Goal: Transaction & Acquisition: Purchase product/service

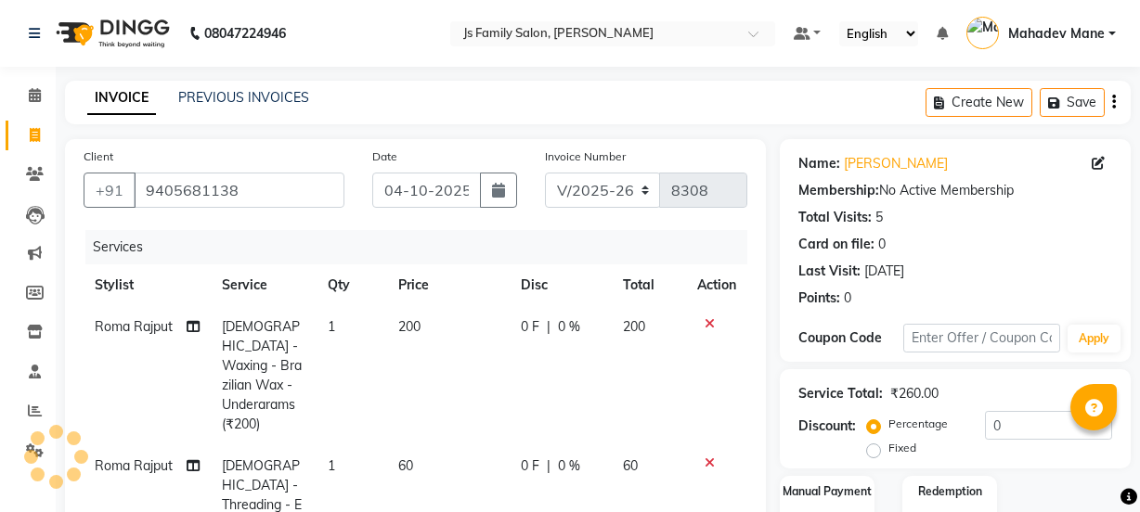
select select "3729"
select select "service"
select select "17712"
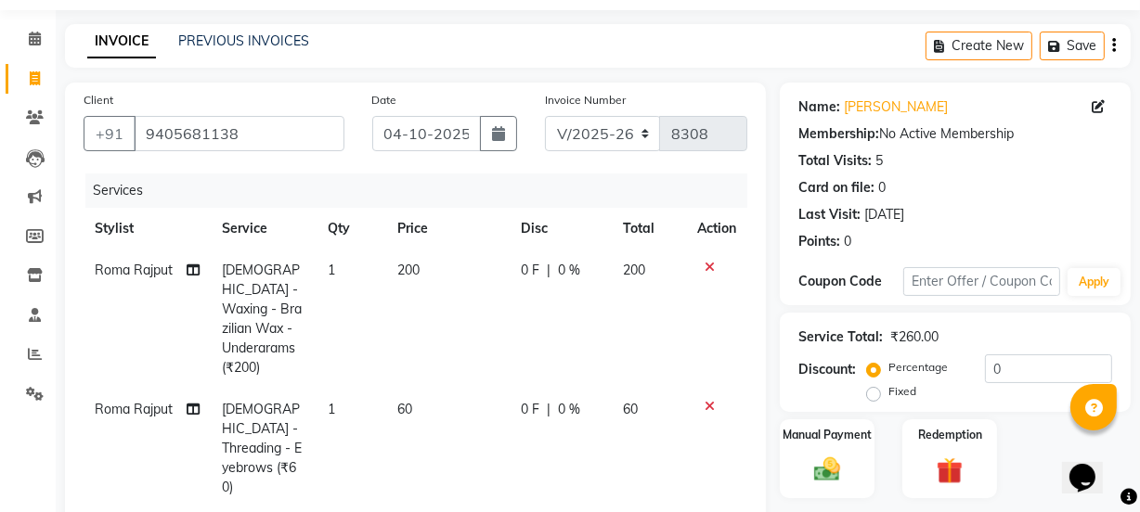
scroll to position [310, 0]
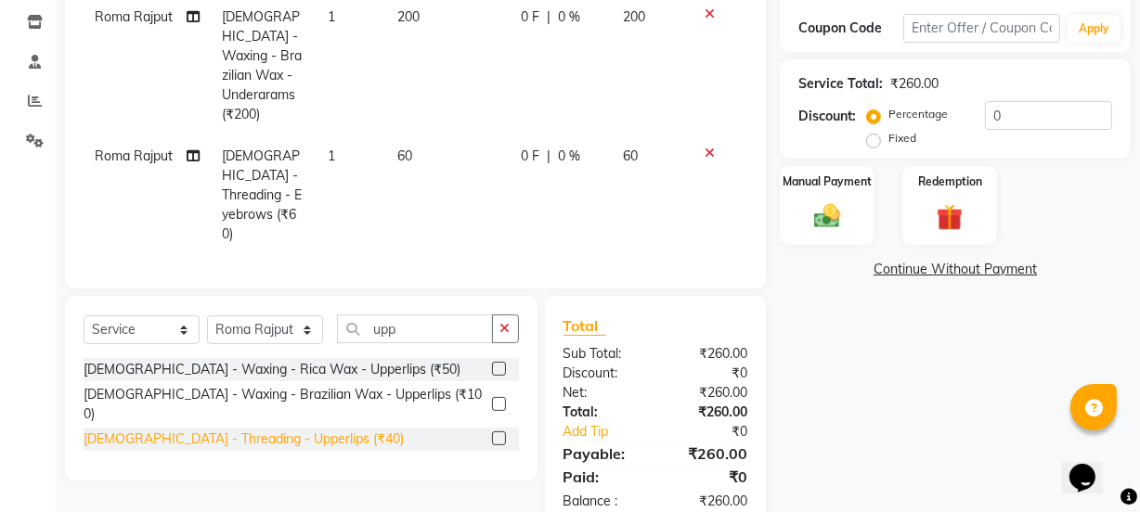
click at [287, 430] on div "[DEMOGRAPHIC_DATA] - Threading - Upperlips (₹40)" at bounding box center [244, 439] width 320 height 19
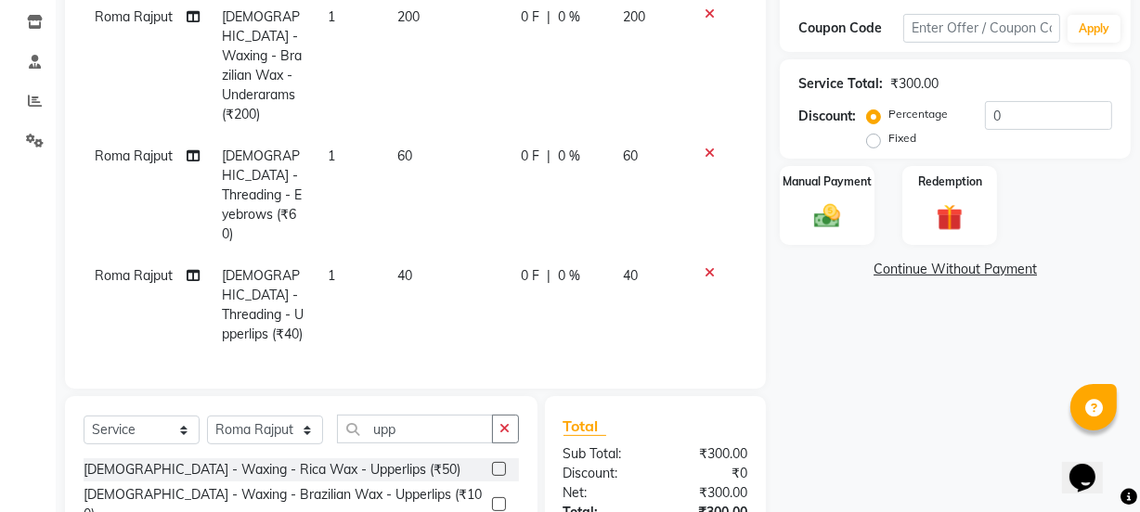
checkbox input "false"
click at [849, 211] on img at bounding box center [827, 217] width 45 height 32
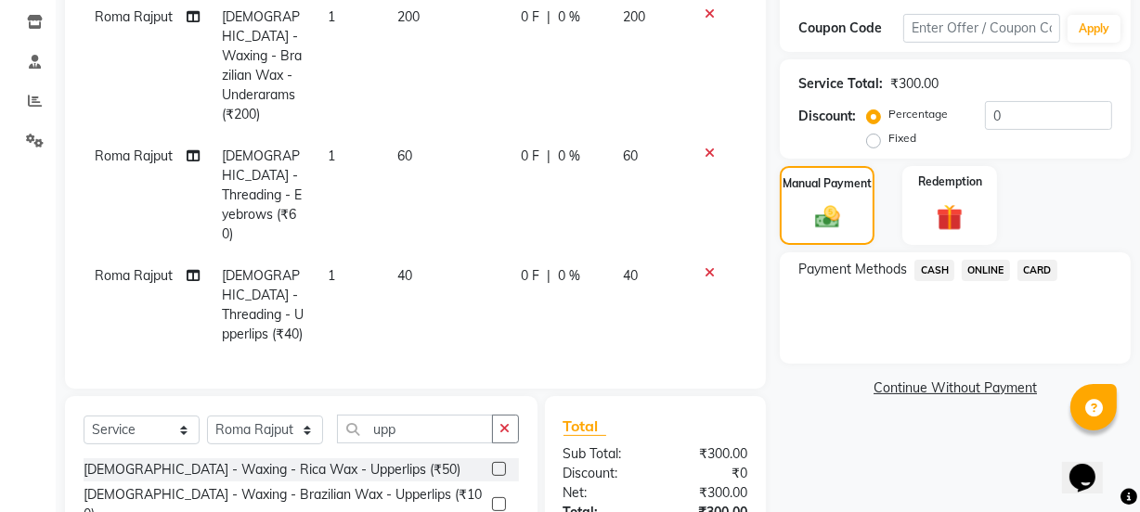
click at [987, 270] on span "ONLINE" at bounding box center [986, 270] width 48 height 21
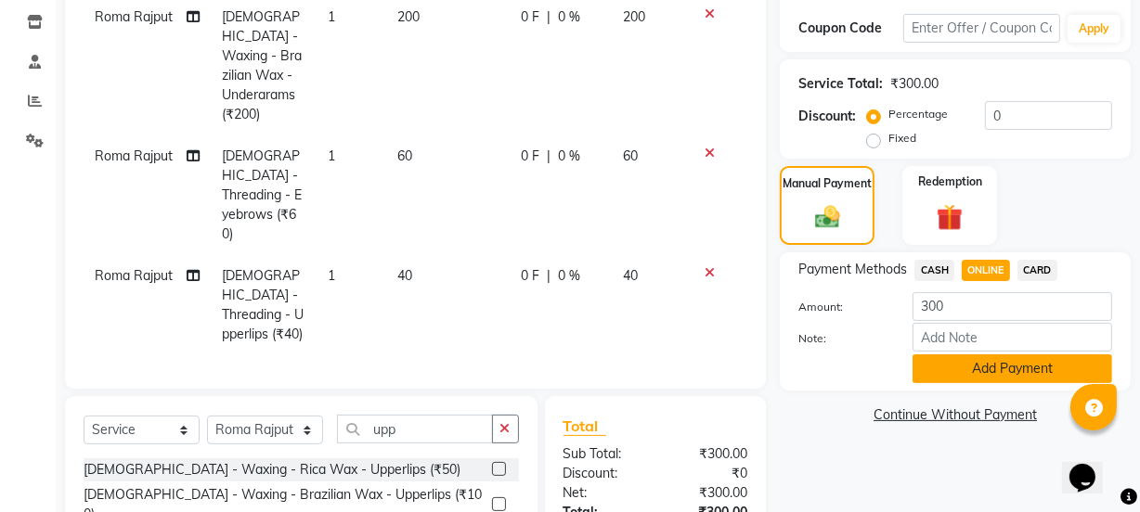
click at [990, 359] on button "Add Payment" at bounding box center [1013, 369] width 200 height 29
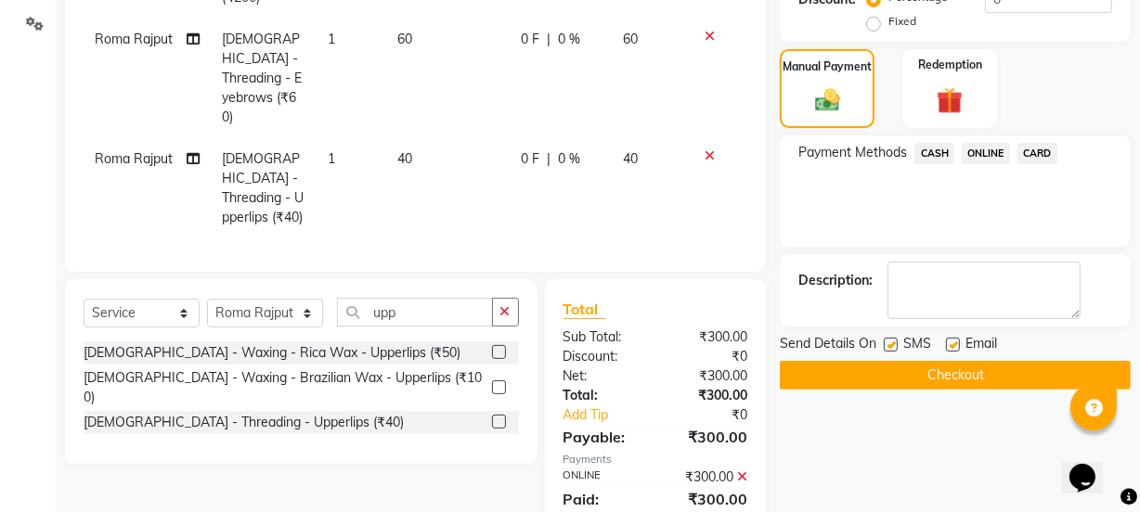
scroll to position [429, 0]
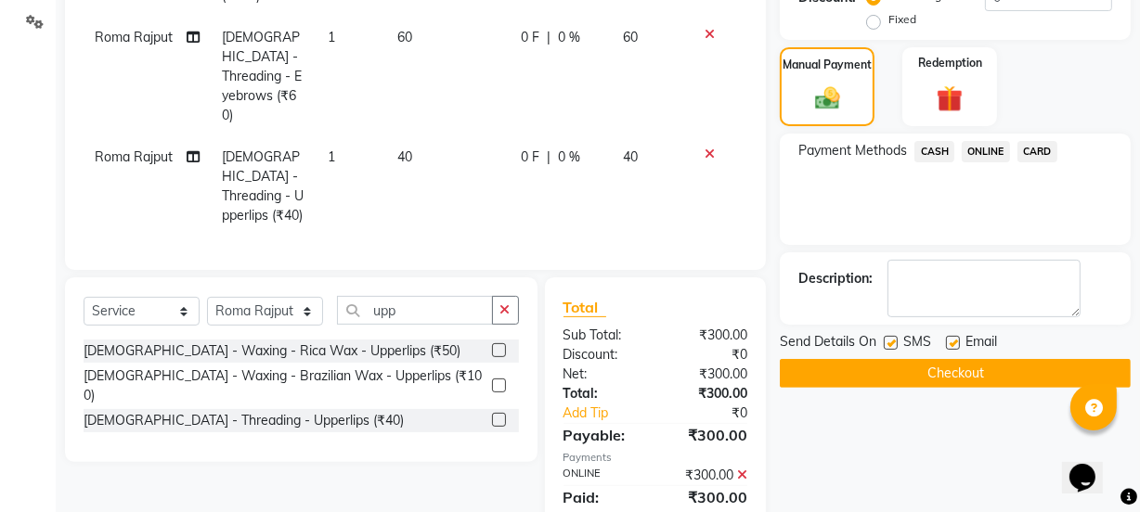
click at [955, 368] on button "Checkout" at bounding box center [955, 373] width 351 height 29
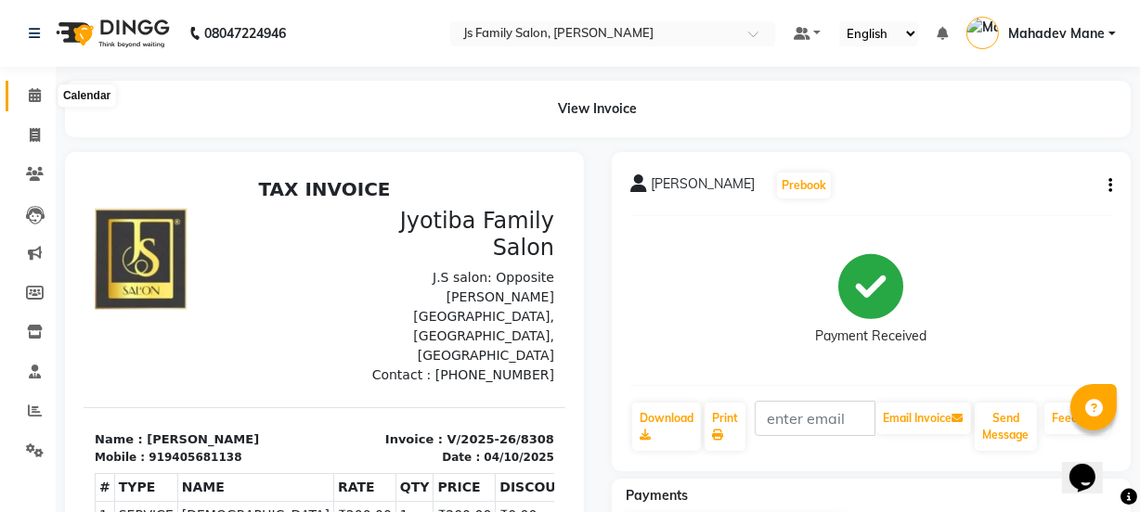
click at [23, 100] on span at bounding box center [35, 95] width 32 height 21
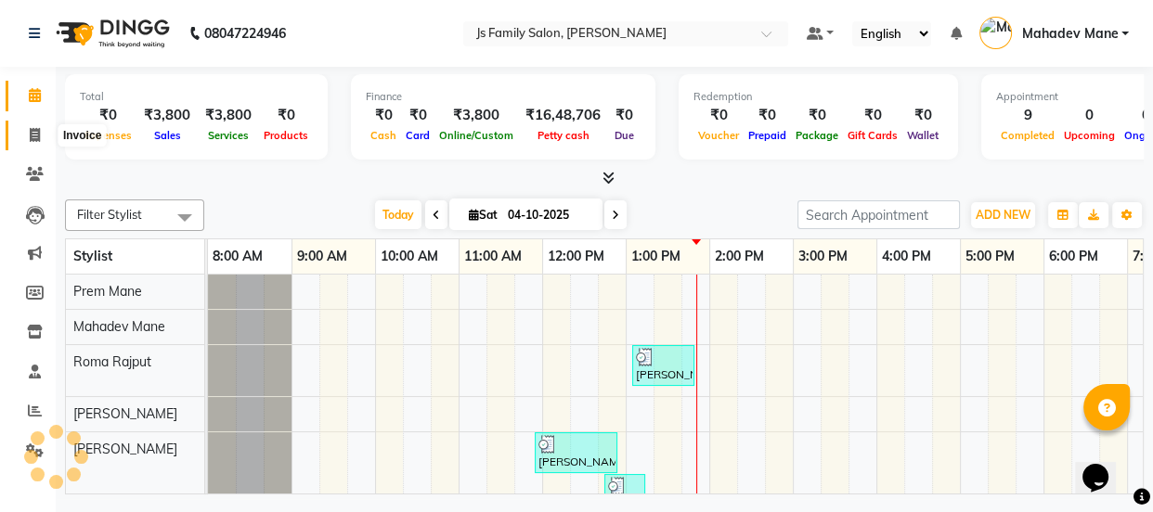
click at [32, 129] on icon at bounding box center [35, 135] width 10 height 14
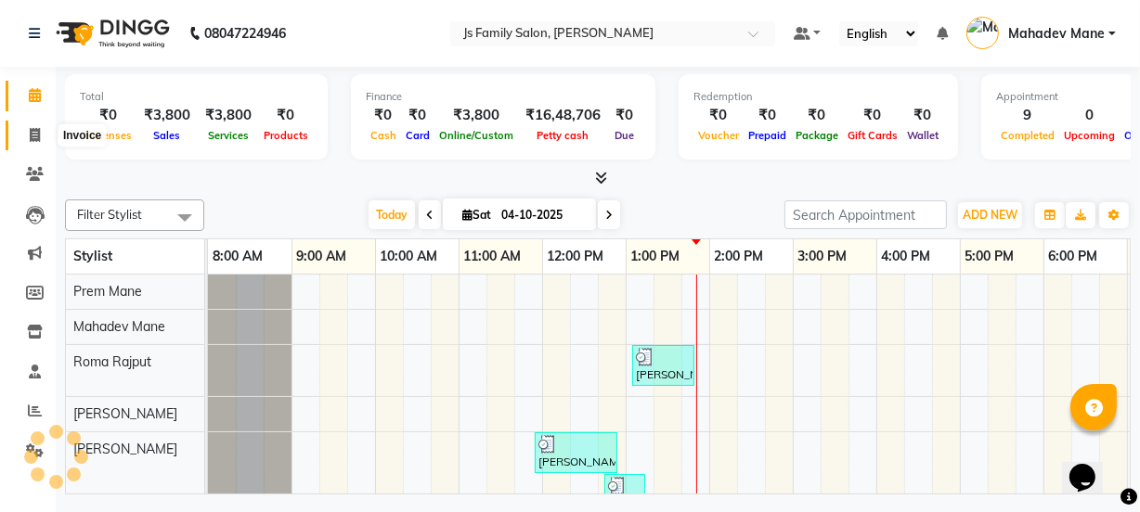
select select "3729"
select select "service"
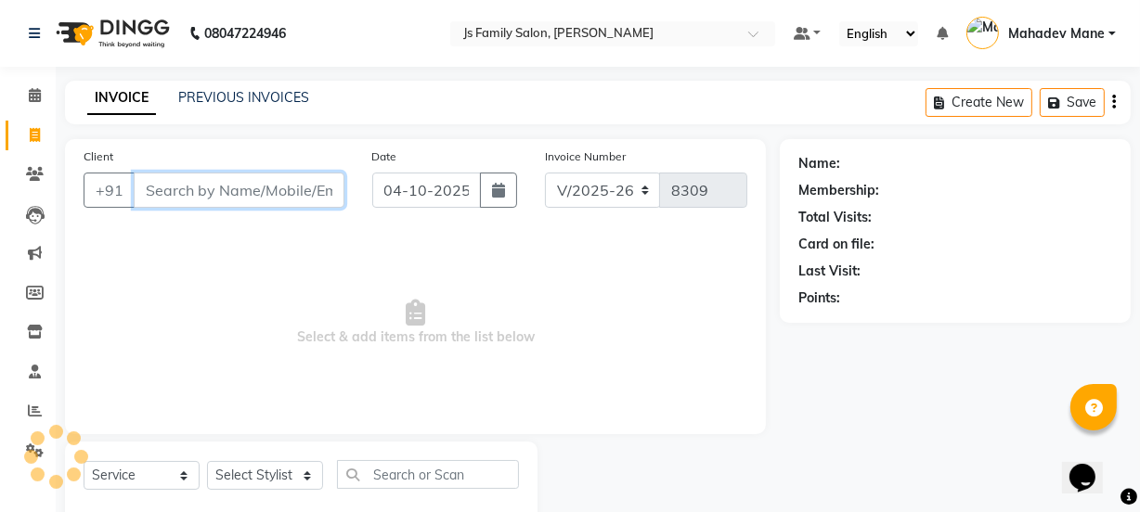
click at [198, 195] on input "Client" at bounding box center [239, 190] width 211 height 35
type input "\"
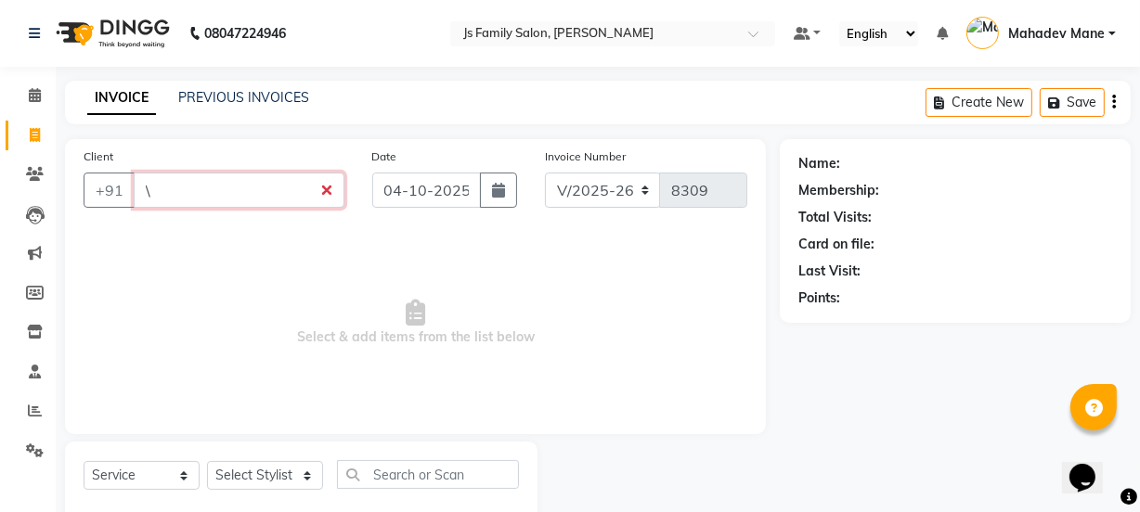
click at [243, 191] on input "\" at bounding box center [239, 190] width 211 height 35
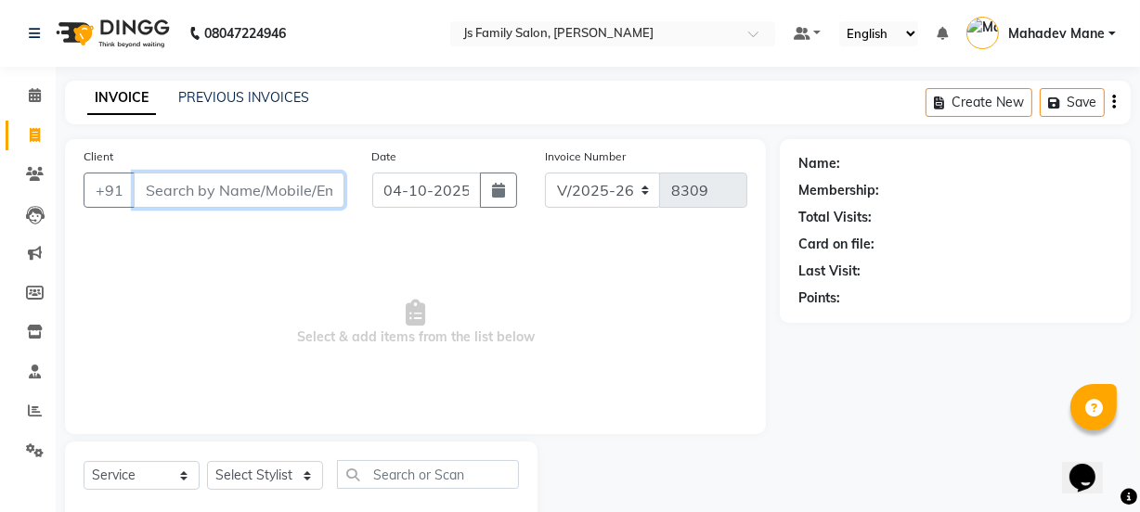
click at [310, 179] on input "Client" at bounding box center [239, 190] width 211 height 35
click at [265, 101] on link "PREVIOUS INVOICES" at bounding box center [243, 97] width 131 height 17
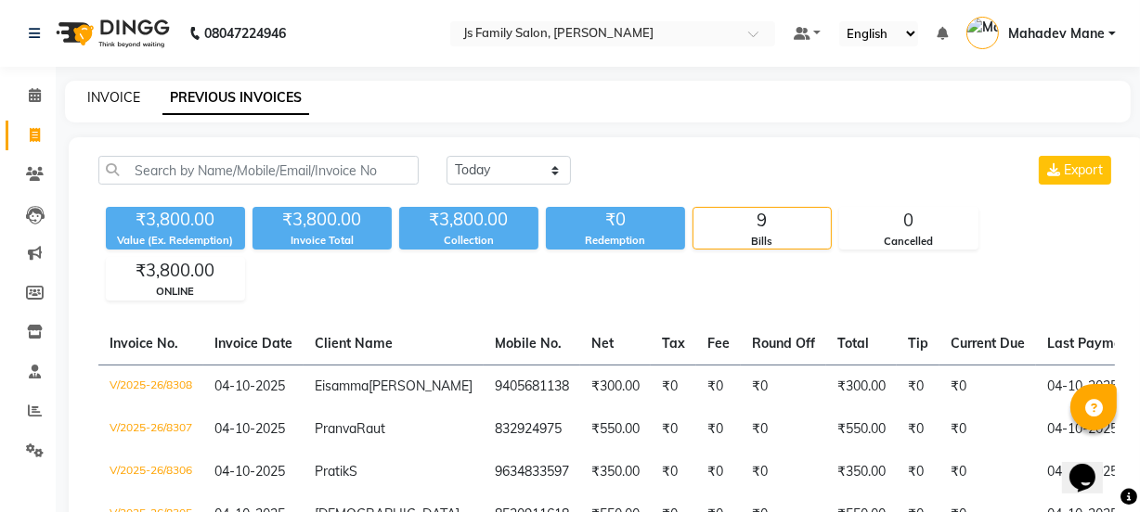
click at [116, 101] on link "INVOICE" at bounding box center [113, 97] width 53 height 17
select select "3729"
select select "service"
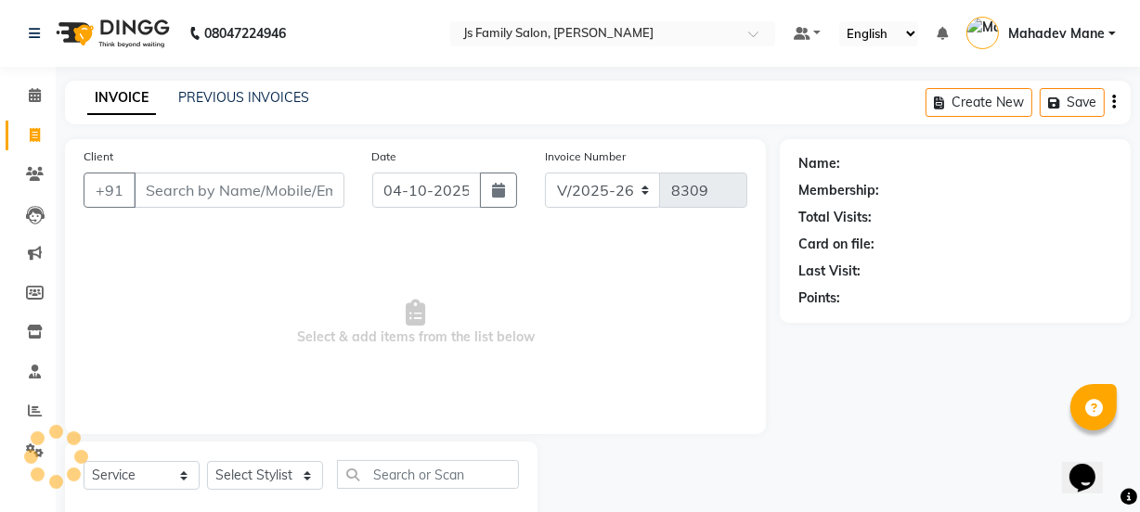
scroll to position [46, 0]
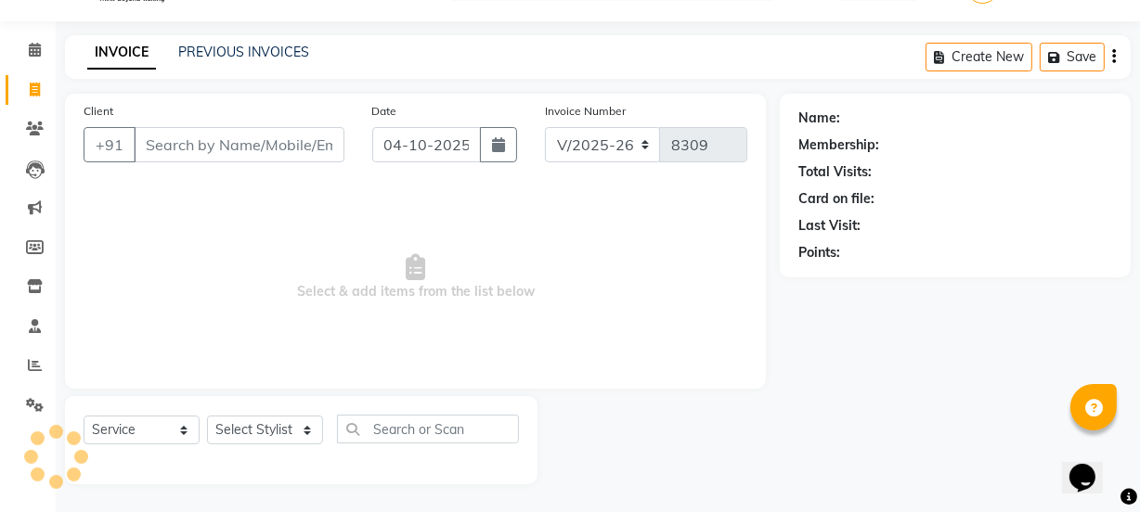
click at [172, 153] on input "Client" at bounding box center [239, 144] width 211 height 35
click at [241, 50] on link "PREVIOUS INVOICES" at bounding box center [243, 52] width 131 height 17
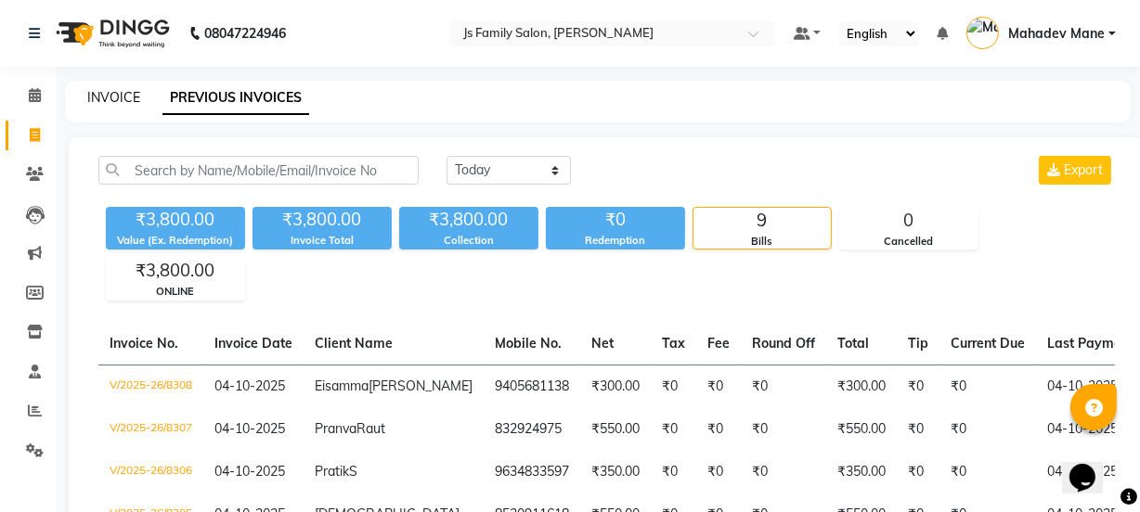
click at [121, 93] on link "INVOICE" at bounding box center [113, 97] width 53 height 17
select select "3729"
select select "service"
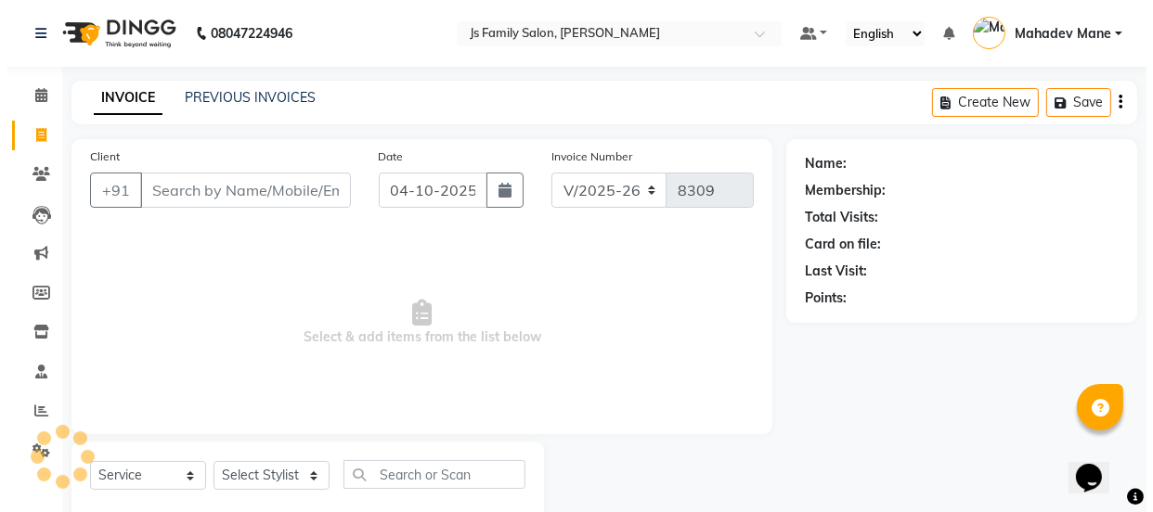
scroll to position [46, 0]
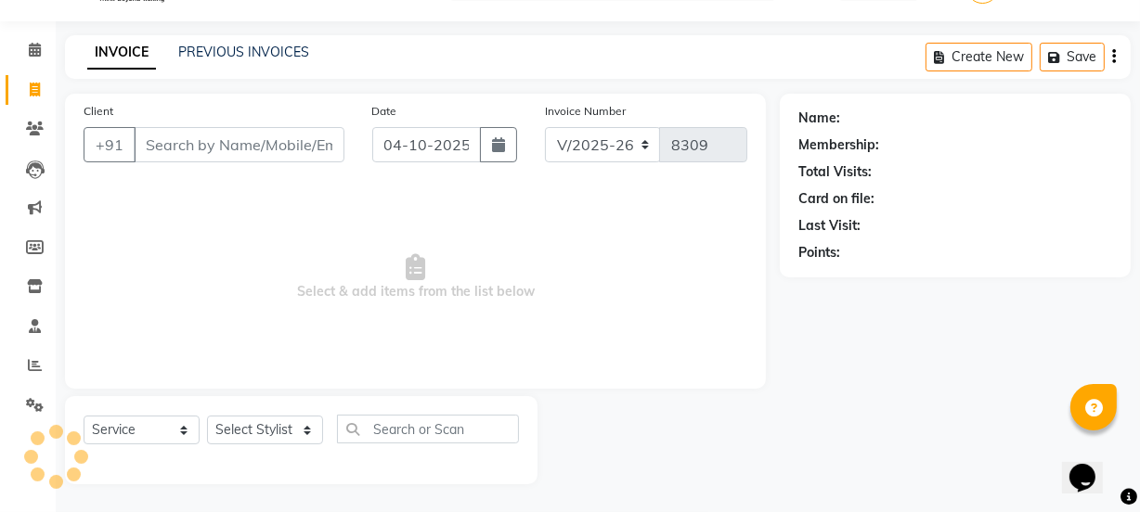
click at [268, 149] on input "Client" at bounding box center [239, 144] width 211 height 35
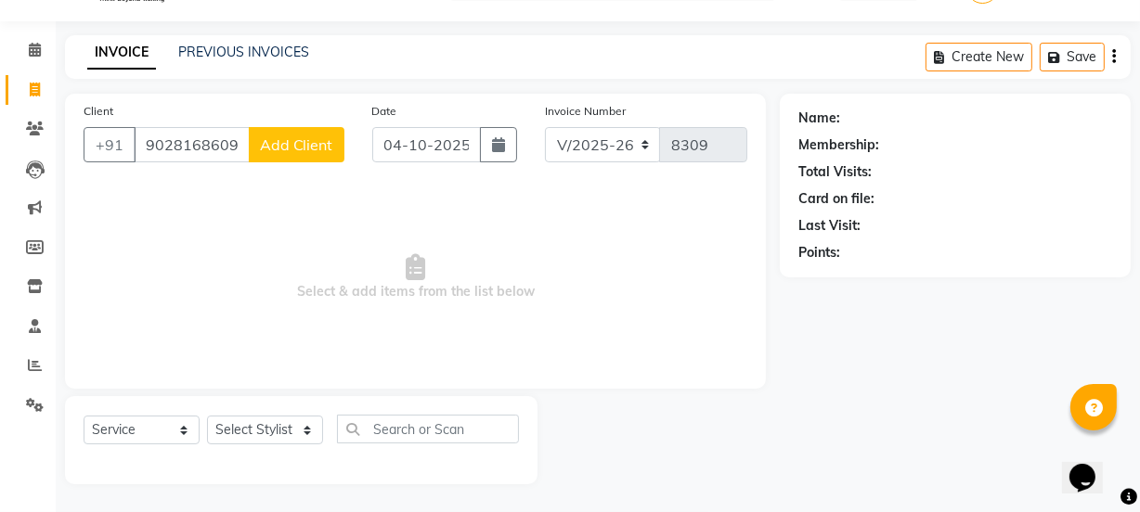
type input "9028168609"
click at [292, 142] on span "Add Client" at bounding box center [296, 145] width 73 height 19
select select "22"
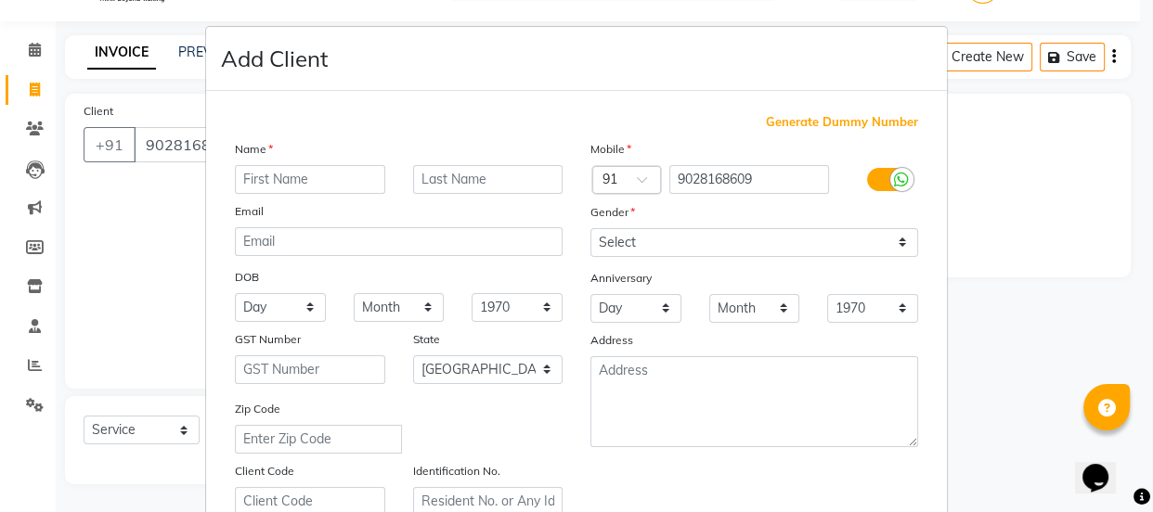
click at [296, 181] on input "text" at bounding box center [310, 179] width 150 height 29
type input "[PERSON_NAME]"
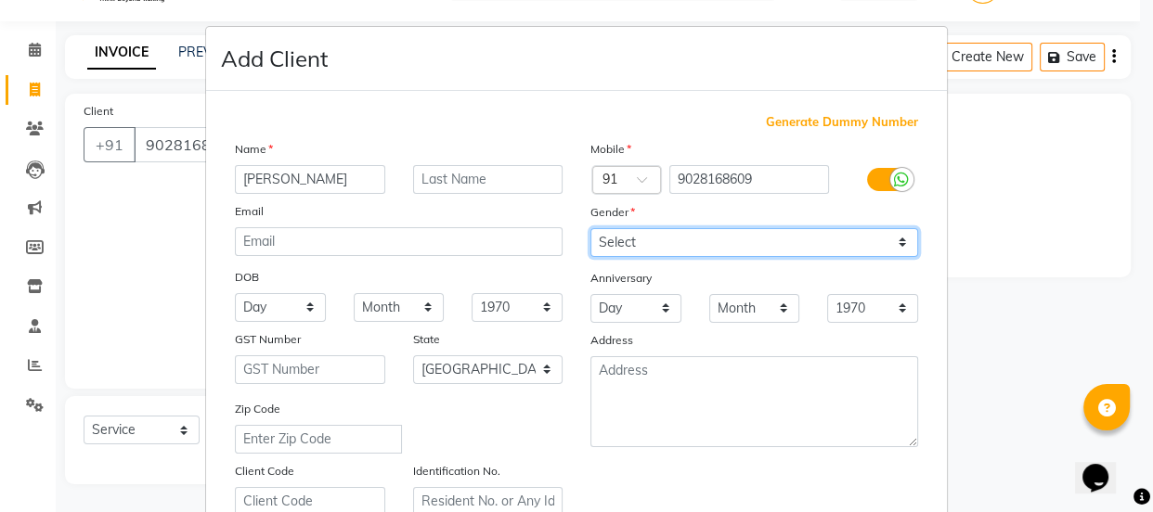
click at [680, 251] on select "Select [DEMOGRAPHIC_DATA] [DEMOGRAPHIC_DATA] Other Prefer Not To Say" at bounding box center [754, 242] width 328 height 29
select select "[DEMOGRAPHIC_DATA]"
click at [590, 228] on select "Select [DEMOGRAPHIC_DATA] [DEMOGRAPHIC_DATA] Other Prefer Not To Say" at bounding box center [754, 242] width 328 height 29
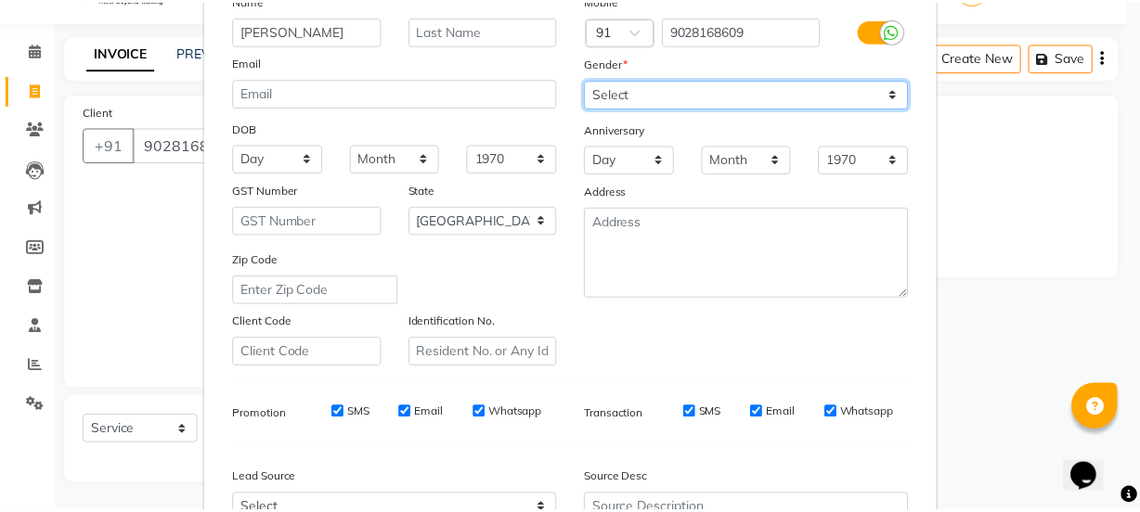
scroll to position [337, 0]
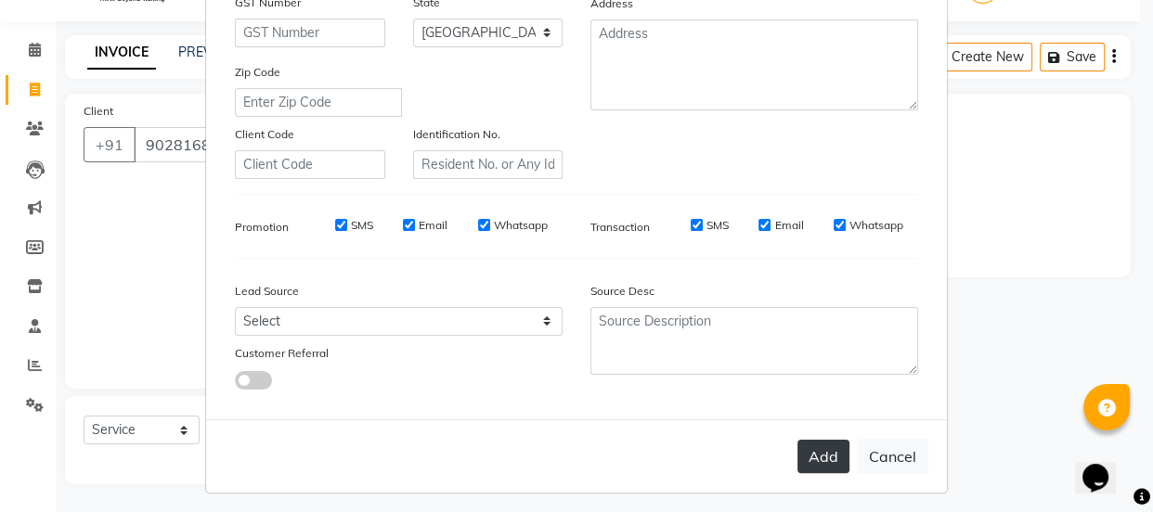
click at [825, 471] on button "Add" at bounding box center [823, 456] width 52 height 33
select select
select select "null"
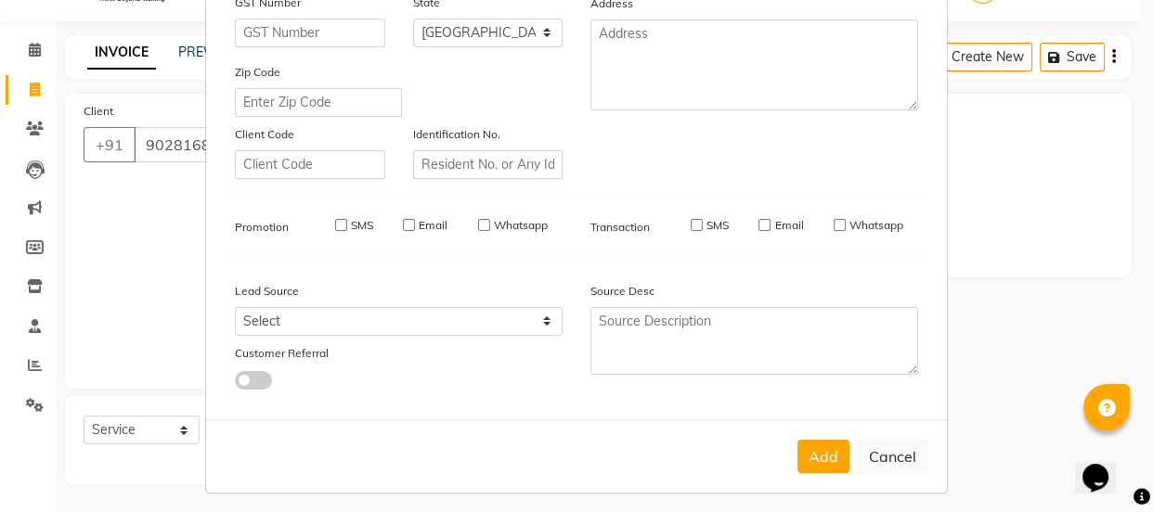
select select
checkbox input "false"
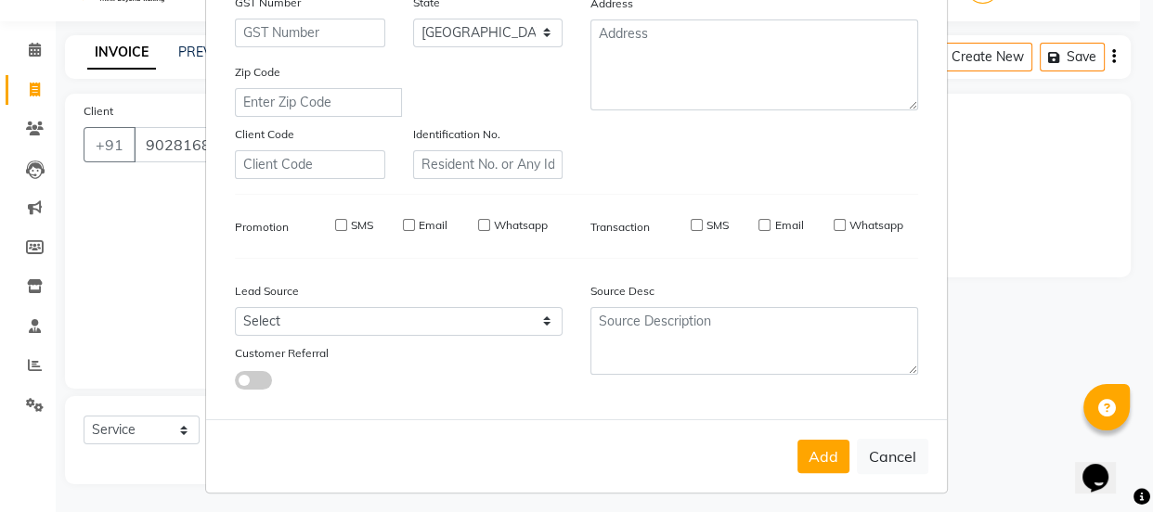
checkbox input "false"
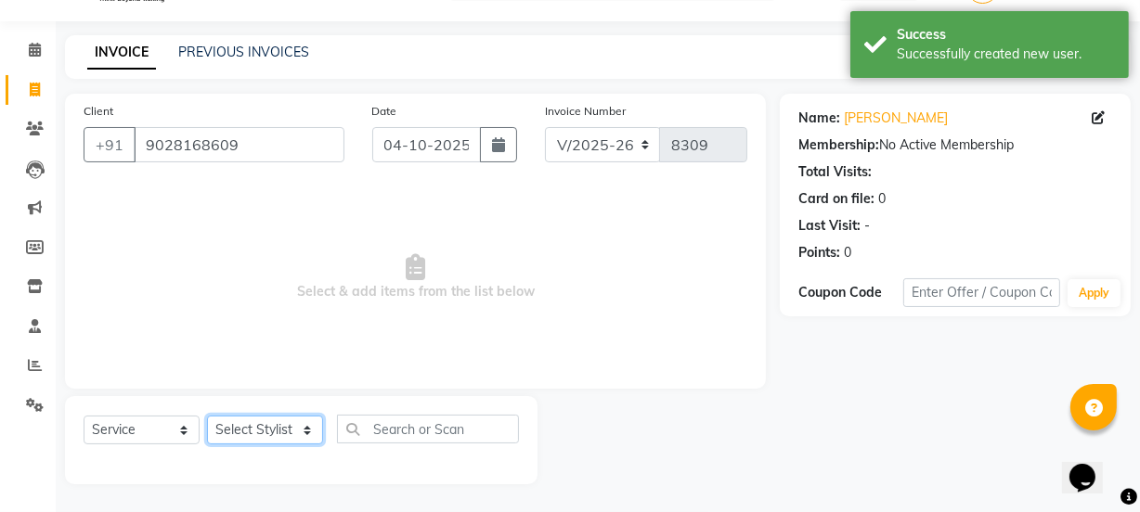
click at [261, 443] on select "Select Stylist arif [PERSON_NAME] Vaidyakar [PERSON_NAME] [PERSON_NAME] Mane Mo…" at bounding box center [265, 430] width 116 height 29
select select "43386"
click at [207, 416] on select "Select Stylist arif [PERSON_NAME] Vaidyakar [PERSON_NAME] [PERSON_NAME] Mane Mo…" at bounding box center [265, 430] width 116 height 29
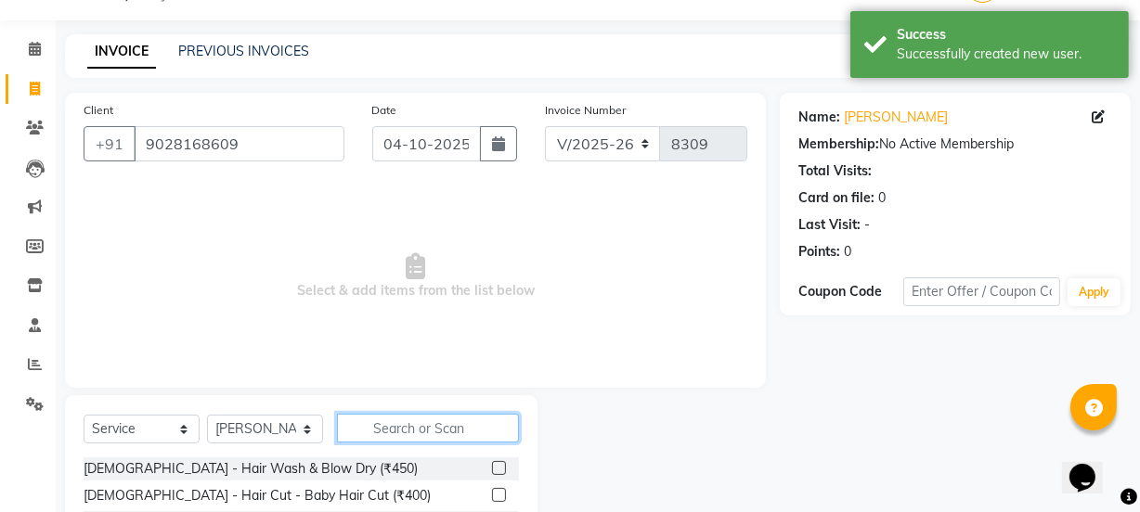
click at [449, 424] on input "text" at bounding box center [428, 428] width 182 height 29
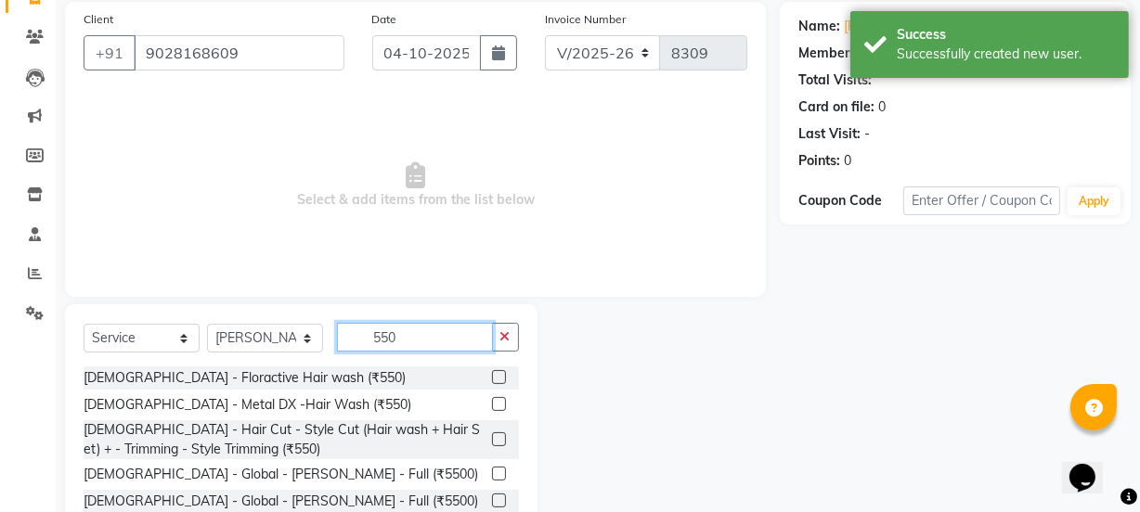
scroll to position [223, 0]
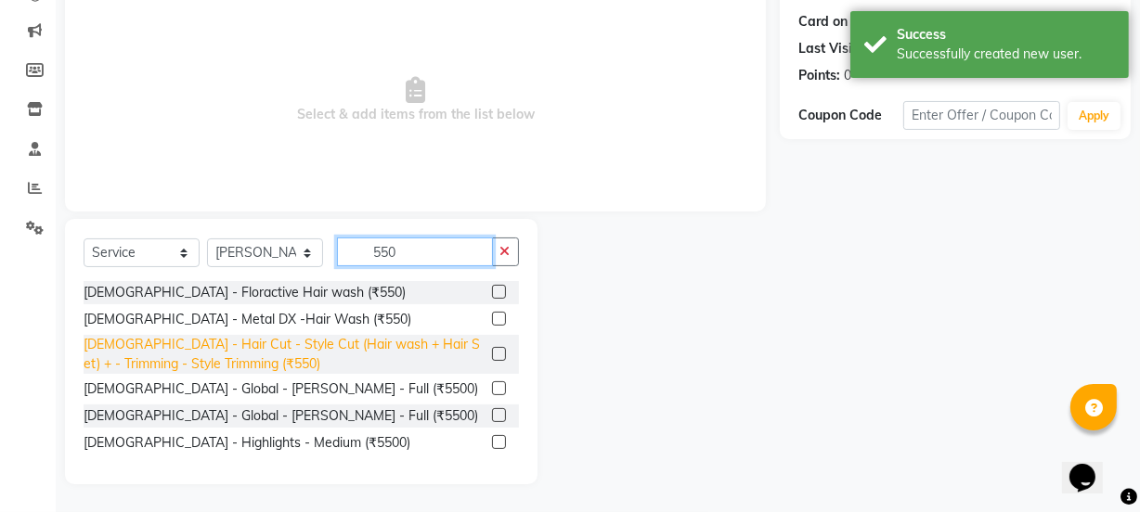
type input "550"
click at [454, 338] on div "[DEMOGRAPHIC_DATA] - Hair Cut - Style Cut (Hair wash + Hair Set) + - Trimming -…" at bounding box center [284, 354] width 401 height 39
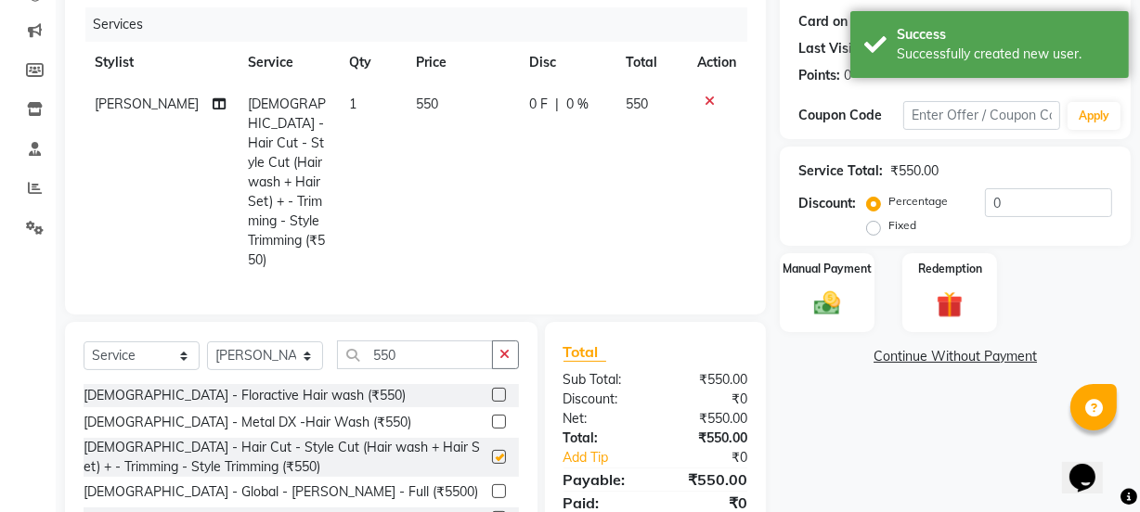
checkbox input "false"
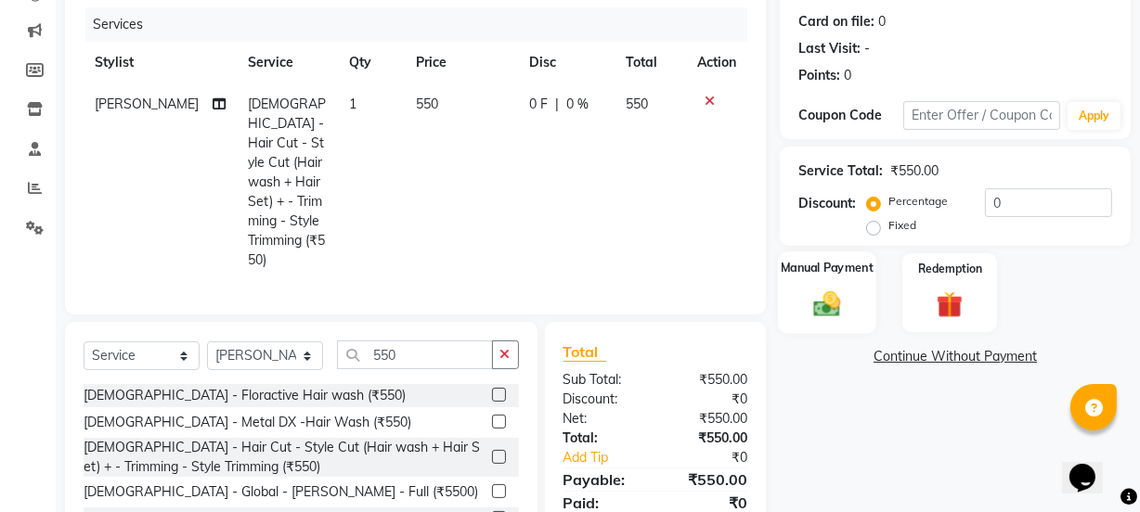
click at [805, 297] on img at bounding box center [827, 304] width 45 height 32
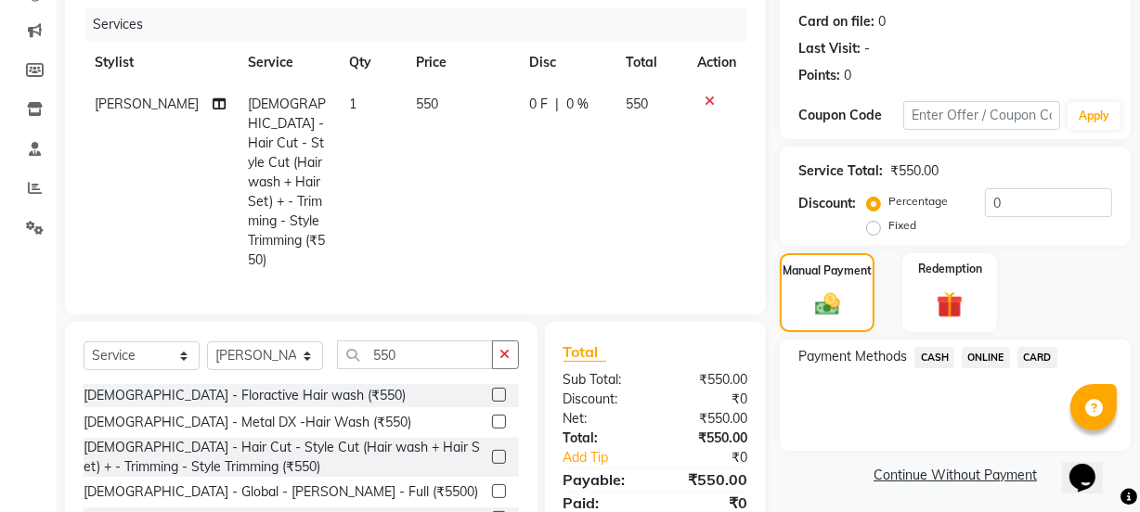
drag, startPoint x: 994, startPoint y: 356, endPoint x: 990, endPoint y: 371, distance: 16.5
click at [993, 356] on span "ONLINE" at bounding box center [986, 357] width 48 height 21
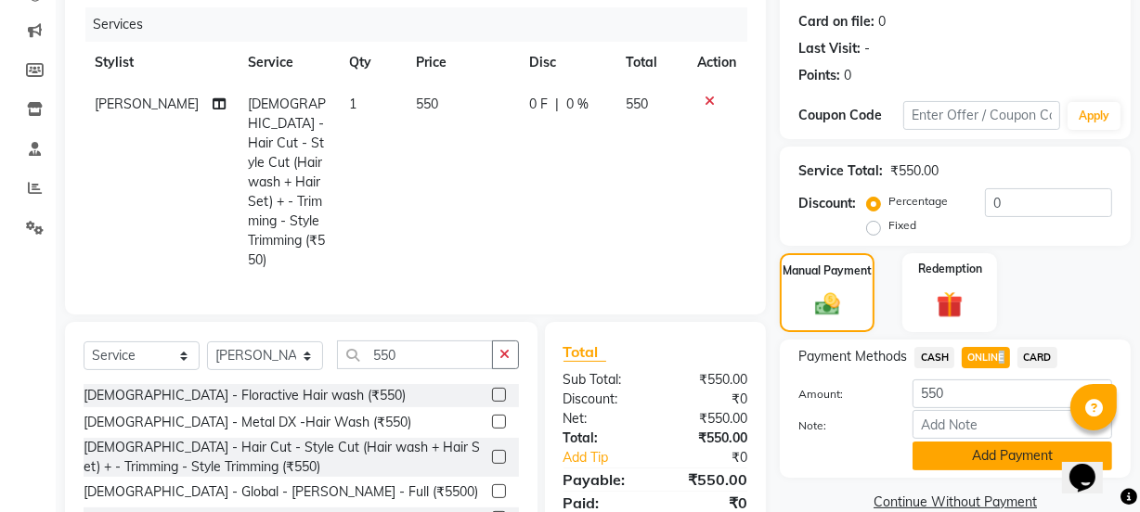
click at [959, 446] on button "Add Payment" at bounding box center [1013, 456] width 200 height 29
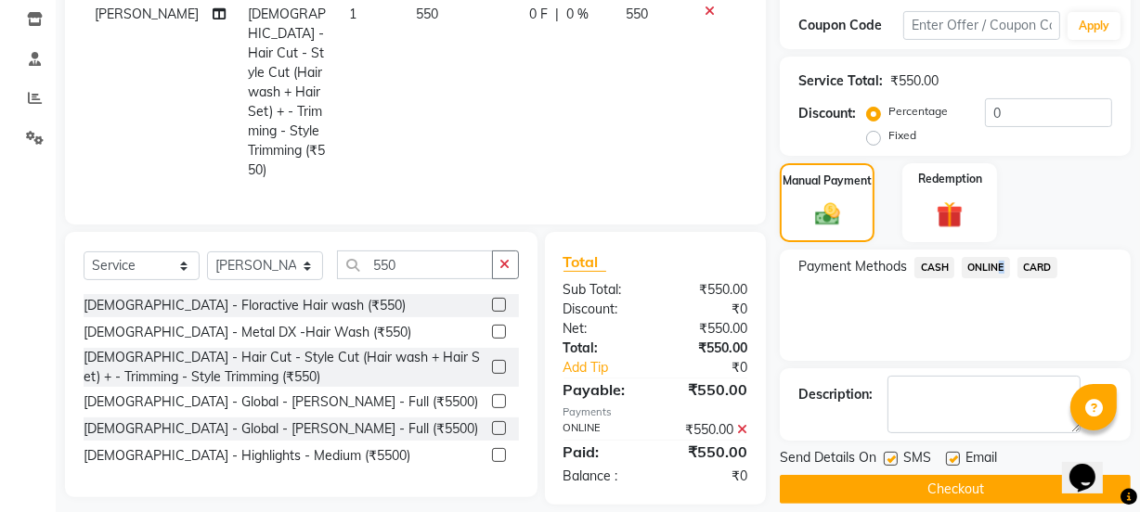
scroll to position [331, 0]
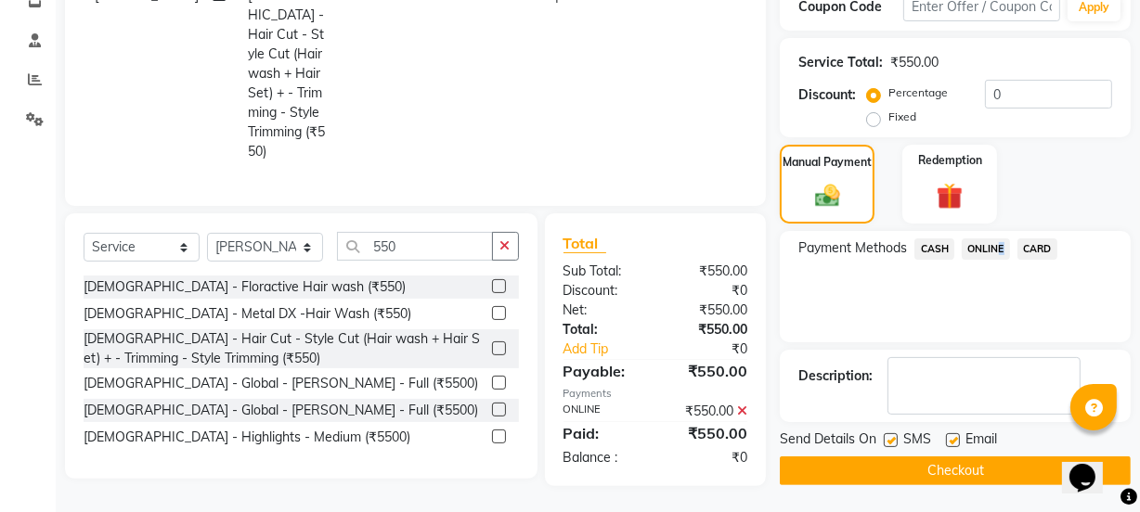
click at [960, 463] on button "Checkout" at bounding box center [955, 471] width 351 height 29
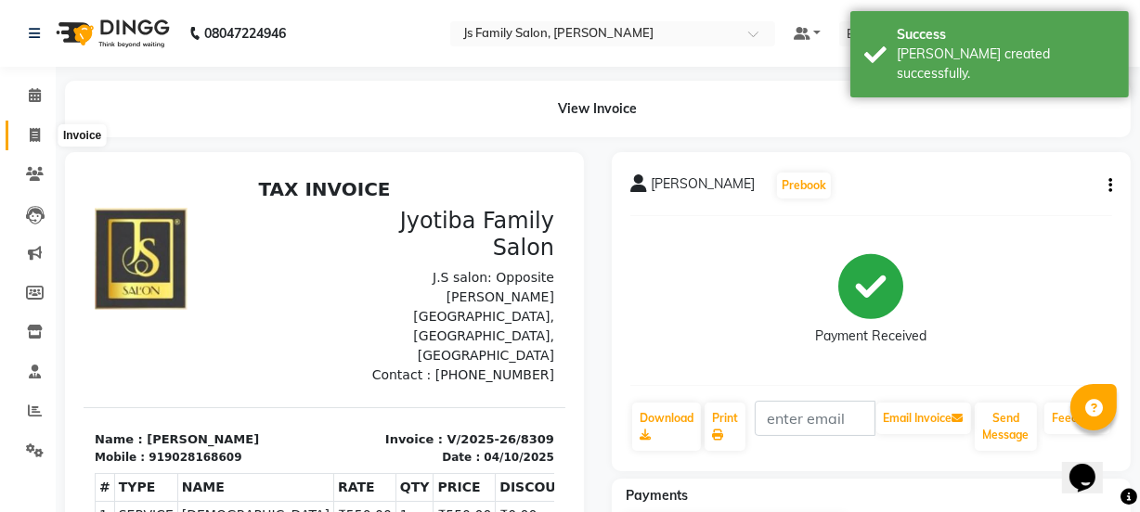
click at [21, 141] on span at bounding box center [35, 135] width 32 height 21
select select "service"
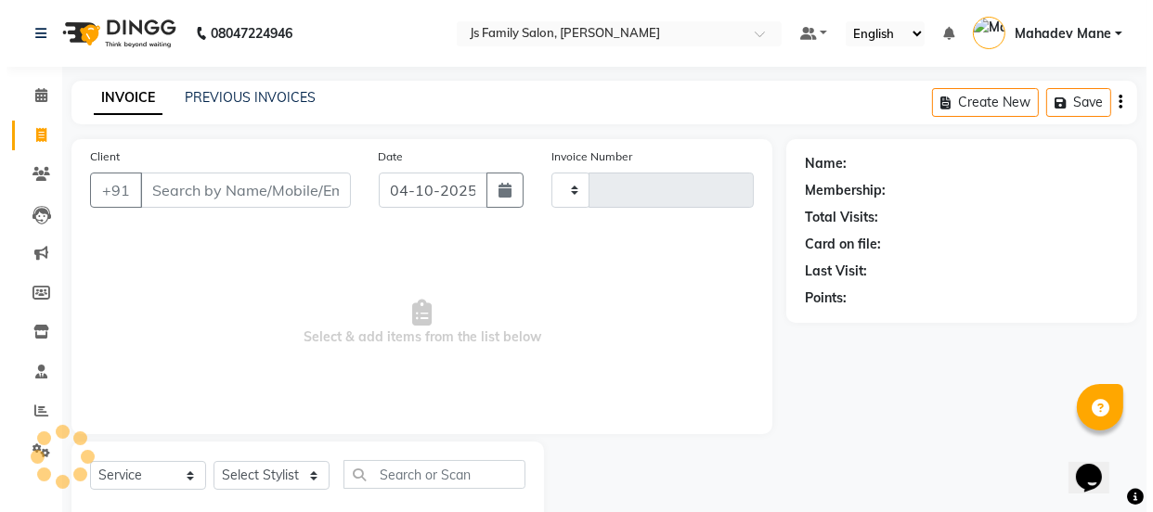
scroll to position [46, 0]
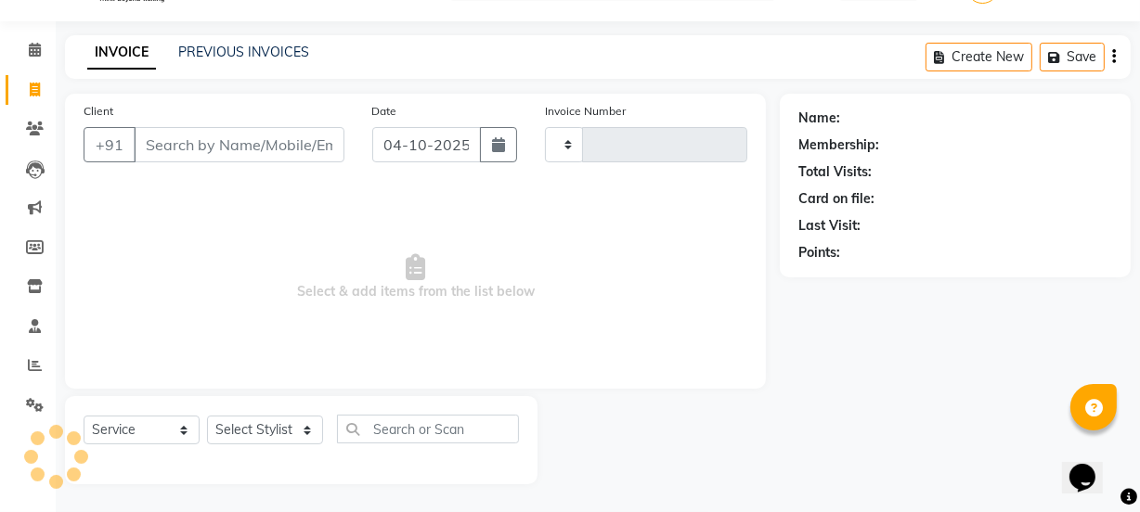
type input "8310"
select select "3729"
click at [166, 141] on input "Client" at bounding box center [239, 144] width 211 height 35
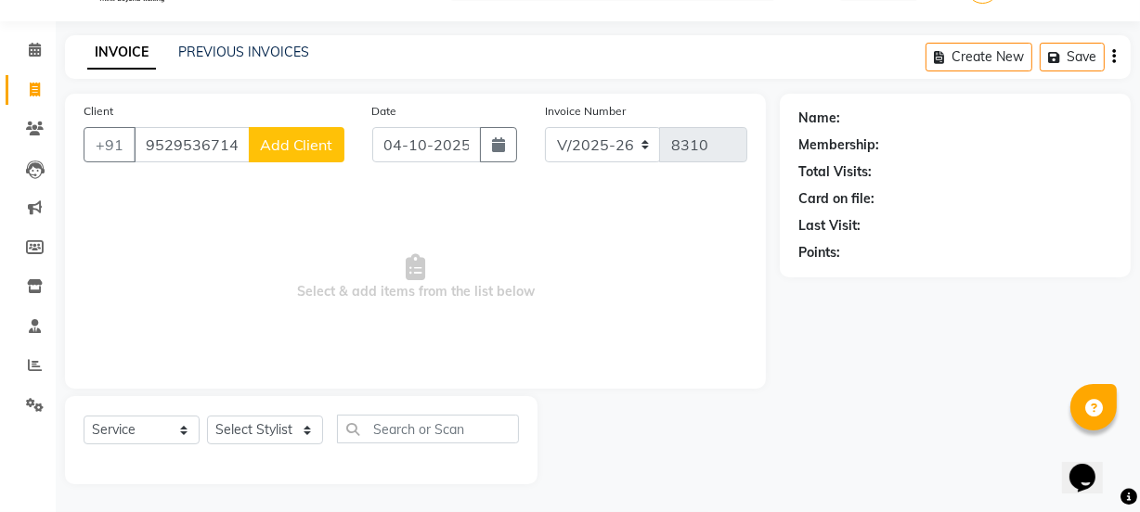
type input "9529536714"
click at [291, 141] on span "Add Client" at bounding box center [296, 145] width 73 height 19
select select "22"
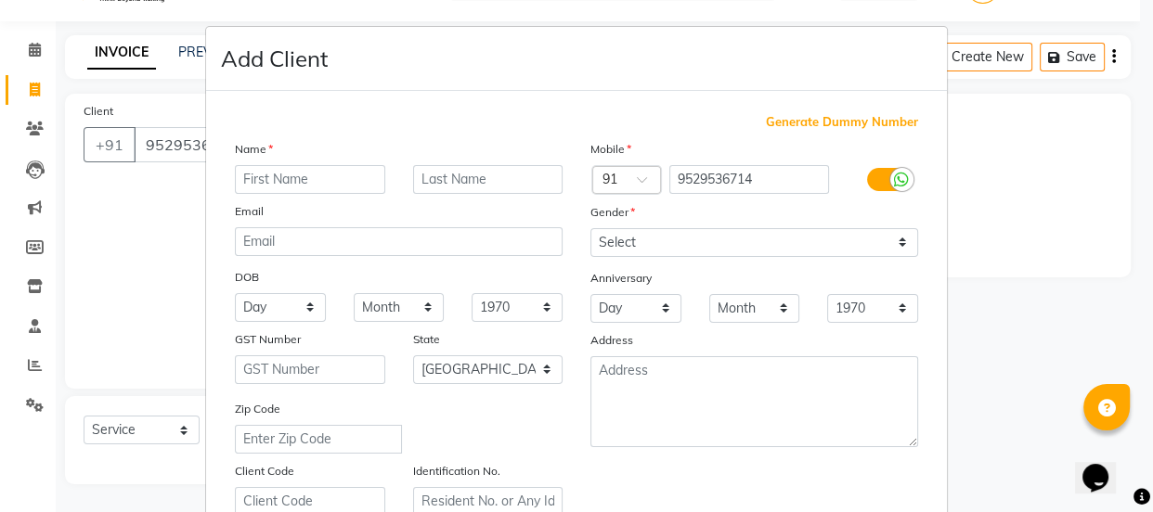
click at [291, 176] on input "text" at bounding box center [310, 179] width 150 height 29
type input "Jivan"
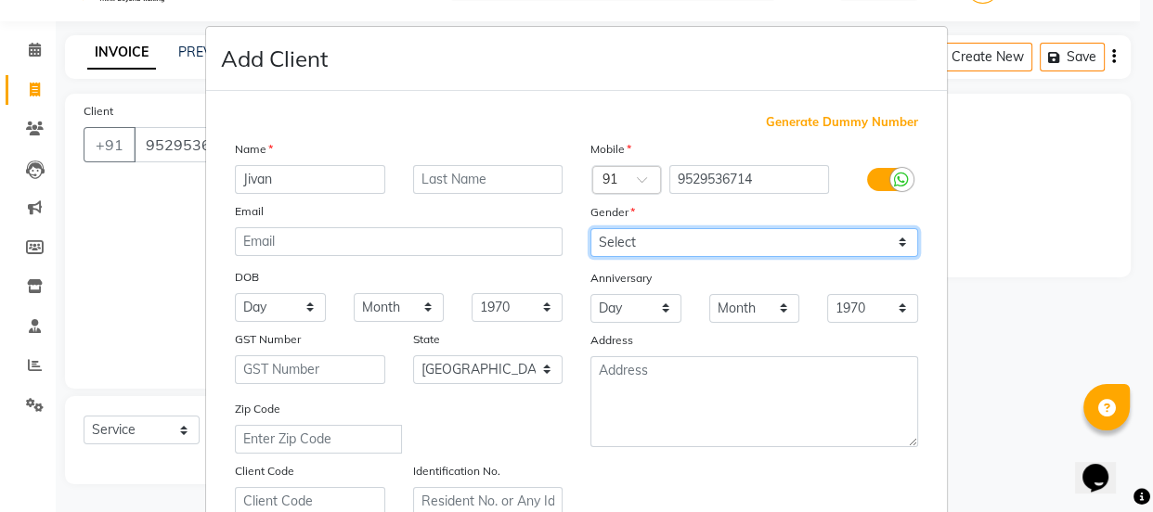
click at [615, 247] on select "Select [DEMOGRAPHIC_DATA] [DEMOGRAPHIC_DATA] Other Prefer Not To Say" at bounding box center [754, 242] width 328 height 29
select select "[DEMOGRAPHIC_DATA]"
click at [590, 228] on select "Select [DEMOGRAPHIC_DATA] [DEMOGRAPHIC_DATA] Other Prefer Not To Say" at bounding box center [754, 242] width 328 height 29
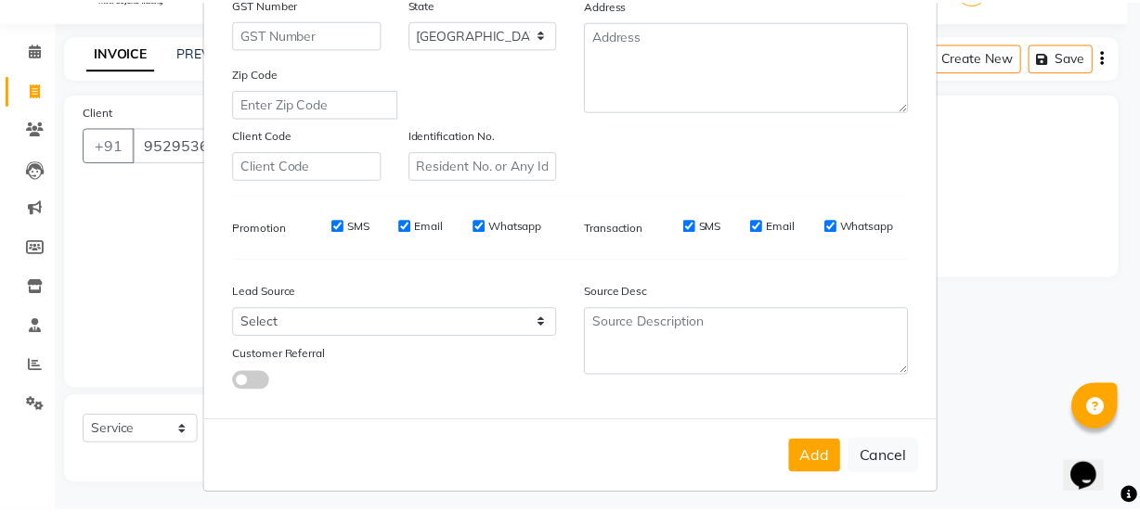
scroll to position [337, 0]
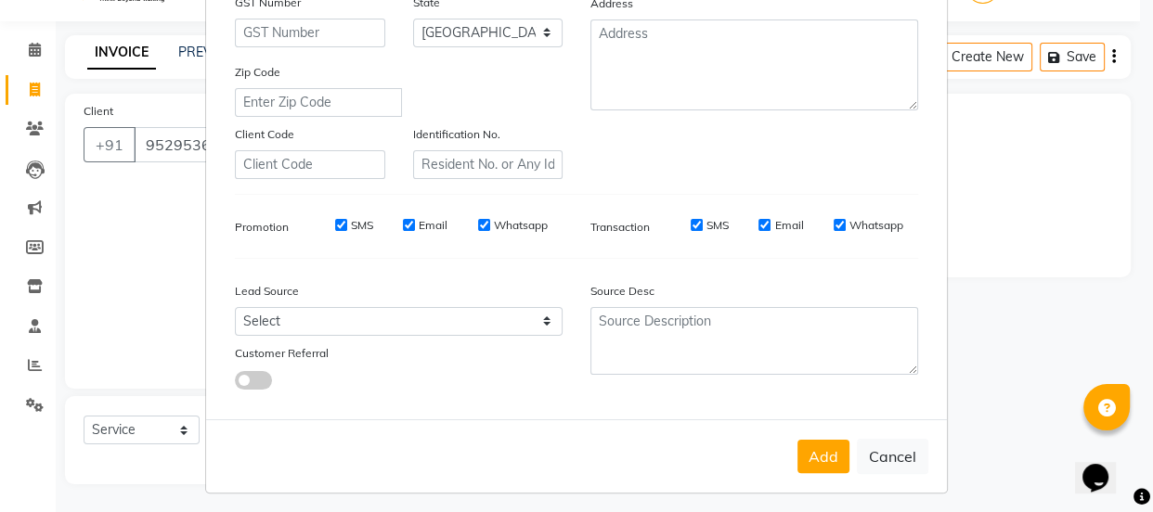
drag, startPoint x: 835, startPoint y: 456, endPoint x: 512, endPoint y: 447, distance: 322.3
click at [827, 456] on button "Add" at bounding box center [823, 456] width 52 height 33
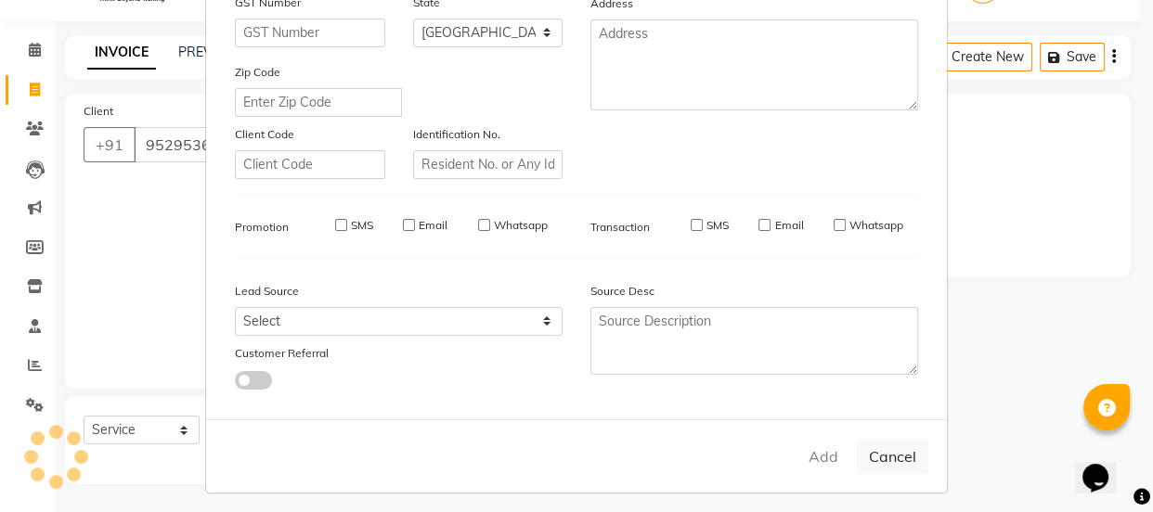
select select
select select "null"
select select
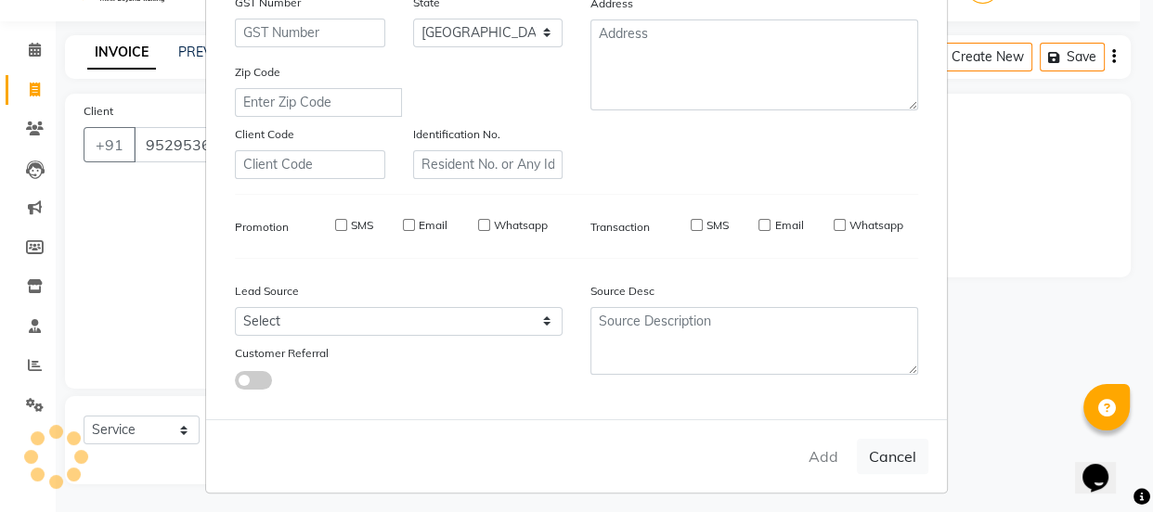
select select
checkbox input "false"
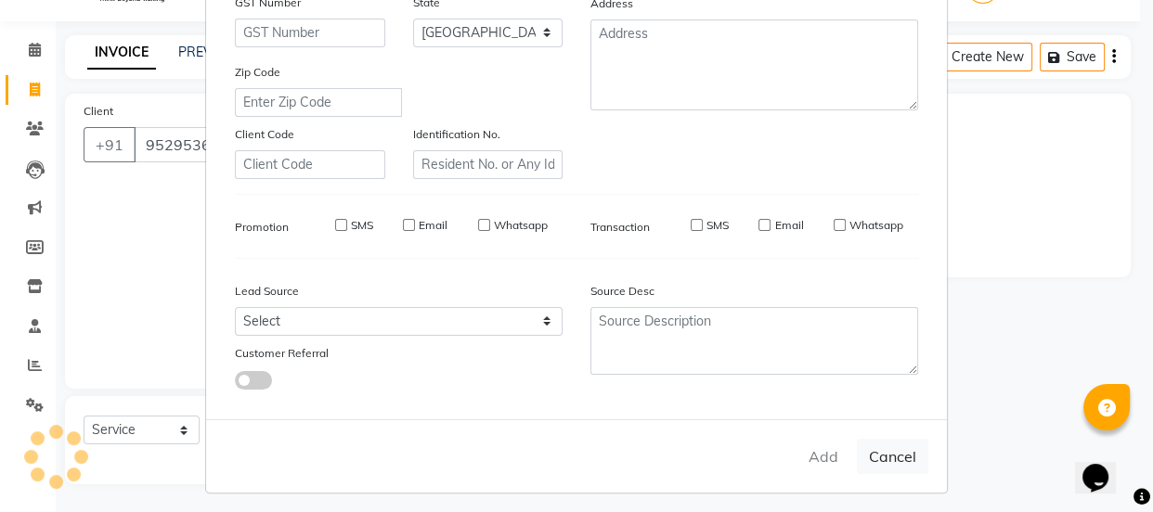
checkbox input "false"
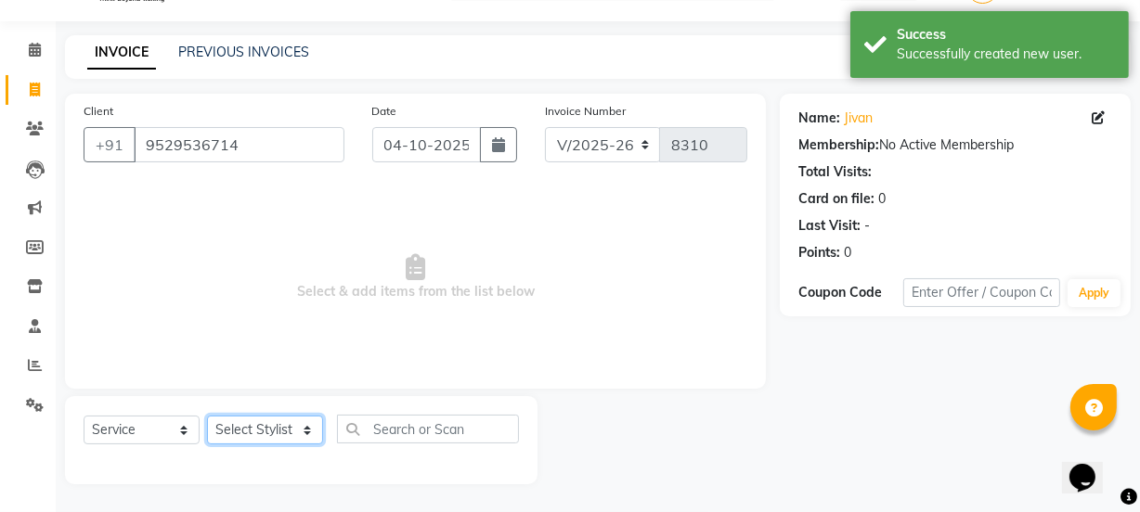
click at [256, 424] on select "Select Stylist arif [PERSON_NAME] Vaidyakar [PERSON_NAME] [PERSON_NAME] Mane Mo…" at bounding box center [265, 430] width 116 height 29
select select "93587"
click at [207, 416] on select "Select Stylist arif [PERSON_NAME] Vaidyakar [PERSON_NAME] [PERSON_NAME] Mane Mo…" at bounding box center [265, 430] width 116 height 29
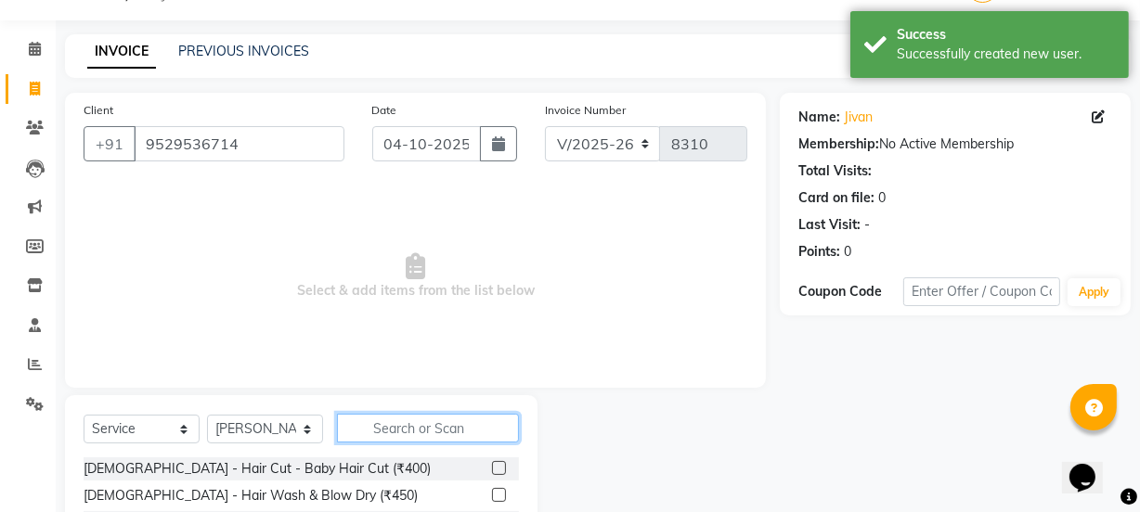
click at [395, 425] on input "text" at bounding box center [428, 428] width 182 height 29
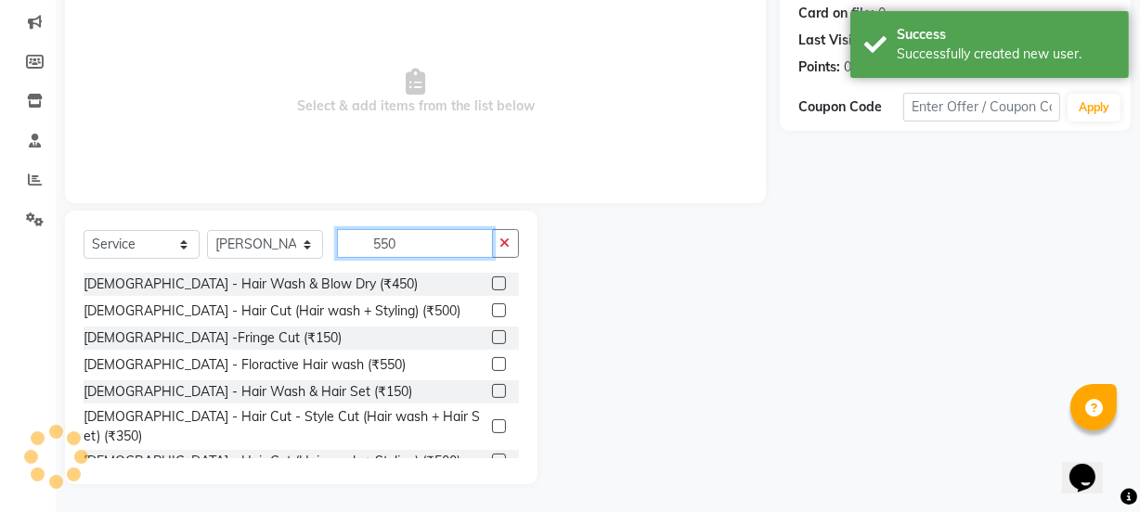
scroll to position [223, 0]
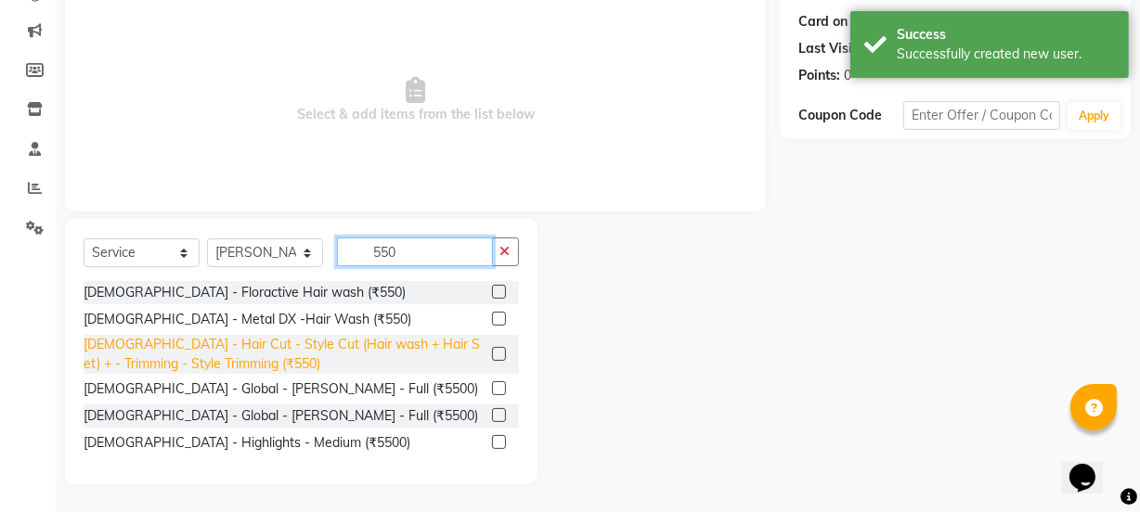
type input "550"
click at [474, 363] on div "[DEMOGRAPHIC_DATA] - Hair Cut - Style Cut (Hair wash + Hair Set) + - Trimming -…" at bounding box center [284, 354] width 401 height 39
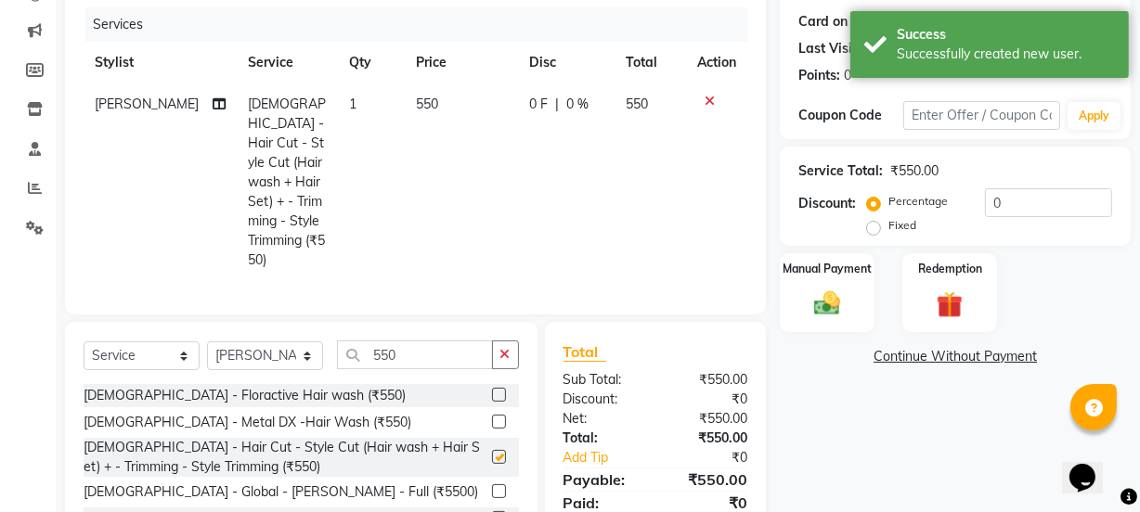
checkbox input "false"
click at [816, 305] on img at bounding box center [827, 304] width 45 height 32
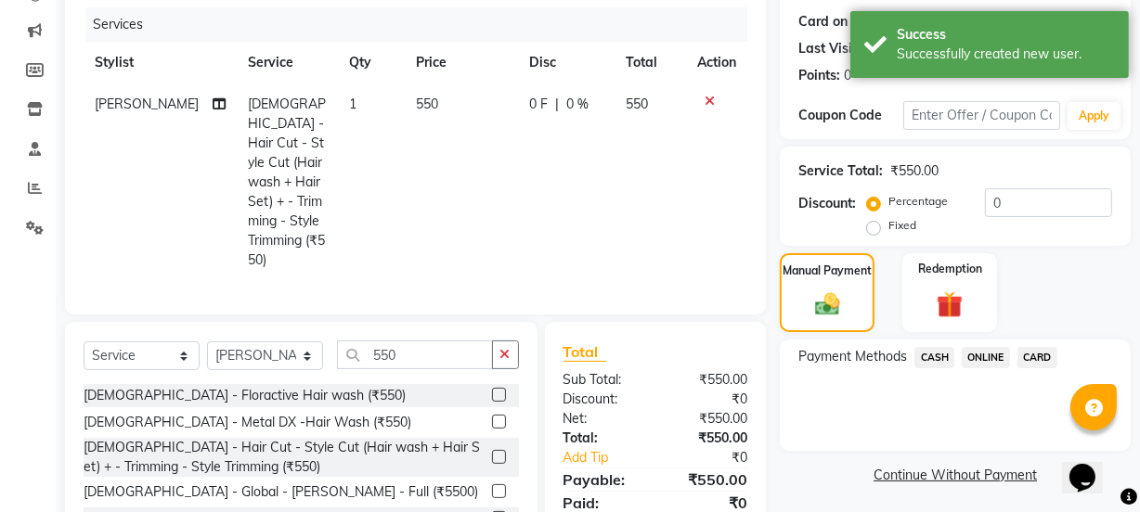
click at [968, 361] on span "ONLINE" at bounding box center [986, 357] width 48 height 21
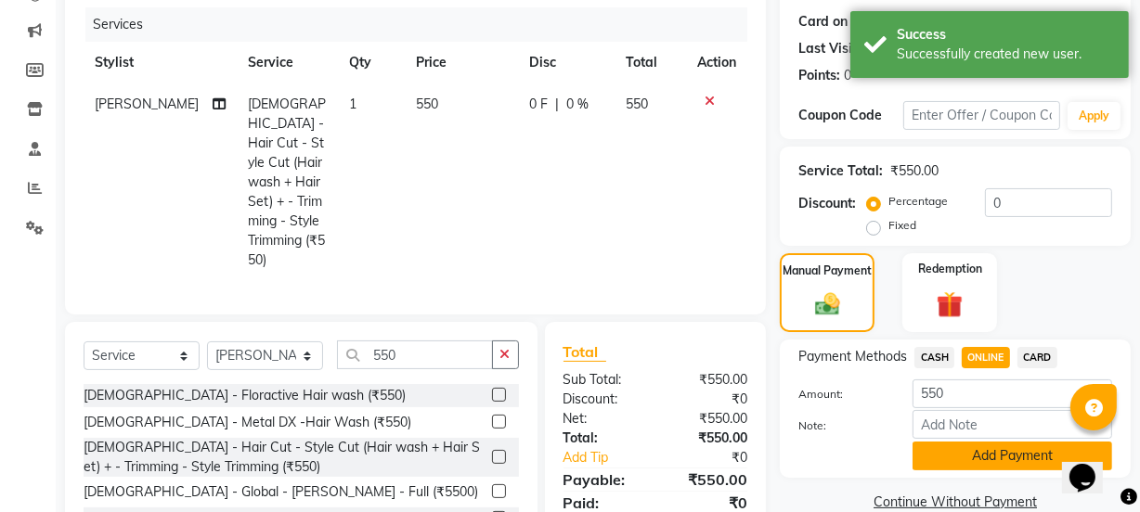
click at [1001, 468] on button "Add Payment" at bounding box center [1013, 456] width 200 height 29
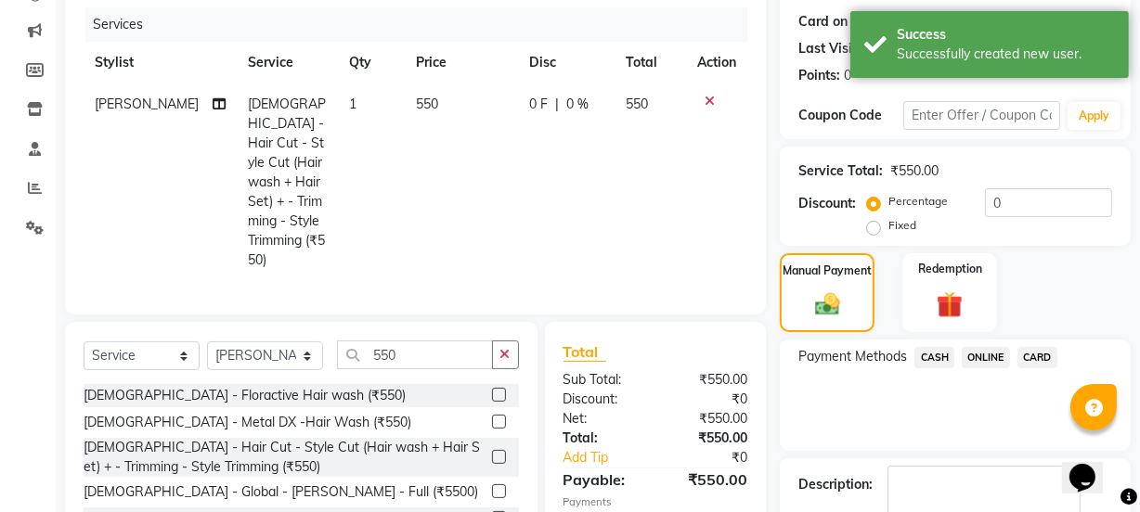
scroll to position [331, 0]
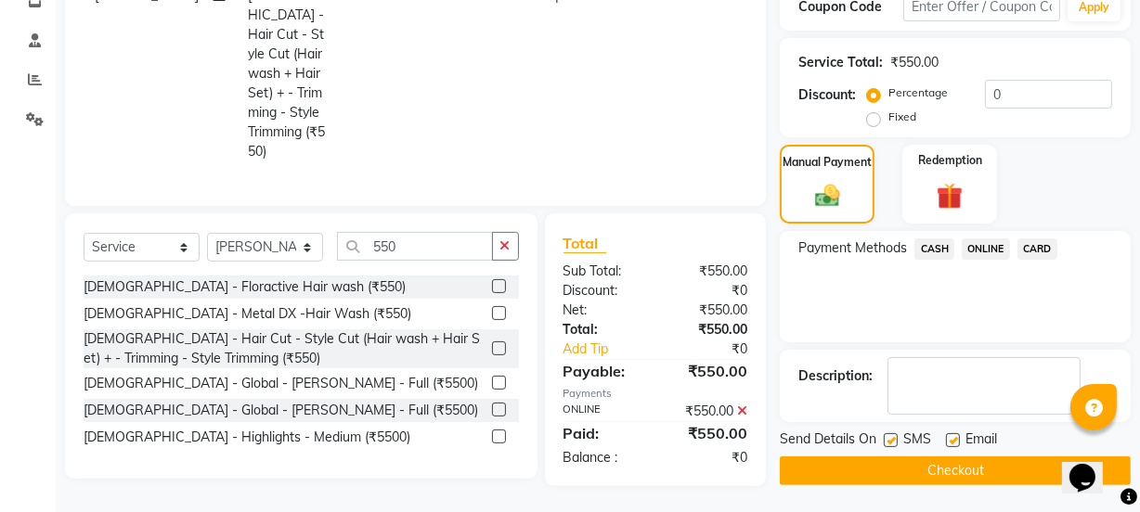
click at [1003, 473] on button "Checkout" at bounding box center [955, 471] width 351 height 29
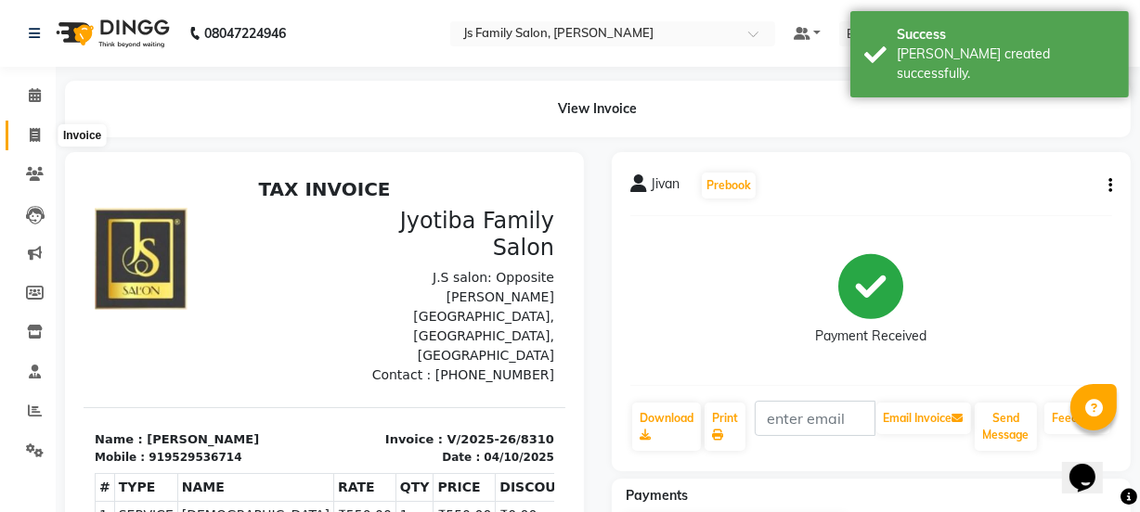
click at [32, 142] on span at bounding box center [35, 135] width 32 height 21
select select "3729"
select select "service"
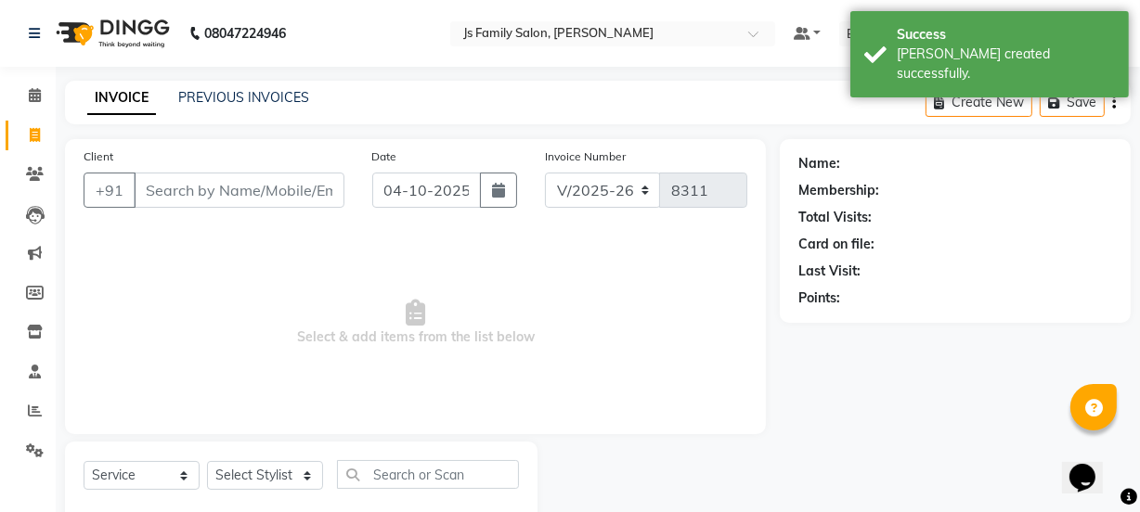
scroll to position [46, 0]
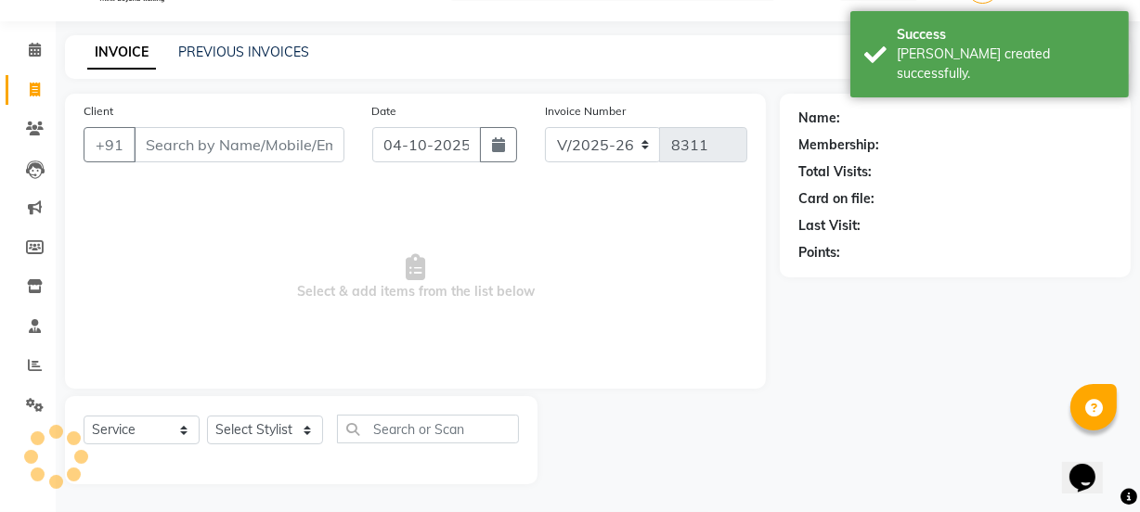
click at [182, 138] on input "Client" at bounding box center [239, 144] width 211 height 35
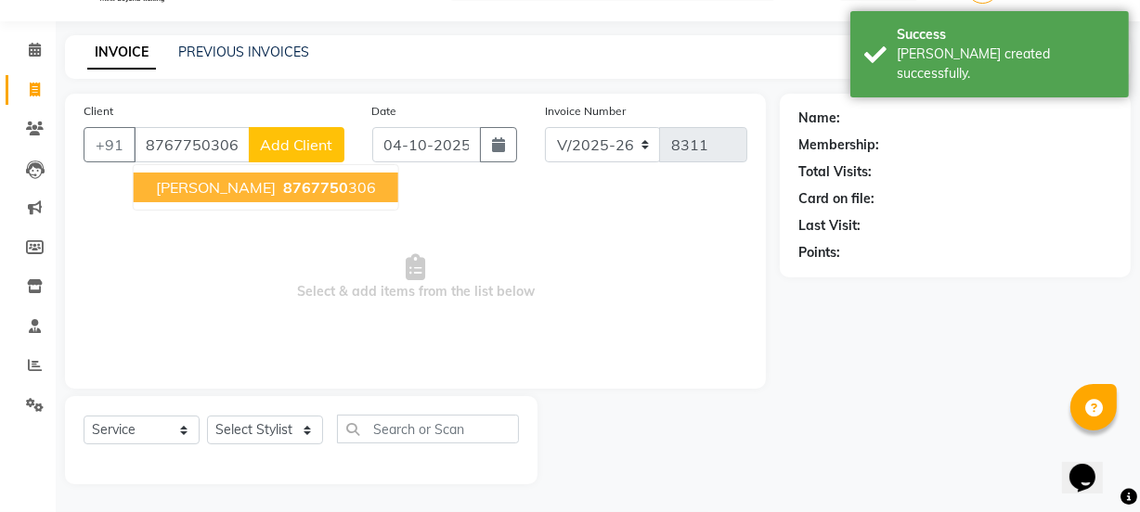
type input "8767750306"
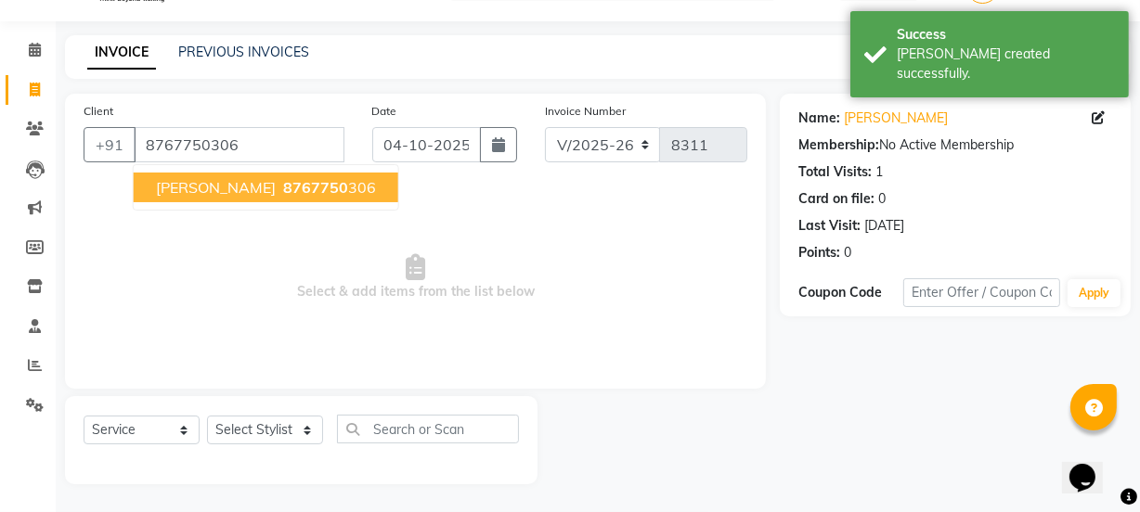
click at [212, 200] on button "[PERSON_NAME] 8767750 306" at bounding box center [266, 188] width 265 height 30
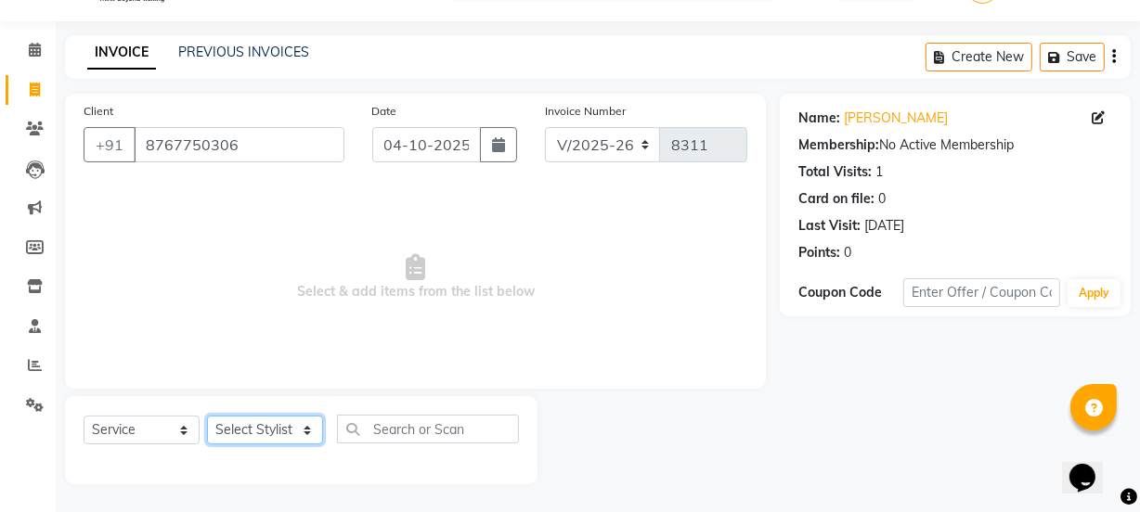
click at [237, 430] on select "Select Stylist arif [PERSON_NAME] Vaidyakar [PERSON_NAME] [PERSON_NAME] Mane Mo…" at bounding box center [265, 430] width 116 height 29
select select "34315"
click at [207, 416] on select "Select Stylist arif [PERSON_NAME] Vaidyakar [PERSON_NAME] [PERSON_NAME] Mane Mo…" at bounding box center [265, 430] width 116 height 29
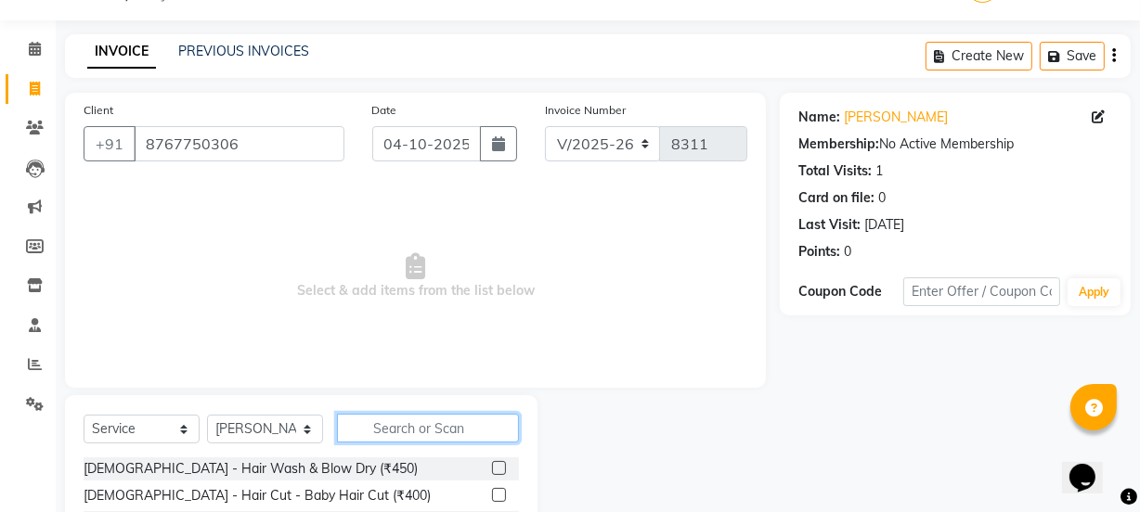
click at [379, 427] on input "text" at bounding box center [428, 428] width 182 height 29
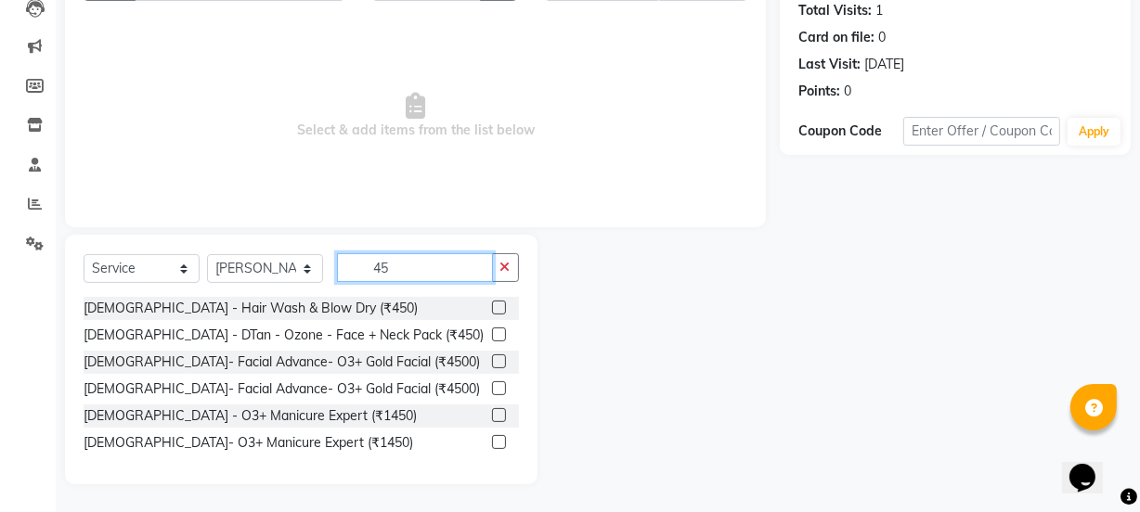
scroll to position [207, 0]
type input "450"
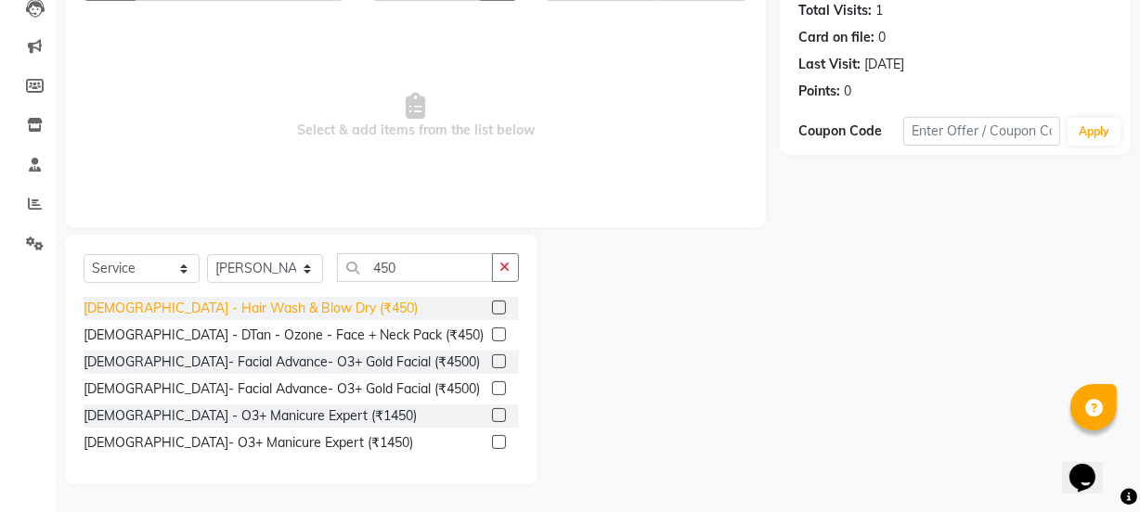
click at [303, 315] on div "[DEMOGRAPHIC_DATA] - Hair Wash & Blow Dry (₹450)" at bounding box center [251, 308] width 334 height 19
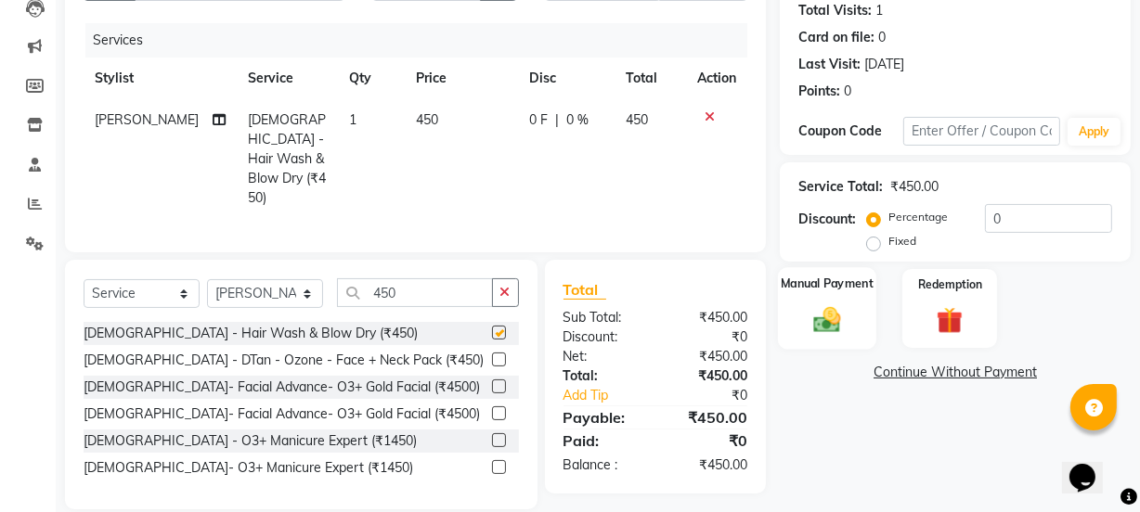
checkbox input "false"
click at [826, 324] on img at bounding box center [827, 320] width 45 height 32
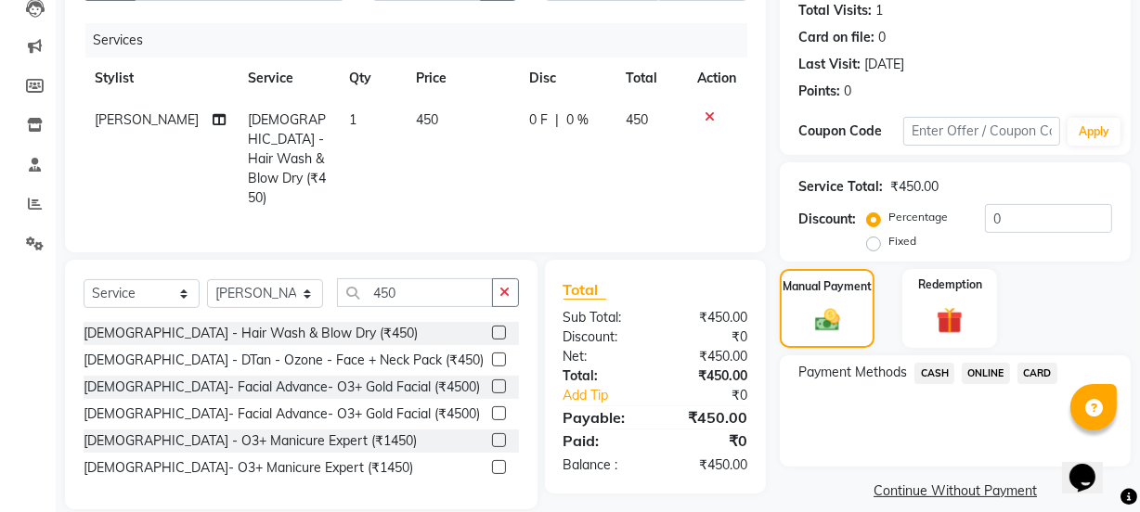
click at [992, 369] on span "ONLINE" at bounding box center [986, 373] width 48 height 21
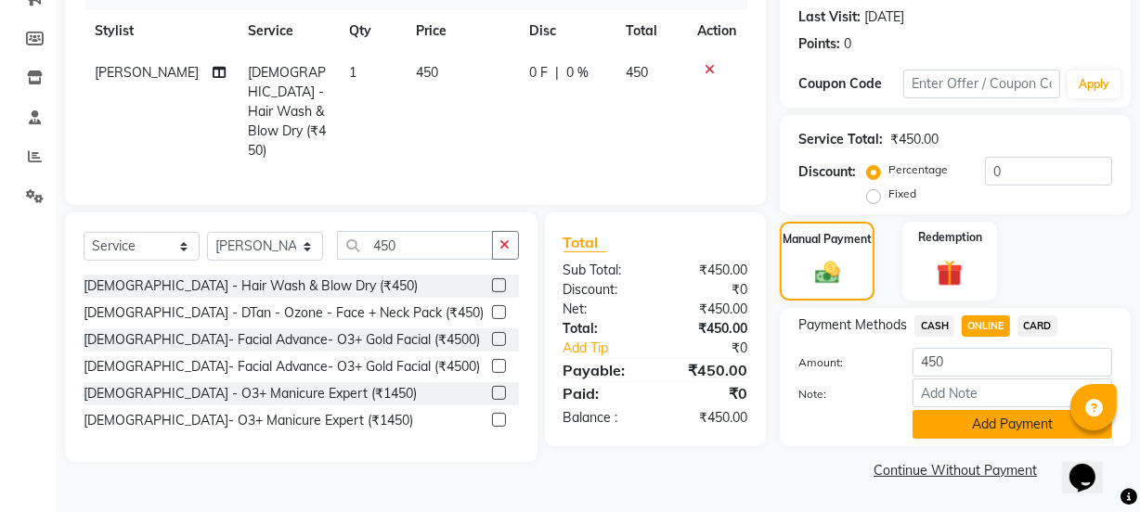
click at [984, 419] on button "Add Payment" at bounding box center [1013, 424] width 200 height 29
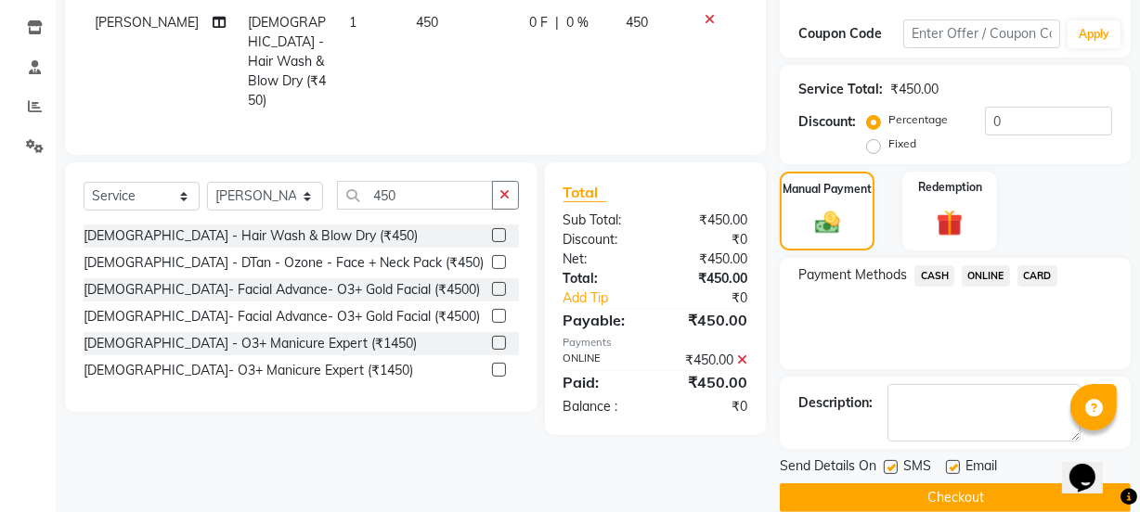
scroll to position [331, 0]
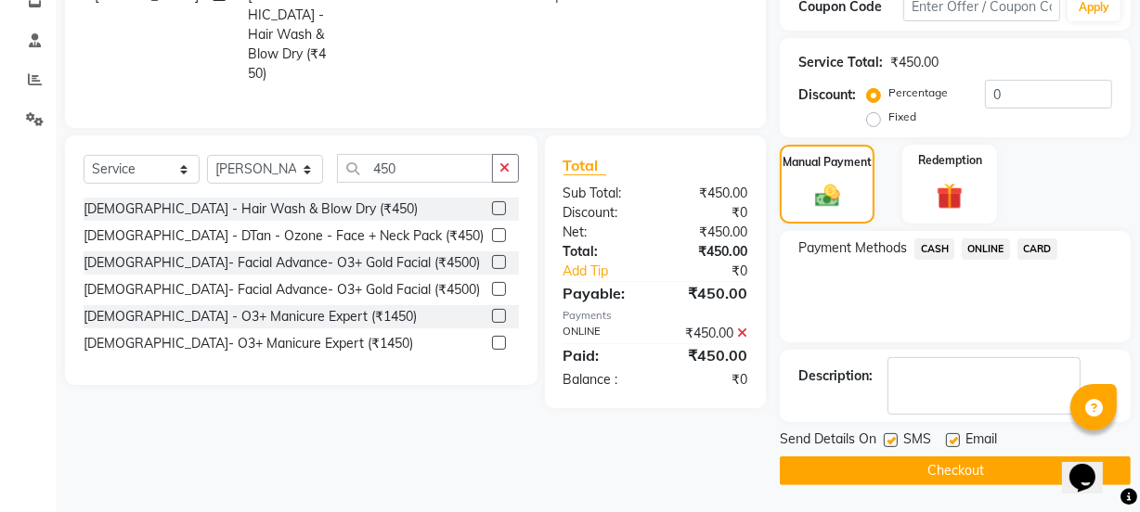
click at [975, 473] on button "Checkout" at bounding box center [955, 471] width 351 height 29
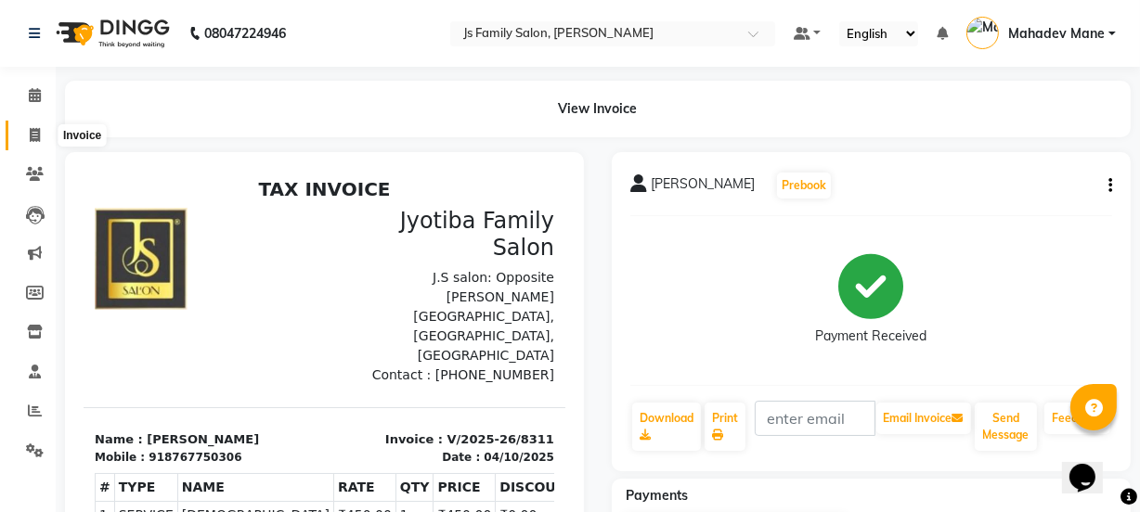
click at [37, 135] on icon at bounding box center [35, 135] width 10 height 14
select select "3729"
select select "service"
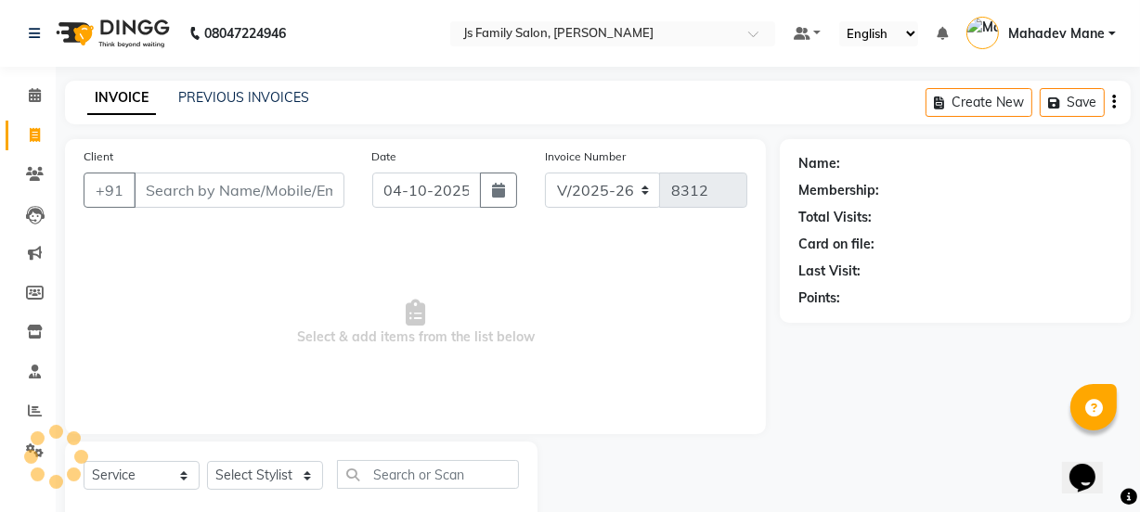
scroll to position [46, 0]
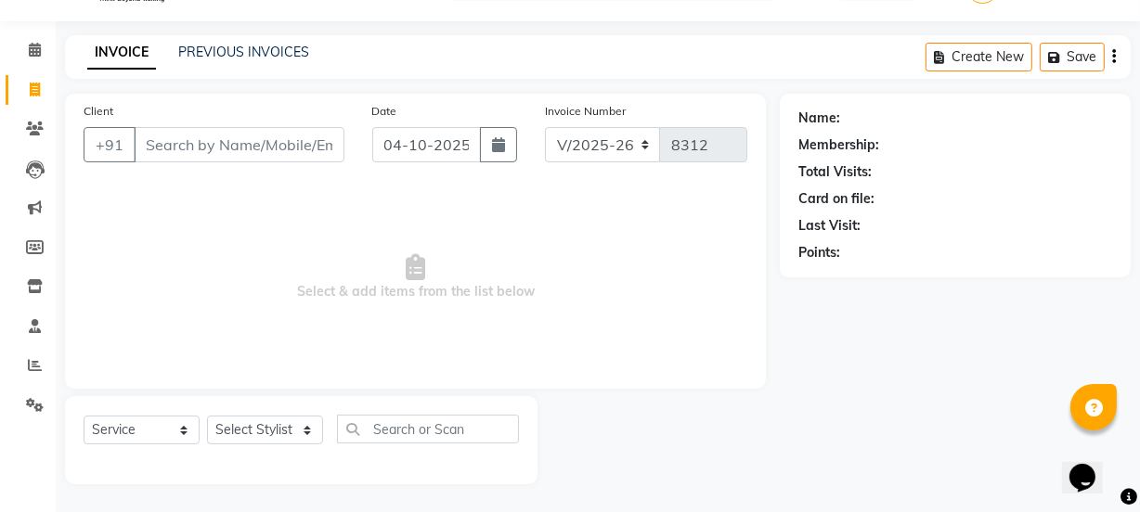
click at [215, 149] on input "Client" at bounding box center [239, 144] width 211 height 35
click at [213, 55] on link "PREVIOUS INVOICES" at bounding box center [243, 52] width 131 height 17
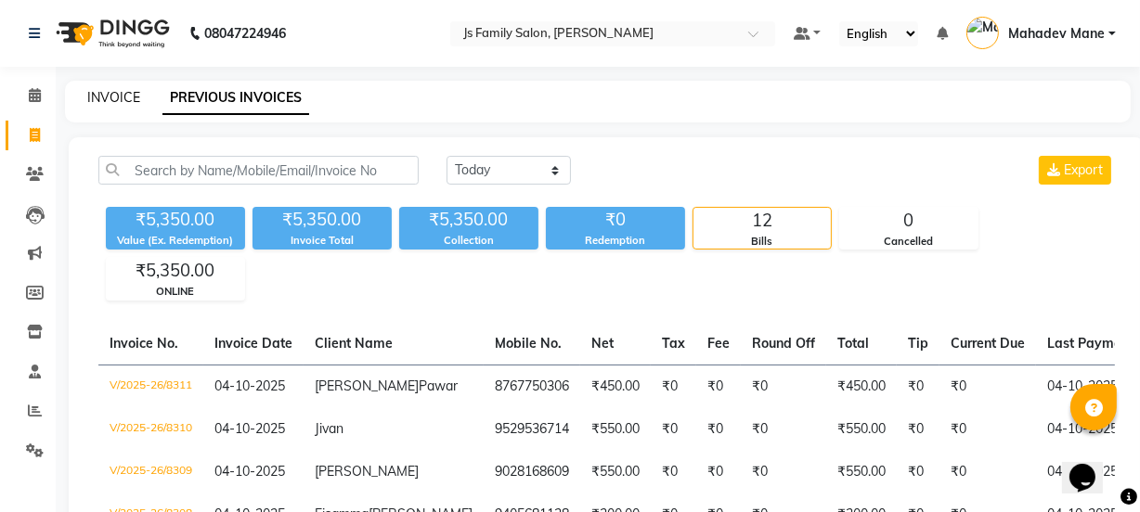
click at [121, 98] on link "INVOICE" at bounding box center [113, 97] width 53 height 17
select select "service"
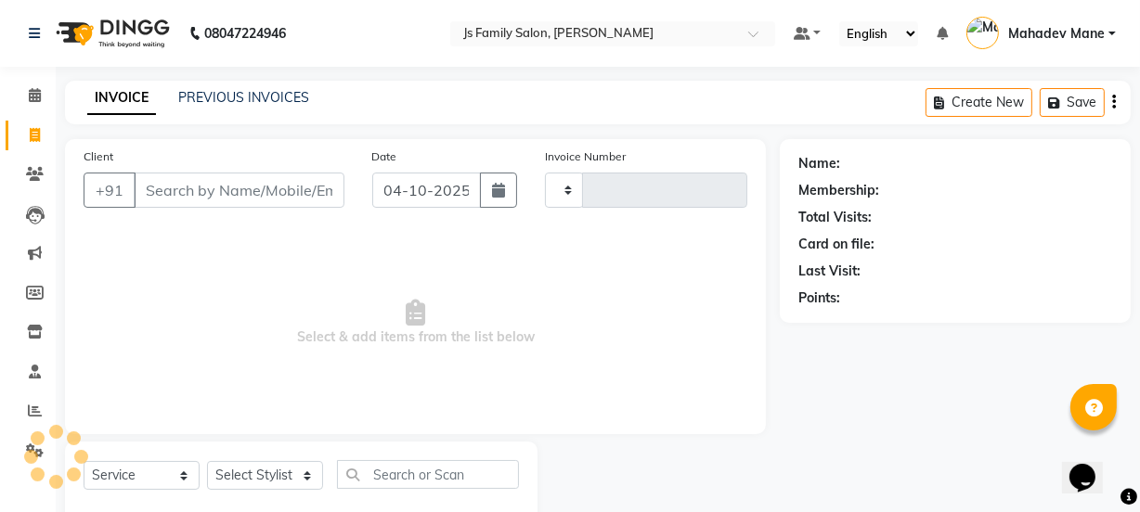
type input "8312"
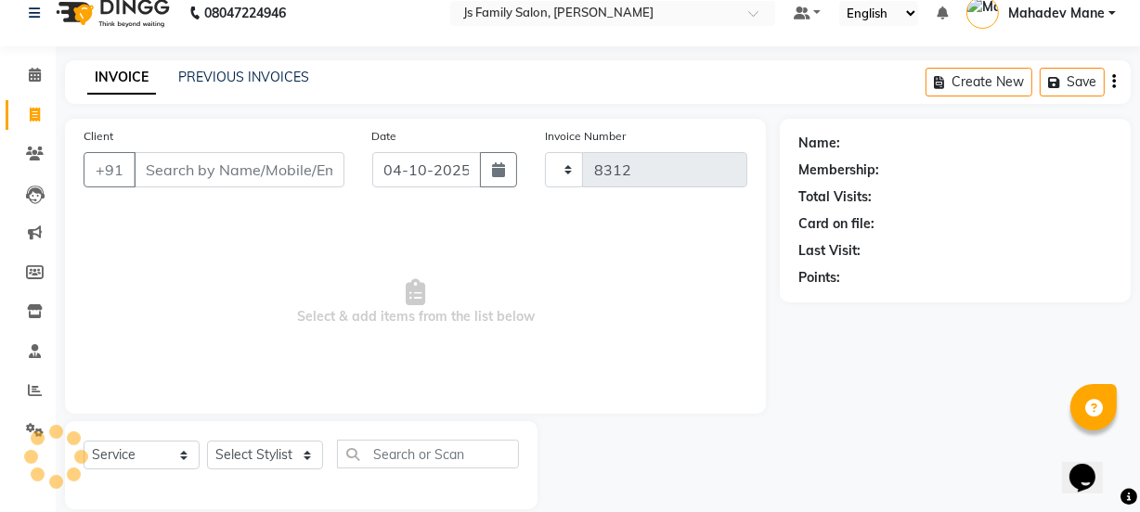
select select "3729"
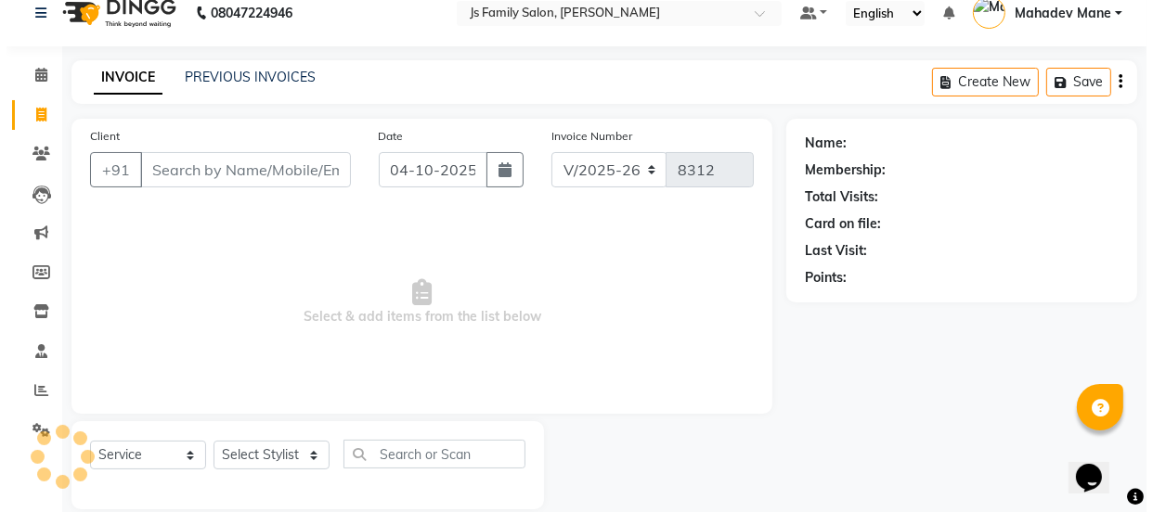
scroll to position [46, 0]
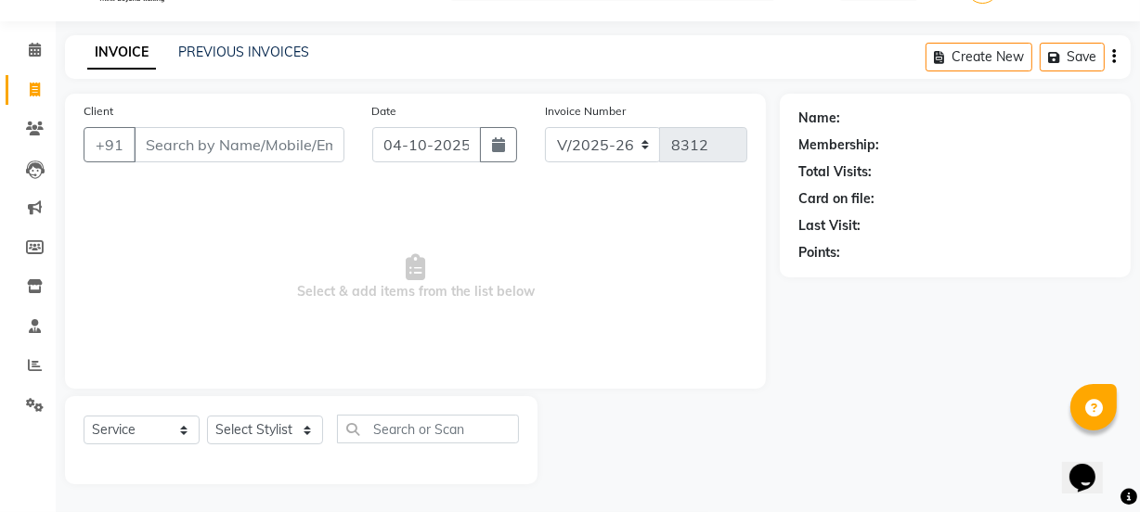
click at [183, 158] on input "Client" at bounding box center [239, 144] width 211 height 35
type input "9850507646"
click at [288, 150] on span "Add Client" at bounding box center [296, 145] width 73 height 19
select select "22"
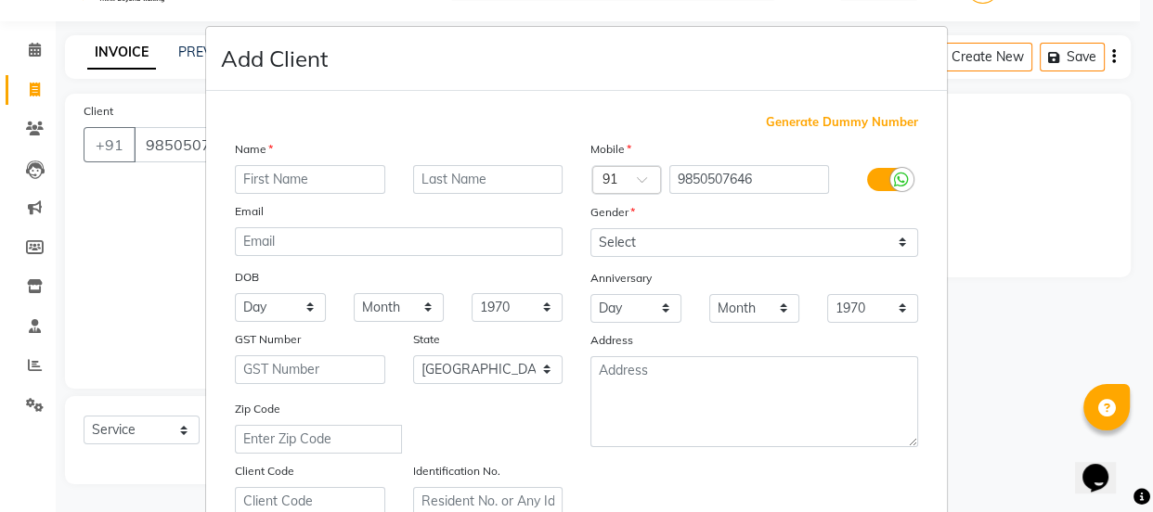
click at [290, 186] on input "text" at bounding box center [310, 179] width 150 height 29
type input "[PERSON_NAME]"
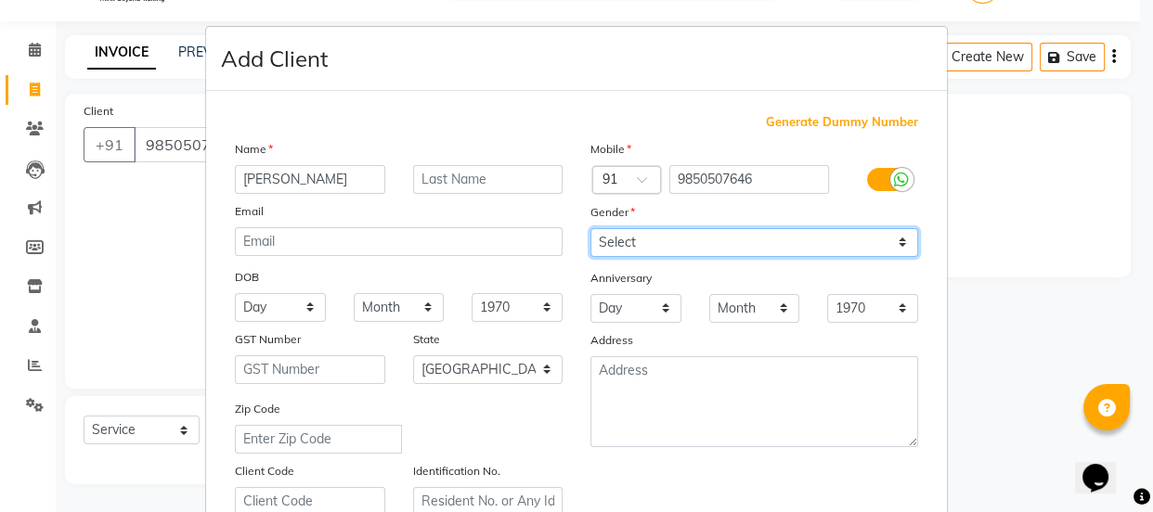
click at [664, 245] on select "Select [DEMOGRAPHIC_DATA] [DEMOGRAPHIC_DATA] Other Prefer Not To Say" at bounding box center [754, 242] width 328 height 29
select select "[DEMOGRAPHIC_DATA]"
click at [590, 228] on select "Select [DEMOGRAPHIC_DATA] [DEMOGRAPHIC_DATA] Other Prefer Not To Say" at bounding box center [754, 242] width 328 height 29
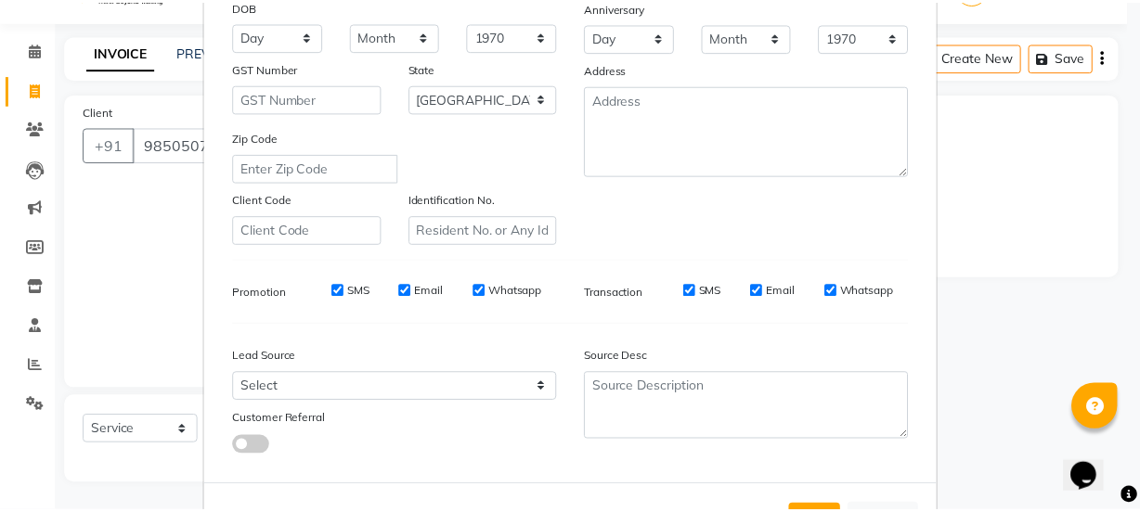
scroll to position [337, 0]
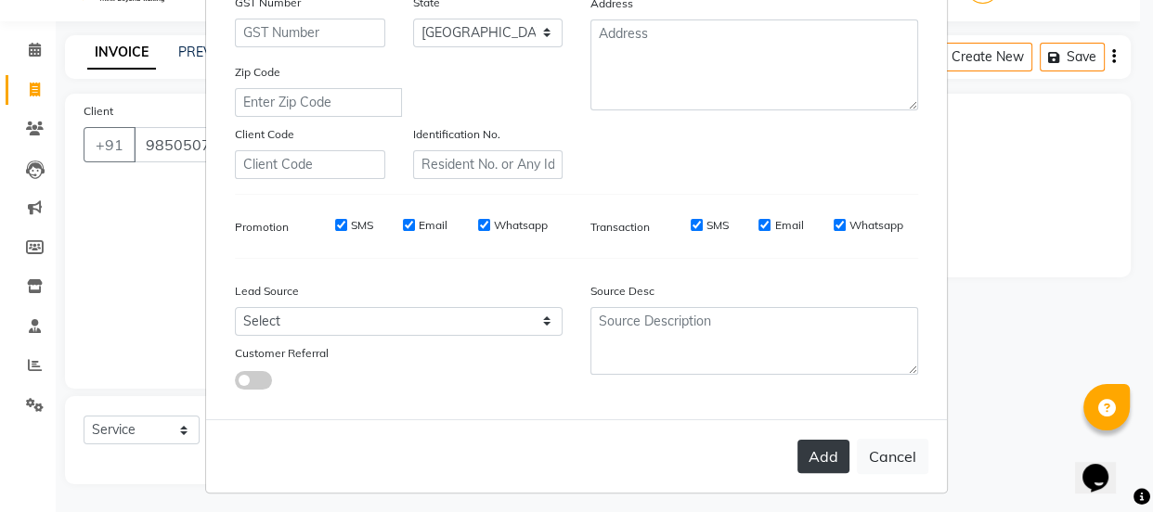
click at [815, 459] on button "Add" at bounding box center [823, 456] width 52 height 33
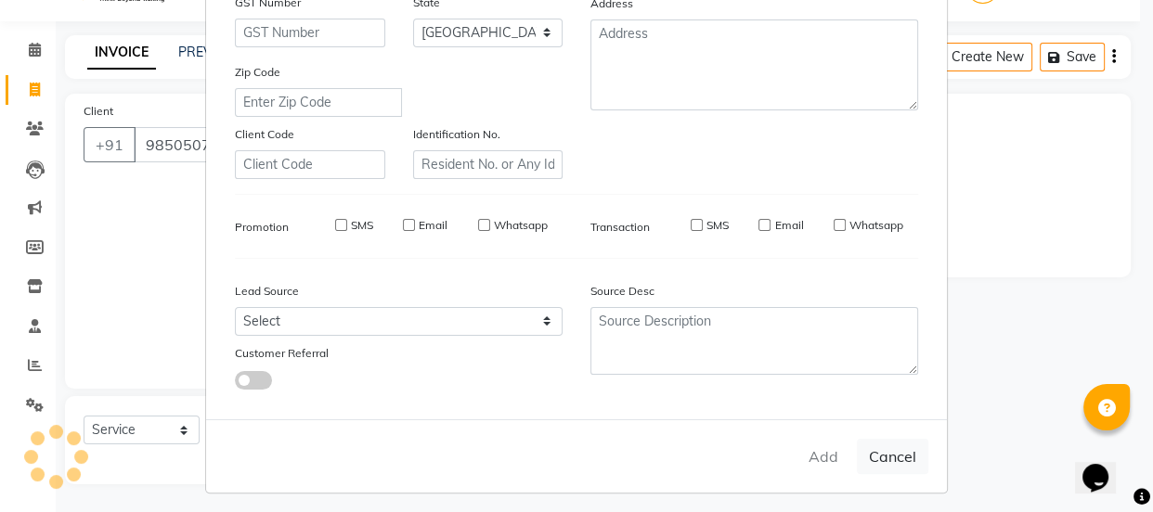
select select
select select "null"
select select
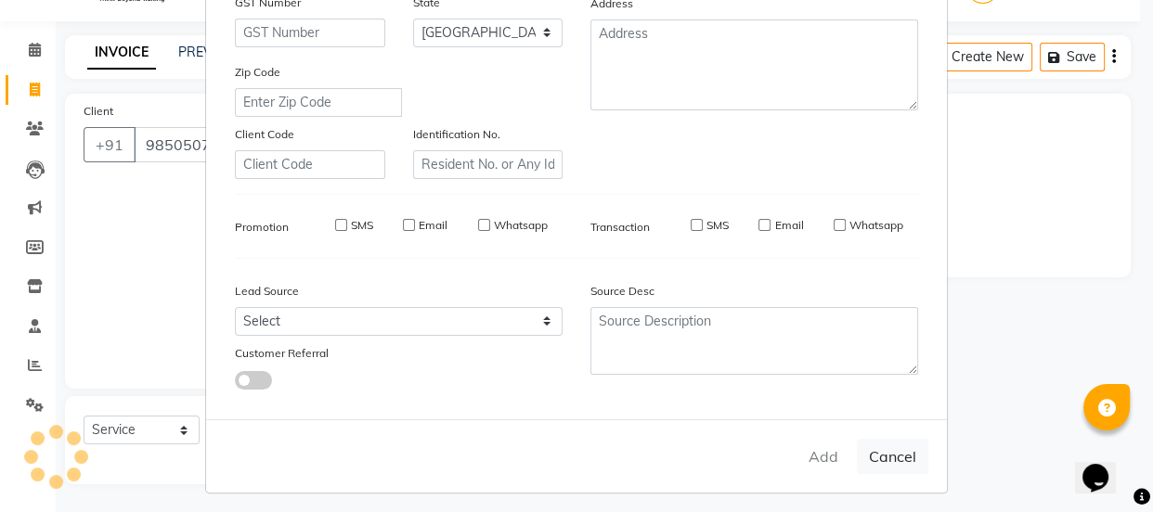
select select
checkbox input "false"
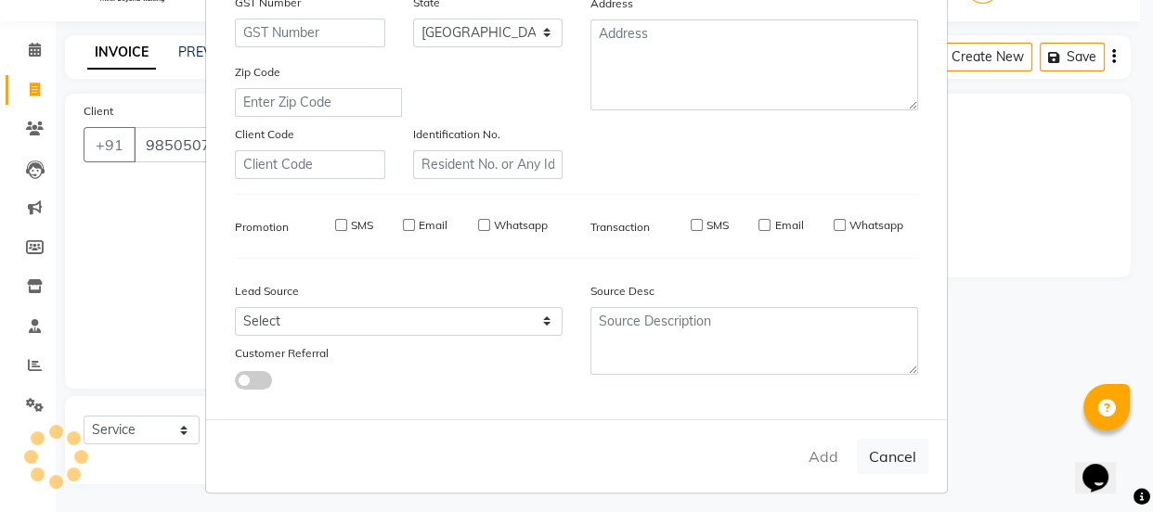
checkbox input "false"
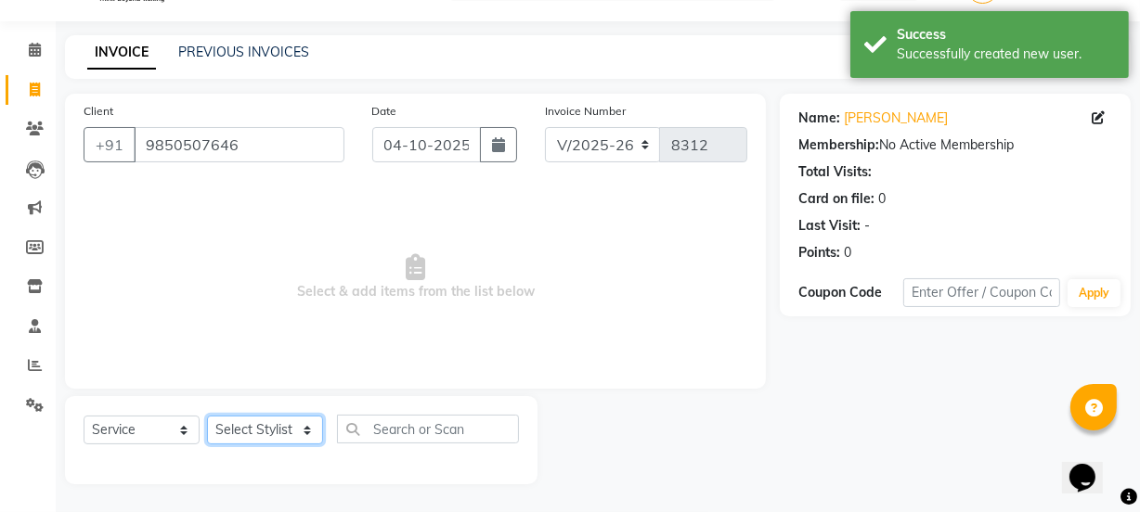
click at [245, 432] on select "Select Stylist arif [PERSON_NAME] Vaidyakar [PERSON_NAME] [PERSON_NAME] Mane Mo…" at bounding box center [265, 430] width 116 height 29
select select "22902"
click at [207, 416] on select "Select Stylist arif [PERSON_NAME] Vaidyakar [PERSON_NAME] [PERSON_NAME] Mane Mo…" at bounding box center [265, 430] width 116 height 29
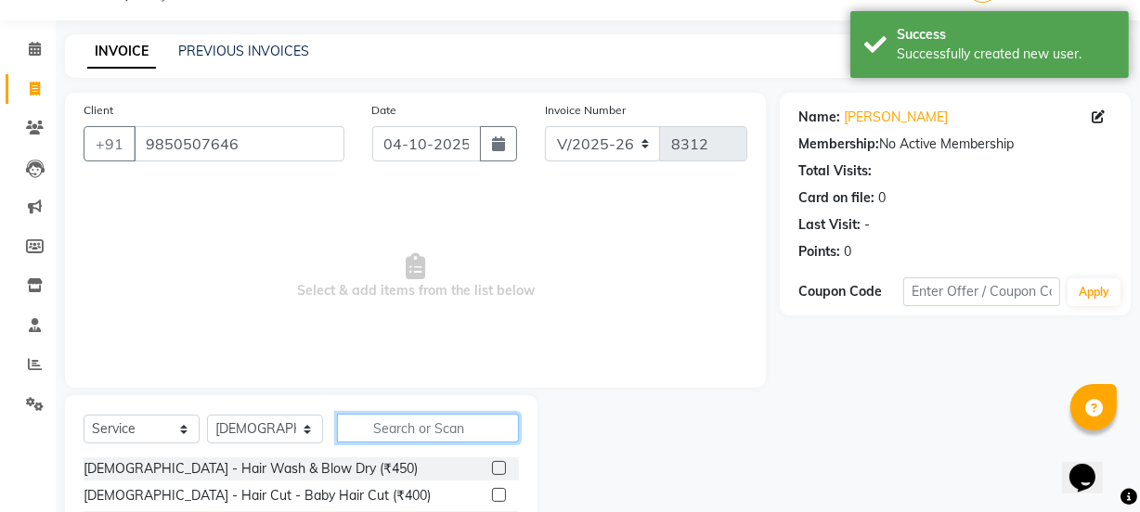
click at [386, 434] on input "text" at bounding box center [428, 428] width 182 height 29
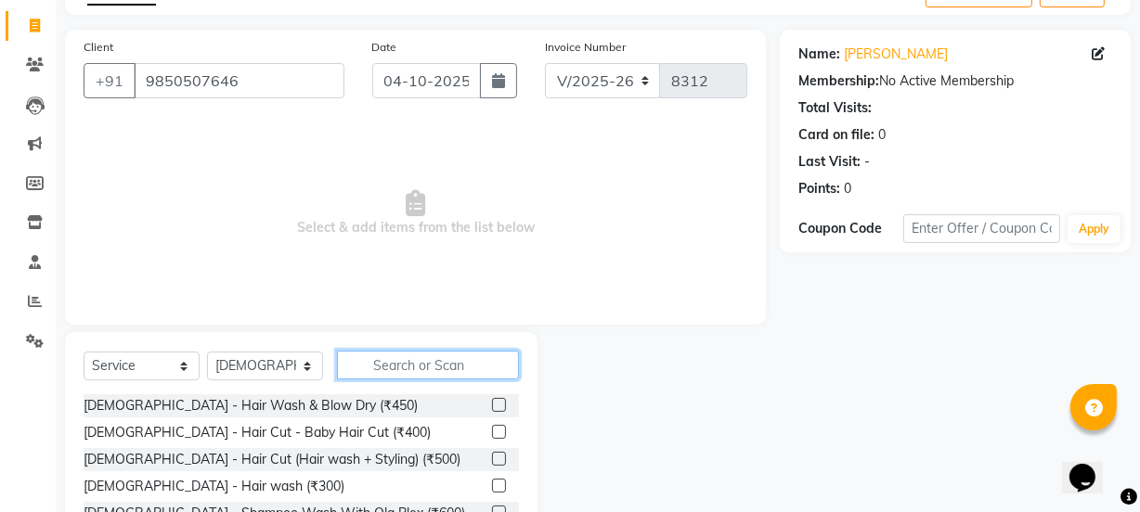
scroll to position [214, 0]
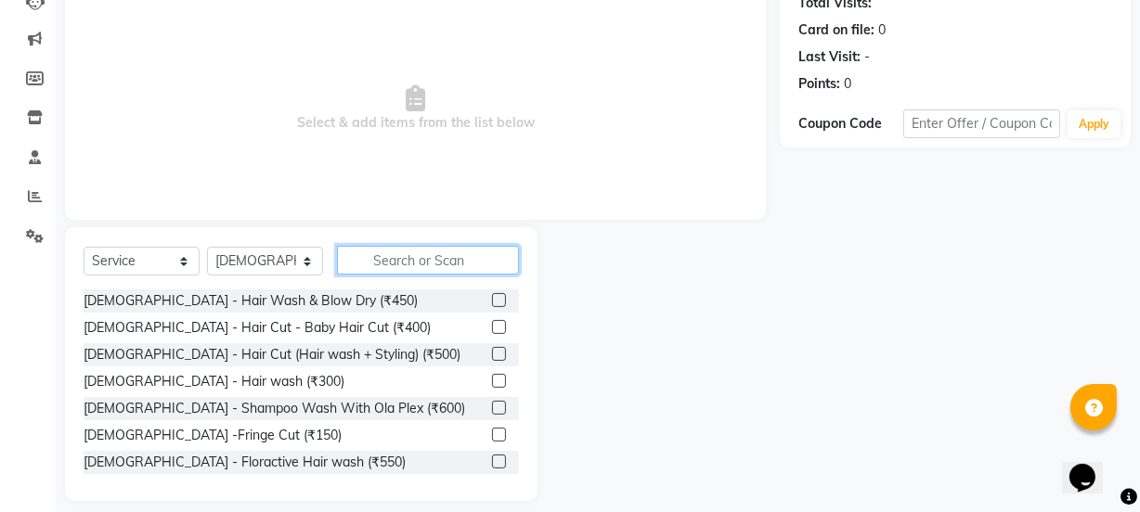
click at [390, 266] on input "text" at bounding box center [428, 260] width 182 height 29
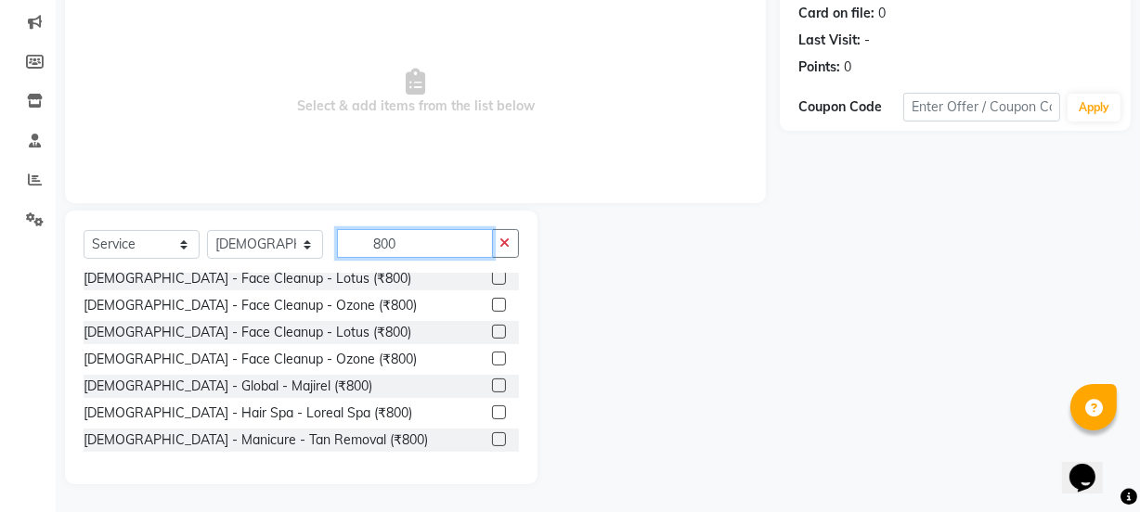
scroll to position [168, 0]
type input "800"
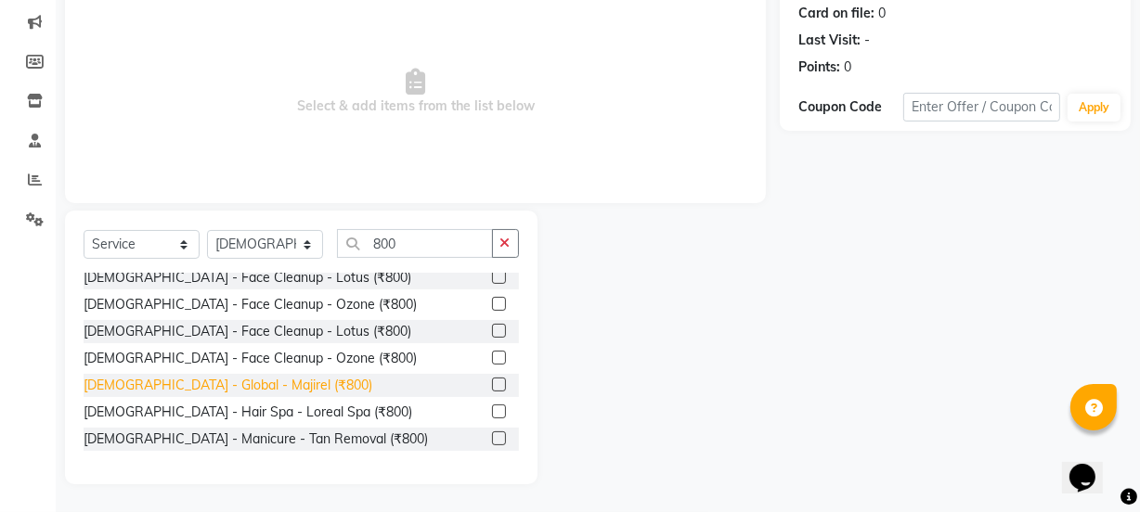
click at [238, 389] on div "[DEMOGRAPHIC_DATA] - Global - Majirel (₹800)" at bounding box center [228, 385] width 289 height 19
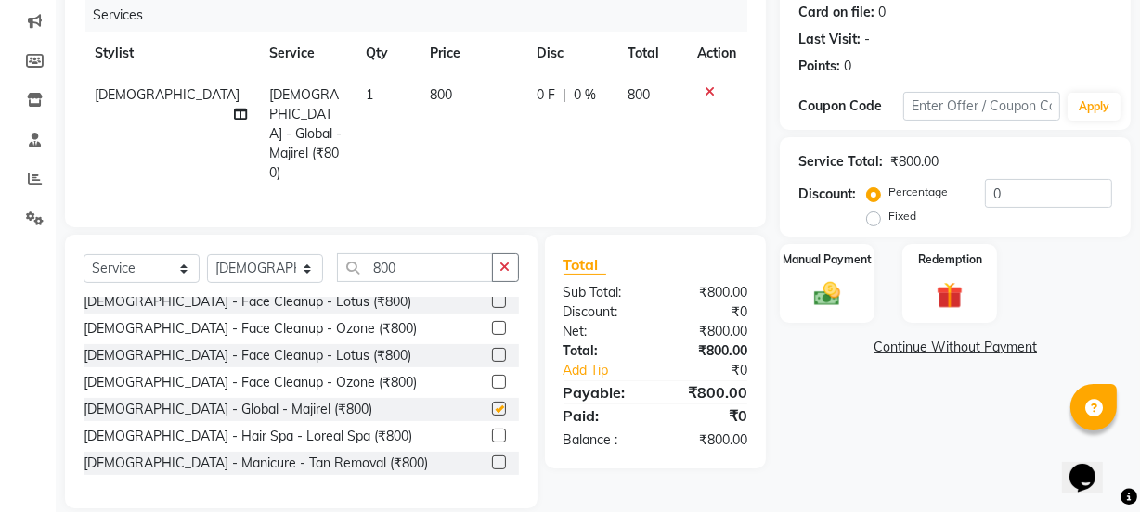
checkbox input "false"
click at [823, 301] on img at bounding box center [827, 295] width 45 height 32
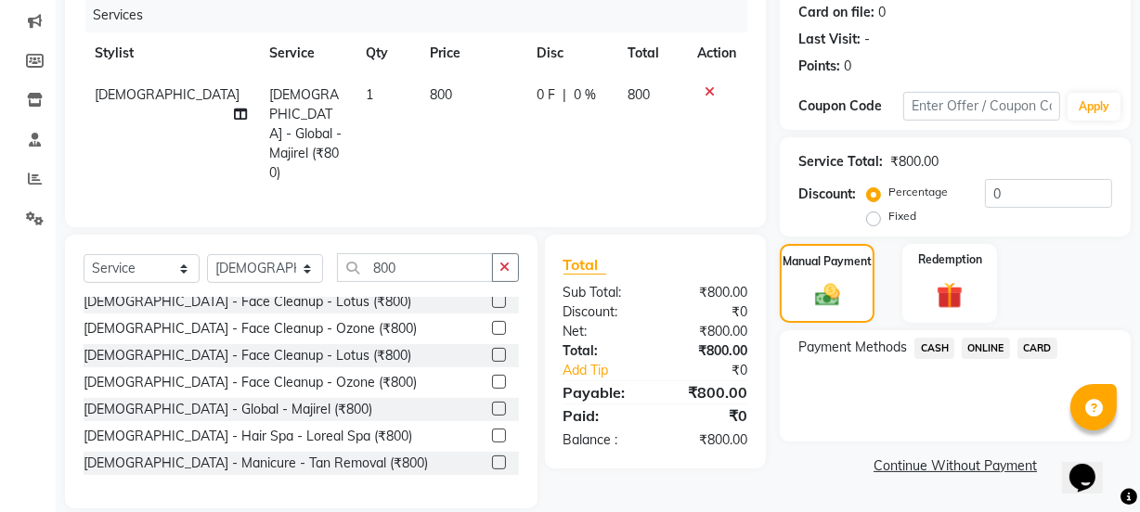
click at [968, 343] on span "ONLINE" at bounding box center [986, 348] width 48 height 21
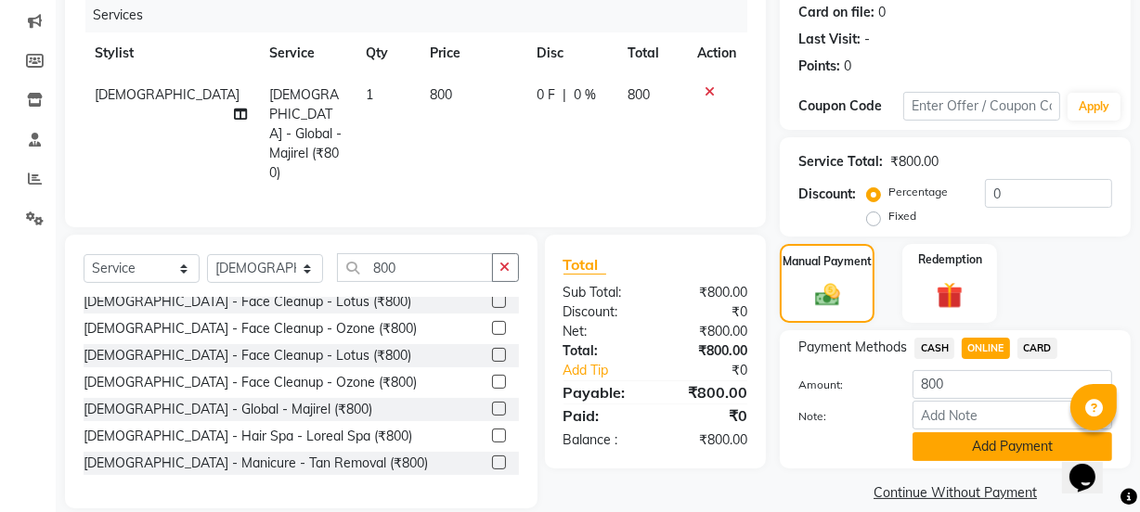
click at [966, 443] on button "Add Payment" at bounding box center [1013, 447] width 200 height 29
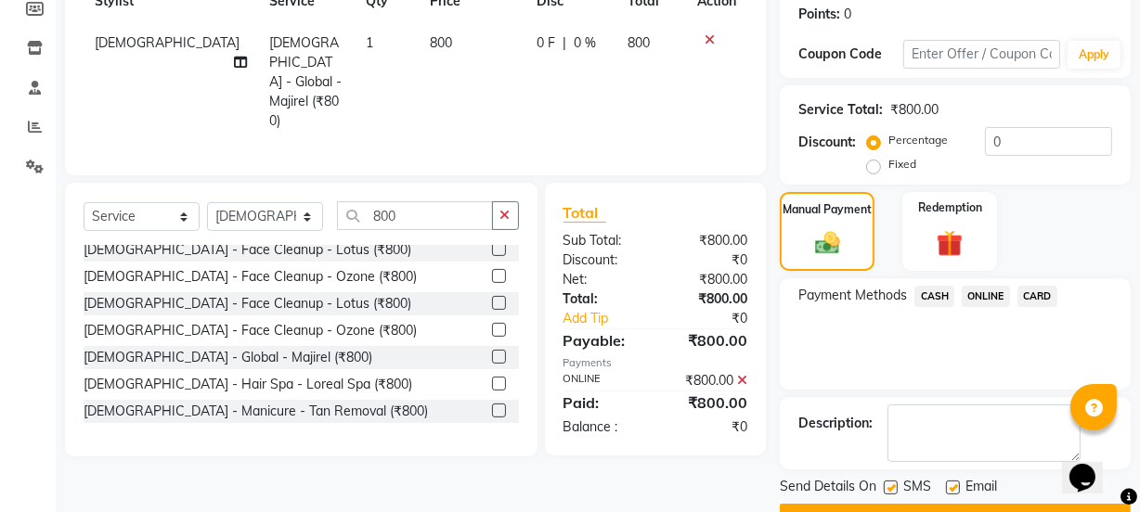
scroll to position [331, 0]
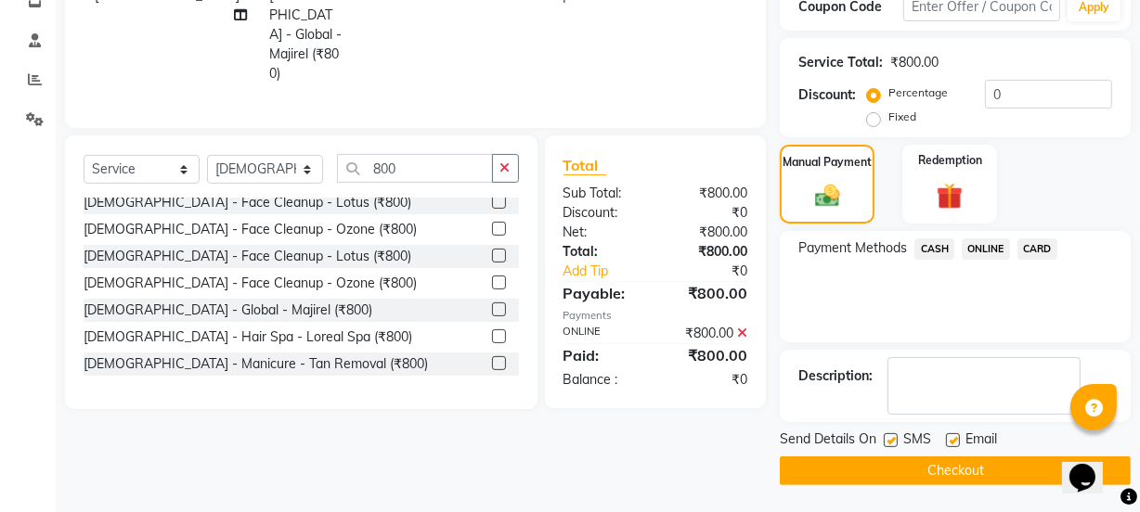
click at [972, 473] on button "Checkout" at bounding box center [955, 471] width 351 height 29
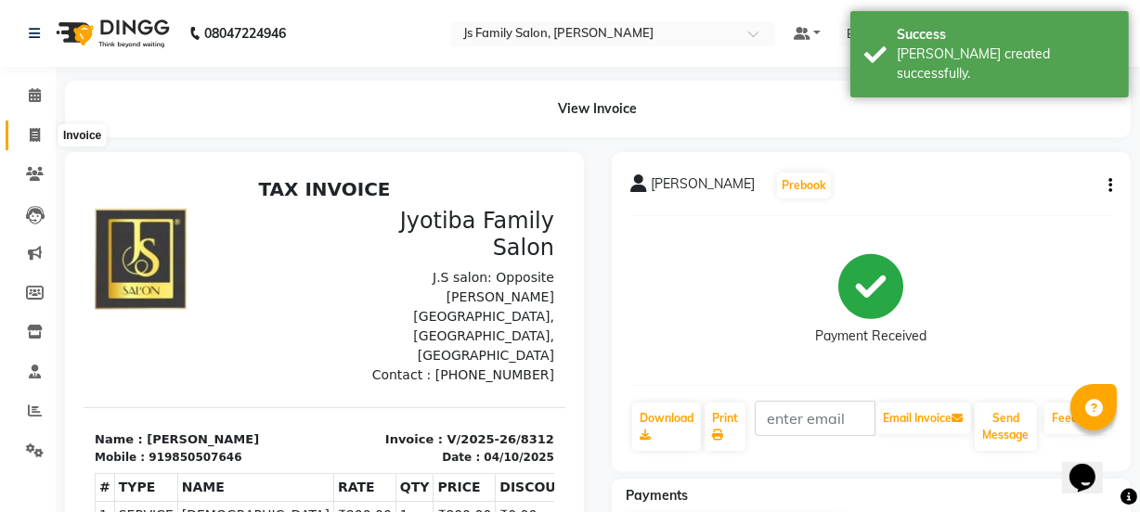
click at [32, 136] on icon at bounding box center [35, 135] width 10 height 14
select select "service"
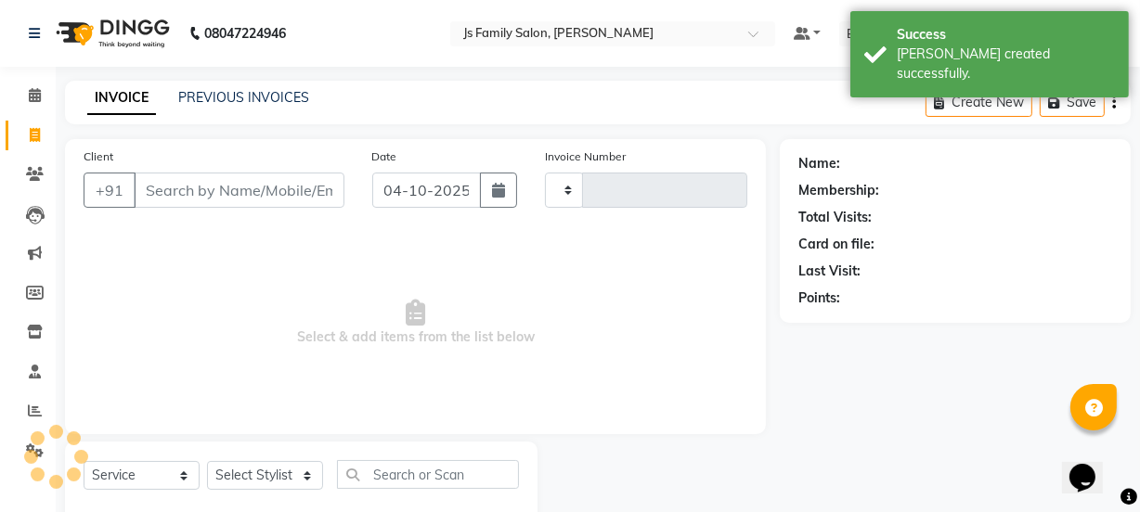
type input "8313"
select select "3729"
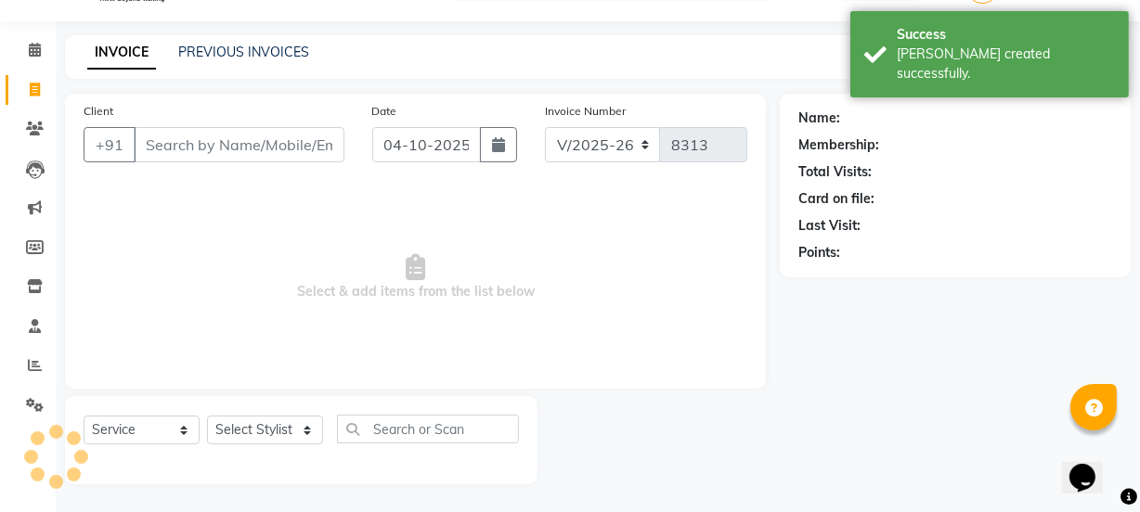
click at [188, 152] on input "Client" at bounding box center [239, 144] width 211 height 35
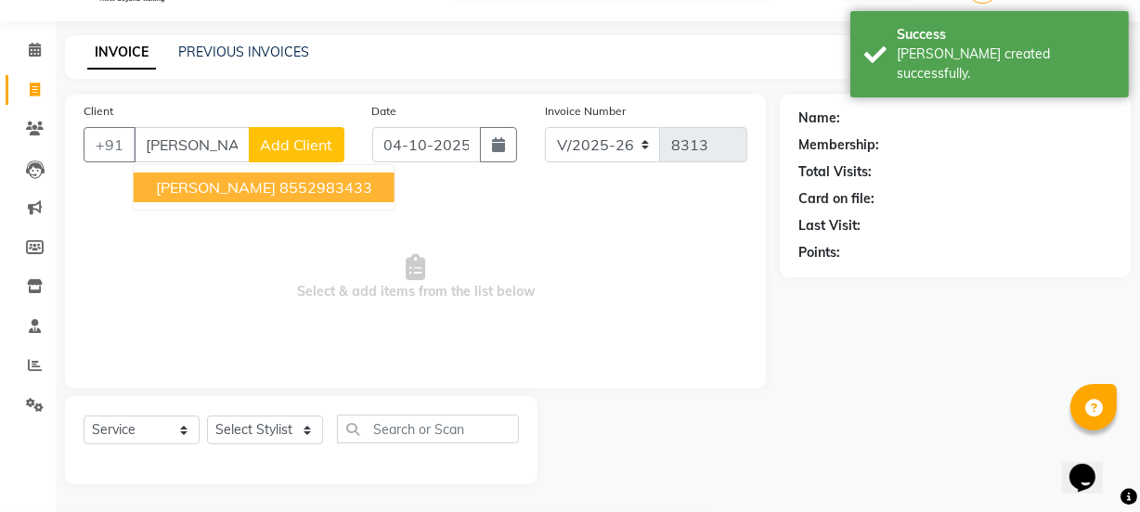
click at [241, 196] on button "[PERSON_NAME] 8552983433" at bounding box center [264, 188] width 261 height 30
type input "8552983433"
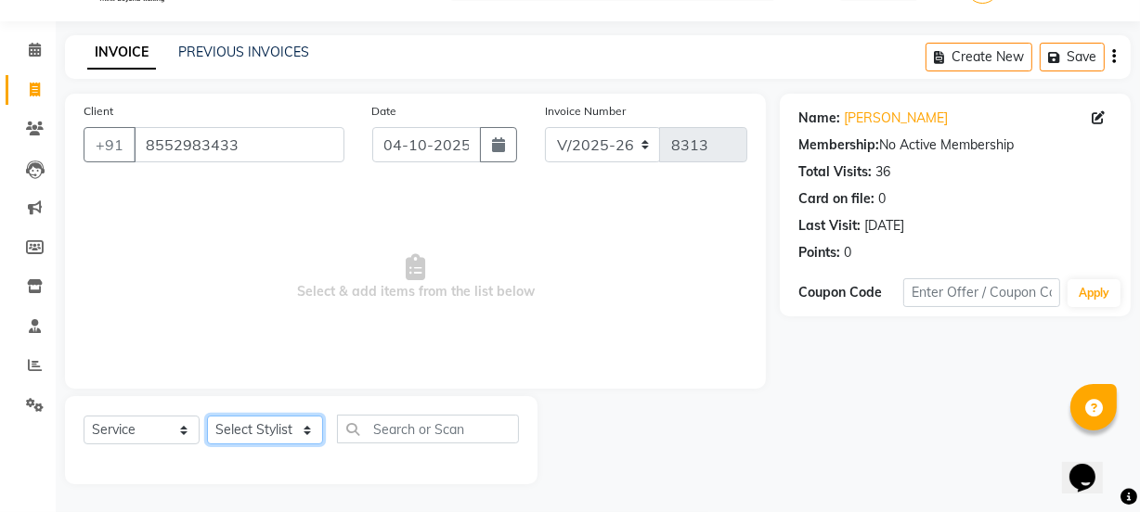
click at [268, 426] on select "Select Stylist arif [PERSON_NAME] Vaidyakar [PERSON_NAME] [PERSON_NAME] Mane Mo…" at bounding box center [265, 430] width 116 height 29
select select "20007"
click at [207, 416] on select "Select Stylist arif [PERSON_NAME] Vaidyakar [PERSON_NAME] [PERSON_NAME] Mane Mo…" at bounding box center [265, 430] width 116 height 29
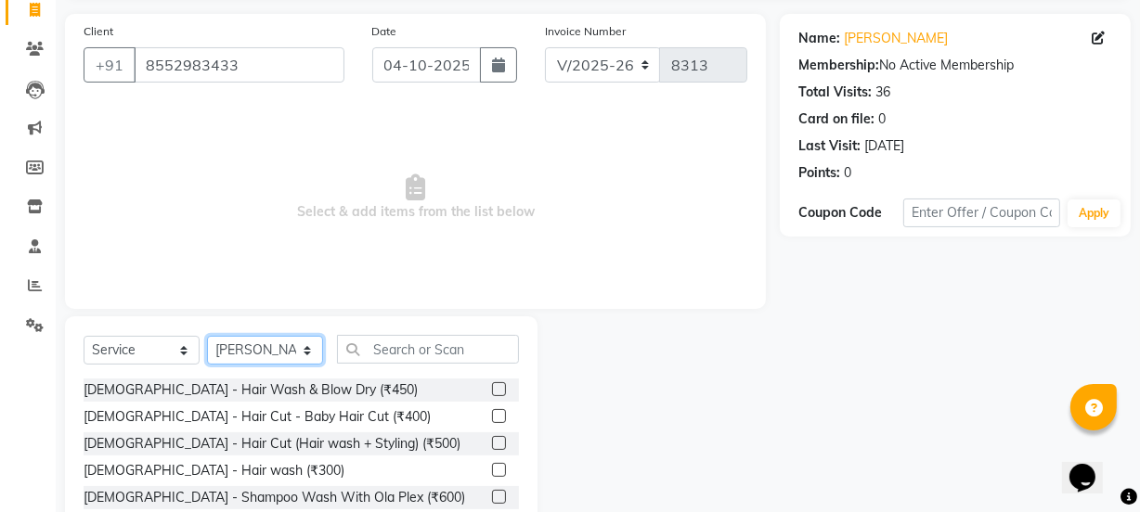
scroll to position [214, 0]
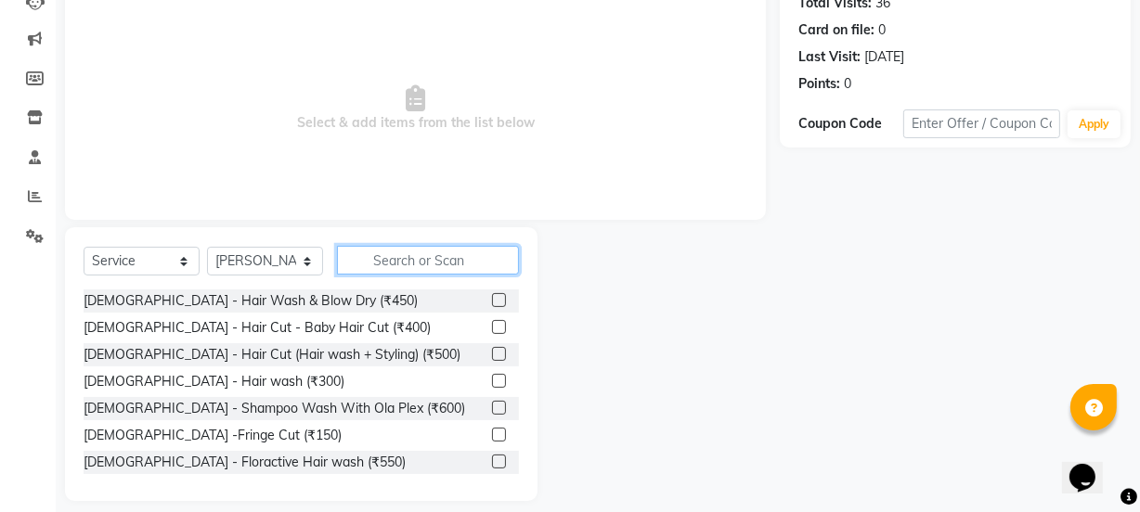
click at [459, 261] on input "text" at bounding box center [428, 260] width 182 height 29
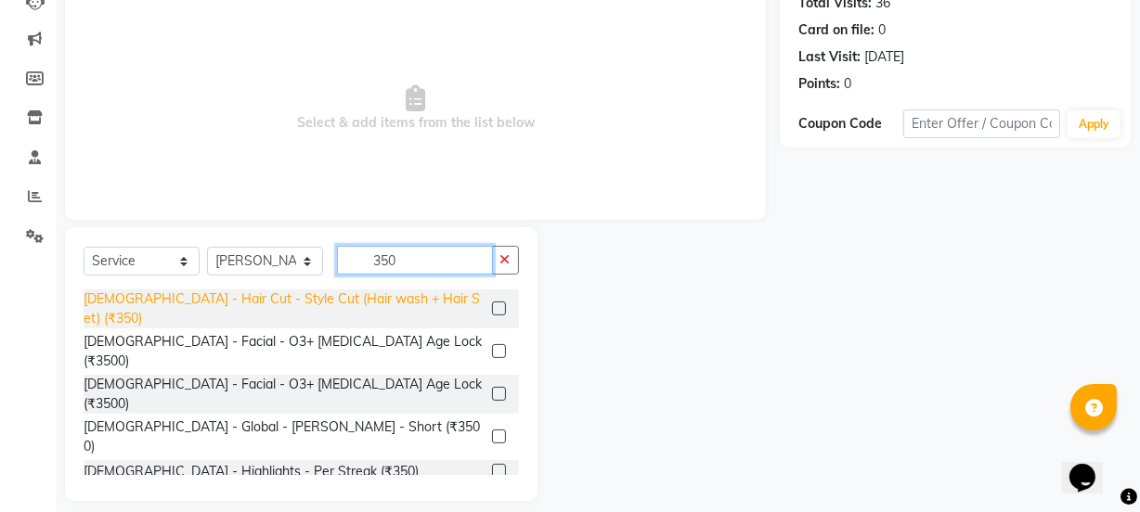
type input "350"
click at [416, 302] on div "[DEMOGRAPHIC_DATA] - Hair Cut - Style Cut (Hair wash + Hair Set) (₹350)" at bounding box center [284, 309] width 401 height 39
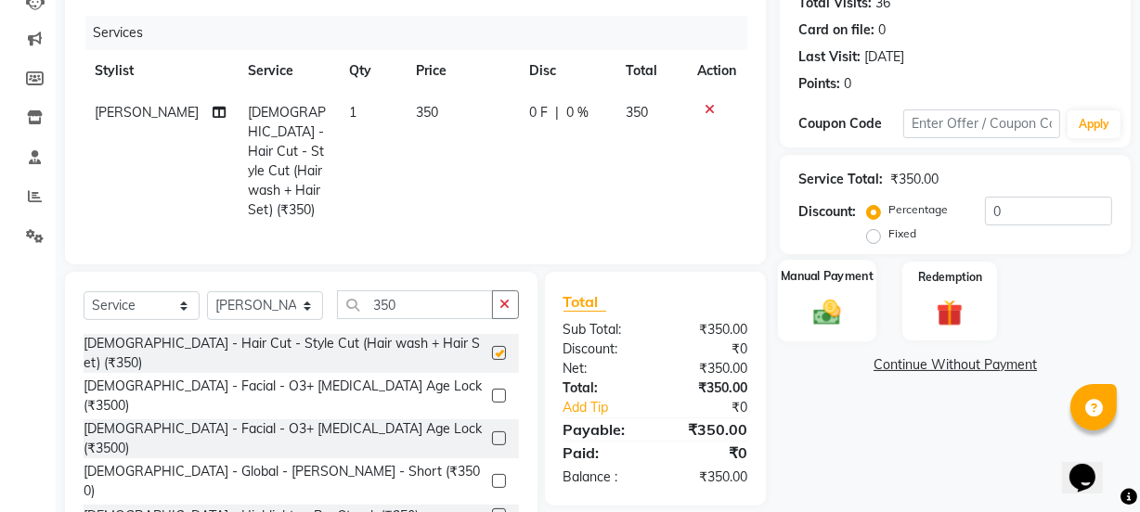
checkbox input "false"
click at [807, 307] on img at bounding box center [827, 312] width 45 height 32
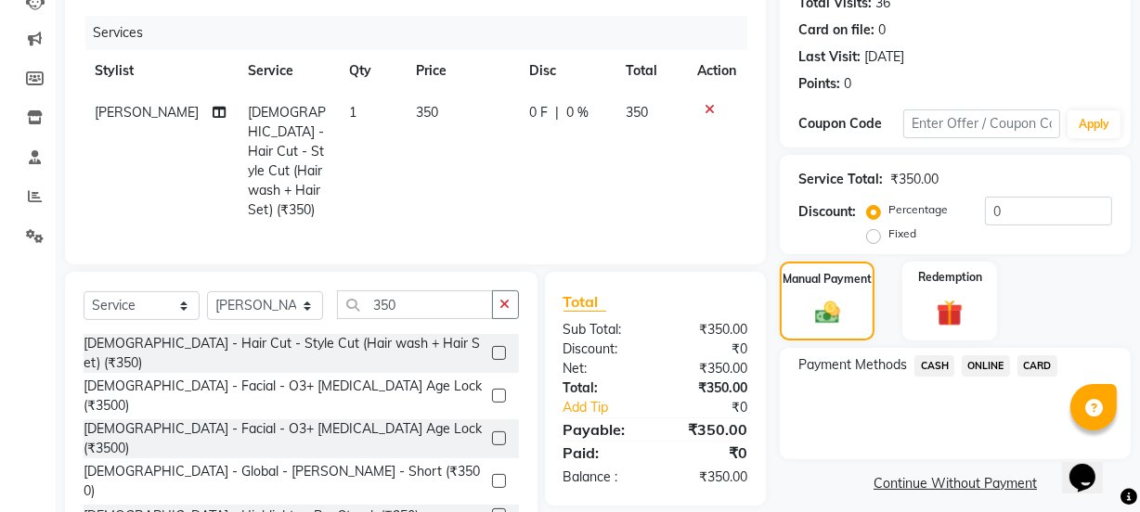
click at [987, 369] on span "ONLINE" at bounding box center [986, 366] width 48 height 21
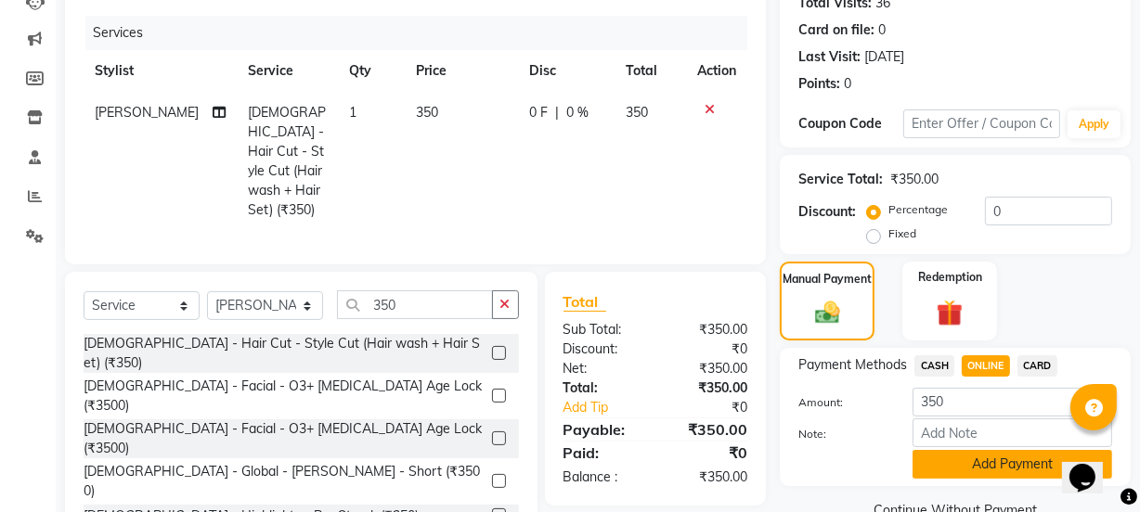
click at [980, 460] on button "Add Payment" at bounding box center [1013, 464] width 200 height 29
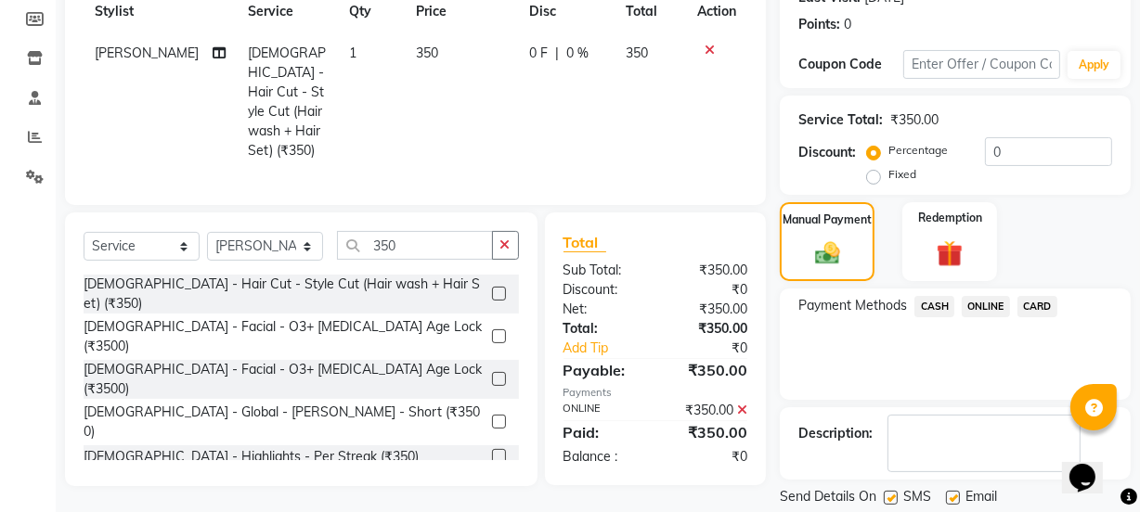
scroll to position [331, 0]
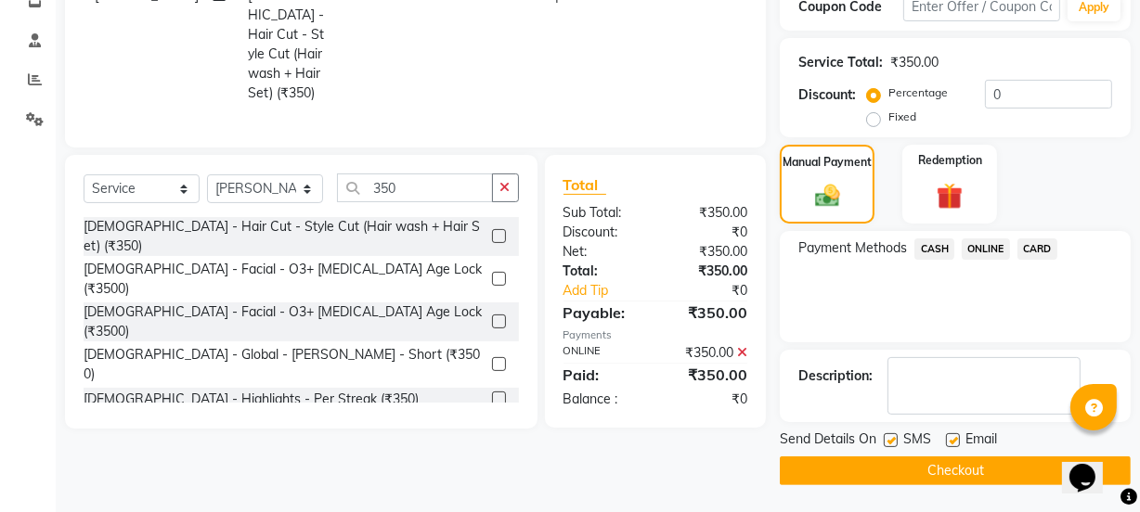
click at [983, 473] on button "Checkout" at bounding box center [955, 471] width 351 height 29
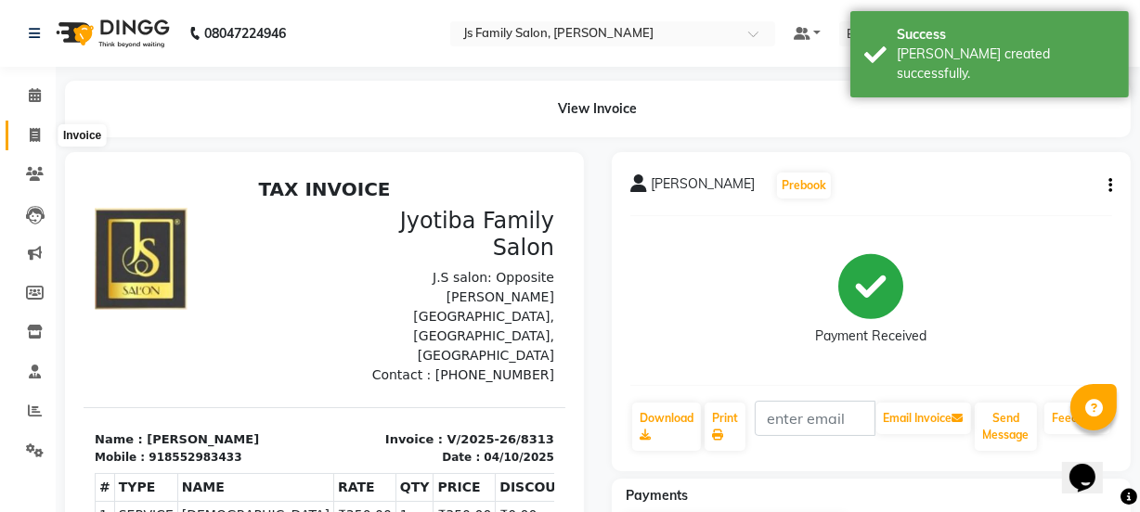
click at [27, 134] on span at bounding box center [35, 135] width 32 height 21
select select "service"
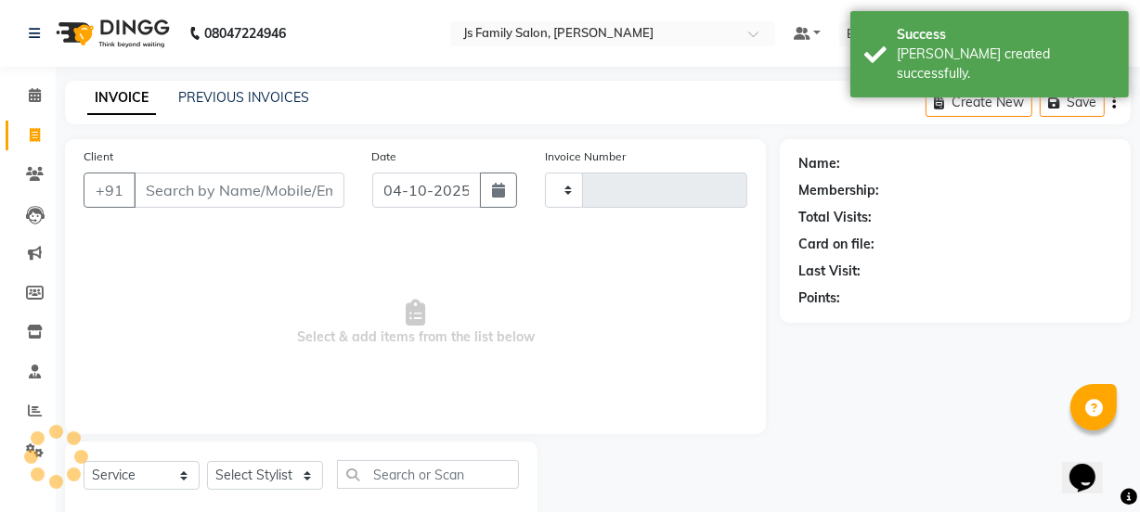
scroll to position [46, 0]
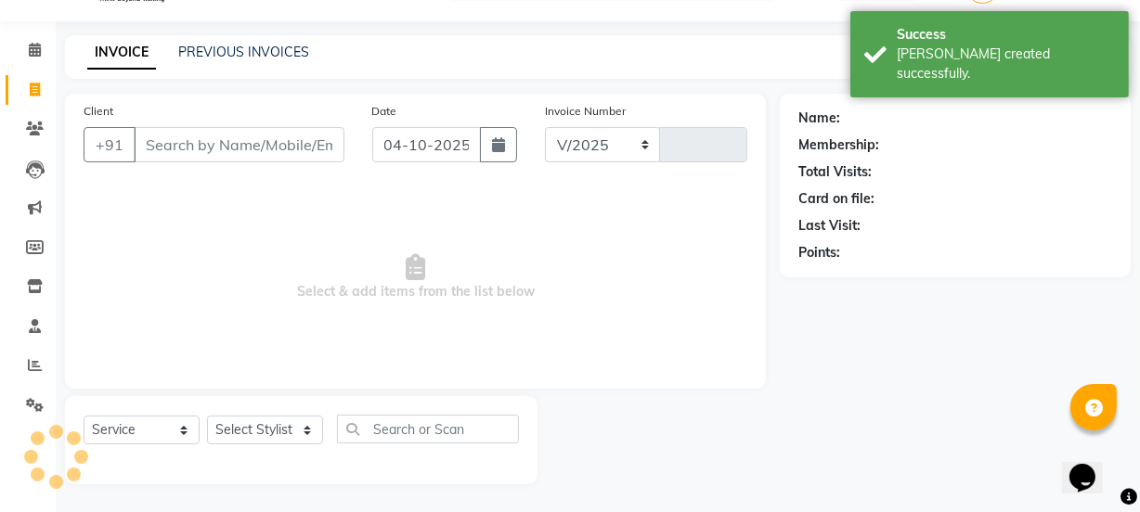
select select "3729"
type input "8314"
click at [160, 161] on input "Client" at bounding box center [239, 144] width 211 height 35
click at [160, 146] on input "Client" at bounding box center [239, 144] width 211 height 35
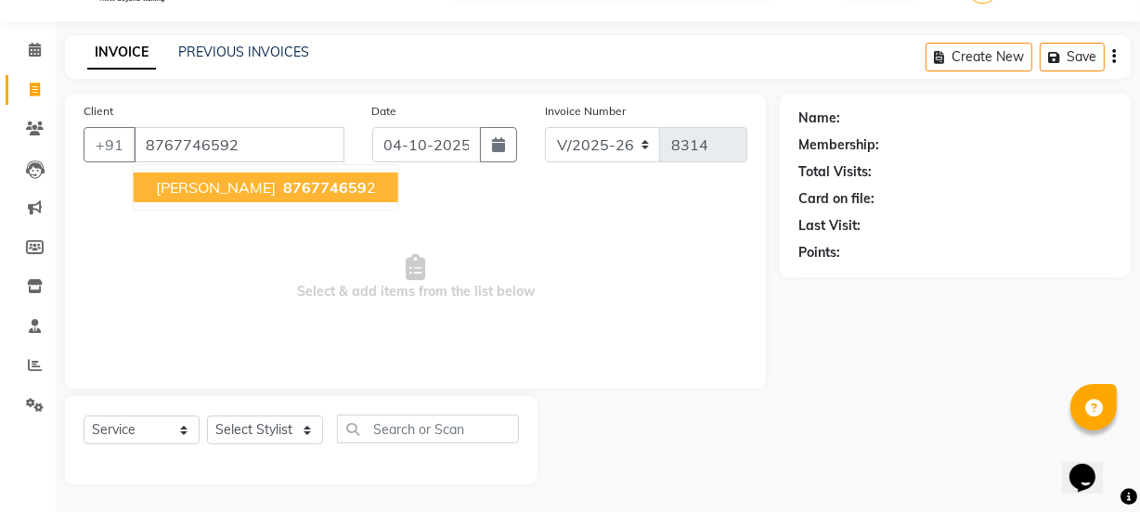
type input "8767746592"
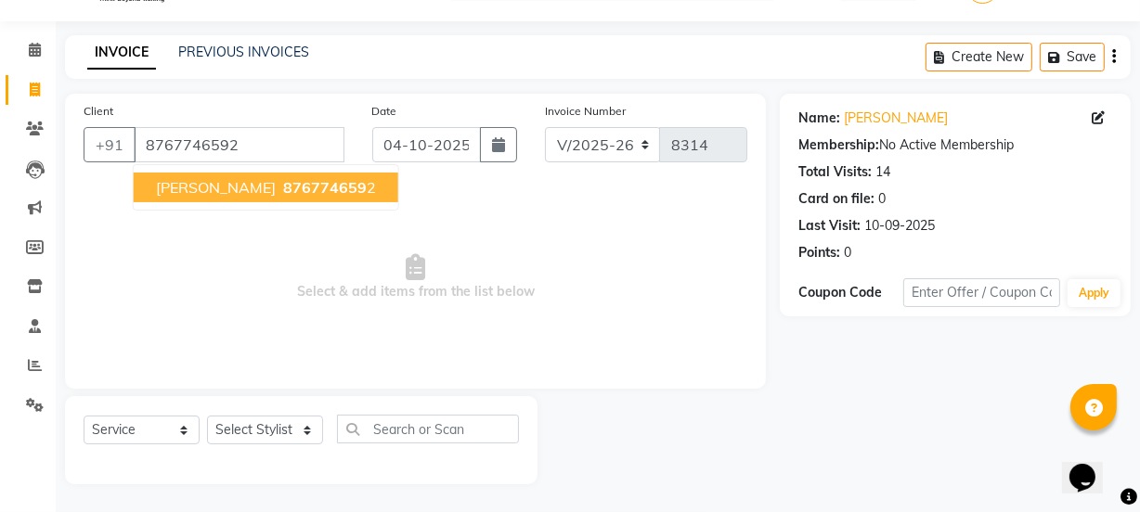
click at [169, 188] on span "[PERSON_NAME]" at bounding box center [216, 187] width 120 height 19
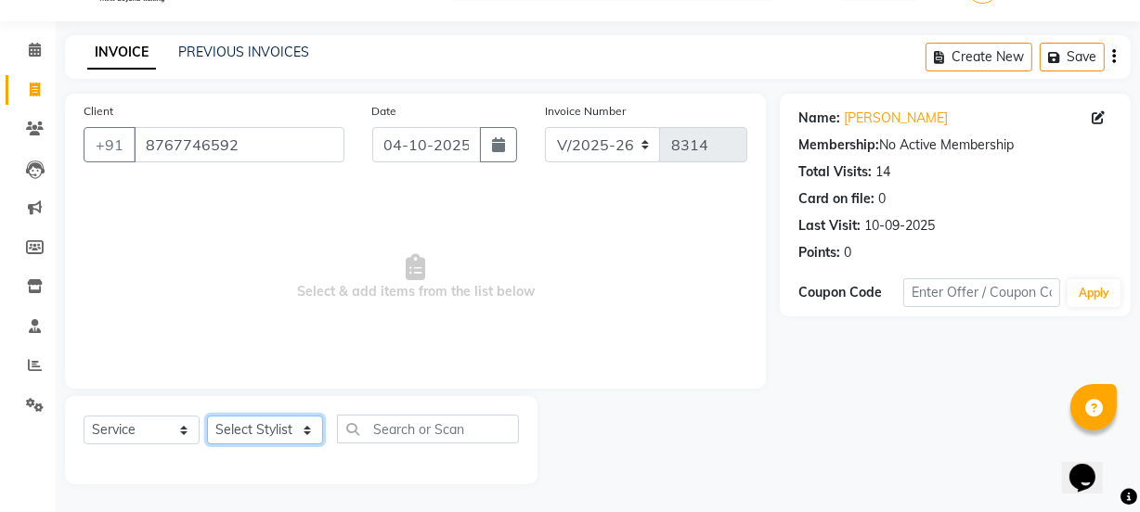
click at [247, 439] on select "Select Stylist arif [PERSON_NAME] Vaidyakar [PERSON_NAME] [PERSON_NAME] Mane Mo…" at bounding box center [265, 430] width 116 height 29
select select "58002"
click at [207, 416] on select "Select Stylist arif [PERSON_NAME] Vaidyakar [PERSON_NAME] [PERSON_NAME] Mane Mo…" at bounding box center [265, 430] width 116 height 29
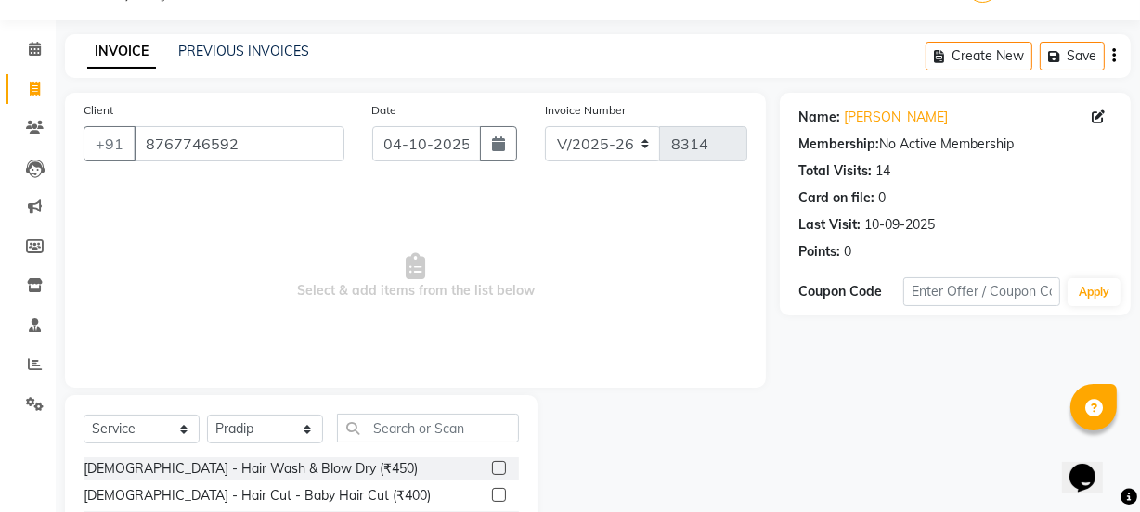
click at [383, 418] on input "text" at bounding box center [428, 428] width 182 height 29
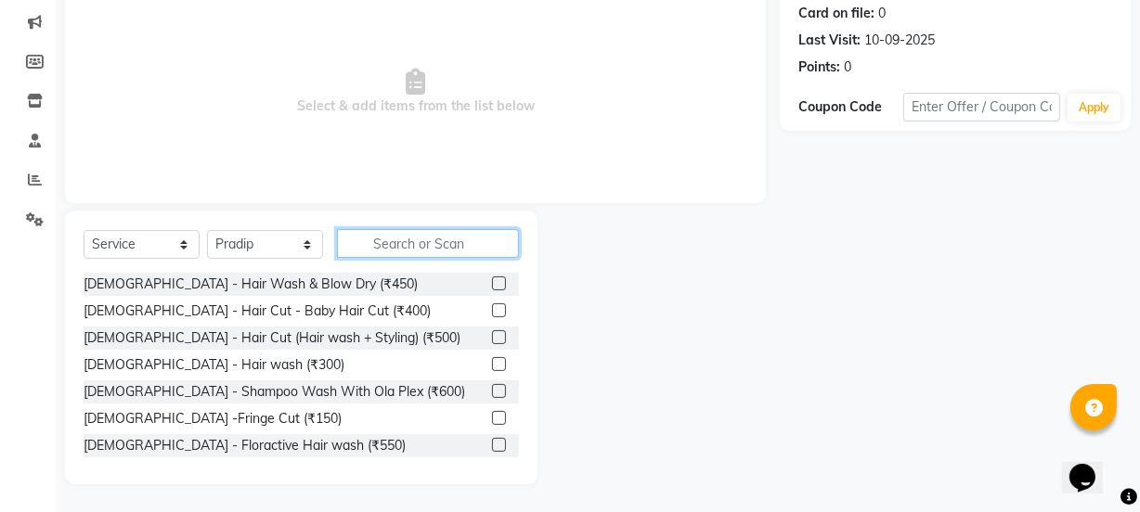
scroll to position [232, 0]
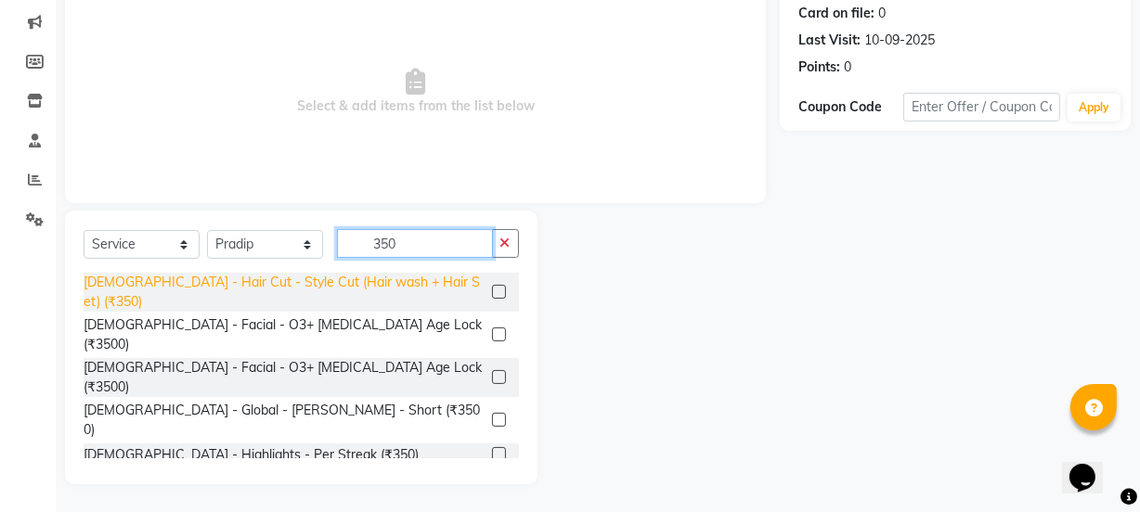
type input "350"
click at [417, 280] on div "[DEMOGRAPHIC_DATA] - Hair Cut - Style Cut (Hair wash + Hair Set) (₹350)" at bounding box center [284, 292] width 401 height 39
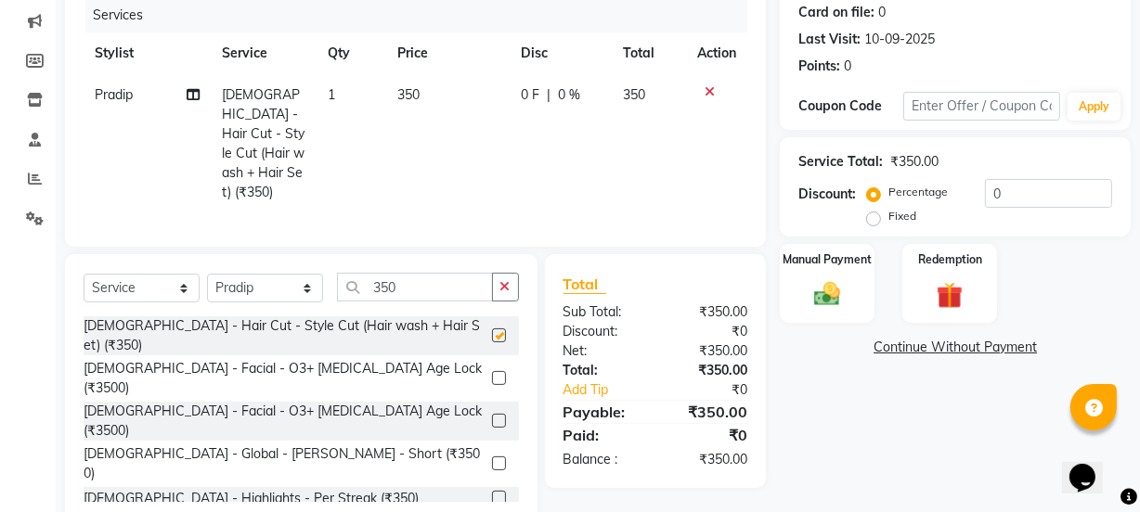
checkbox input "false"
click at [849, 302] on img at bounding box center [827, 295] width 45 height 32
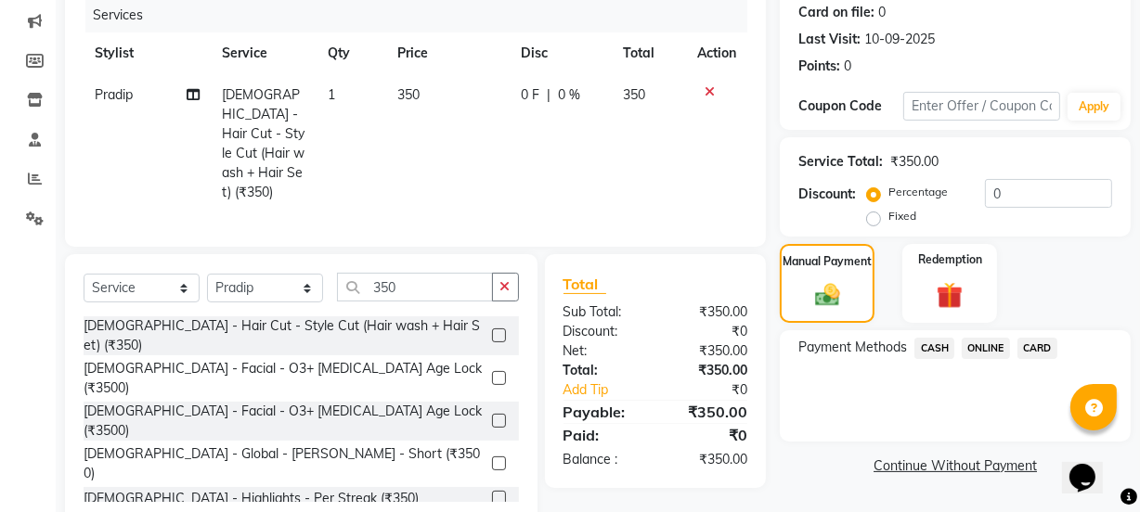
click at [983, 353] on span "ONLINE" at bounding box center [986, 348] width 48 height 21
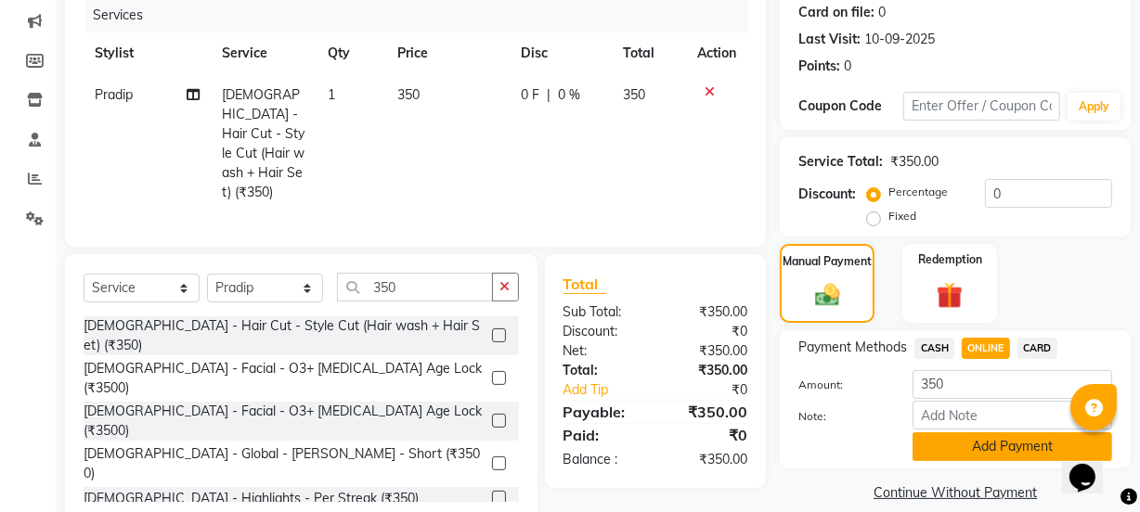
click at [1005, 455] on button "Add Payment" at bounding box center [1013, 447] width 200 height 29
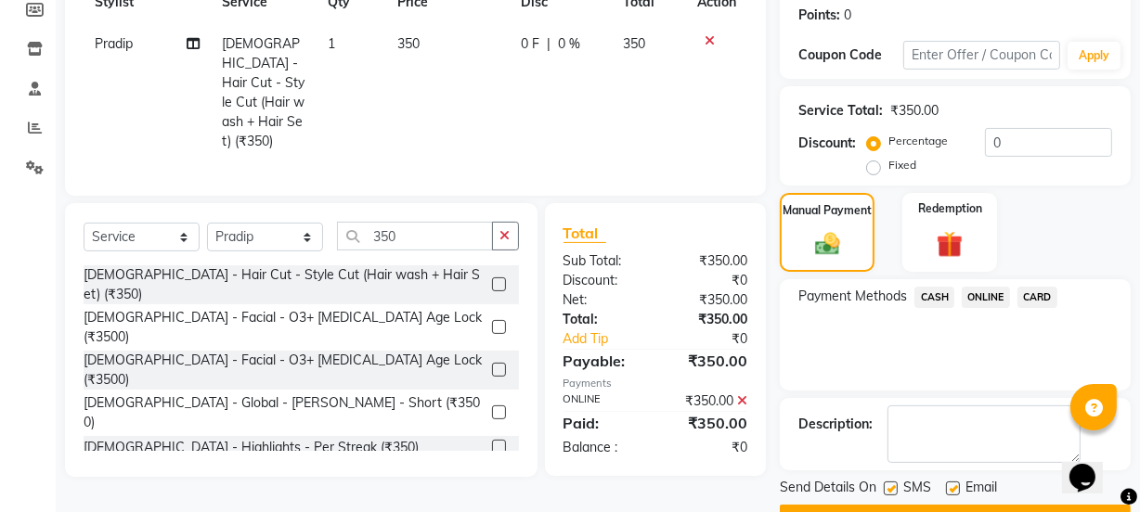
scroll to position [331, 0]
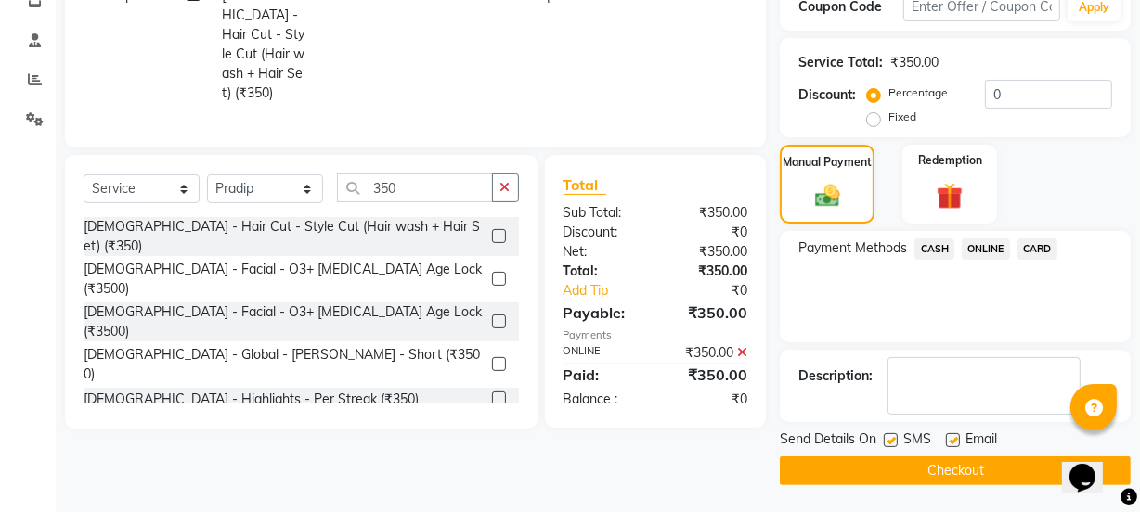
click at [1004, 463] on button "Checkout" at bounding box center [955, 471] width 351 height 29
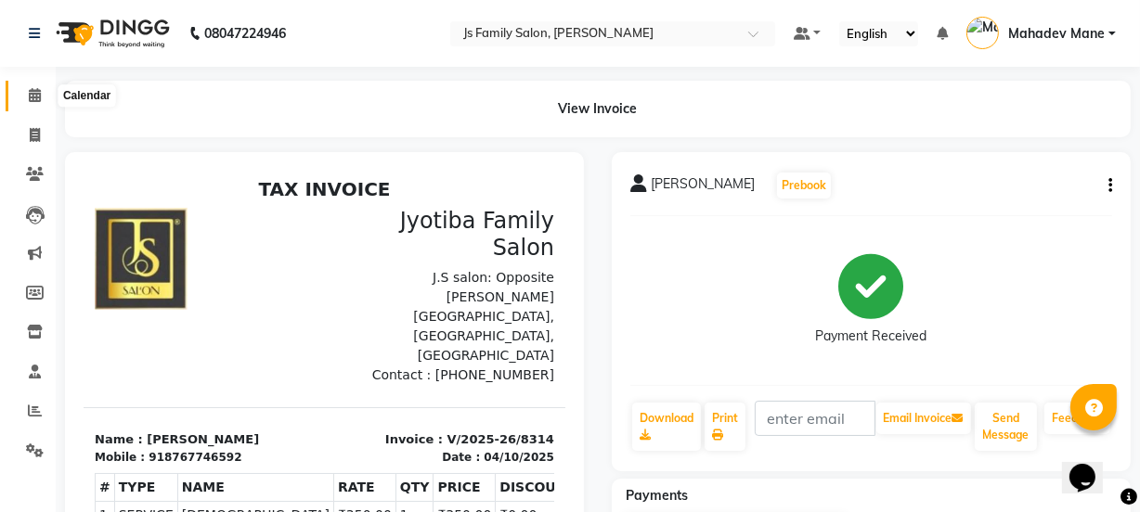
click at [31, 100] on icon at bounding box center [35, 95] width 12 height 14
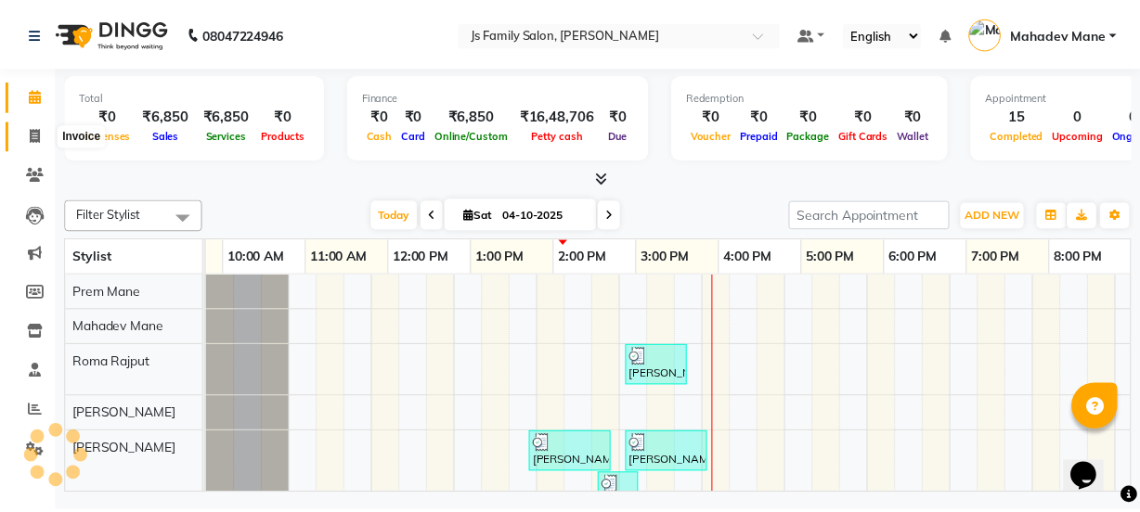
scroll to position [0, 150]
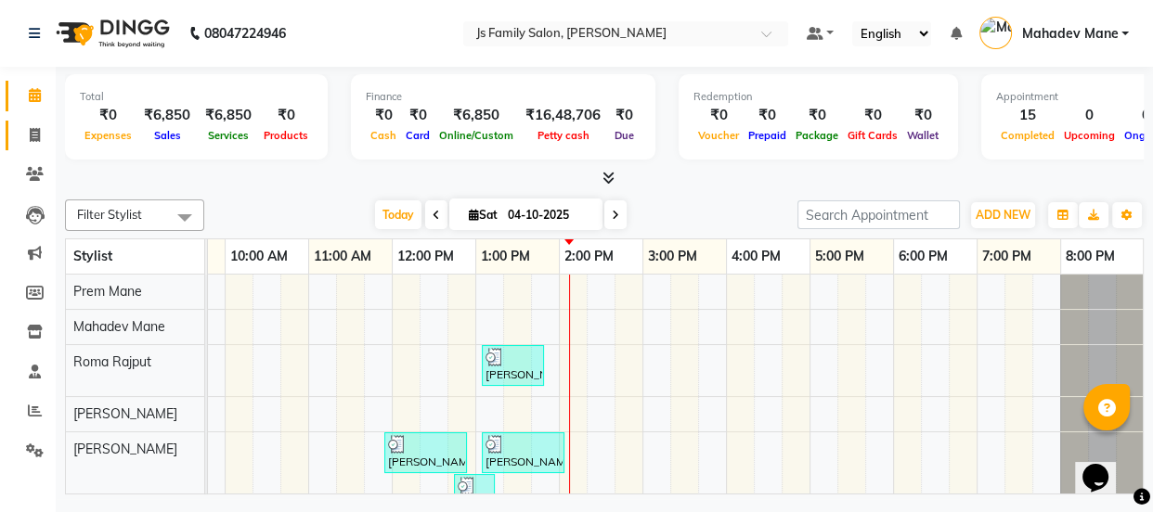
click at [34, 143] on span at bounding box center [35, 135] width 32 height 21
select select "service"
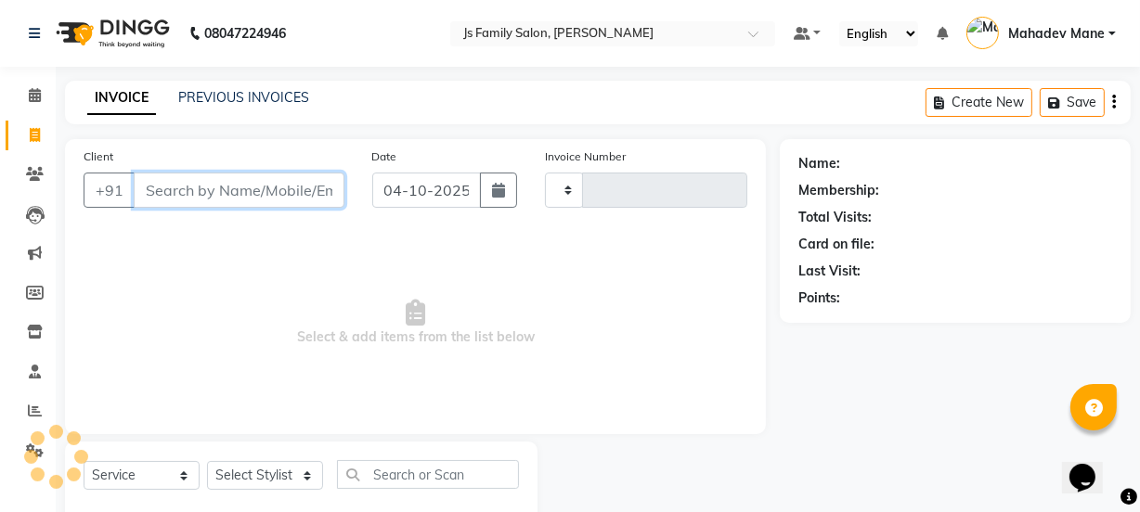
type input "8315"
click at [178, 200] on input "Client" at bounding box center [239, 190] width 211 height 35
select select "3729"
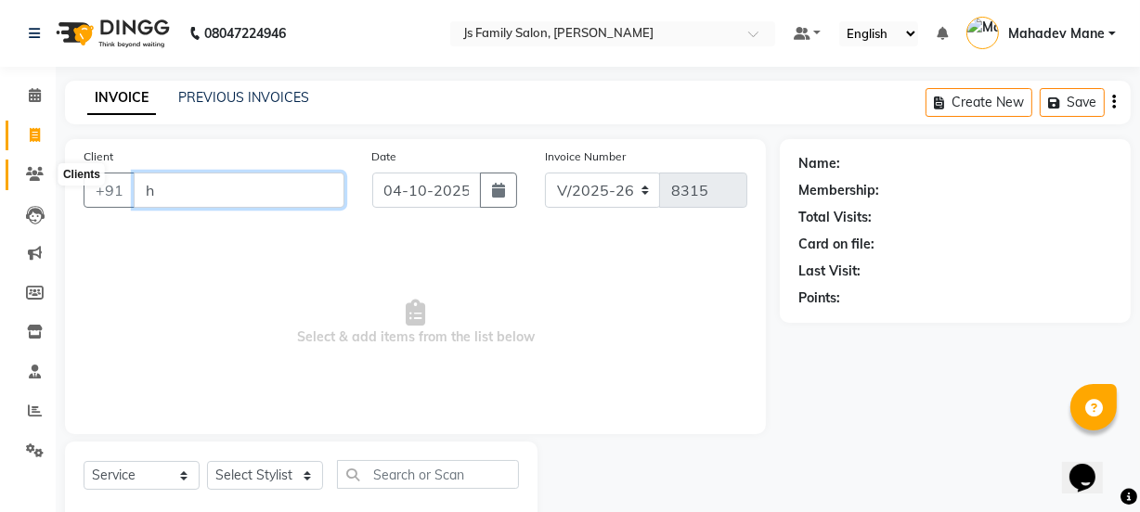
type input "h"
click at [36, 176] on icon at bounding box center [35, 174] width 18 height 14
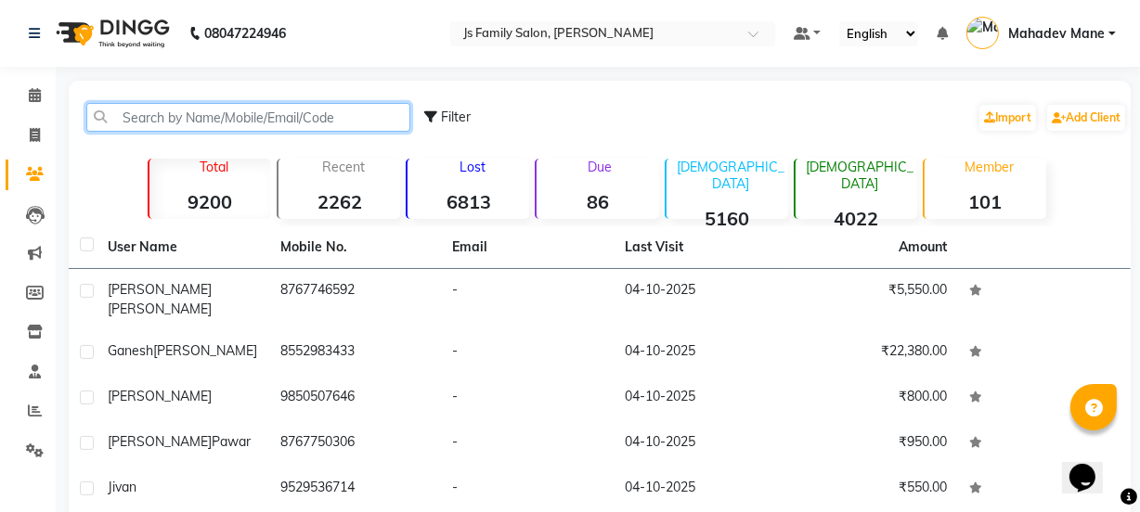
click at [370, 121] on input "text" at bounding box center [248, 117] width 324 height 29
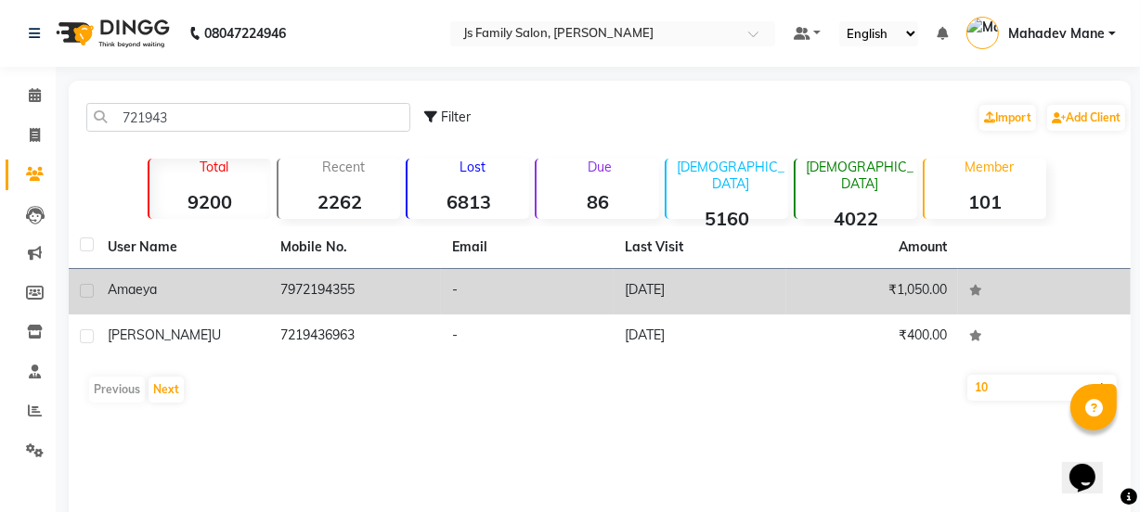
click at [377, 286] on td "7972194355" at bounding box center [355, 291] width 173 height 45
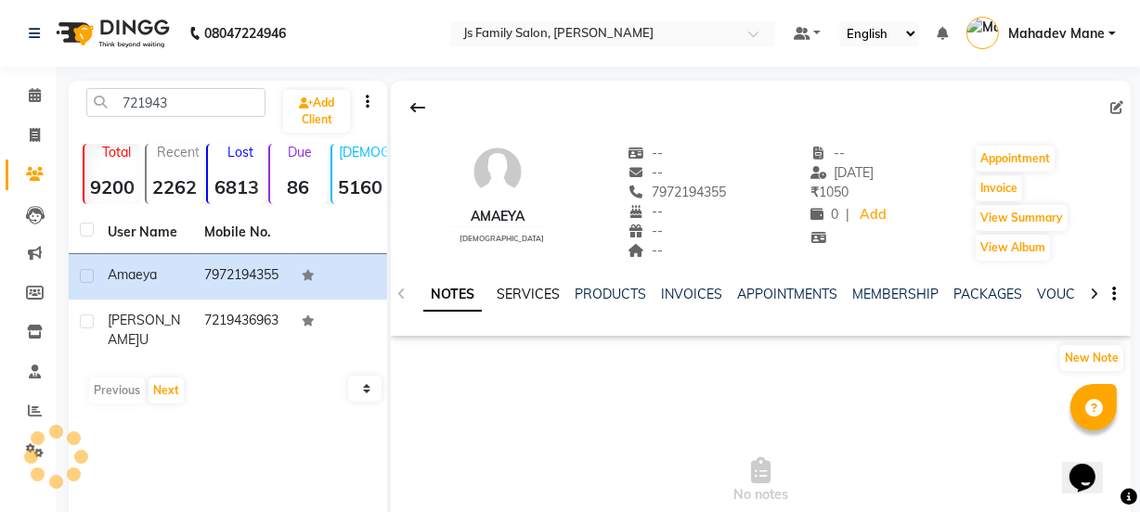
click at [539, 295] on link "SERVICES" at bounding box center [528, 294] width 63 height 17
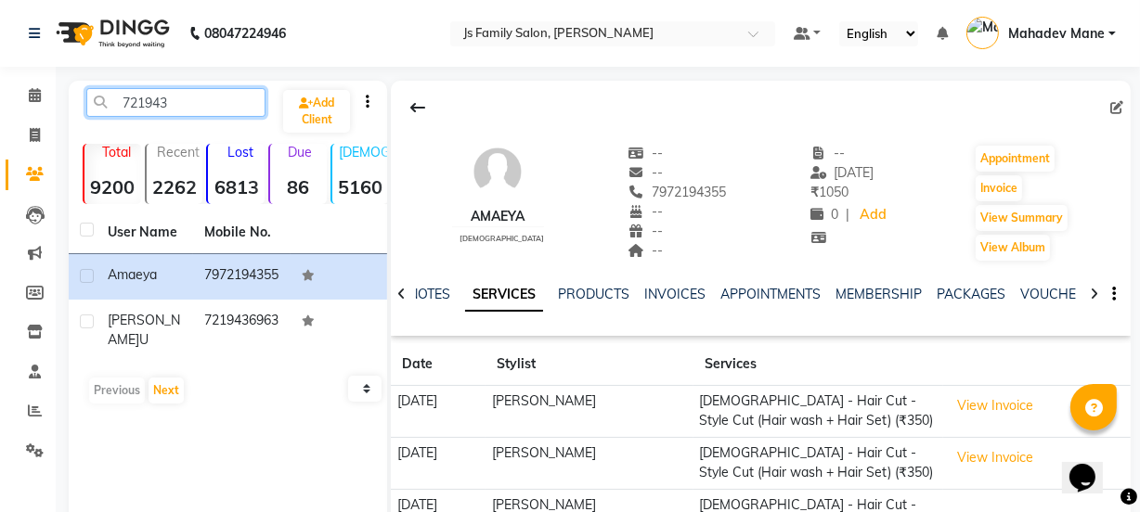
click at [191, 113] on input "721943" at bounding box center [175, 102] width 179 height 29
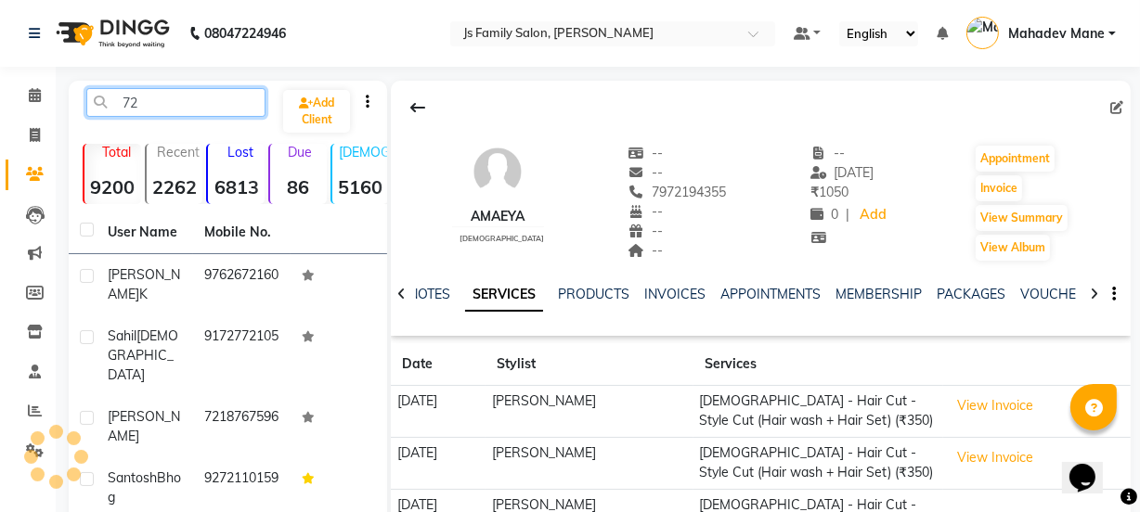
type input "7"
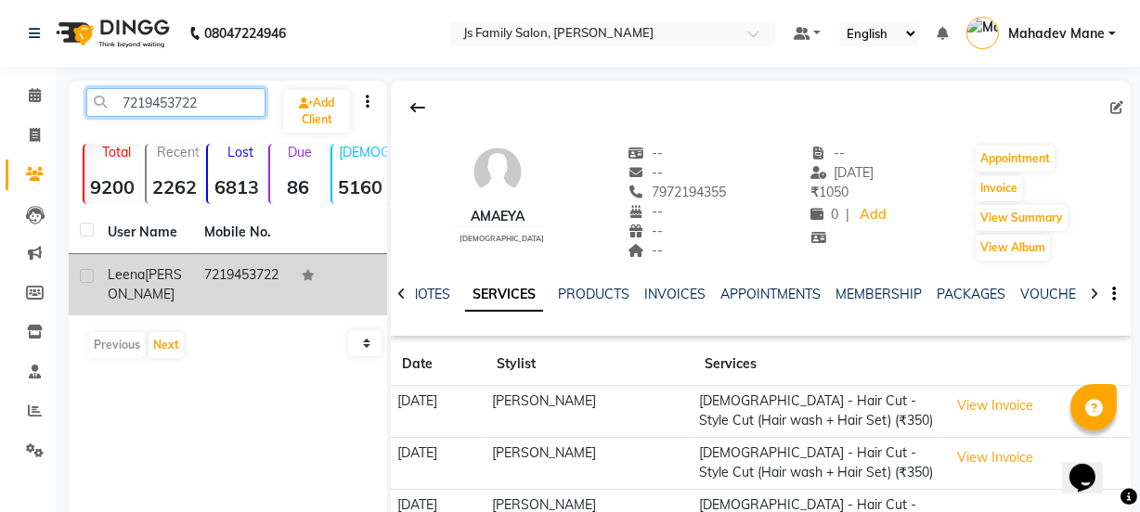
type input "7219453722"
click at [188, 294] on td "[PERSON_NAME]" at bounding box center [145, 284] width 97 height 61
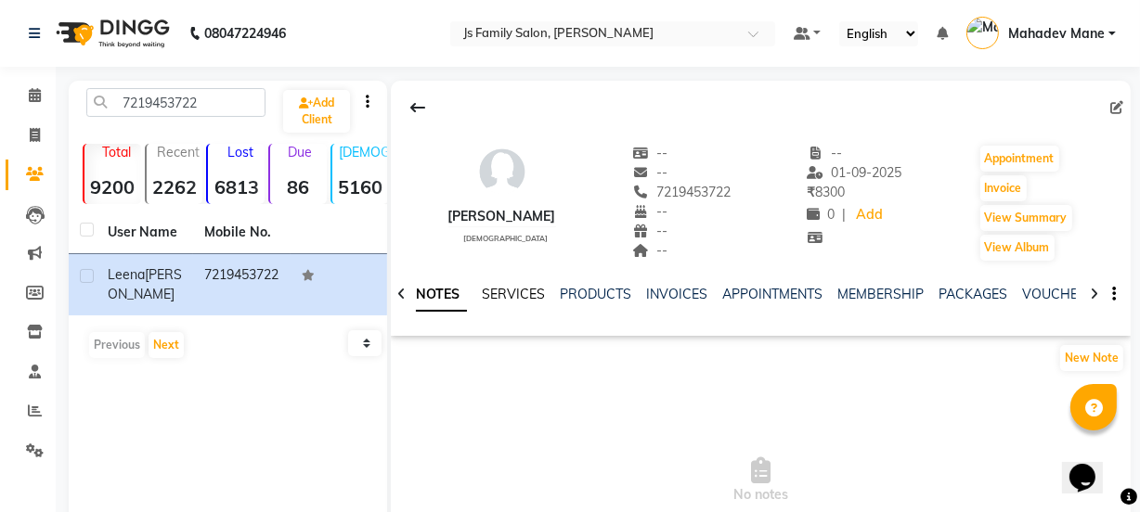
click at [518, 294] on link "SERVICES" at bounding box center [513, 294] width 63 height 17
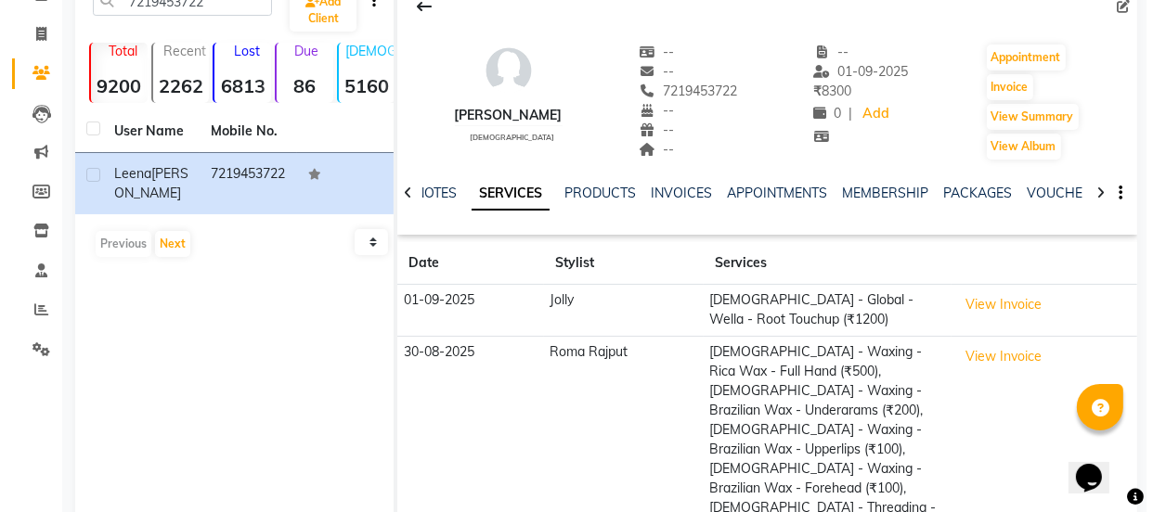
scroll to position [84, 0]
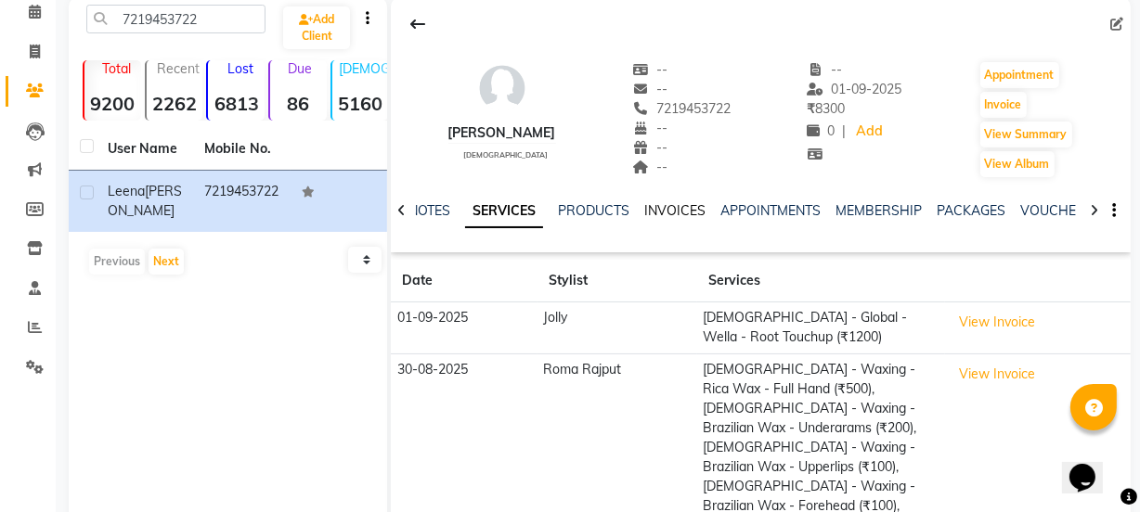
click at [679, 213] on link "INVOICES" at bounding box center [674, 210] width 61 height 17
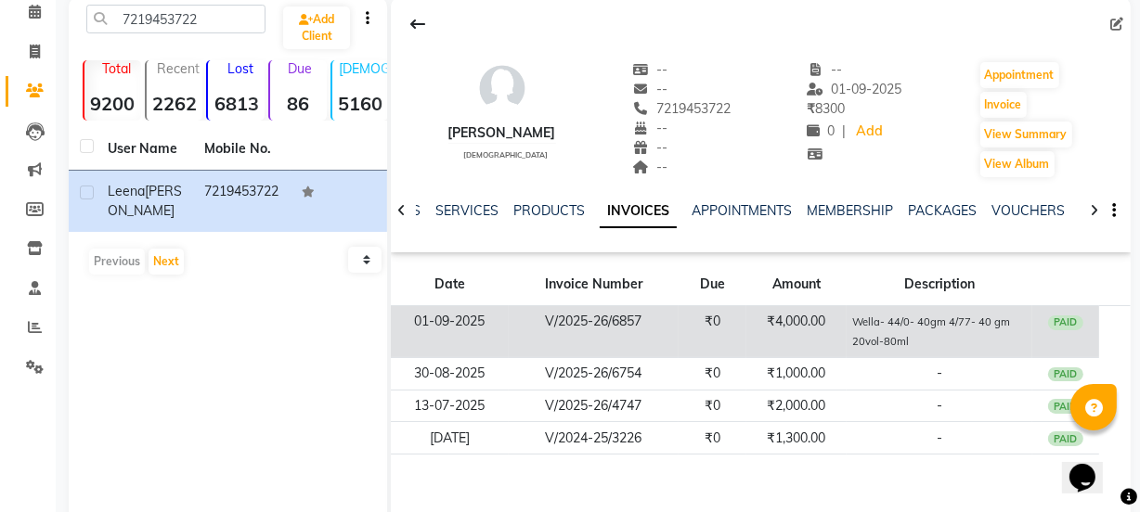
click at [749, 333] on td "₹4,000.00" at bounding box center [796, 332] width 100 height 52
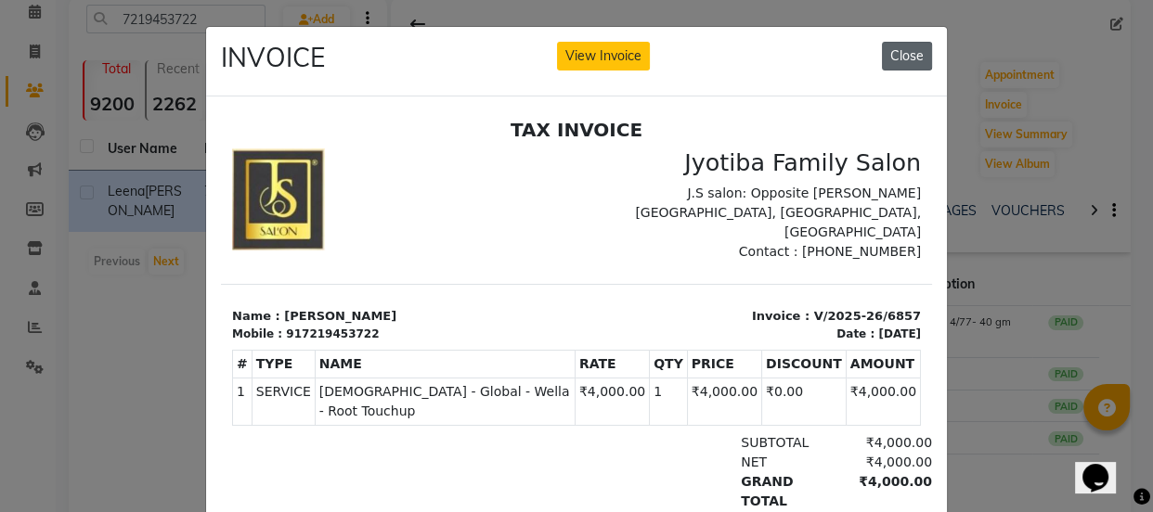
click at [903, 55] on button "Close" at bounding box center [907, 56] width 50 height 29
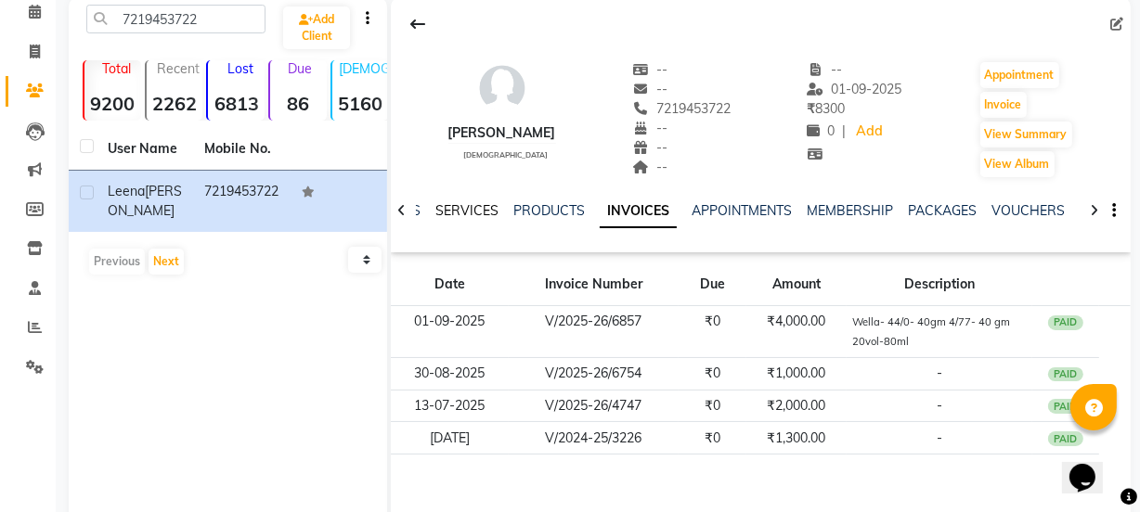
click at [449, 207] on link "SERVICES" at bounding box center [466, 210] width 63 height 17
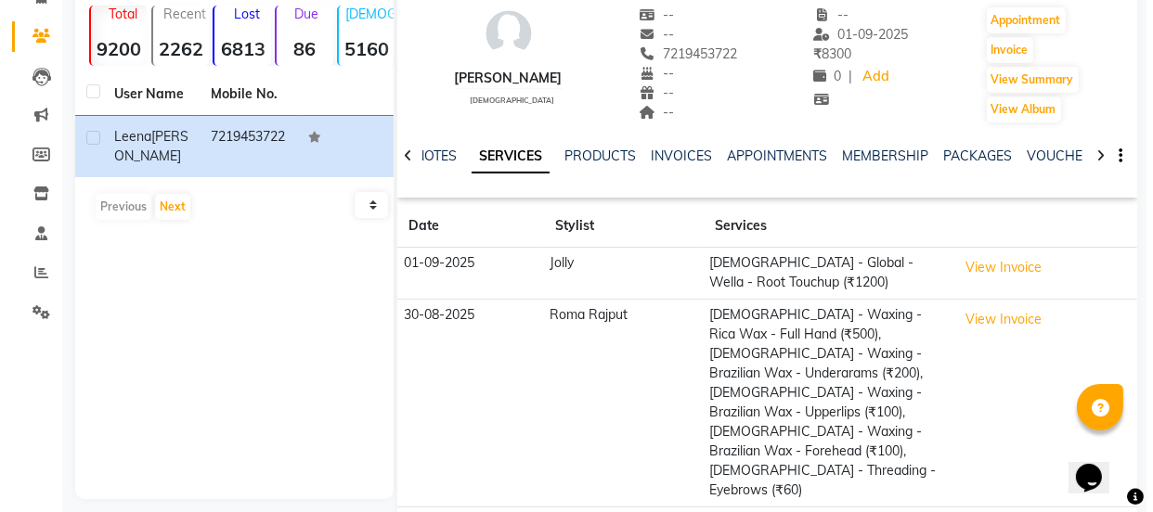
scroll to position [168, 0]
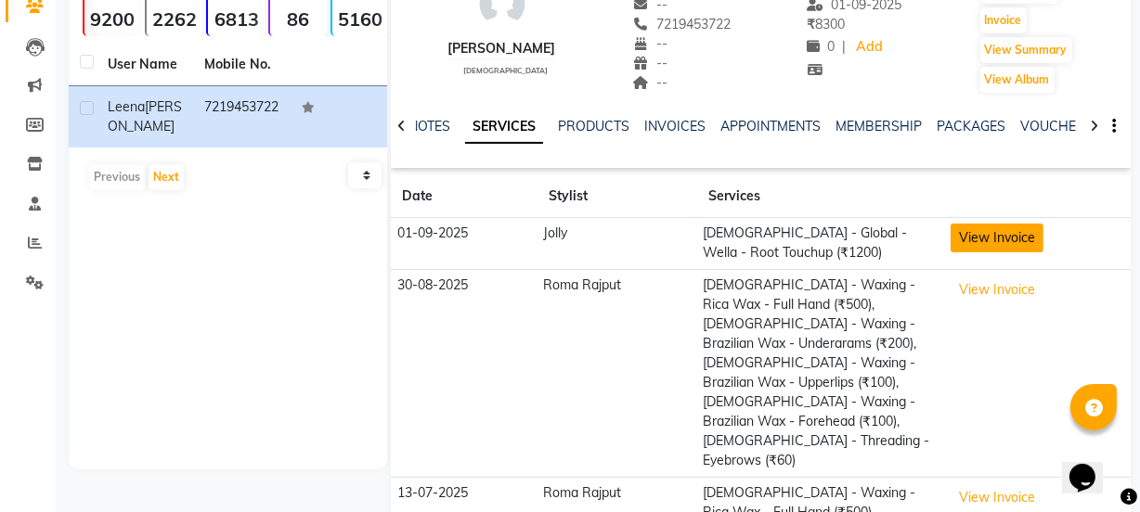
click at [1007, 239] on button "View Invoice" at bounding box center [997, 238] width 93 height 29
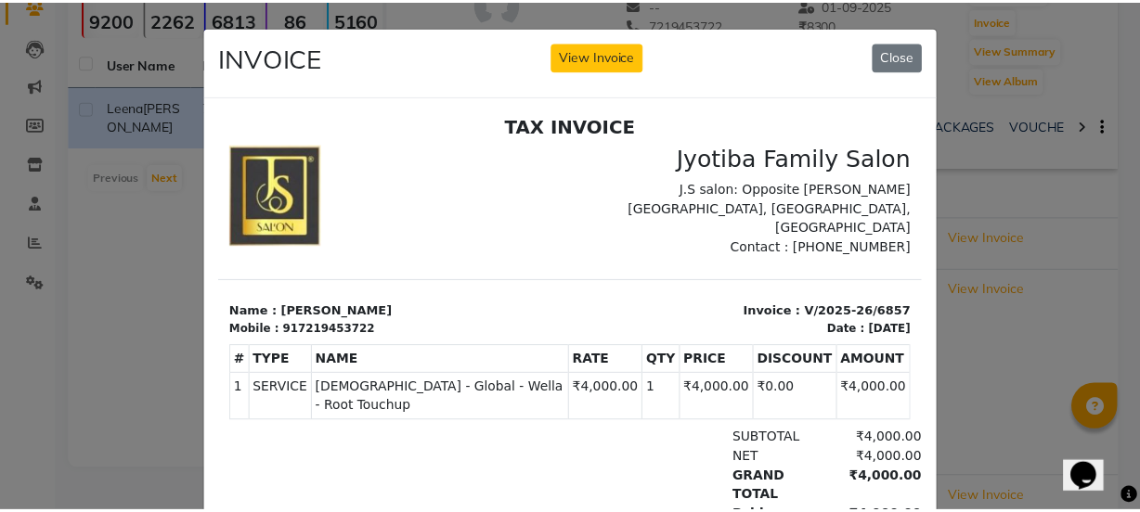
scroll to position [0, 0]
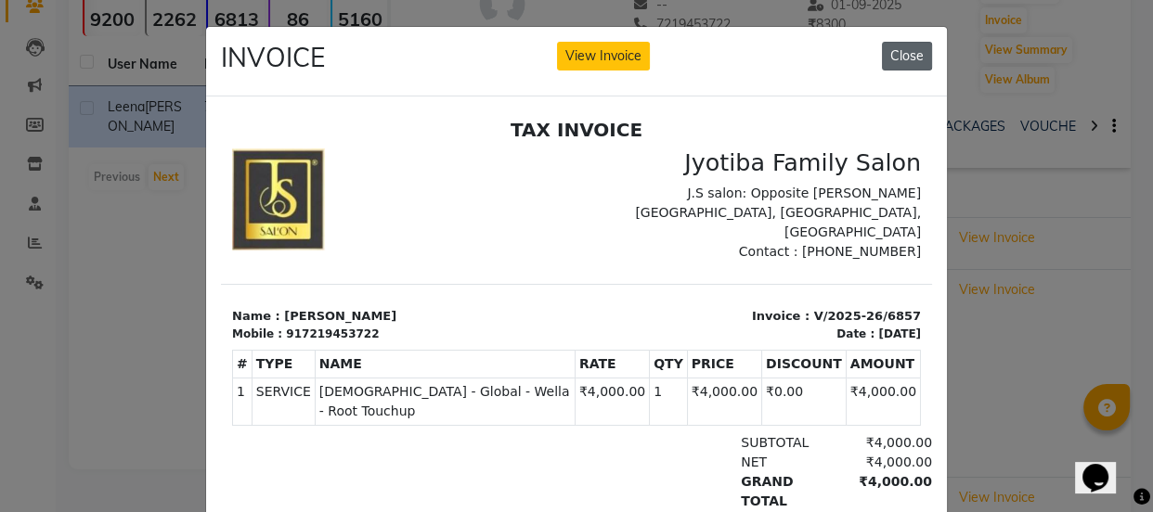
click at [890, 62] on button "Close" at bounding box center [907, 56] width 50 height 29
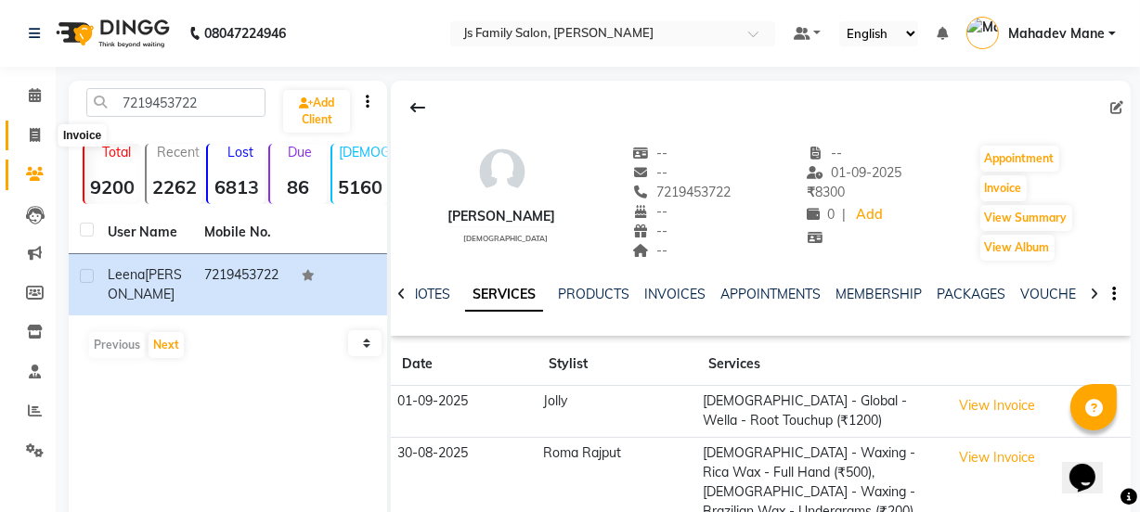
click at [32, 128] on icon at bounding box center [35, 135] width 10 height 14
select select "3729"
select select "service"
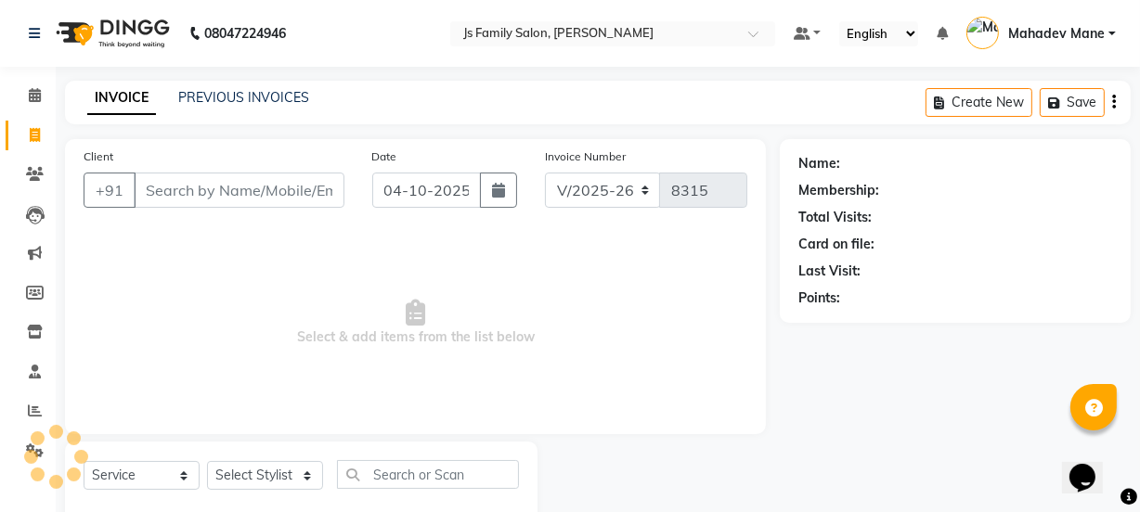
scroll to position [46, 0]
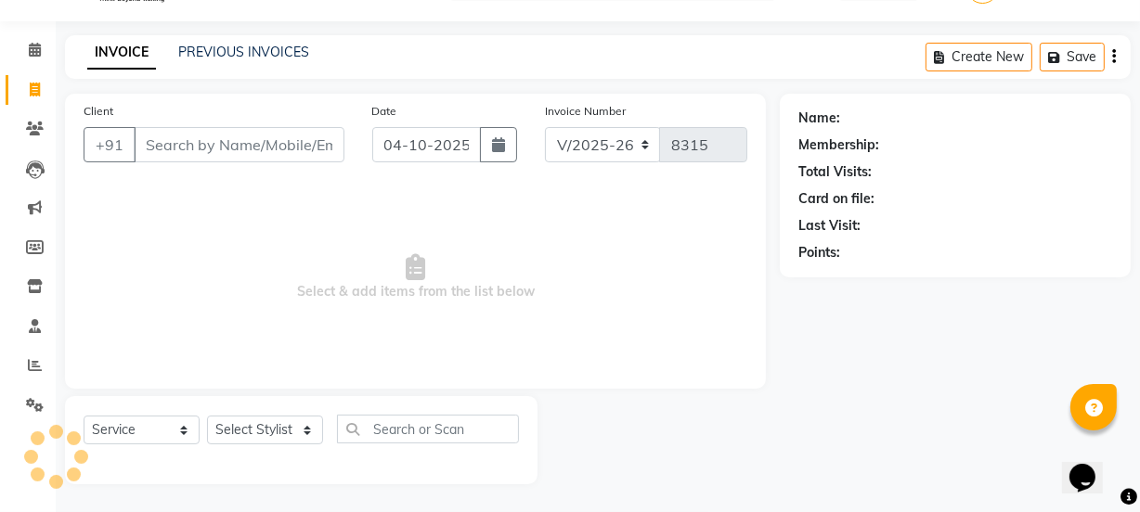
click at [148, 158] on input "Client" at bounding box center [239, 144] width 211 height 35
click at [165, 150] on input "Client" at bounding box center [239, 144] width 211 height 35
click at [202, 51] on link "PREVIOUS INVOICES" at bounding box center [243, 52] width 131 height 17
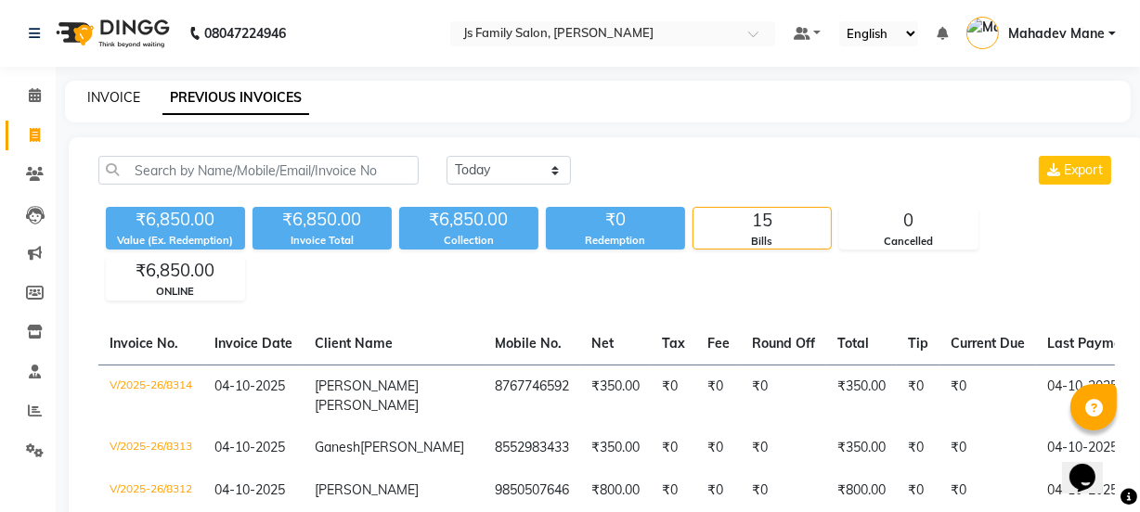
click at [116, 97] on link "INVOICE" at bounding box center [113, 97] width 53 height 17
select select "service"
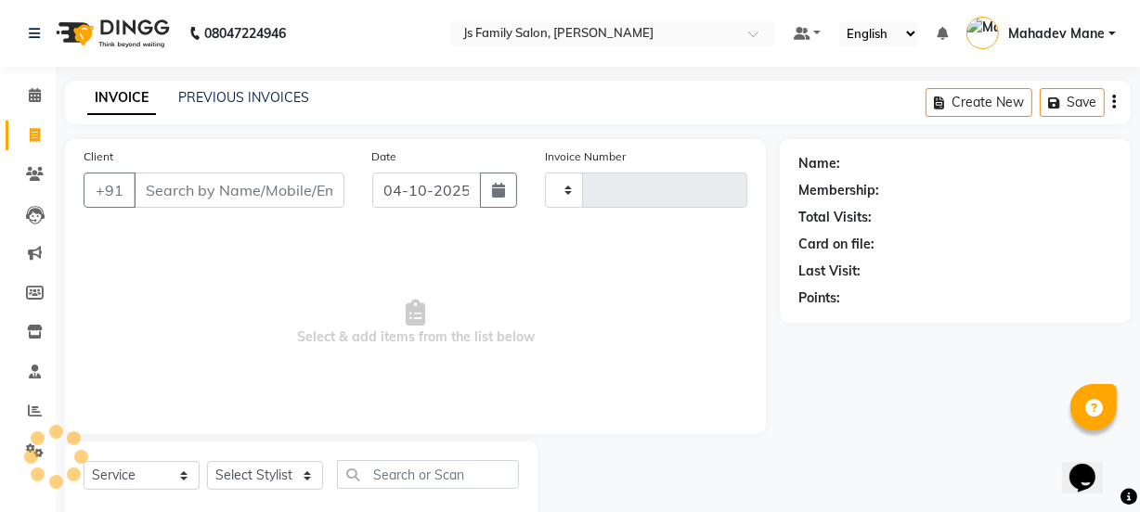
type input "8315"
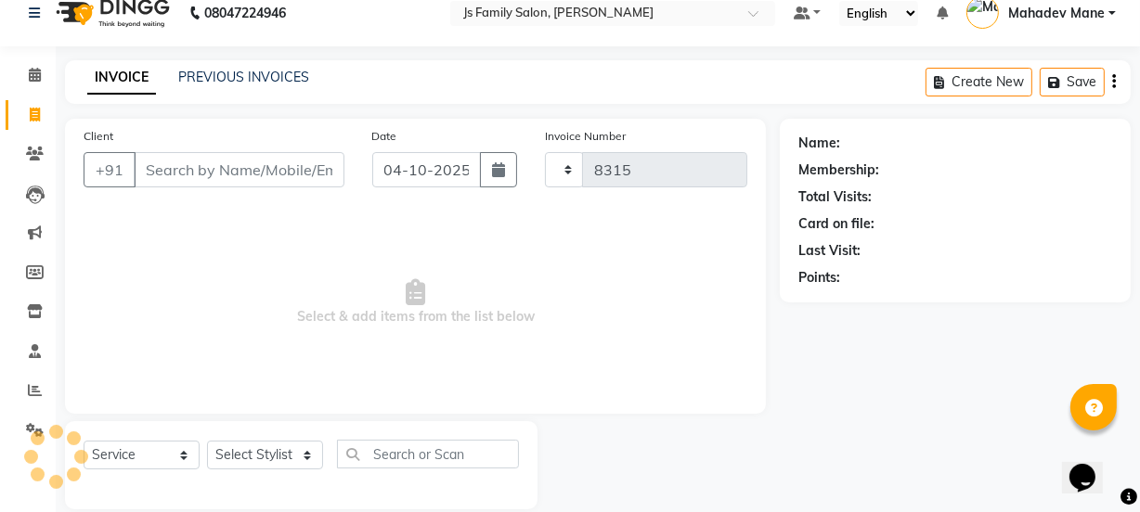
select select "3729"
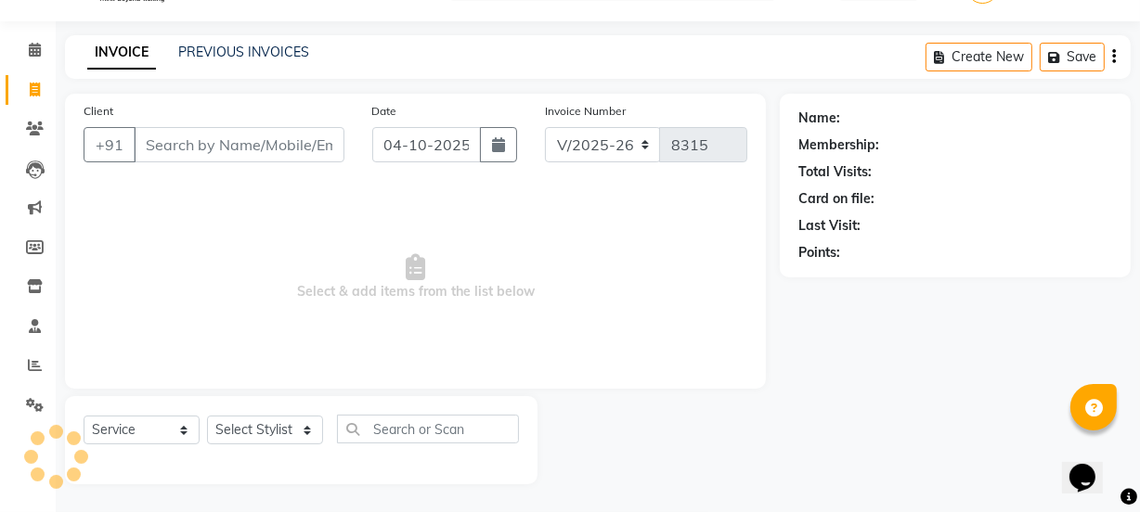
click at [203, 149] on input "Client" at bounding box center [239, 144] width 211 height 35
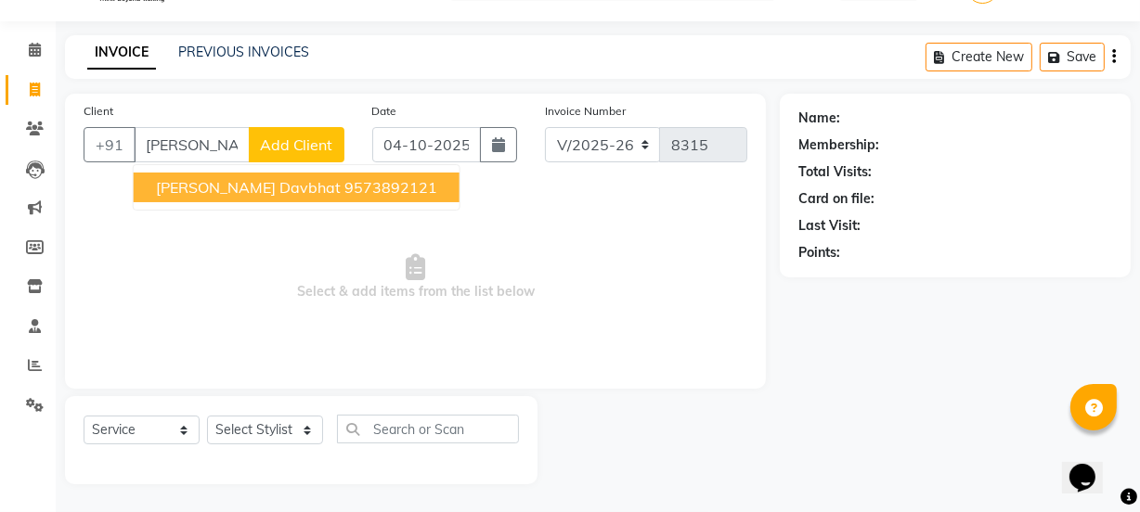
click at [210, 195] on span "[PERSON_NAME] davbhat" at bounding box center [248, 187] width 185 height 19
type input "9573892121"
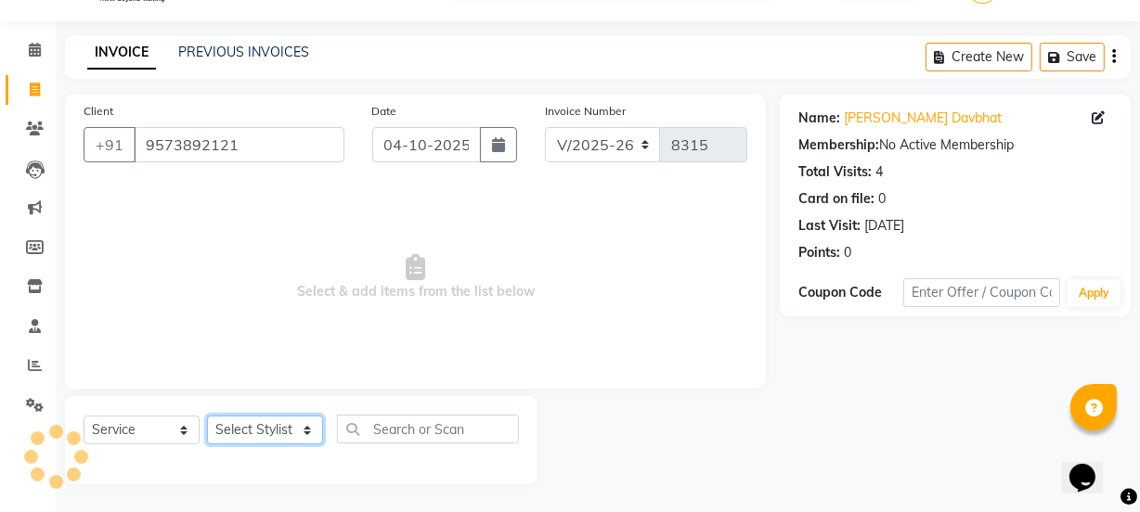
click at [239, 436] on select "Select Stylist arif [PERSON_NAME] Vaidyakar [PERSON_NAME] [PERSON_NAME] Mane Mo…" at bounding box center [265, 430] width 116 height 29
select select "84579"
click at [207, 416] on select "Select Stylist arif [PERSON_NAME] Vaidyakar [PERSON_NAME] [PERSON_NAME] Mane Mo…" at bounding box center [265, 430] width 116 height 29
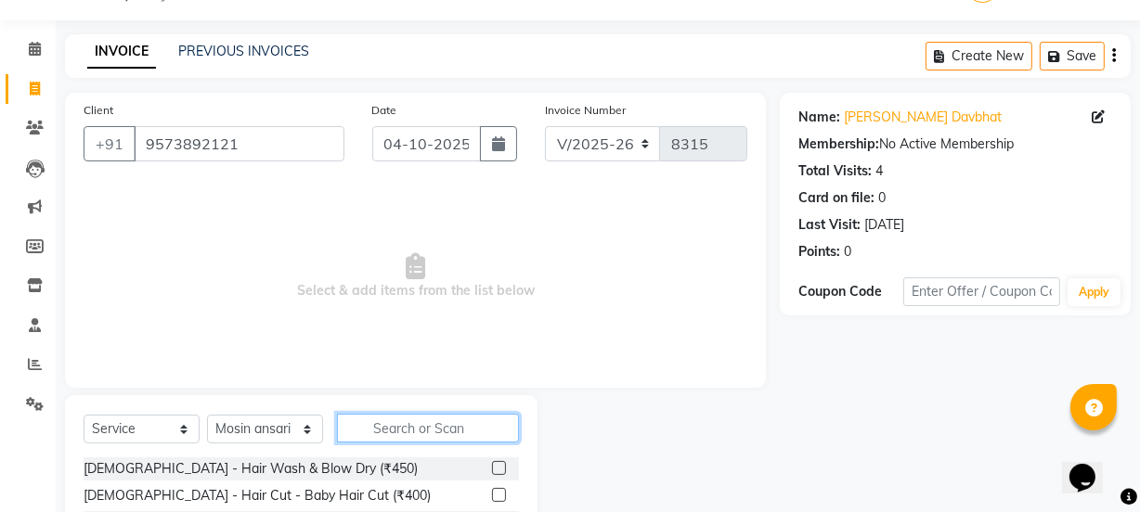
click at [395, 435] on input "text" at bounding box center [428, 428] width 182 height 29
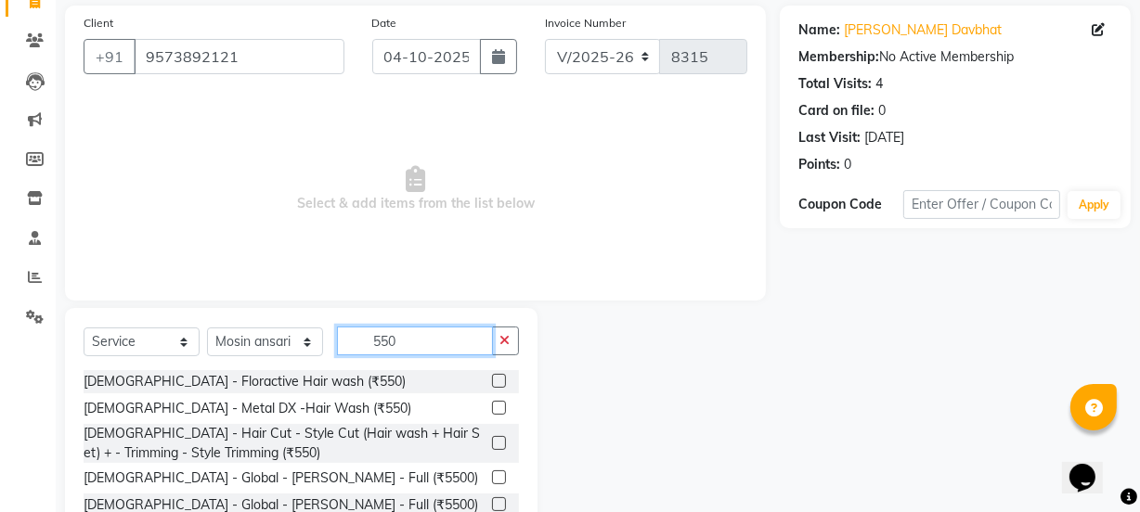
scroll to position [223, 0]
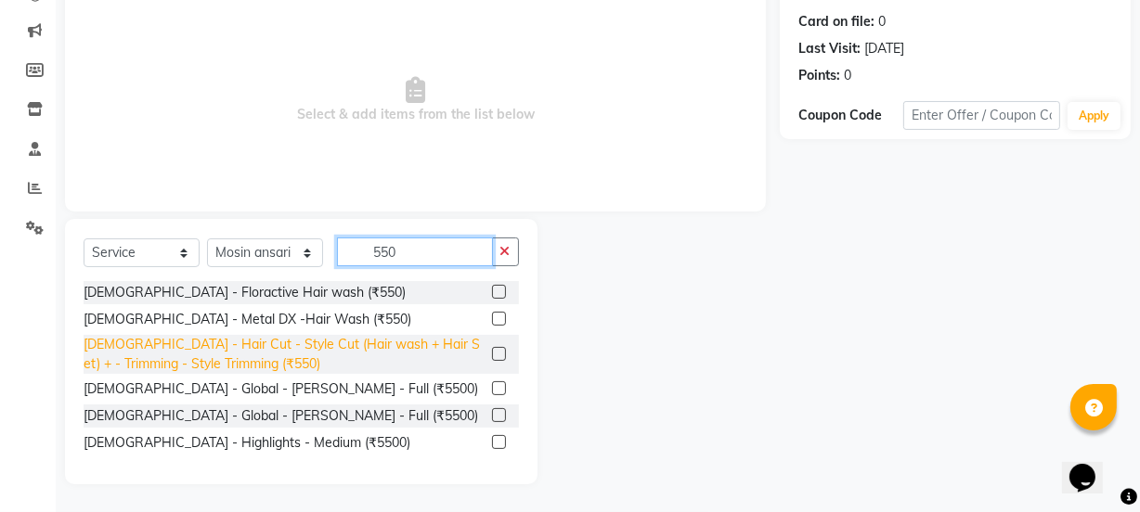
type input "550"
click at [443, 348] on div "[DEMOGRAPHIC_DATA] - Hair Cut - Style Cut (Hair wash + Hair Set) + - Trimming -…" at bounding box center [284, 354] width 401 height 39
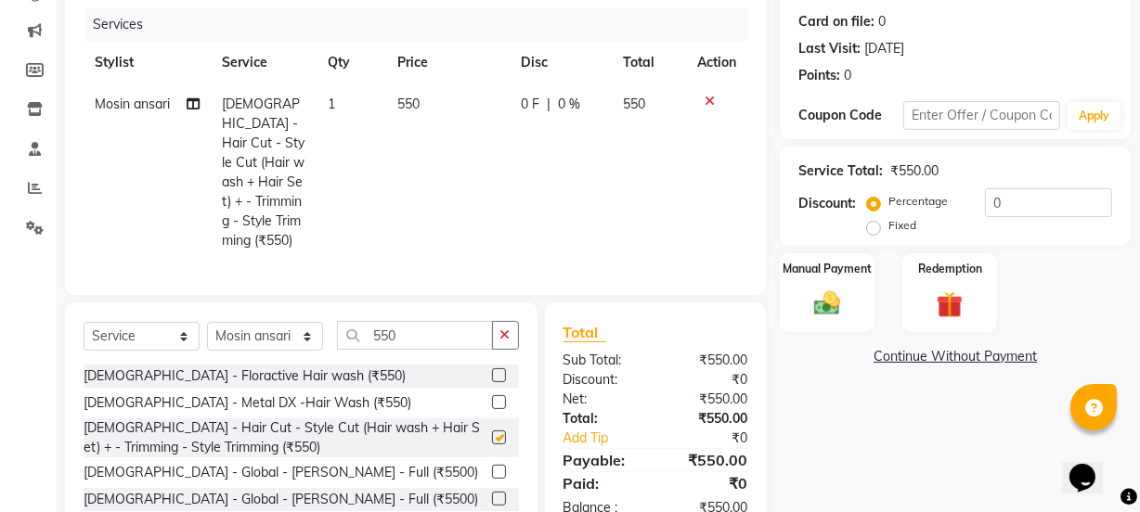
checkbox input "false"
click at [851, 299] on div "Manual Payment" at bounding box center [827, 293] width 98 height 83
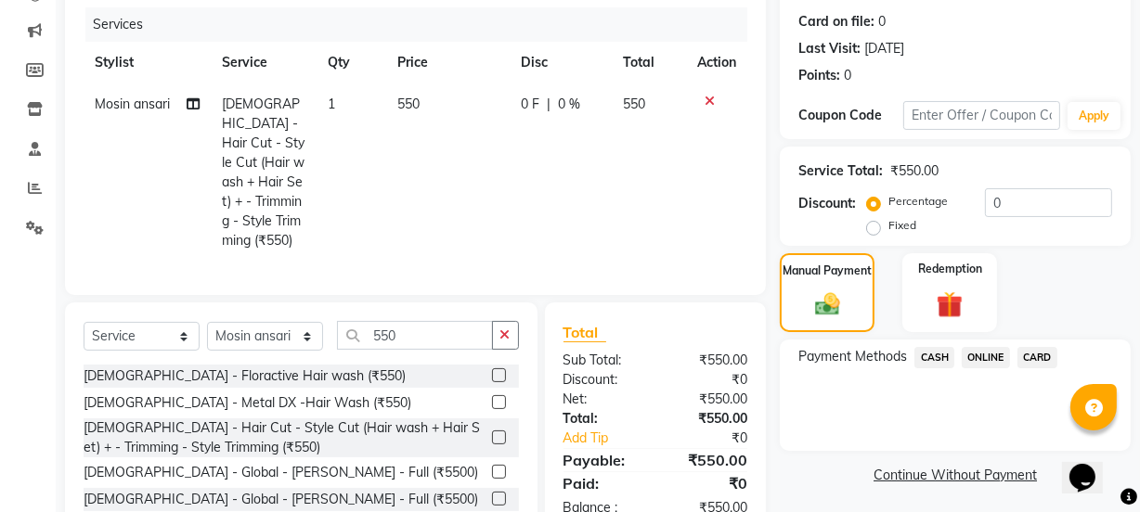
click at [1017, 351] on span "CARD" at bounding box center [1037, 357] width 40 height 21
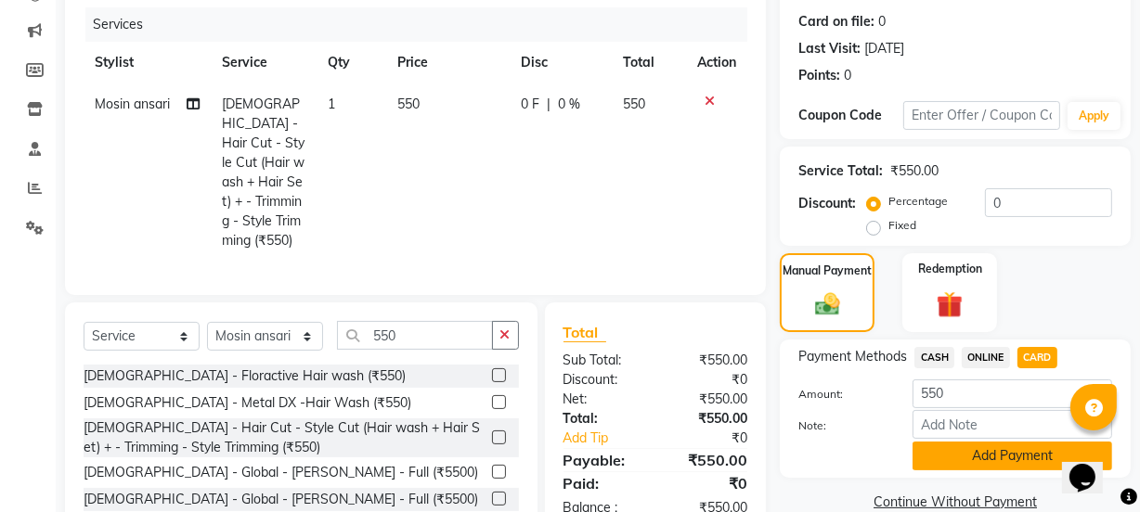
click at [1028, 458] on button "Add Payment" at bounding box center [1013, 456] width 200 height 29
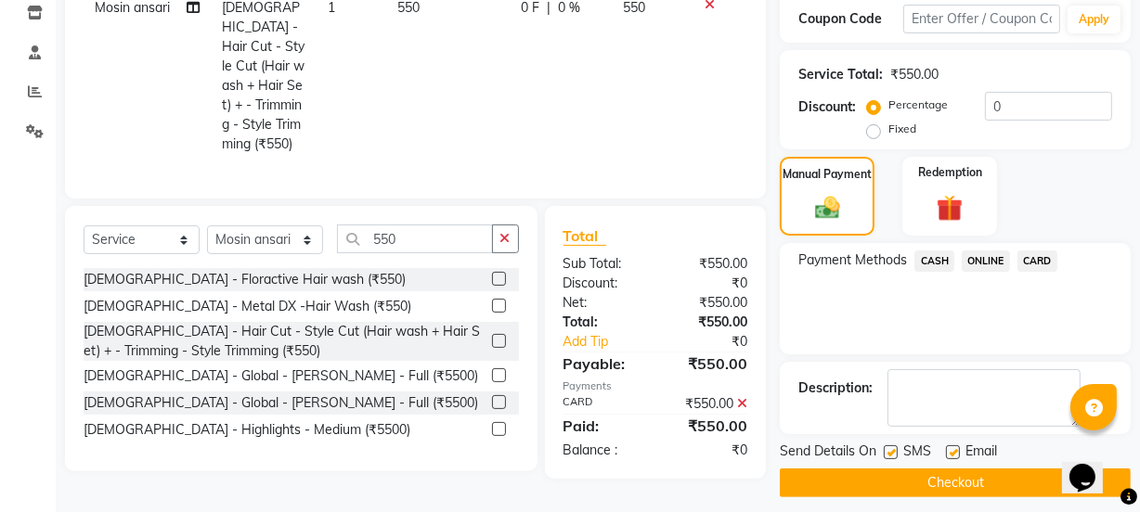
scroll to position [331, 0]
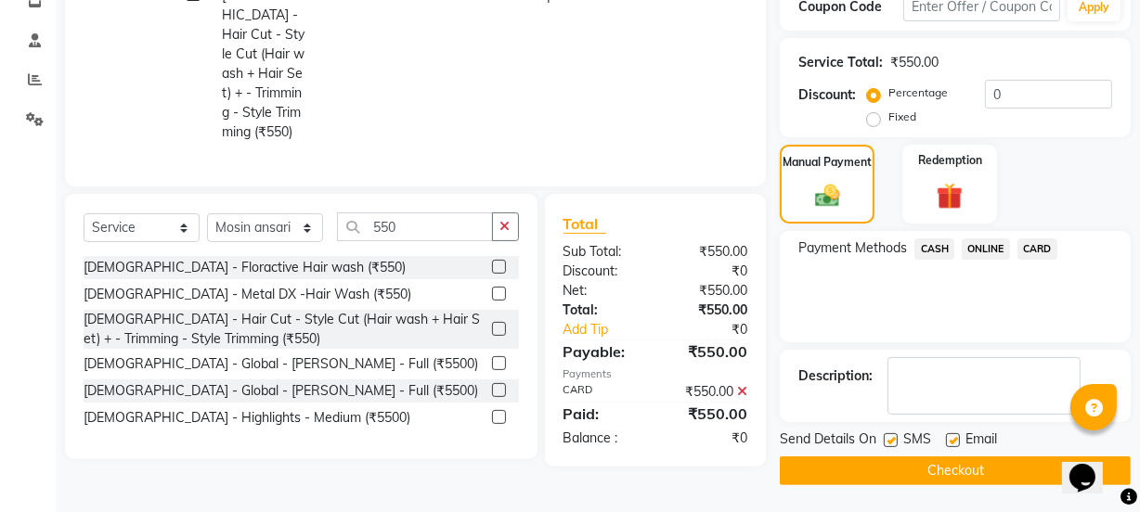
click at [1028, 476] on button "Checkout" at bounding box center [955, 471] width 351 height 29
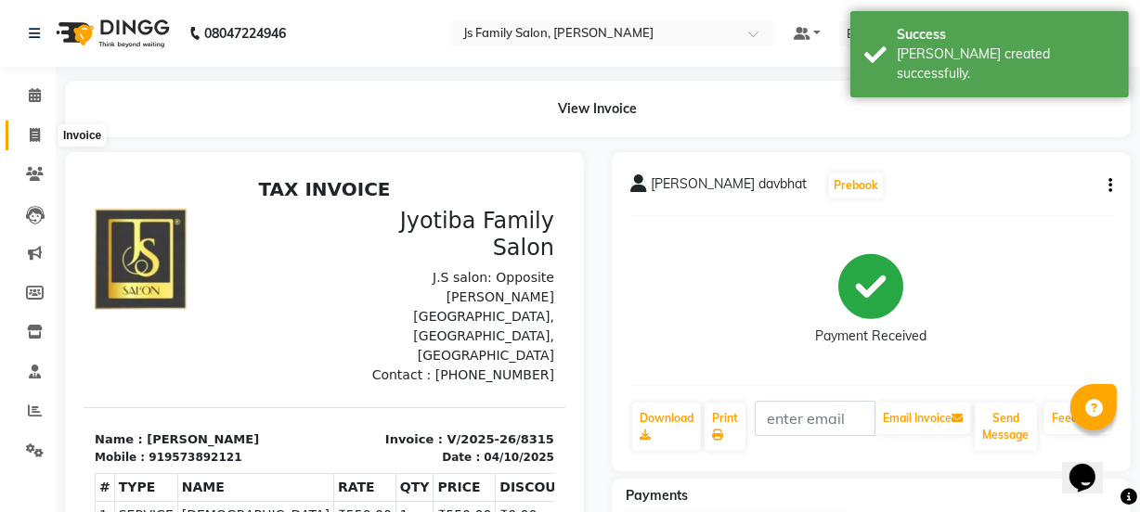
click at [37, 145] on span at bounding box center [35, 135] width 32 height 21
select select "service"
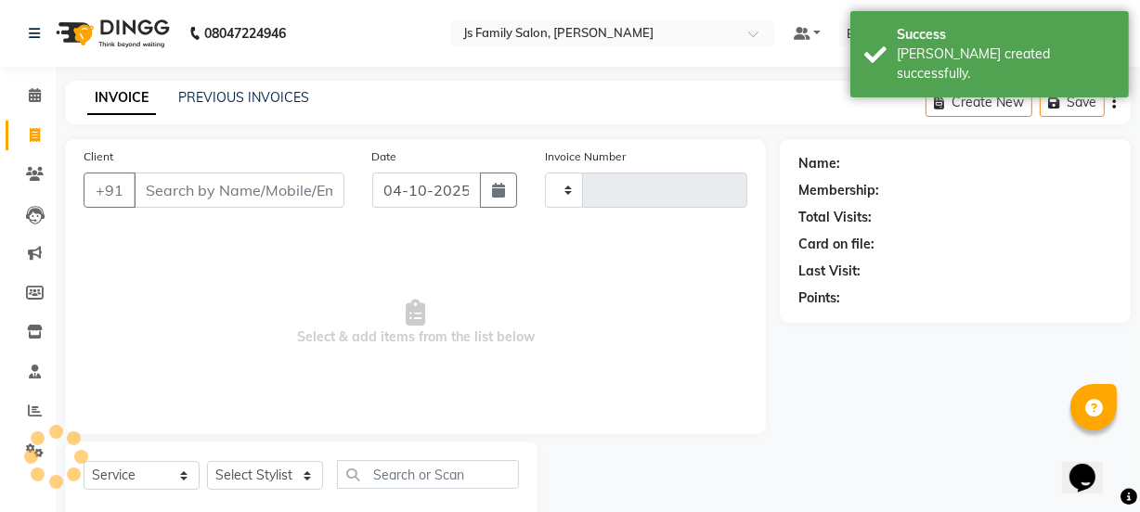
scroll to position [46, 0]
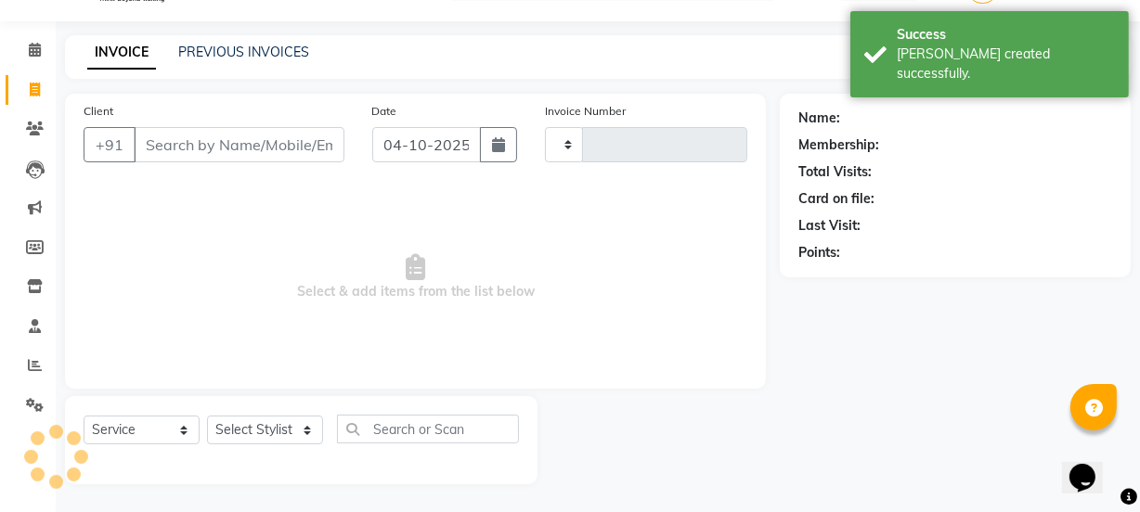
type input "8316"
select select "3729"
click at [162, 151] on input "Client" at bounding box center [239, 144] width 211 height 35
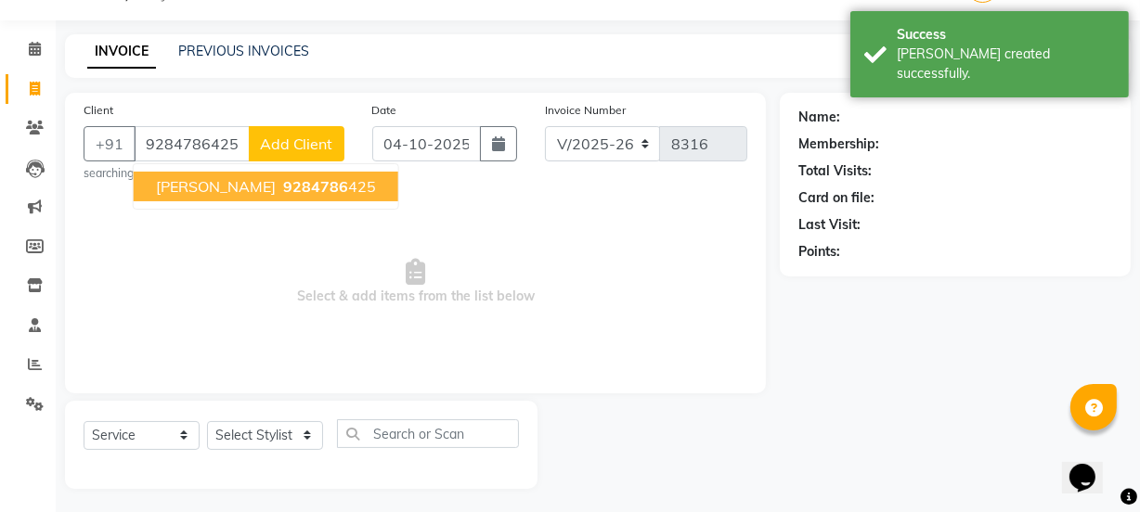
type input "9284786425"
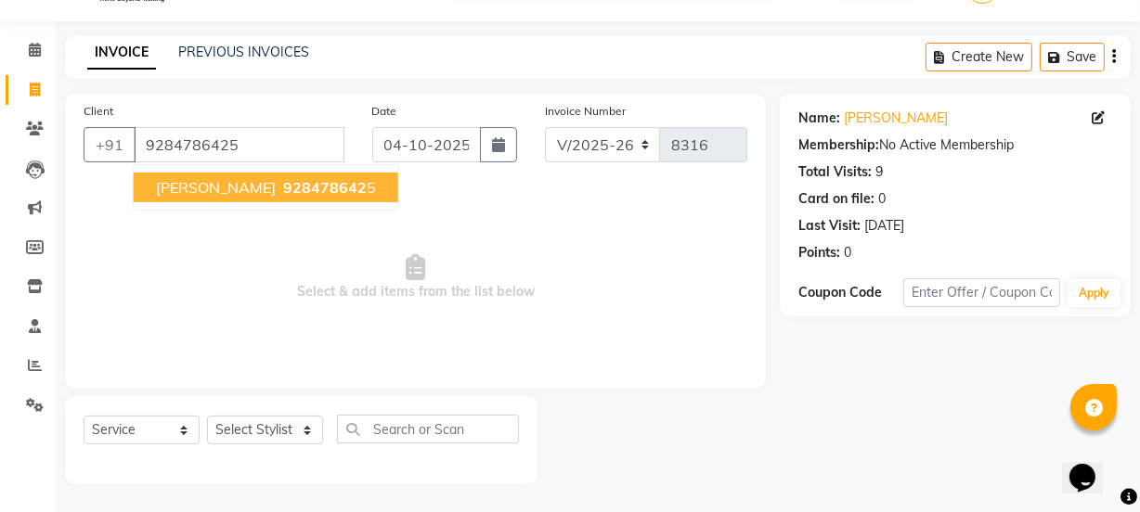
click at [176, 186] on span "[PERSON_NAME]" at bounding box center [216, 187] width 120 height 19
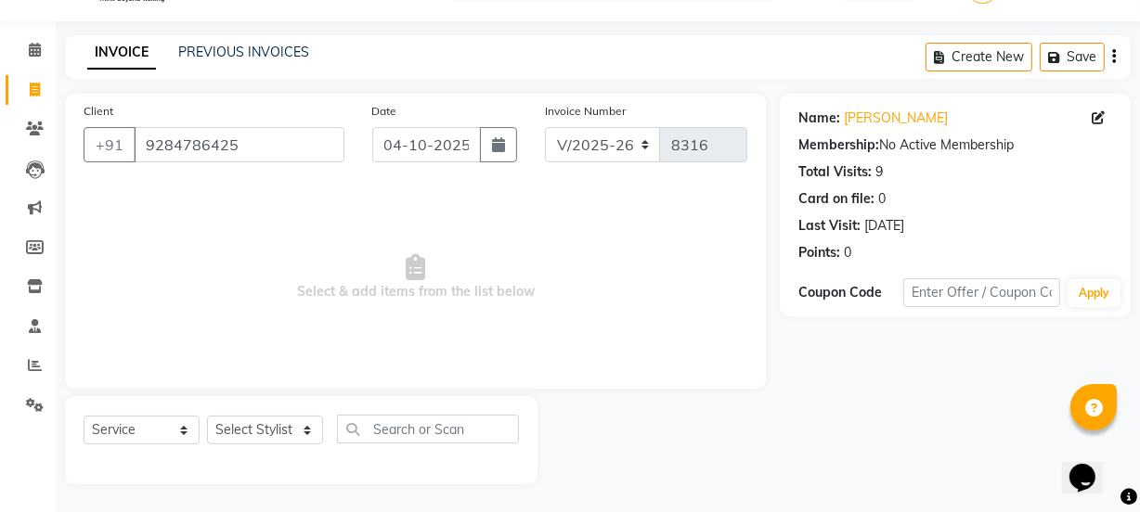
click at [217, 446] on div "Select Service Product Membership Package Voucher Prepaid Gift Card Select Styl…" at bounding box center [301, 437] width 435 height 44
click at [224, 437] on select "Select Stylist arif [PERSON_NAME] Vaidyakar [PERSON_NAME] [PERSON_NAME] Mane Mo…" at bounding box center [265, 430] width 116 height 29
select select "43386"
click at [207, 416] on select "Select Stylist arif [PERSON_NAME] Vaidyakar [PERSON_NAME] [PERSON_NAME] Mane Mo…" at bounding box center [265, 430] width 116 height 29
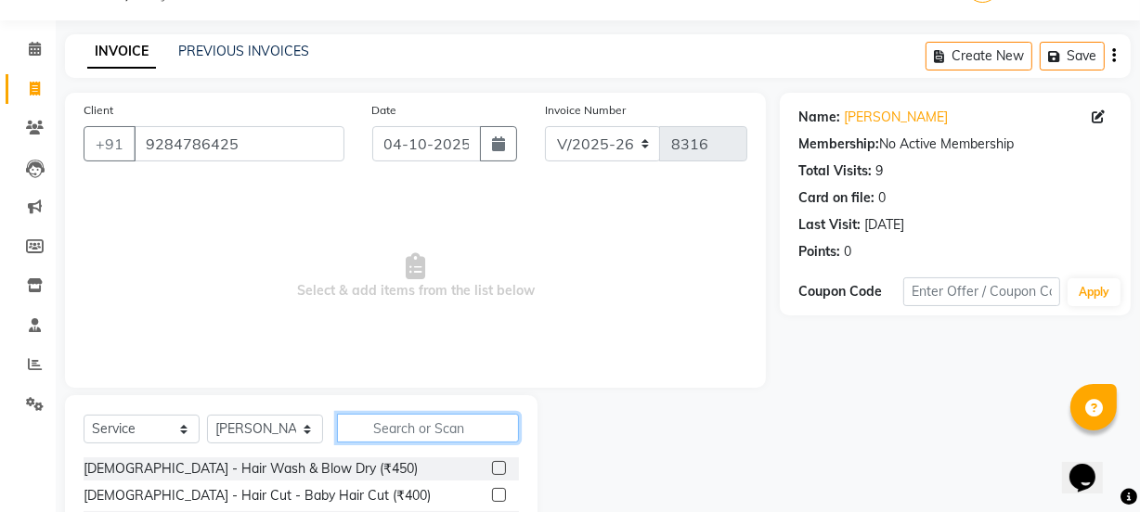
click at [389, 431] on input "text" at bounding box center [428, 428] width 182 height 29
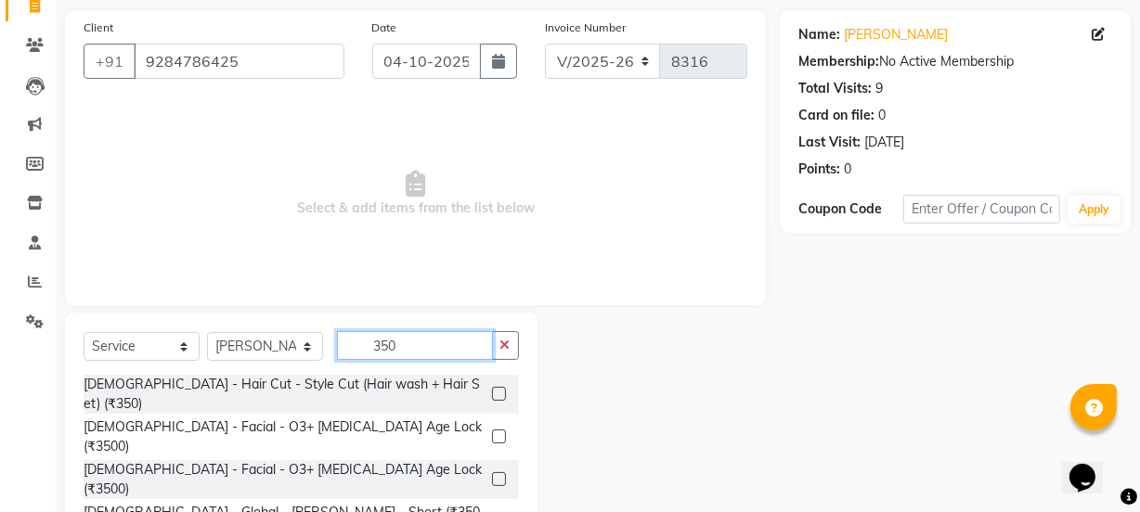
scroll to position [232, 0]
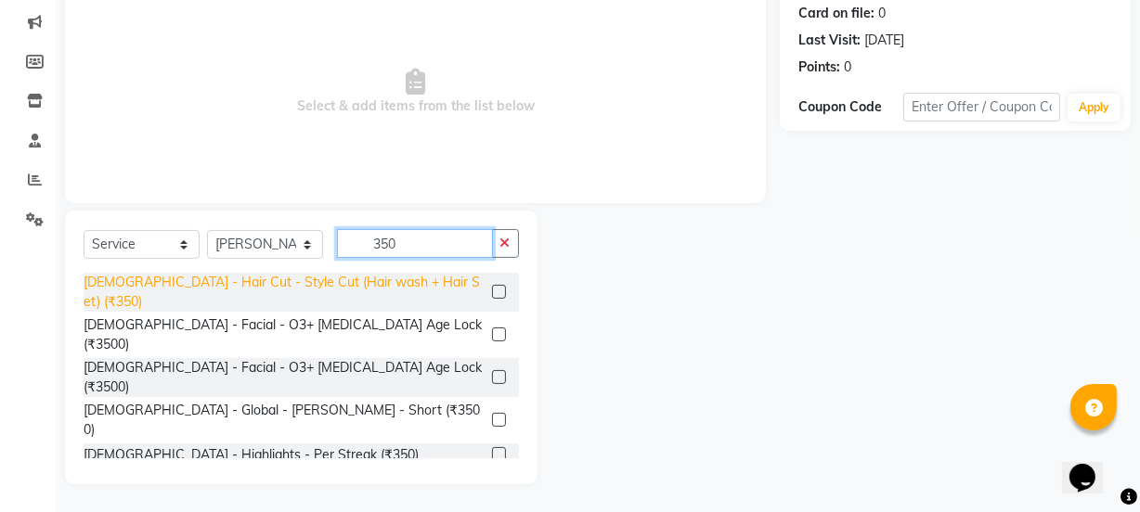
type input "350"
click at [398, 286] on div "[DEMOGRAPHIC_DATA] - Hair Cut - Style Cut (Hair wash + Hair Set) (₹350)" at bounding box center [284, 292] width 401 height 39
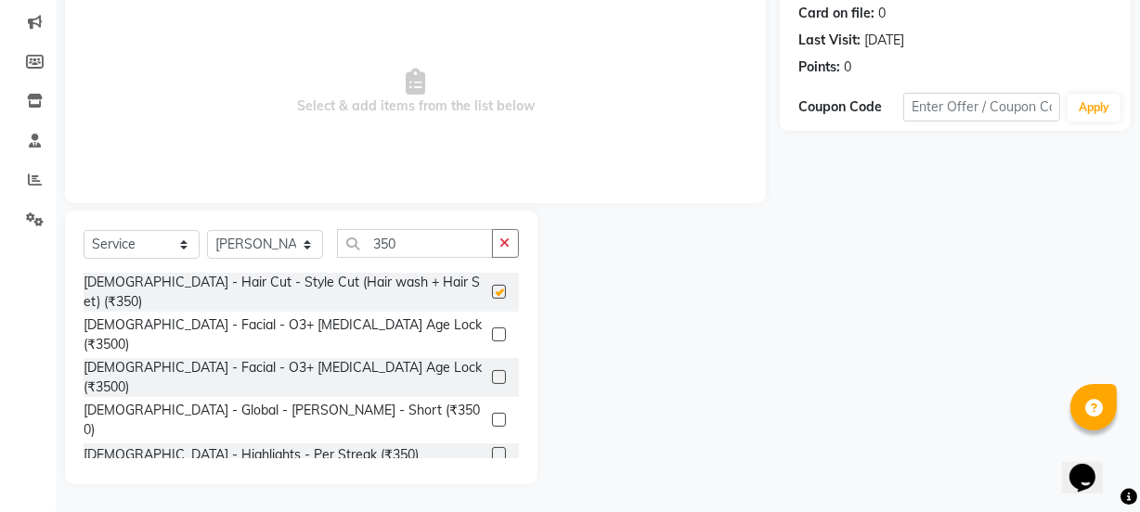
checkbox input "false"
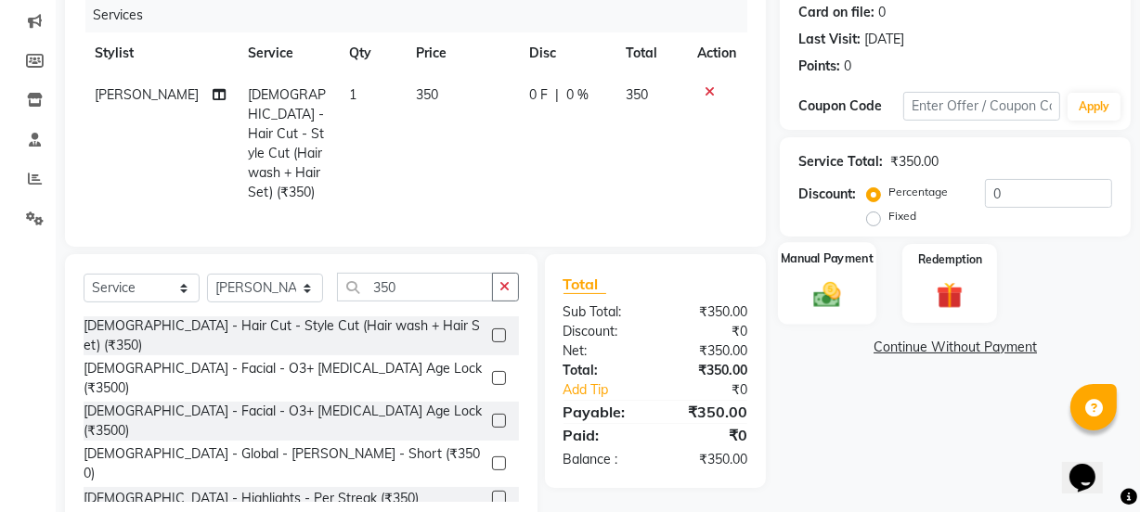
click at [825, 288] on img at bounding box center [827, 295] width 45 height 32
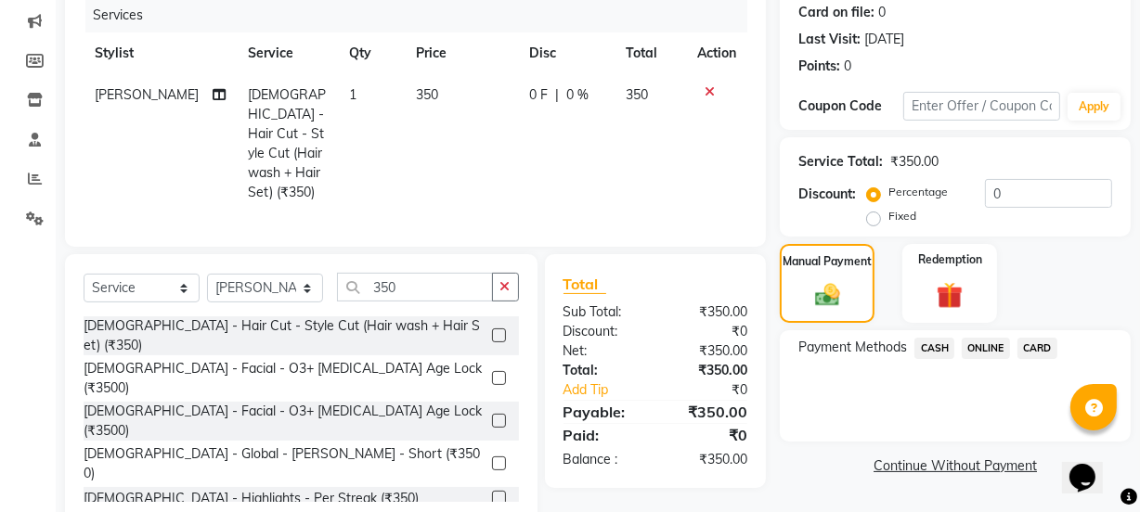
drag, startPoint x: 976, startPoint y: 342, endPoint x: 992, endPoint y: 362, distance: 26.4
click at [978, 343] on span "ONLINE" at bounding box center [986, 348] width 48 height 21
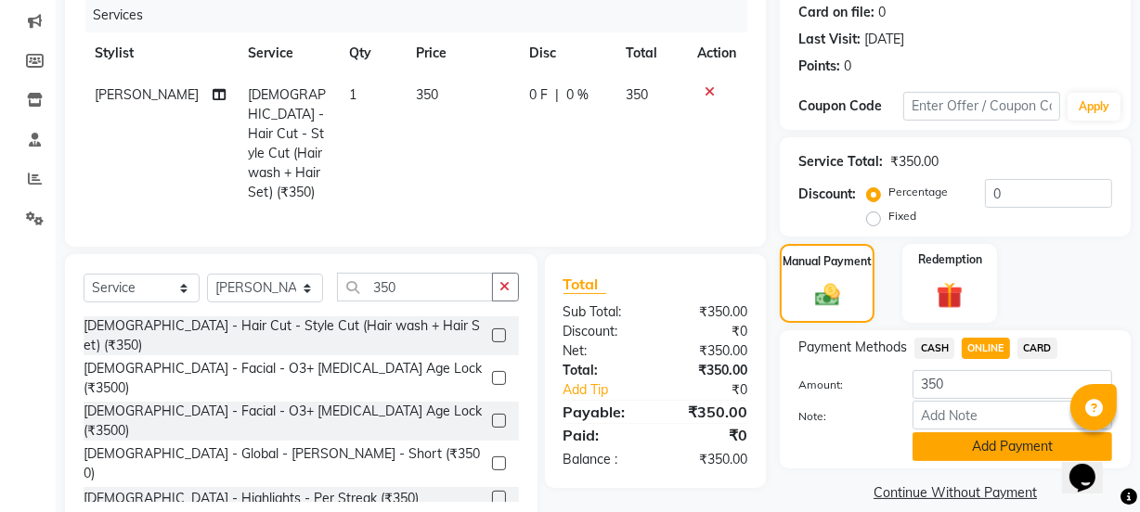
click at [990, 451] on button "Add Payment" at bounding box center [1013, 447] width 200 height 29
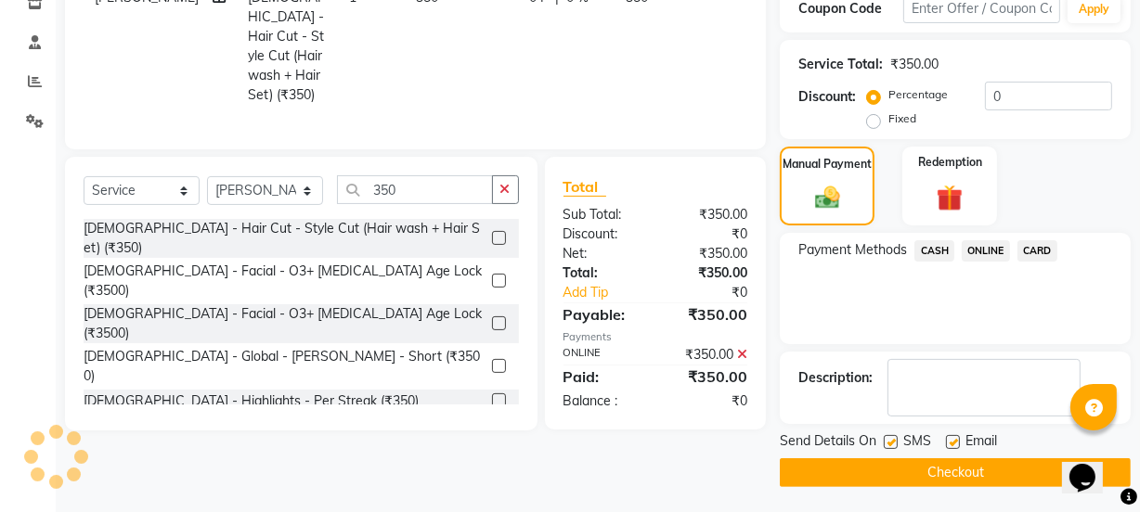
scroll to position [331, 0]
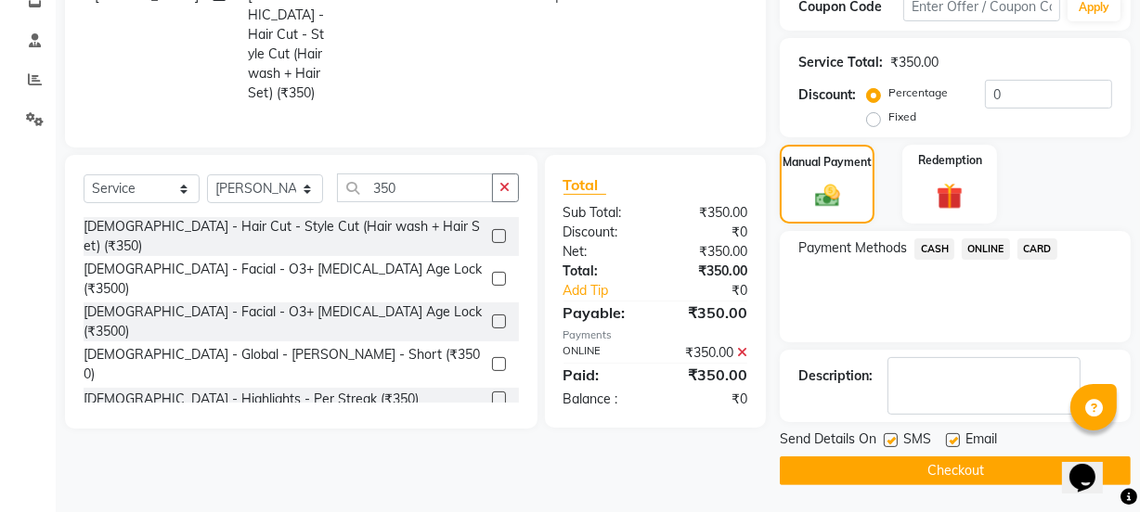
click at [981, 471] on button "Checkout" at bounding box center [955, 471] width 351 height 29
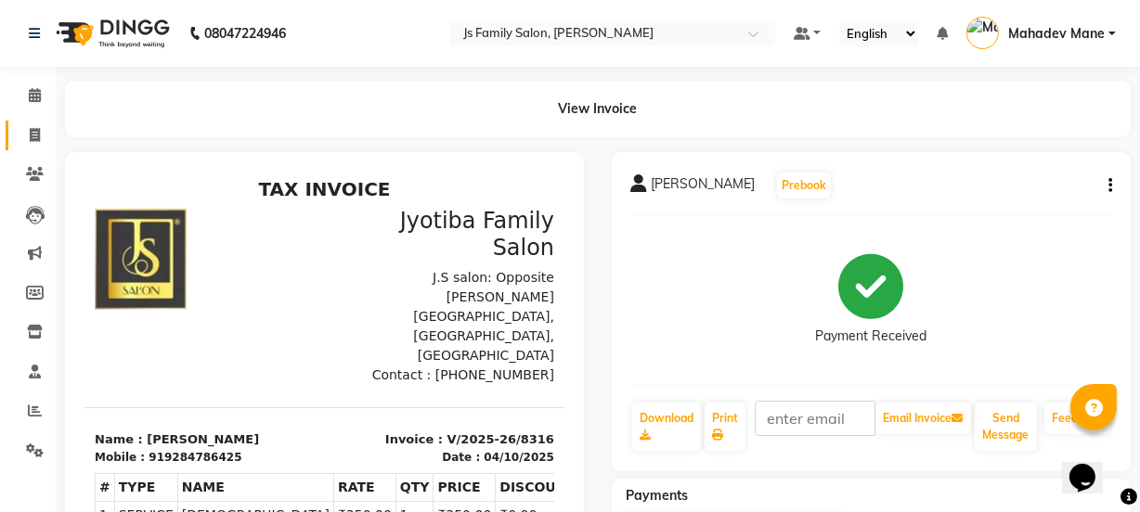
click at [32, 149] on link "Invoice" at bounding box center [28, 136] width 45 height 31
select select "3729"
select select "service"
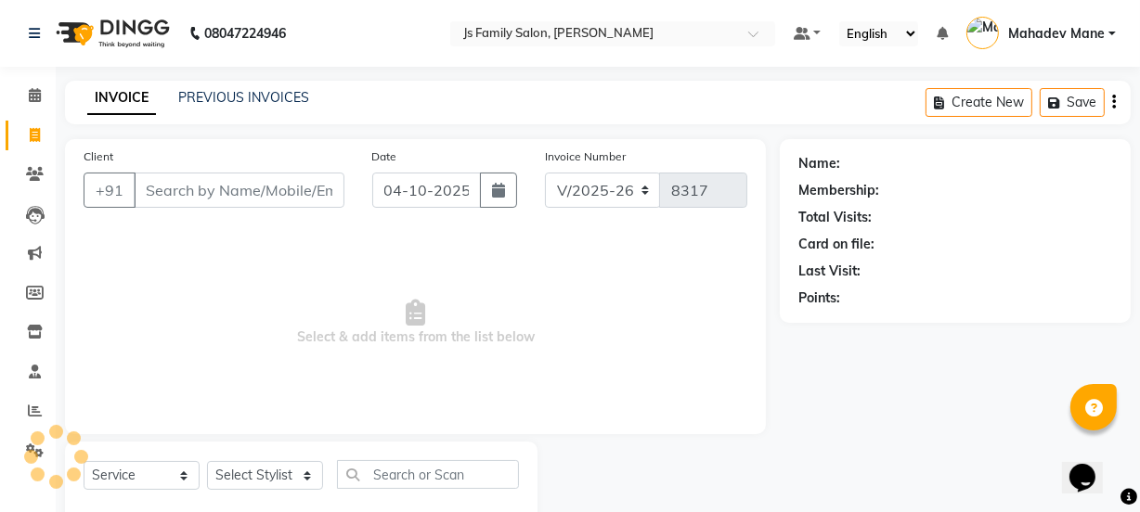
scroll to position [46, 0]
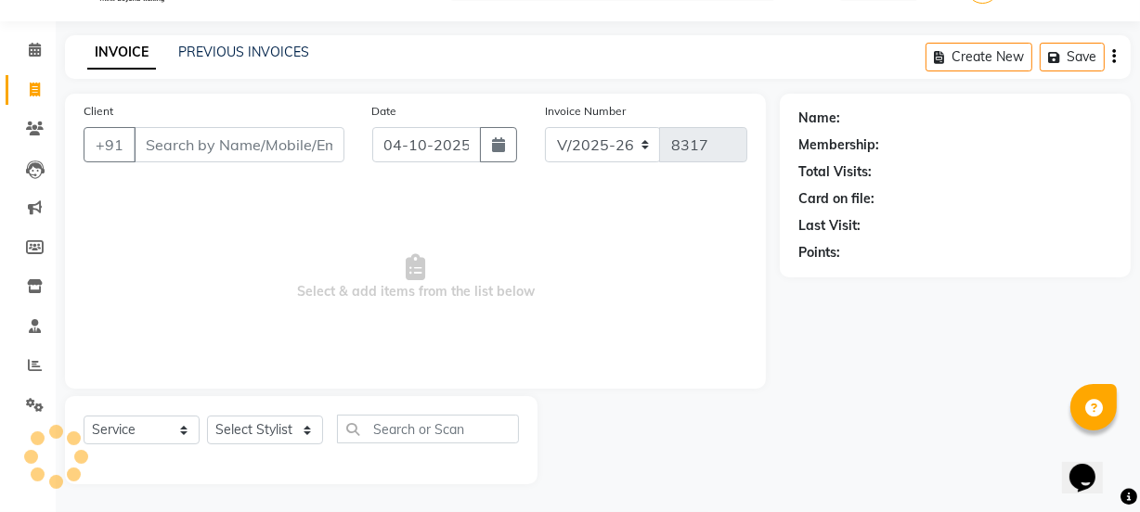
click at [203, 149] on input "Client" at bounding box center [239, 144] width 211 height 35
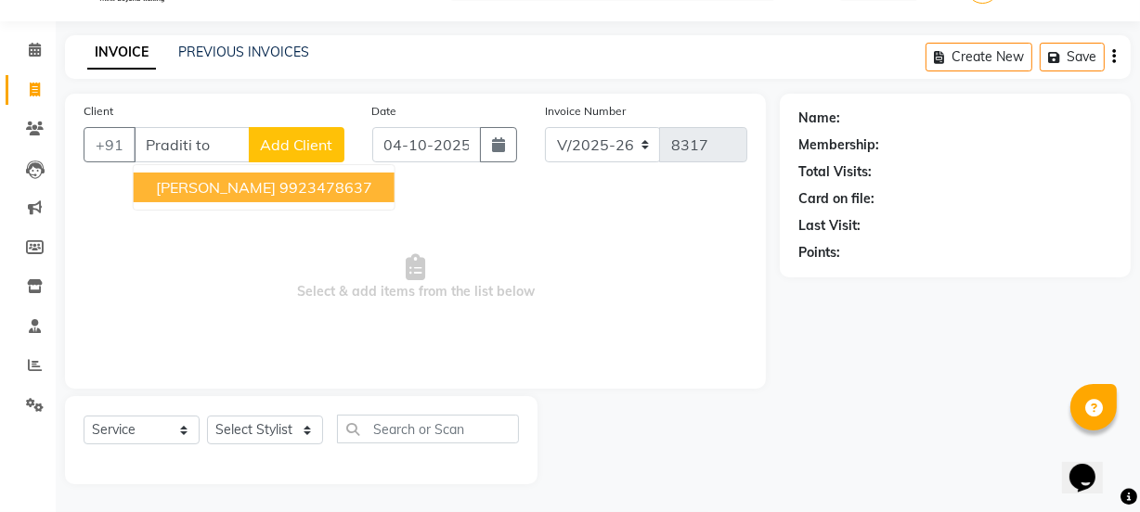
drag, startPoint x: 222, startPoint y: 187, endPoint x: 243, endPoint y: 388, distance: 202.6
click at [222, 188] on span "[PERSON_NAME]" at bounding box center [216, 187] width 120 height 19
type input "9923478637"
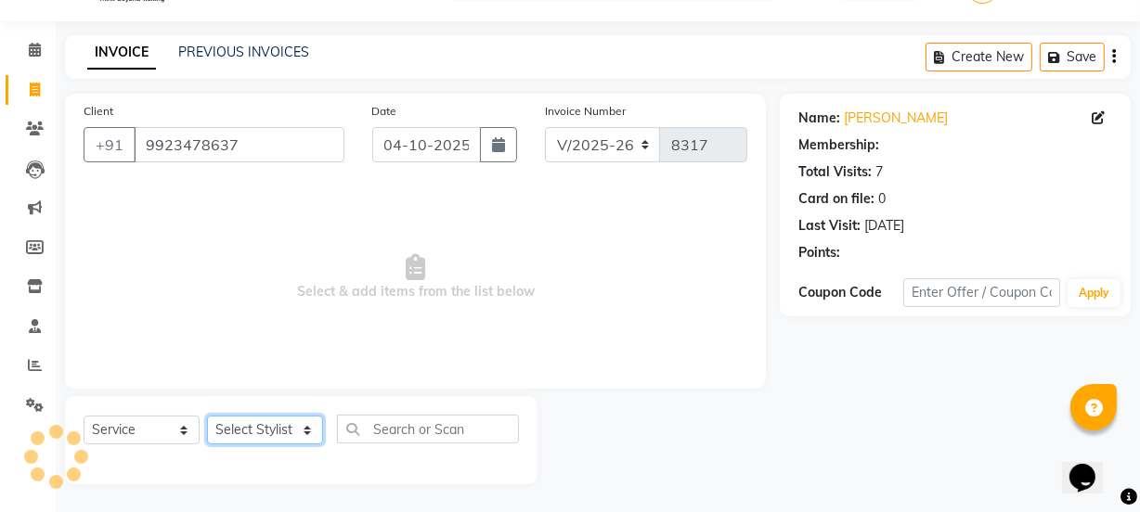
click at [241, 437] on select "Select Stylist arif [PERSON_NAME] Vaidyakar [PERSON_NAME] [PERSON_NAME] Mane Mo…" at bounding box center [265, 430] width 116 height 29
select select "33251"
click at [207, 416] on select "Select Stylist arif [PERSON_NAME] Vaidyakar [PERSON_NAME] [PERSON_NAME] Mane Mo…" at bounding box center [265, 430] width 116 height 29
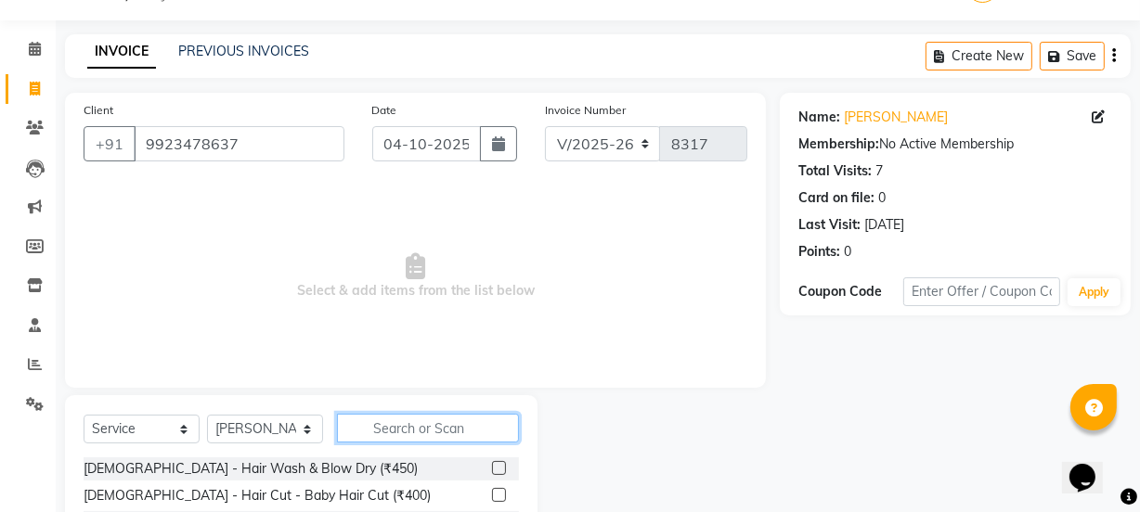
click at [417, 424] on input "text" at bounding box center [428, 428] width 182 height 29
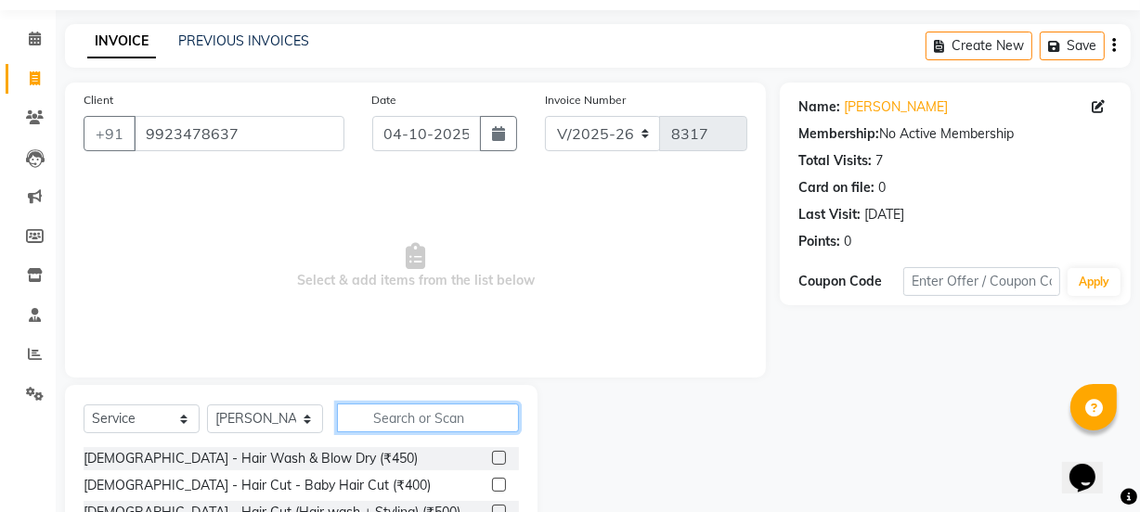
scroll to position [214, 0]
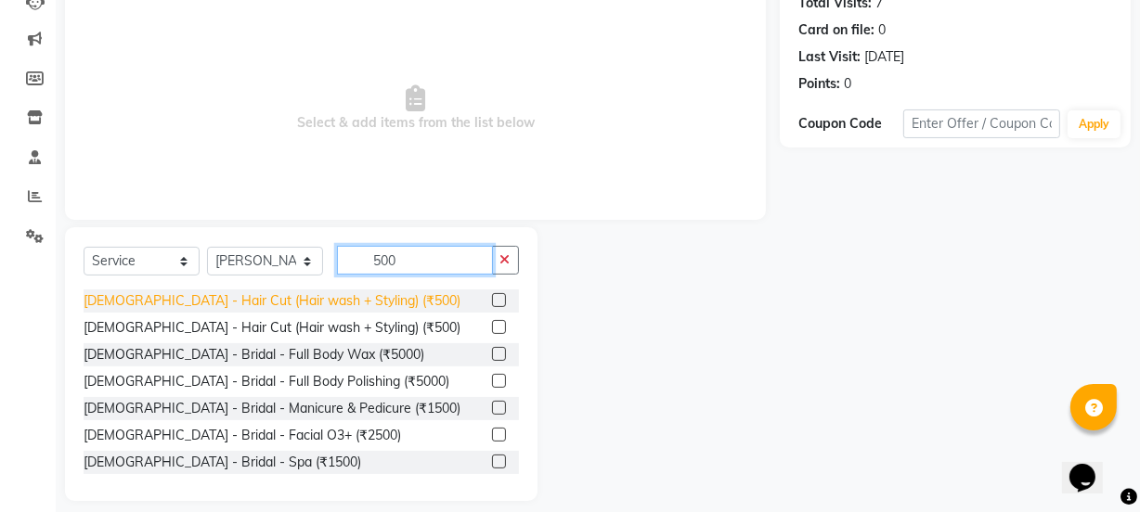
type input "500"
click at [349, 304] on div "[DEMOGRAPHIC_DATA] - Hair Cut (Hair wash + Styling) (₹500)" at bounding box center [272, 301] width 377 height 19
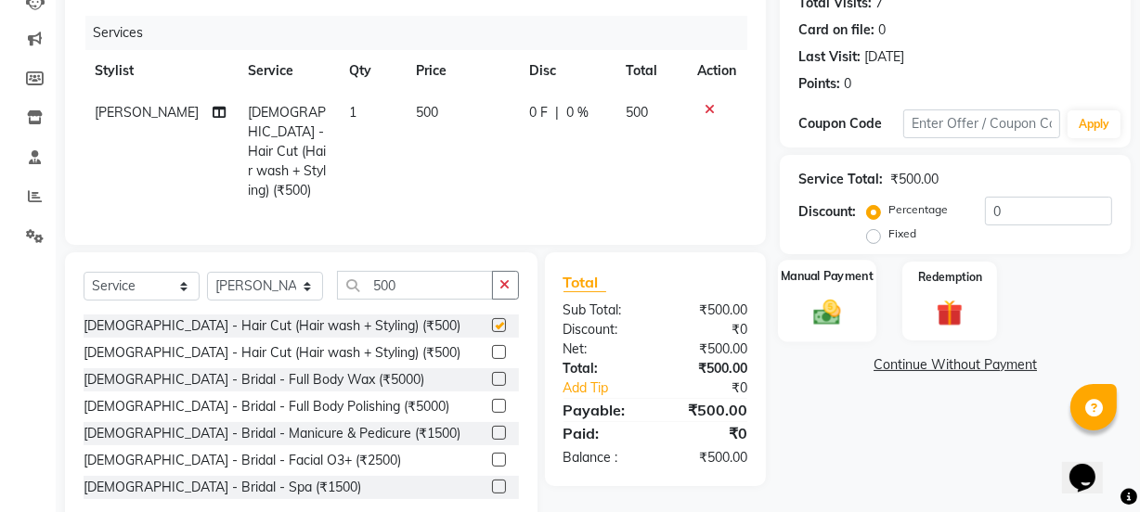
checkbox input "false"
drag, startPoint x: 855, startPoint y: 301, endPoint x: 868, endPoint y: 310, distance: 16.0
click at [859, 302] on div "Manual Payment" at bounding box center [827, 301] width 98 height 83
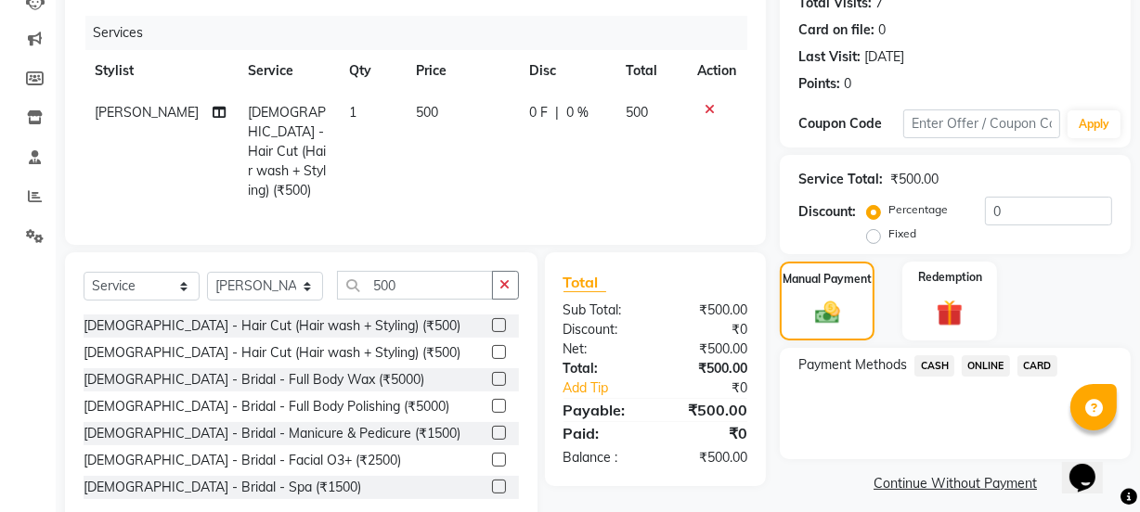
click at [939, 364] on span "CASH" at bounding box center [934, 366] width 40 height 21
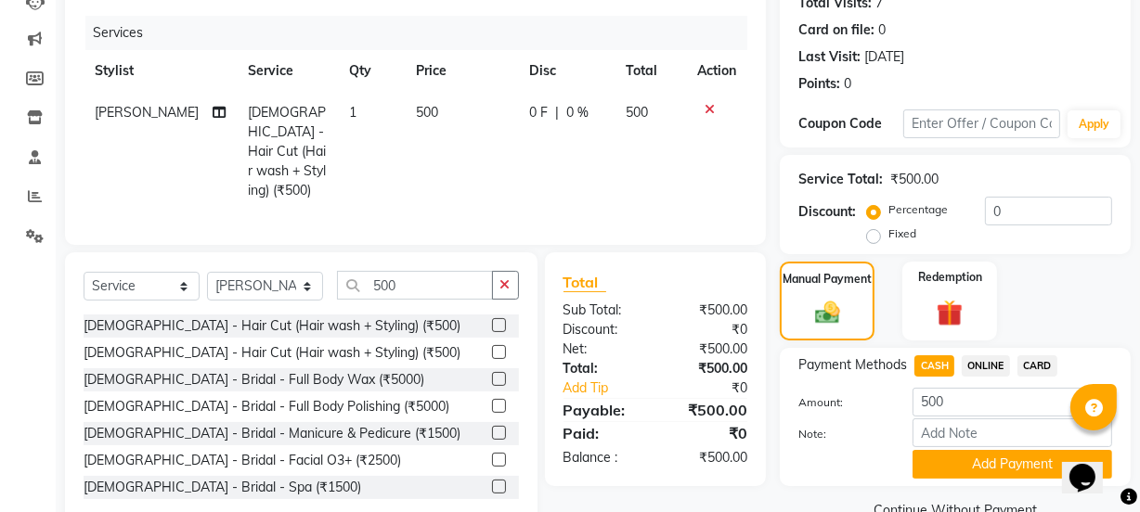
drag, startPoint x: 1008, startPoint y: 457, endPoint x: 994, endPoint y: 461, distance: 14.7
click at [1005, 459] on button "Add Payment" at bounding box center [1013, 464] width 200 height 29
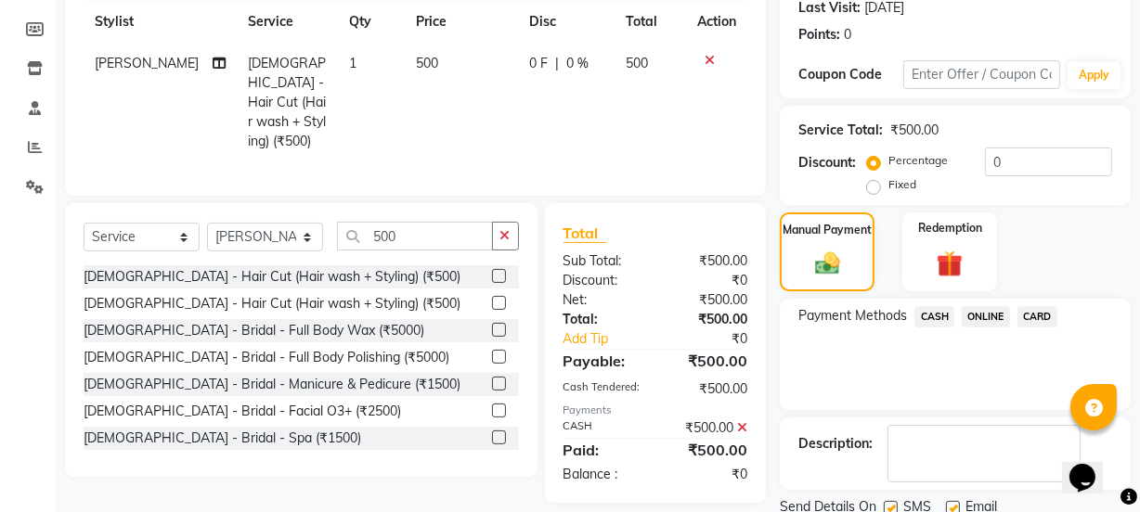
scroll to position [331, 0]
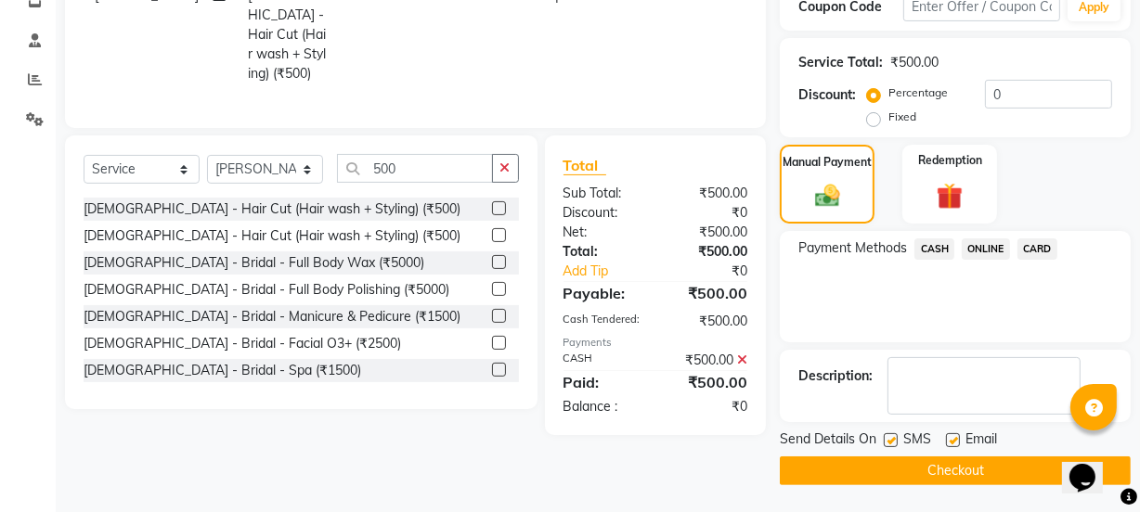
click at [949, 483] on button "Checkout" at bounding box center [955, 471] width 351 height 29
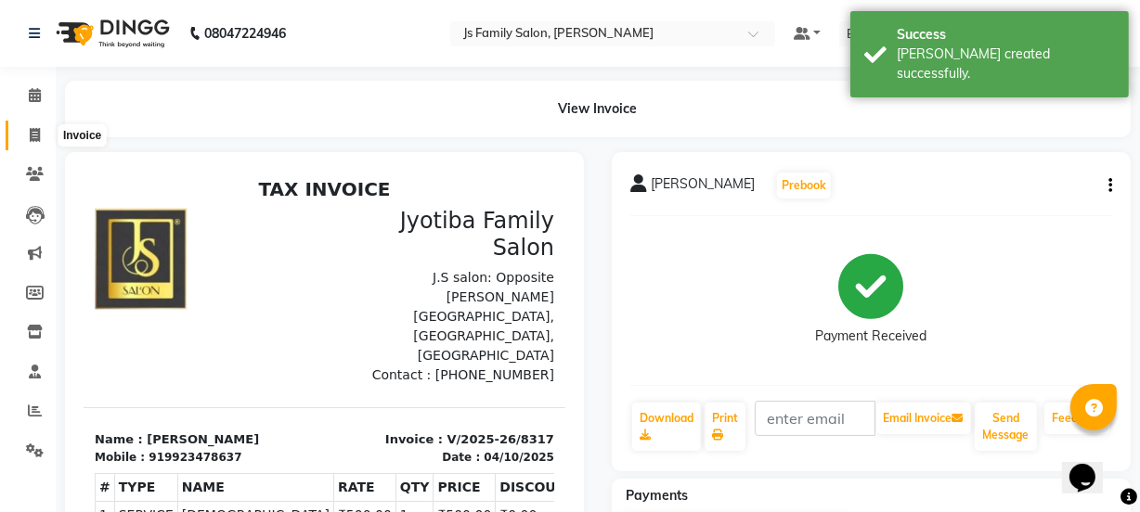
click at [26, 136] on span at bounding box center [35, 135] width 32 height 21
select select "3729"
select select "service"
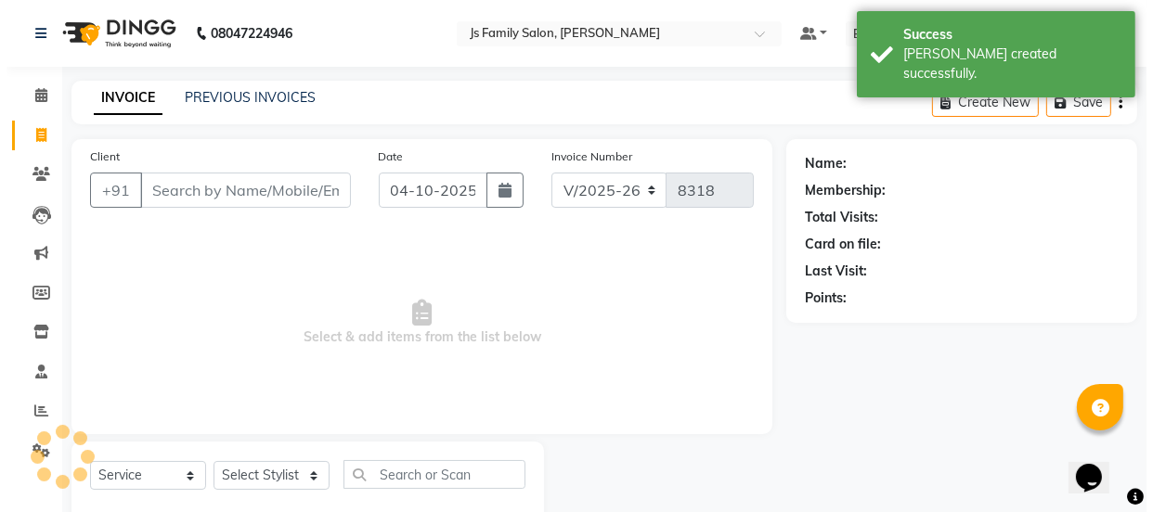
scroll to position [46, 0]
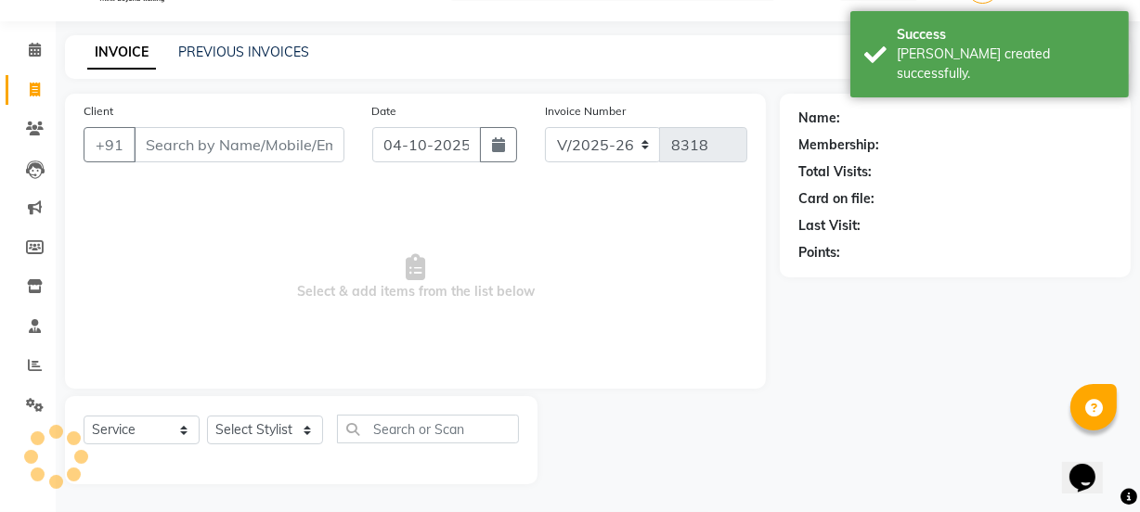
click at [188, 149] on input "Client" at bounding box center [239, 144] width 211 height 35
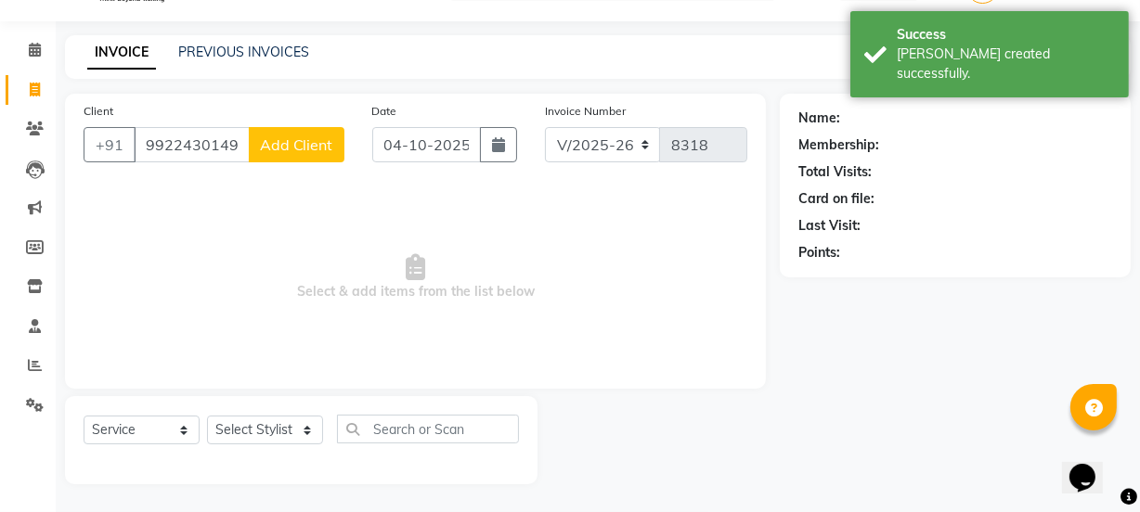
type input "9922430149"
click at [272, 153] on button "Add Client" at bounding box center [297, 144] width 96 height 35
select select "22"
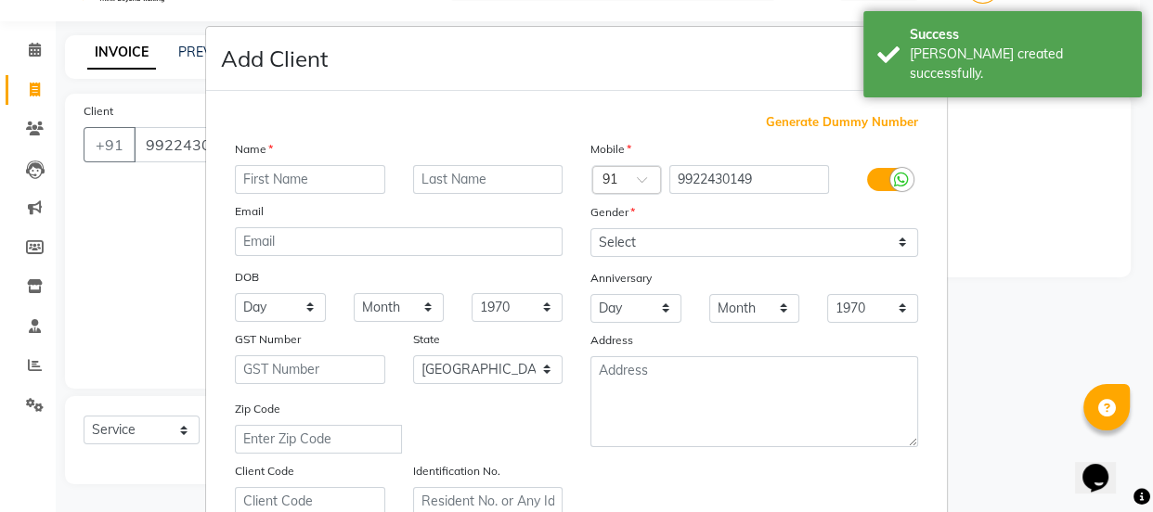
click at [280, 181] on input "text" at bounding box center [310, 179] width 150 height 29
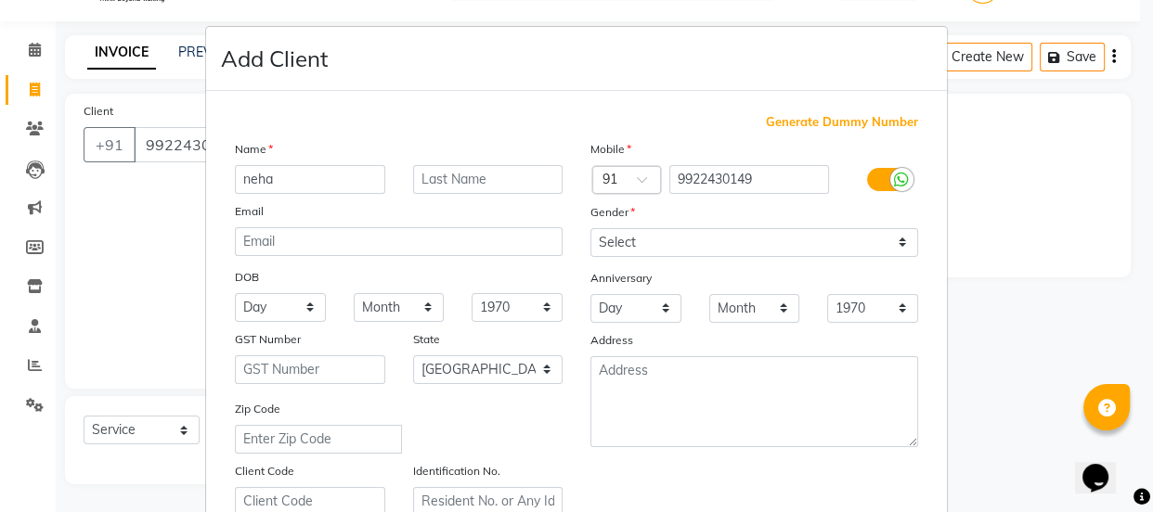
click at [244, 176] on input "neha" at bounding box center [310, 179] width 150 height 29
type input "Neha"
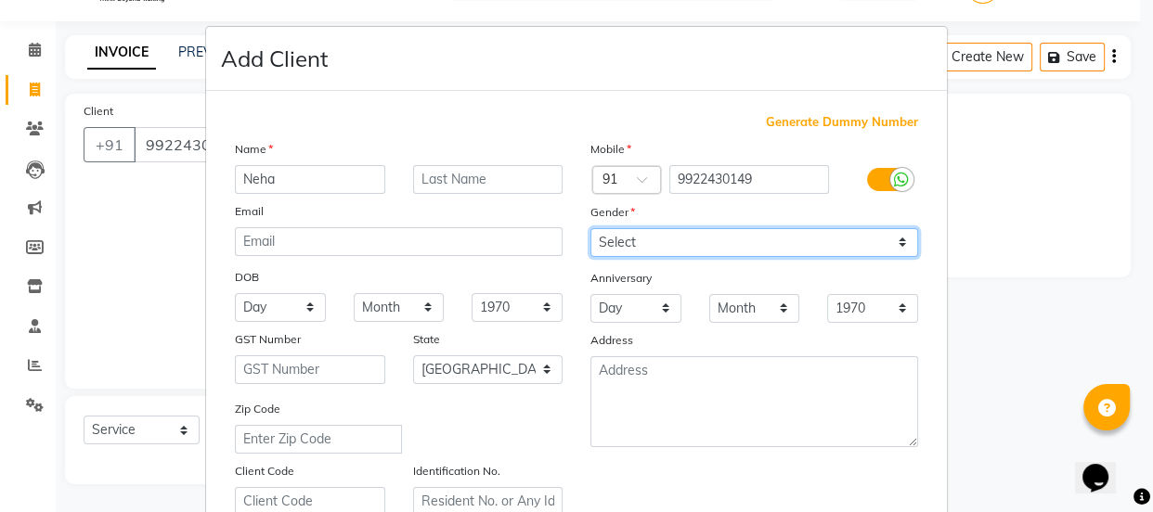
click at [603, 251] on select "Select [DEMOGRAPHIC_DATA] [DEMOGRAPHIC_DATA] Other Prefer Not To Say" at bounding box center [754, 242] width 328 height 29
select select "[DEMOGRAPHIC_DATA]"
click at [590, 228] on select "Select [DEMOGRAPHIC_DATA] [DEMOGRAPHIC_DATA] Other Prefer Not To Say" at bounding box center [754, 242] width 328 height 29
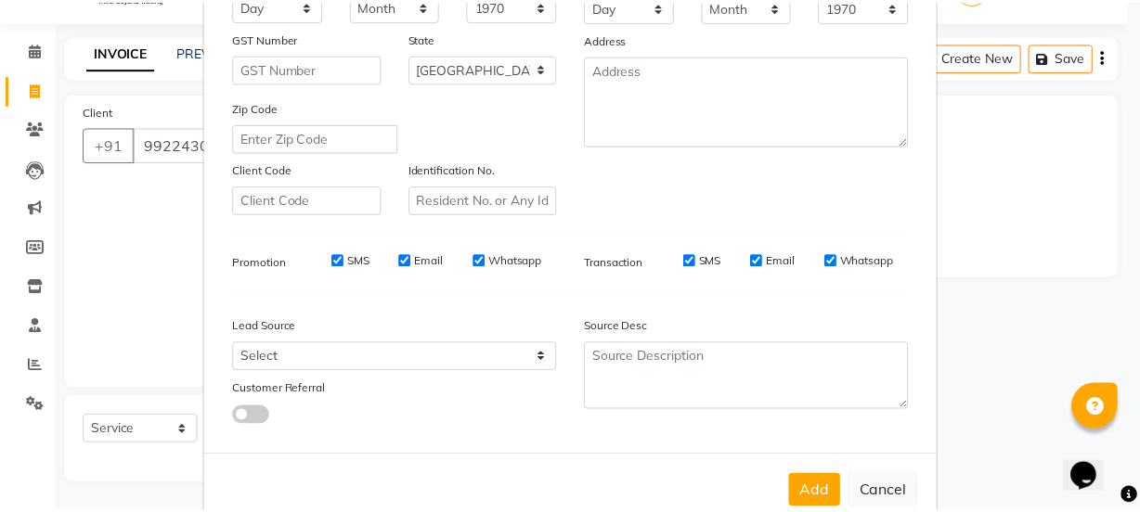
scroll to position [350, 0]
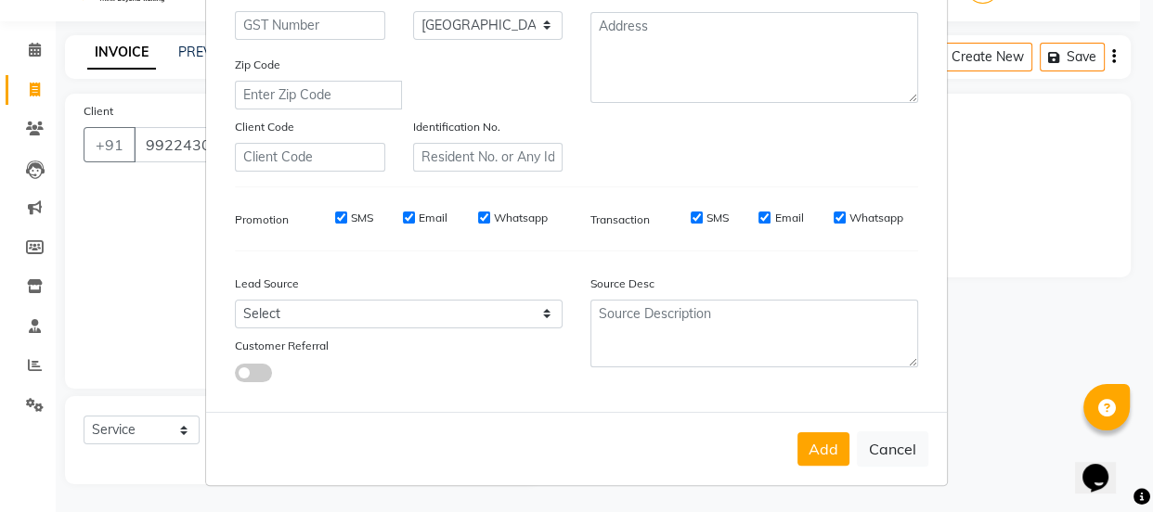
click at [799, 456] on button "Add" at bounding box center [823, 449] width 52 height 33
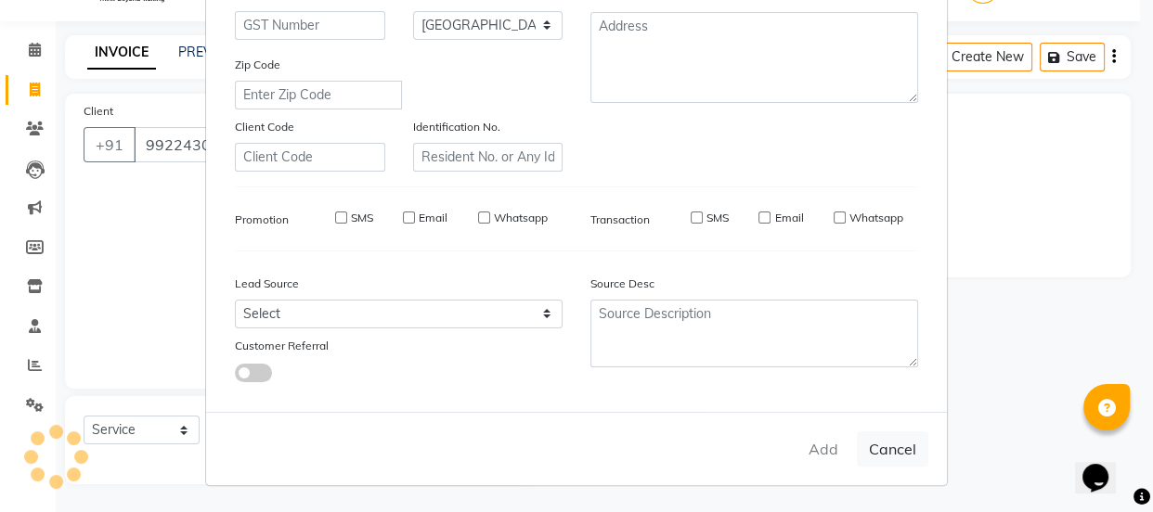
select select
select select "null"
select select
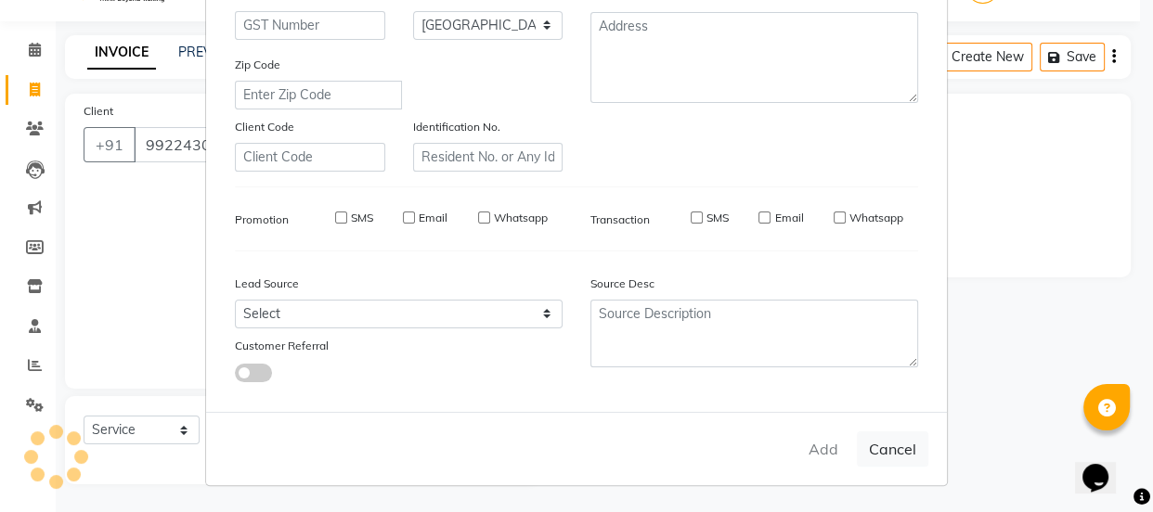
select select
checkbox input "false"
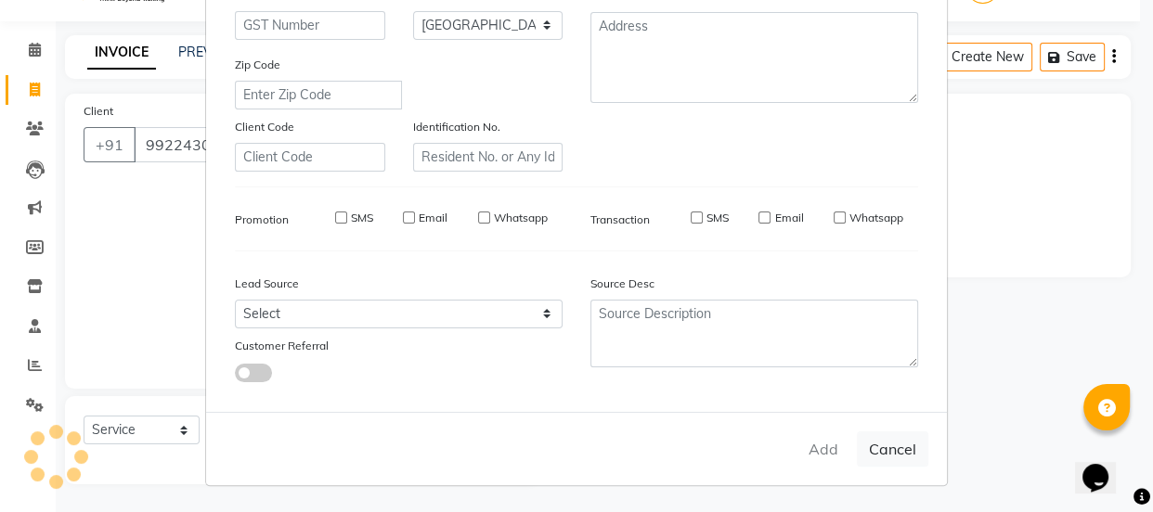
checkbox input "false"
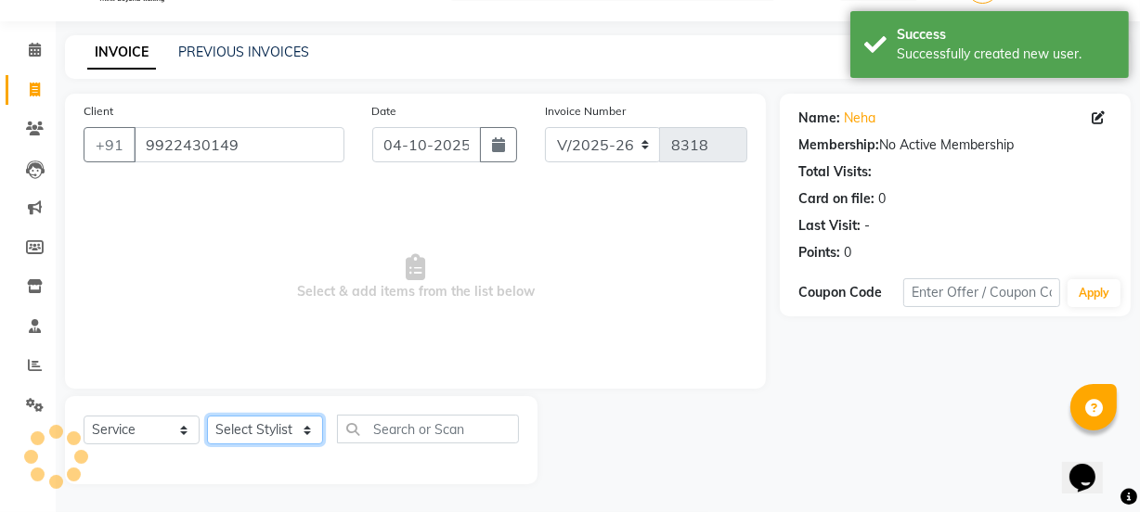
click at [265, 434] on select "Select Stylist arif [PERSON_NAME] Vaidyakar [PERSON_NAME] [PERSON_NAME] Mane Mo…" at bounding box center [265, 430] width 116 height 29
select select "59101"
click at [207, 416] on select "Select Stylist arif [PERSON_NAME] Vaidyakar [PERSON_NAME] [PERSON_NAME] Mane Mo…" at bounding box center [265, 430] width 116 height 29
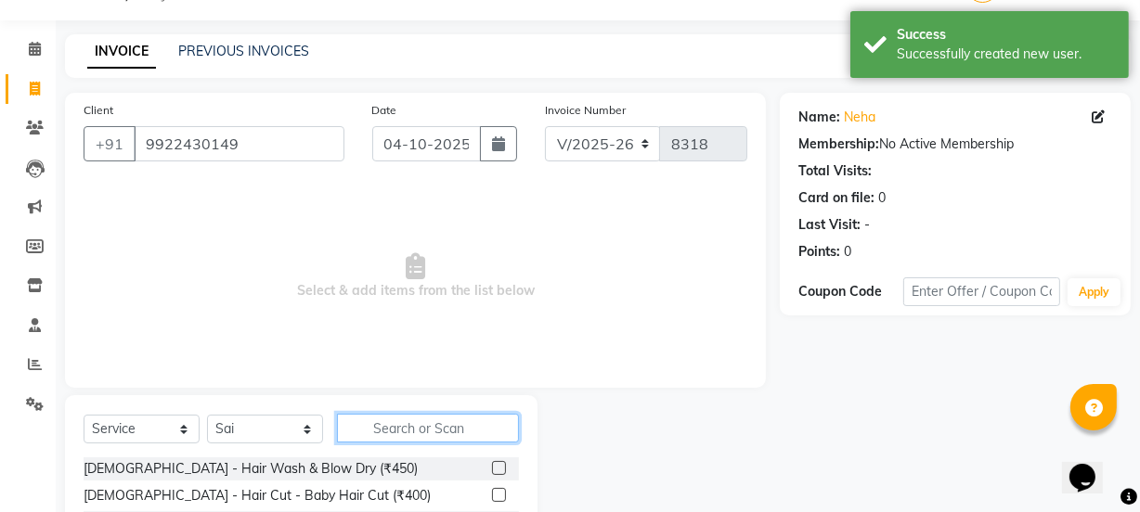
click at [366, 428] on input "text" at bounding box center [428, 428] width 182 height 29
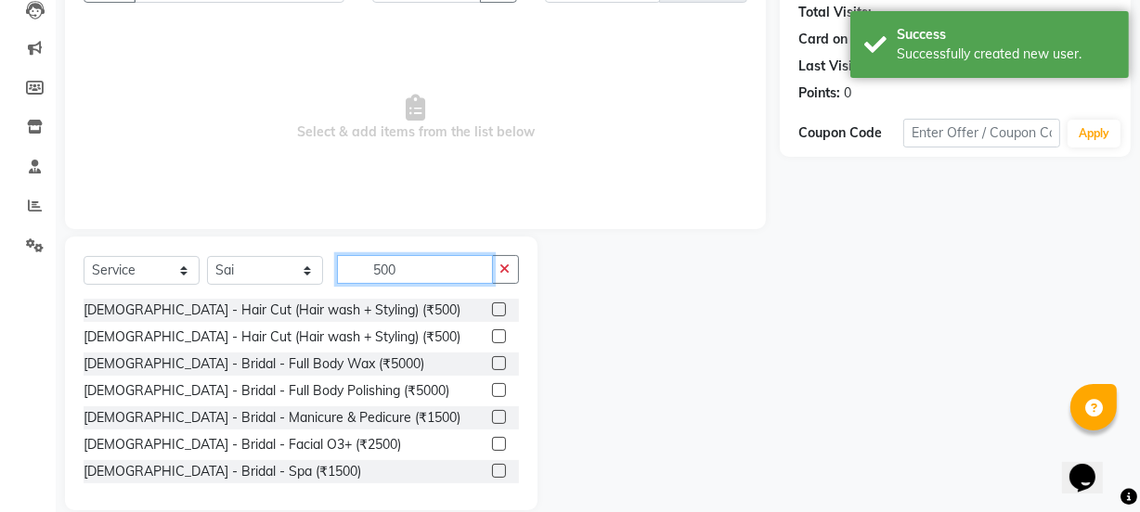
scroll to position [232, 0]
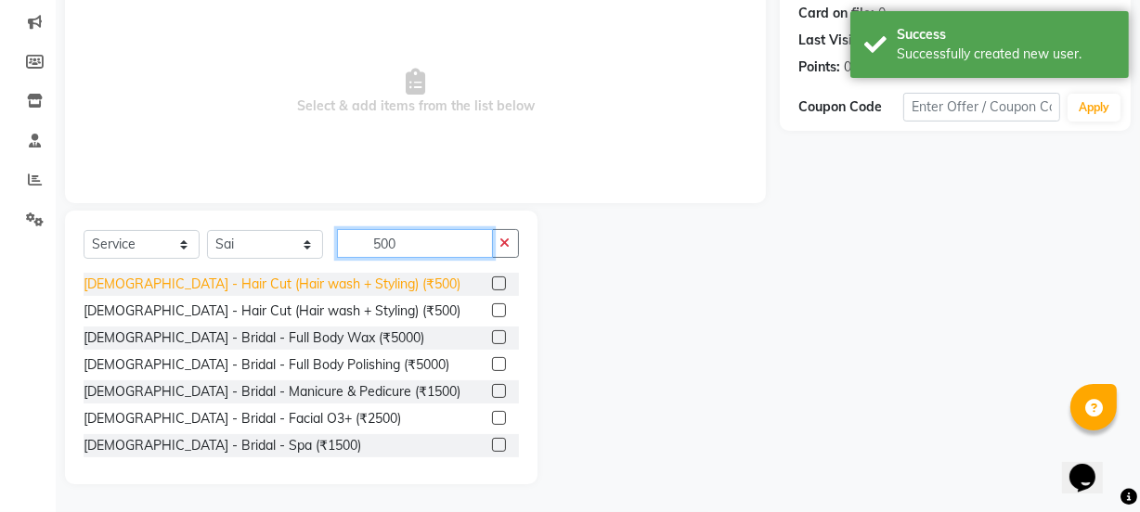
type input "500"
click at [359, 287] on div "[DEMOGRAPHIC_DATA] - Hair Cut (Hair wash + Styling) (₹500)" at bounding box center [272, 284] width 377 height 19
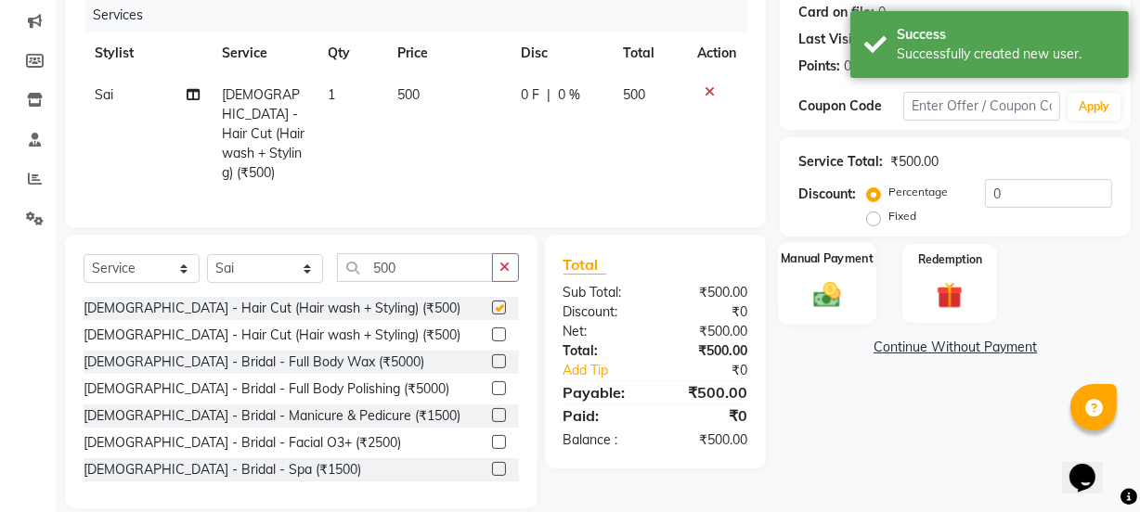
checkbox input "false"
click at [803, 278] on div "Manual Payment" at bounding box center [827, 283] width 98 height 83
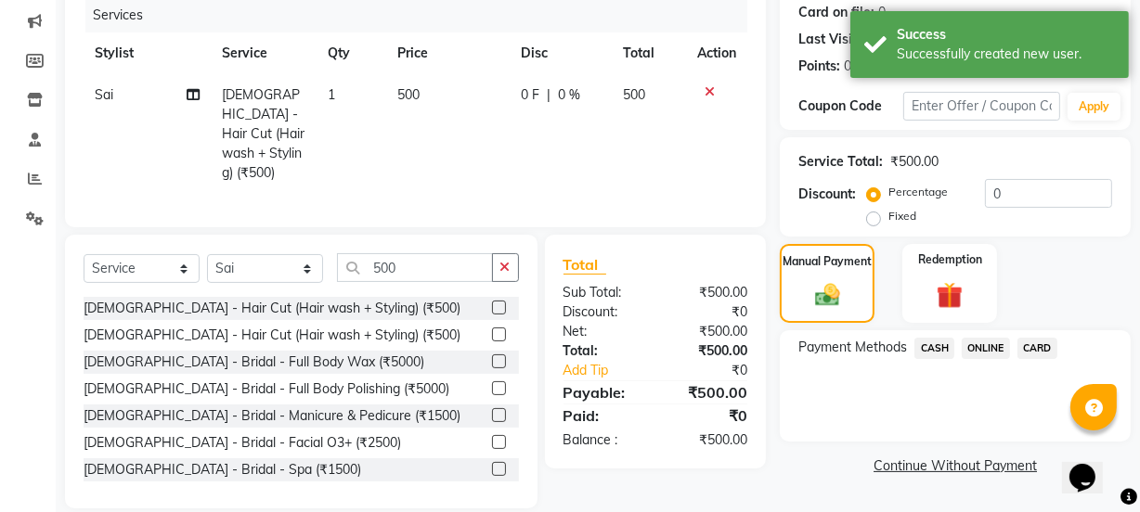
drag, startPoint x: 979, startPoint y: 343, endPoint x: 983, endPoint y: 363, distance: 19.8
click at [980, 345] on span "ONLINE" at bounding box center [986, 348] width 48 height 21
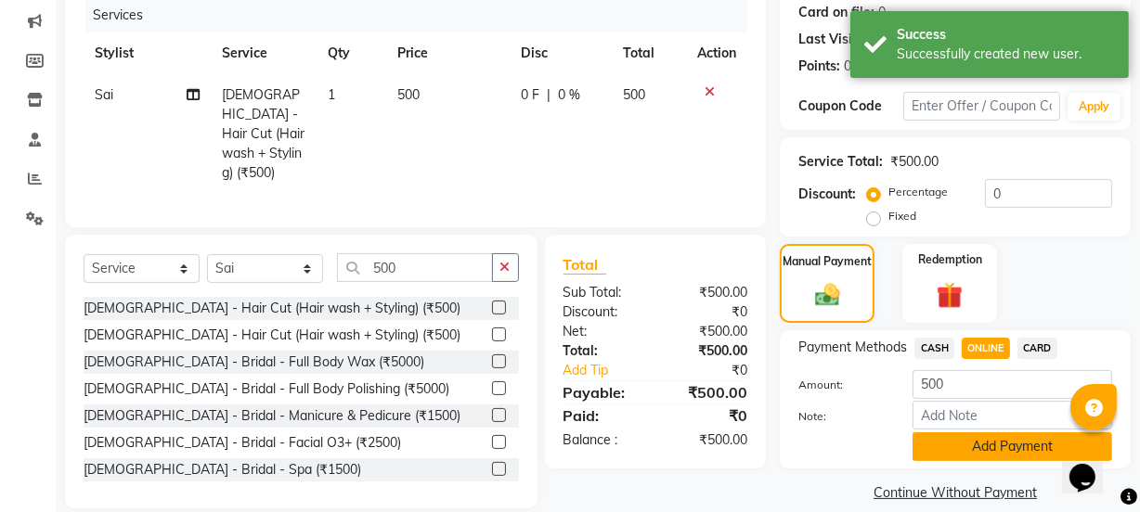
click at [969, 448] on button "Add Payment" at bounding box center [1013, 447] width 200 height 29
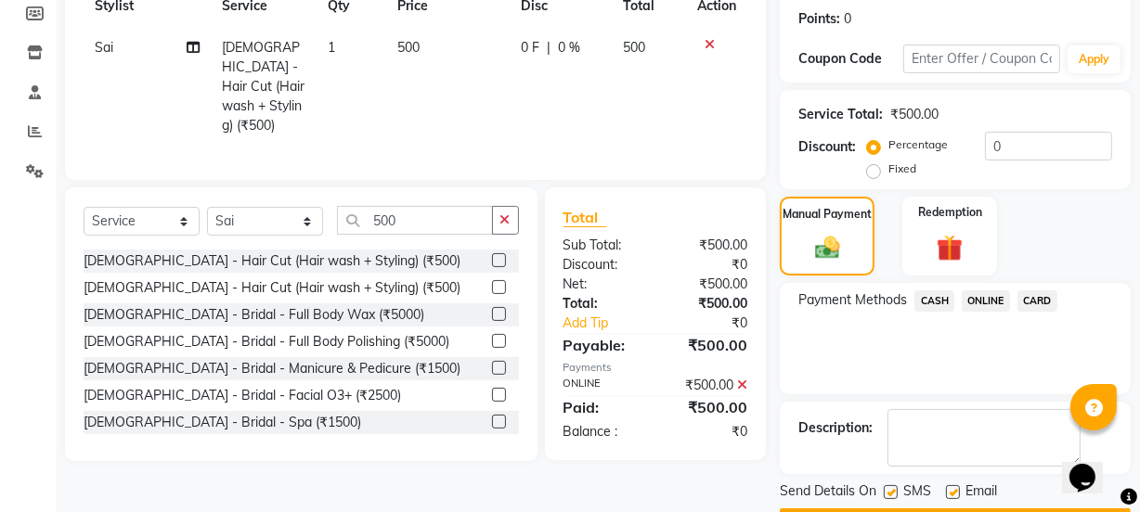
scroll to position [331, 0]
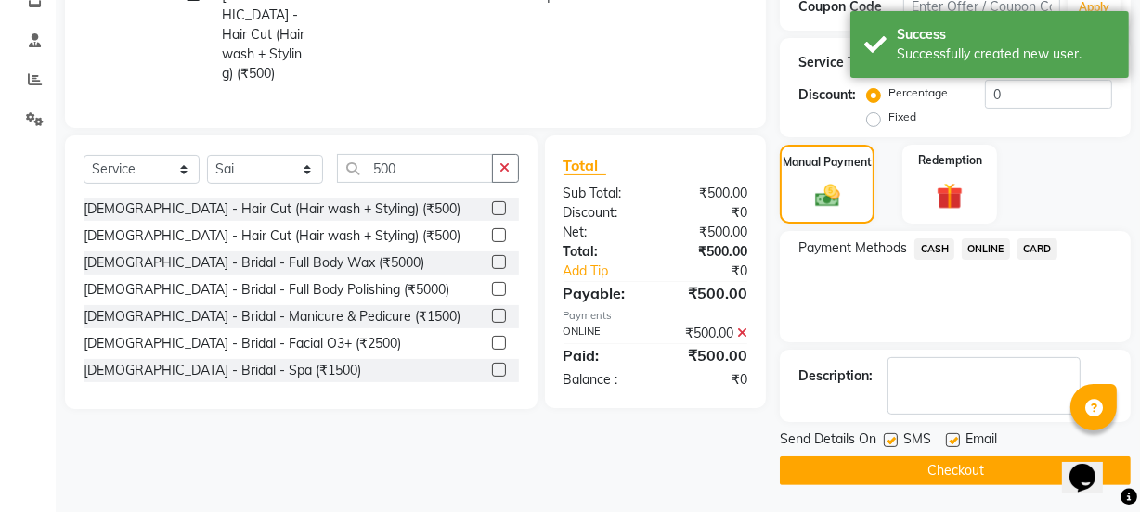
click at [926, 474] on button "Checkout" at bounding box center [955, 471] width 351 height 29
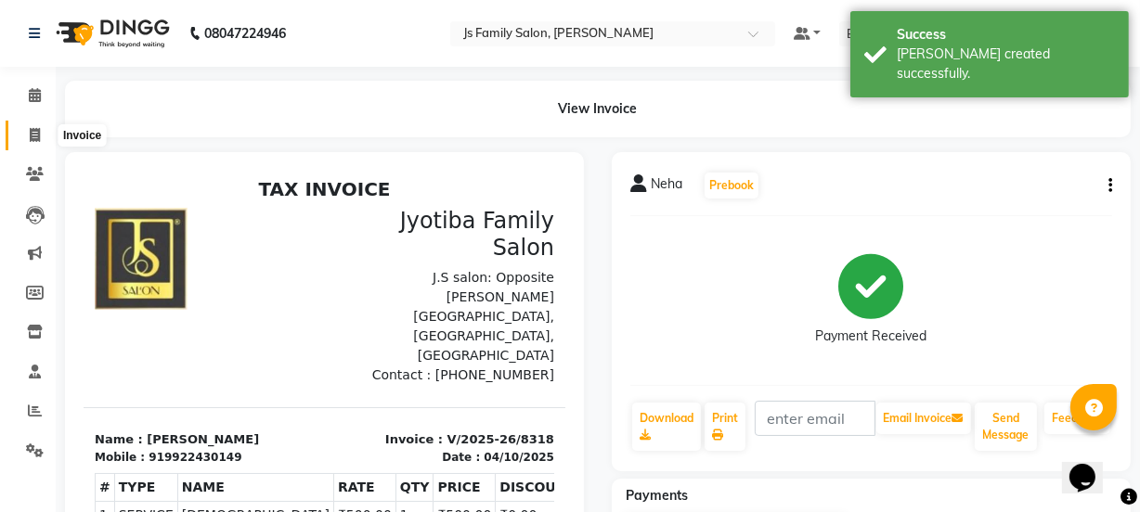
click at [42, 130] on span at bounding box center [35, 135] width 32 height 21
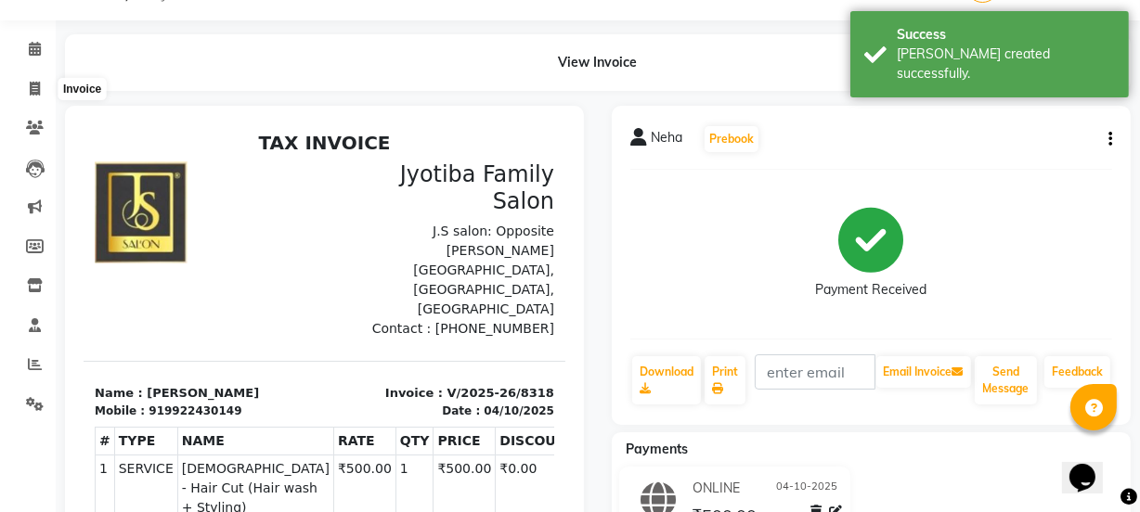
select select "3729"
select select "service"
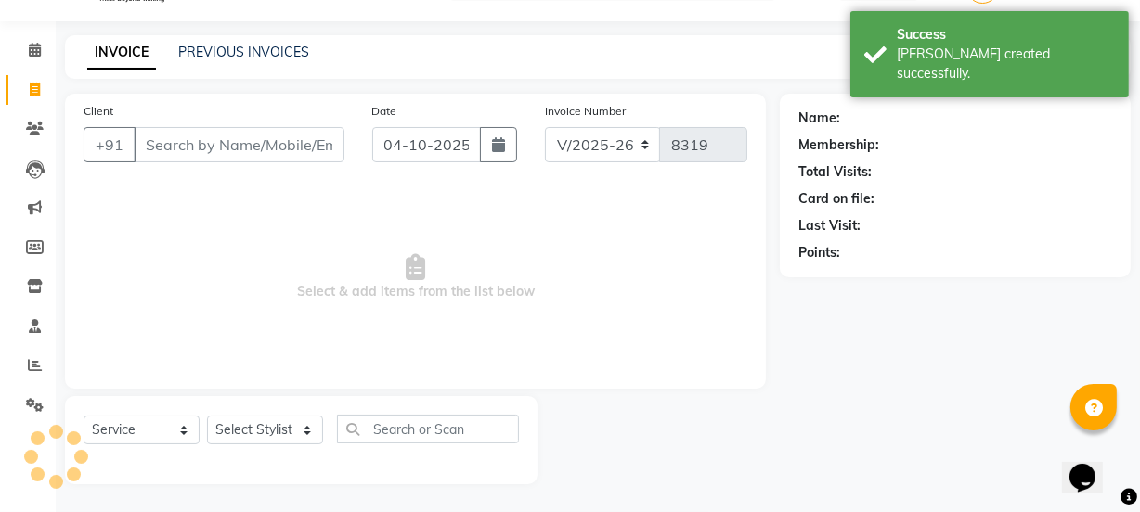
click at [167, 144] on input "Client" at bounding box center [239, 144] width 211 height 35
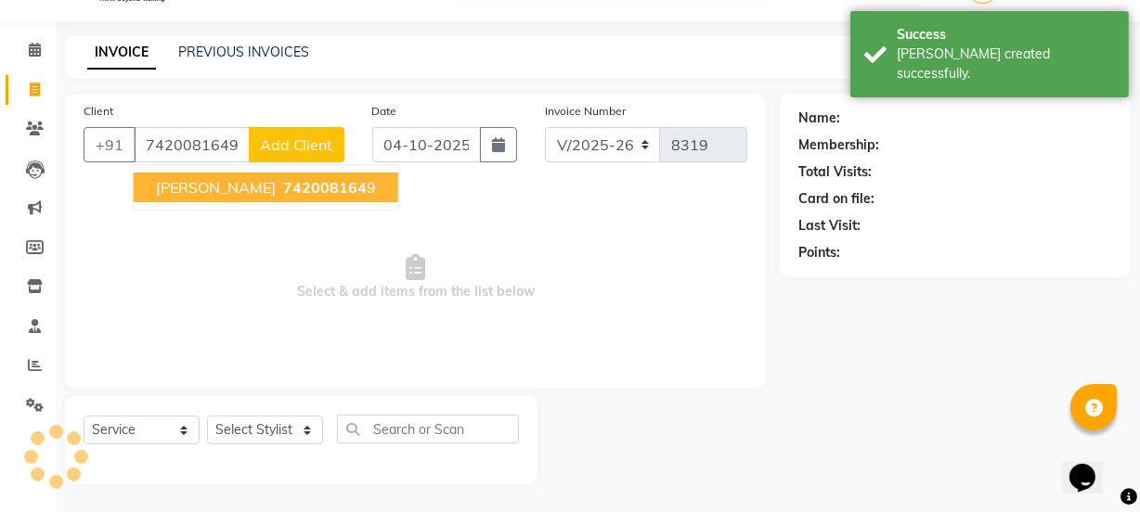
type input "7420081649"
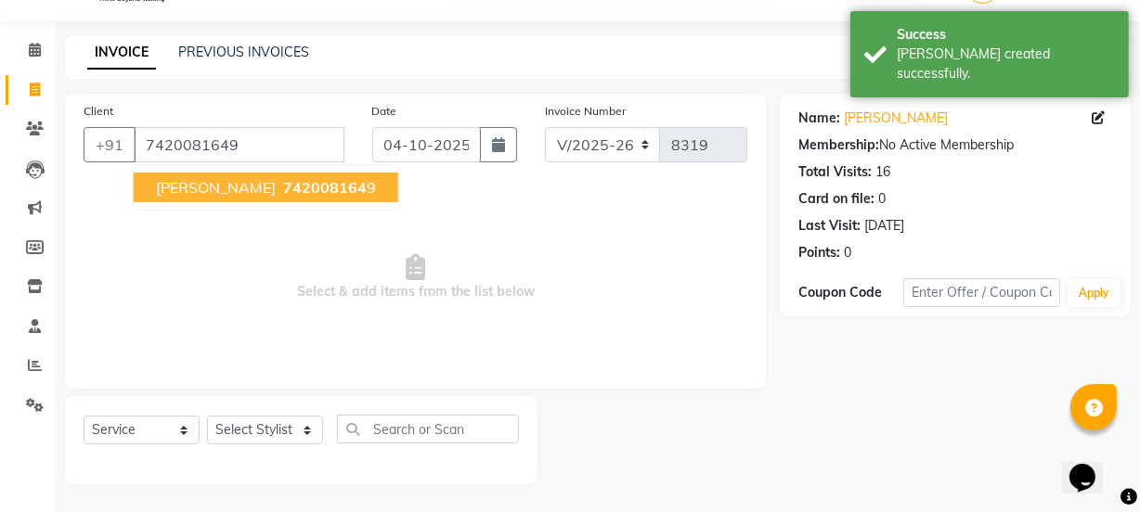
click at [212, 180] on span "[PERSON_NAME]" at bounding box center [216, 187] width 120 height 19
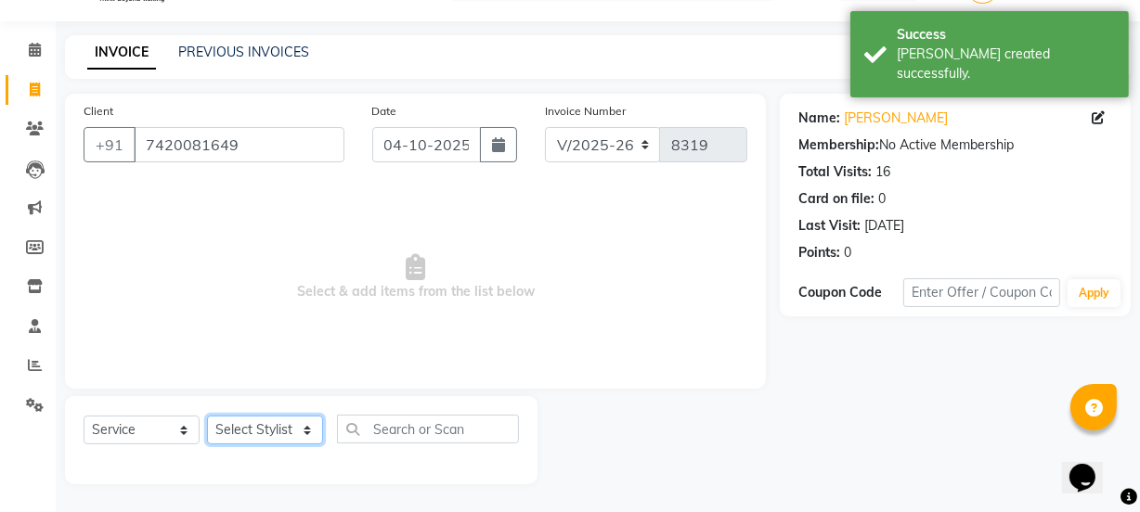
click at [251, 433] on select "Select Stylist arif [PERSON_NAME] Vaidyakar [PERSON_NAME] [PERSON_NAME] Mane Mo…" at bounding box center [265, 430] width 116 height 29
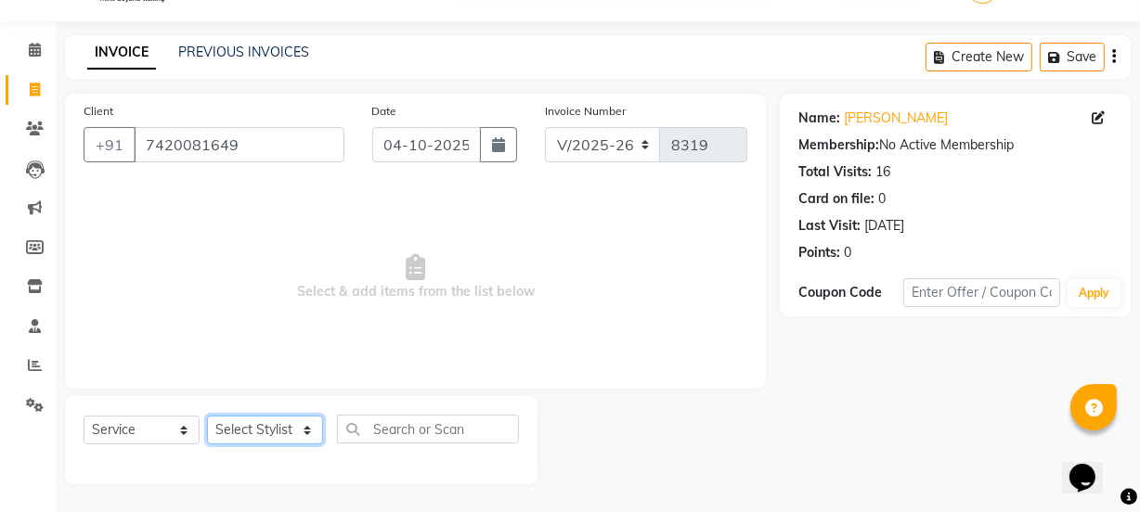
click at [228, 439] on select "Select Stylist arif [PERSON_NAME] Vaidyakar [PERSON_NAME] [PERSON_NAME] Mane Mo…" at bounding box center [265, 430] width 116 height 29
select select "88915"
click at [207, 416] on select "Select Stylist arif [PERSON_NAME] Vaidyakar [PERSON_NAME] [PERSON_NAME] Mane Mo…" at bounding box center [265, 430] width 116 height 29
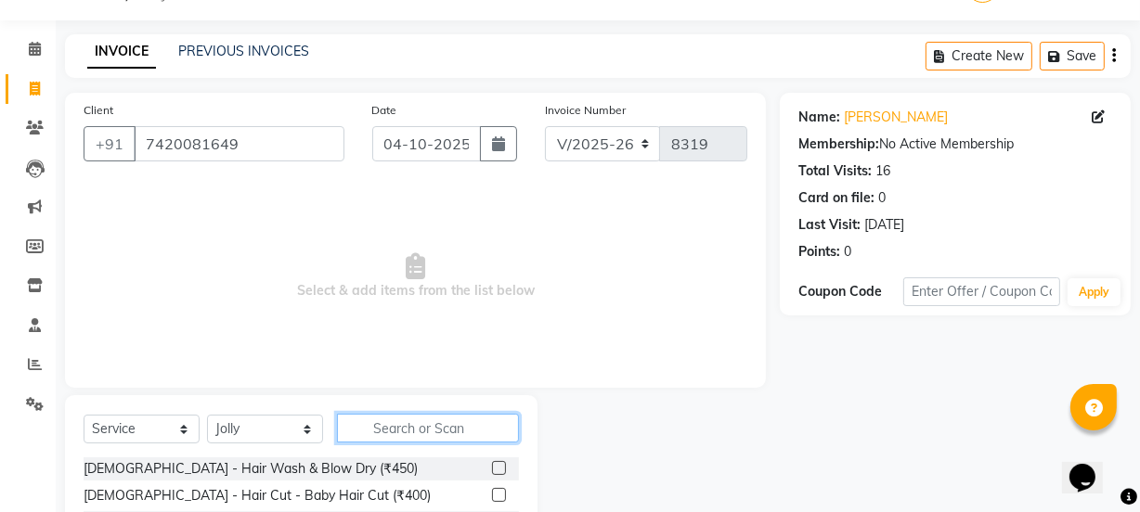
drag, startPoint x: 361, startPoint y: 440, endPoint x: 548, endPoint y: 383, distance: 195.0
click at [362, 440] on input "text" at bounding box center [428, 428] width 182 height 29
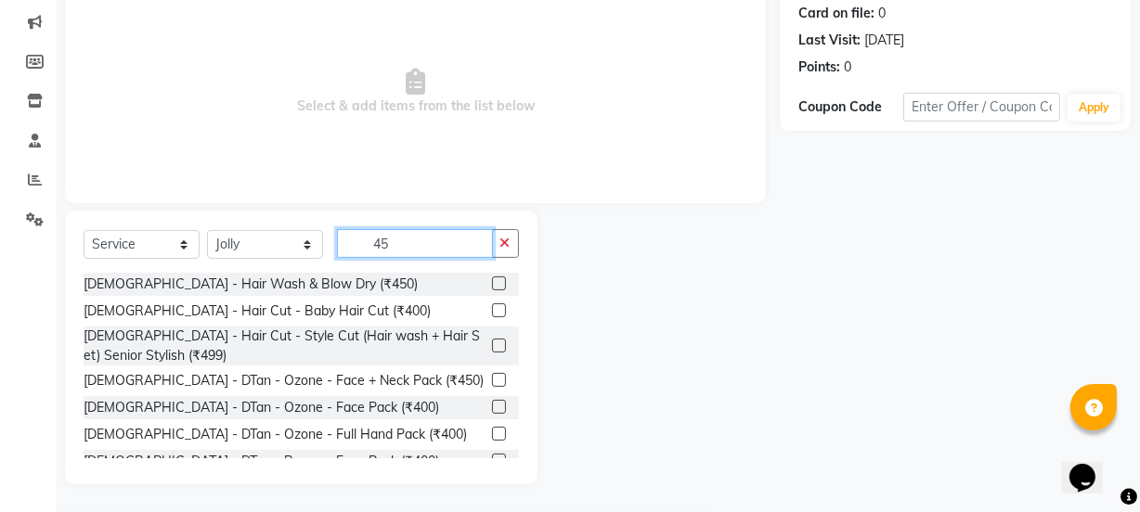
scroll to position [207, 0]
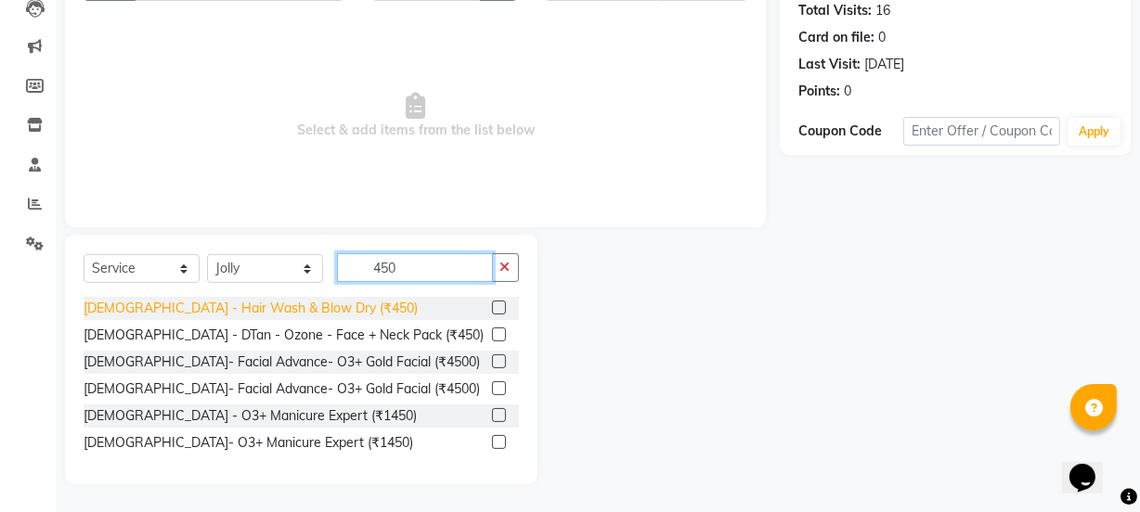
type input "450"
click at [282, 307] on div "[DEMOGRAPHIC_DATA] - Hair Wash & Blow Dry (₹450)" at bounding box center [251, 308] width 334 height 19
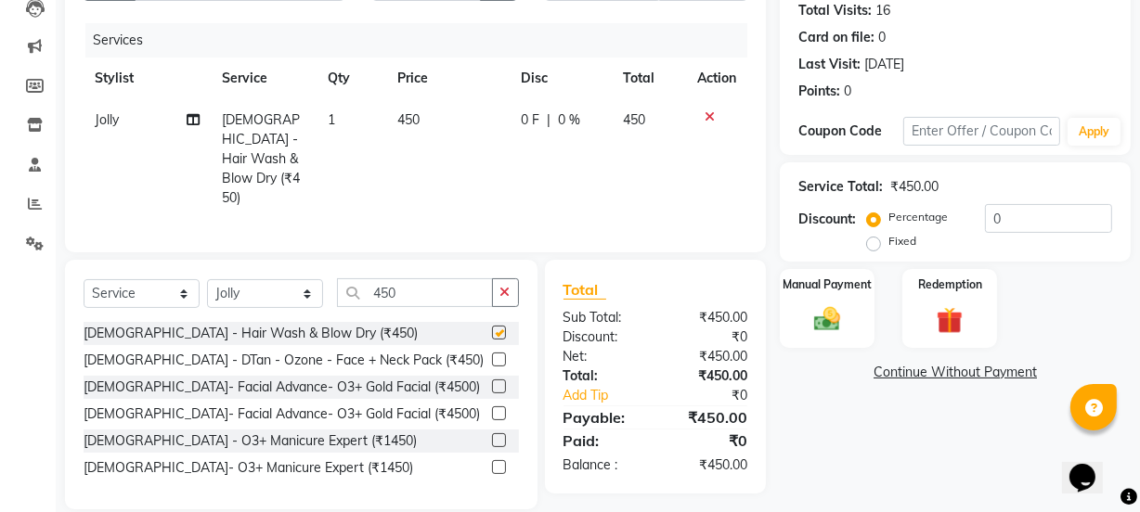
checkbox input "false"
click at [857, 335] on div "Manual Payment" at bounding box center [827, 308] width 98 height 83
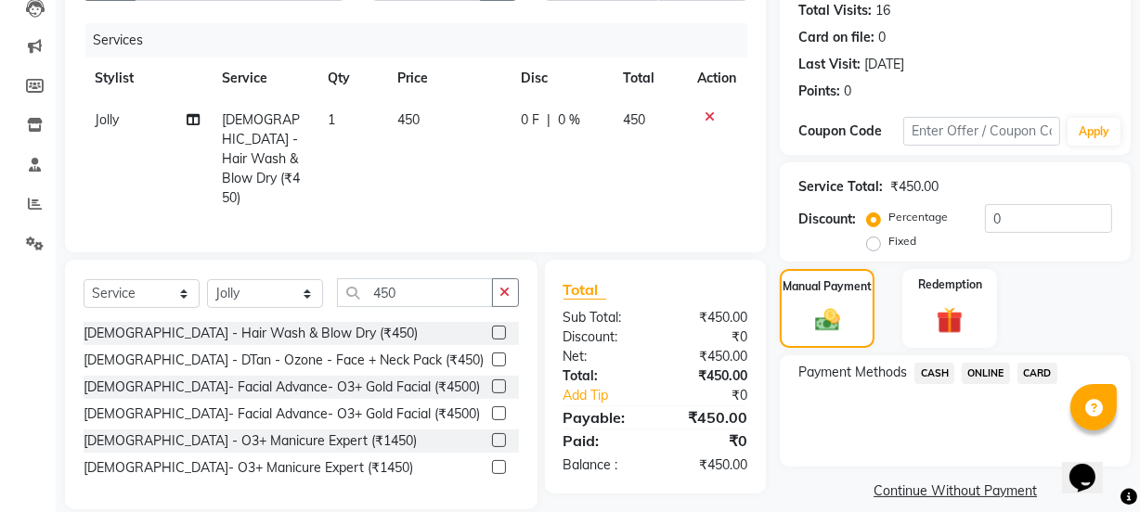
click at [975, 381] on span "ONLINE" at bounding box center [986, 373] width 48 height 21
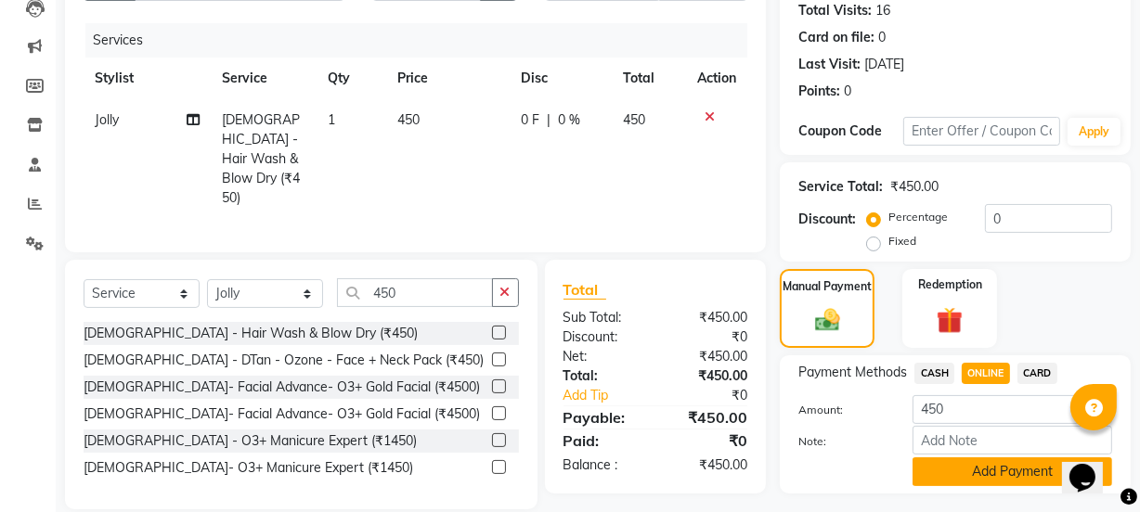
click at [958, 471] on button "Add Payment" at bounding box center [1013, 472] width 200 height 29
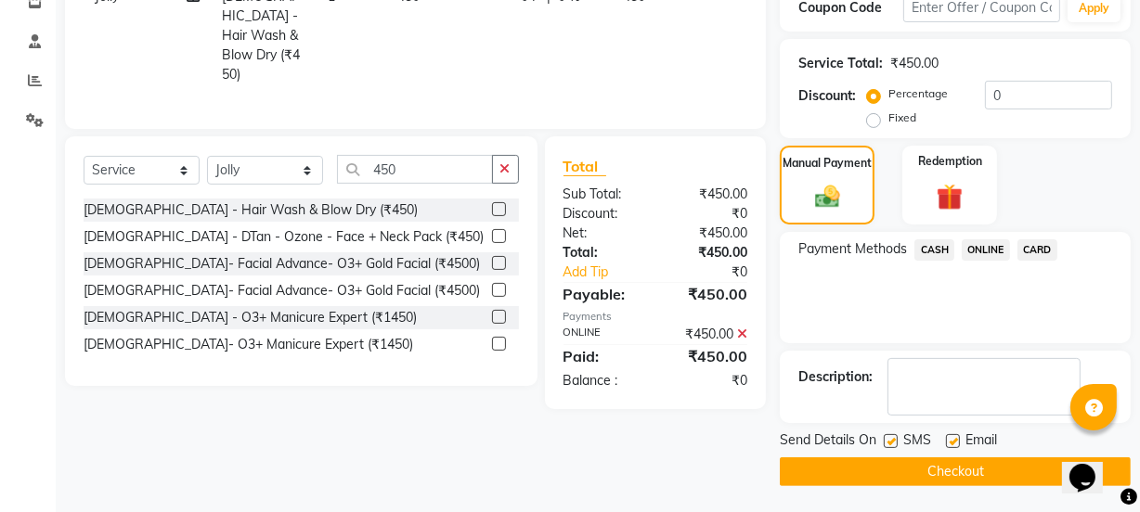
scroll to position [331, 0]
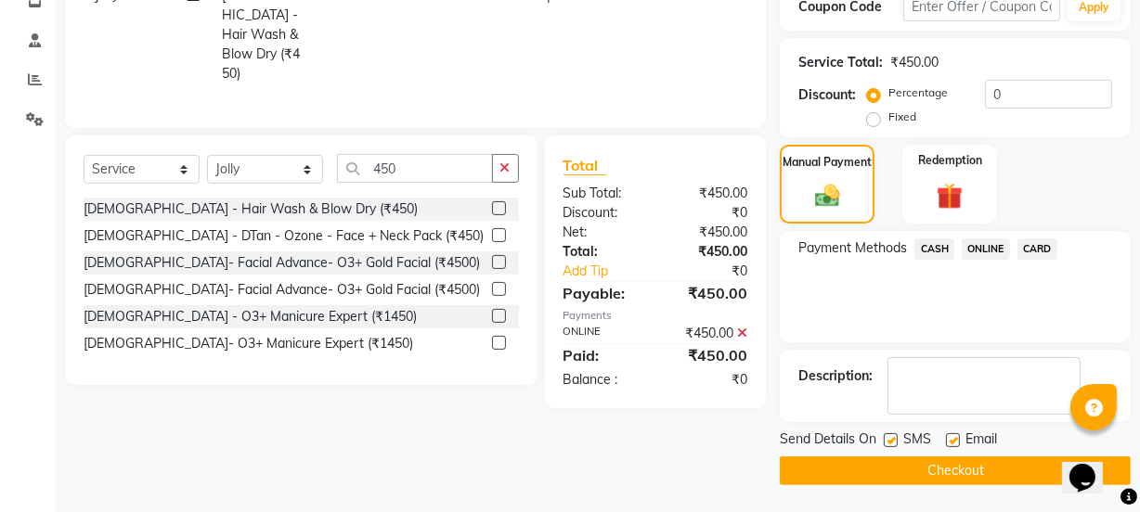
click at [904, 472] on button "Checkout" at bounding box center [955, 471] width 351 height 29
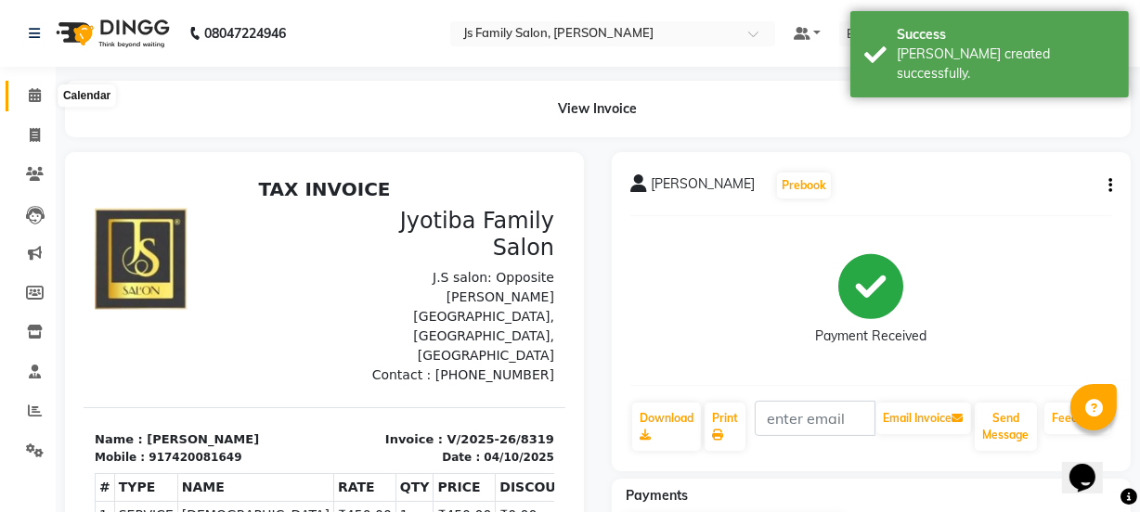
click at [31, 94] on icon at bounding box center [35, 95] width 12 height 14
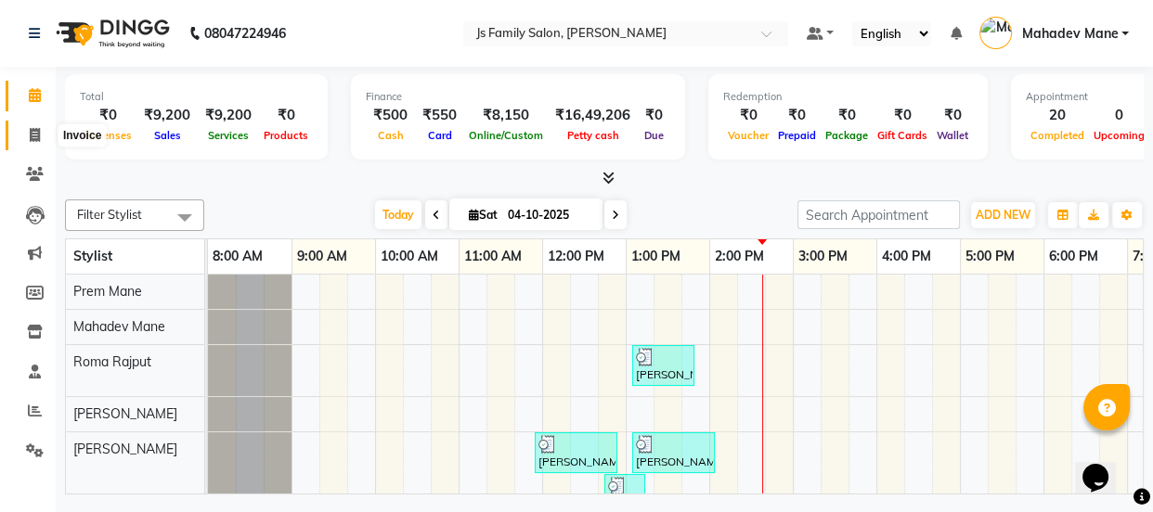
click at [32, 128] on icon at bounding box center [35, 135] width 10 height 14
select select "service"
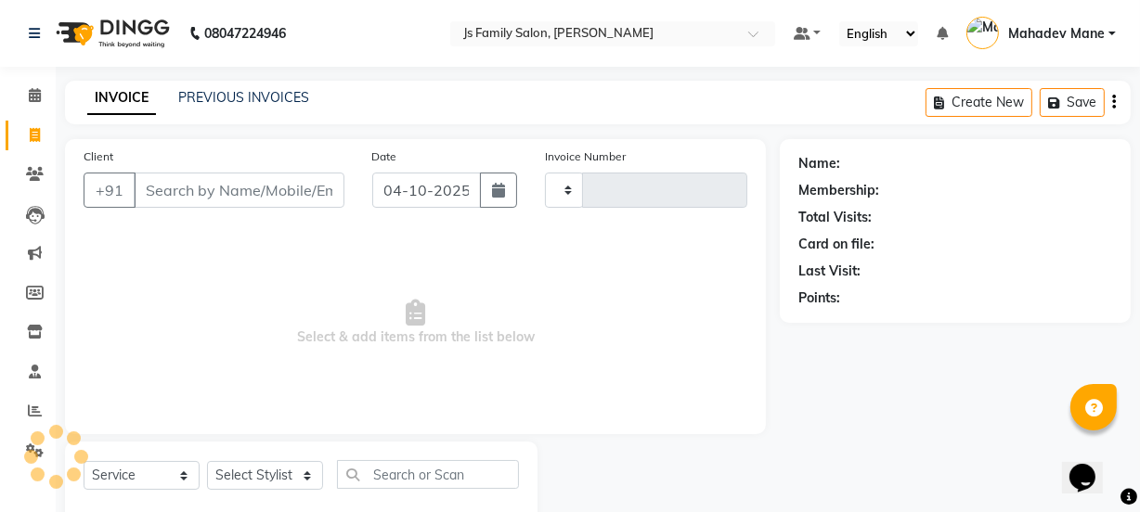
type input "8320"
select select "3729"
click at [230, 190] on input "Client" at bounding box center [239, 190] width 211 height 35
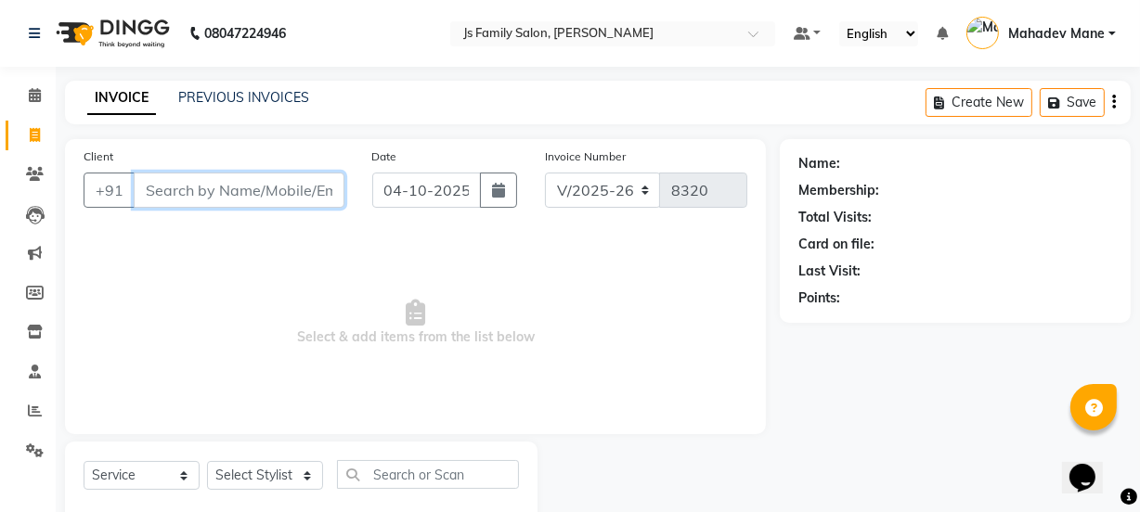
click at [199, 196] on input "Client" at bounding box center [239, 190] width 211 height 35
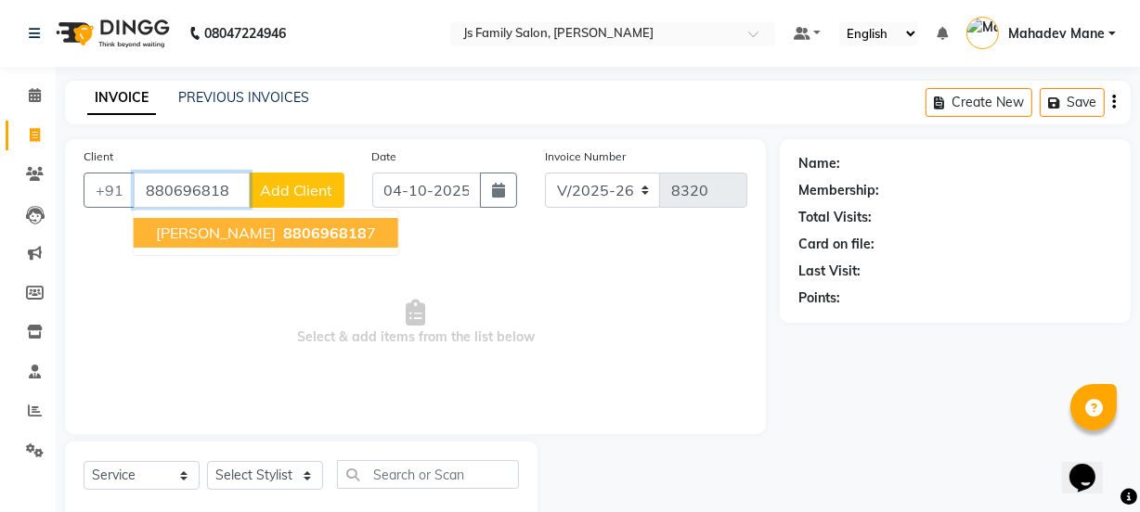
click at [283, 231] on span "880696818" at bounding box center [325, 233] width 84 height 19
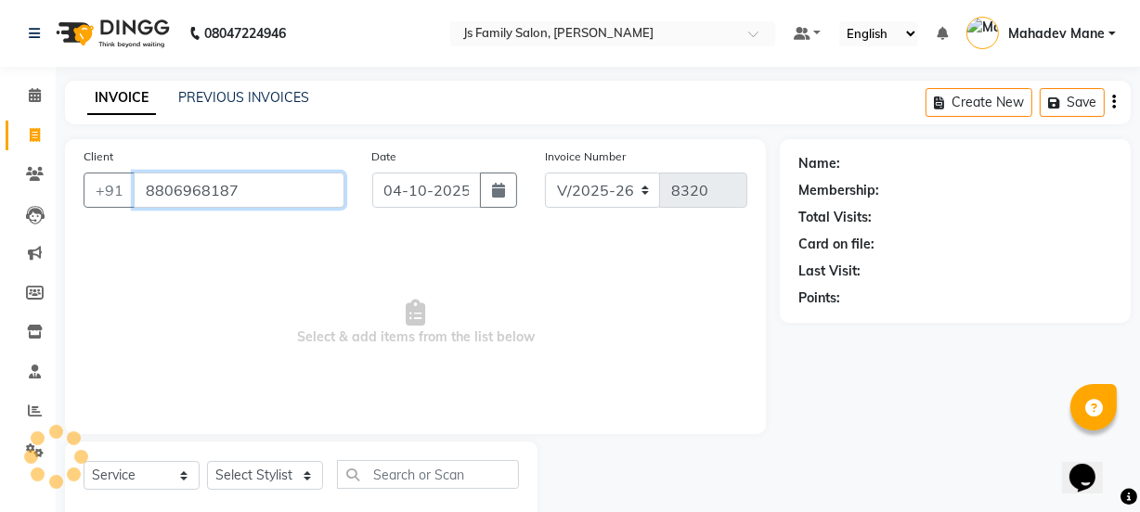
type input "8806968187"
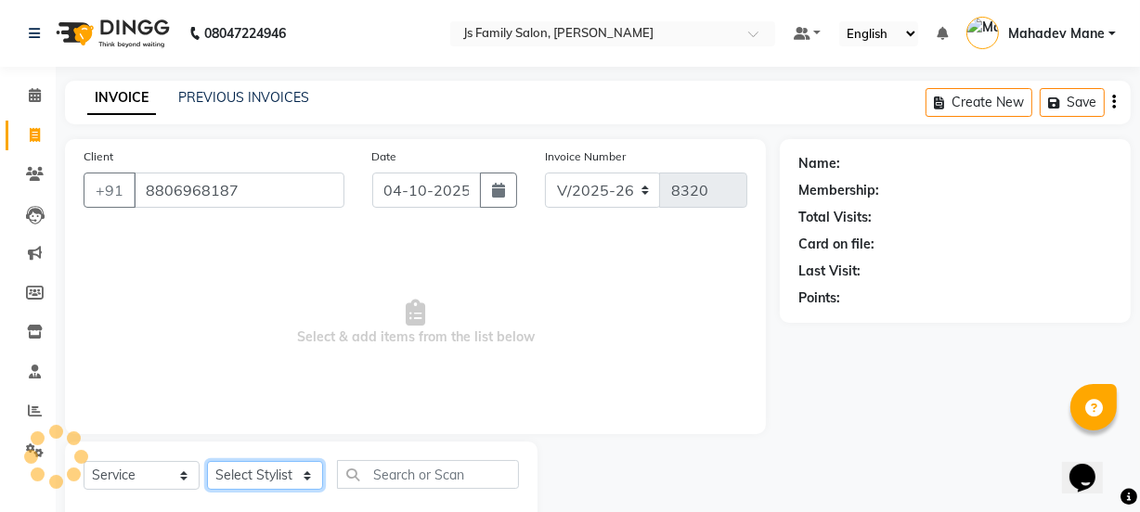
click at [261, 483] on select "Select Stylist arif [PERSON_NAME] Vaidyakar [PERSON_NAME] [PERSON_NAME] Mane Mo…" at bounding box center [265, 475] width 116 height 29
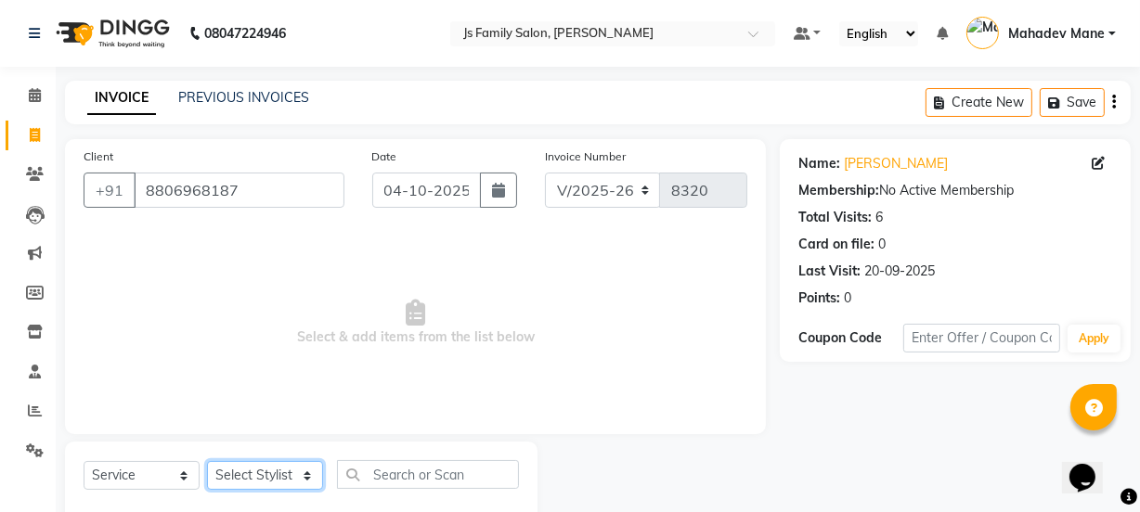
select select "88914"
click at [207, 461] on select "Select Stylist arif [PERSON_NAME] Vaidyakar [PERSON_NAME] [PERSON_NAME] Mane Mo…" at bounding box center [265, 475] width 116 height 29
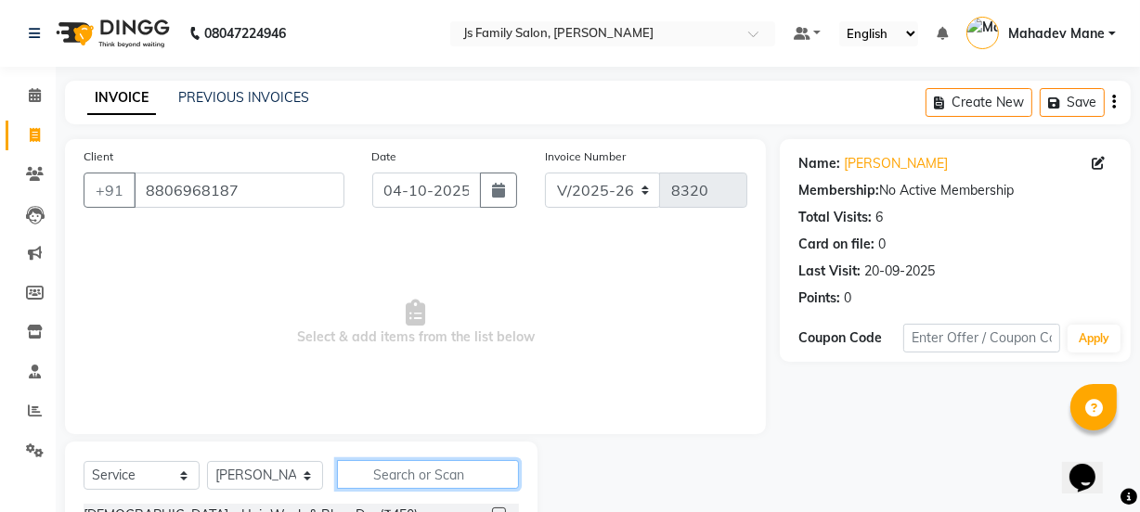
drag, startPoint x: 395, startPoint y: 484, endPoint x: 516, endPoint y: 407, distance: 144.0
click at [397, 485] on input "text" at bounding box center [428, 474] width 182 height 29
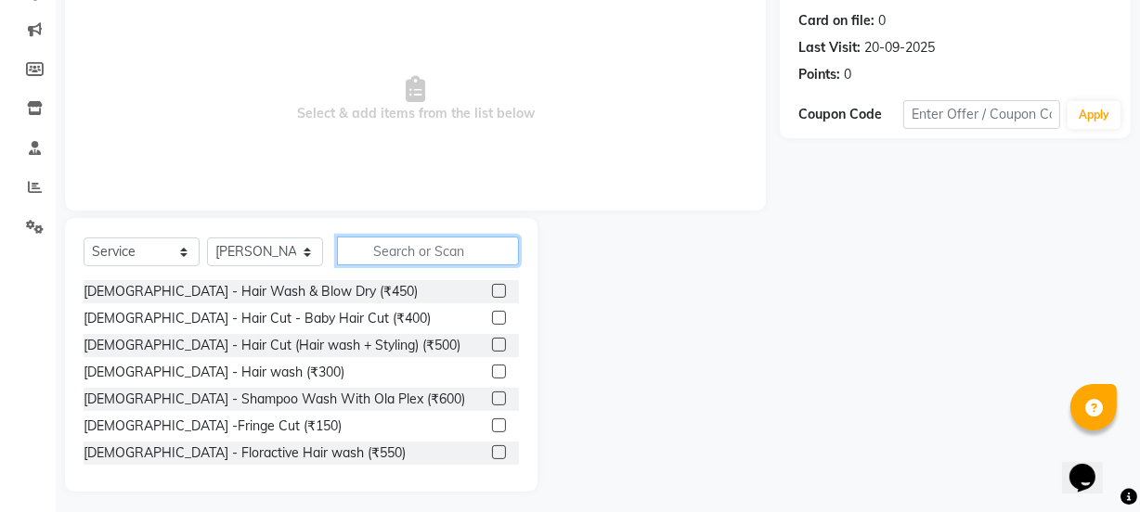
scroll to position [232, 0]
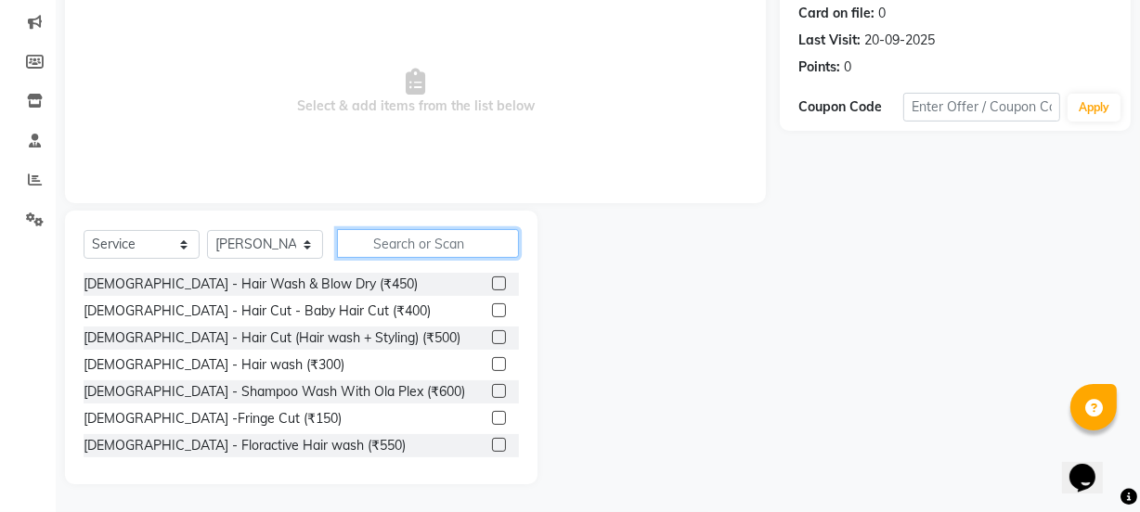
click at [467, 237] on input "text" at bounding box center [428, 243] width 182 height 29
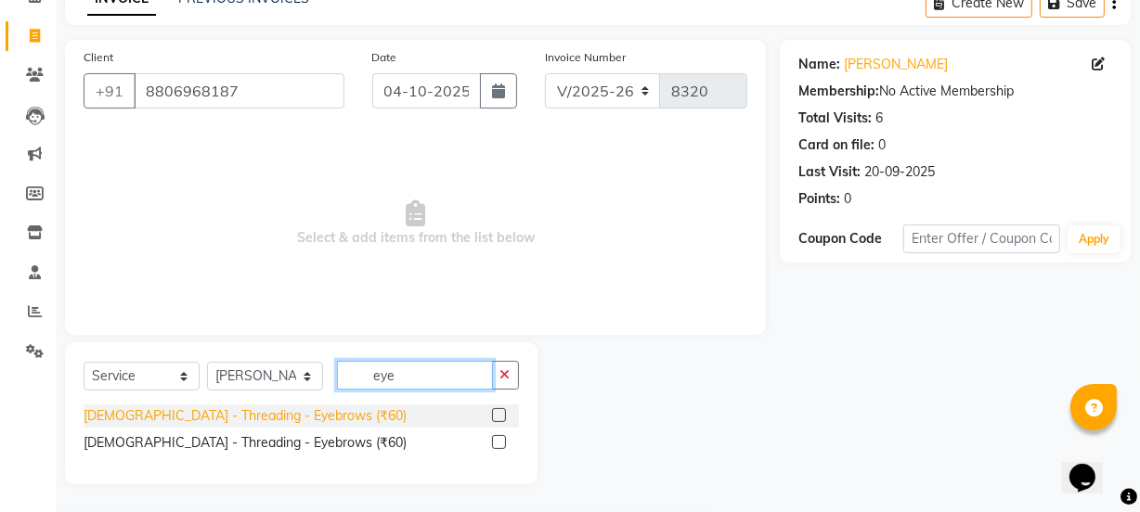
type input "eye"
click at [299, 421] on div "[DEMOGRAPHIC_DATA] - Threading - Eyebrows (₹60)" at bounding box center [245, 416] width 323 height 19
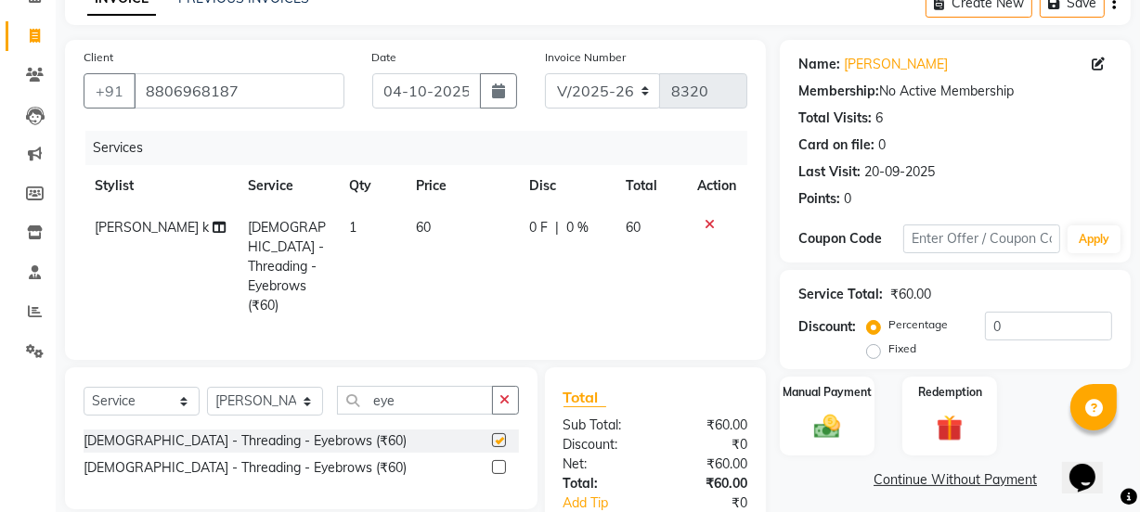
checkbox input "false"
click at [429, 386] on input "eye" at bounding box center [415, 400] width 156 height 29
type input "e"
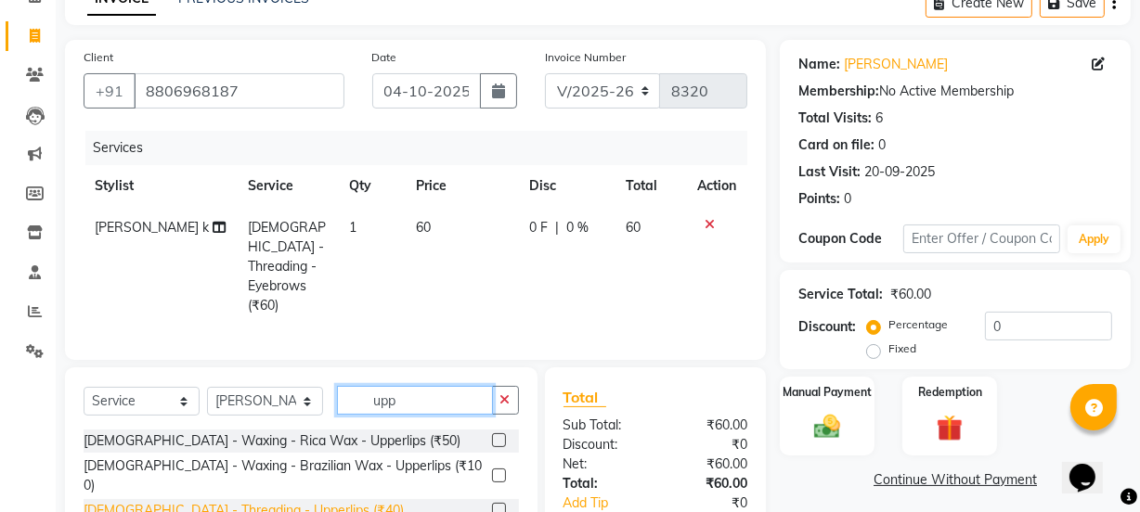
type input "upp"
click at [277, 501] on div "[DEMOGRAPHIC_DATA] - Threading - Upperlips (₹40)" at bounding box center [244, 510] width 320 height 19
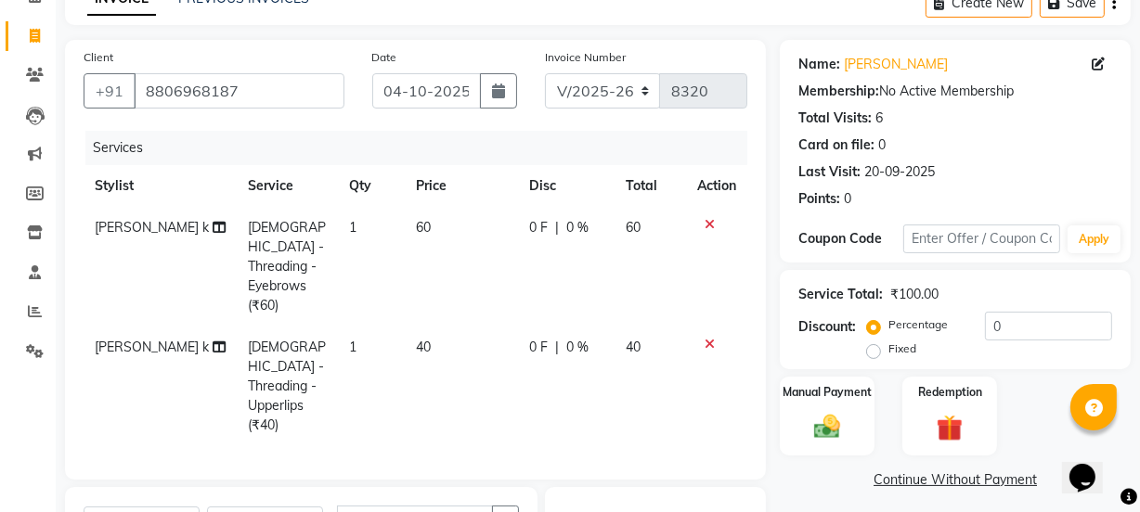
checkbox input "false"
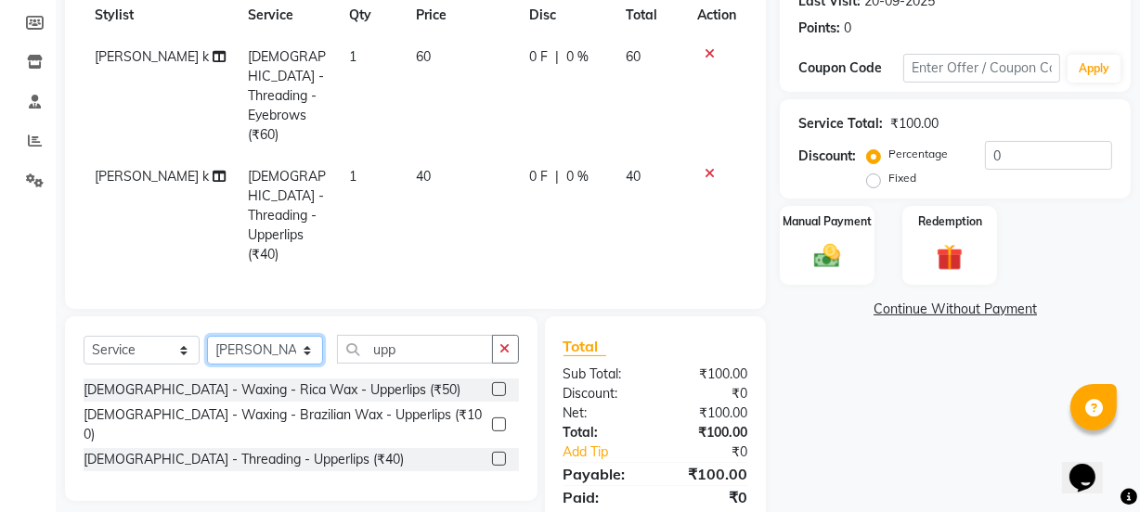
click at [283, 336] on select "Select Stylist arif [PERSON_NAME] Vaidyakar [PERSON_NAME] [PERSON_NAME] Mane Mo…" at bounding box center [265, 350] width 116 height 29
select select "34315"
click at [207, 336] on select "Select Stylist arif [PERSON_NAME] Vaidyakar [PERSON_NAME] [PERSON_NAME] Mane Mo…" at bounding box center [265, 350] width 116 height 29
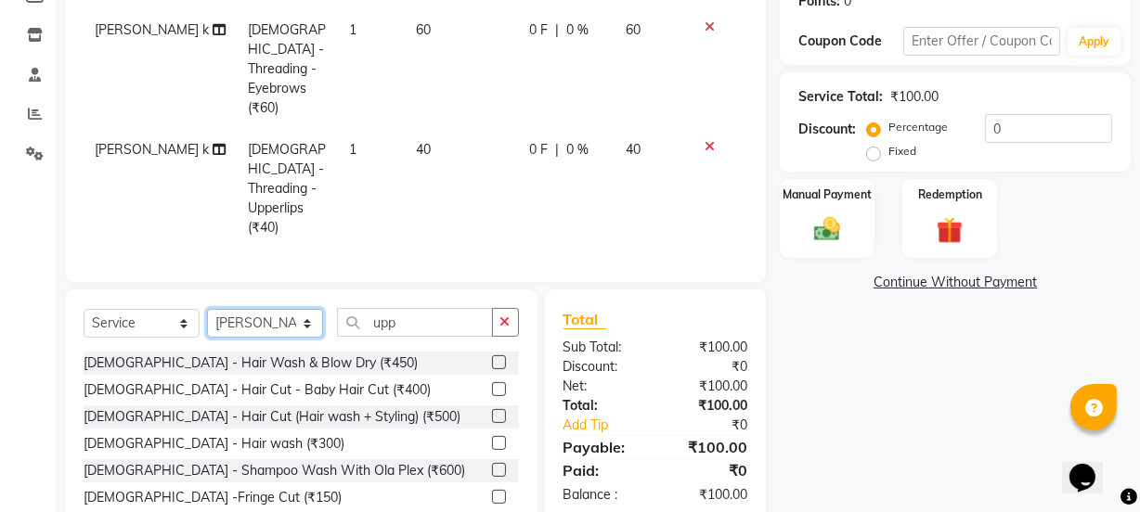
scroll to position [311, 0]
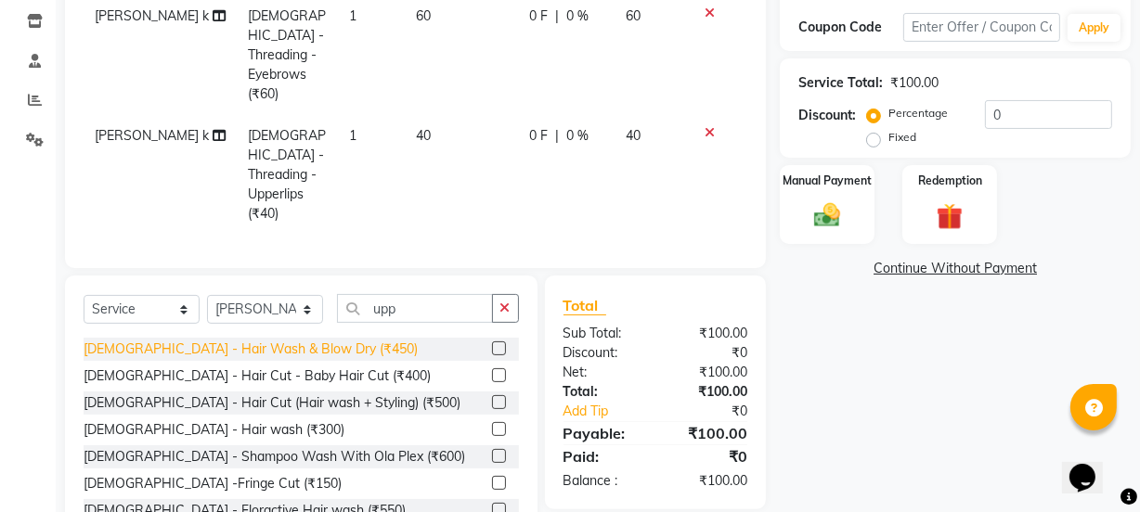
click at [290, 340] on div "[DEMOGRAPHIC_DATA] - Hair Wash & Blow Dry (₹450)" at bounding box center [251, 349] width 334 height 19
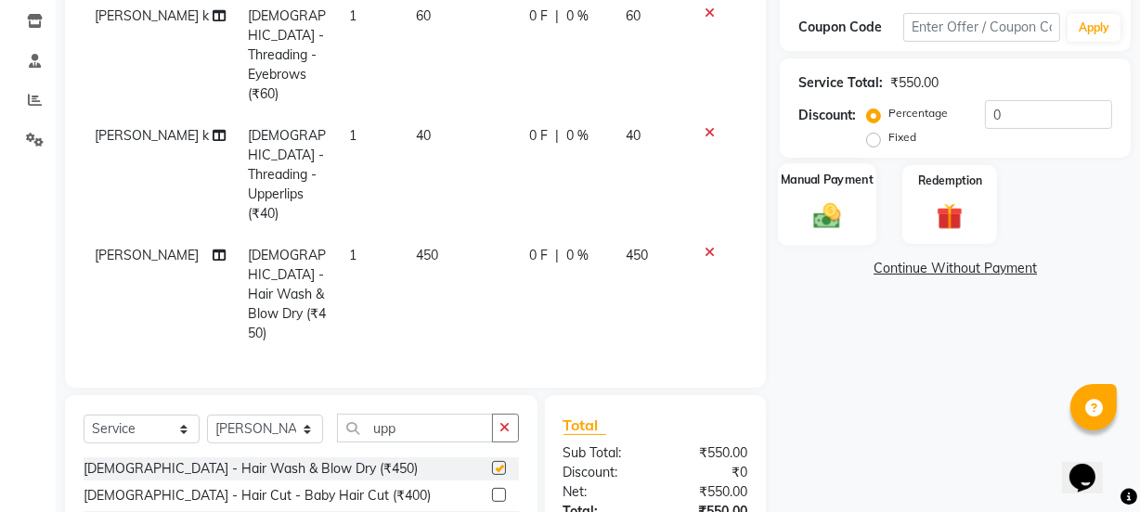
checkbox input "false"
click at [807, 227] on img at bounding box center [827, 216] width 45 height 32
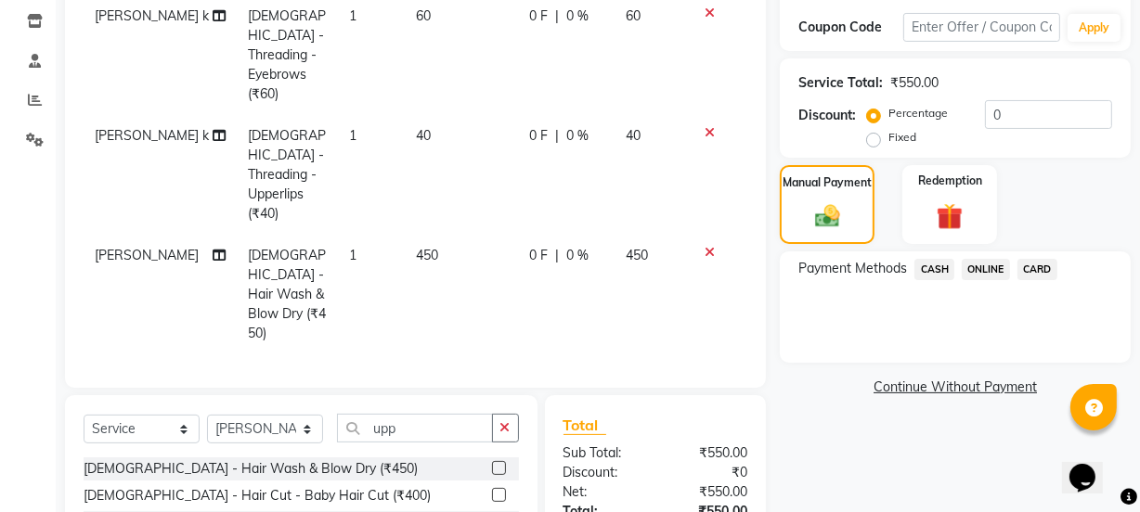
click at [982, 272] on span "ONLINE" at bounding box center [986, 269] width 48 height 21
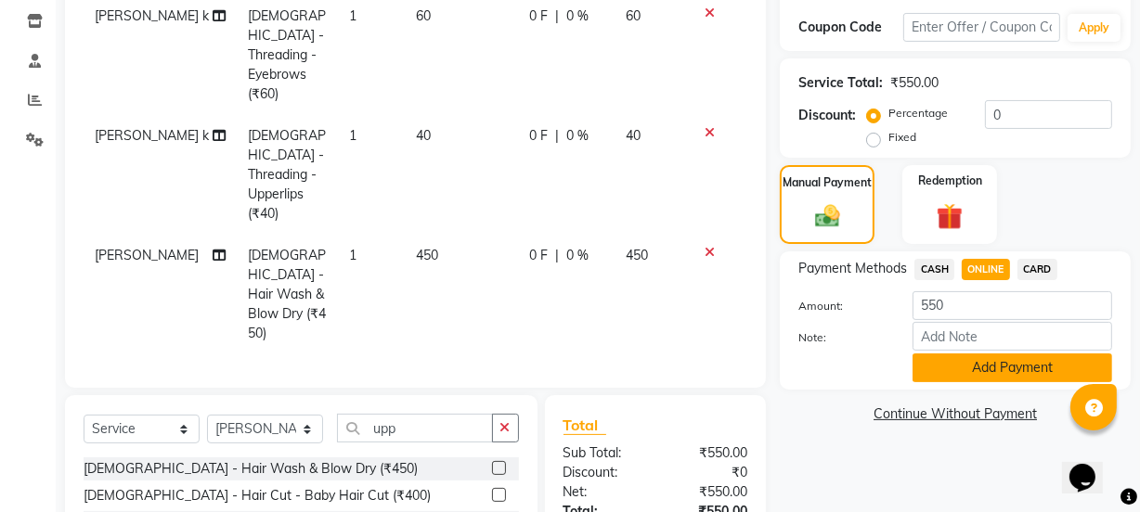
click at [984, 368] on button "Add Payment" at bounding box center [1013, 368] width 200 height 29
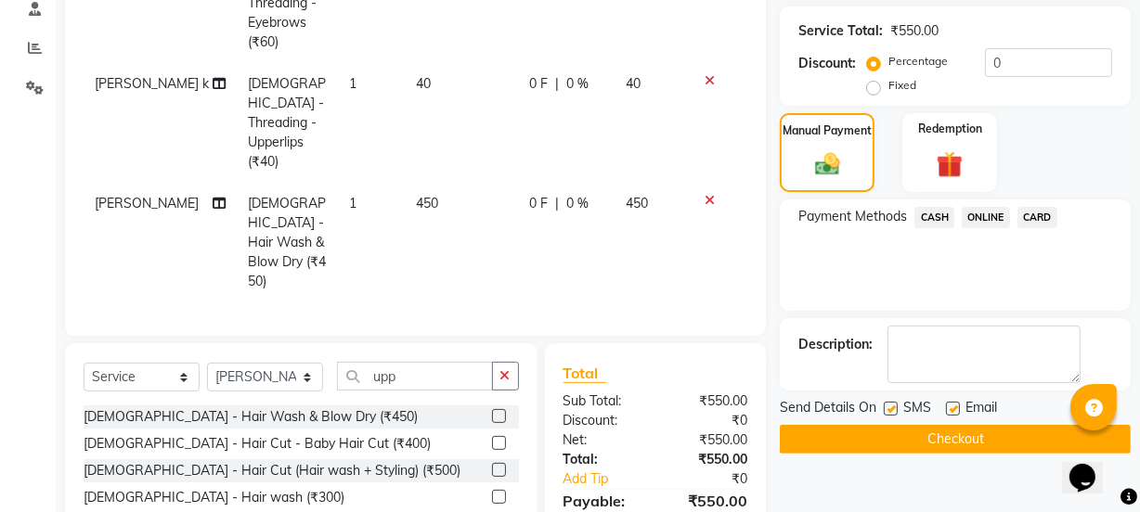
scroll to position [392, 0]
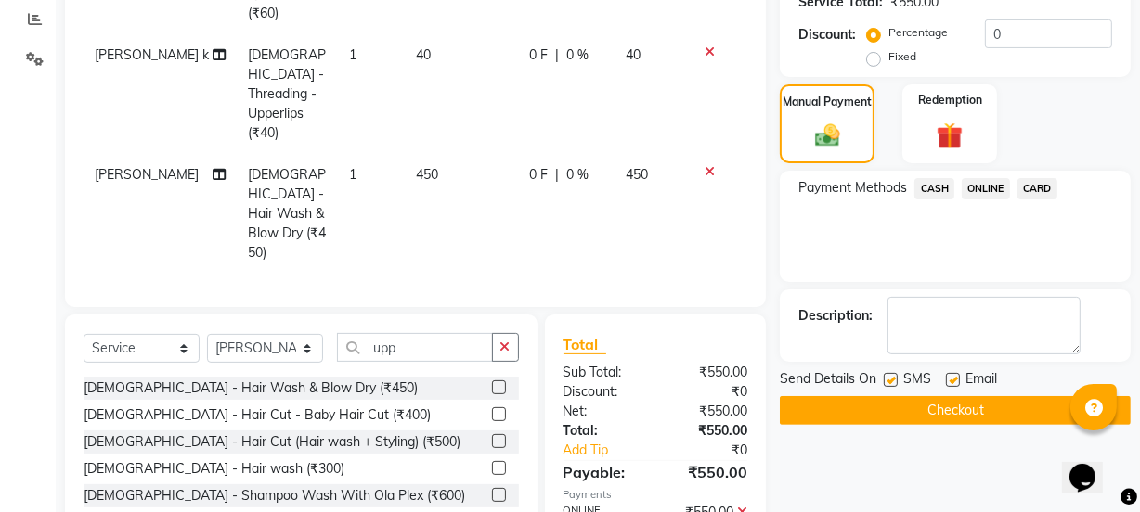
click at [979, 409] on button "Checkout" at bounding box center [955, 410] width 351 height 29
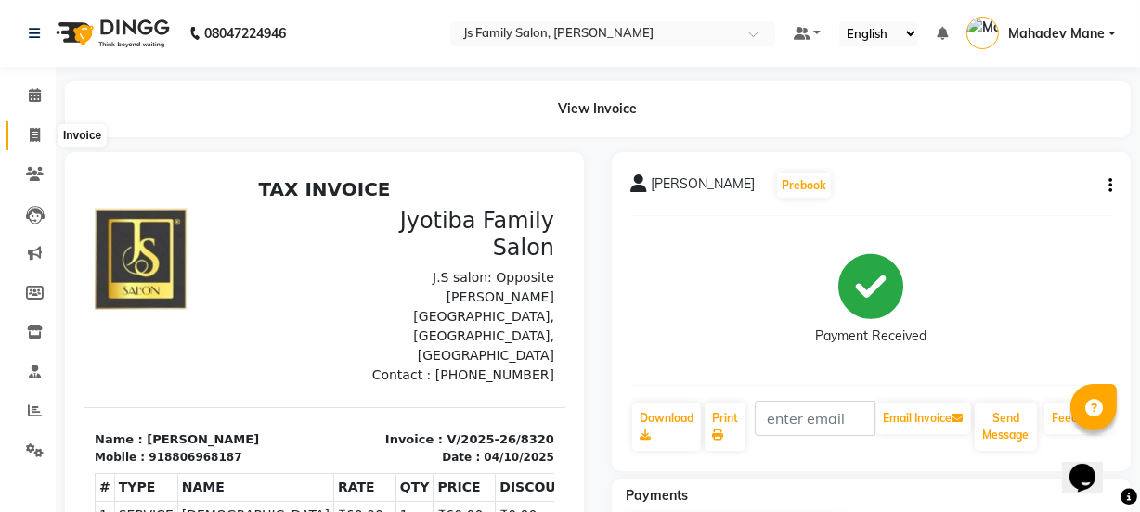
click at [23, 130] on span at bounding box center [35, 135] width 32 height 21
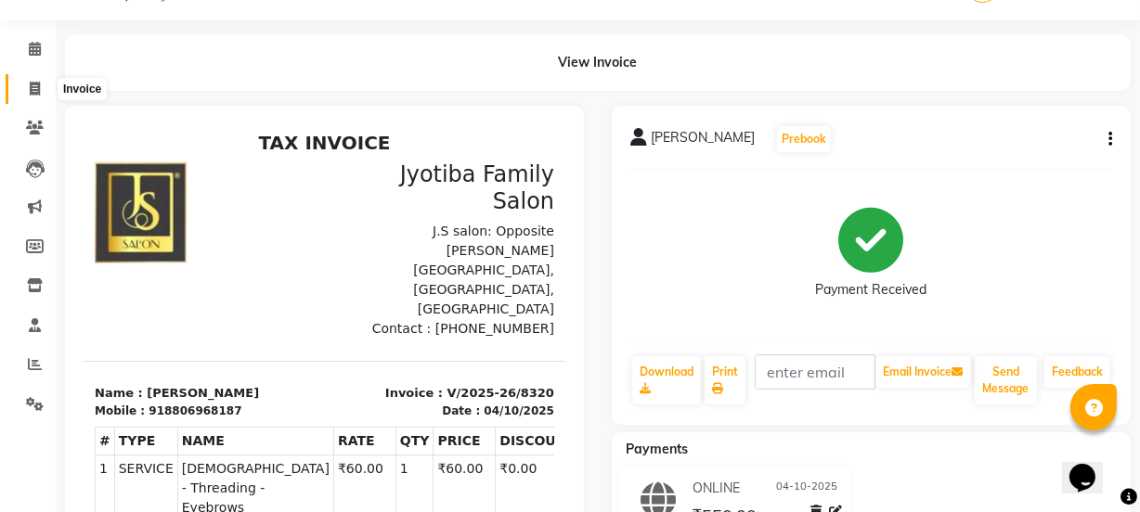
select select "3729"
select select "service"
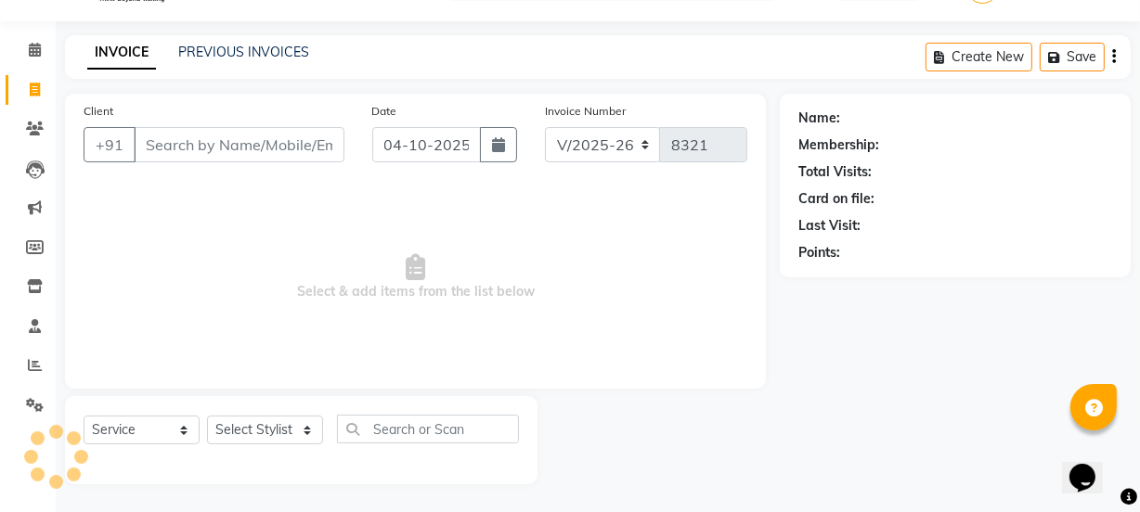
drag, startPoint x: 23, startPoint y: 130, endPoint x: 185, endPoint y: 149, distance: 162.7
click at [185, 149] on input "Client" at bounding box center [239, 144] width 211 height 35
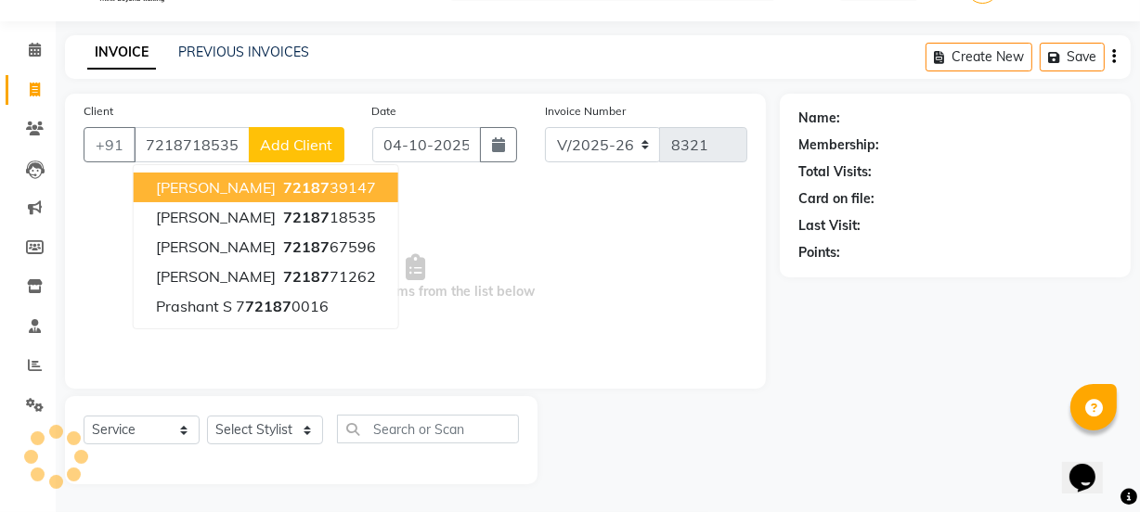
type input "7218718535"
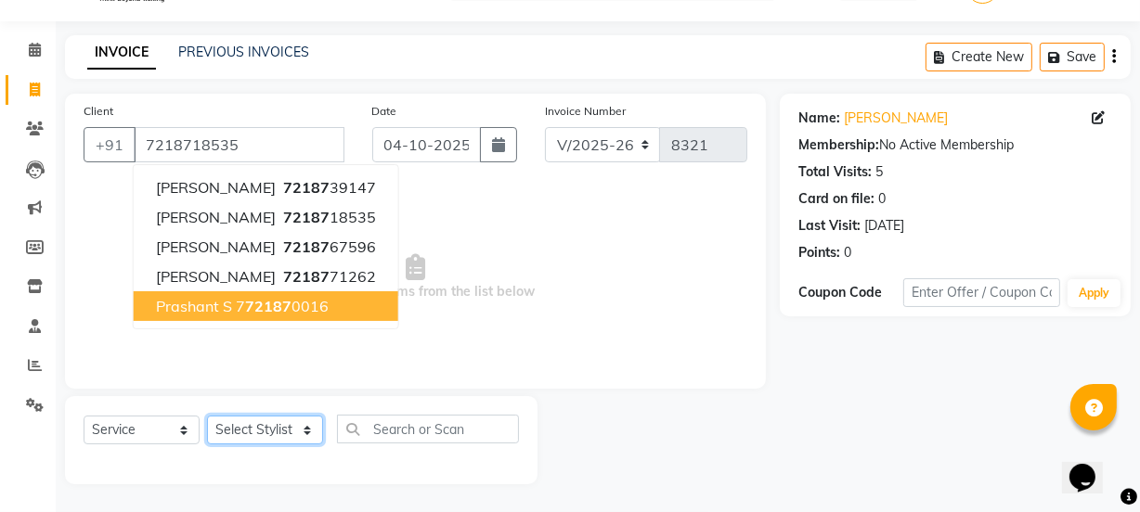
click at [263, 426] on select "Select Stylist arif [PERSON_NAME] Vaidyakar [PERSON_NAME] [PERSON_NAME] Mane Mo…" at bounding box center [265, 430] width 116 height 29
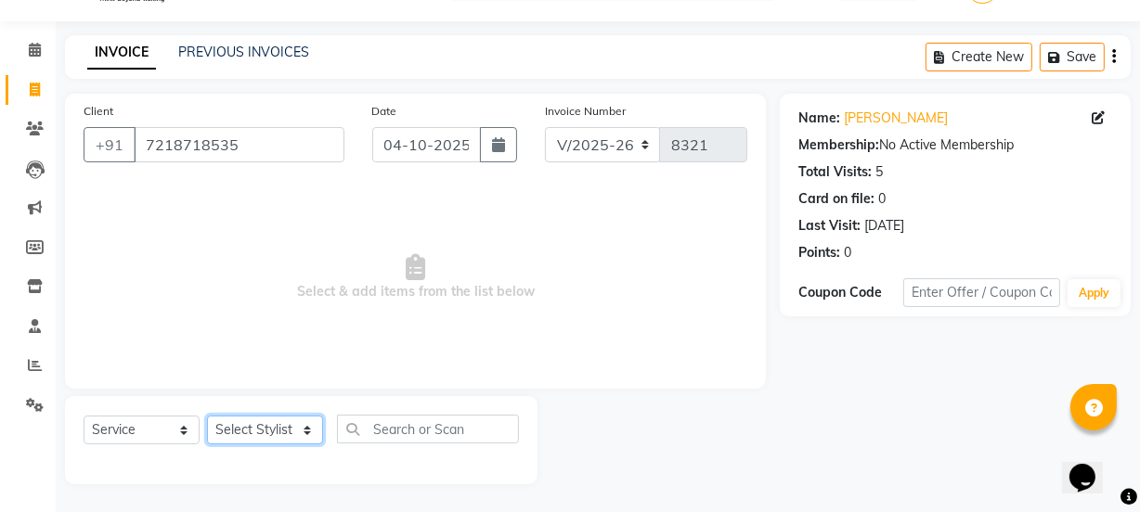
select select "17712"
click at [207, 416] on select "Select Stylist arif [PERSON_NAME] Vaidyakar [PERSON_NAME] [PERSON_NAME] Mane Mo…" at bounding box center [265, 430] width 116 height 29
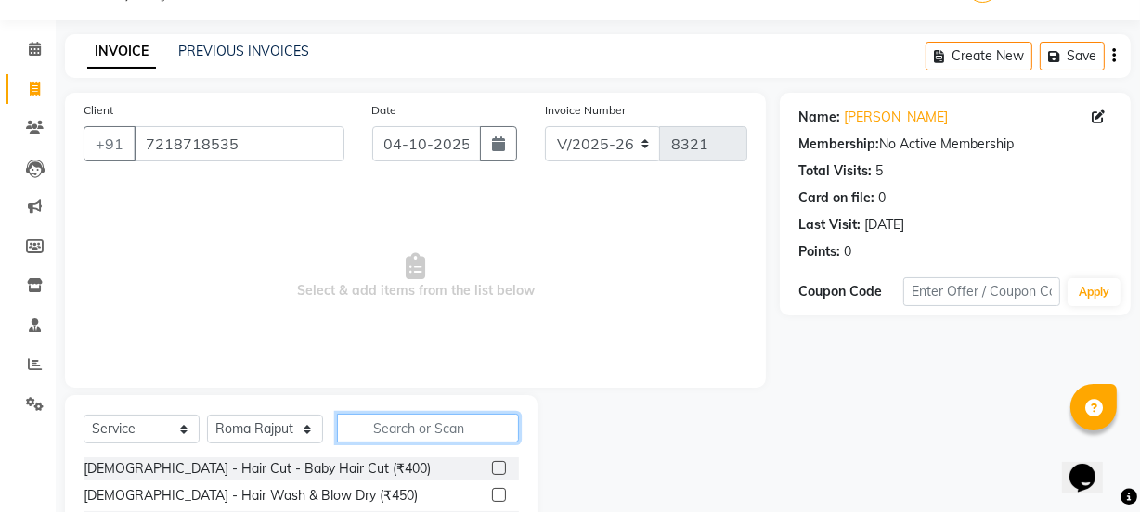
click at [383, 432] on input "text" at bounding box center [428, 428] width 182 height 29
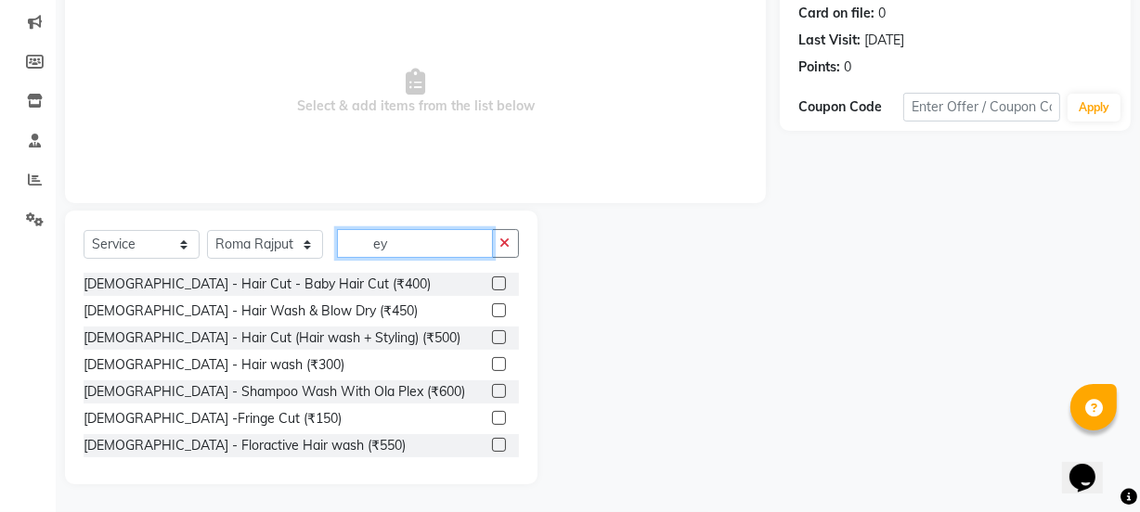
scroll to position [99, 0]
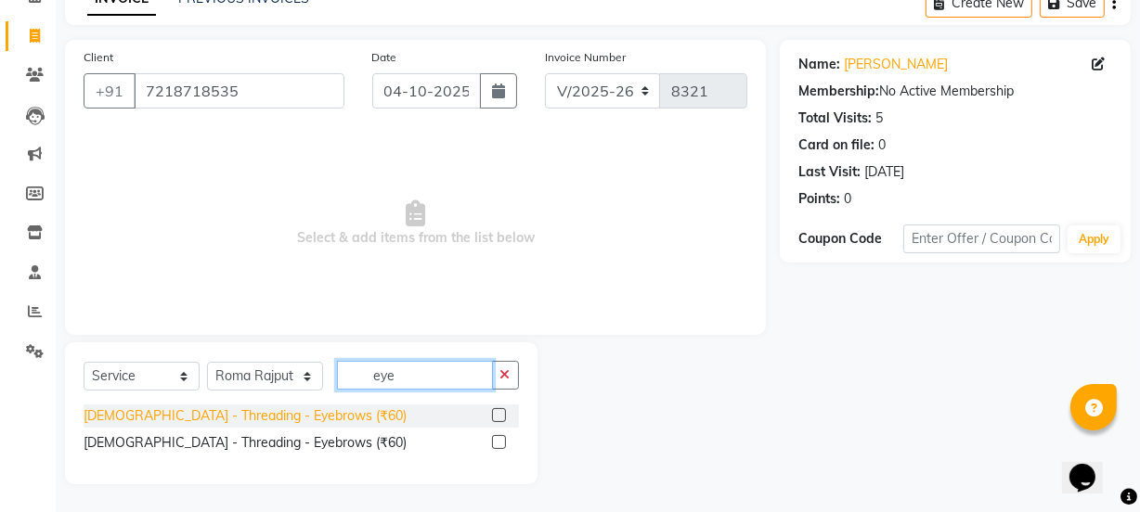
type input "eye"
click at [279, 414] on div "[DEMOGRAPHIC_DATA] - Threading - Eyebrows (₹60)" at bounding box center [245, 416] width 323 height 19
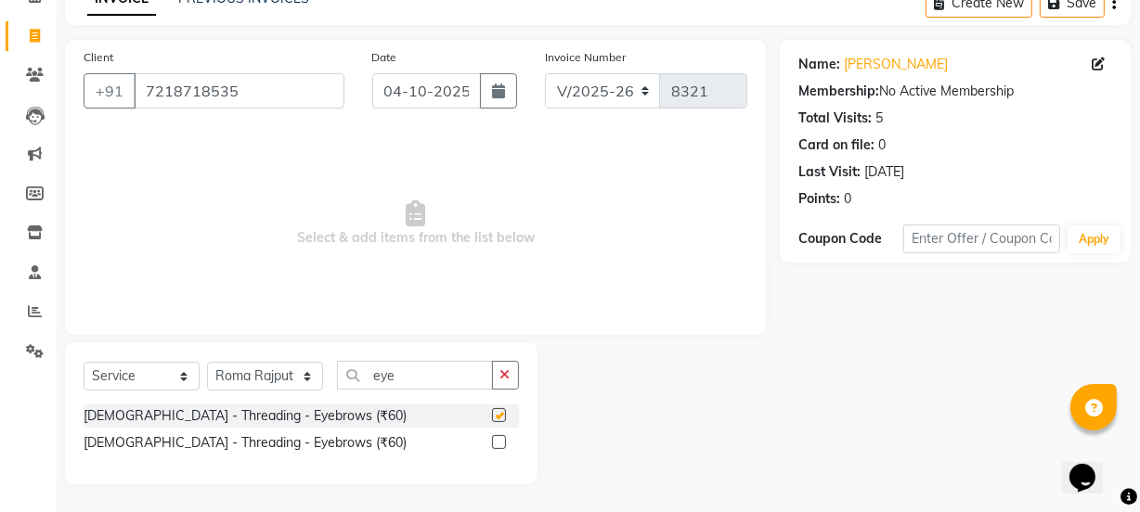
checkbox input "false"
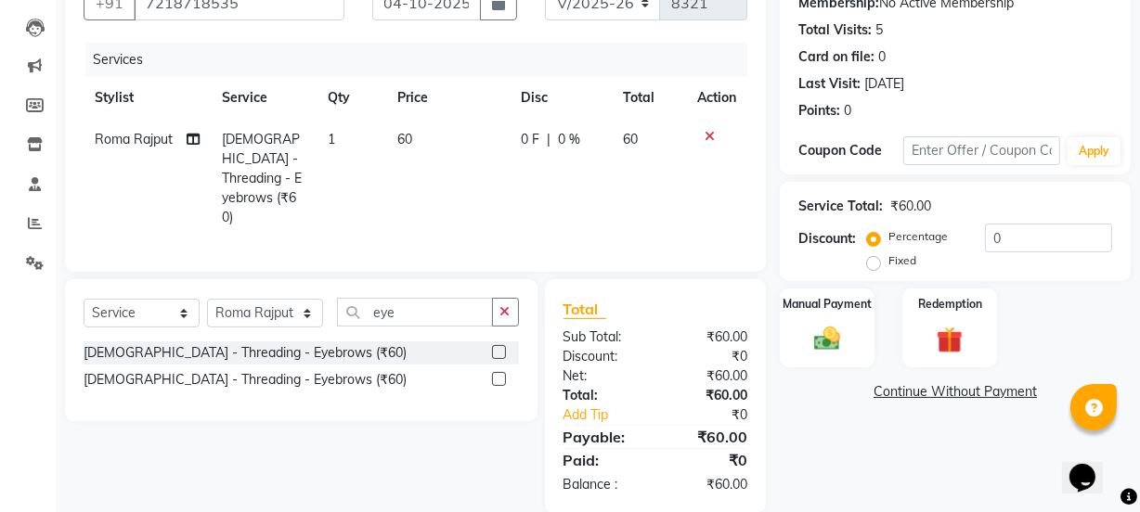
scroll to position [191, 0]
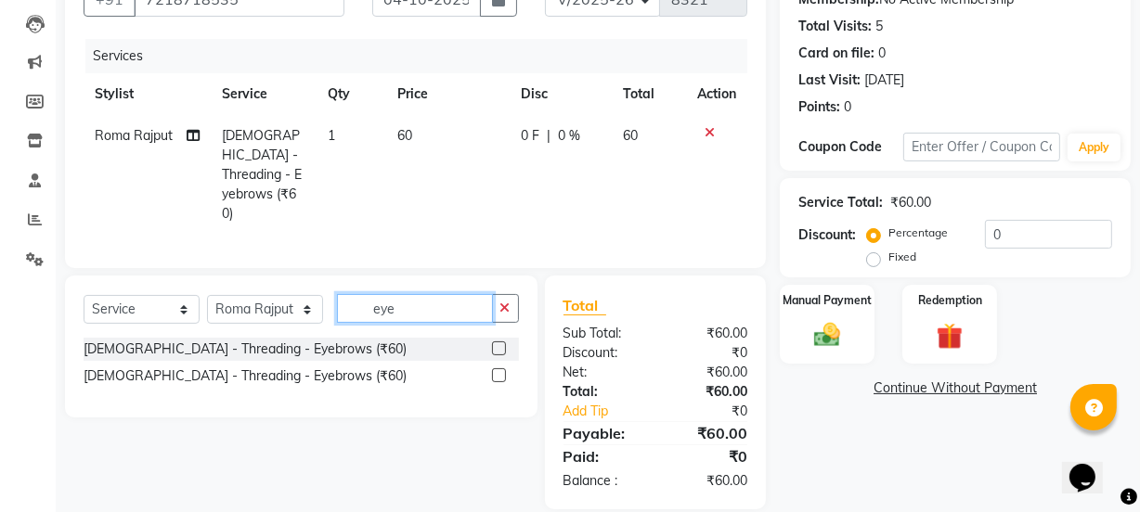
click at [441, 294] on input "eye" at bounding box center [415, 308] width 156 height 29
type input "e"
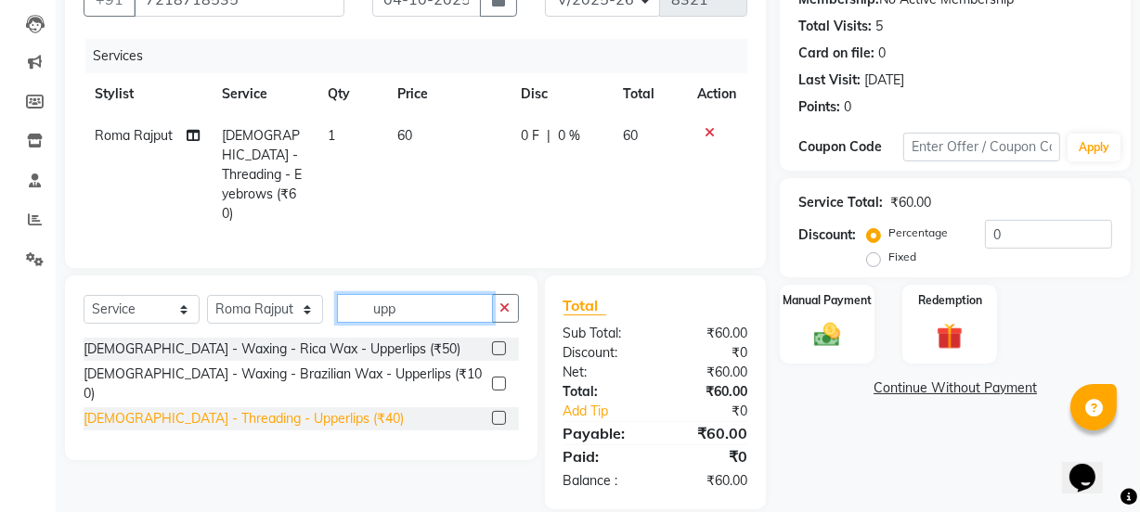
type input "upp"
click at [293, 409] on div "[DEMOGRAPHIC_DATA] - Threading - Upperlips (₹40)" at bounding box center [244, 418] width 320 height 19
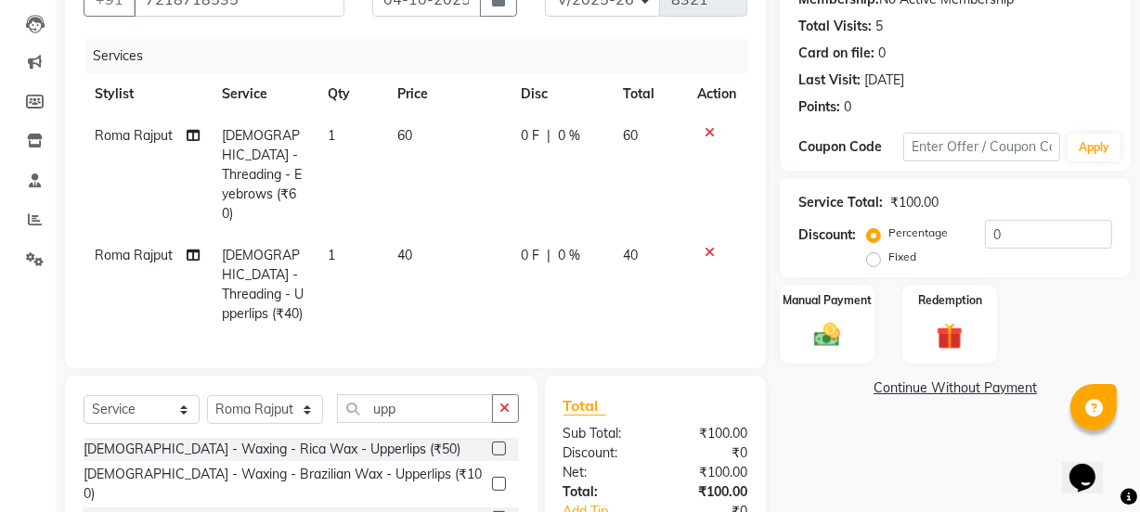
checkbox input "false"
drag, startPoint x: 857, startPoint y: 345, endPoint x: 899, endPoint y: 412, distance: 78.8
click at [865, 368] on div "Name: [PERSON_NAME] Membership: No Active Membership Total Visits: 5 Card on fi…" at bounding box center [962, 279] width 365 height 662
click at [848, 343] on img at bounding box center [827, 335] width 45 height 32
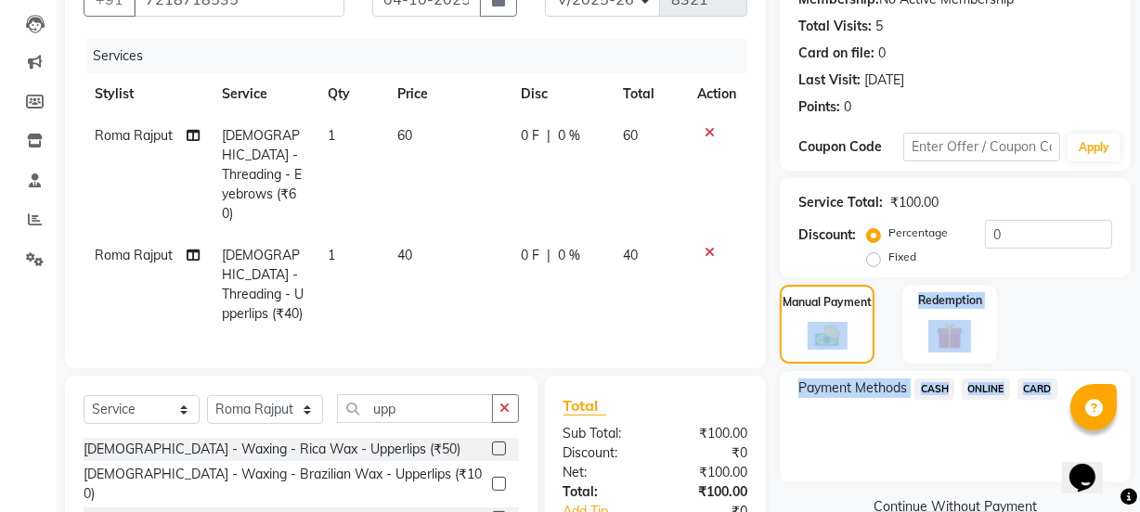
click at [975, 384] on span "ONLINE" at bounding box center [986, 389] width 48 height 21
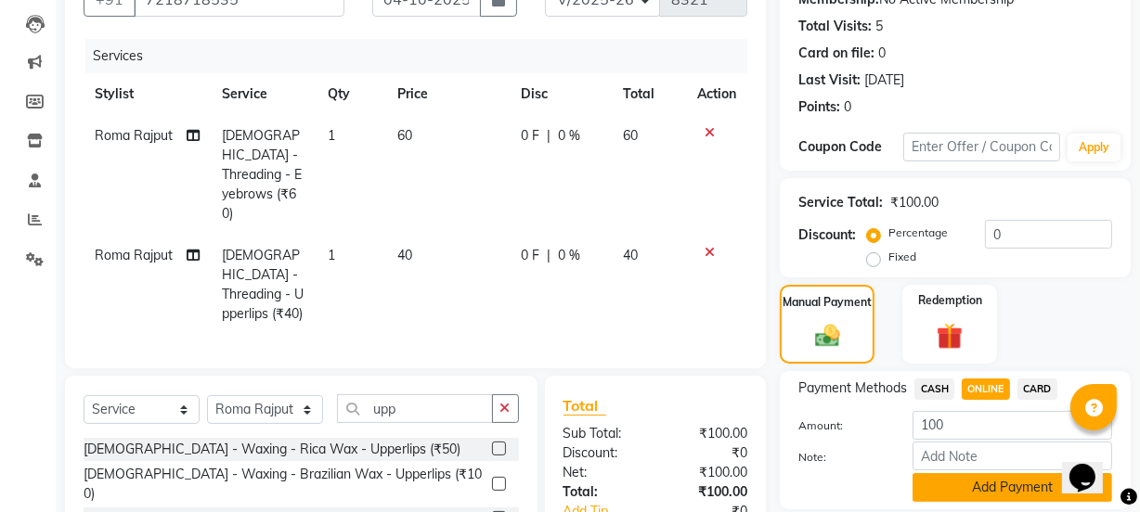
click at [974, 488] on button "Add Payment" at bounding box center [1013, 487] width 200 height 29
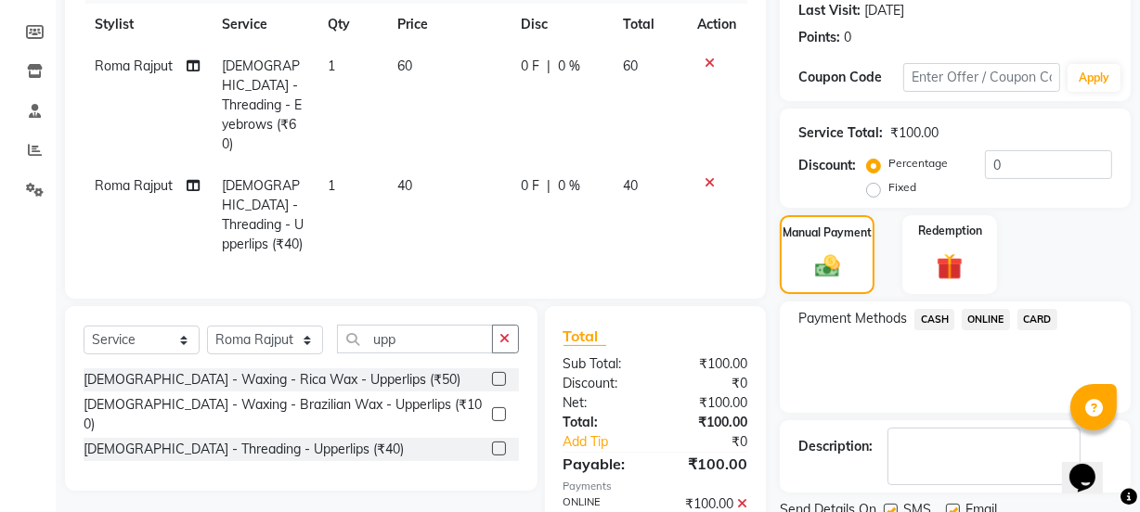
scroll to position [331, 0]
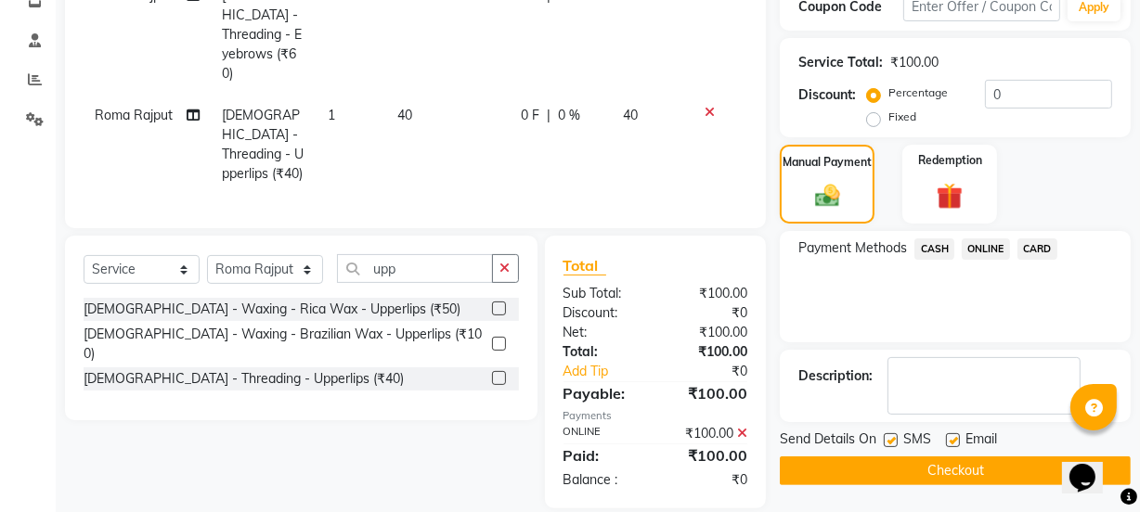
click at [955, 479] on button "Checkout" at bounding box center [955, 471] width 351 height 29
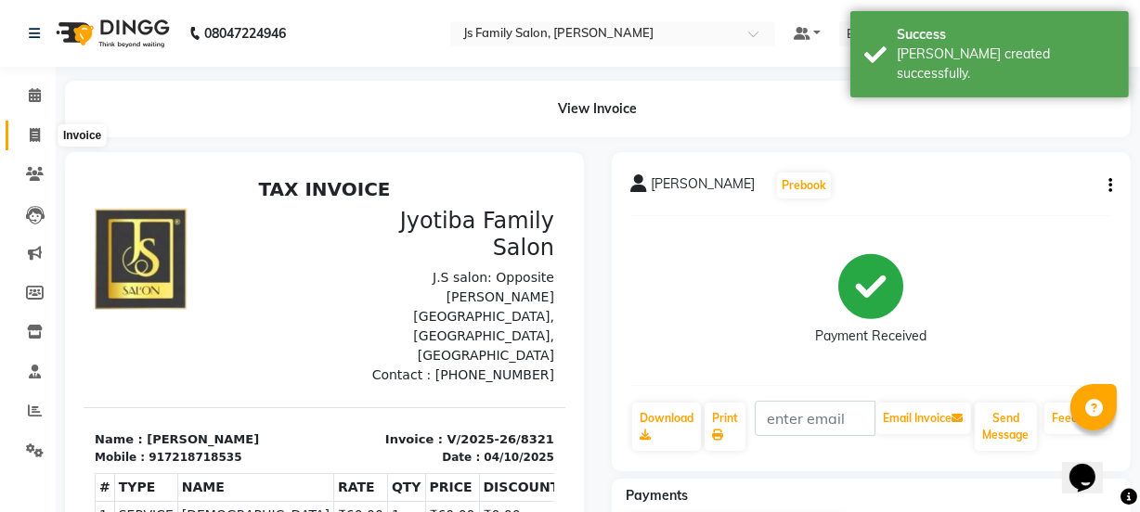
click at [37, 131] on icon at bounding box center [35, 135] width 10 height 14
select select "service"
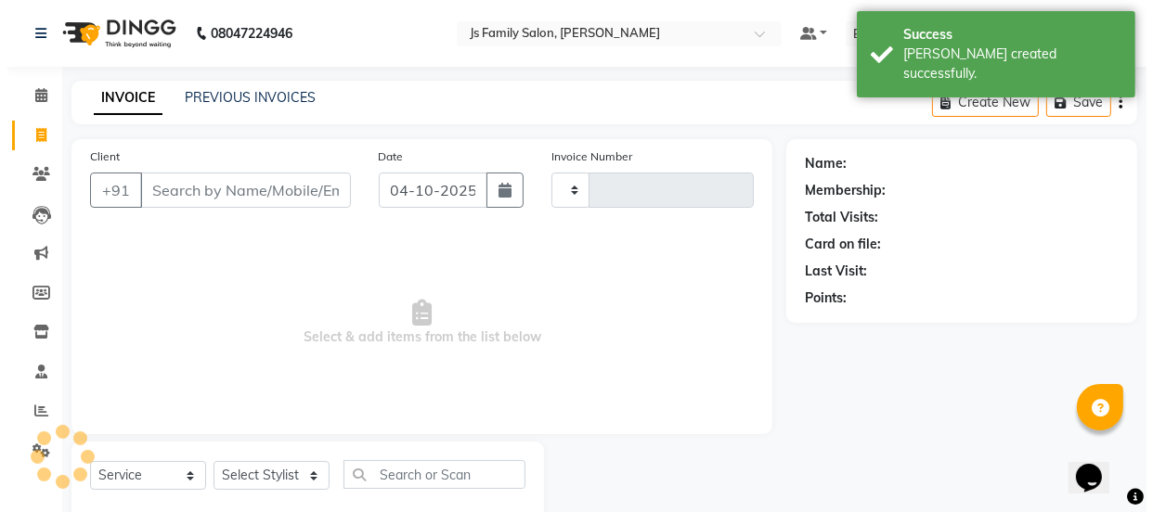
scroll to position [46, 0]
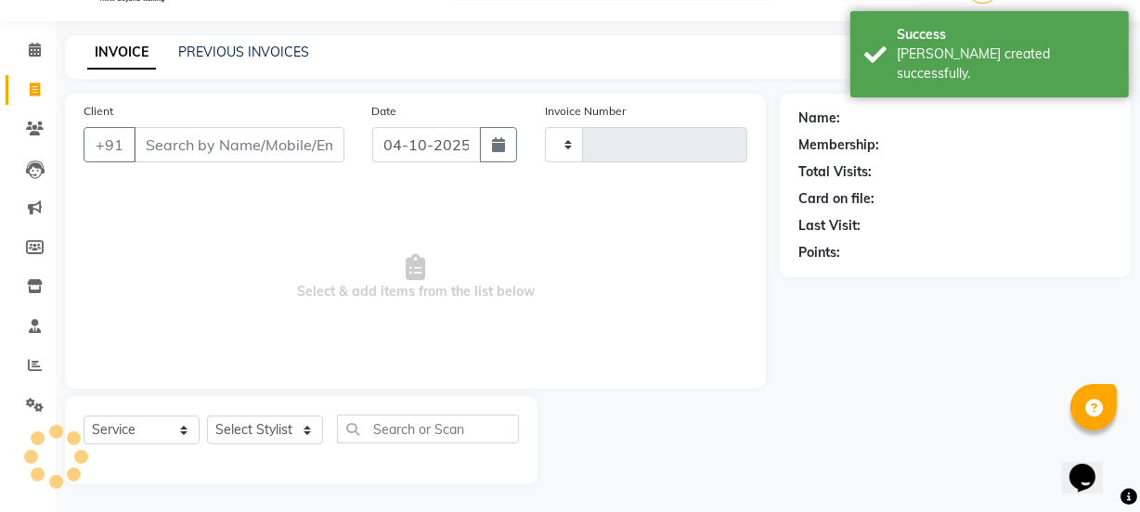
type input "8322"
select select "3729"
click at [193, 154] on input "Client" at bounding box center [239, 144] width 211 height 35
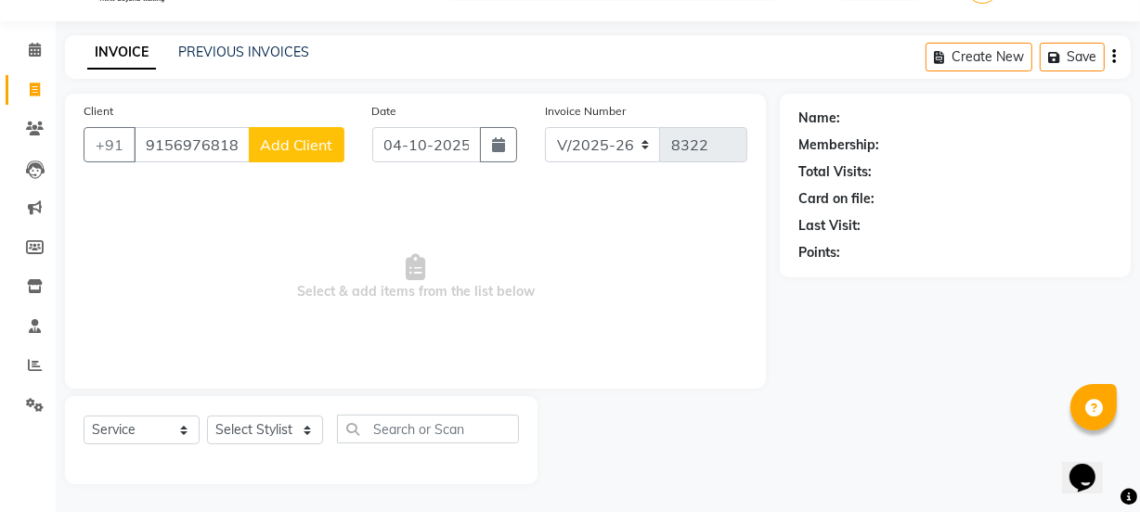
type input "9156976818"
click at [284, 147] on span "Add Client" at bounding box center [296, 145] width 73 height 19
select select "22"
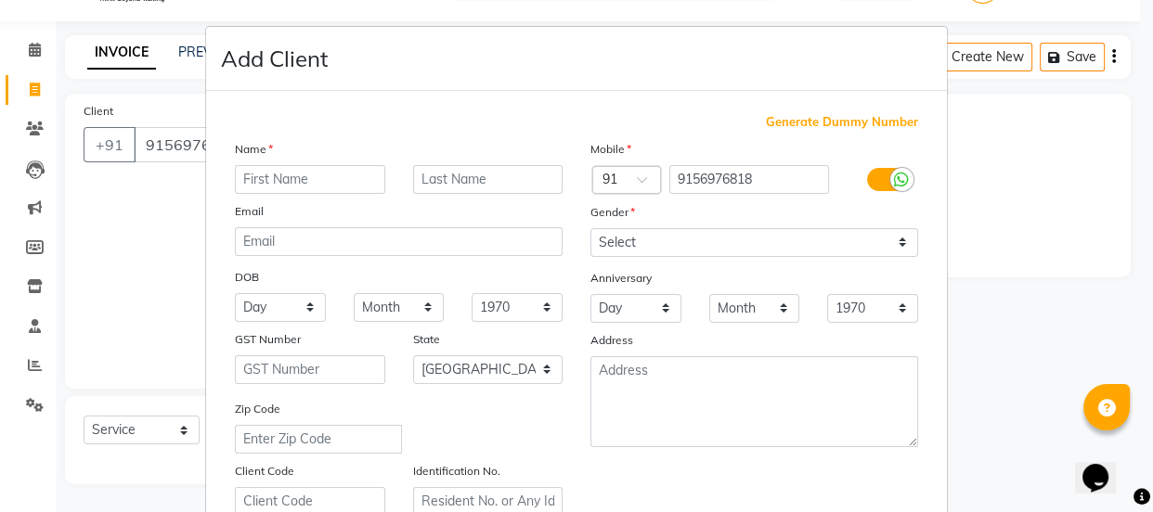
click at [285, 178] on input "text" at bounding box center [310, 179] width 150 height 29
click at [285, 181] on input "text" at bounding box center [310, 179] width 150 height 29
type input "Anushka"
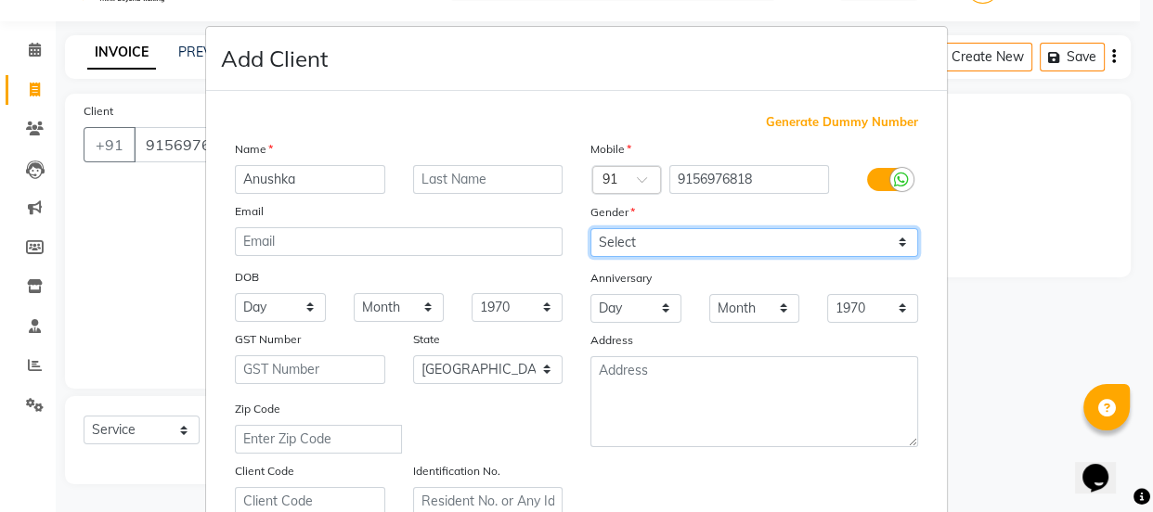
click at [622, 243] on select "Select [DEMOGRAPHIC_DATA] [DEMOGRAPHIC_DATA] Other Prefer Not To Say" at bounding box center [754, 242] width 328 height 29
select select "[DEMOGRAPHIC_DATA]"
click at [590, 228] on select "Select [DEMOGRAPHIC_DATA] [DEMOGRAPHIC_DATA] Other Prefer Not To Say" at bounding box center [754, 242] width 328 height 29
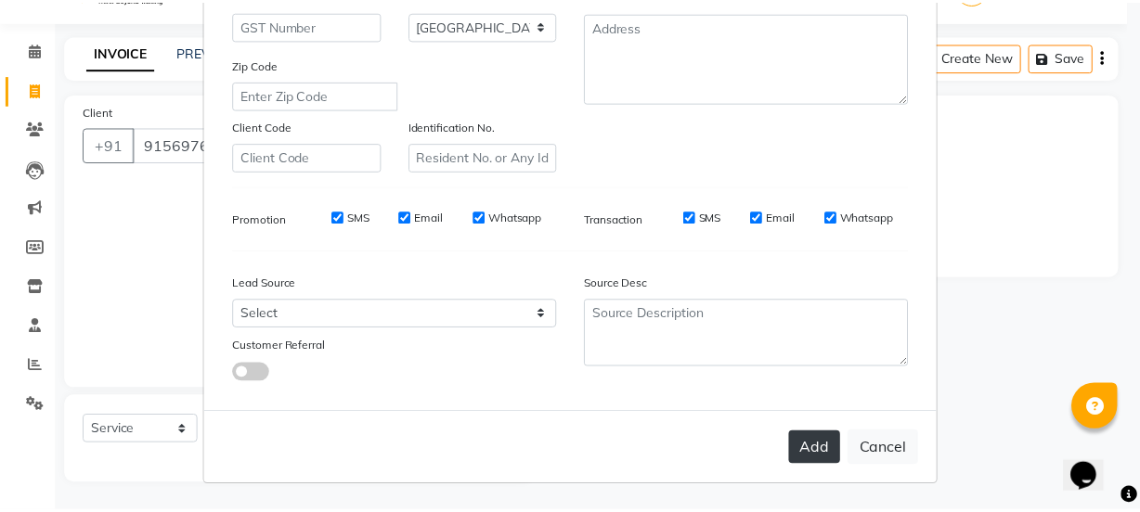
scroll to position [350, 0]
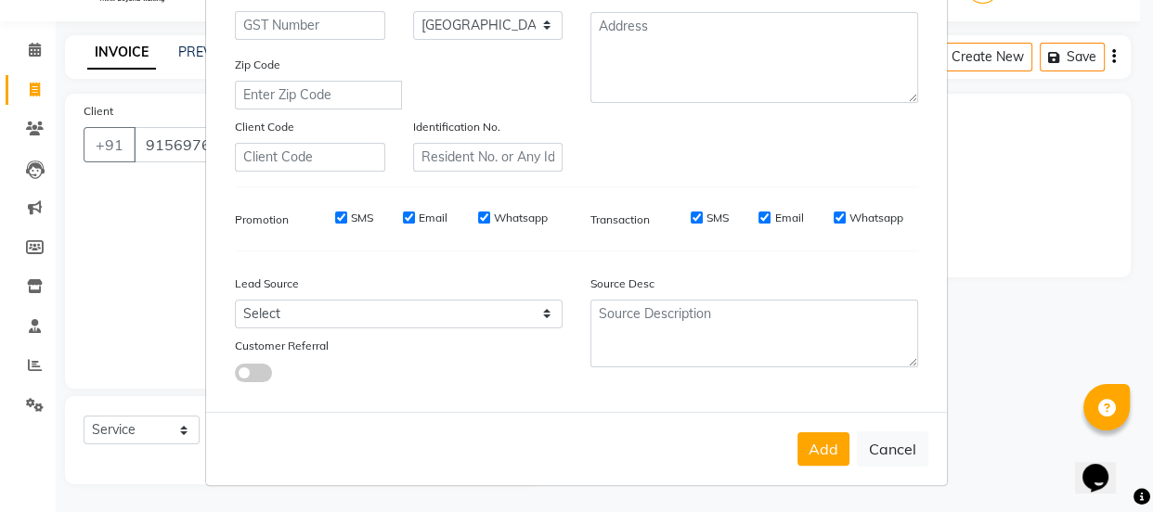
click at [818, 458] on button "Add" at bounding box center [823, 449] width 52 height 33
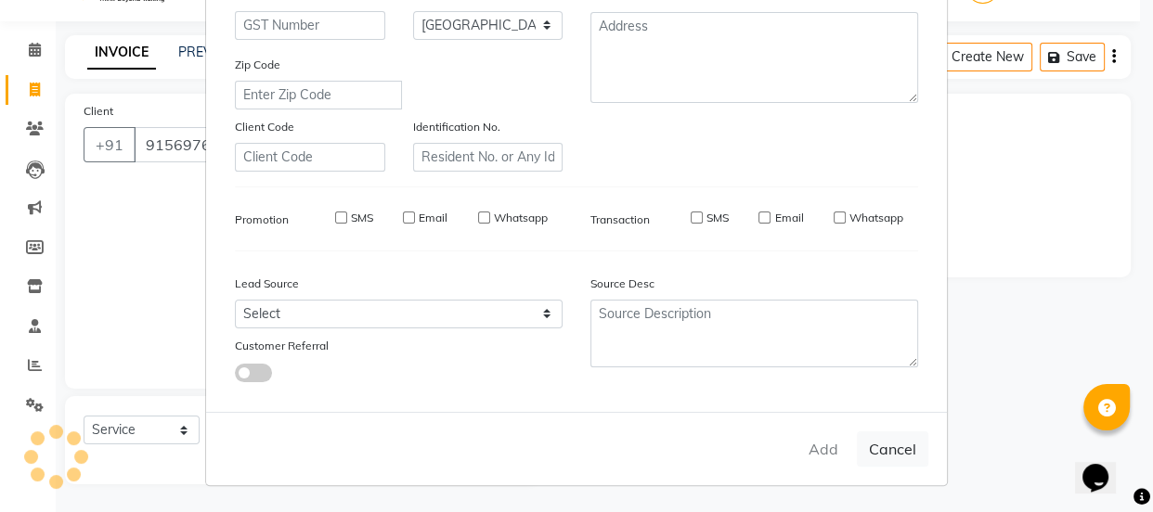
select select
select select "null"
select select
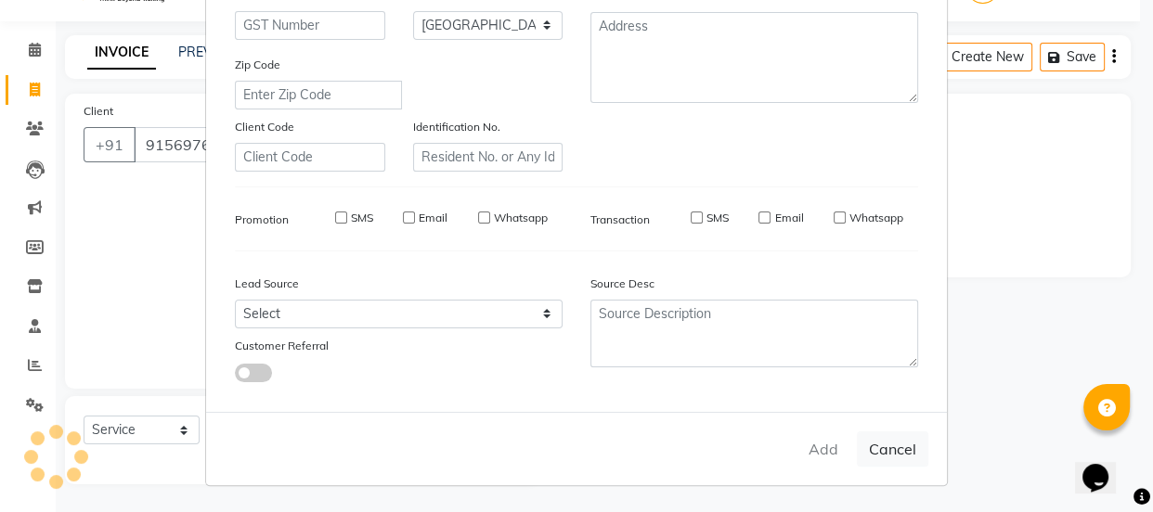
select select
checkbox input "false"
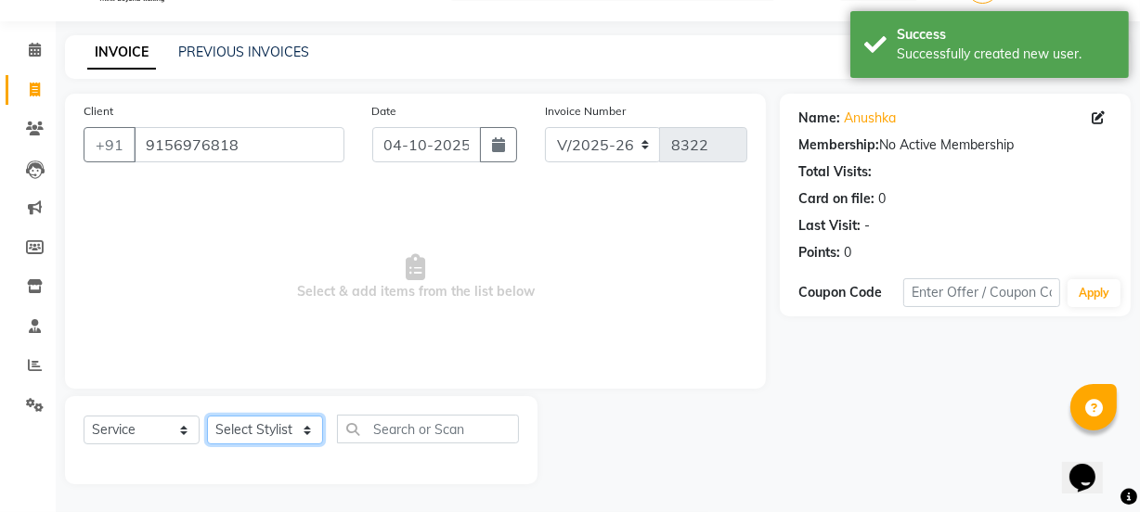
click at [263, 418] on select "Select Stylist arif [PERSON_NAME] Vaidyakar [PERSON_NAME] [PERSON_NAME] Mane Mo…" at bounding box center [265, 430] width 116 height 29
click at [207, 416] on select "Select Stylist arif [PERSON_NAME] Vaidyakar [PERSON_NAME] [PERSON_NAME] Mane Mo…" at bounding box center [265, 430] width 116 height 29
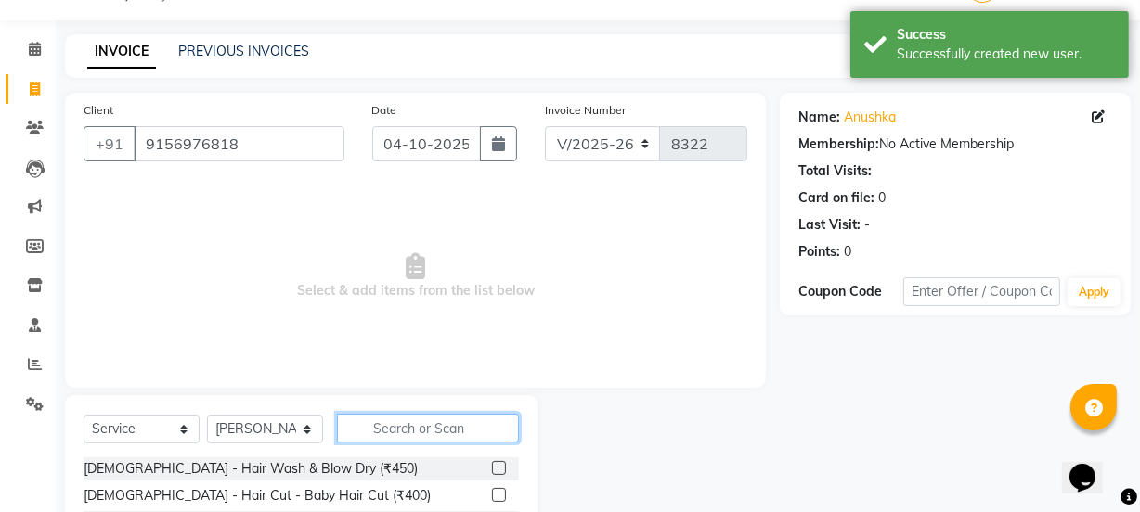
click at [411, 431] on input "text" at bounding box center [428, 428] width 182 height 29
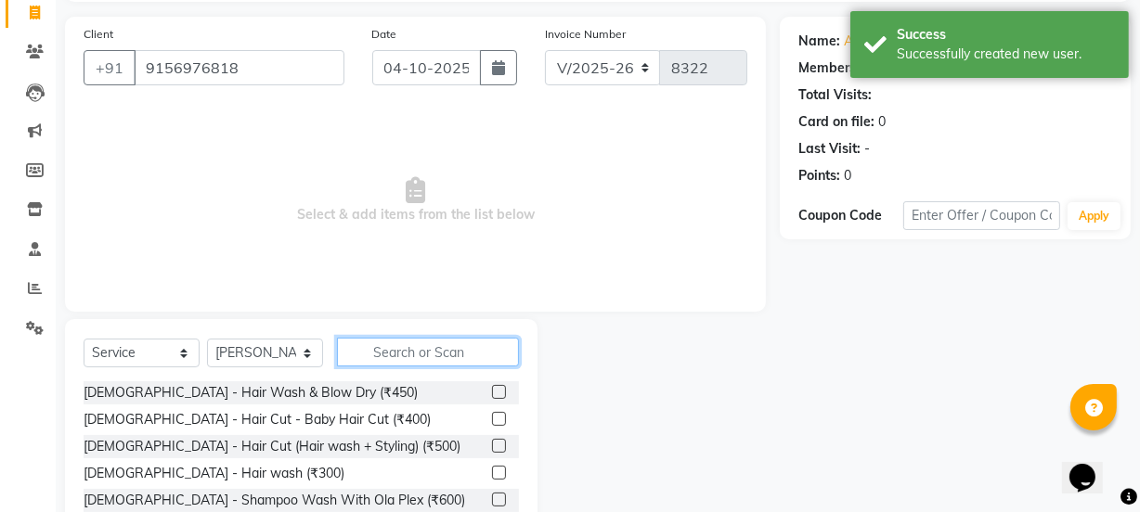
scroll to position [232, 0]
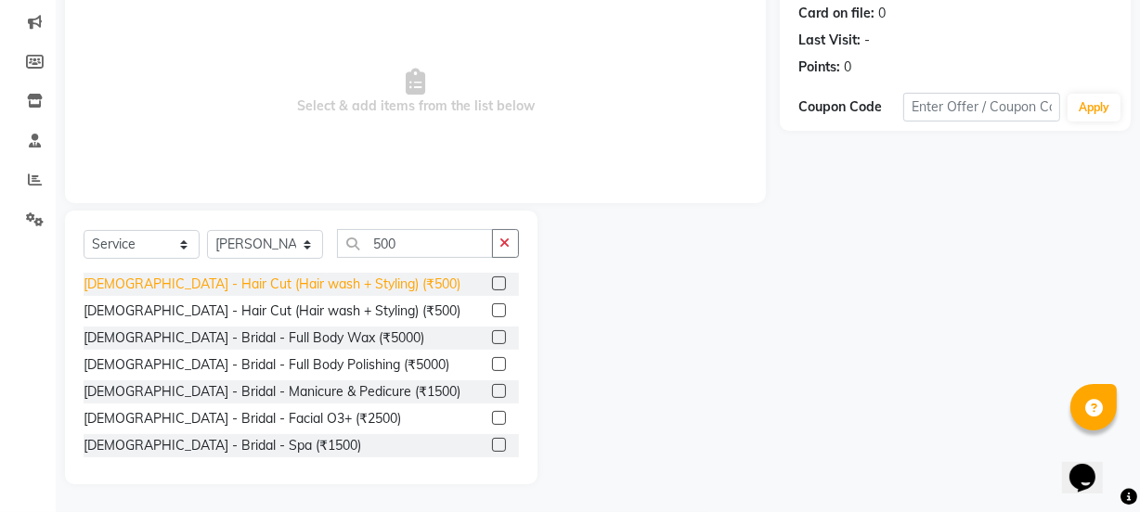
click at [342, 288] on div "[DEMOGRAPHIC_DATA] - Hair Cut (Hair wash + Styling) (₹500)" at bounding box center [272, 284] width 377 height 19
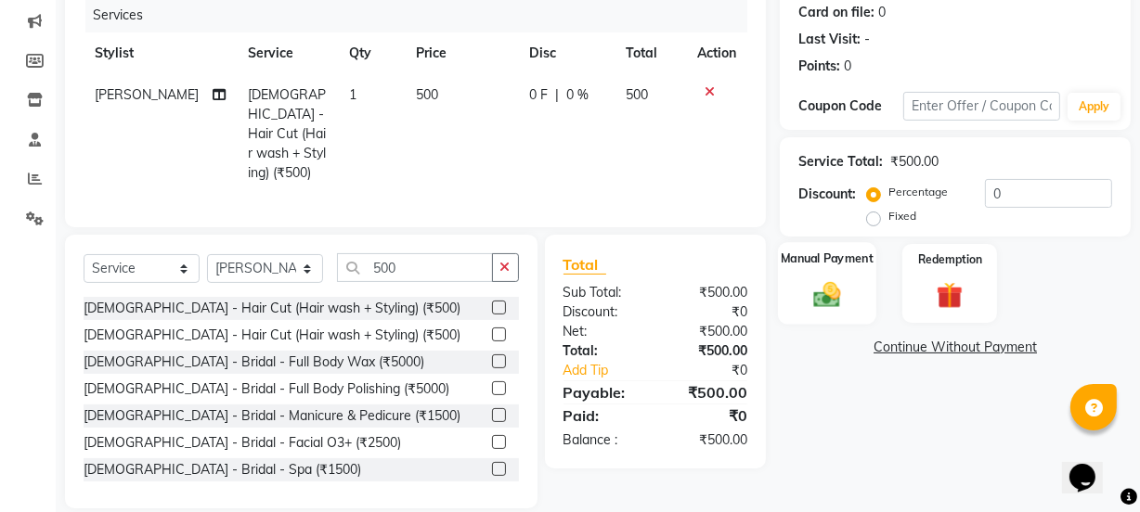
click at [817, 305] on img at bounding box center [827, 295] width 45 height 32
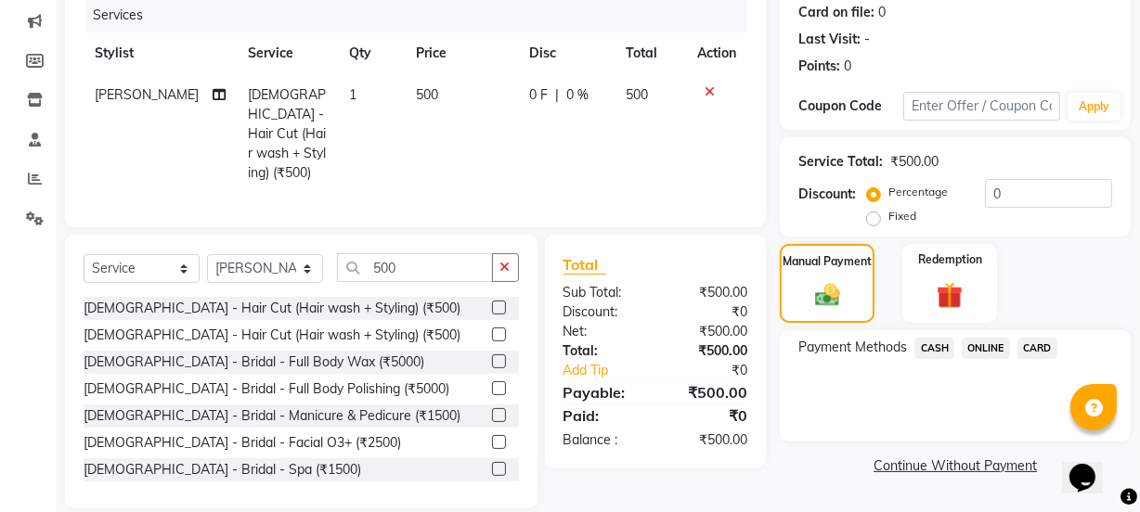
drag, startPoint x: 922, startPoint y: 349, endPoint x: 964, endPoint y: 462, distance: 120.7
click at [922, 356] on span "CASH" at bounding box center [934, 348] width 40 height 21
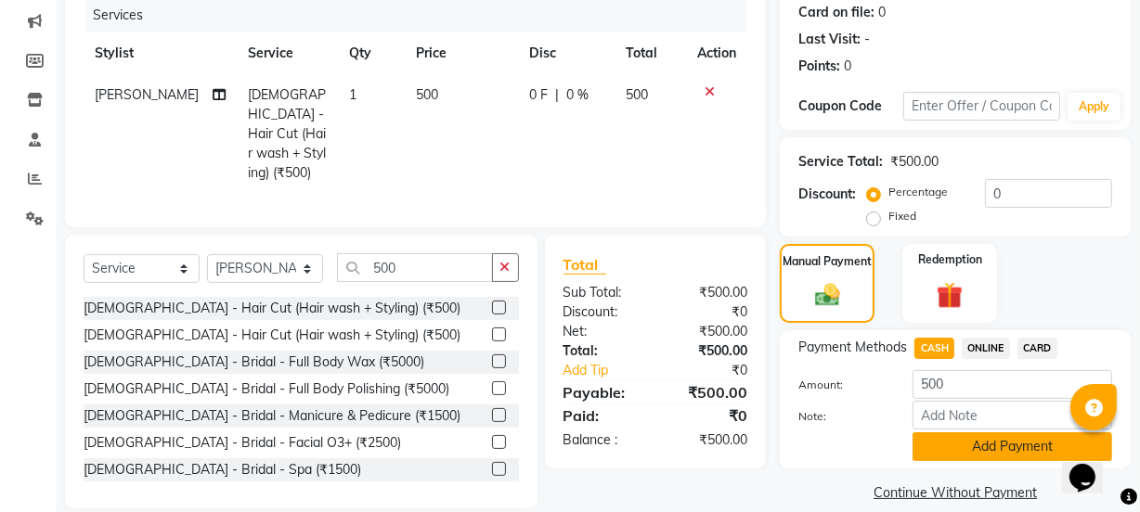
click at [951, 444] on button "Add Payment" at bounding box center [1013, 447] width 200 height 29
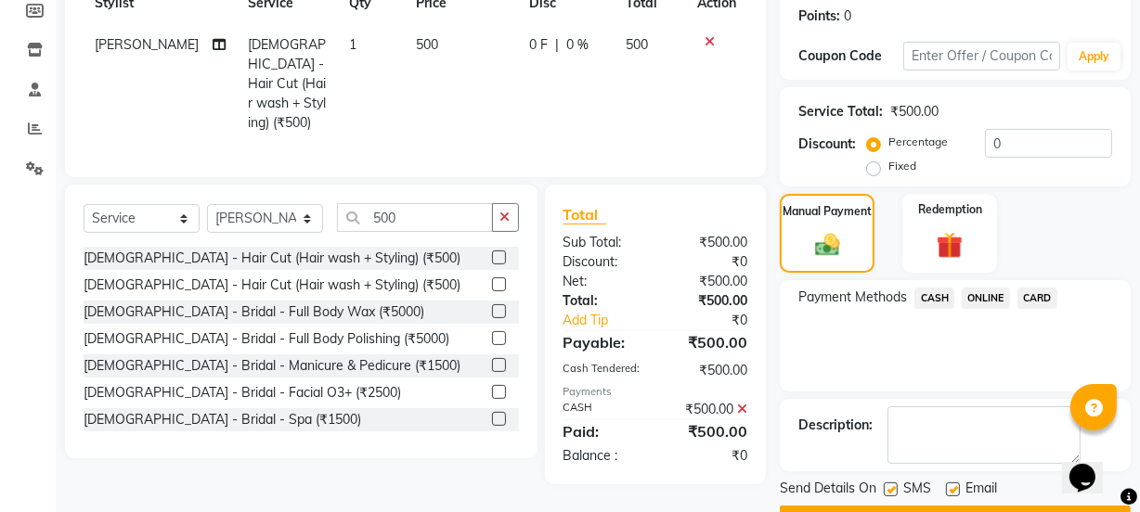
scroll to position [331, 0]
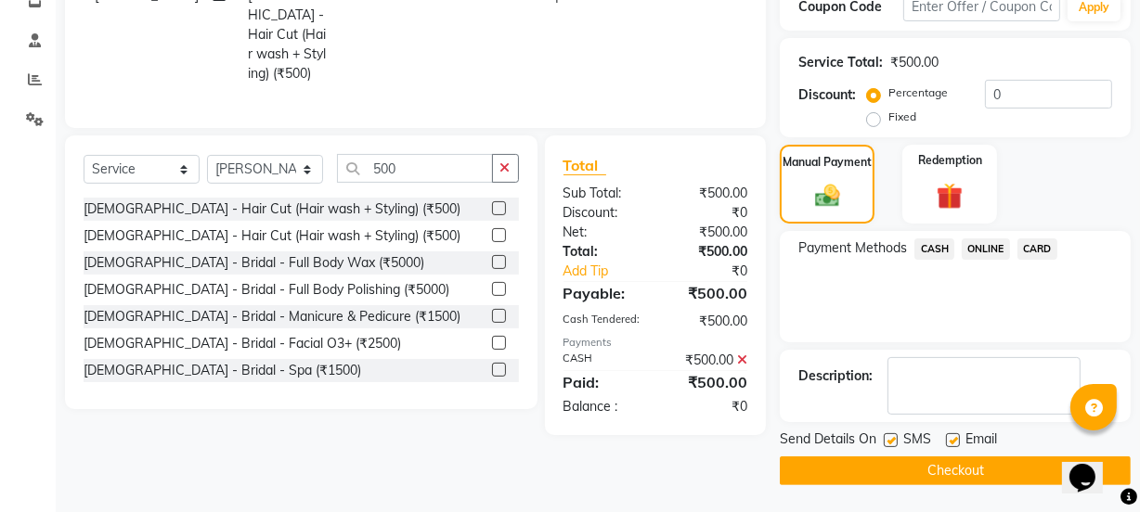
click at [929, 470] on button "Checkout" at bounding box center [955, 471] width 351 height 29
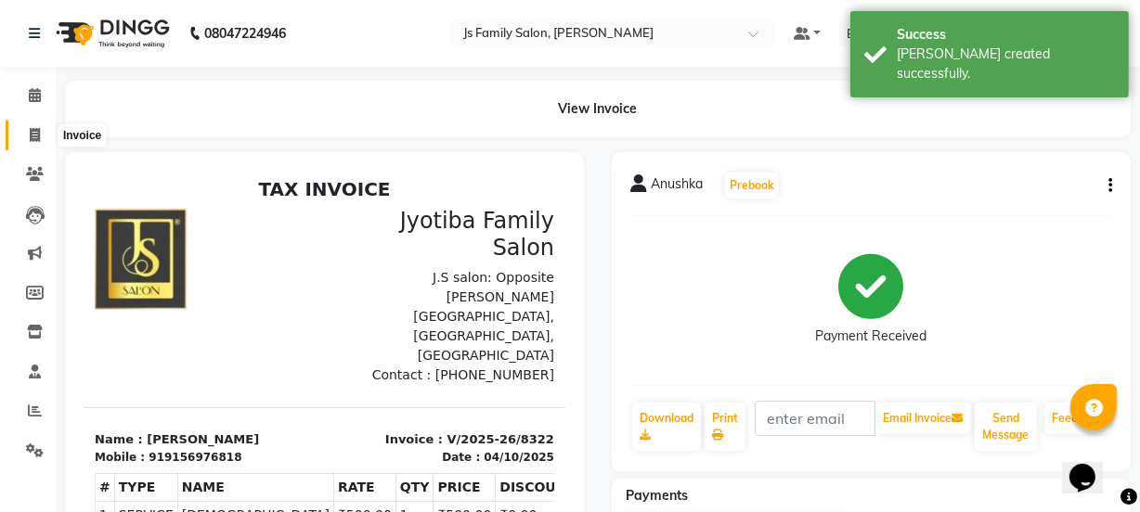
click at [30, 138] on icon at bounding box center [35, 135] width 10 height 14
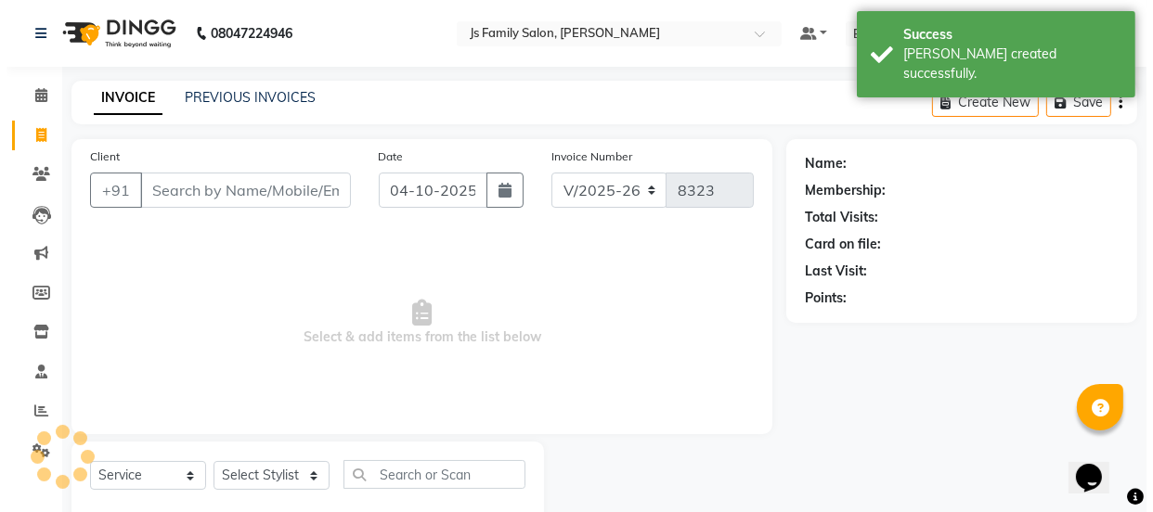
scroll to position [46, 0]
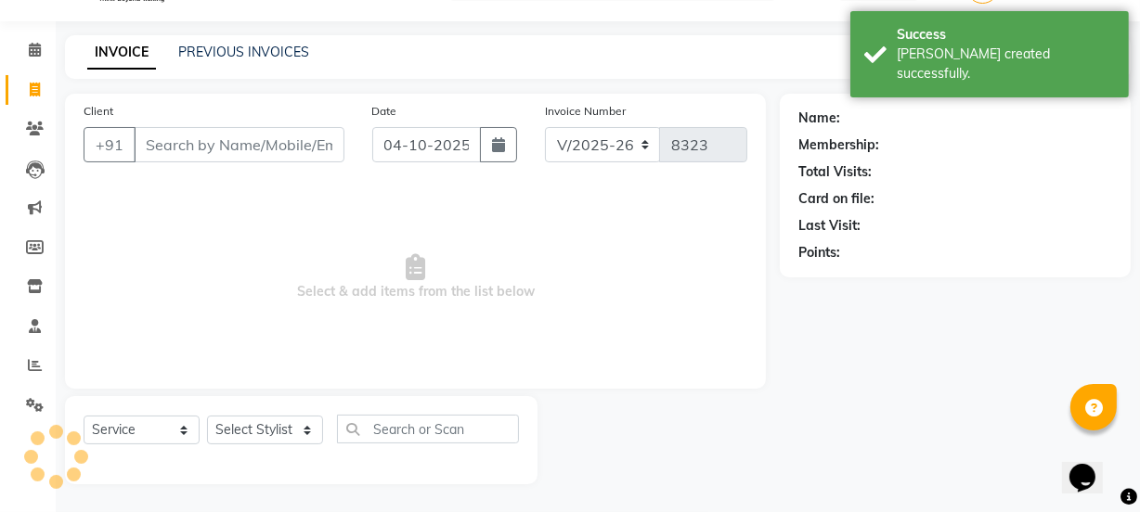
click at [190, 149] on input "Client" at bounding box center [239, 144] width 211 height 35
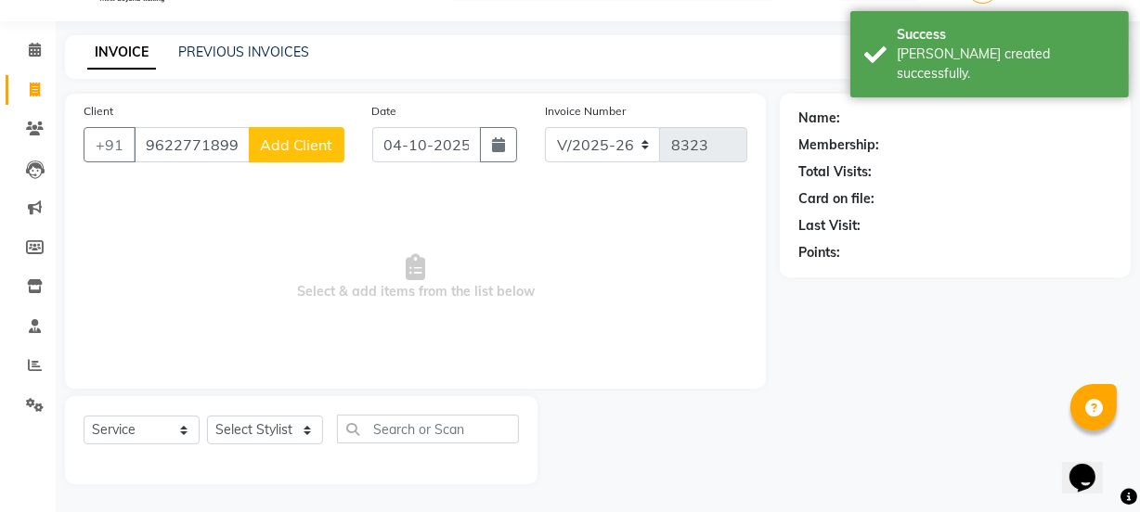
click at [290, 161] on button "Add Client" at bounding box center [297, 144] width 96 height 35
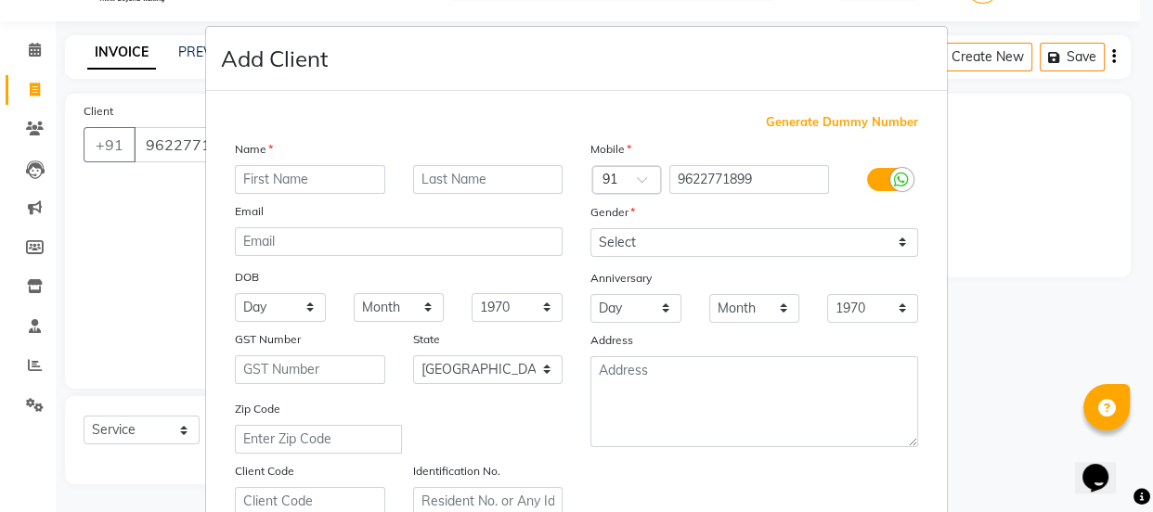
click at [290, 184] on input "text" at bounding box center [310, 179] width 150 height 29
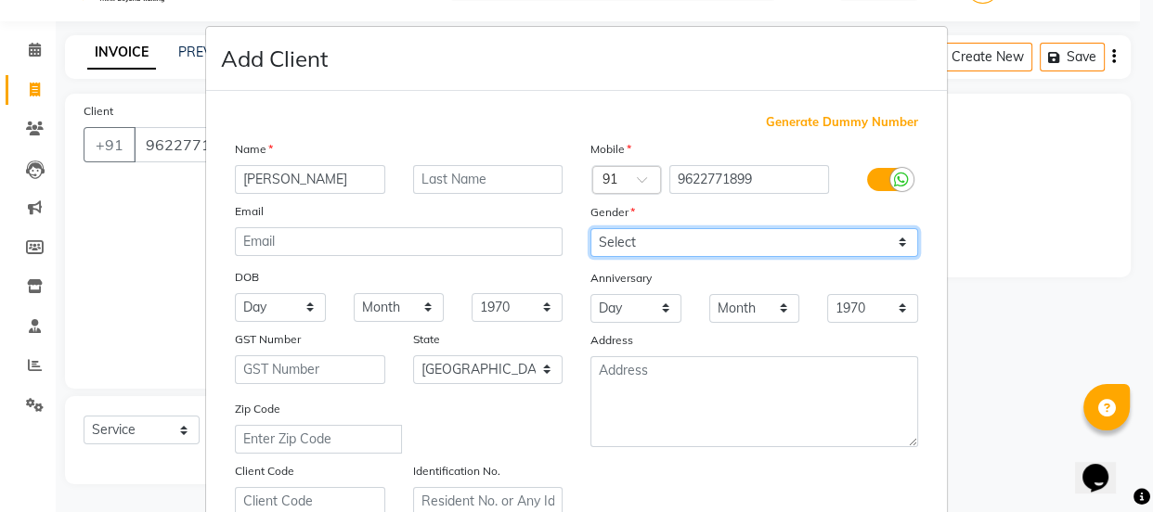
click at [603, 255] on select "Select [DEMOGRAPHIC_DATA] [DEMOGRAPHIC_DATA] Other Prefer Not To Say" at bounding box center [754, 242] width 328 height 29
click at [590, 228] on select "Select [DEMOGRAPHIC_DATA] [DEMOGRAPHIC_DATA] Other Prefer Not To Say" at bounding box center [754, 242] width 328 height 29
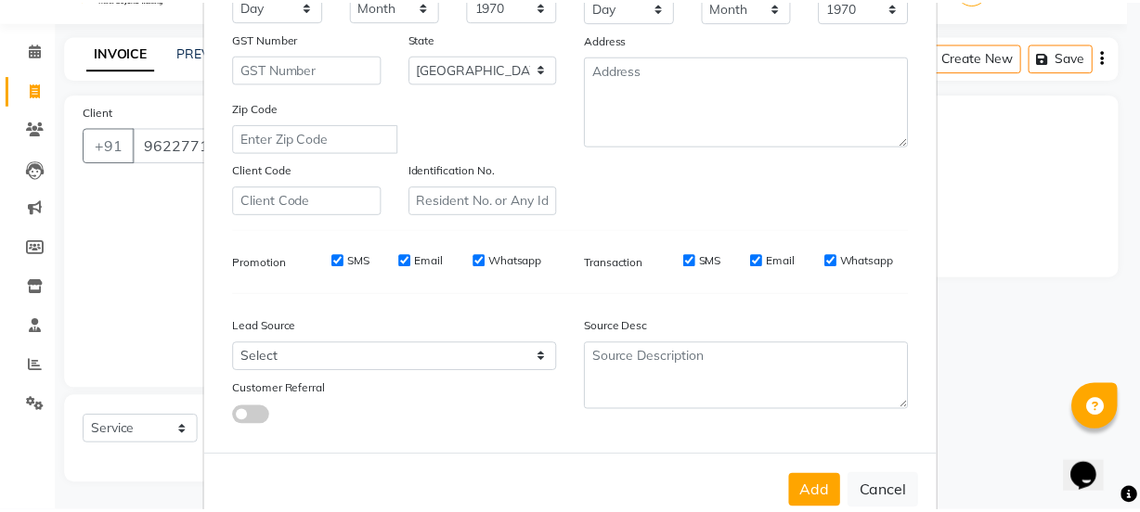
scroll to position [350, 0]
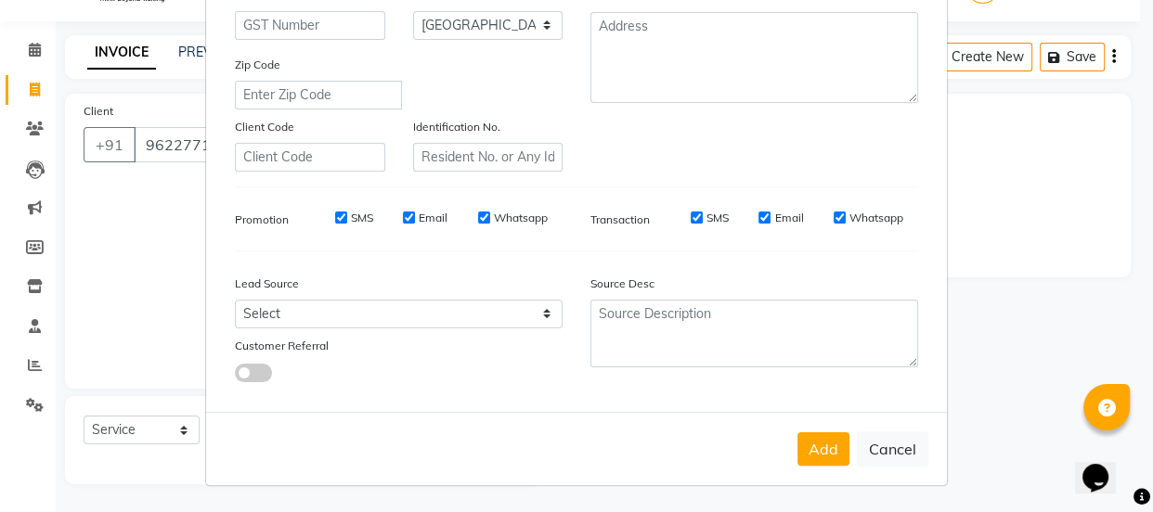
click at [800, 457] on button "Add" at bounding box center [823, 449] width 52 height 33
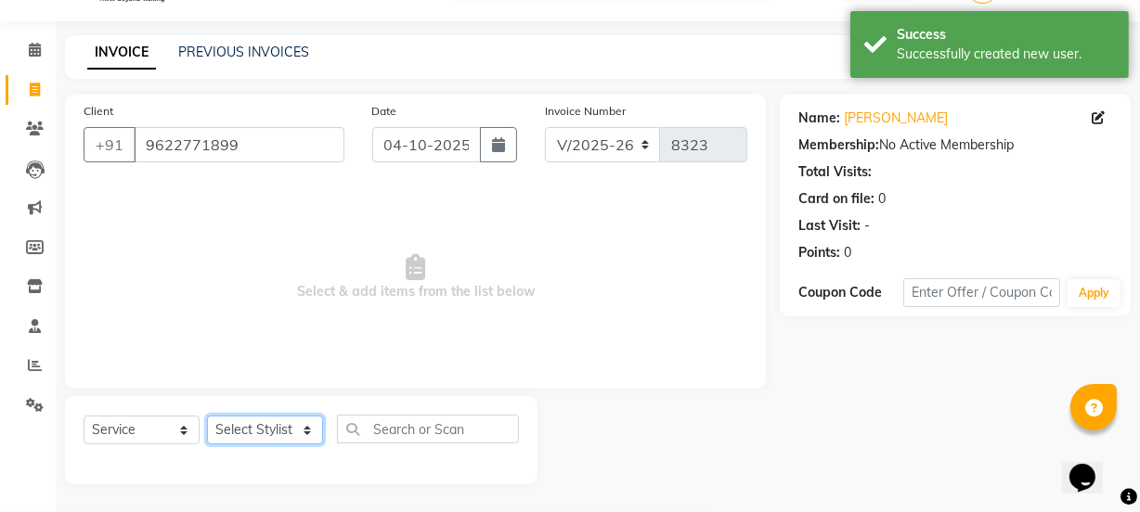
click at [301, 438] on select "Select Stylist arif [PERSON_NAME] Vaidyakar [PERSON_NAME] [PERSON_NAME] Mane Mo…" at bounding box center [265, 430] width 116 height 29
click at [207, 416] on select "Select Stylist arif [PERSON_NAME] Vaidyakar [PERSON_NAME] [PERSON_NAME] Mane Mo…" at bounding box center [265, 430] width 116 height 29
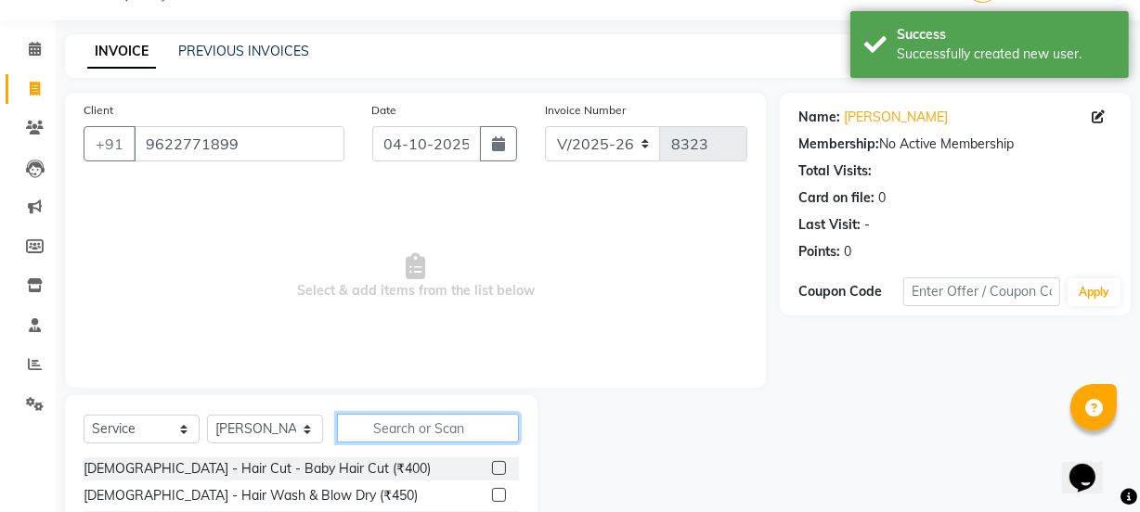
click at [395, 426] on input "text" at bounding box center [428, 428] width 182 height 29
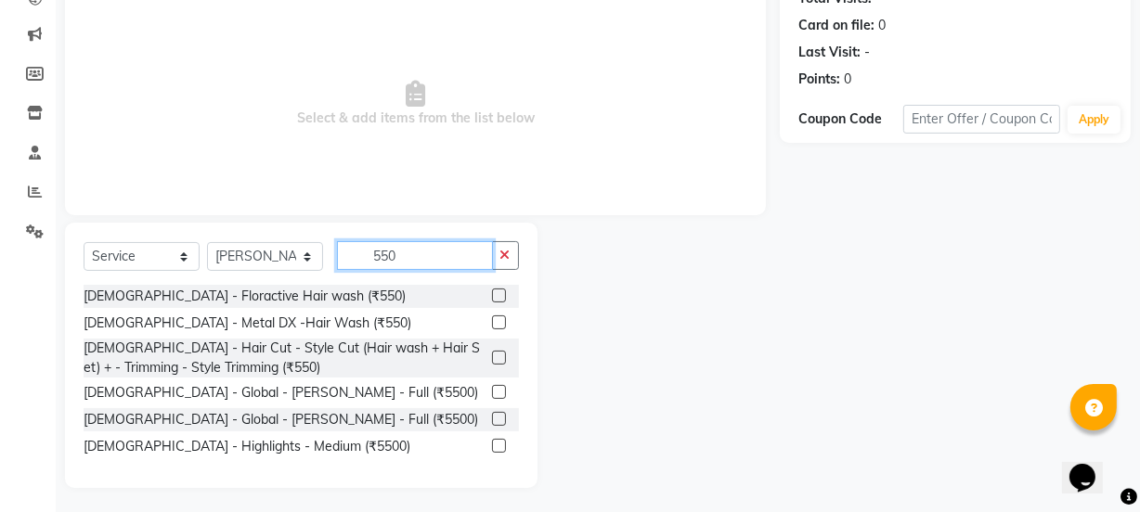
scroll to position [223, 0]
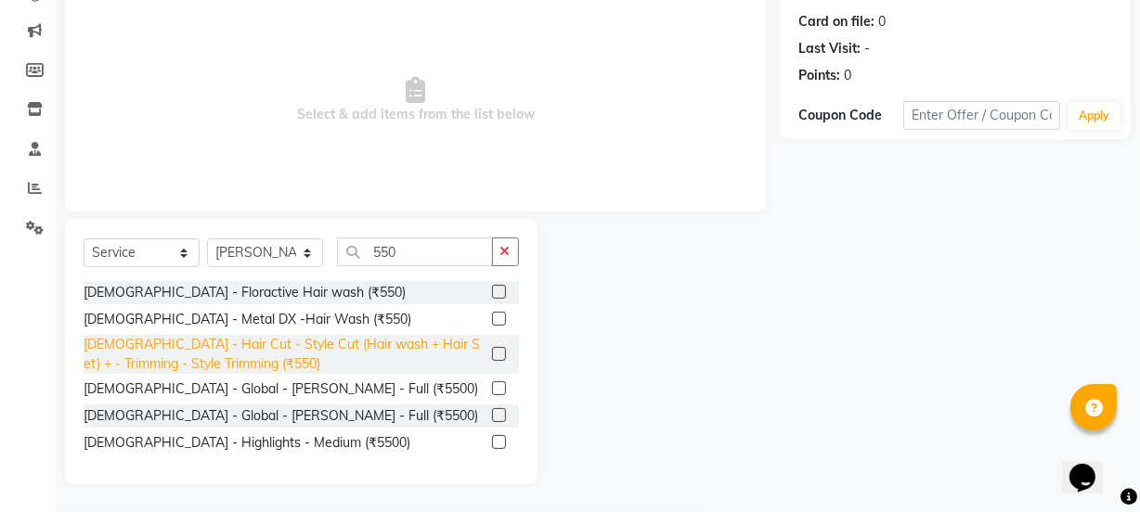
click at [441, 356] on div "[DEMOGRAPHIC_DATA] - Hair Cut - Style Cut (Hair wash + Hair Set) + - Trimming -…" at bounding box center [284, 354] width 401 height 39
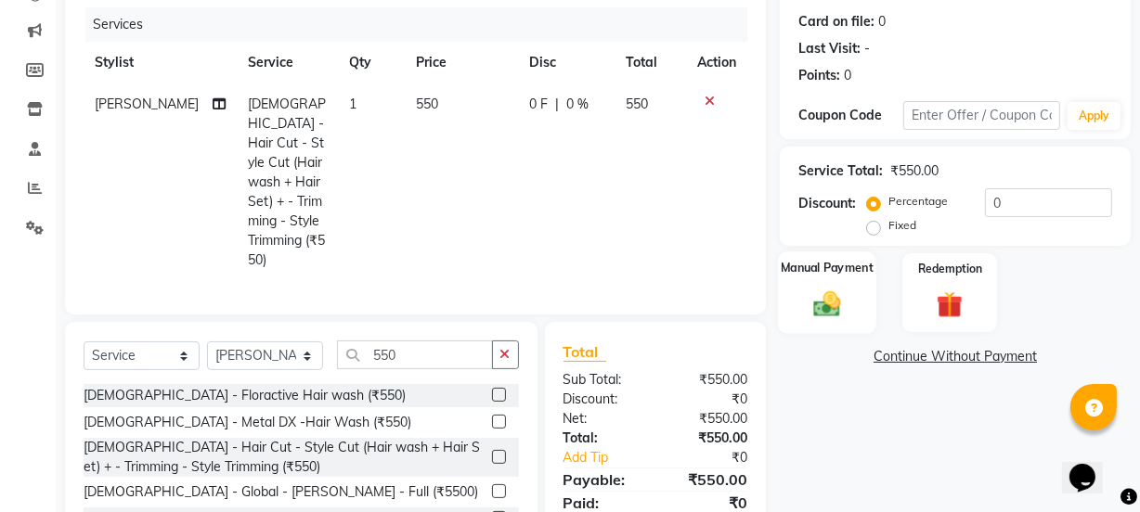
click at [824, 325] on div "Manual Payment" at bounding box center [827, 293] width 98 height 83
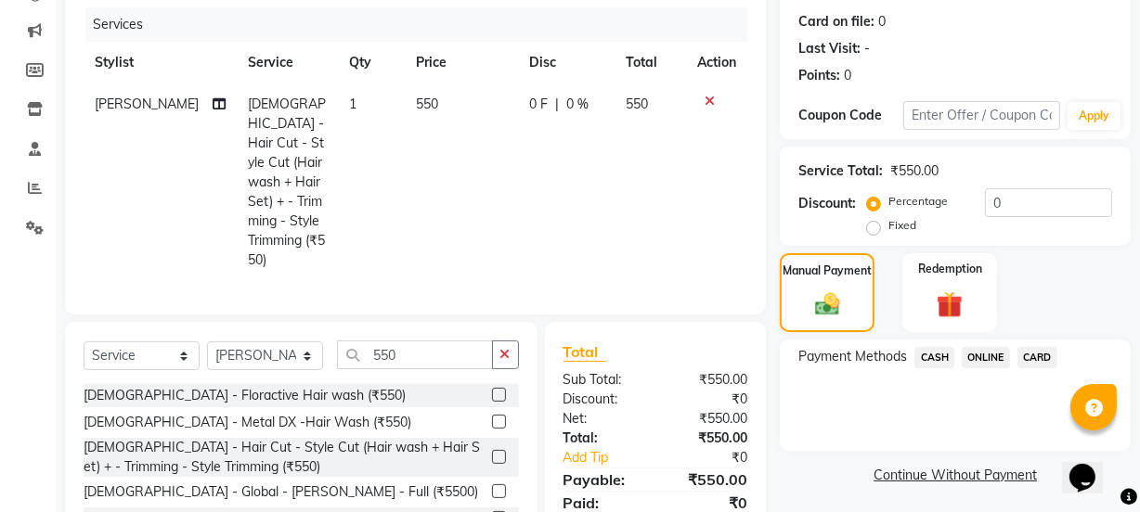
click at [934, 367] on span "CASH" at bounding box center [934, 357] width 40 height 21
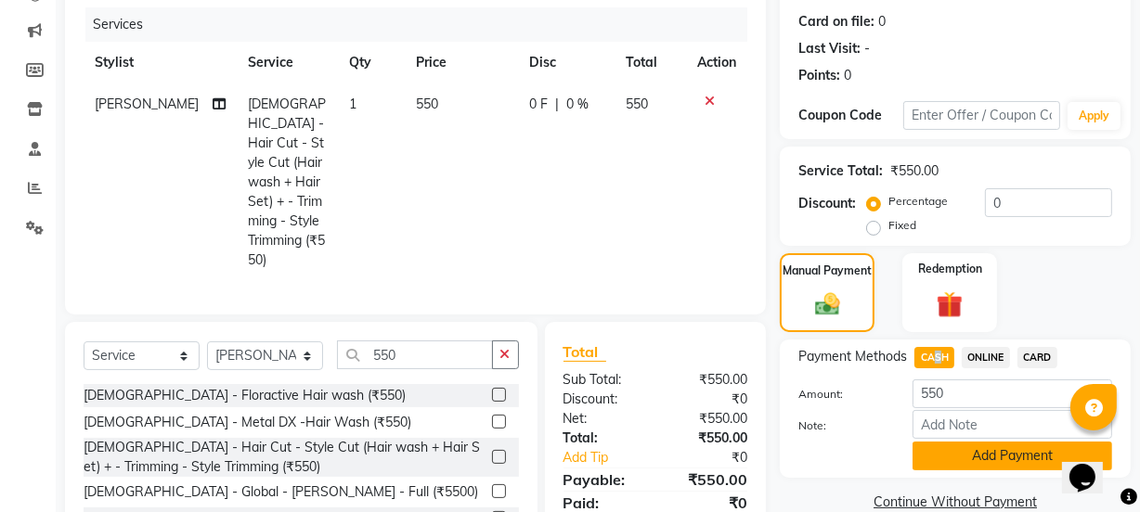
click at [992, 454] on button "Add Payment" at bounding box center [1013, 456] width 200 height 29
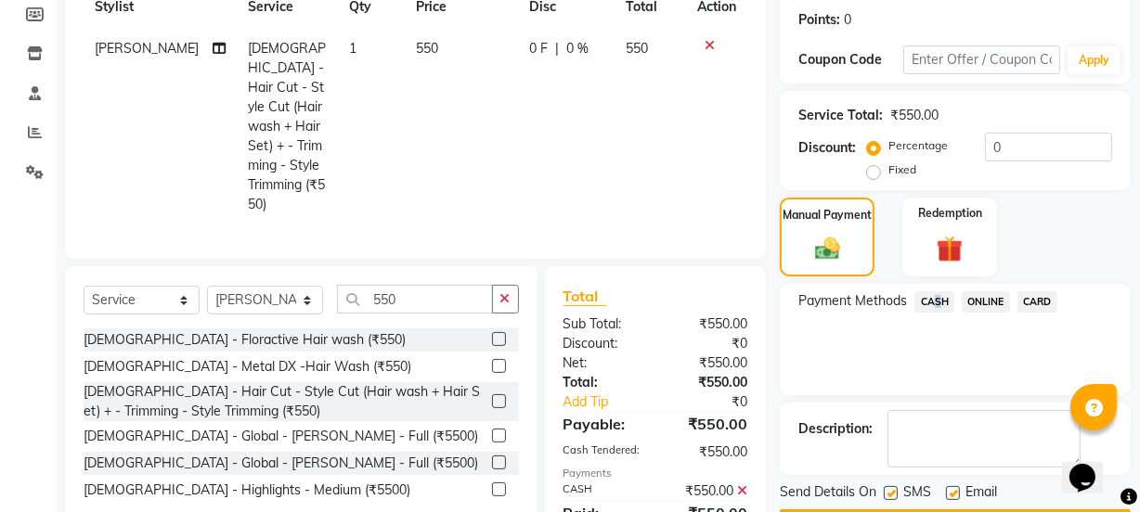
scroll to position [334, 0]
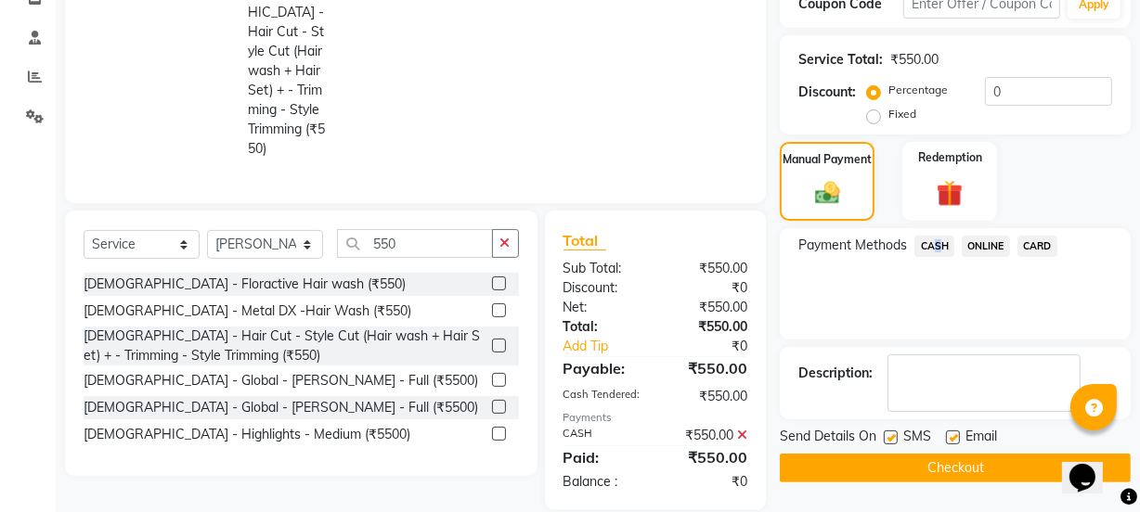
click at [983, 475] on button "Checkout" at bounding box center [955, 468] width 351 height 29
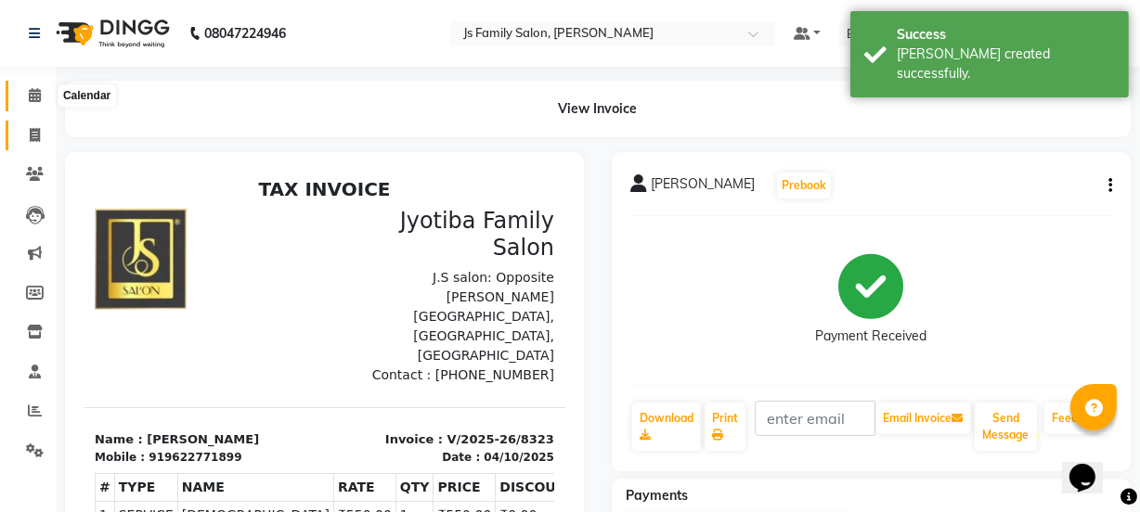
drag, startPoint x: 34, startPoint y: 100, endPoint x: 27, endPoint y: 136, distance: 37.0
click at [33, 100] on icon at bounding box center [35, 95] width 12 height 14
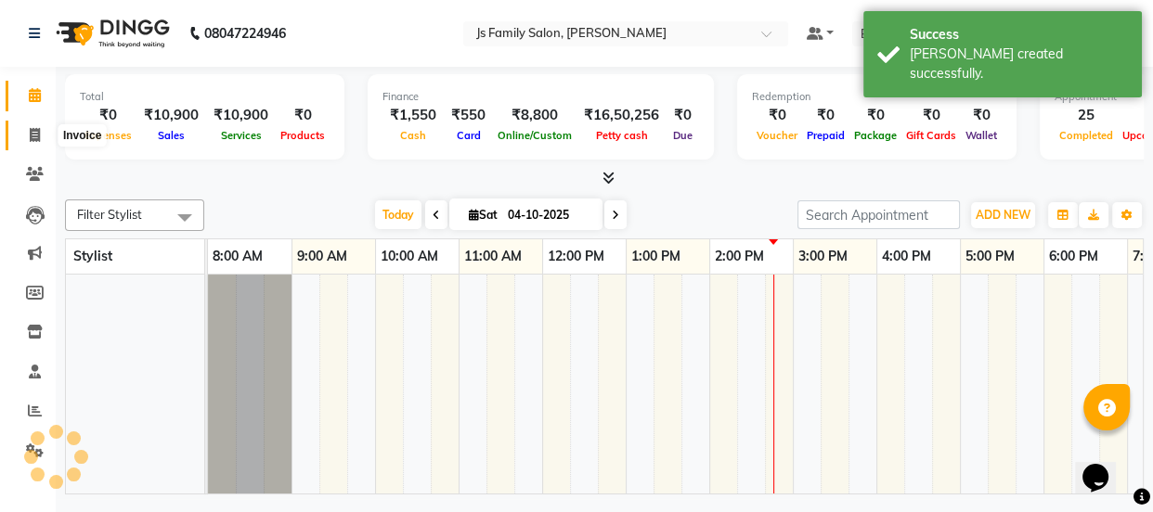
click at [27, 136] on span at bounding box center [35, 135] width 32 height 21
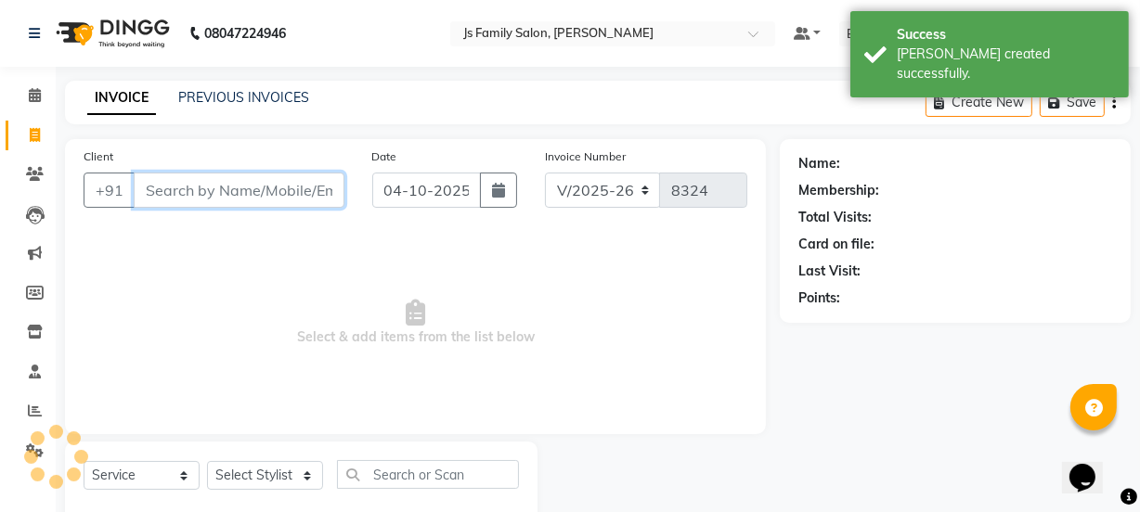
click at [195, 187] on input "Client" at bounding box center [239, 190] width 211 height 35
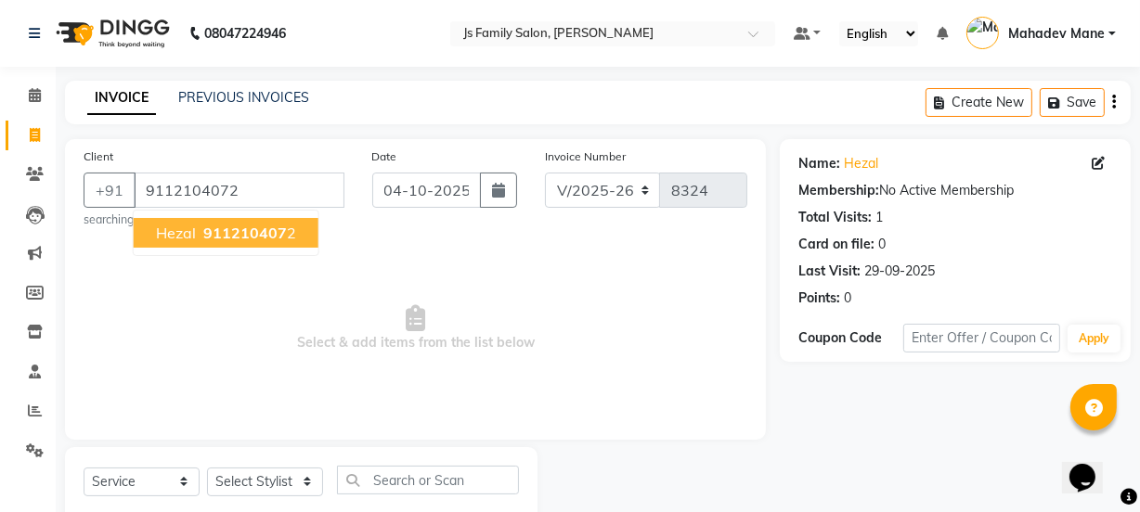
click at [230, 231] on span "911210407" at bounding box center [245, 233] width 84 height 19
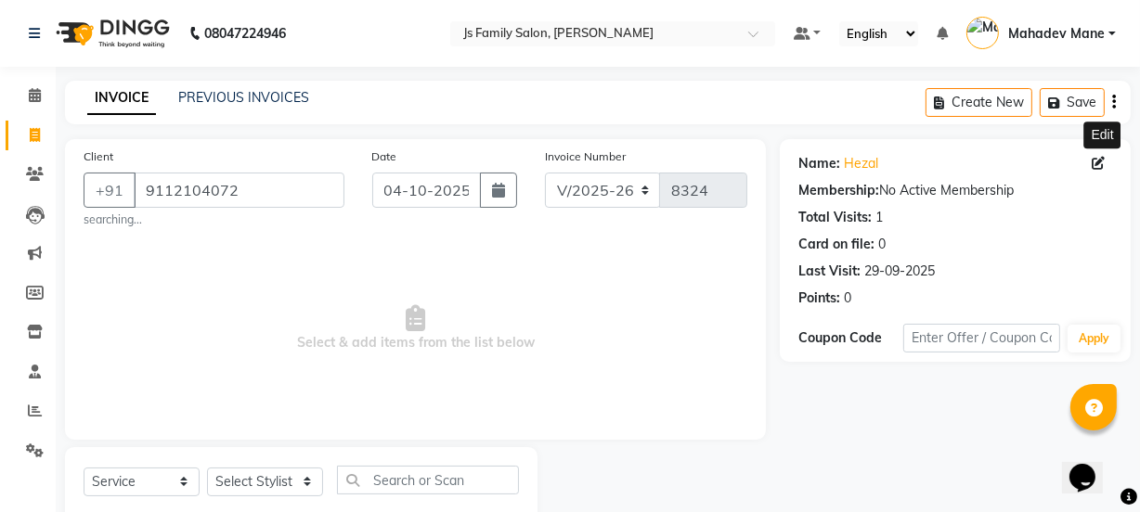
click at [1101, 165] on icon at bounding box center [1098, 163] width 13 height 13
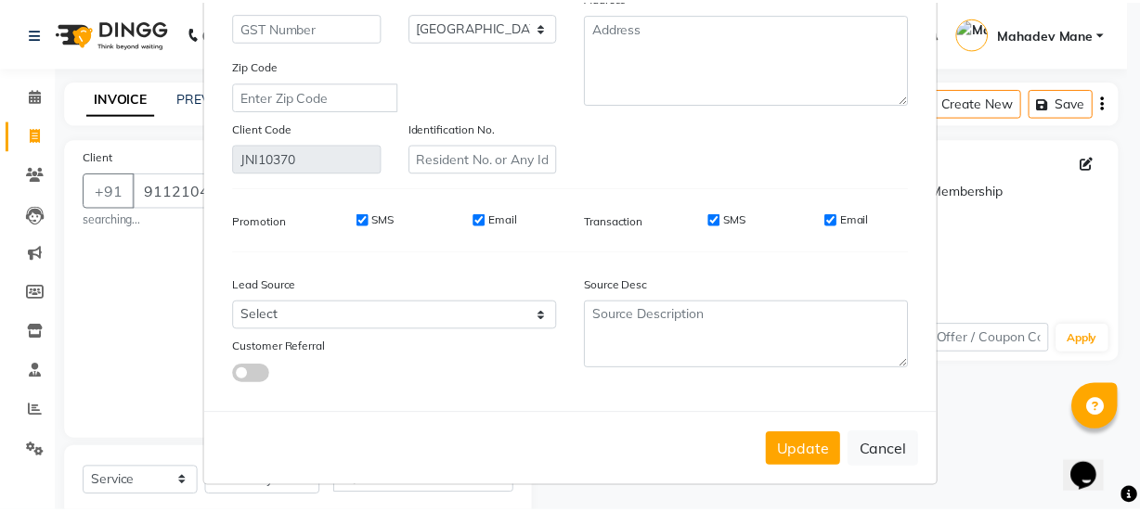
scroll to position [317, 0]
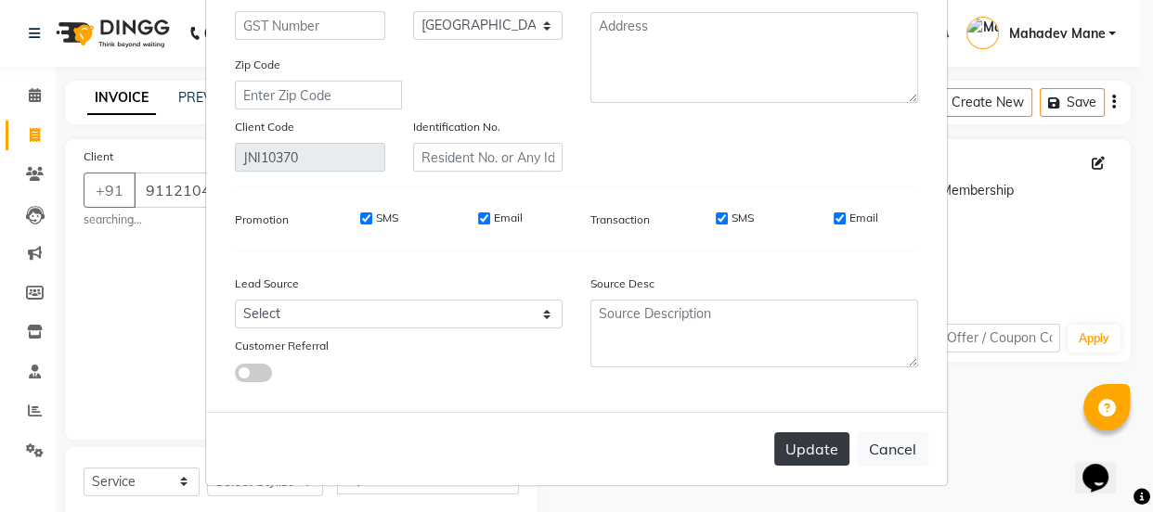
click at [817, 455] on button "Update" at bounding box center [811, 449] width 75 height 33
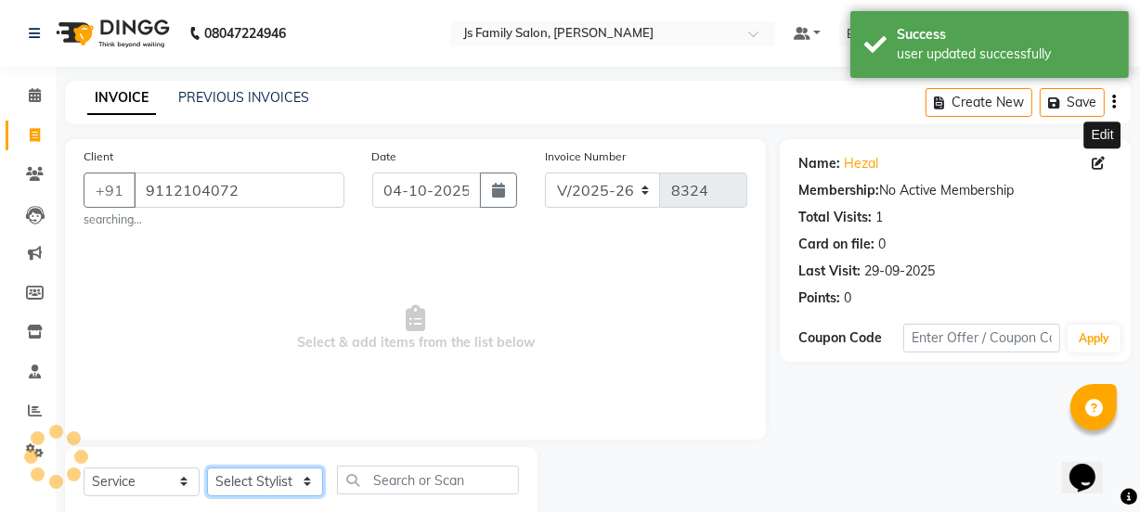
click at [231, 479] on select "Select Stylist arif [PERSON_NAME] Vaidyakar [PERSON_NAME] [PERSON_NAME] Mane Mo…" at bounding box center [265, 482] width 116 height 29
click at [207, 468] on select "Select Stylist arif [PERSON_NAME] Vaidyakar [PERSON_NAME] [PERSON_NAME] Mane Mo…" at bounding box center [265, 482] width 116 height 29
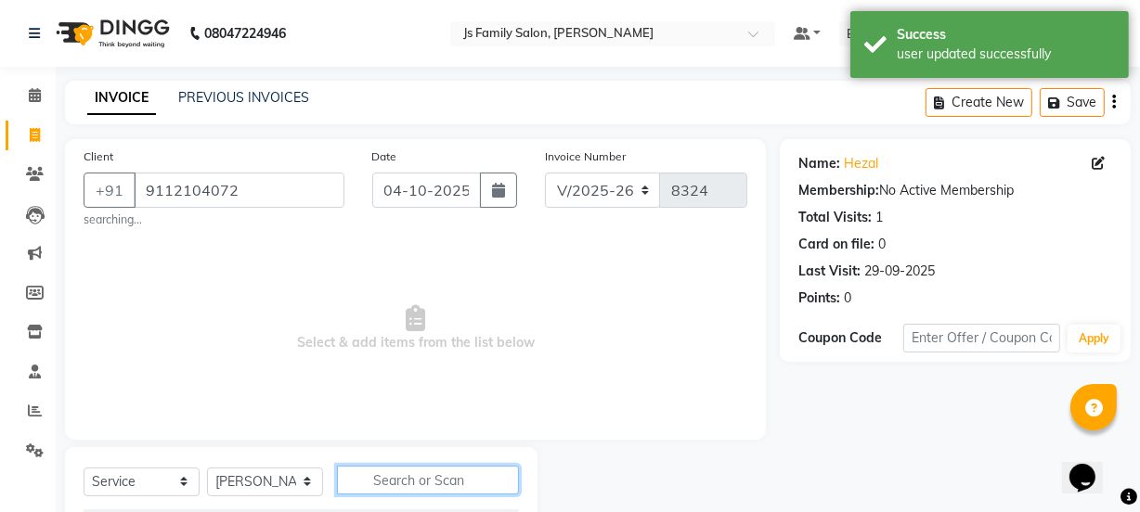
drag, startPoint x: 386, startPoint y: 476, endPoint x: 642, endPoint y: 343, distance: 288.2
click at [386, 473] on input "text" at bounding box center [428, 480] width 182 height 29
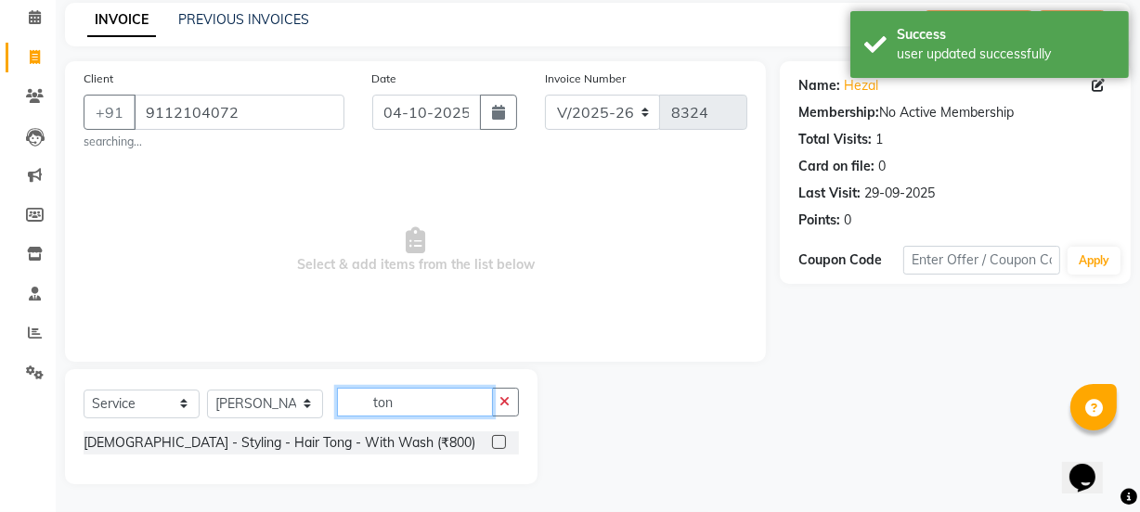
scroll to position [79, 0]
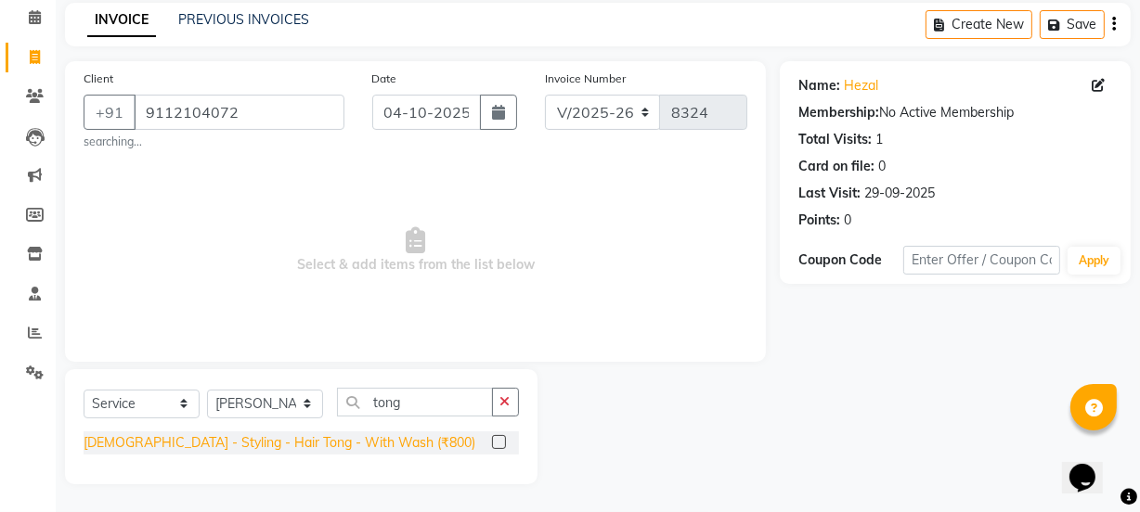
click at [284, 442] on div "[DEMOGRAPHIC_DATA] - Styling - Hair Tong - With Wash (₹800)" at bounding box center [280, 443] width 392 height 19
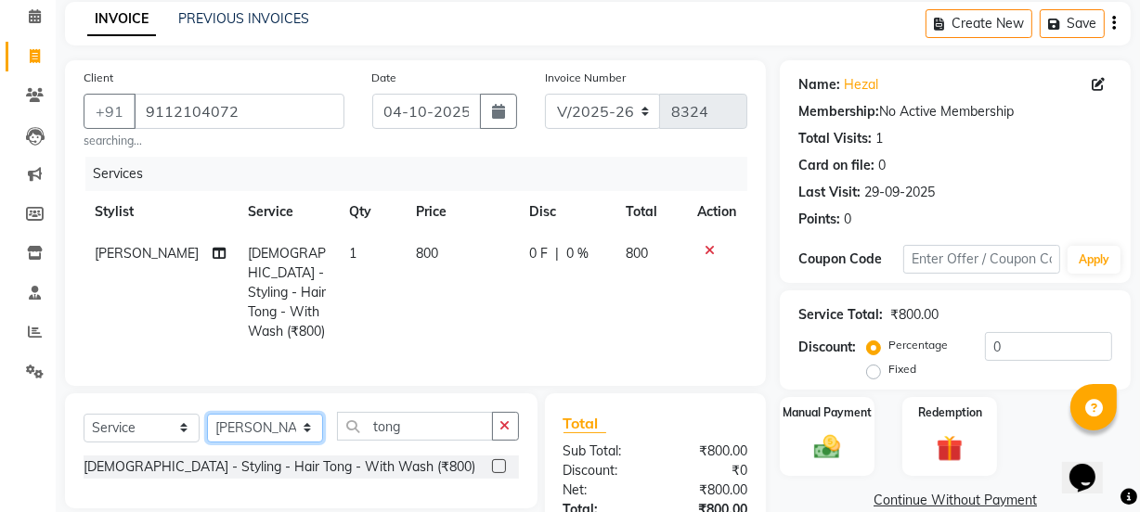
click at [279, 432] on select "Select Stylist arif [PERSON_NAME] Vaidyakar [PERSON_NAME] [PERSON_NAME] Mane Mo…" at bounding box center [265, 428] width 116 height 29
click at [207, 414] on select "Select Stylist arif [PERSON_NAME] Vaidyakar [PERSON_NAME] [PERSON_NAME] Mane Mo…" at bounding box center [265, 428] width 116 height 29
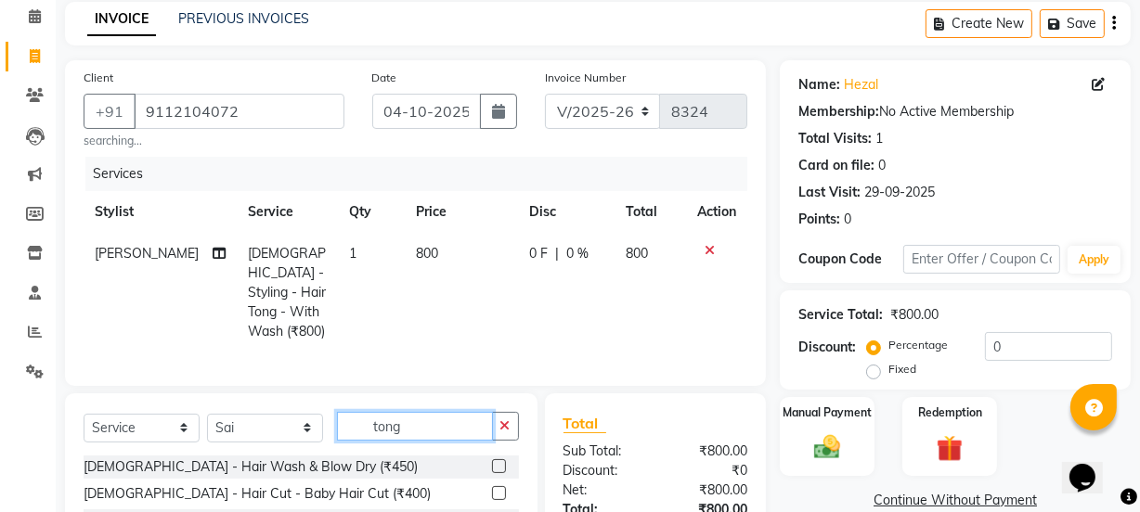
click at [410, 426] on input "tong" at bounding box center [415, 426] width 156 height 29
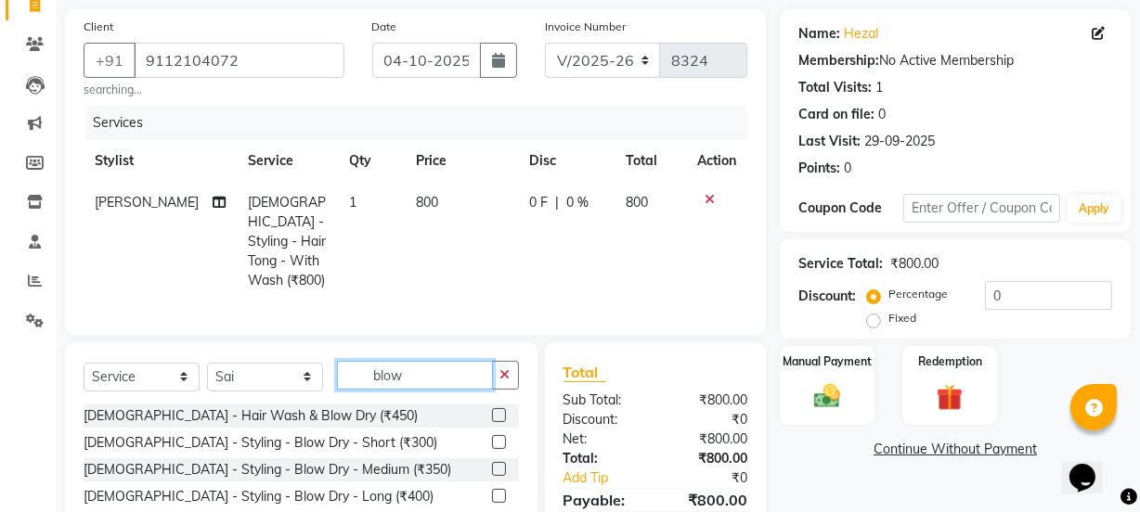
scroll to position [215, 0]
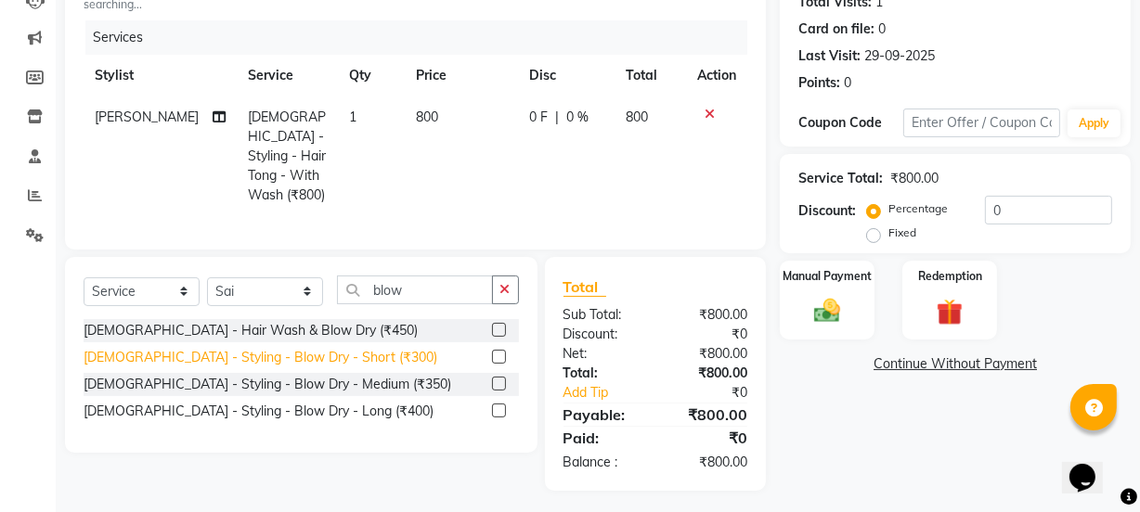
click at [316, 355] on div "[DEMOGRAPHIC_DATA] - Styling - Blow Dry - Short (₹300)" at bounding box center [261, 357] width 354 height 19
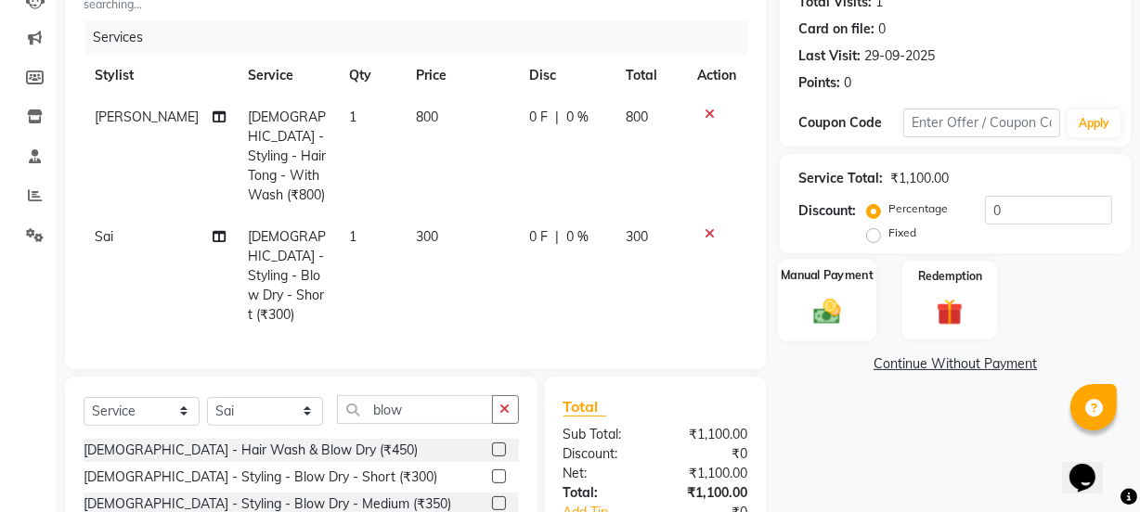
click at [852, 290] on div "Manual Payment" at bounding box center [827, 300] width 98 height 83
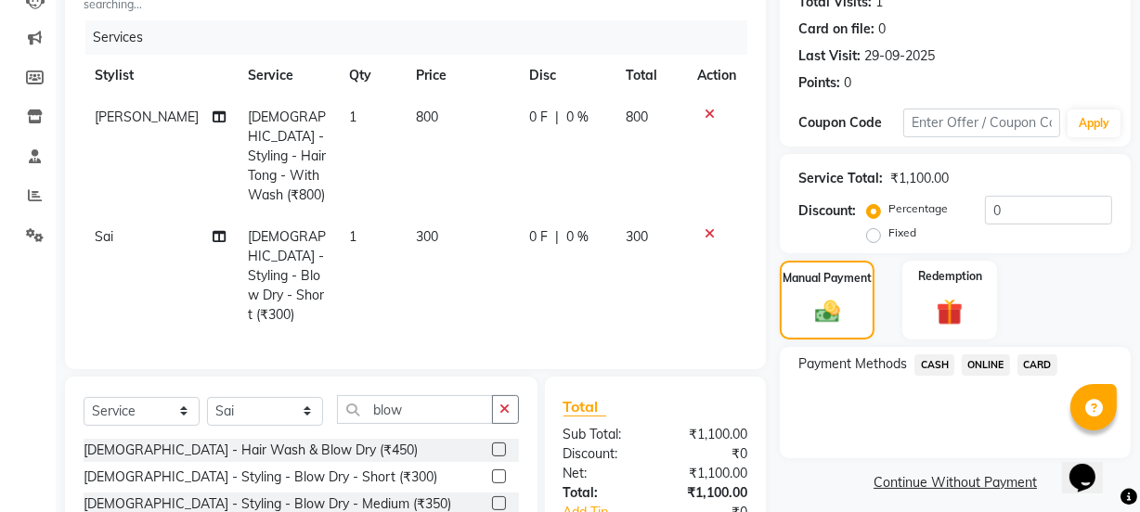
click at [988, 357] on span "ONLINE" at bounding box center [986, 365] width 48 height 21
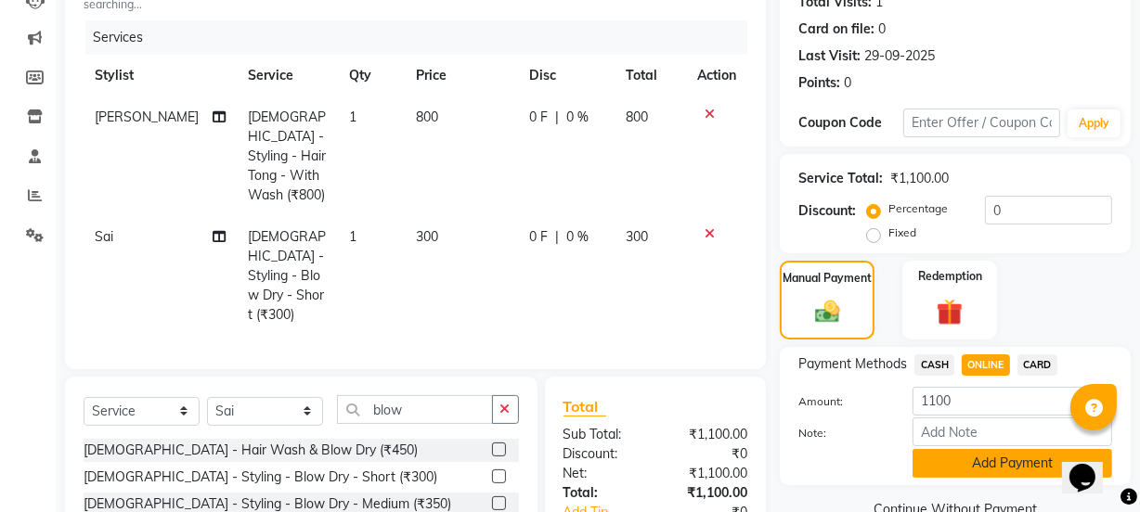
click at [992, 472] on button "Add Payment" at bounding box center [1013, 463] width 200 height 29
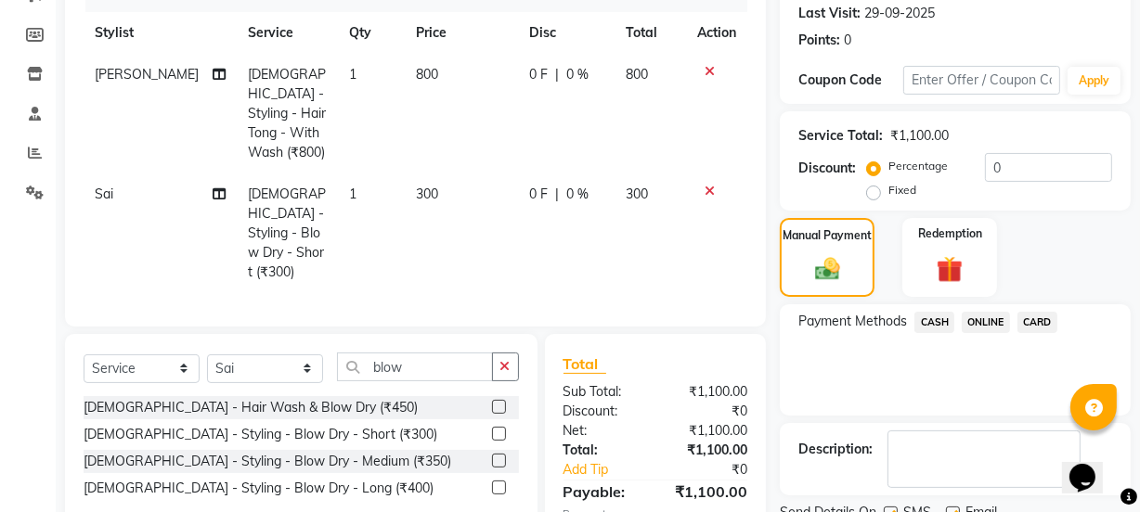
scroll to position [355, 0]
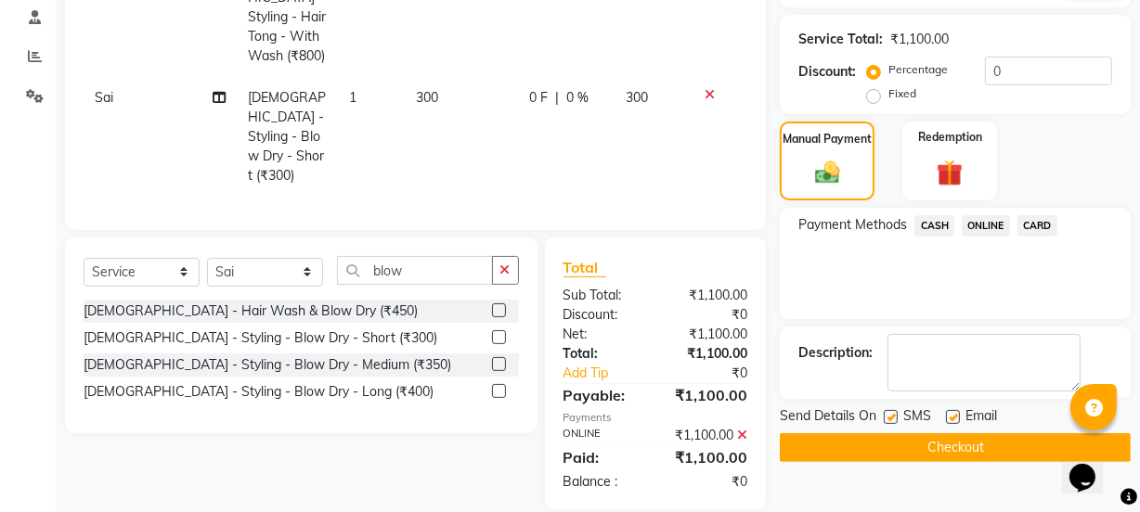
click at [974, 456] on button "Checkout" at bounding box center [955, 448] width 351 height 29
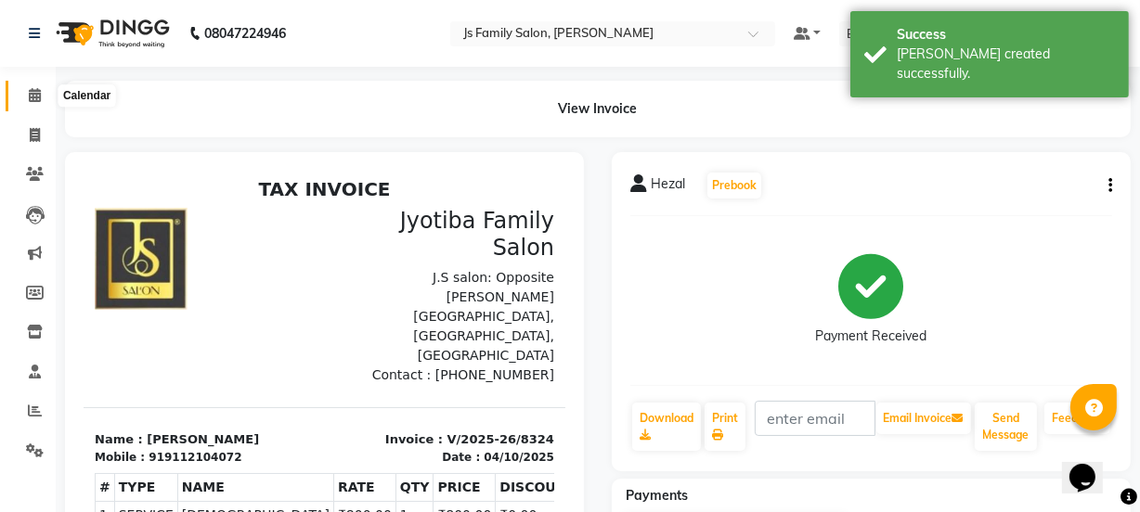
drag, startPoint x: 28, startPoint y: 85, endPoint x: 36, endPoint y: 125, distance: 40.8
click at [28, 86] on span at bounding box center [35, 95] width 32 height 21
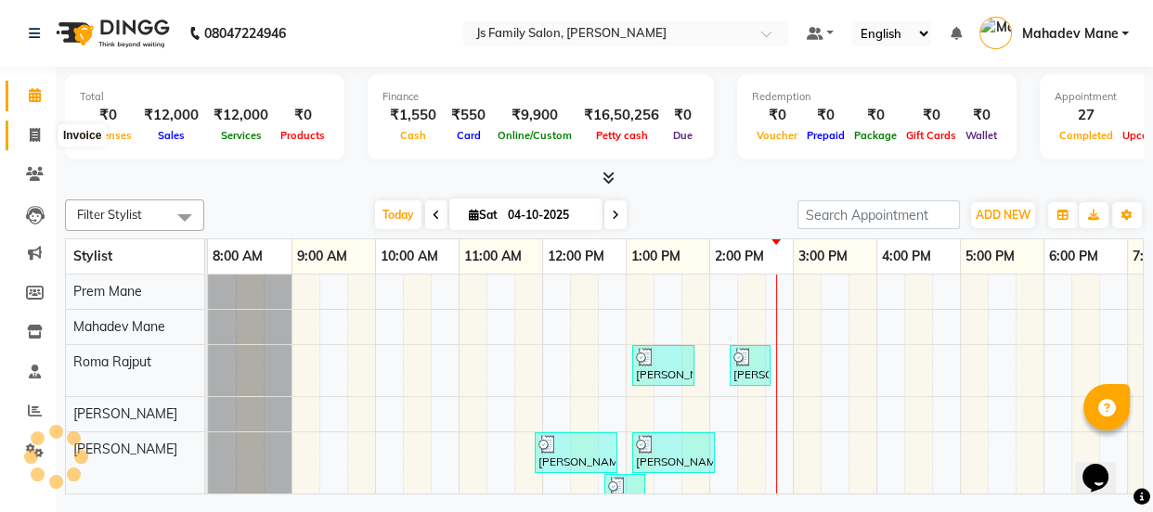
scroll to position [0, 67]
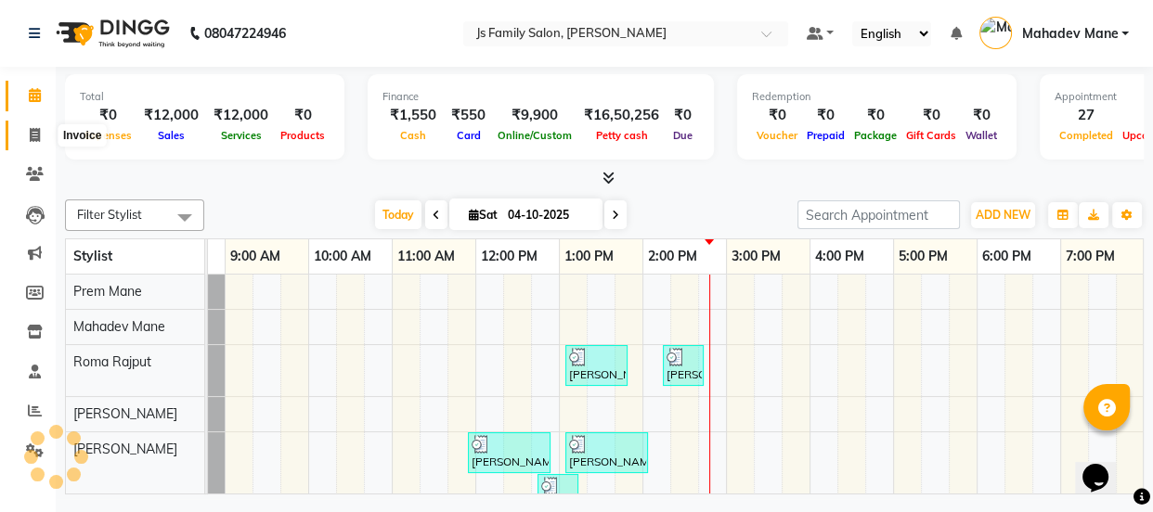
click at [35, 133] on icon at bounding box center [35, 135] width 10 height 14
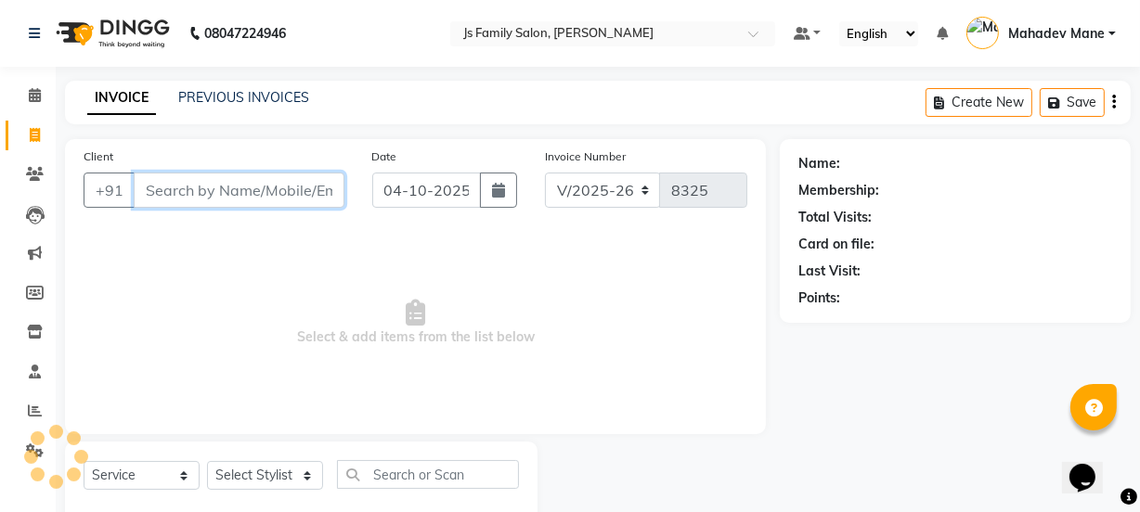
click at [209, 193] on input "Client" at bounding box center [239, 190] width 211 height 35
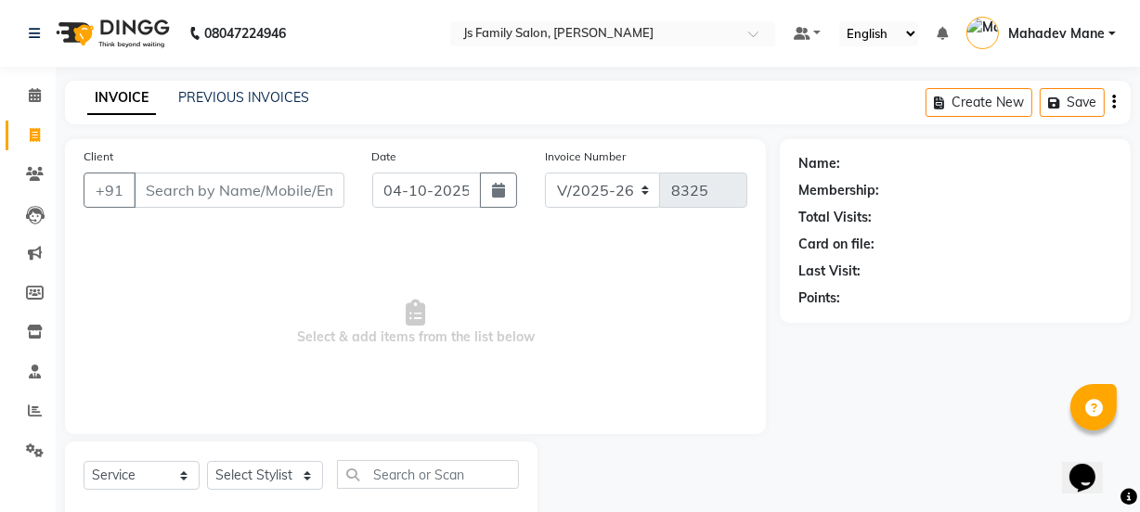
click at [318, 208] on div "Client +91" at bounding box center [214, 185] width 289 height 76
click at [305, 192] on input "Client" at bounding box center [239, 190] width 211 height 35
click at [23, 99] on span at bounding box center [35, 95] width 32 height 21
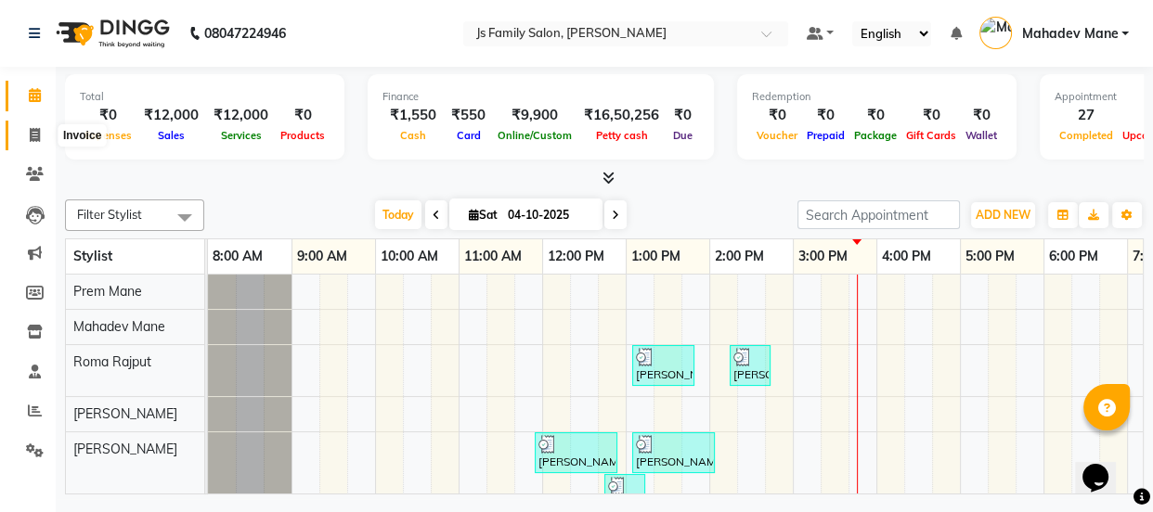
click at [33, 138] on icon at bounding box center [35, 135] width 10 height 14
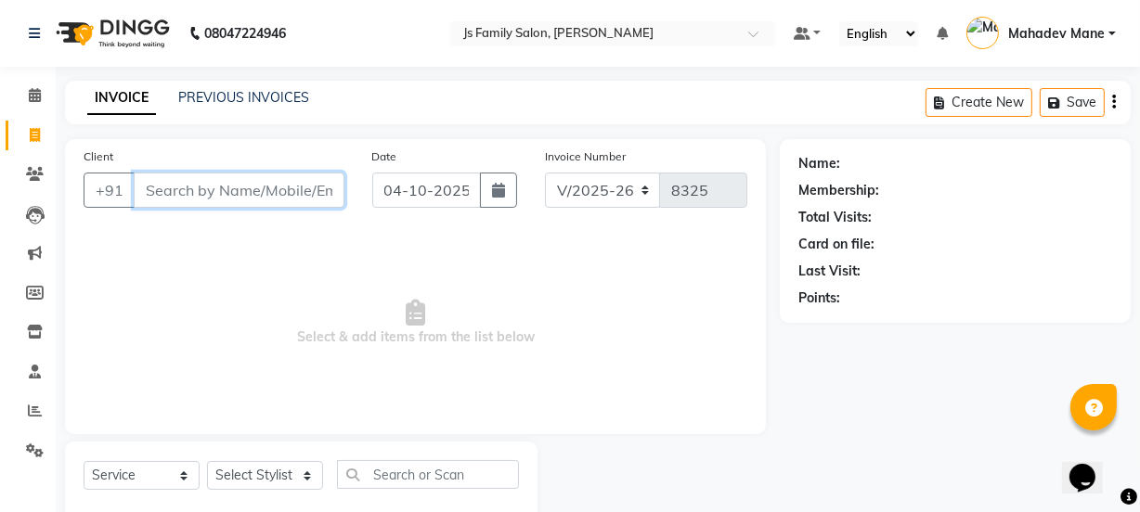
click at [208, 192] on input "Client" at bounding box center [239, 190] width 211 height 35
click at [27, 102] on span at bounding box center [35, 95] width 32 height 21
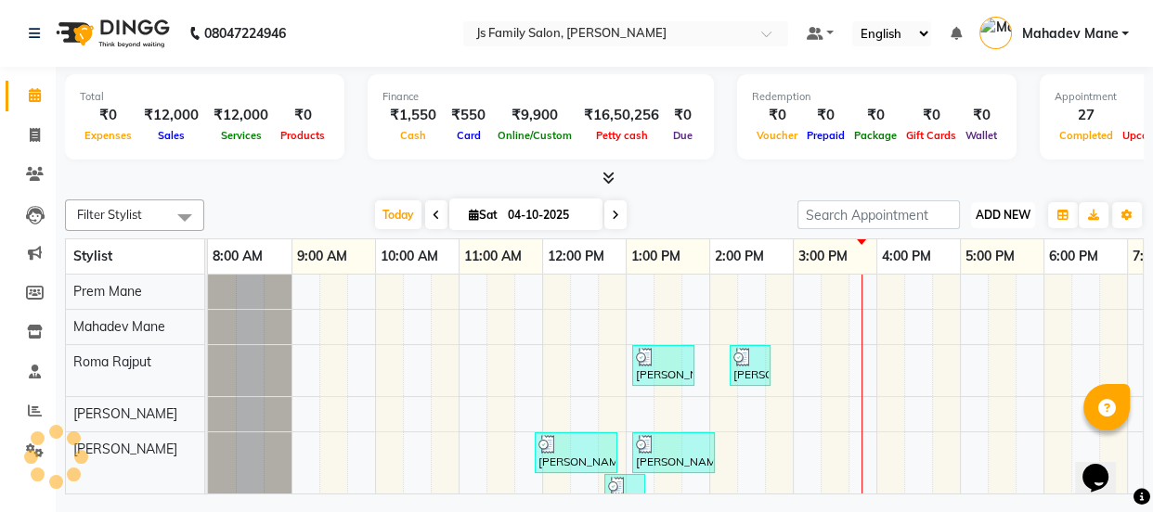
click at [1026, 202] on button "ADD NEW Toggle Dropdown" at bounding box center [1003, 215] width 64 height 26
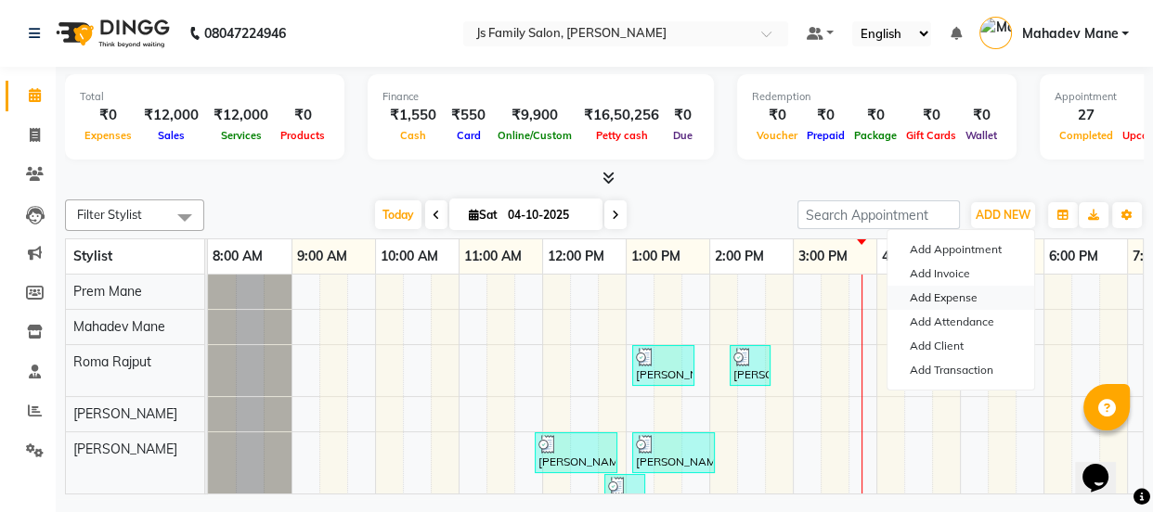
click at [944, 294] on link "Add Expense" at bounding box center [961, 298] width 147 height 24
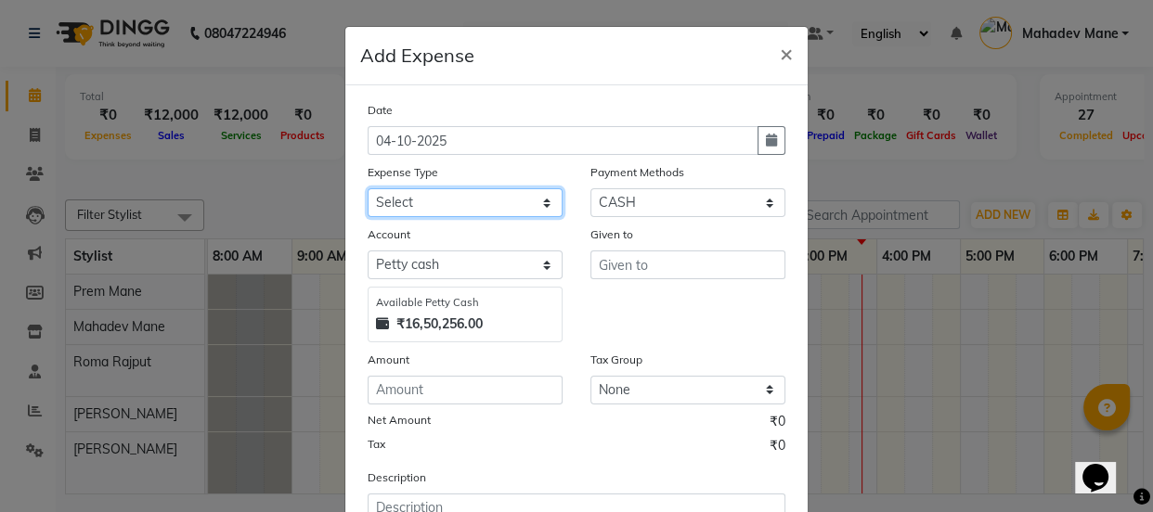
click at [445, 207] on select "Select Advance salary Advance salary ajaj Bank charges Car maintenance Cash tra…" at bounding box center [465, 202] width 195 height 29
click at [368, 189] on select "Select Advance salary Advance salary ajaj Bank charges Car maintenance Cash tra…" at bounding box center [465, 202] width 195 height 29
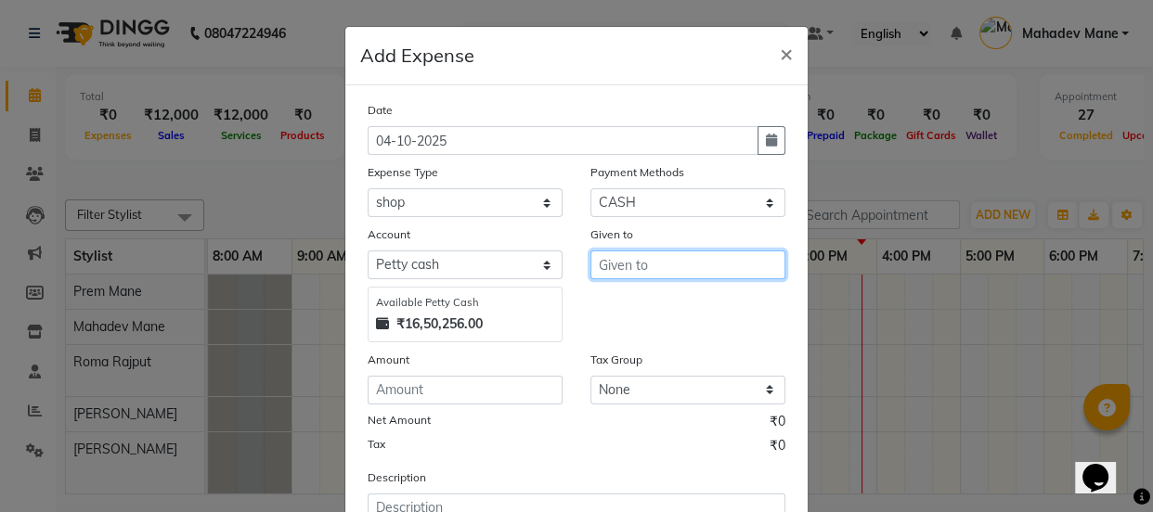
click at [642, 264] on input "text" at bounding box center [687, 265] width 195 height 29
click at [650, 302] on ngb-highlight "Prem Mane" at bounding box center [652, 305] width 76 height 19
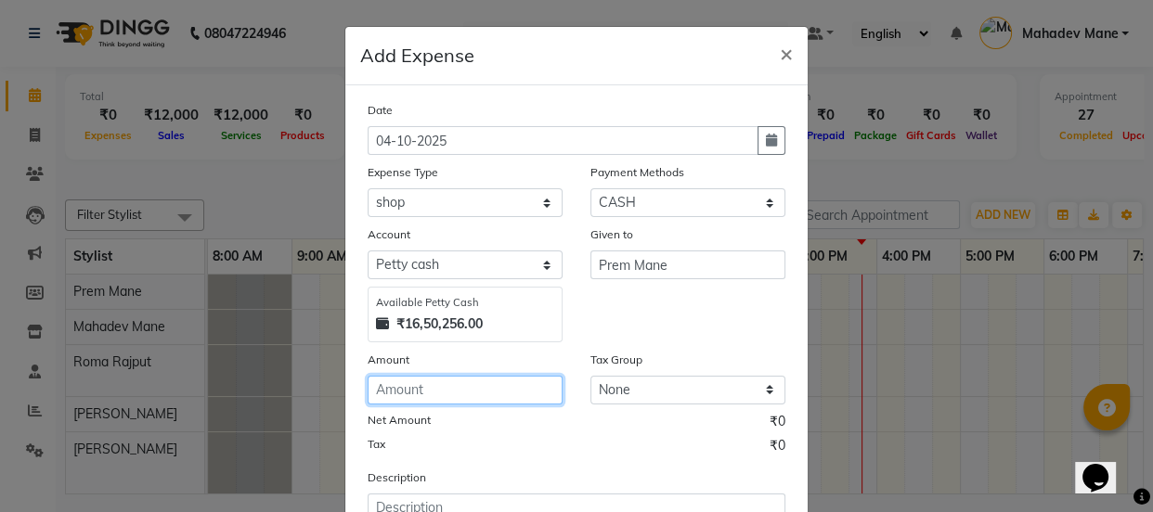
click at [517, 390] on input "number" at bounding box center [465, 390] width 195 height 29
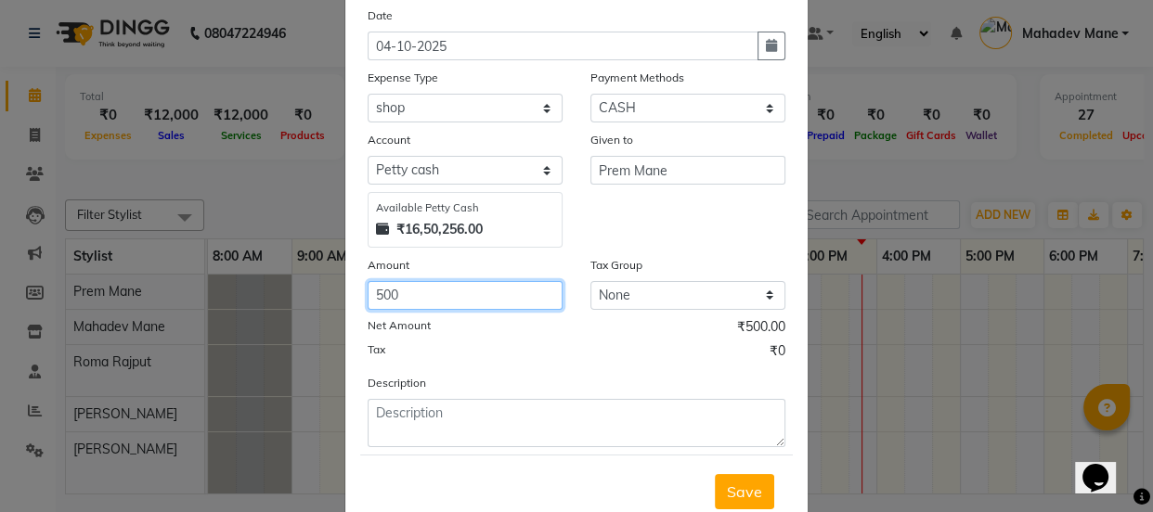
scroll to position [154, 0]
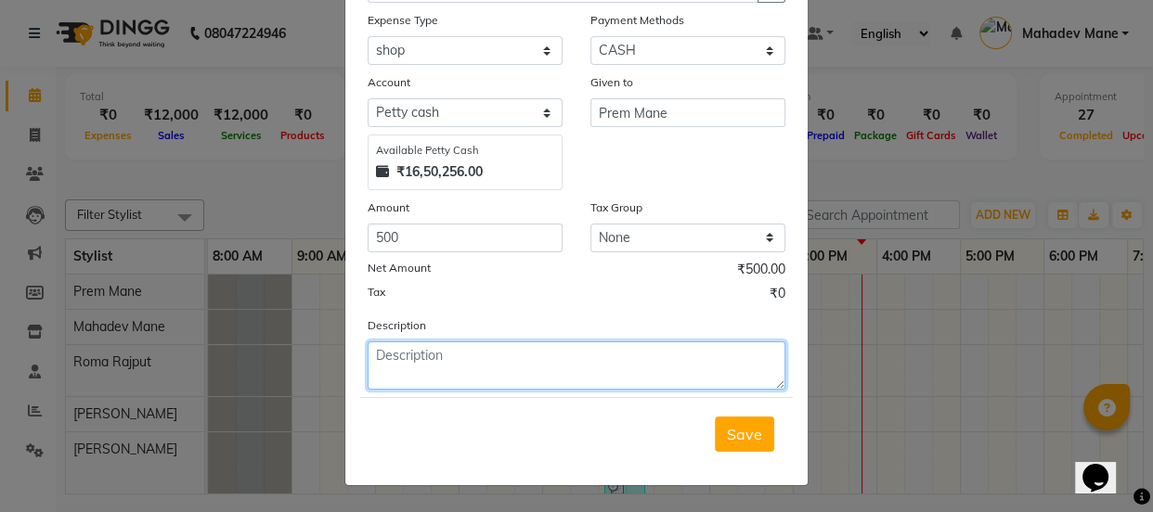
click at [632, 352] on textarea at bounding box center [577, 366] width 418 height 48
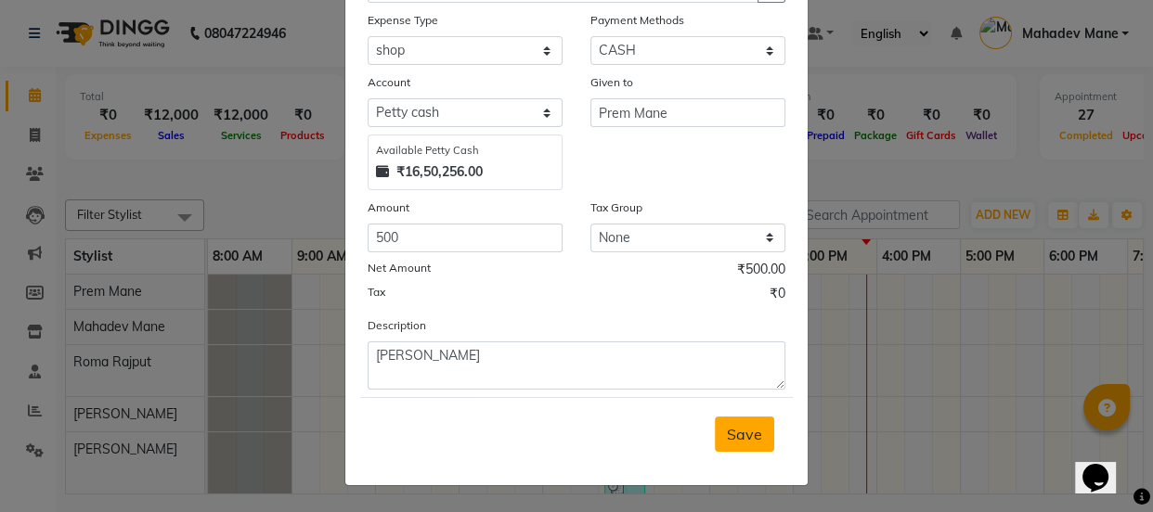
click at [729, 443] on span "Save" at bounding box center [744, 434] width 35 height 19
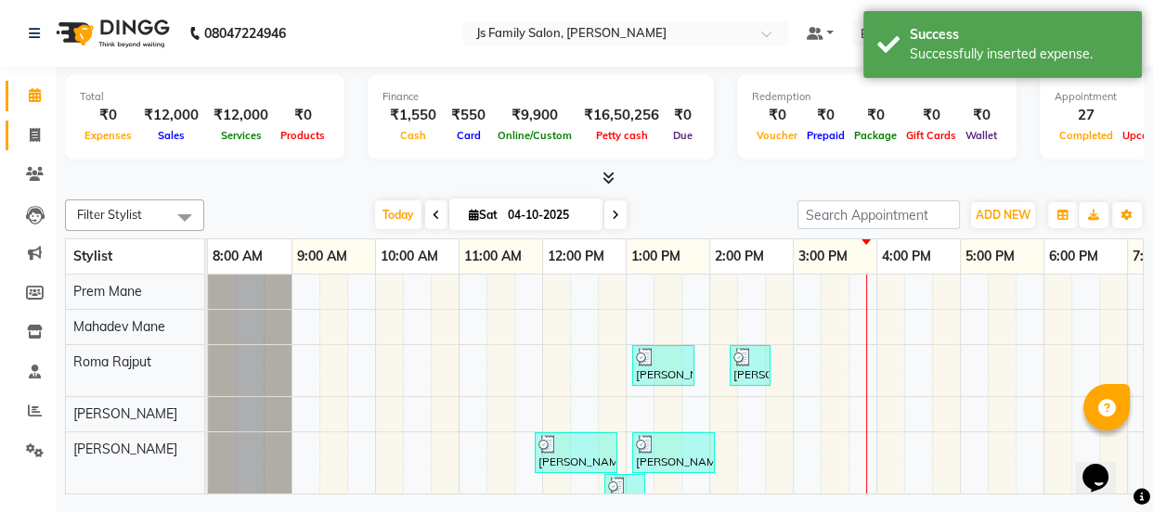
click at [31, 145] on link "Invoice" at bounding box center [28, 136] width 45 height 31
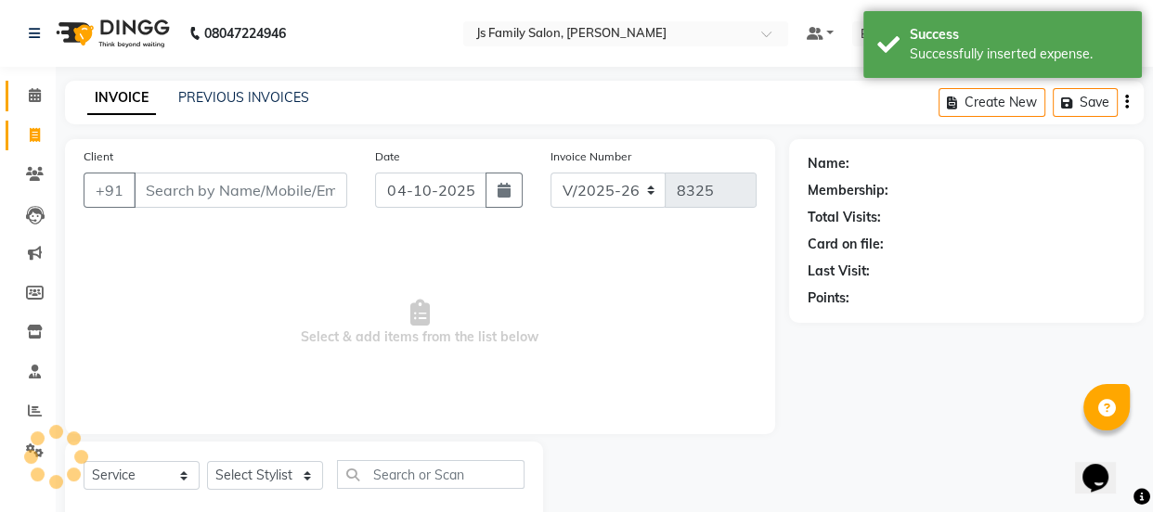
click at [32, 92] on icon at bounding box center [35, 95] width 12 height 14
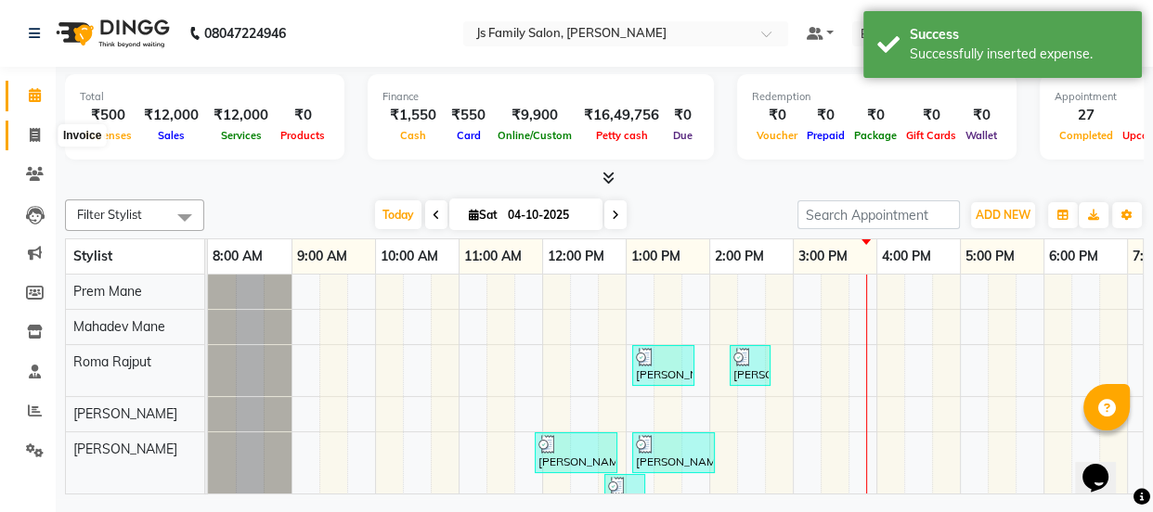
click at [29, 142] on span at bounding box center [35, 135] width 32 height 21
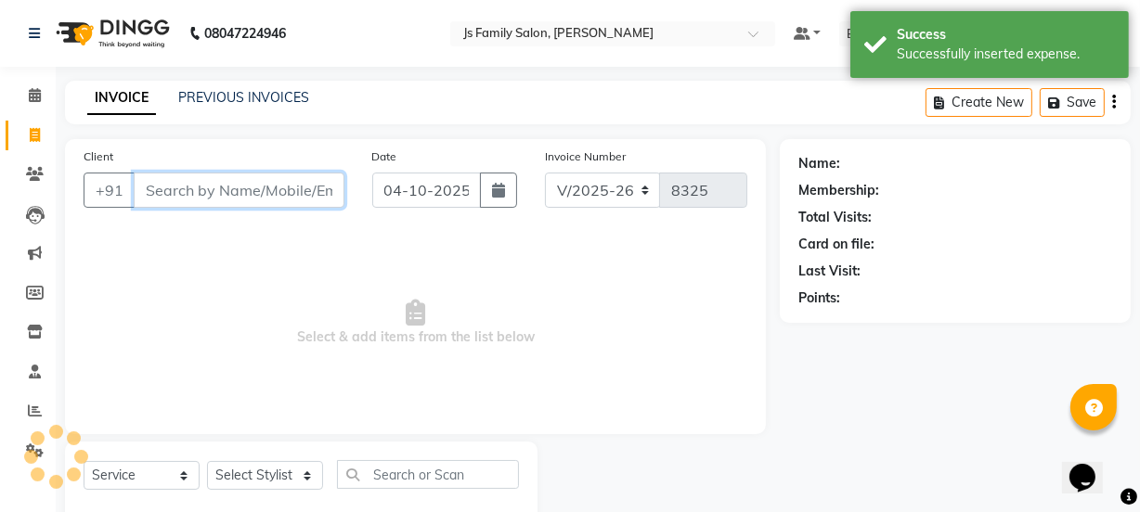
click at [226, 195] on input "Client" at bounding box center [239, 190] width 211 height 35
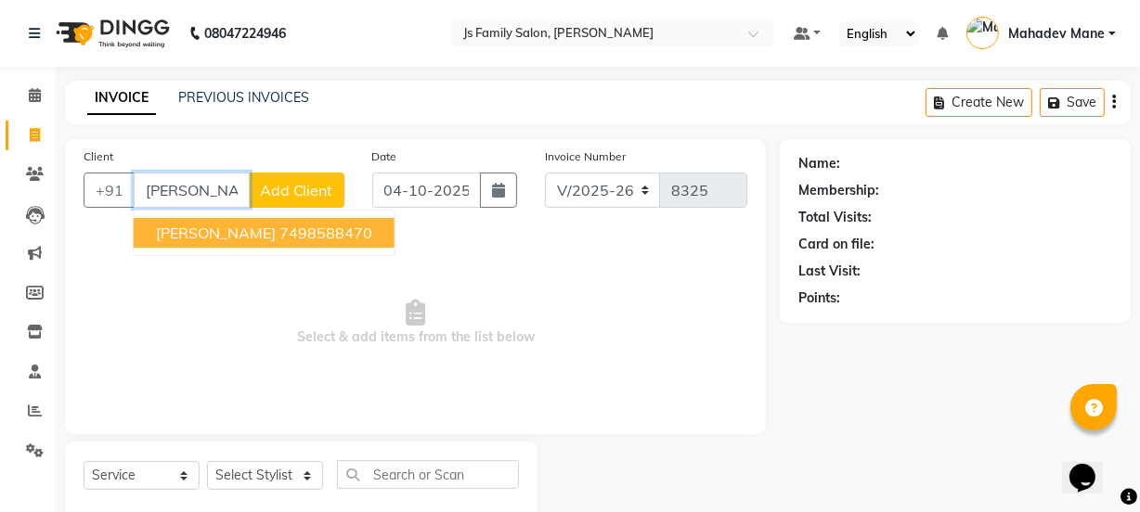
click at [238, 227] on span "[PERSON_NAME]" at bounding box center [216, 233] width 120 height 19
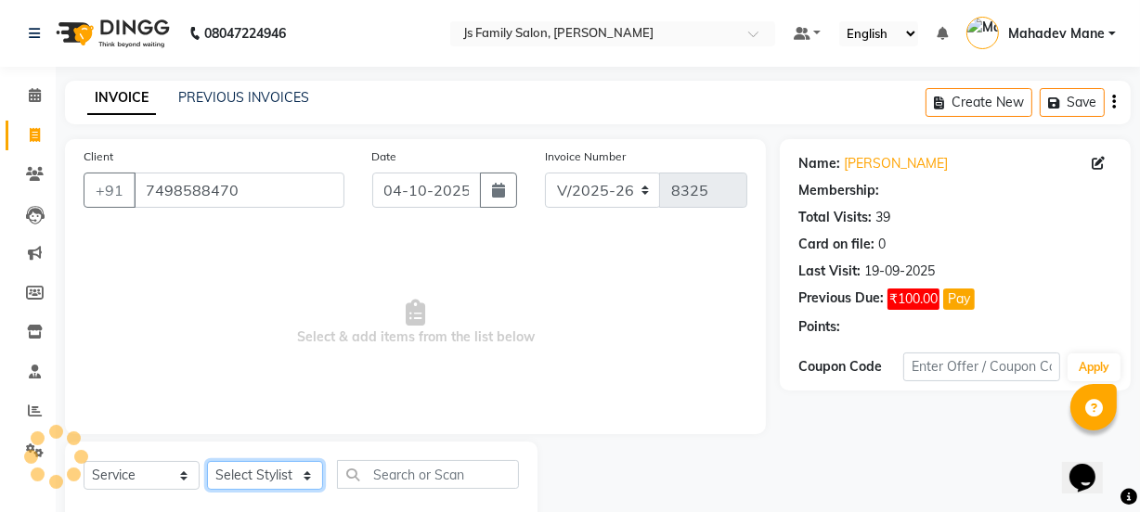
click at [252, 479] on select "Select Stylist arif [PERSON_NAME] Vaidyakar [PERSON_NAME] [PERSON_NAME] Mane Mo…" at bounding box center [265, 475] width 116 height 29
click at [207, 461] on select "Select Stylist arif [PERSON_NAME] Vaidyakar [PERSON_NAME] [PERSON_NAME] Mane Mo…" at bounding box center [265, 475] width 116 height 29
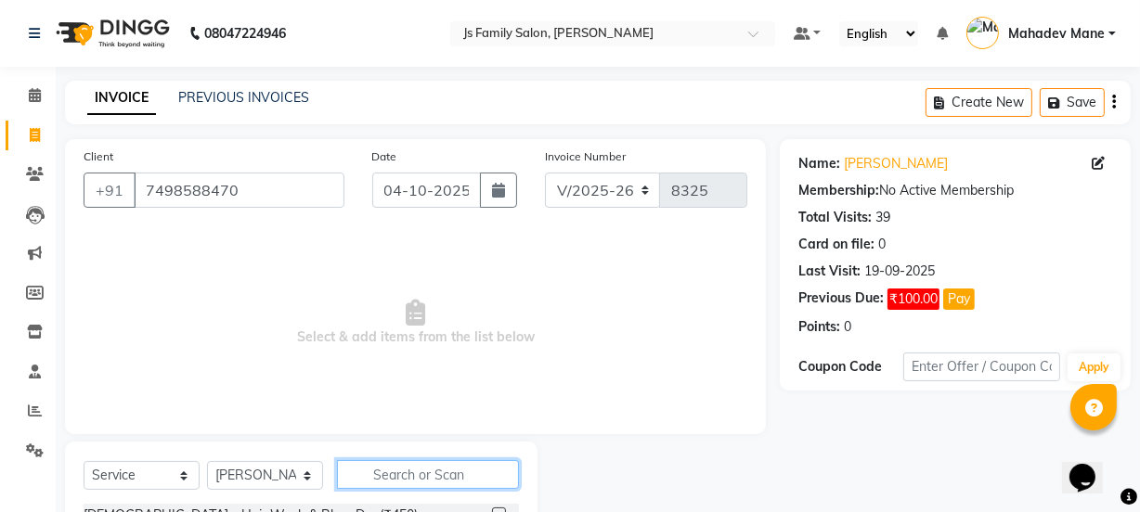
click at [350, 464] on input "text" at bounding box center [428, 474] width 182 height 29
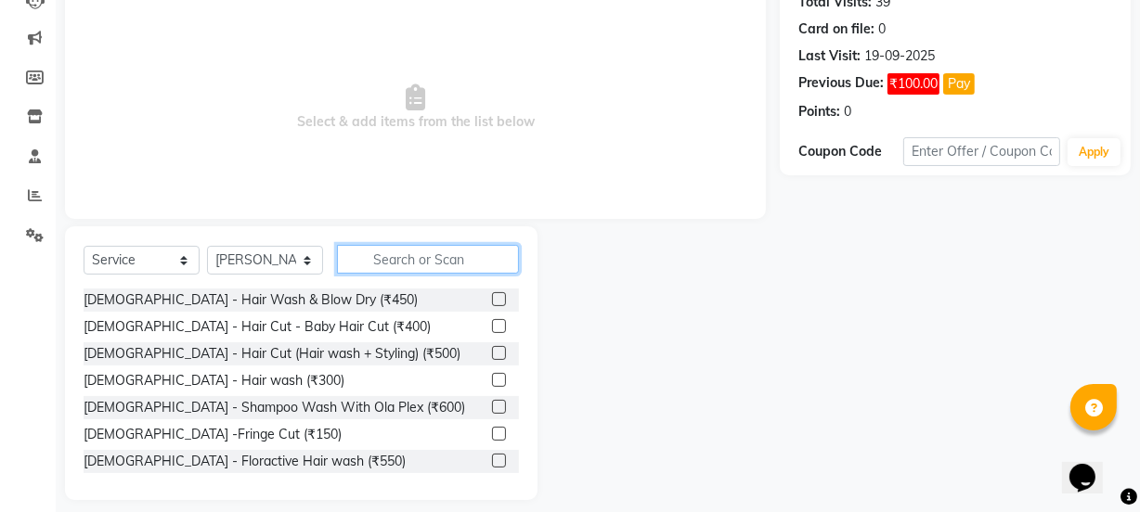
scroll to position [232, 0]
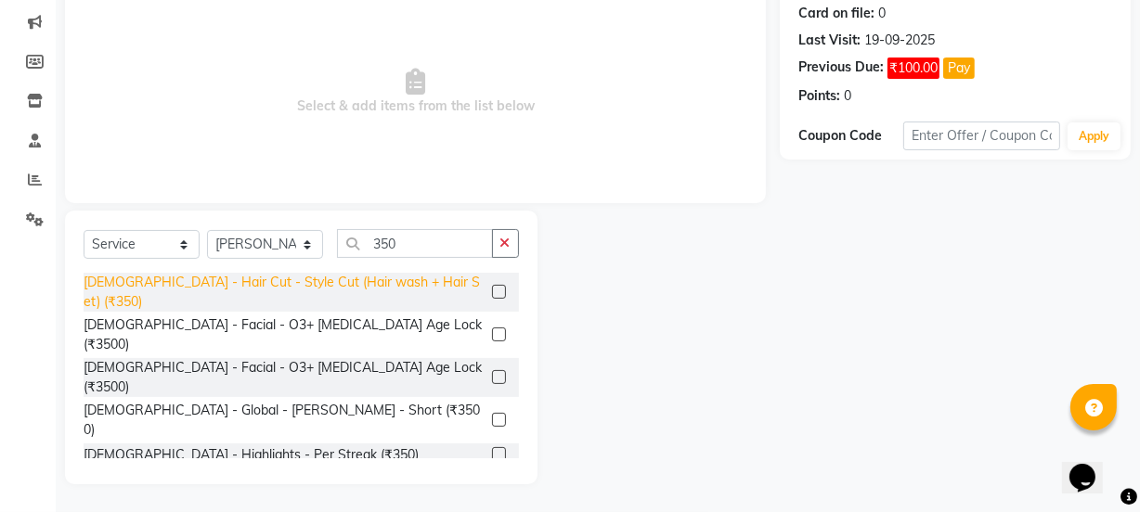
click at [400, 286] on div "[DEMOGRAPHIC_DATA] - Hair Cut - Style Cut (Hair wash + Hair Set) (₹350)" at bounding box center [284, 292] width 401 height 39
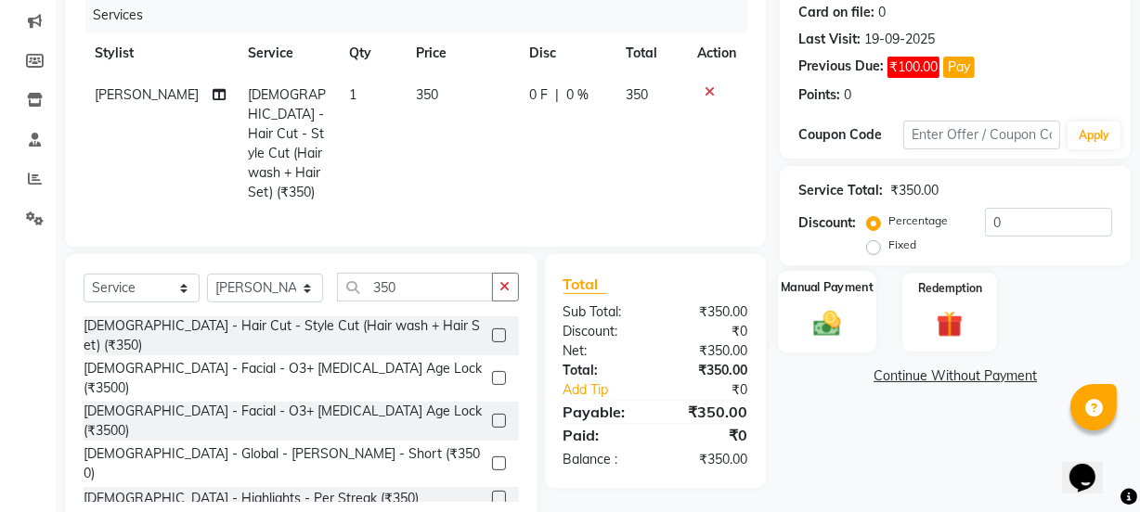
click at [800, 299] on div "Manual Payment" at bounding box center [827, 312] width 98 height 83
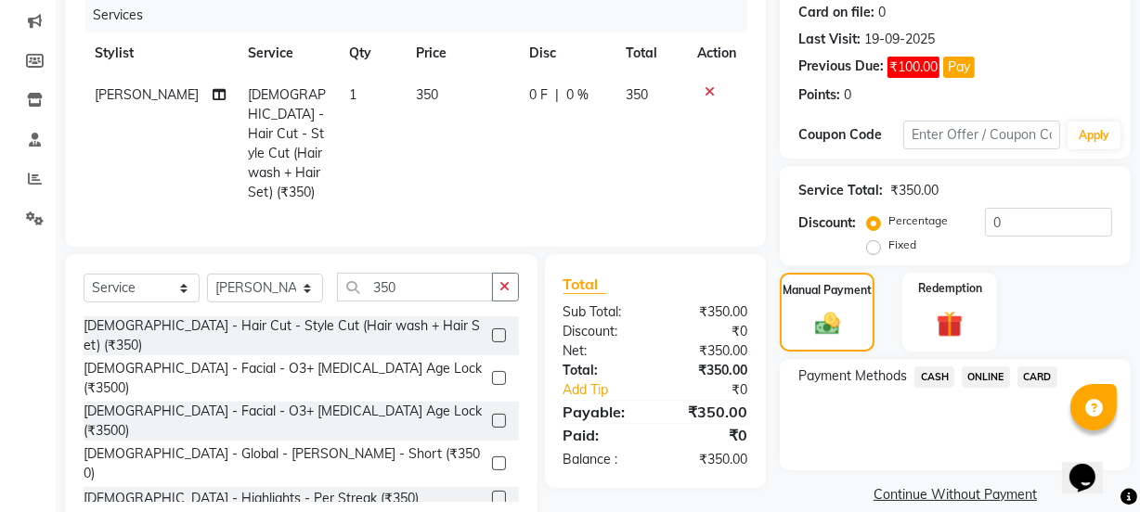
click at [990, 370] on span "ONLINE" at bounding box center [986, 377] width 48 height 21
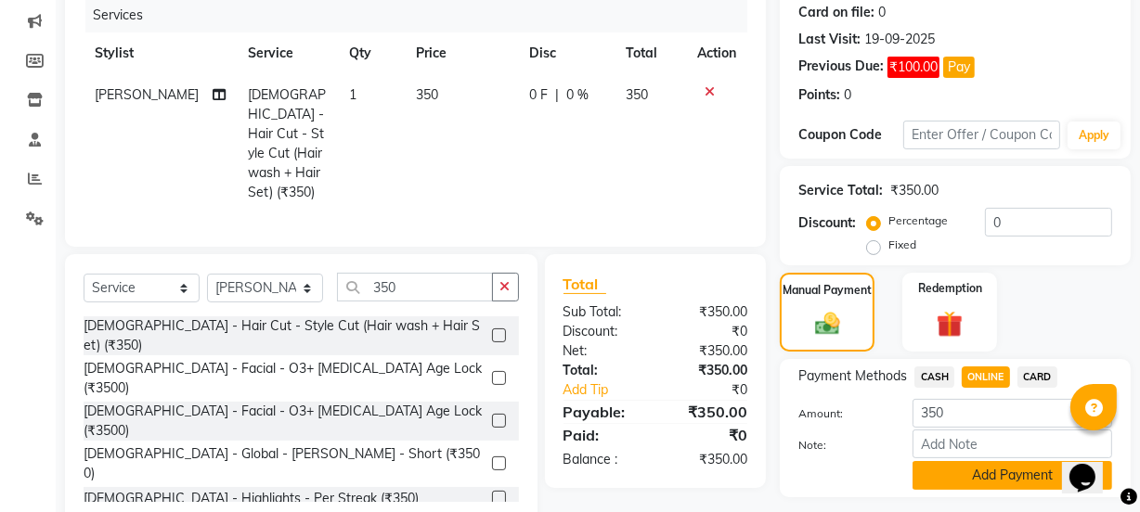
click at [1005, 466] on button "Add Payment" at bounding box center [1013, 475] width 200 height 29
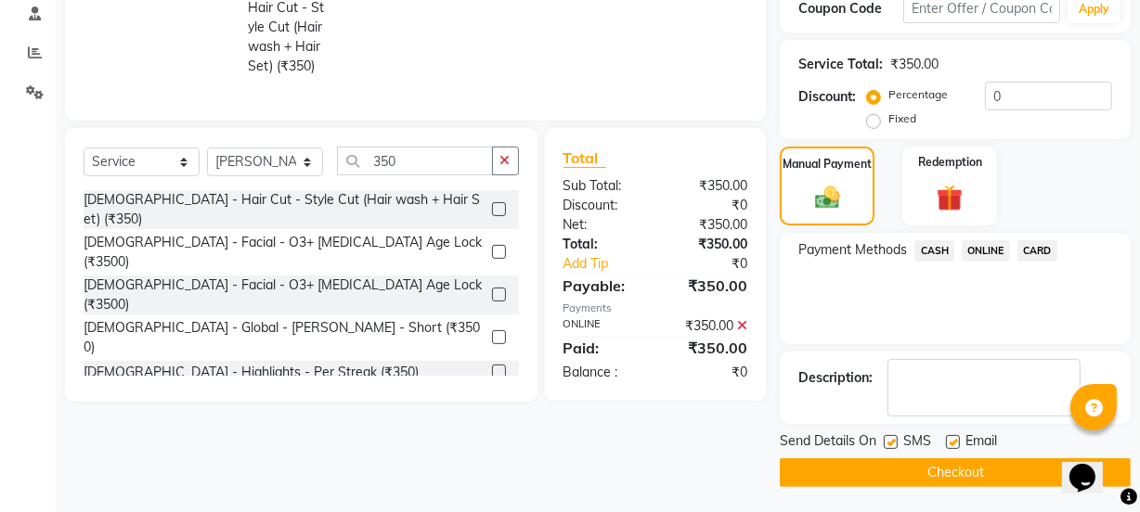
scroll to position [360, 0]
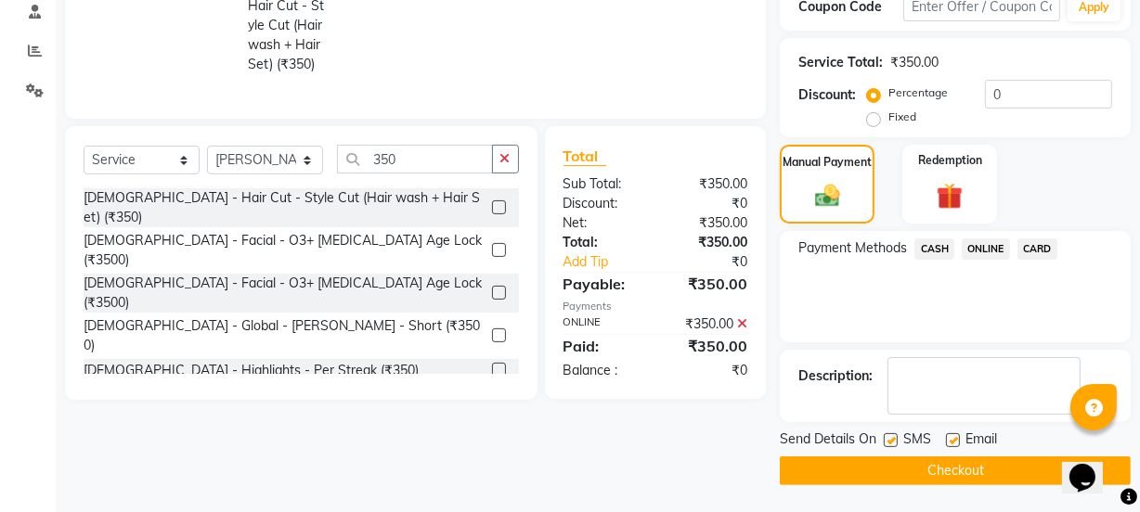
click at [1014, 474] on button "Checkout" at bounding box center [955, 471] width 351 height 29
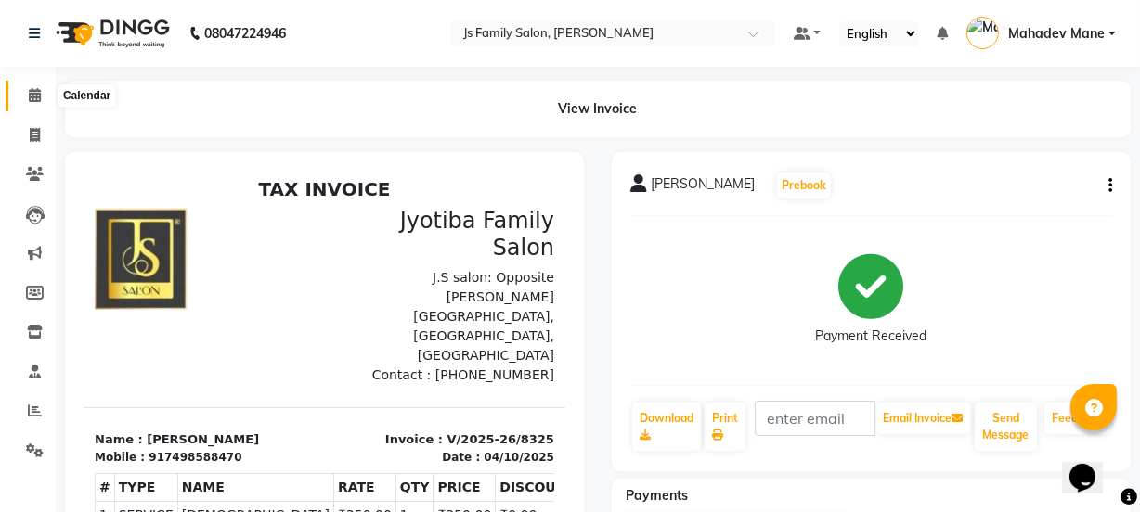
click at [34, 95] on icon at bounding box center [35, 95] width 12 height 14
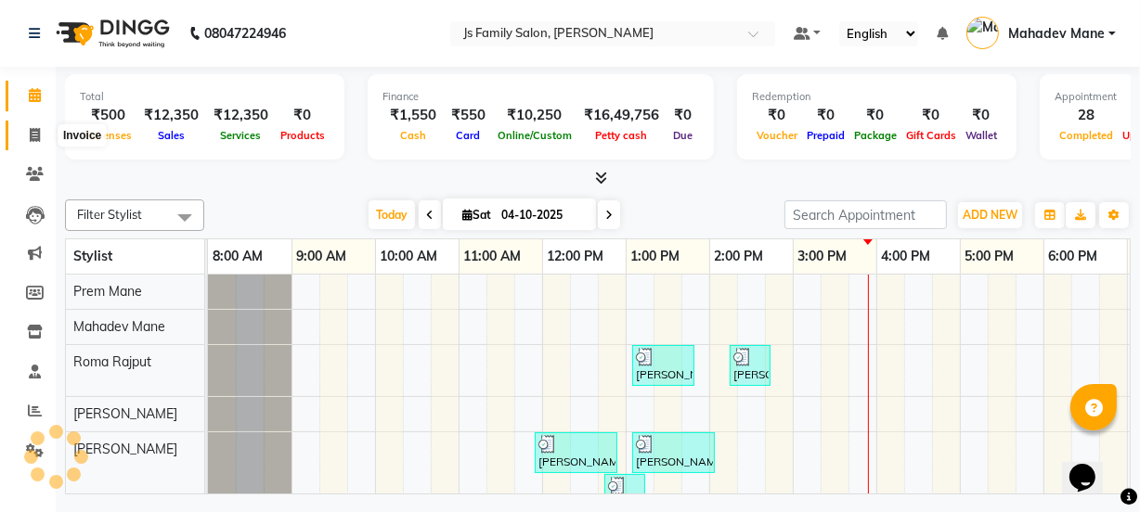
click at [35, 137] on icon at bounding box center [35, 135] width 10 height 14
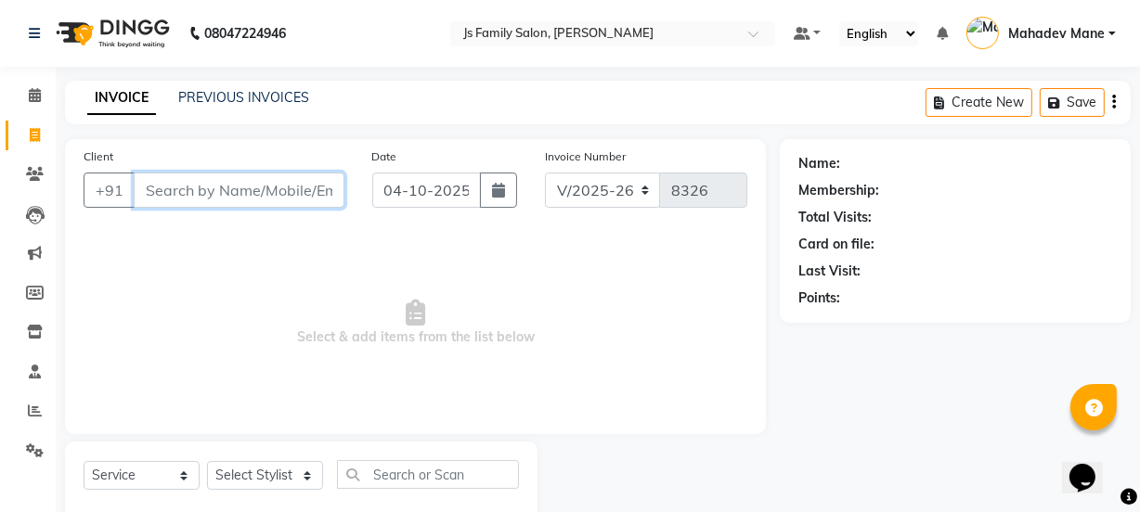
click at [162, 199] on input "Client" at bounding box center [239, 190] width 211 height 35
click at [223, 97] on link "PREVIOUS INVOICES" at bounding box center [243, 97] width 131 height 17
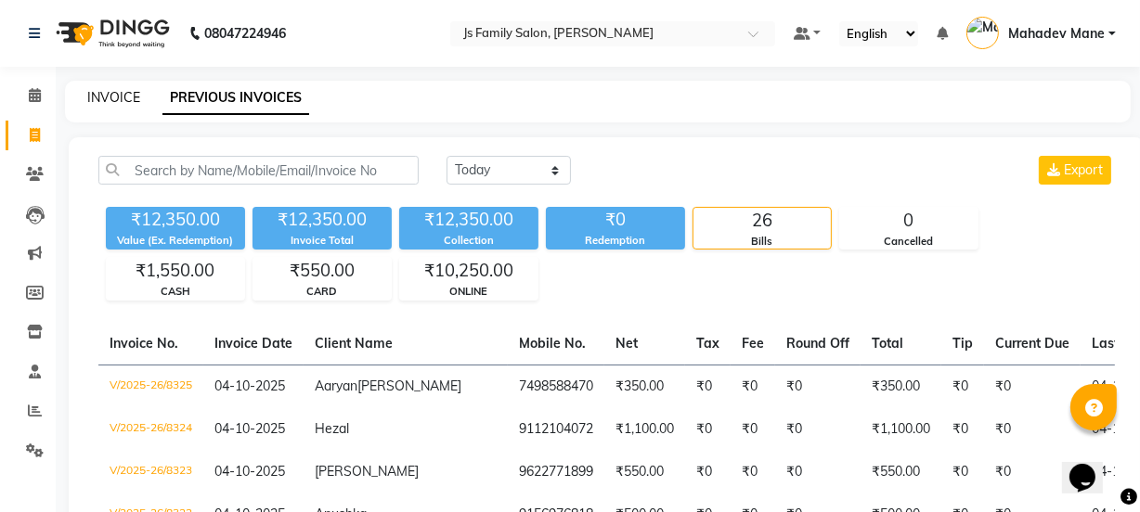
click at [113, 101] on link "INVOICE" at bounding box center [113, 97] width 53 height 17
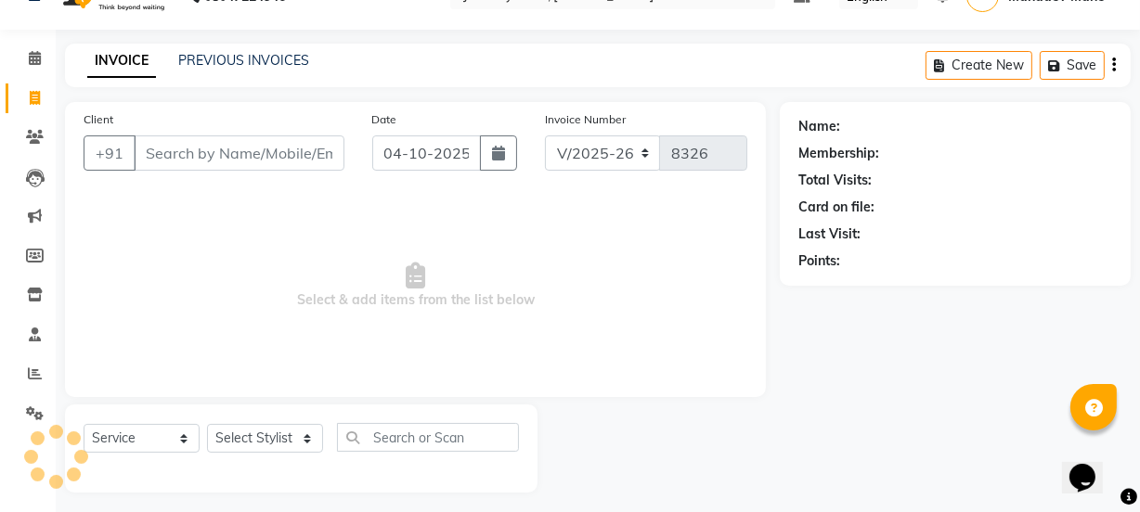
scroll to position [46, 0]
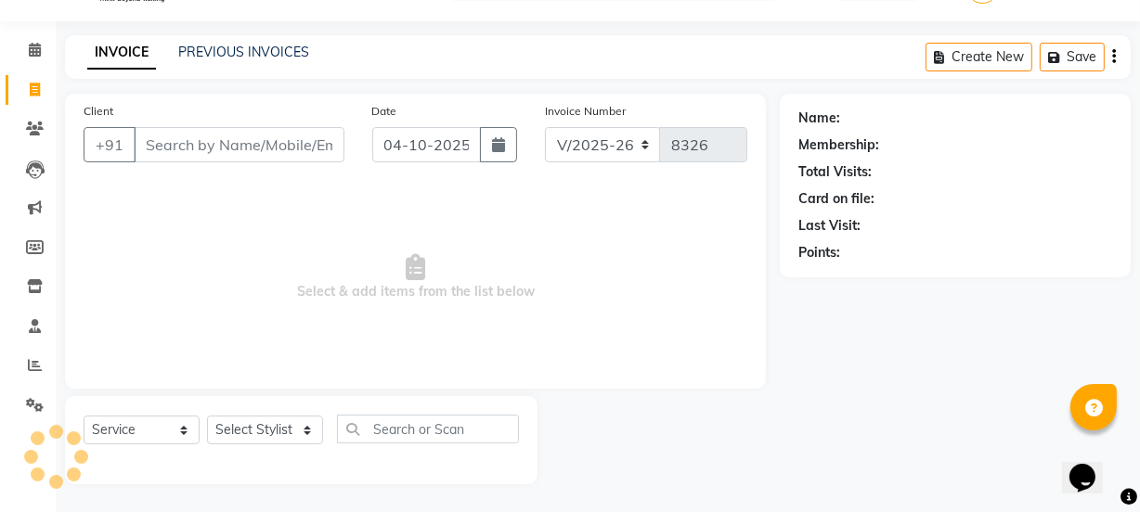
click at [169, 157] on input "Client" at bounding box center [239, 144] width 211 height 35
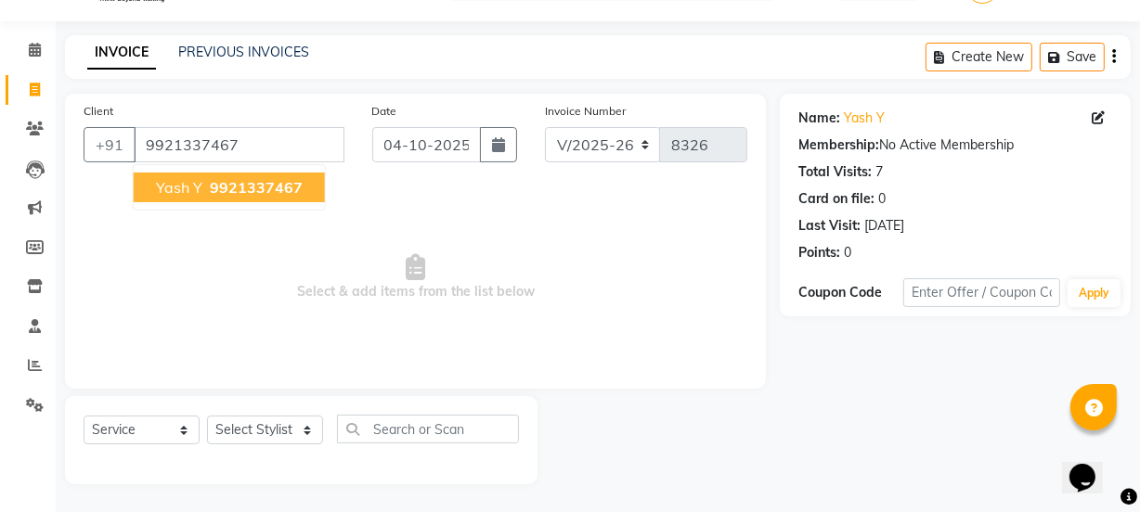
click at [188, 196] on button "Yash Y 9921337467" at bounding box center [229, 188] width 191 height 30
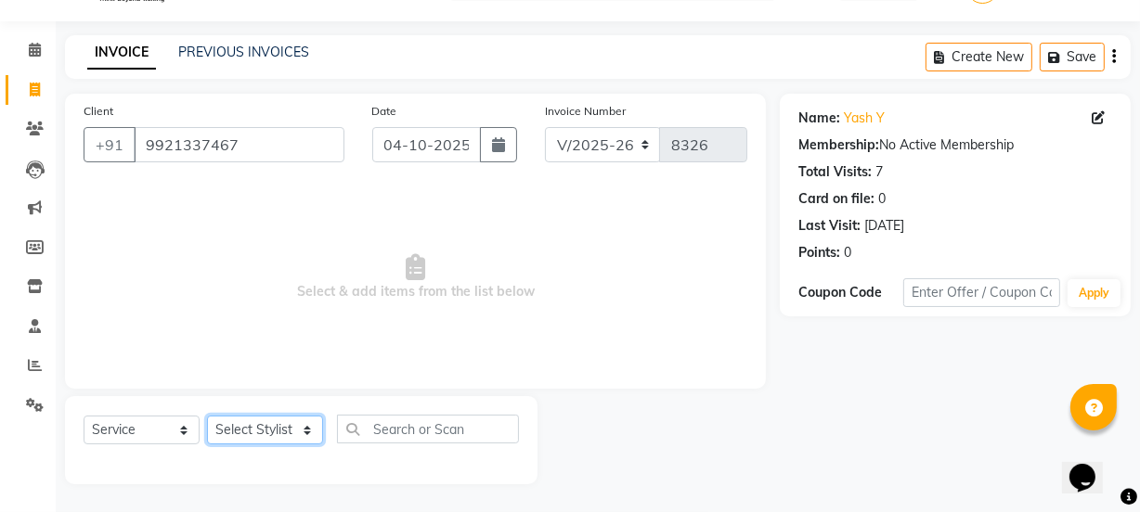
click at [279, 434] on select "Select Stylist arif [PERSON_NAME] Vaidyakar [PERSON_NAME] [PERSON_NAME] Mane Mo…" at bounding box center [265, 430] width 116 height 29
click at [207, 416] on select "Select Stylist arif [PERSON_NAME] Vaidyakar [PERSON_NAME] [PERSON_NAME] Mane Mo…" at bounding box center [265, 430] width 116 height 29
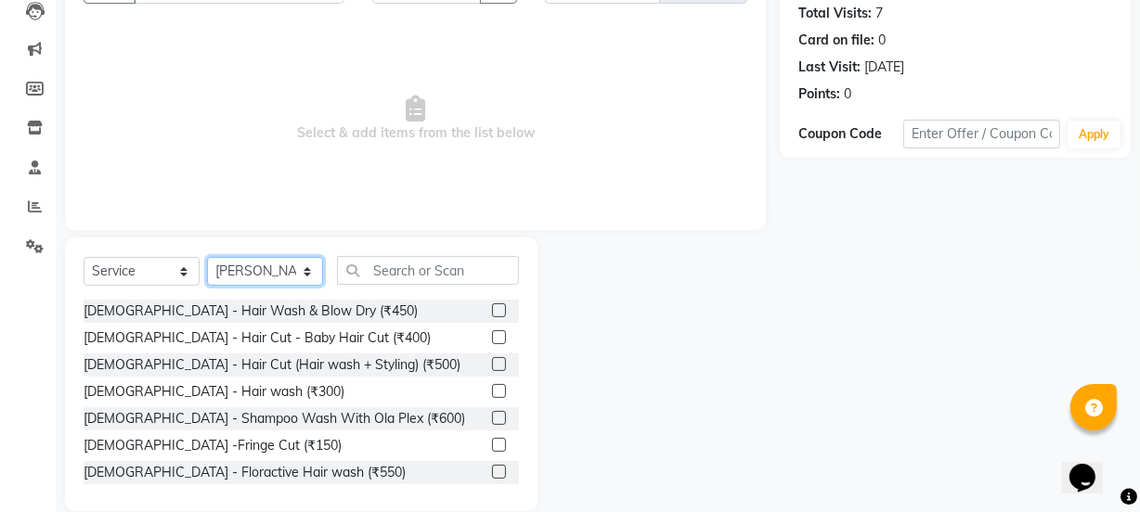
scroll to position [232, 0]
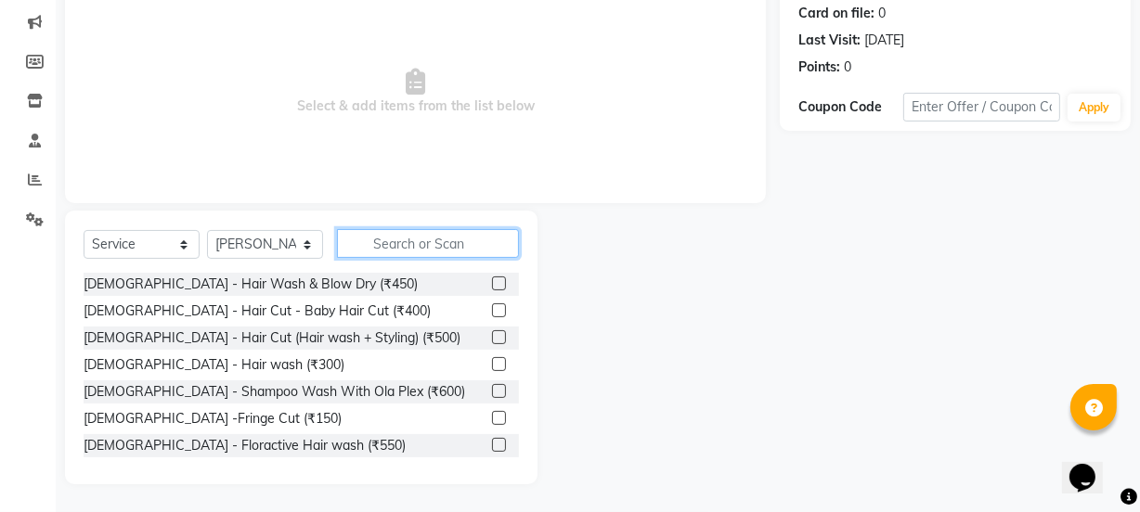
click at [377, 251] on input "text" at bounding box center [428, 243] width 182 height 29
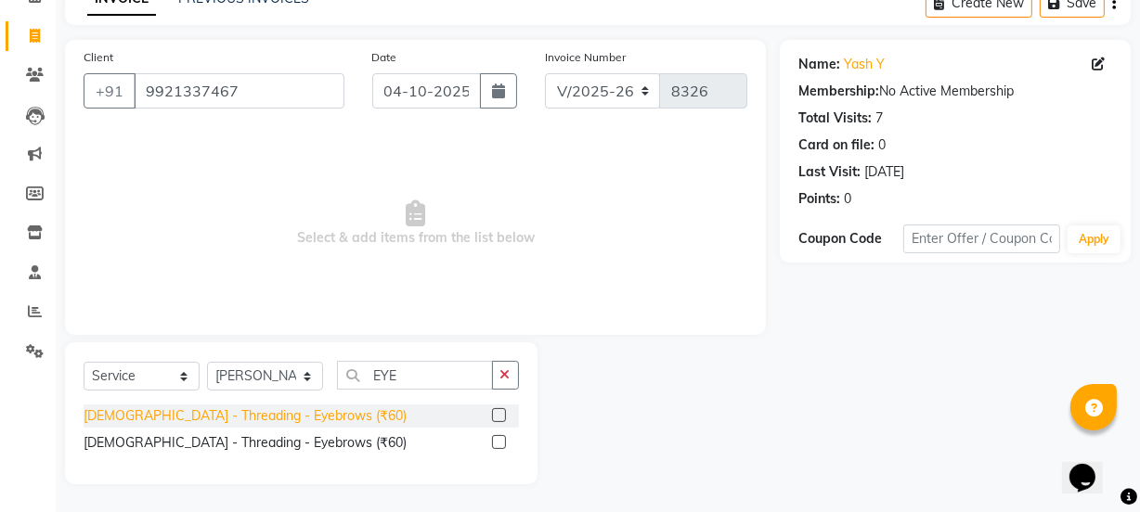
click at [279, 413] on div "[DEMOGRAPHIC_DATA] - Threading - Eyebrows (₹60)" at bounding box center [245, 416] width 323 height 19
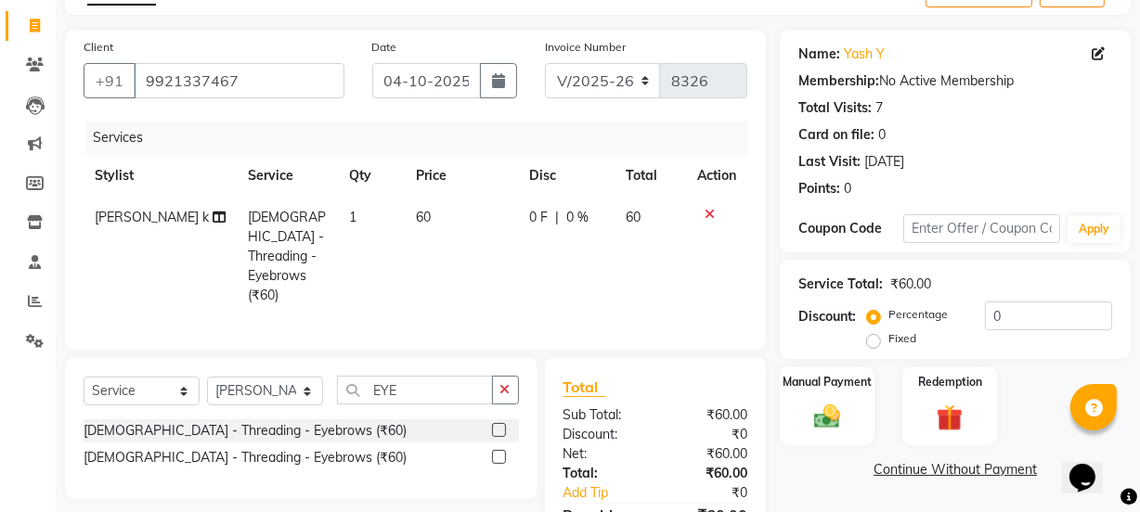
scroll to position [191, 0]
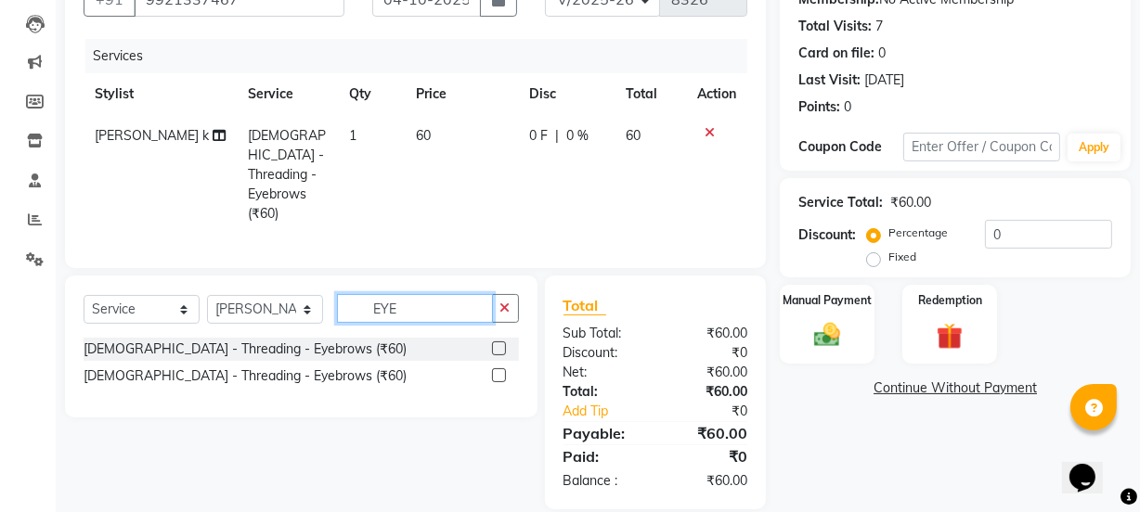
click at [427, 297] on input "EYE" at bounding box center [415, 308] width 156 height 29
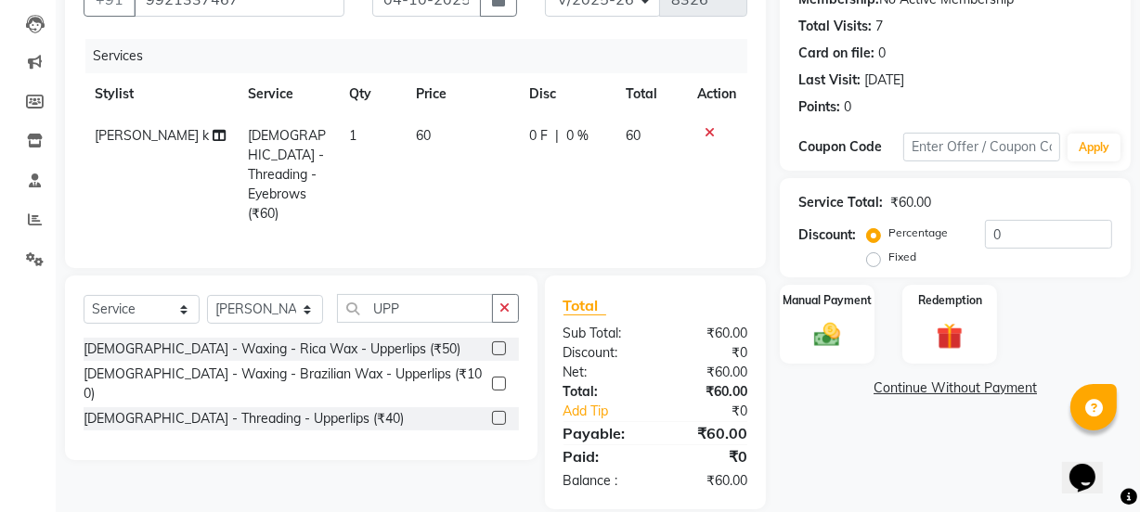
click at [274, 408] on div "[DEMOGRAPHIC_DATA] - Threading - Upperlips (₹40)" at bounding box center [301, 419] width 435 height 23
click at [274, 409] on div "[DEMOGRAPHIC_DATA] - Threading - Upperlips (₹40)" at bounding box center [244, 418] width 320 height 19
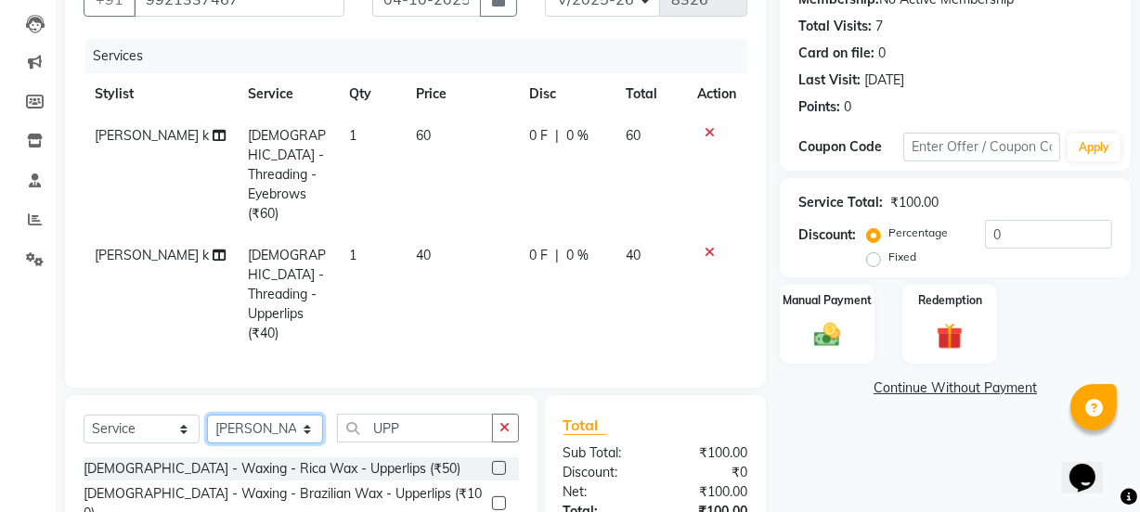
click at [253, 415] on select "Select Stylist arif [PERSON_NAME] Vaidyakar [PERSON_NAME] [PERSON_NAME] Mane Mo…" at bounding box center [265, 429] width 116 height 29
click at [207, 415] on select "Select Stylist arif [PERSON_NAME] Vaidyakar [PERSON_NAME] [PERSON_NAME] Mane Mo…" at bounding box center [265, 429] width 116 height 29
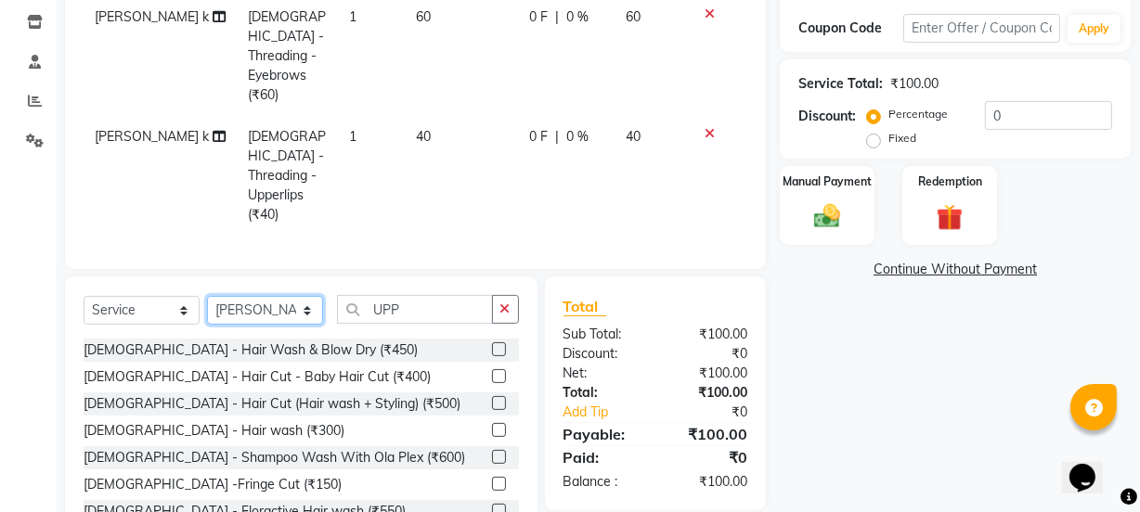
scroll to position [311, 0]
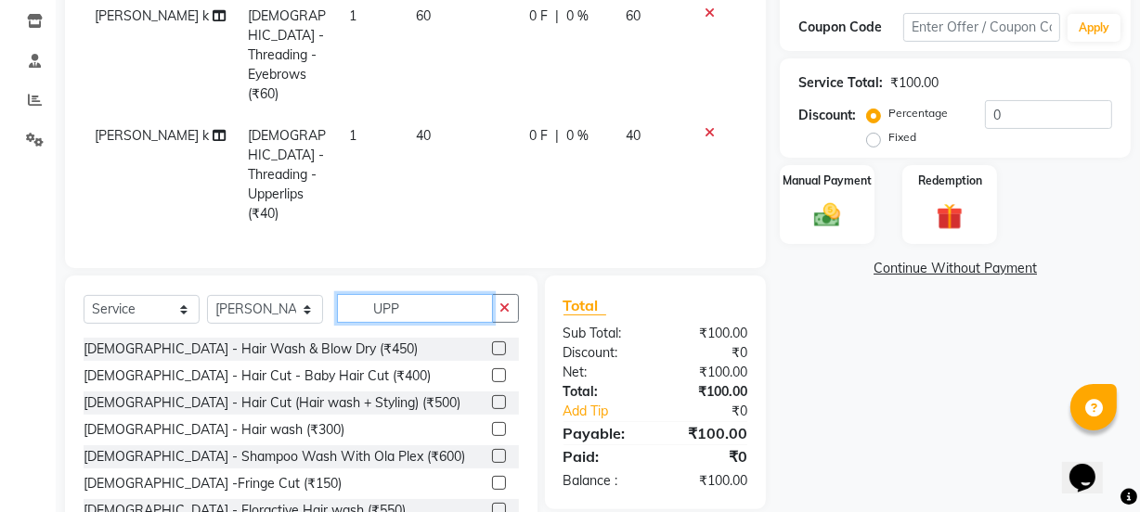
click at [473, 294] on input "UPP" at bounding box center [415, 308] width 156 height 29
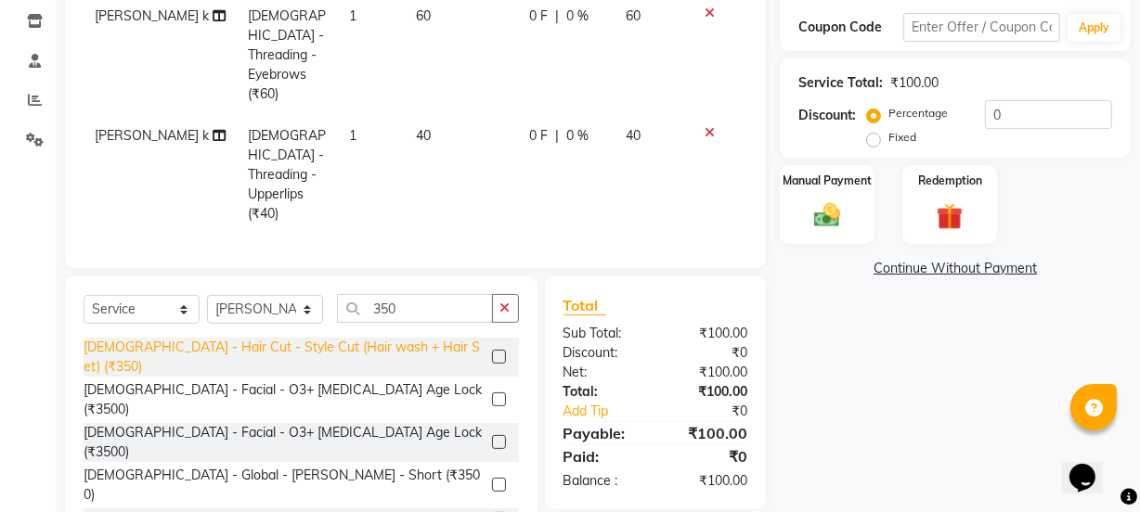
click at [382, 338] on div "[DEMOGRAPHIC_DATA] - Hair Cut - Style Cut (Hair wash + Hair Set) (₹350)" at bounding box center [284, 357] width 401 height 39
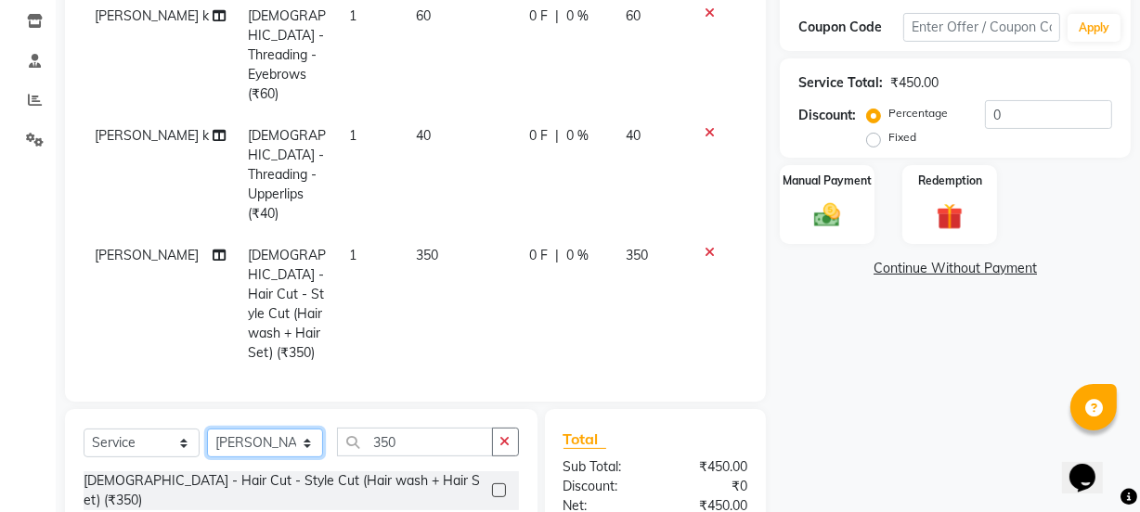
click at [260, 429] on select "Select Stylist arif [PERSON_NAME] Vaidyakar [PERSON_NAME] [PERSON_NAME] Mane Mo…" at bounding box center [265, 443] width 116 height 29
click at [207, 429] on select "Select Stylist arif [PERSON_NAME] Vaidyakar [PERSON_NAME] [PERSON_NAME] Mane Mo…" at bounding box center [265, 443] width 116 height 29
drag, startPoint x: 290, startPoint y: 367, endPoint x: 289, endPoint y: 357, distance: 9.3
click at [290, 429] on select "Select Stylist arif [PERSON_NAME] Vaidyakar [PERSON_NAME] [PERSON_NAME] Mane Mo…" at bounding box center [265, 443] width 116 height 29
click at [207, 429] on select "Select Stylist arif [PERSON_NAME] Vaidyakar [PERSON_NAME] [PERSON_NAME] Mane Mo…" at bounding box center [265, 443] width 116 height 29
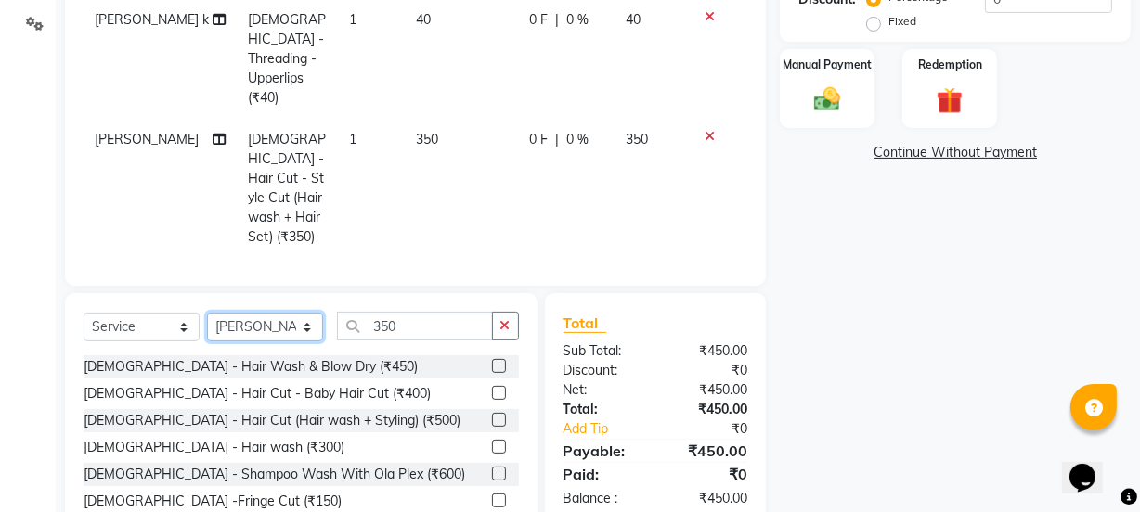
scroll to position [431, 0]
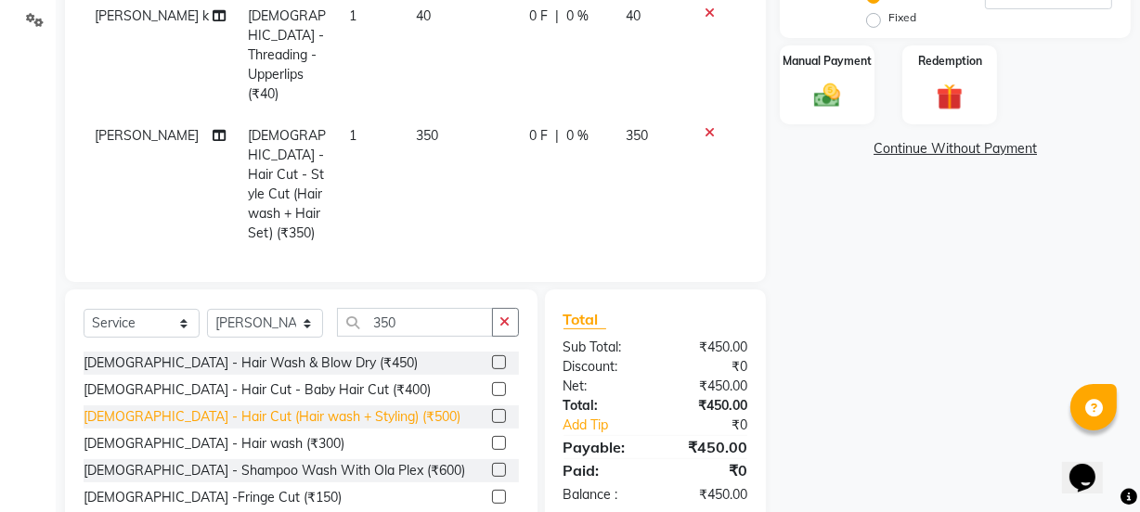
click at [349, 408] on div "[DEMOGRAPHIC_DATA] - Hair Cut (Hair wash + Styling) (₹500)" at bounding box center [272, 417] width 377 height 19
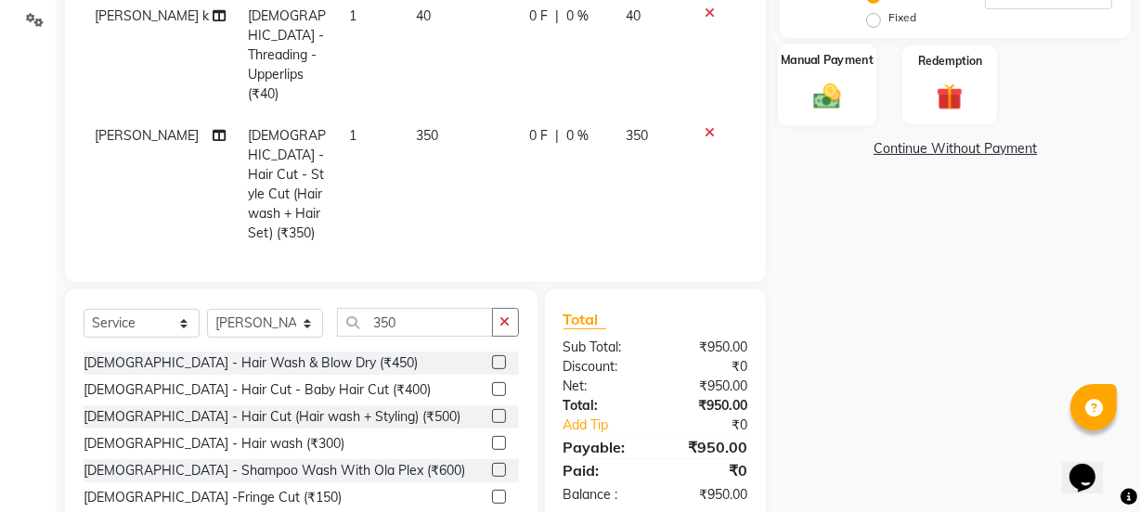
click at [817, 105] on img at bounding box center [827, 96] width 45 height 32
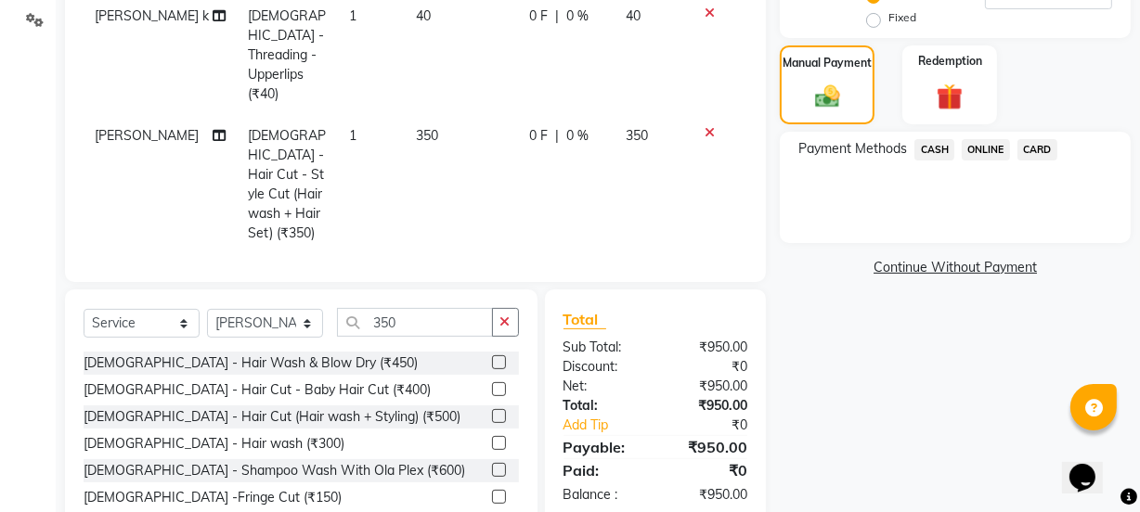
click at [958, 144] on div "ONLINE" at bounding box center [982, 151] width 56 height 25
drag, startPoint x: 984, startPoint y: 152, endPoint x: 993, endPoint y: 169, distance: 19.1
click at [984, 151] on span "ONLINE" at bounding box center [986, 149] width 48 height 21
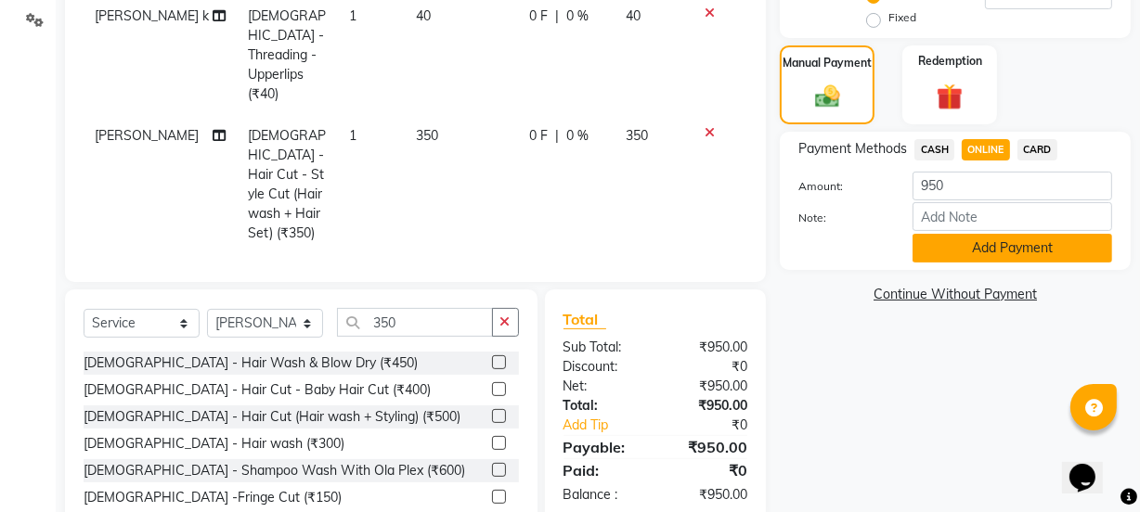
click at [997, 260] on button "Add Payment" at bounding box center [1013, 248] width 200 height 29
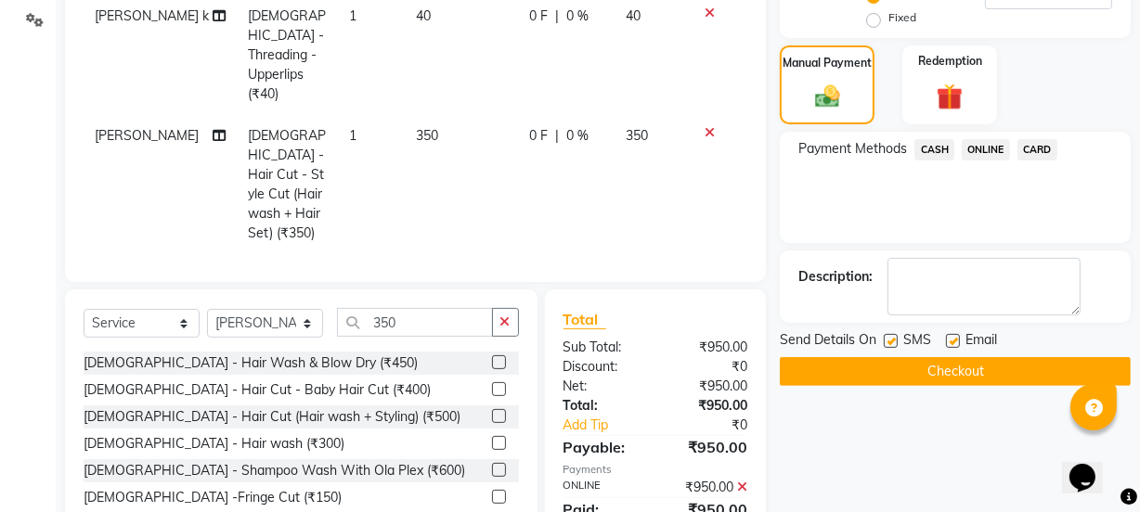
click at [956, 362] on button "Checkout" at bounding box center [955, 371] width 351 height 29
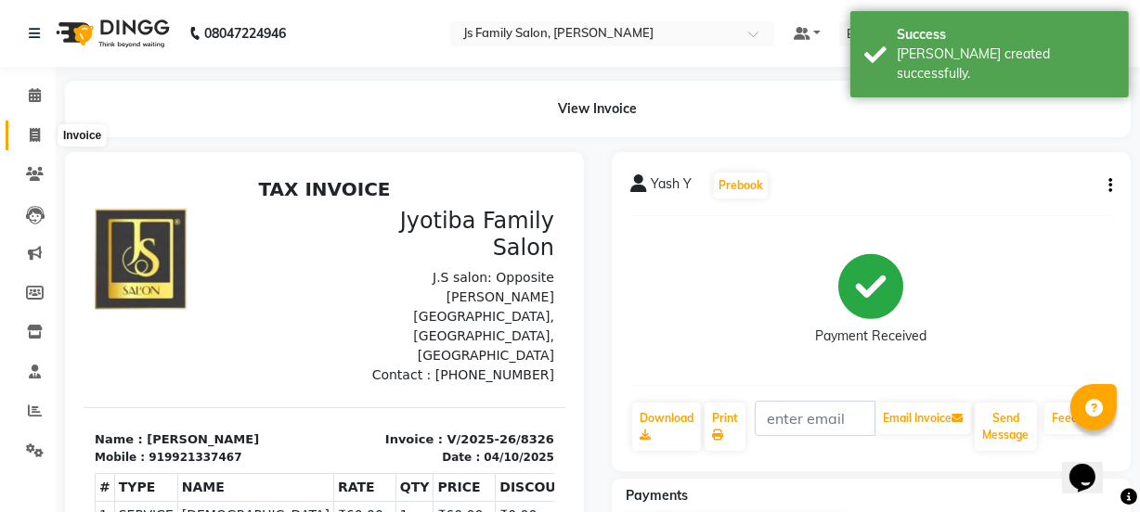
click at [26, 128] on span at bounding box center [35, 135] width 32 height 21
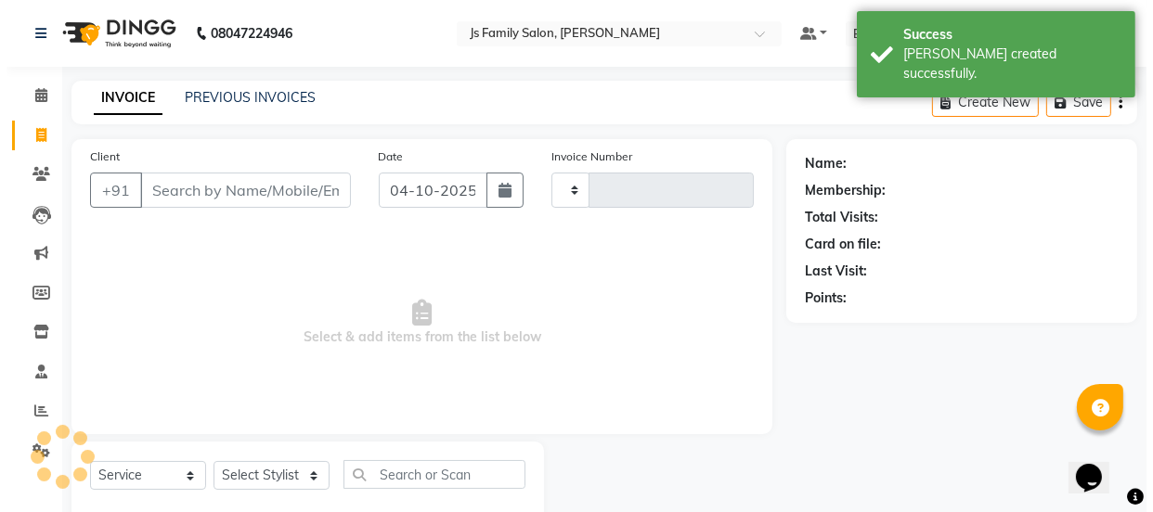
scroll to position [46, 0]
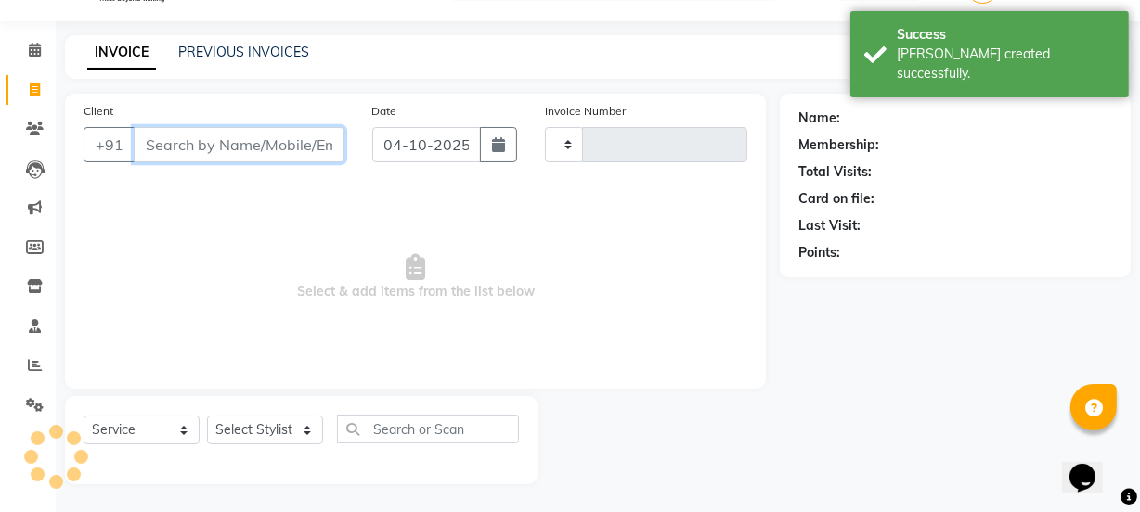
click at [149, 153] on input "Client" at bounding box center [239, 144] width 211 height 35
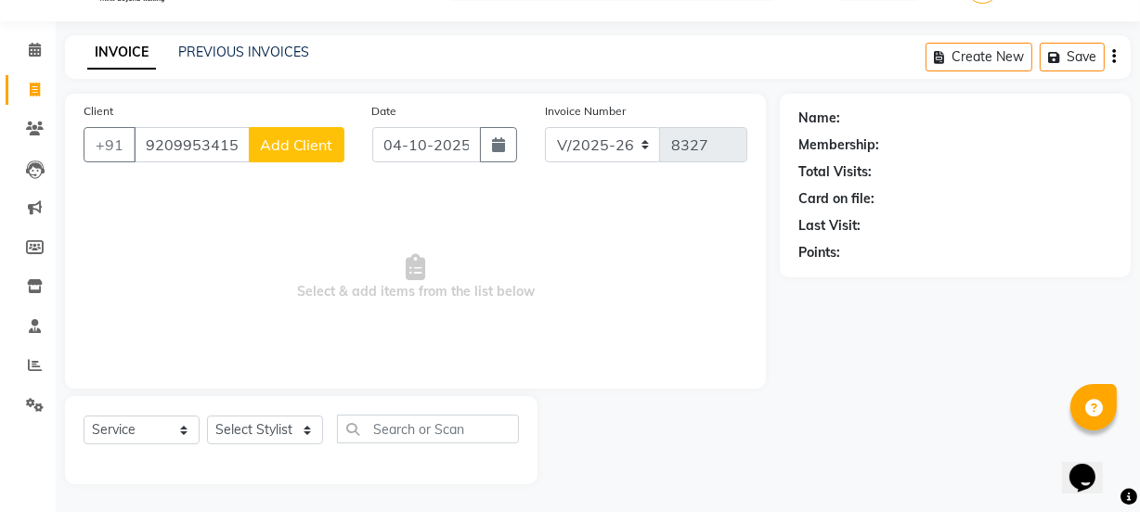
click at [302, 156] on button "Add Client" at bounding box center [297, 144] width 96 height 35
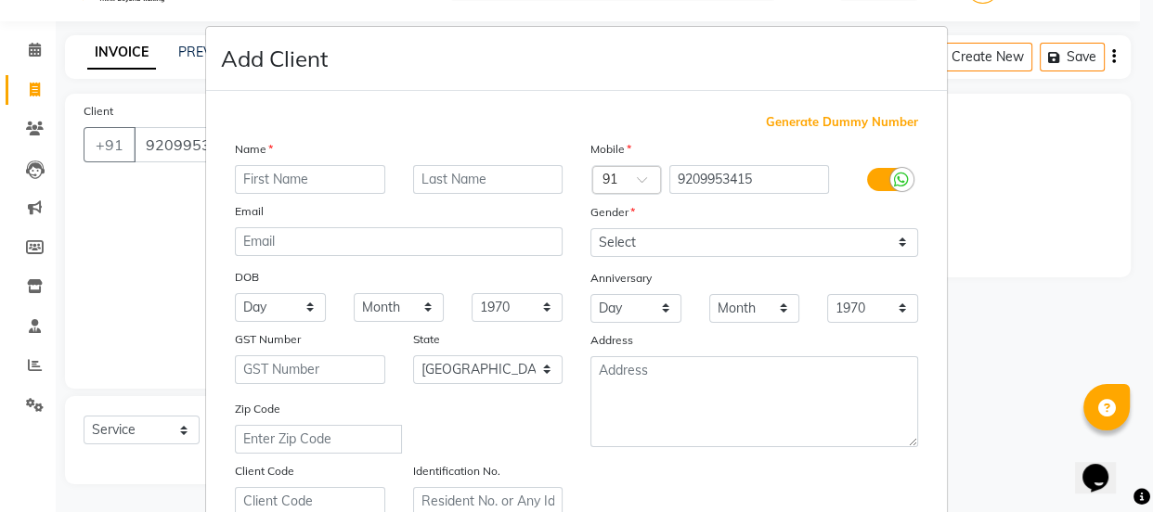
click at [309, 177] on input "text" at bounding box center [310, 179] width 150 height 29
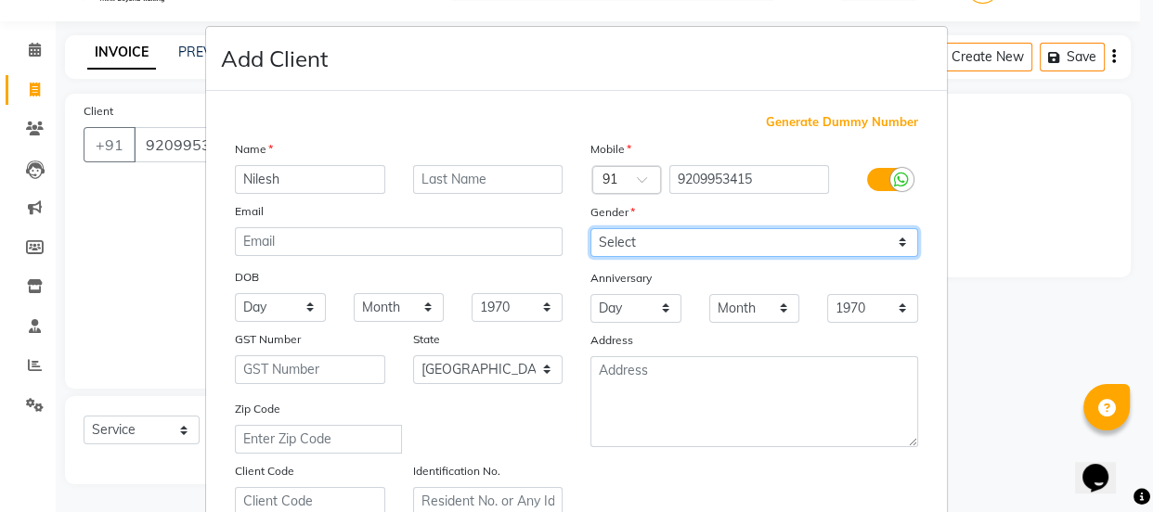
click at [631, 253] on select "Select [DEMOGRAPHIC_DATA] [DEMOGRAPHIC_DATA] Other Prefer Not To Say" at bounding box center [754, 242] width 328 height 29
click at [590, 228] on select "Select [DEMOGRAPHIC_DATA] [DEMOGRAPHIC_DATA] Other Prefer Not To Say" at bounding box center [754, 242] width 328 height 29
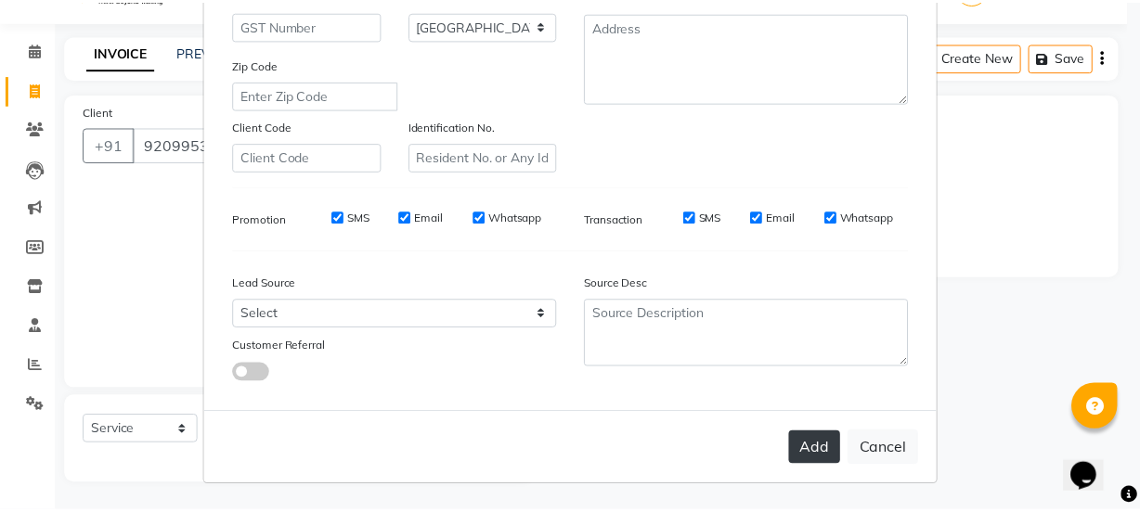
scroll to position [350, 0]
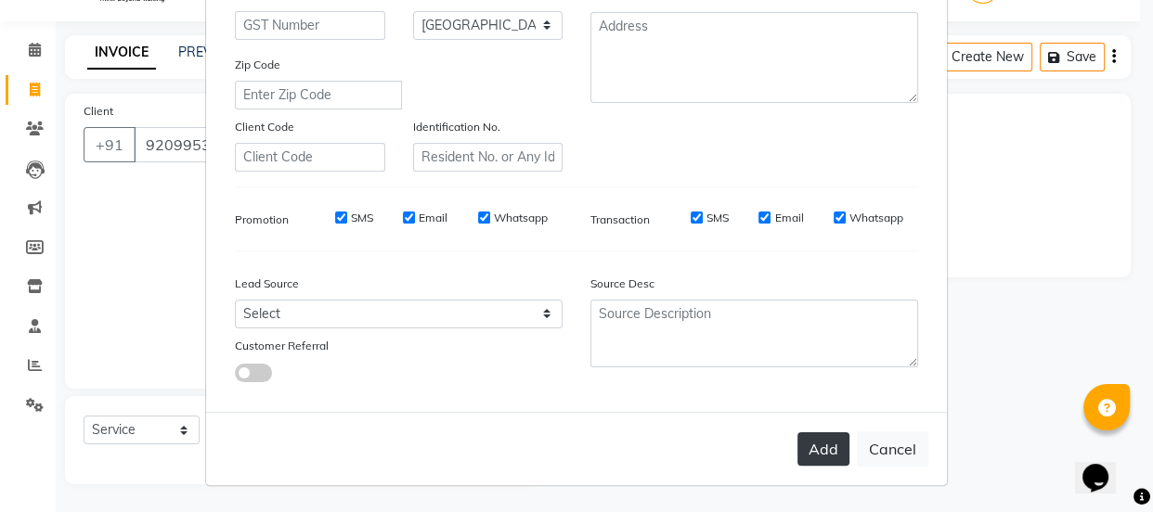
click at [797, 455] on button "Add" at bounding box center [823, 449] width 52 height 33
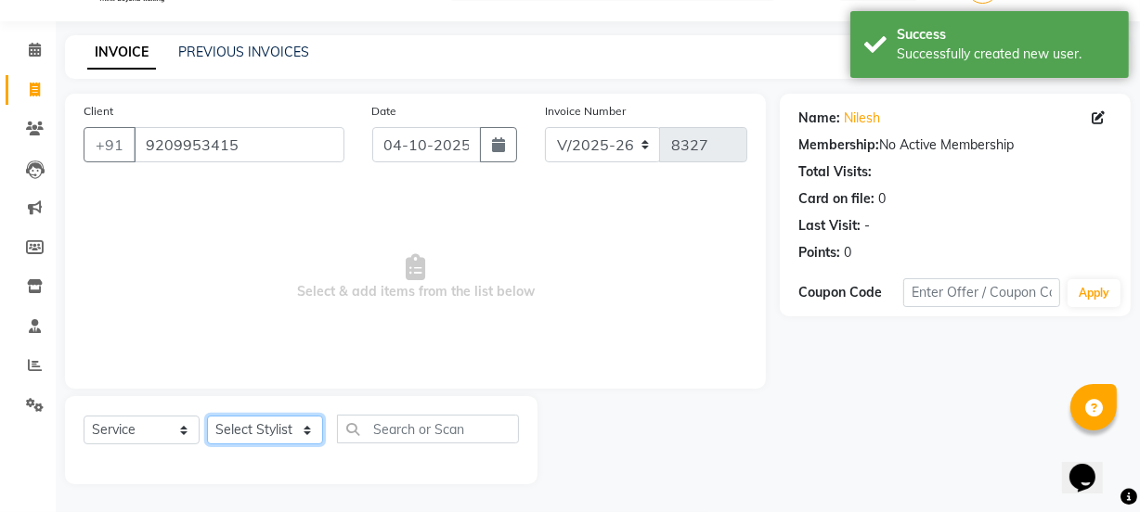
click at [279, 440] on select "Select Stylist arif [PERSON_NAME] Vaidyakar [PERSON_NAME] [PERSON_NAME] Mane Mo…" at bounding box center [265, 430] width 116 height 29
click at [207, 416] on select "Select Stylist arif [PERSON_NAME] Vaidyakar [PERSON_NAME] [PERSON_NAME] Mane Mo…" at bounding box center [265, 430] width 116 height 29
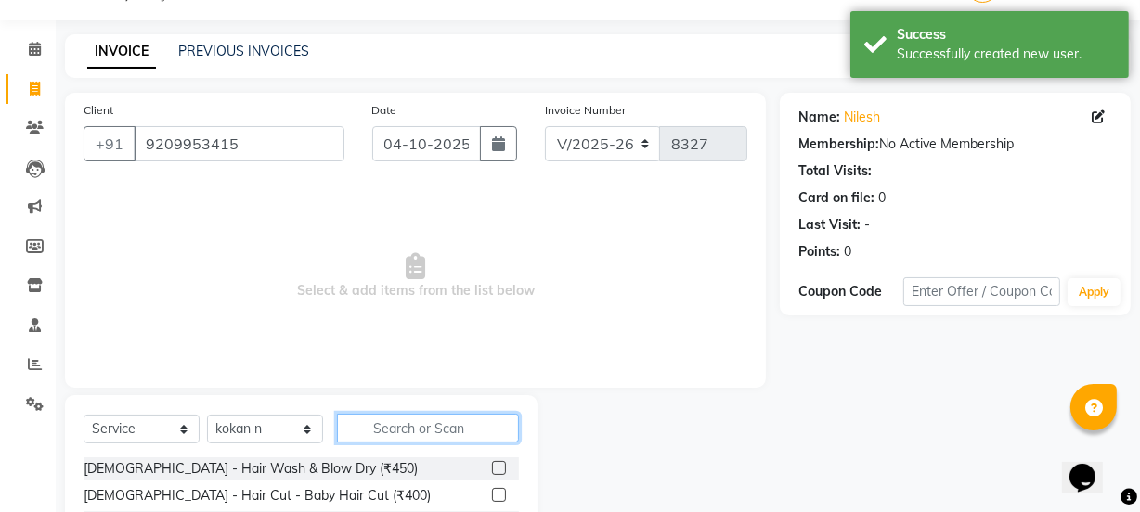
click at [411, 432] on input "text" at bounding box center [428, 428] width 182 height 29
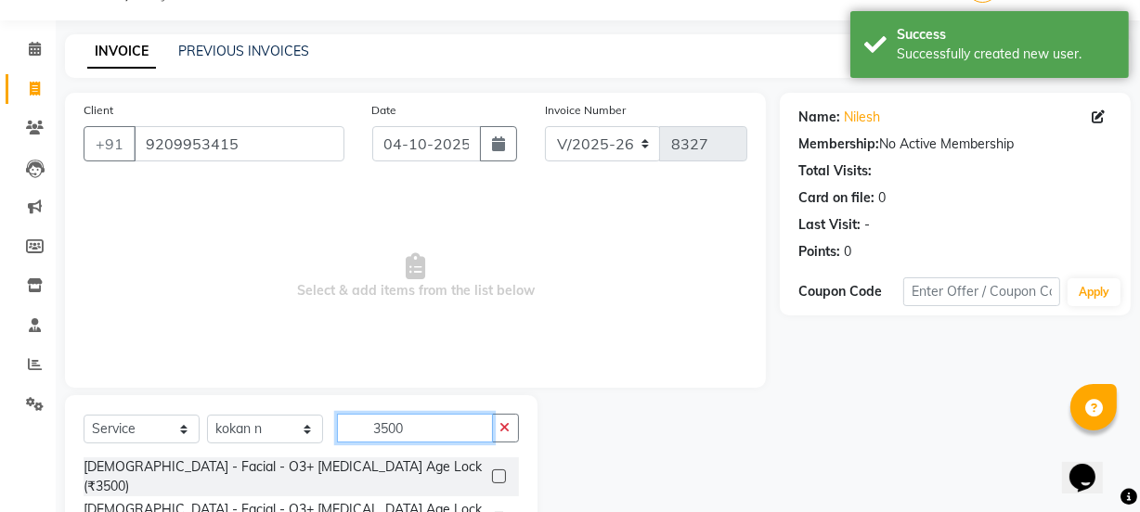
scroll to position [207, 0]
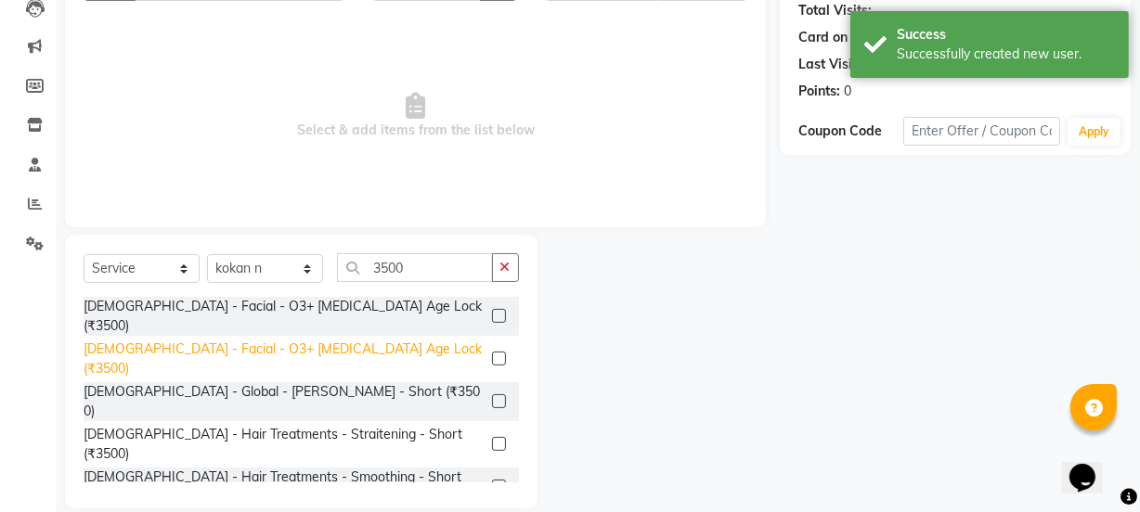
click at [359, 340] on div "[DEMOGRAPHIC_DATA] - Facial - O3+ [MEDICAL_DATA] Age Lock (₹3500)" at bounding box center [284, 359] width 401 height 39
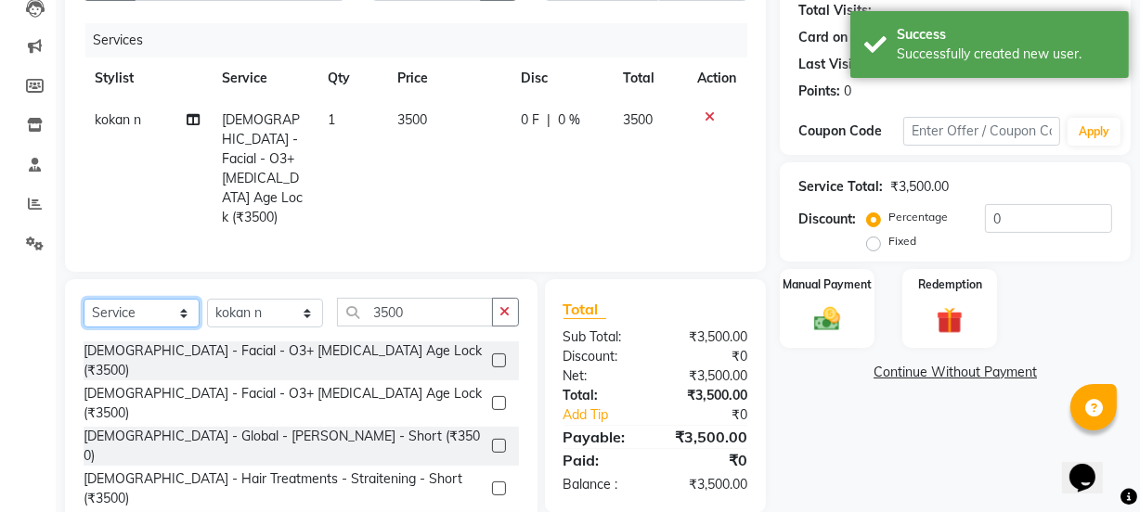
click at [166, 299] on select "Select Service Product Membership Package Voucher Prepaid Gift Card" at bounding box center [142, 313] width 116 height 29
click at [84, 299] on select "Select Service Product Membership Package Voucher Prepaid Gift Card" at bounding box center [142, 313] width 116 height 29
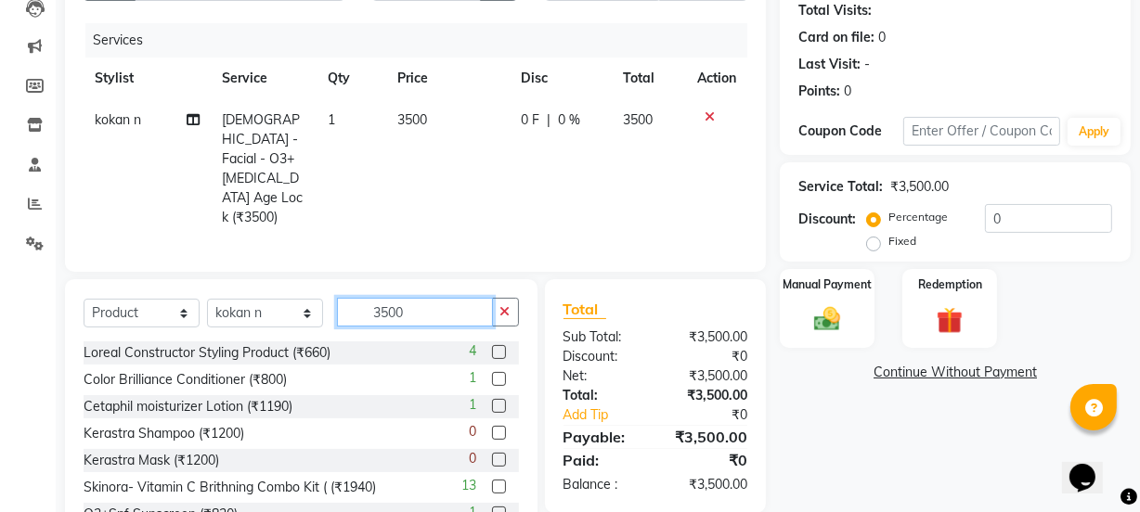
click at [405, 298] on input "3500" at bounding box center [415, 312] width 156 height 29
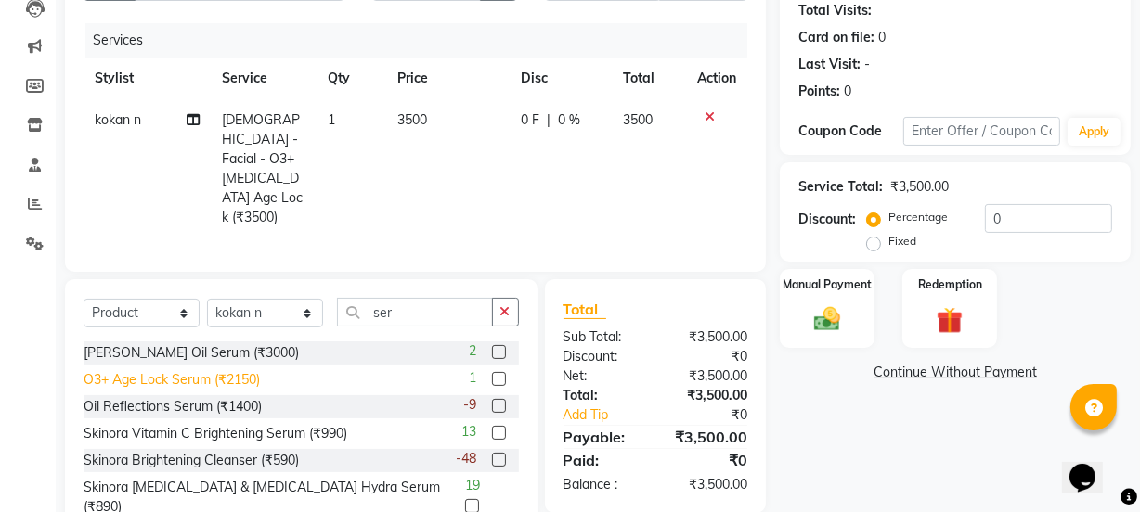
click at [231, 370] on div "O3+ Age Lock Serum (₹2150)" at bounding box center [172, 379] width 176 height 19
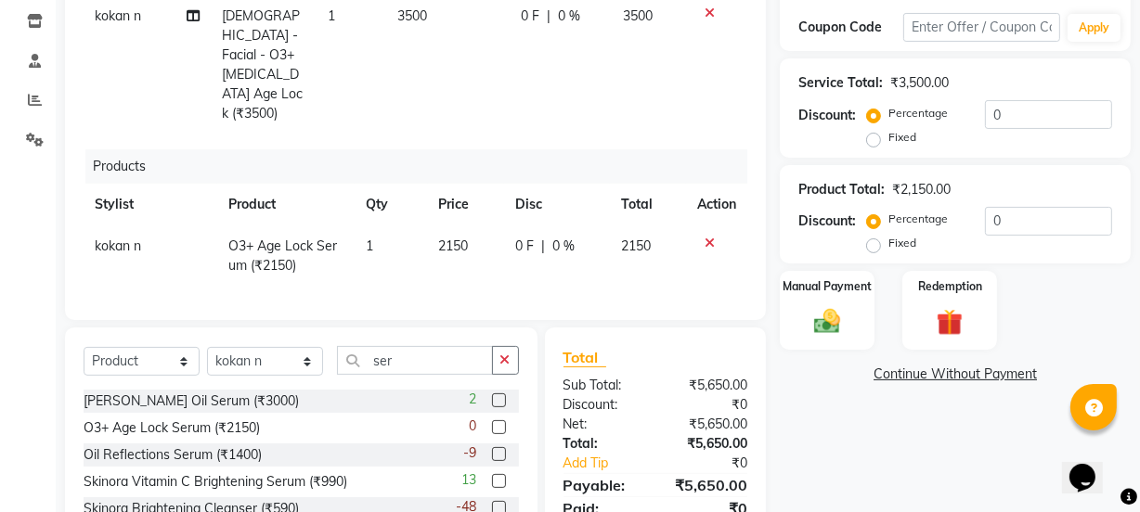
scroll to position [233, 0]
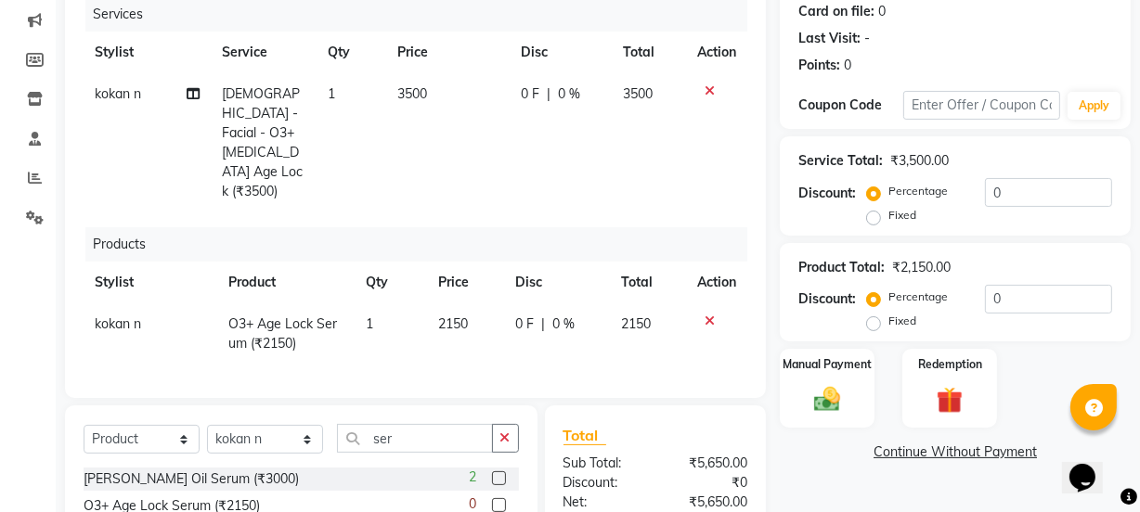
click at [557, 140] on td "0 F | 0 %" at bounding box center [561, 142] width 102 height 139
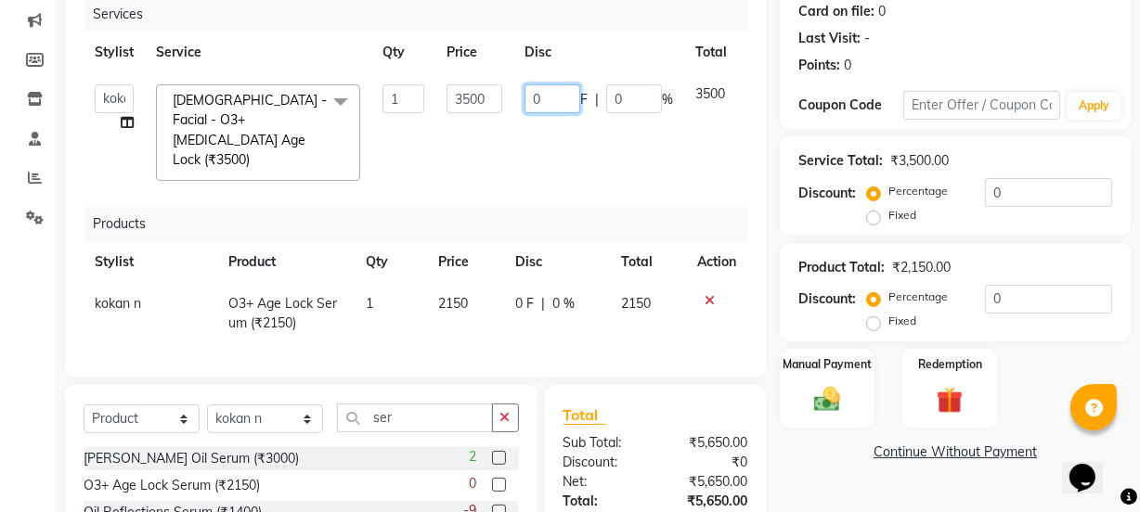
click at [547, 103] on input "0" at bounding box center [553, 98] width 56 height 29
click at [541, 168] on td "200 F | 0 %" at bounding box center [598, 132] width 171 height 119
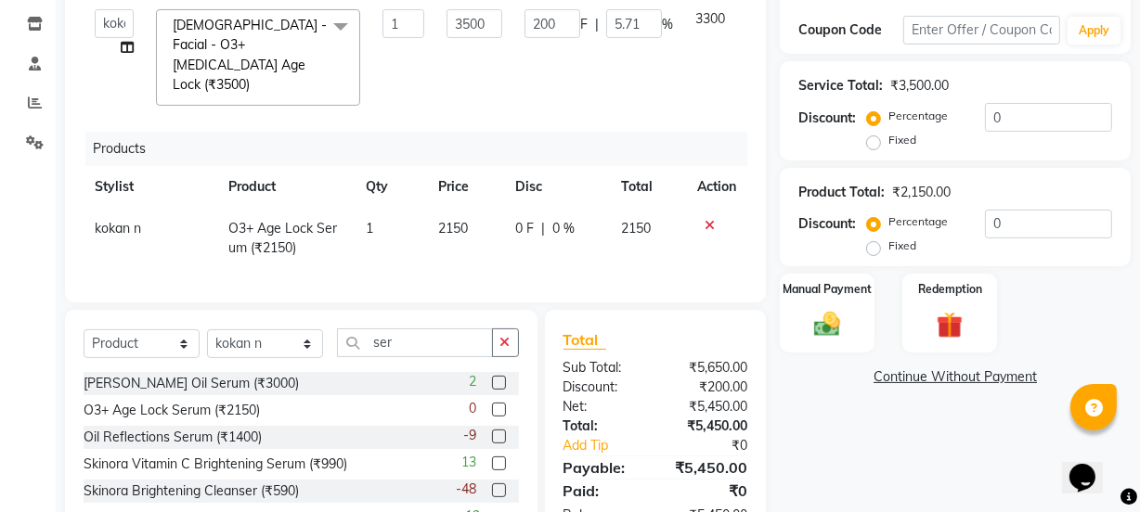
scroll to position [399, 0]
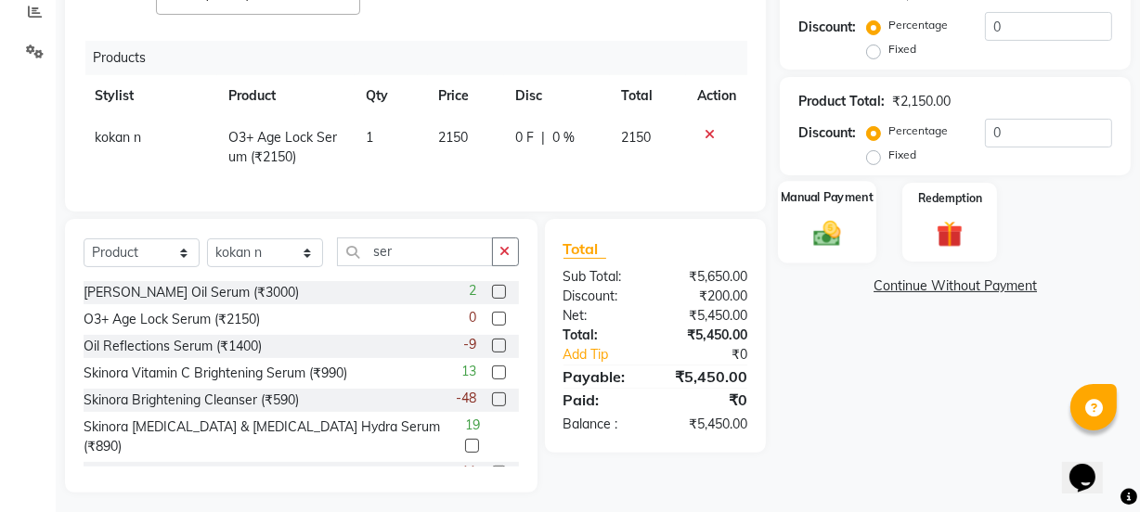
click at [825, 219] on img at bounding box center [827, 234] width 45 height 32
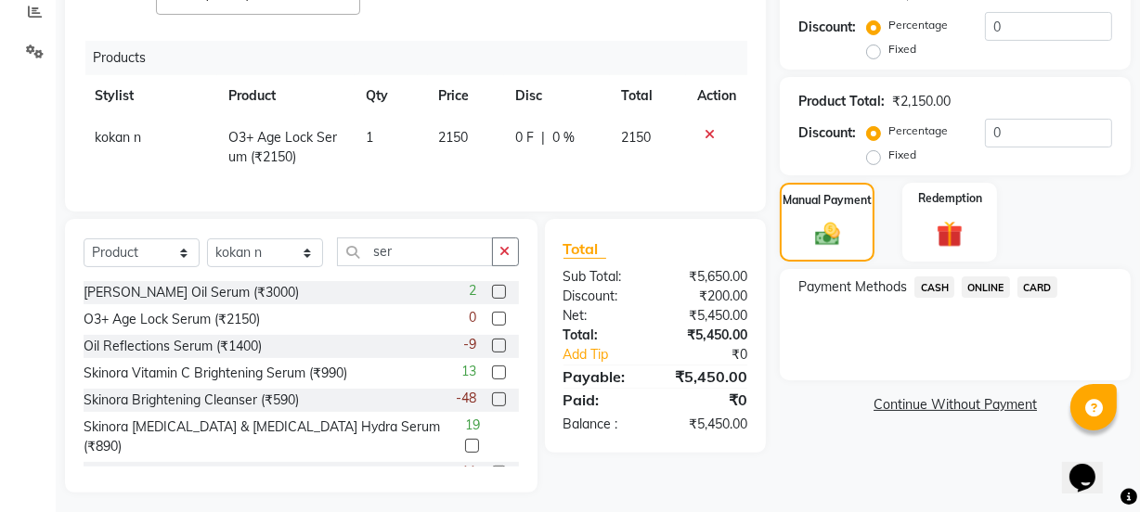
click at [1046, 283] on span "CARD" at bounding box center [1037, 287] width 40 height 21
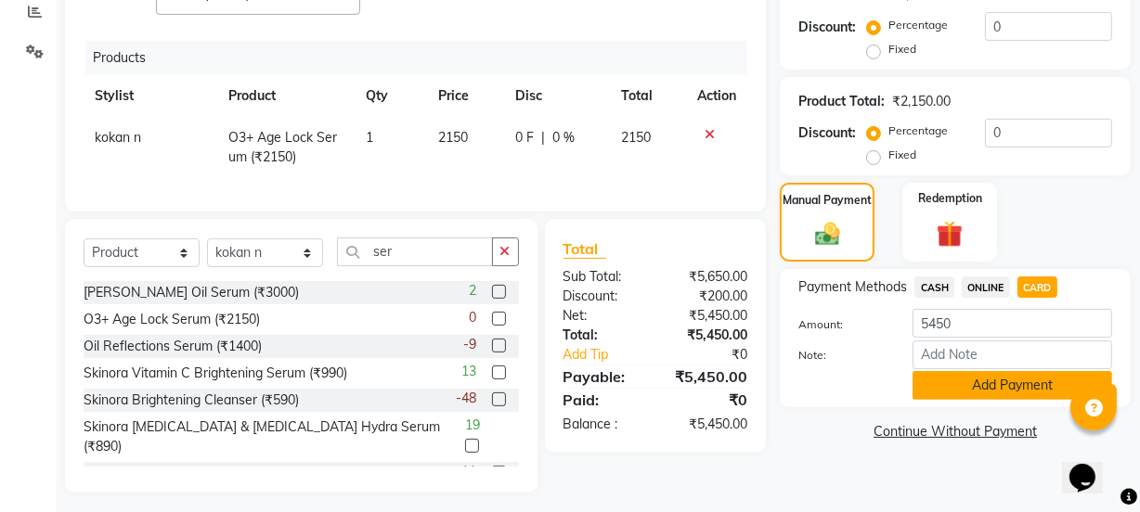
click at [1030, 386] on button "Add Payment" at bounding box center [1013, 385] width 200 height 29
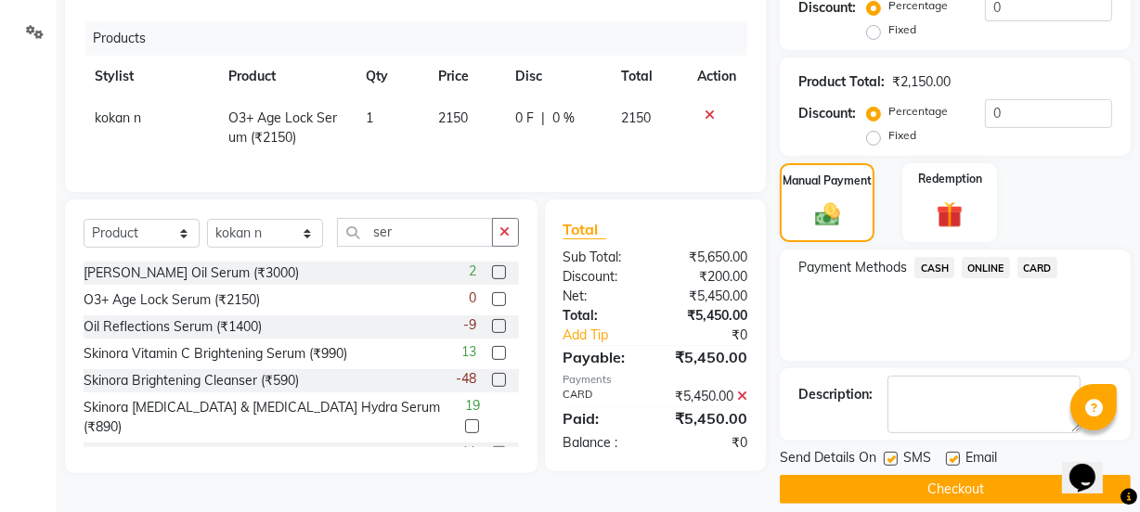
scroll to position [437, 0]
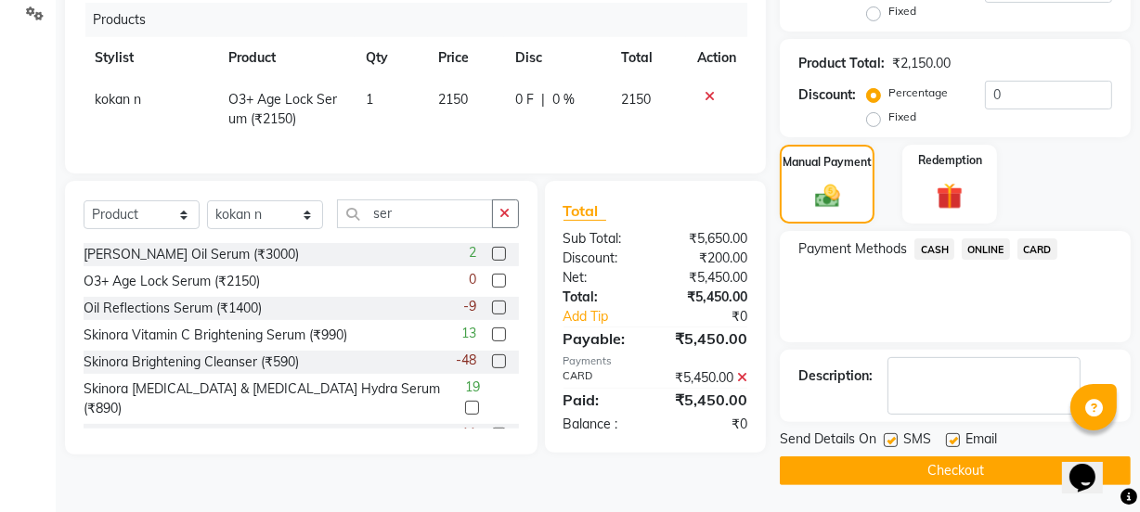
click at [1021, 467] on button "Checkout" at bounding box center [955, 471] width 351 height 29
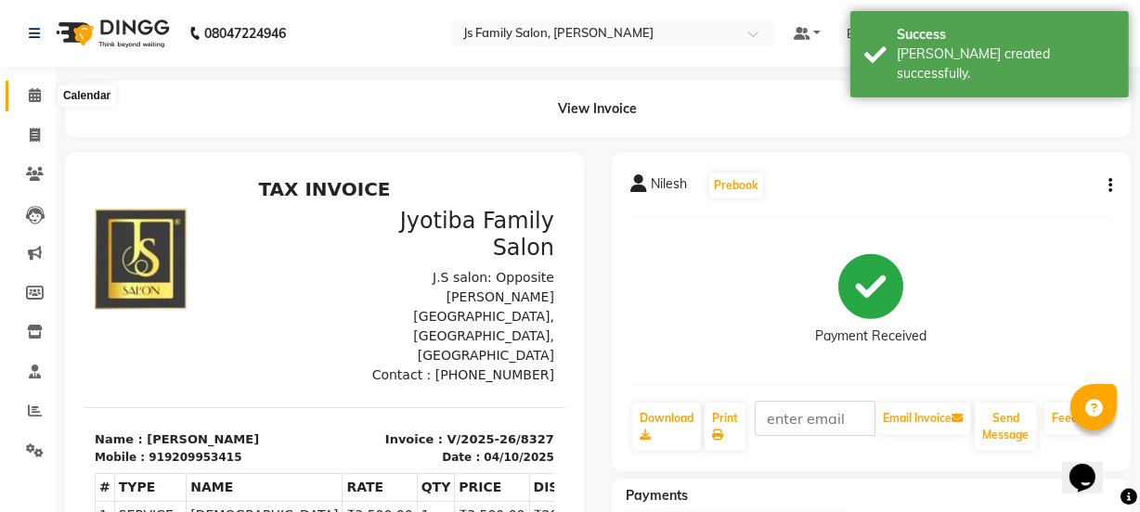
click at [37, 92] on icon at bounding box center [35, 95] width 12 height 14
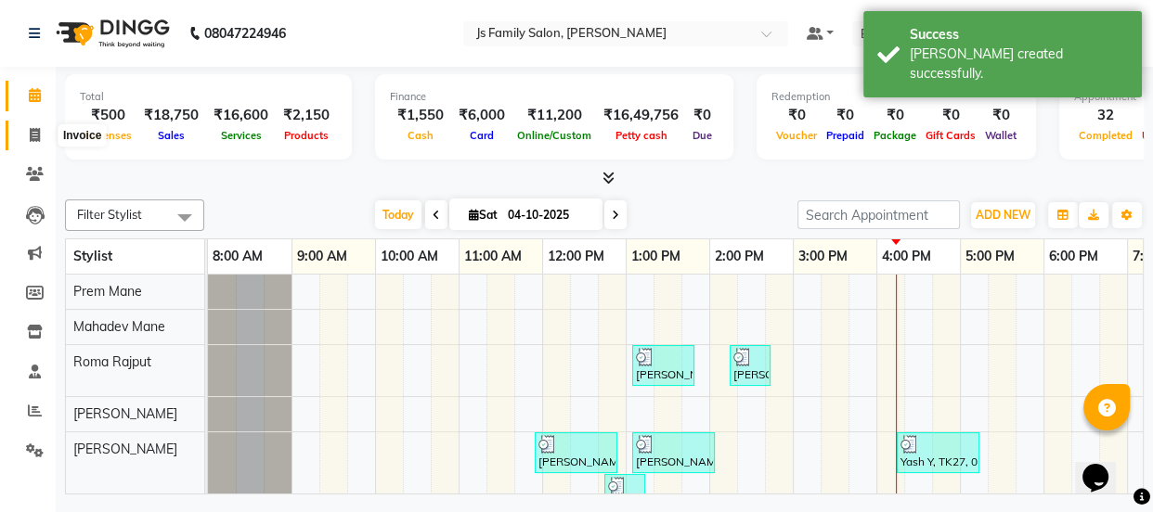
click at [36, 134] on icon at bounding box center [35, 135] width 10 height 14
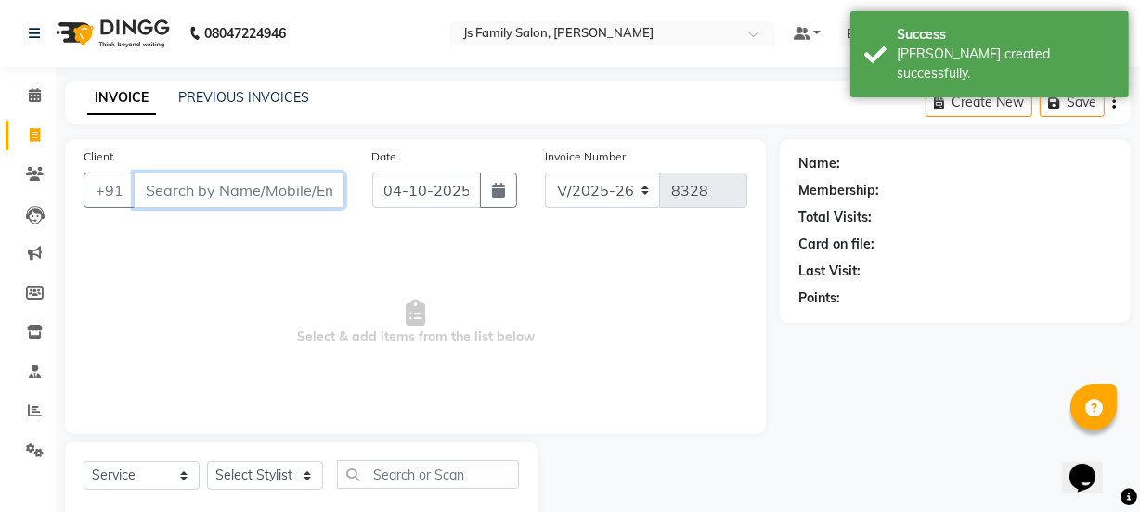
click at [165, 184] on input "Client" at bounding box center [239, 190] width 211 height 35
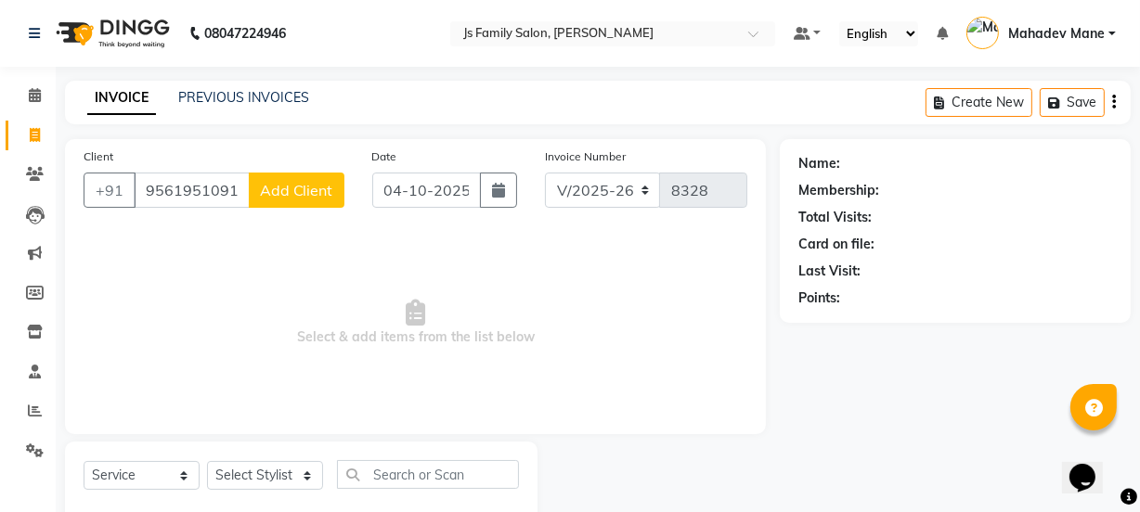
click at [279, 199] on span "Add Client" at bounding box center [296, 190] width 73 height 19
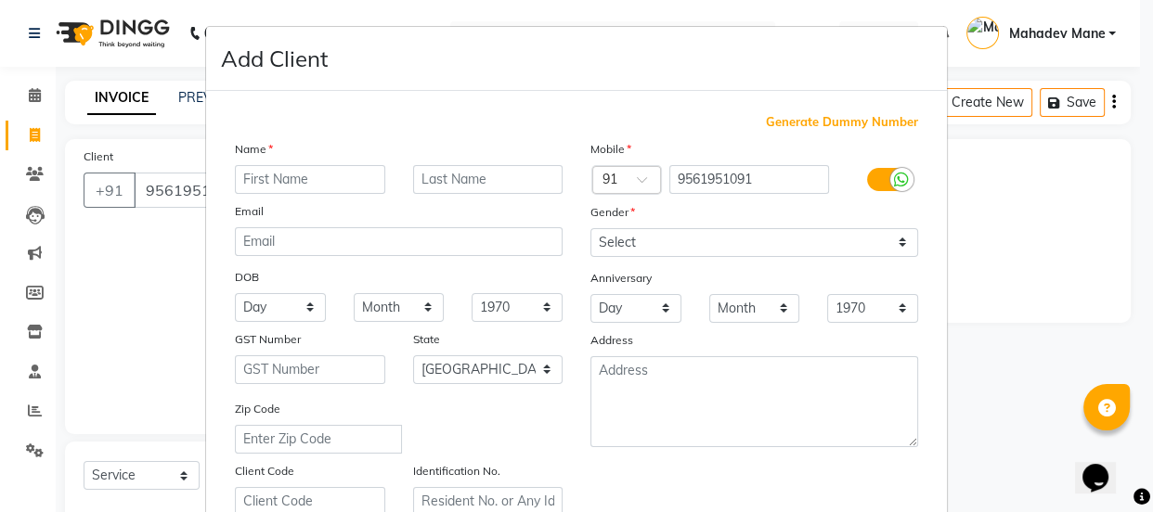
click at [283, 177] on input "text" at bounding box center [310, 179] width 150 height 29
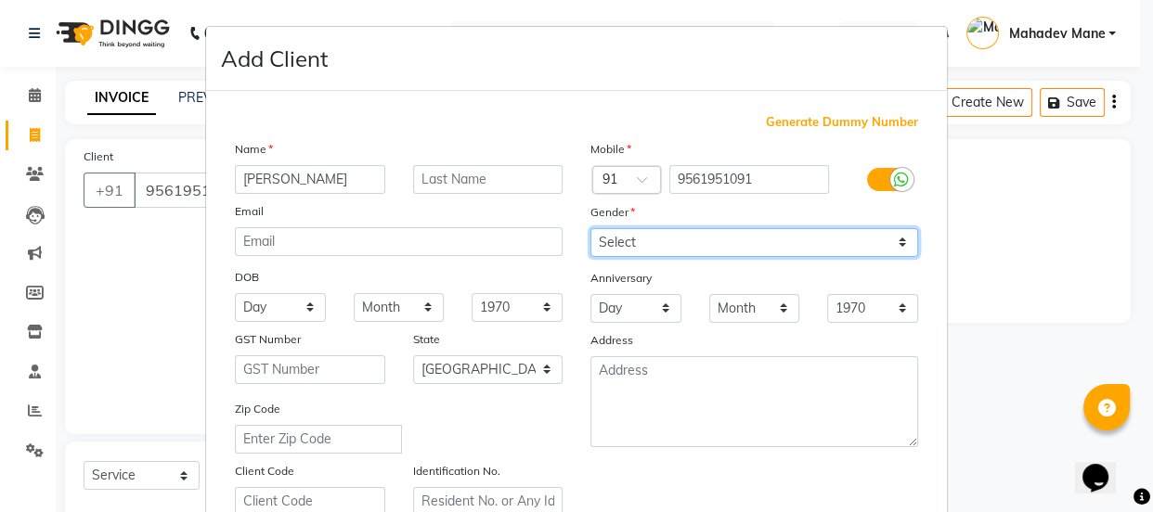
click at [655, 253] on select "Select [DEMOGRAPHIC_DATA] [DEMOGRAPHIC_DATA] Other Prefer Not To Say" at bounding box center [754, 242] width 328 height 29
click at [590, 228] on select "Select [DEMOGRAPHIC_DATA] [DEMOGRAPHIC_DATA] Other Prefer Not To Say" at bounding box center [754, 242] width 328 height 29
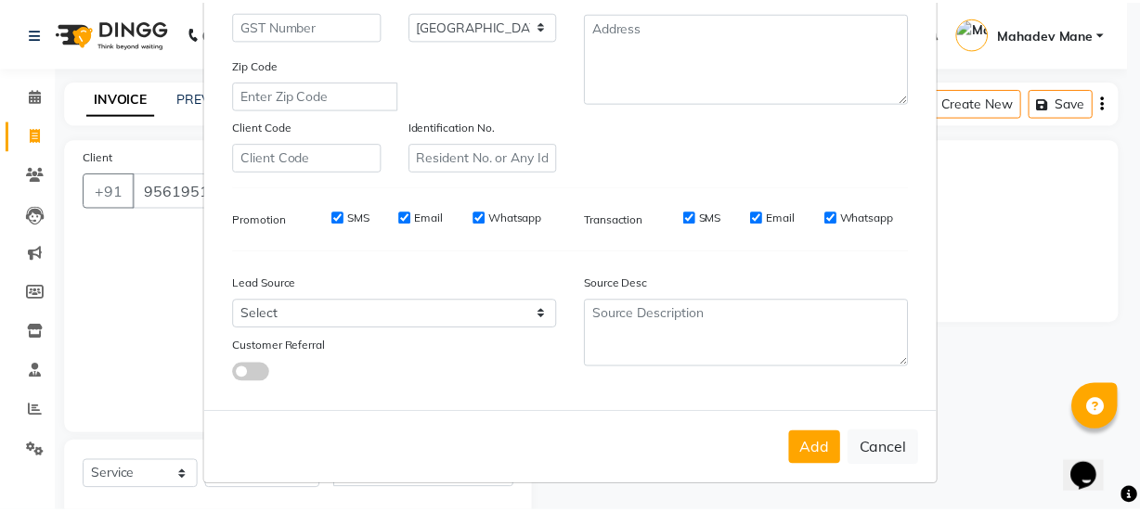
scroll to position [350, 0]
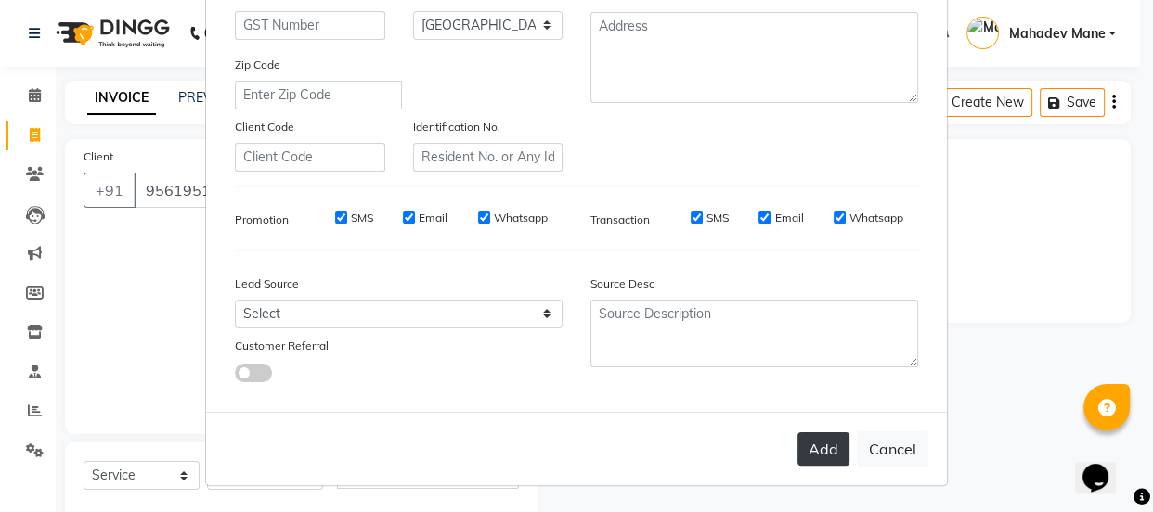
click at [806, 453] on button "Add" at bounding box center [823, 449] width 52 height 33
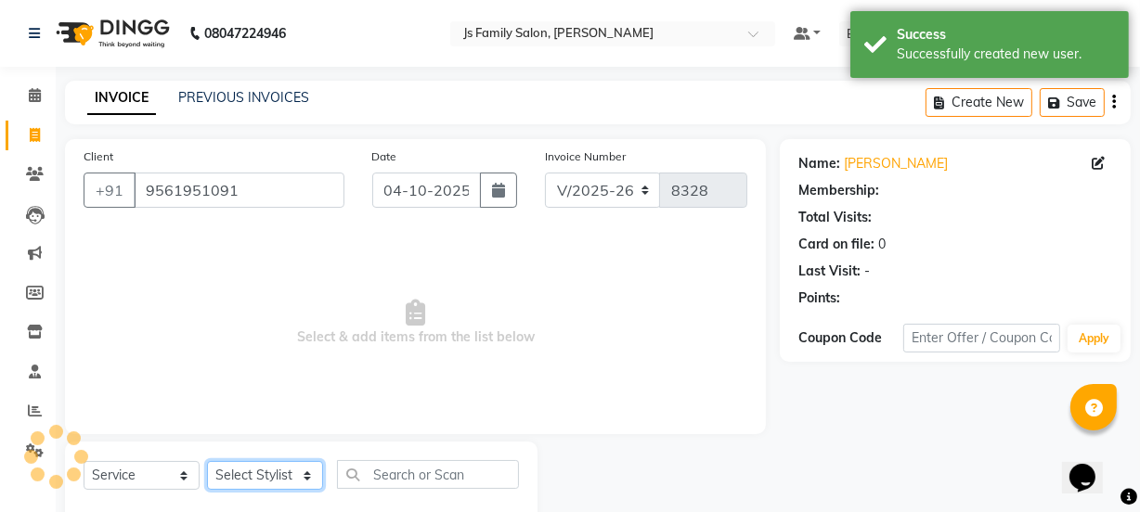
click at [270, 466] on select "Select Stylist arif [PERSON_NAME] Vaidyakar [PERSON_NAME] [PERSON_NAME] Mane Mo…" at bounding box center [265, 475] width 116 height 29
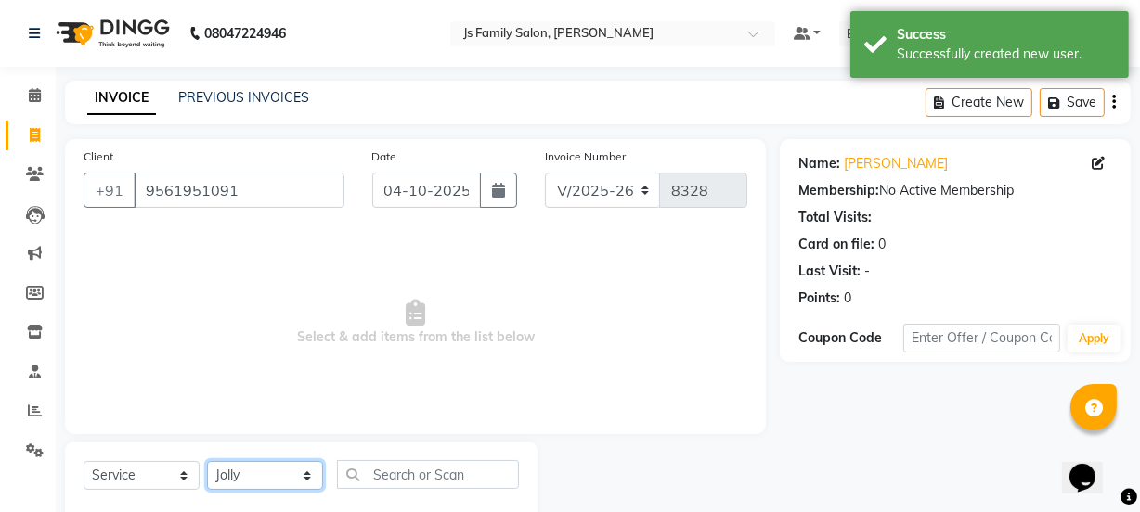
click at [207, 461] on select "Select Stylist arif [PERSON_NAME] Vaidyakar [PERSON_NAME] [PERSON_NAME] Mane Mo…" at bounding box center [265, 475] width 116 height 29
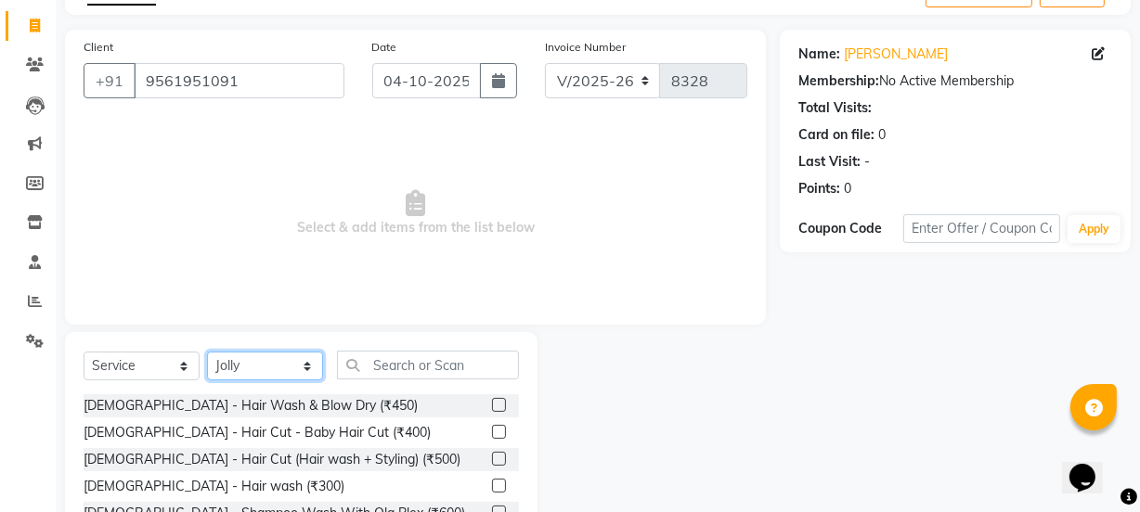
scroll to position [232, 0]
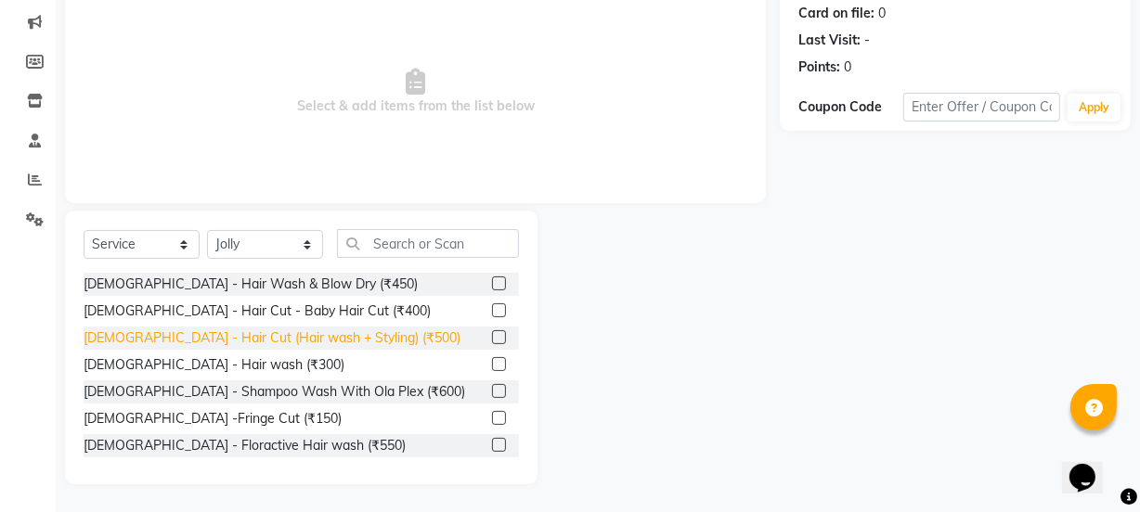
click at [343, 345] on div "[DEMOGRAPHIC_DATA] - Hair Cut (Hair wash + Styling) (₹500)" at bounding box center [272, 338] width 377 height 19
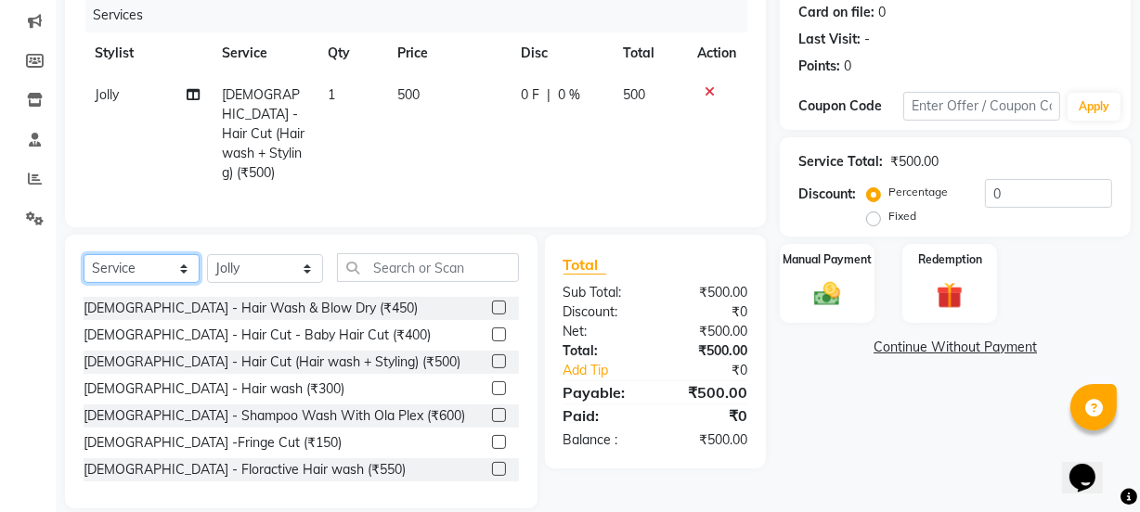
click at [121, 272] on select "Select Service Product Membership Package Voucher Prepaid Gift Card" at bounding box center [142, 268] width 116 height 29
click at [84, 254] on select "Select Service Product Membership Package Voucher Prepaid Gift Card" at bounding box center [142, 268] width 116 height 29
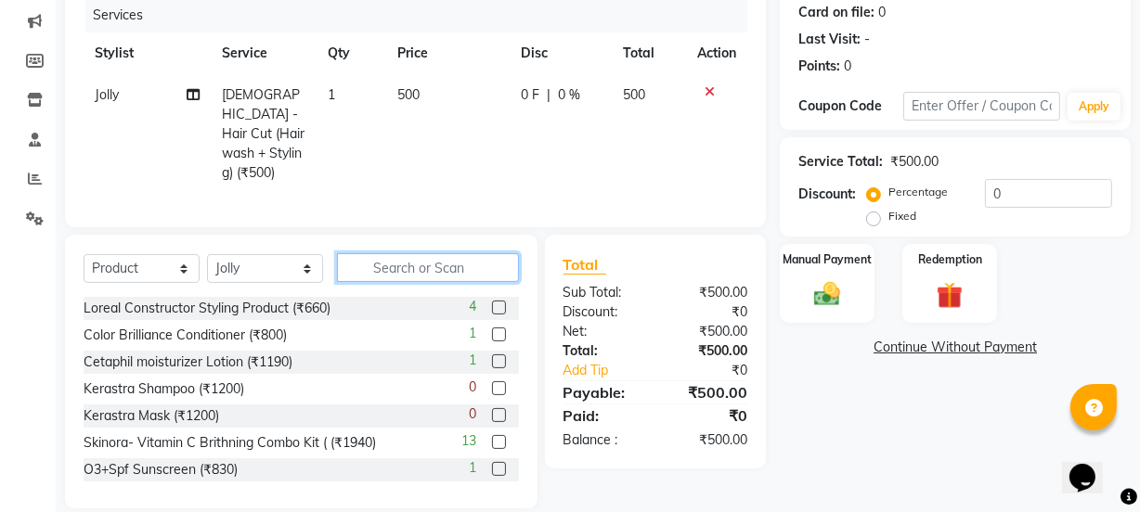
click at [399, 260] on input "text" at bounding box center [428, 267] width 182 height 29
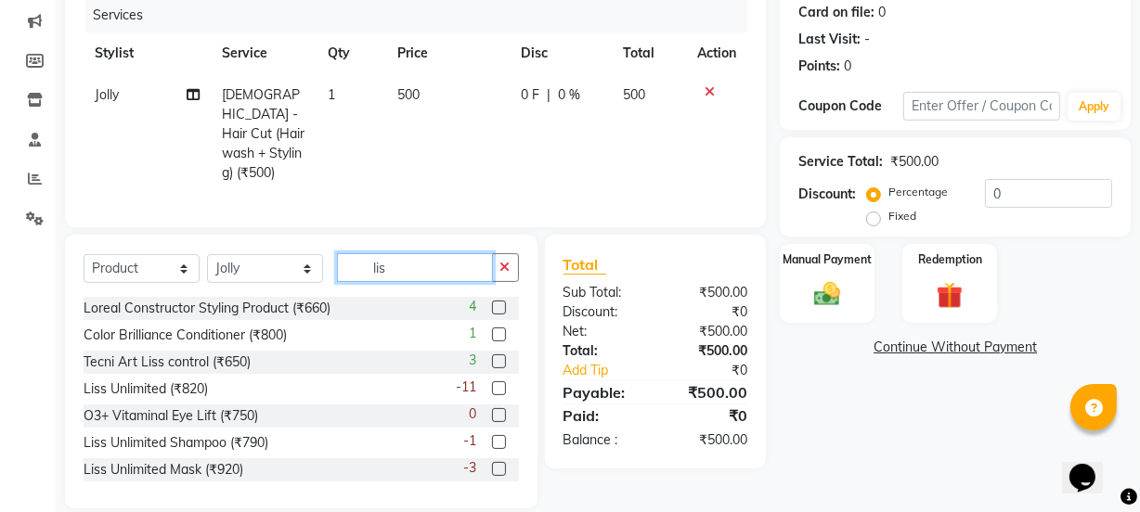
scroll to position [210, 0]
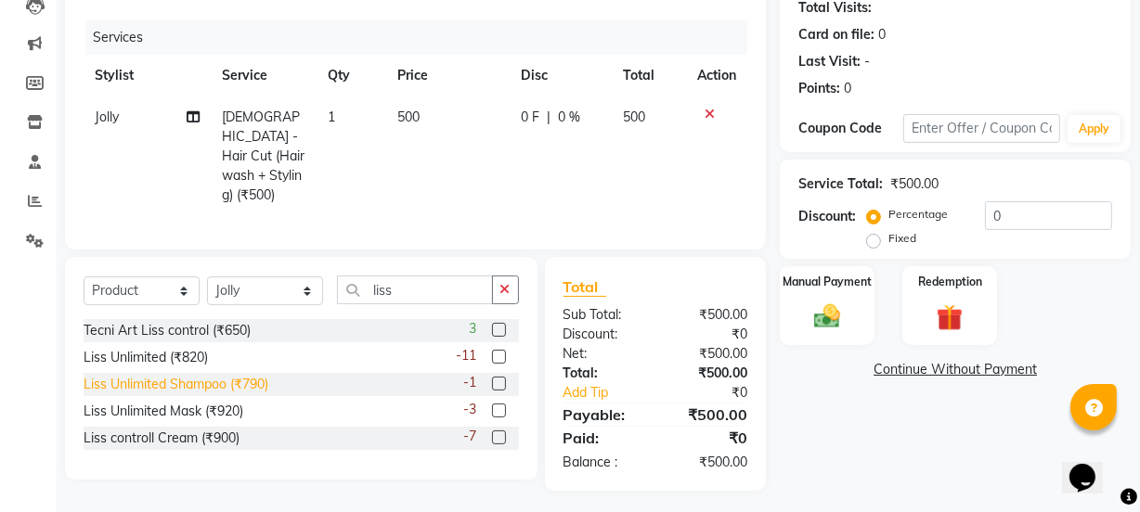
click at [221, 382] on div "Liss Unlimited Shampoo (₹790)" at bounding box center [176, 384] width 185 height 19
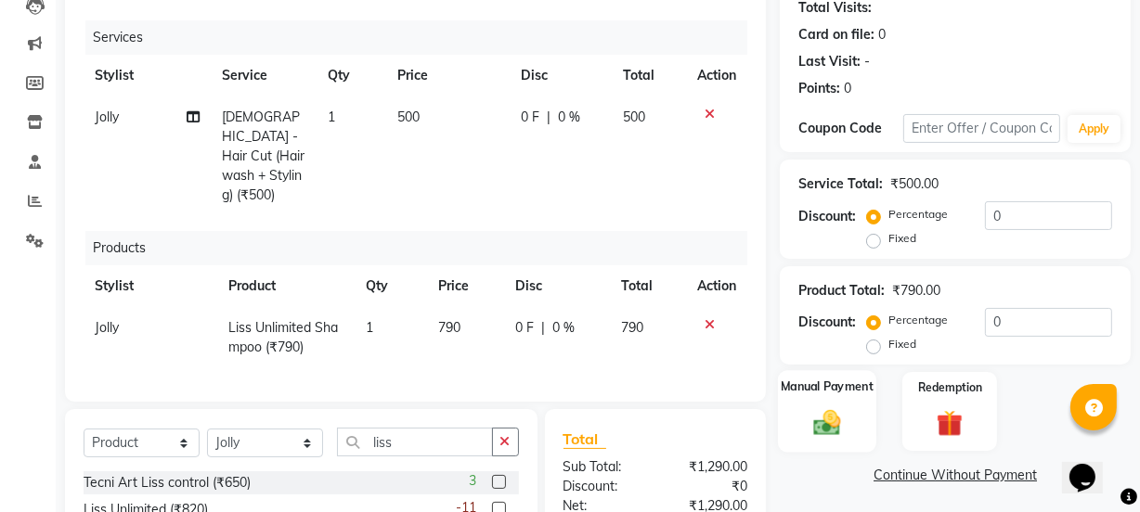
click at [816, 432] on img at bounding box center [827, 424] width 45 height 32
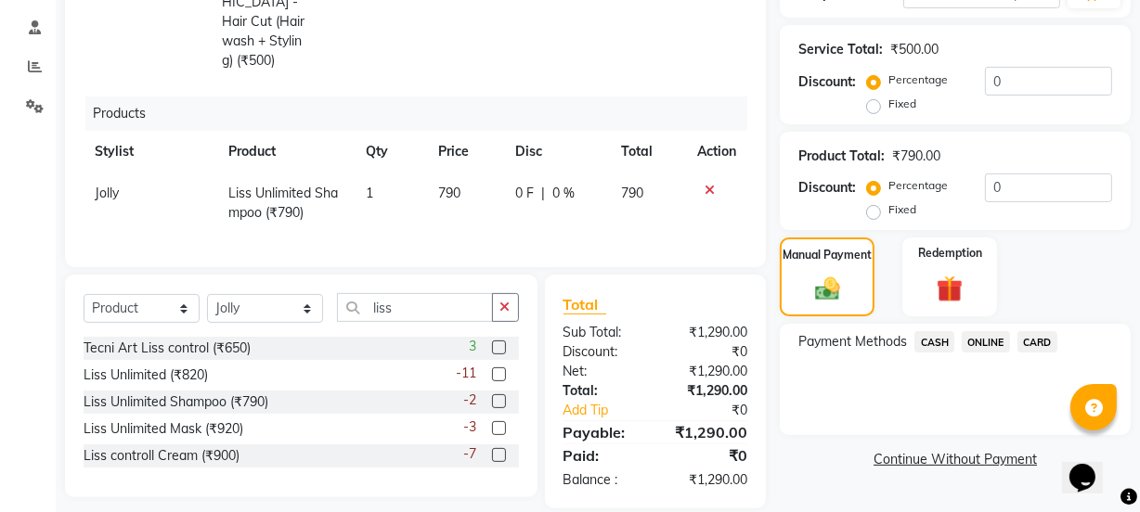
scroll to position [362, 0]
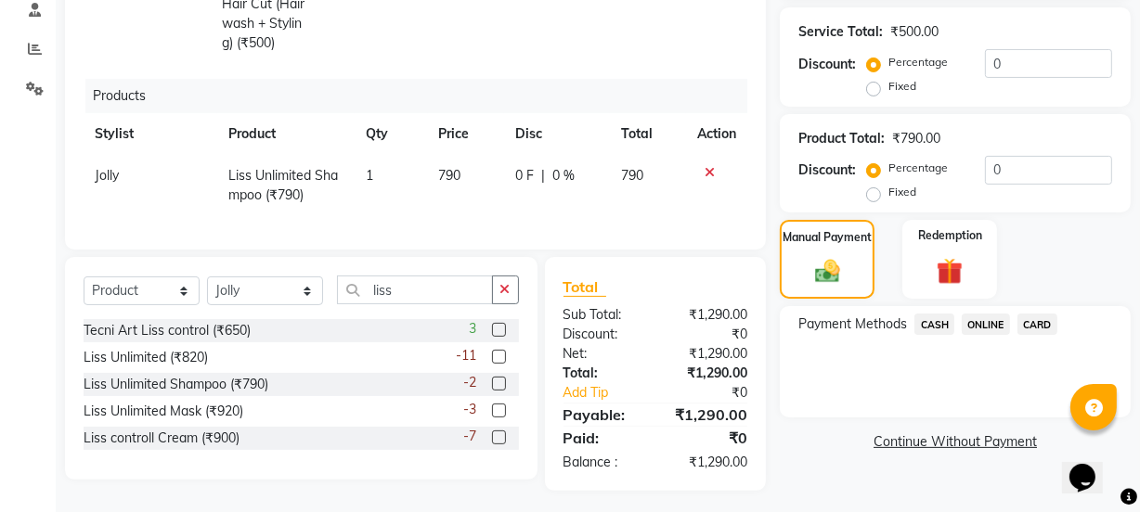
click at [984, 331] on span "ONLINE" at bounding box center [986, 324] width 48 height 21
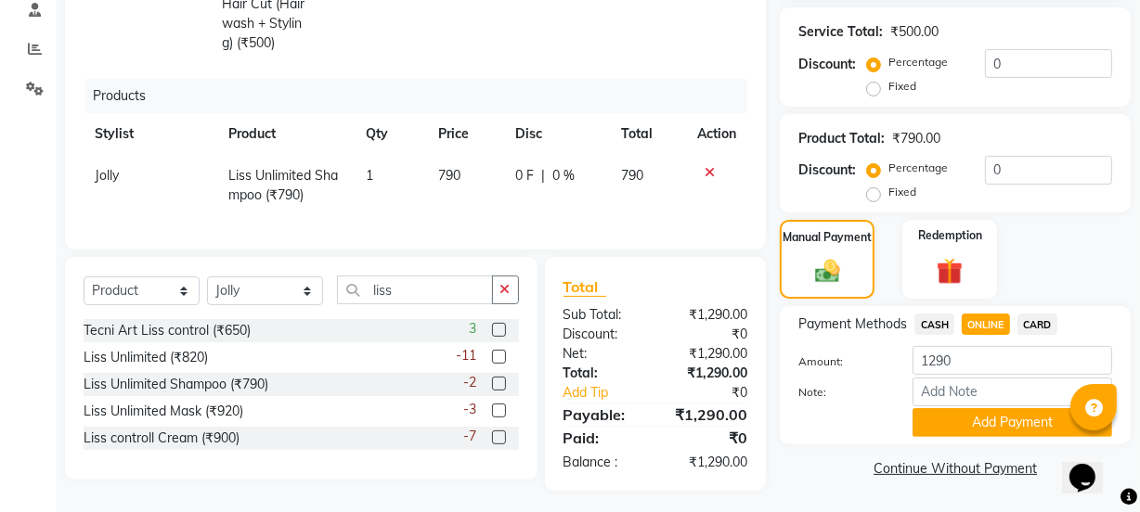
click at [1004, 424] on button "Add Payment" at bounding box center [1013, 422] width 200 height 29
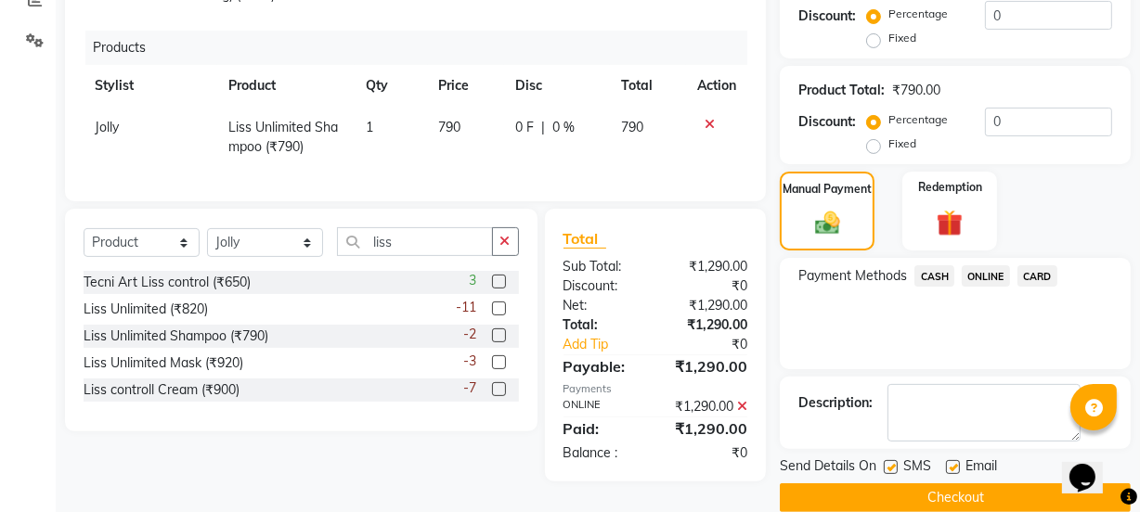
scroll to position [437, 0]
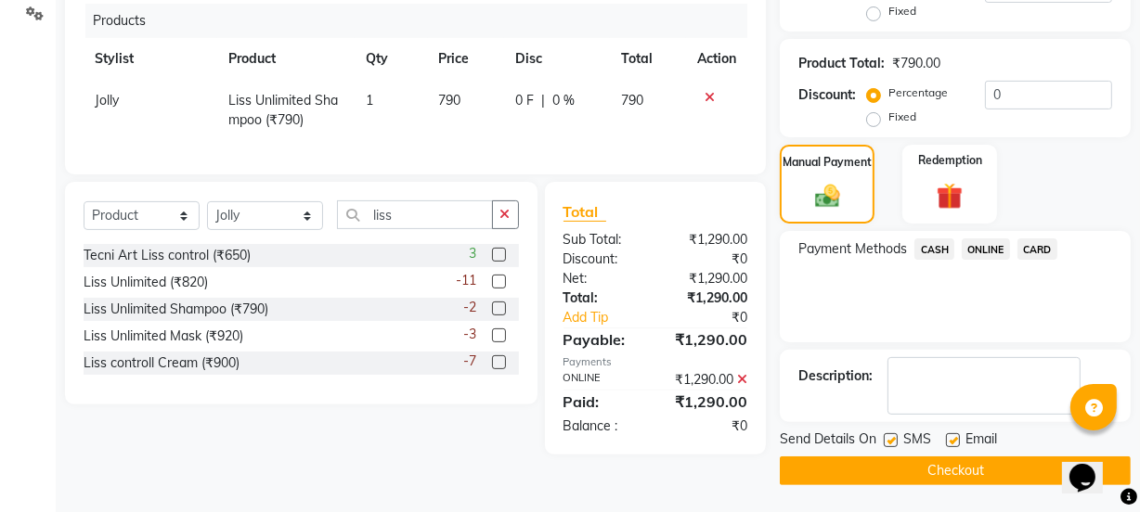
click at [1007, 463] on button "Checkout" at bounding box center [955, 471] width 351 height 29
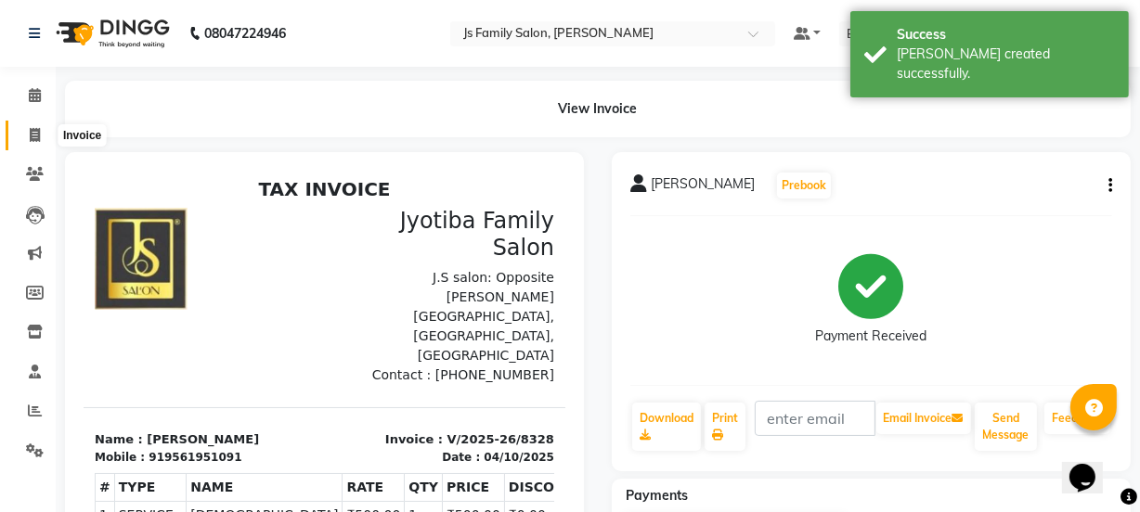
click at [34, 134] on icon at bounding box center [35, 135] width 10 height 14
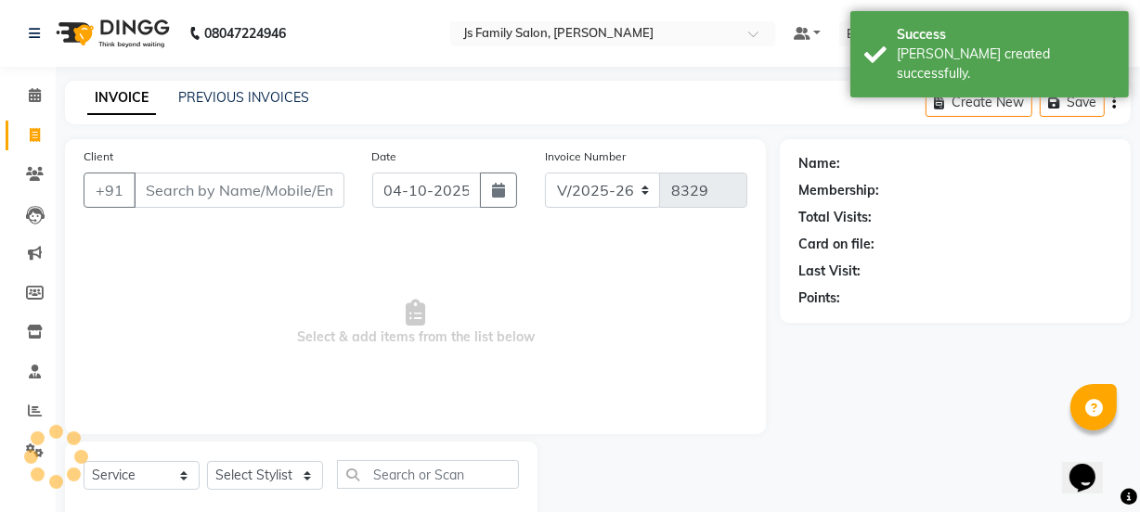
scroll to position [46, 0]
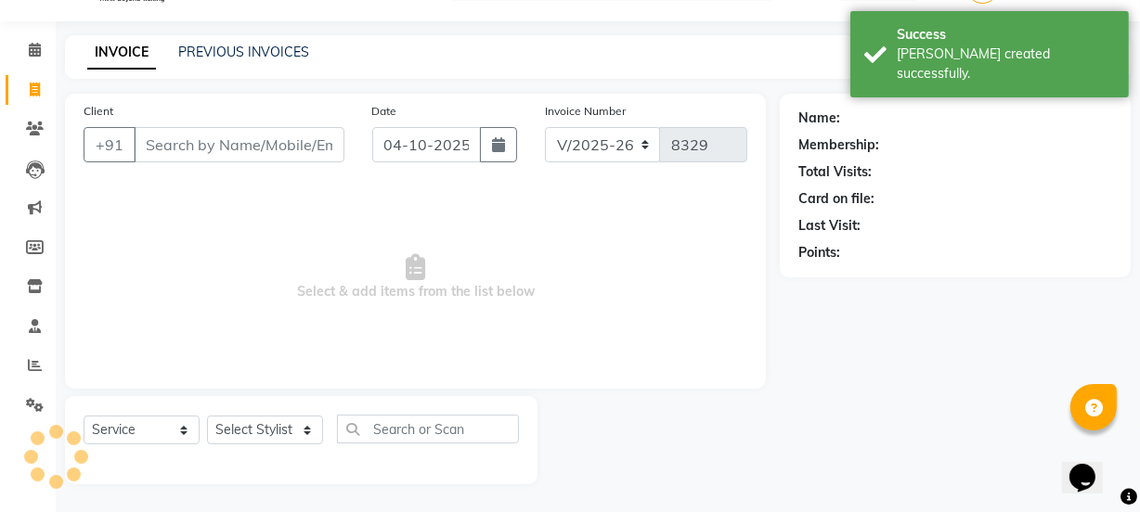
click at [162, 149] on input "Client" at bounding box center [239, 144] width 211 height 35
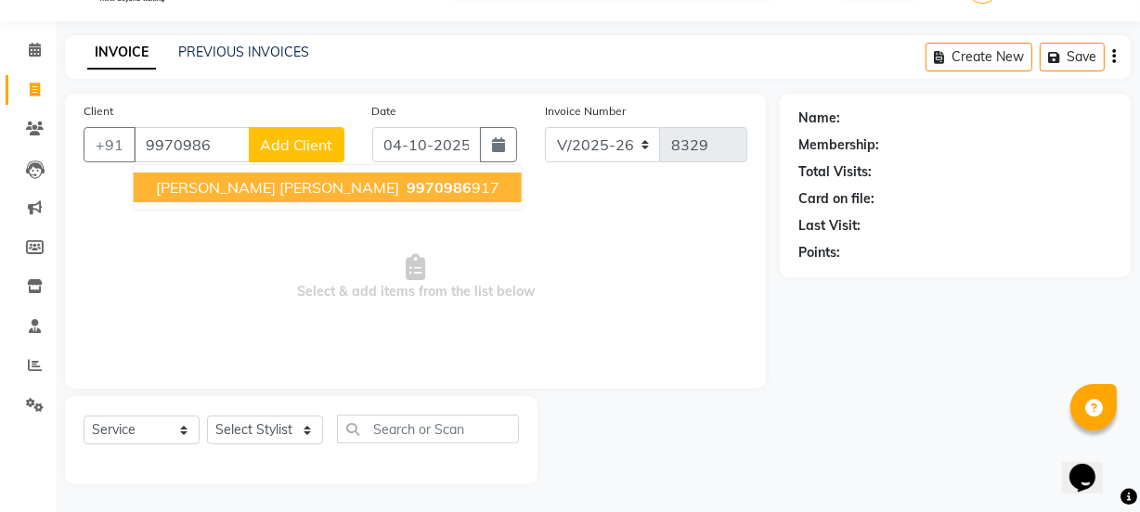
click at [179, 192] on span "[PERSON_NAME] [PERSON_NAME]" at bounding box center [277, 187] width 243 height 19
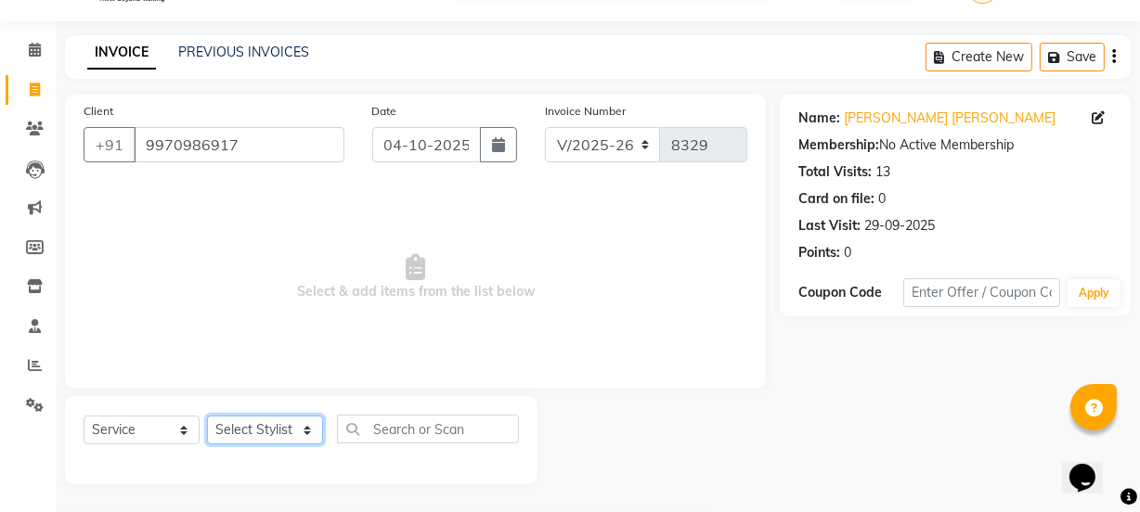
click at [264, 424] on select "Select Stylist arif [PERSON_NAME] Vaidyakar [PERSON_NAME] [PERSON_NAME] Mane Mo…" at bounding box center [265, 430] width 116 height 29
click at [207, 416] on select "Select Stylist arif [PERSON_NAME] Vaidyakar [PERSON_NAME] [PERSON_NAME] Mane Mo…" at bounding box center [265, 430] width 116 height 29
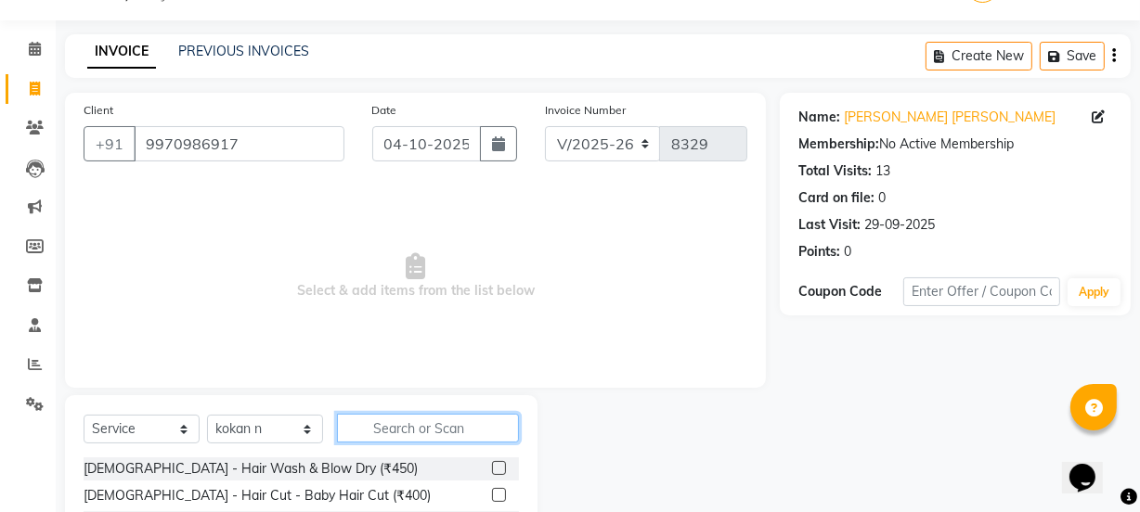
click at [395, 416] on input "text" at bounding box center [428, 428] width 182 height 29
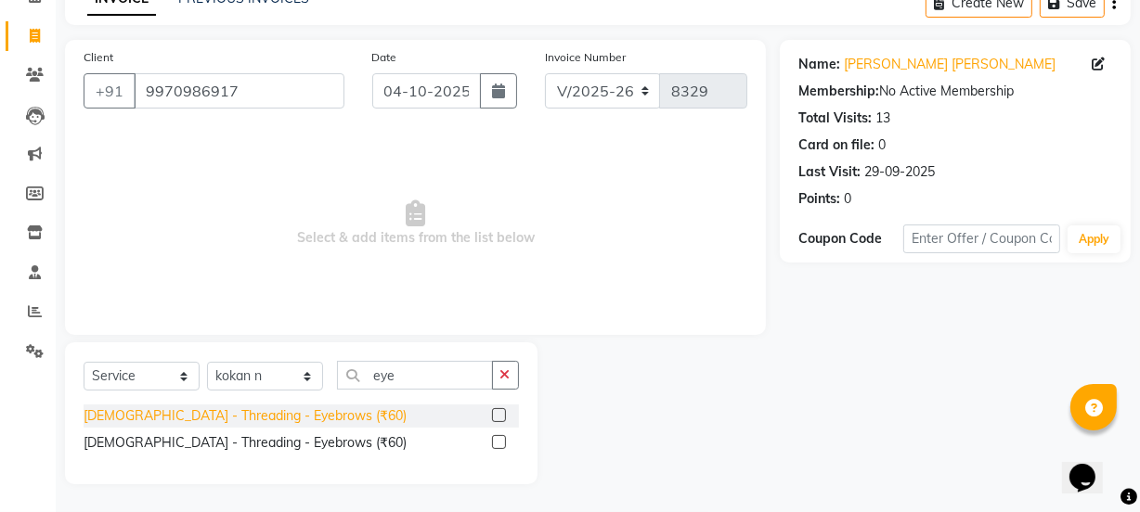
click at [294, 418] on div "[DEMOGRAPHIC_DATA] - Threading - Eyebrows (₹60)" at bounding box center [245, 416] width 323 height 19
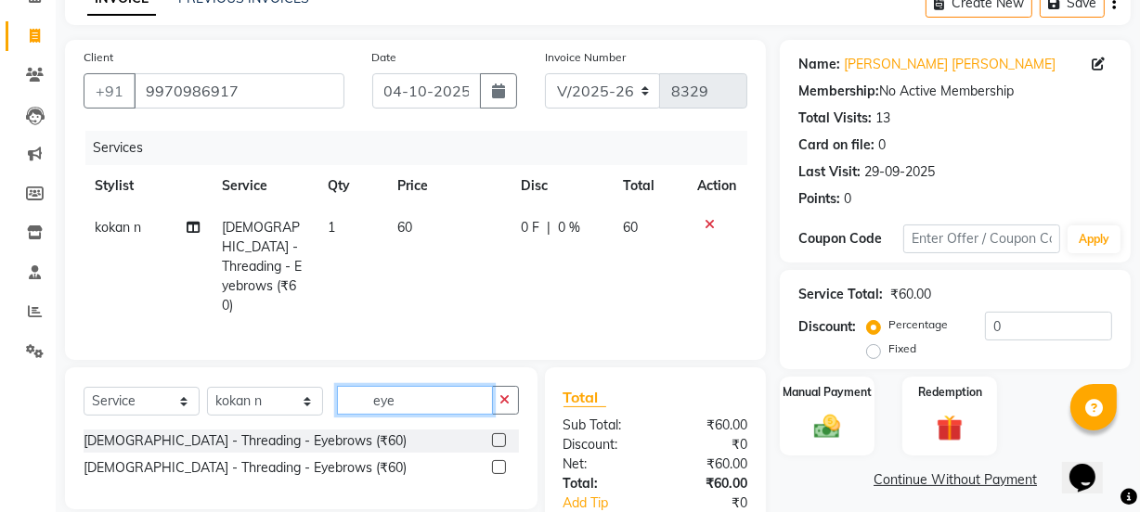
click at [407, 386] on input "eye" at bounding box center [415, 400] width 156 height 29
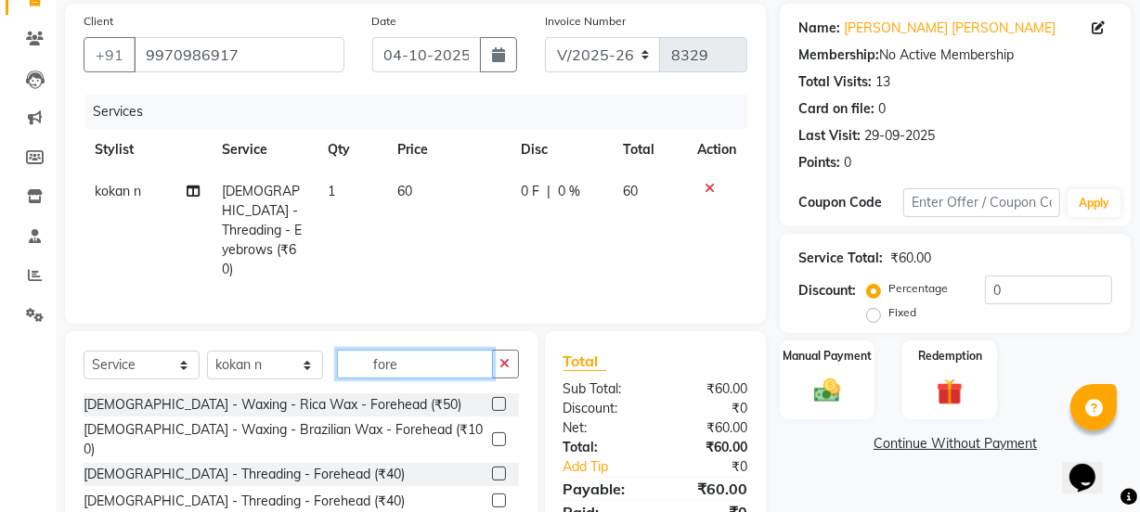
scroll to position [191, 0]
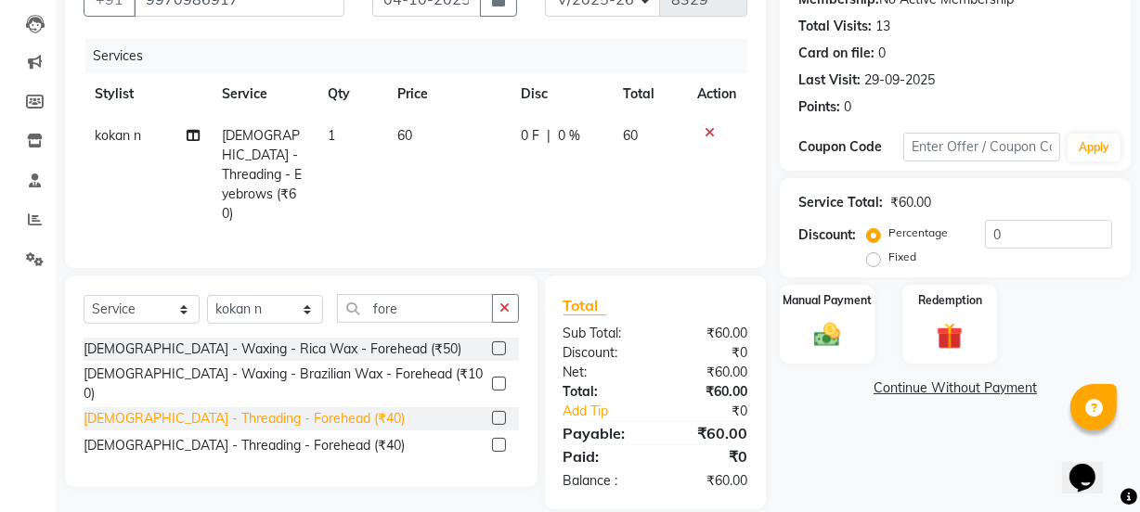
click at [286, 409] on div "[DEMOGRAPHIC_DATA] - Threading - Forehead (₹40)" at bounding box center [244, 418] width 321 height 19
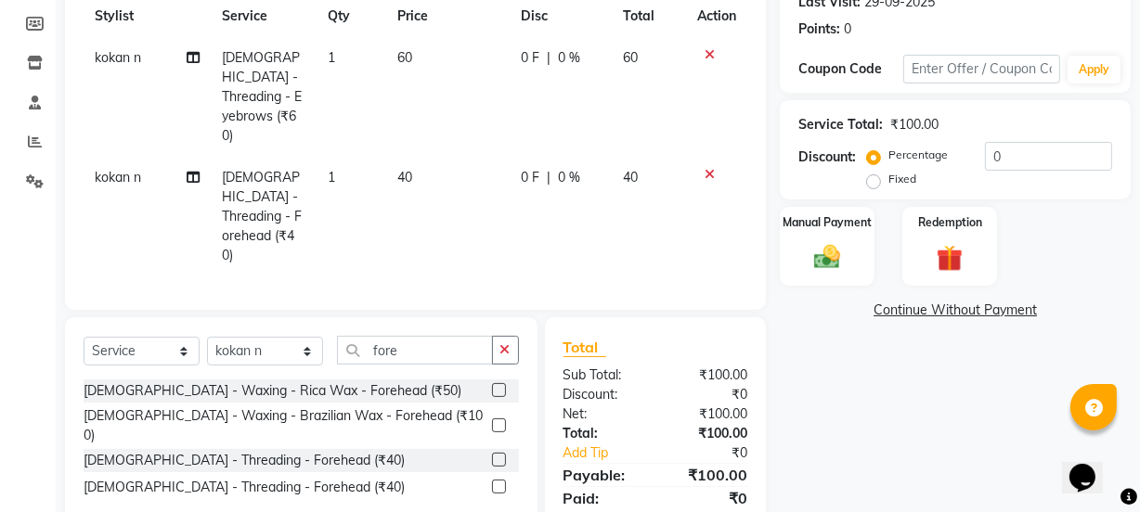
scroll to position [270, 0]
click at [435, 335] on input "fore" at bounding box center [415, 349] width 156 height 29
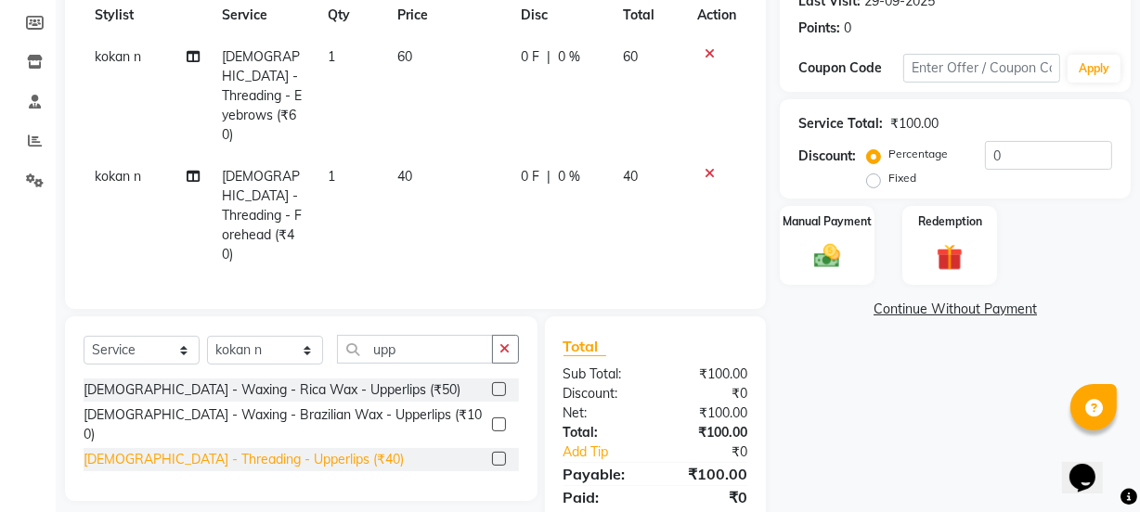
click at [269, 450] on div "[DEMOGRAPHIC_DATA] - Threading - Upperlips (₹40)" at bounding box center [244, 459] width 320 height 19
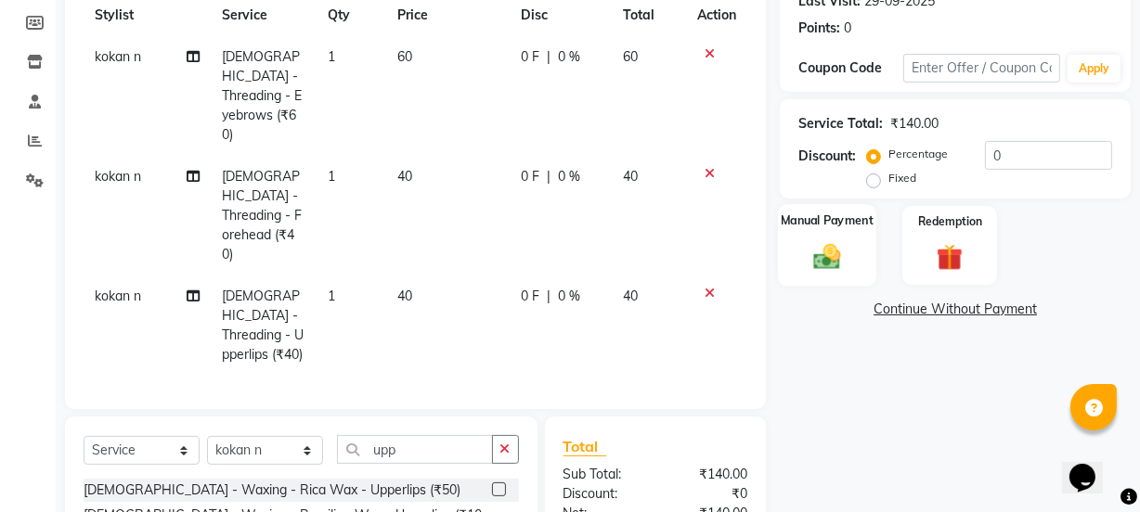
click at [825, 251] on img at bounding box center [827, 256] width 45 height 32
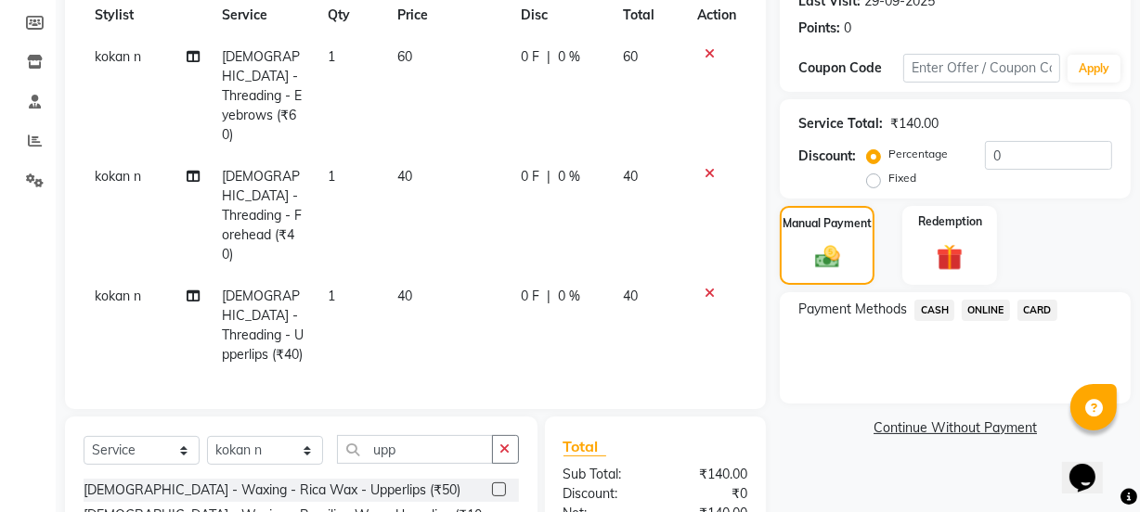
click at [990, 306] on span "ONLINE" at bounding box center [986, 310] width 48 height 21
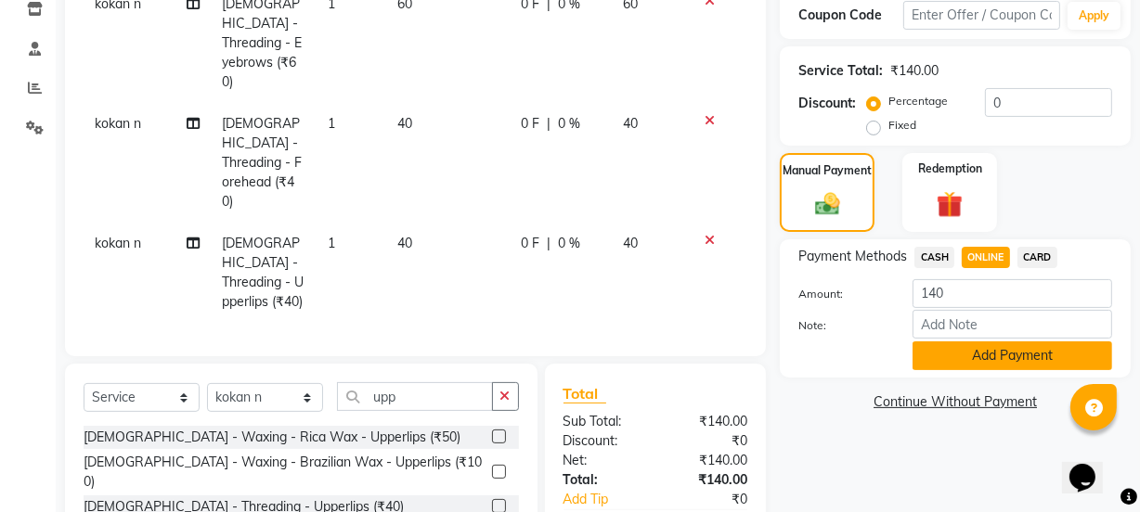
scroll to position [352, 0]
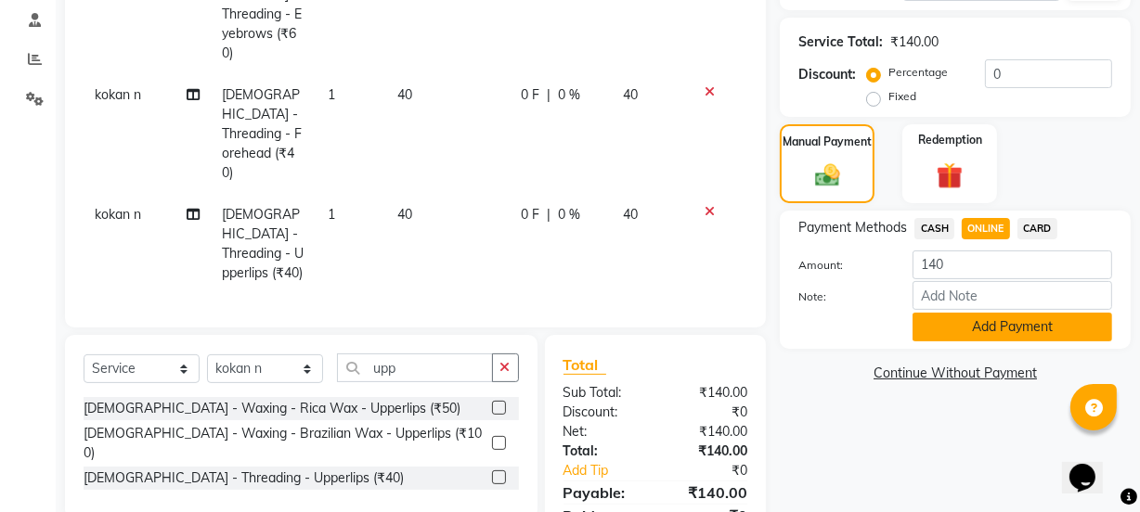
click at [984, 332] on button "Add Payment" at bounding box center [1013, 327] width 200 height 29
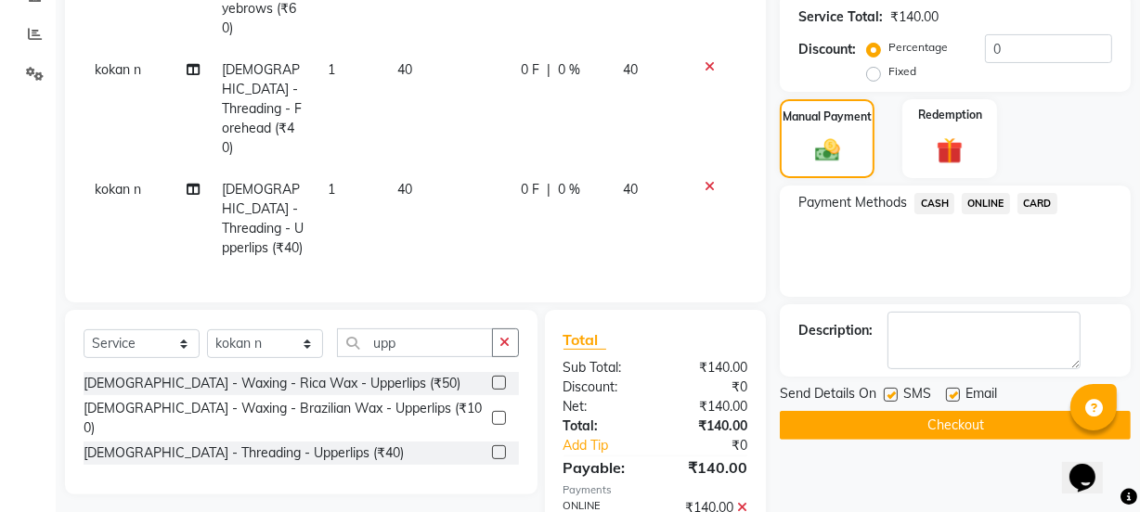
scroll to position [390, 0]
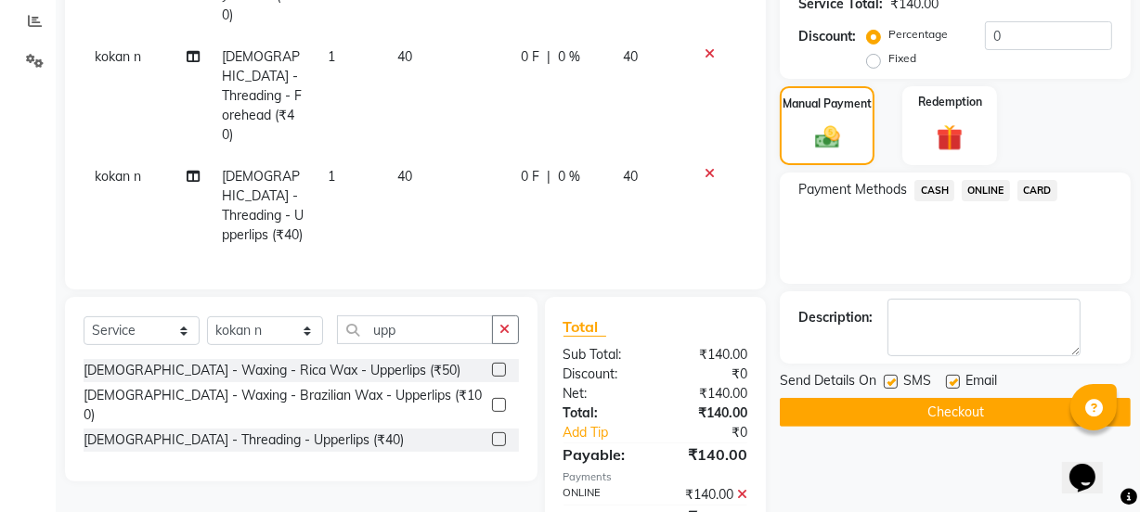
click at [971, 405] on button "Checkout" at bounding box center [955, 412] width 351 height 29
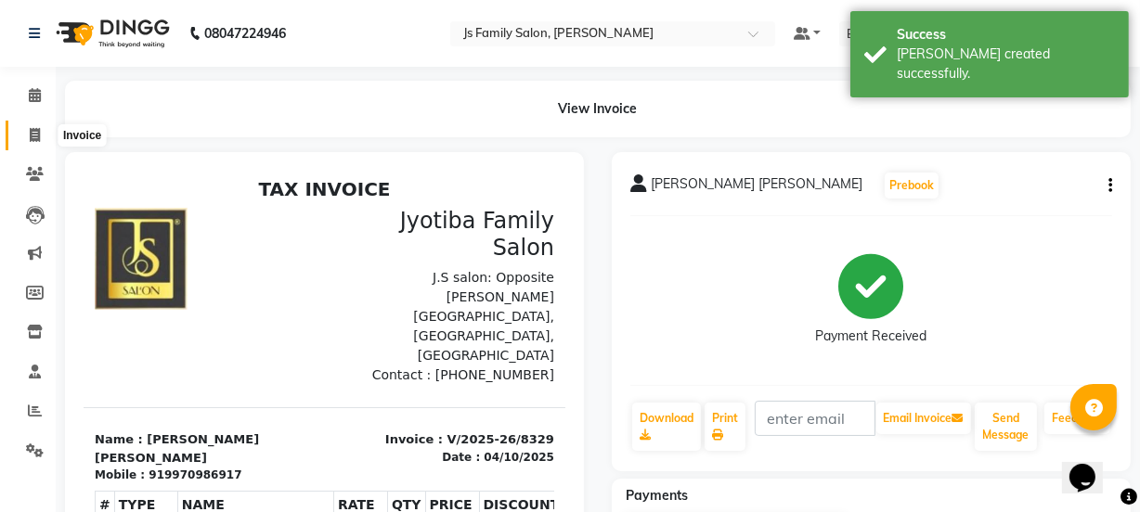
click at [36, 141] on icon at bounding box center [35, 135] width 10 height 14
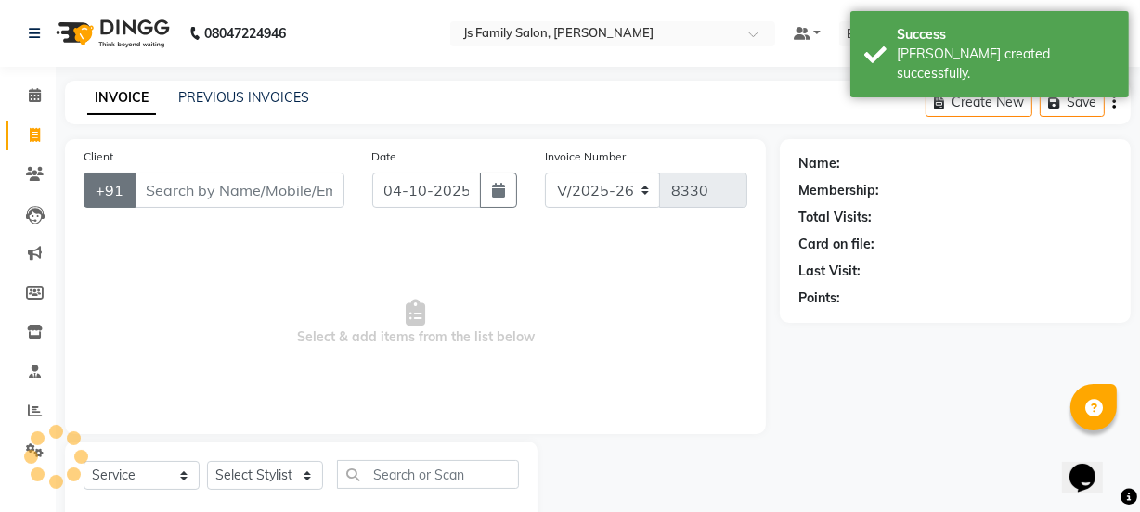
scroll to position [46, 0]
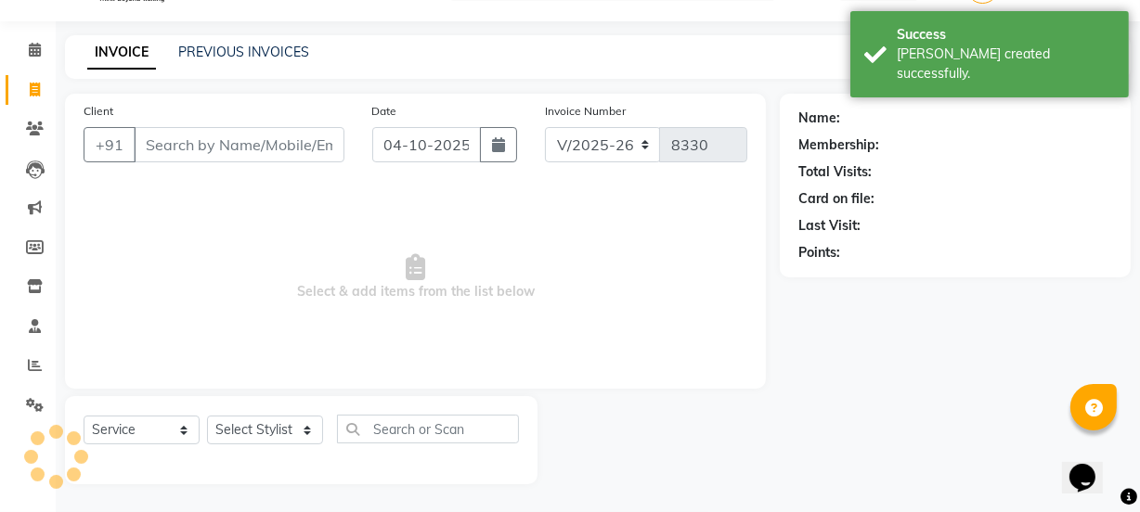
click at [168, 144] on input "Client" at bounding box center [239, 144] width 211 height 35
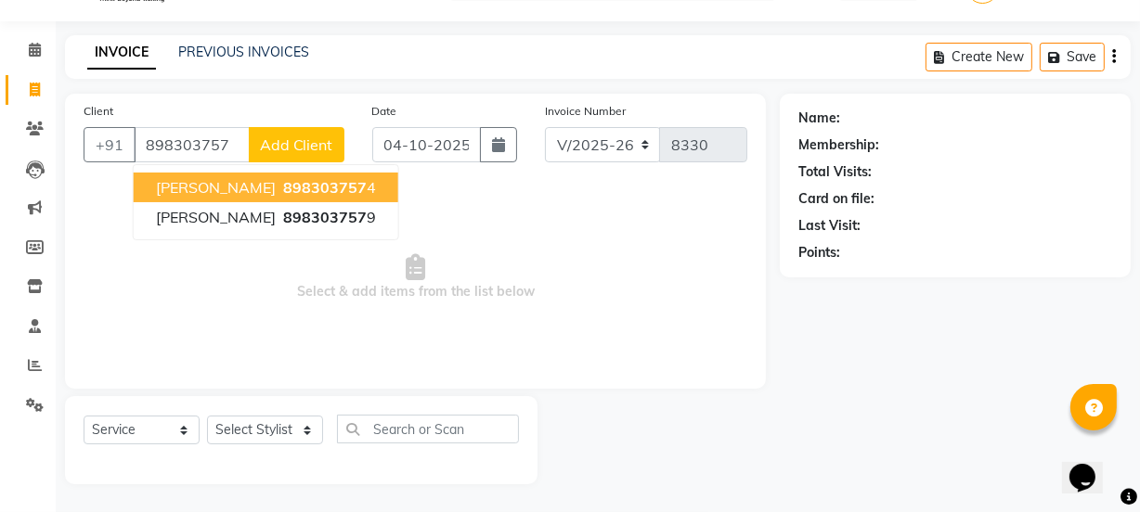
drag, startPoint x: 192, startPoint y: 185, endPoint x: 209, endPoint y: 288, distance: 104.4
click at [192, 186] on span "[PERSON_NAME]" at bounding box center [216, 187] width 120 height 19
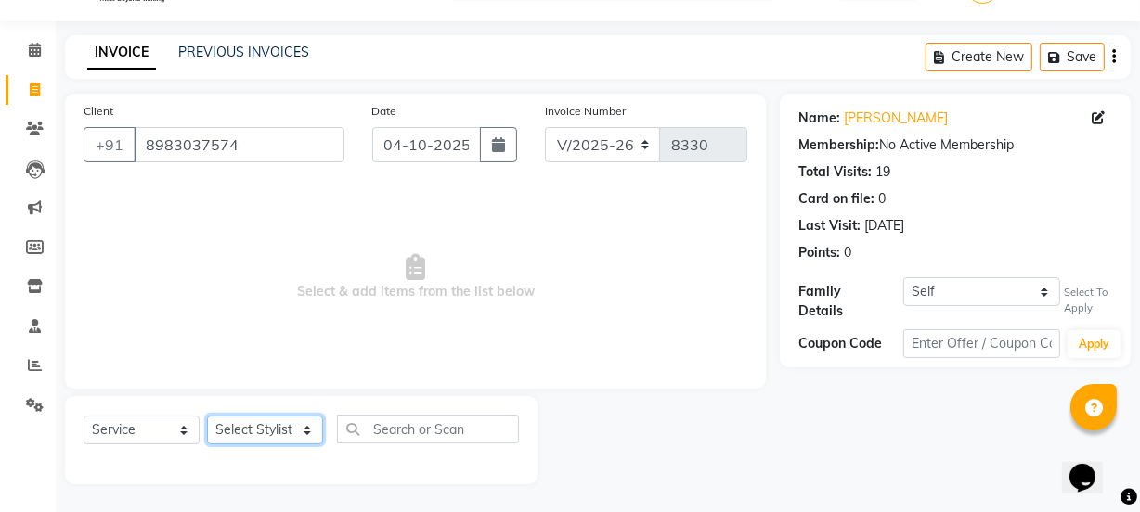
click at [235, 420] on select "Select Stylist arif [PERSON_NAME] Vaidyakar [PERSON_NAME] [PERSON_NAME] Mane Mo…" at bounding box center [265, 430] width 116 height 29
click at [207, 416] on select "Select Stylist arif [PERSON_NAME] Vaidyakar [PERSON_NAME] [PERSON_NAME] Mane Mo…" at bounding box center [265, 430] width 116 height 29
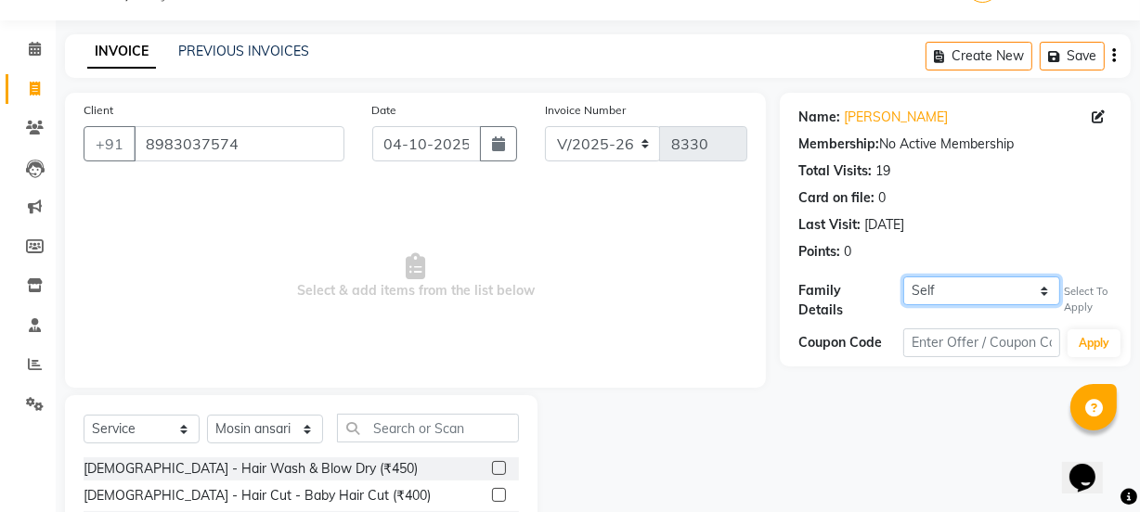
click at [974, 288] on select "Self Siddharth" at bounding box center [981, 291] width 157 height 29
click at [903, 277] on select "Self Siddharth" at bounding box center [981, 291] width 157 height 29
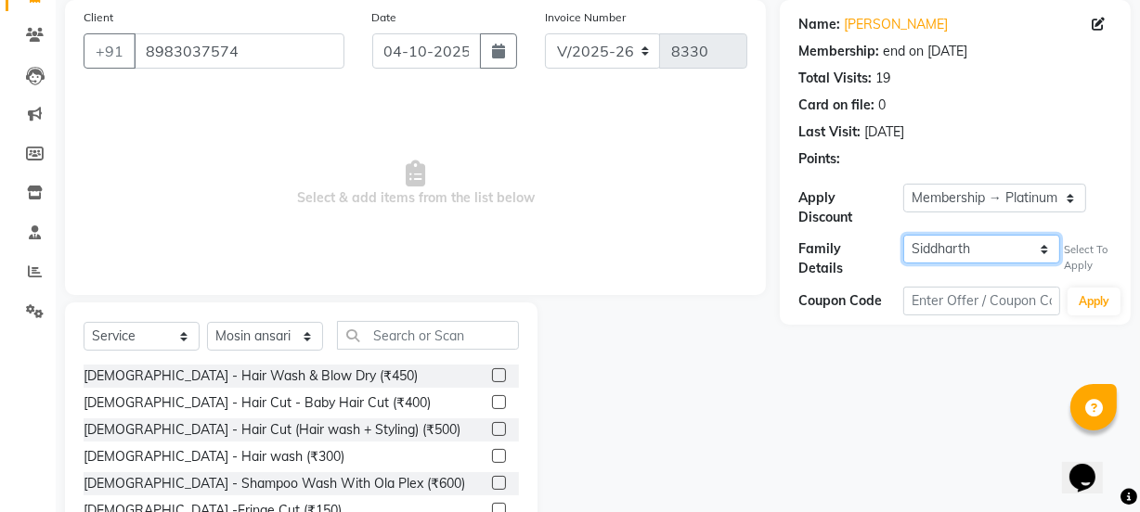
scroll to position [232, 0]
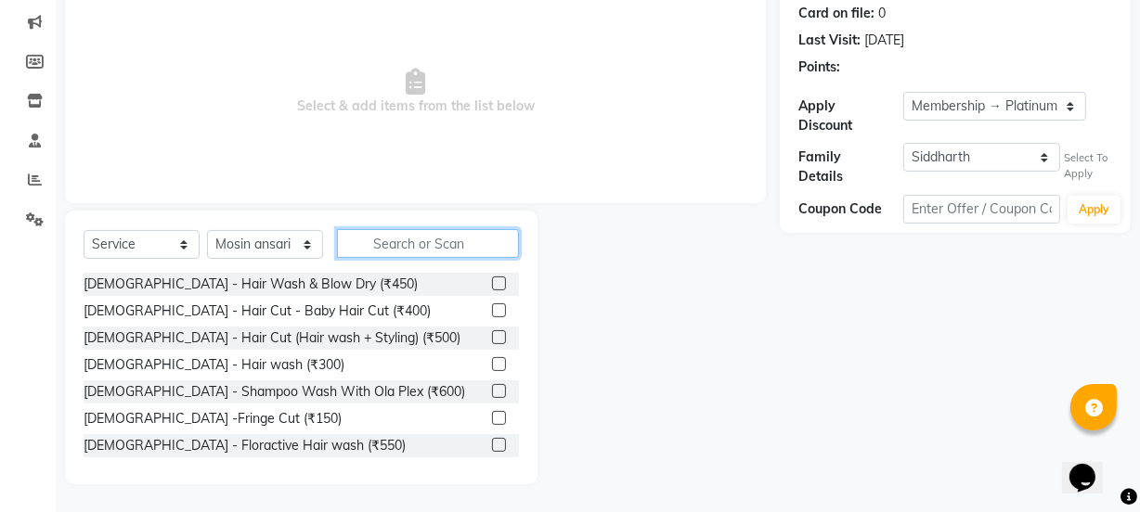
click at [482, 251] on input "text" at bounding box center [428, 243] width 182 height 29
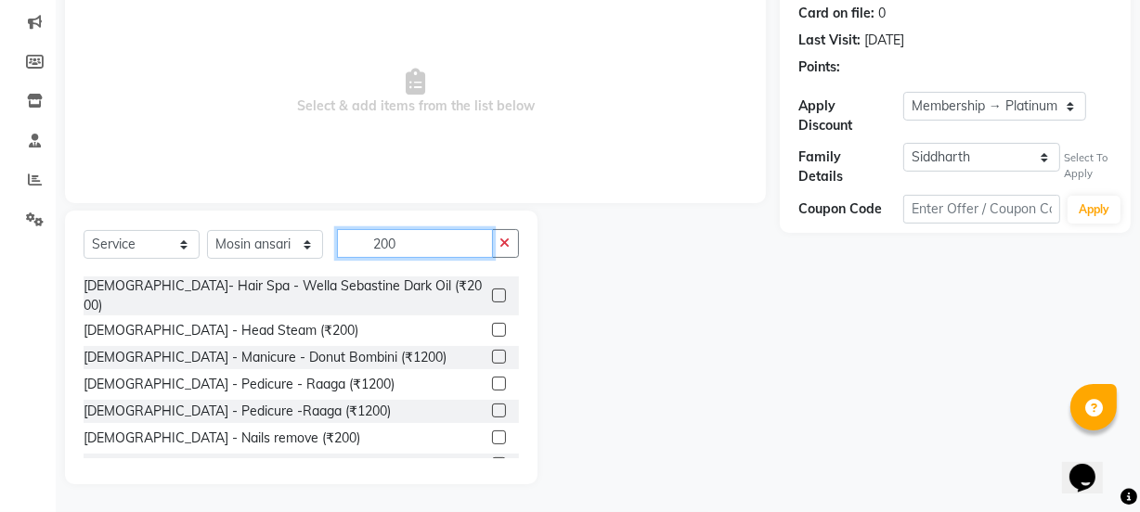
scroll to position [836, 0]
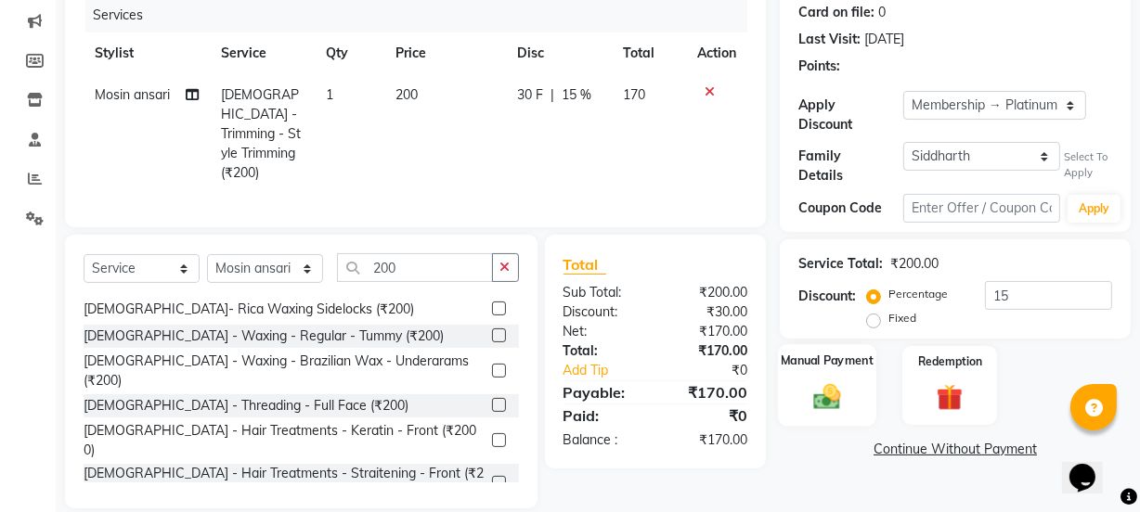
click at [842, 372] on div "Manual Payment" at bounding box center [827, 385] width 98 height 83
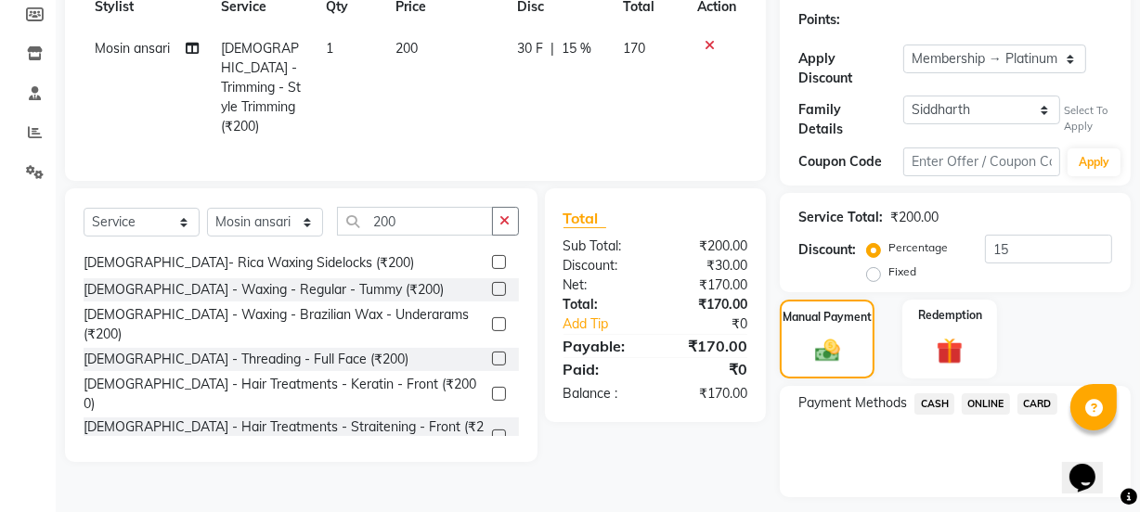
scroll to position [325, 0]
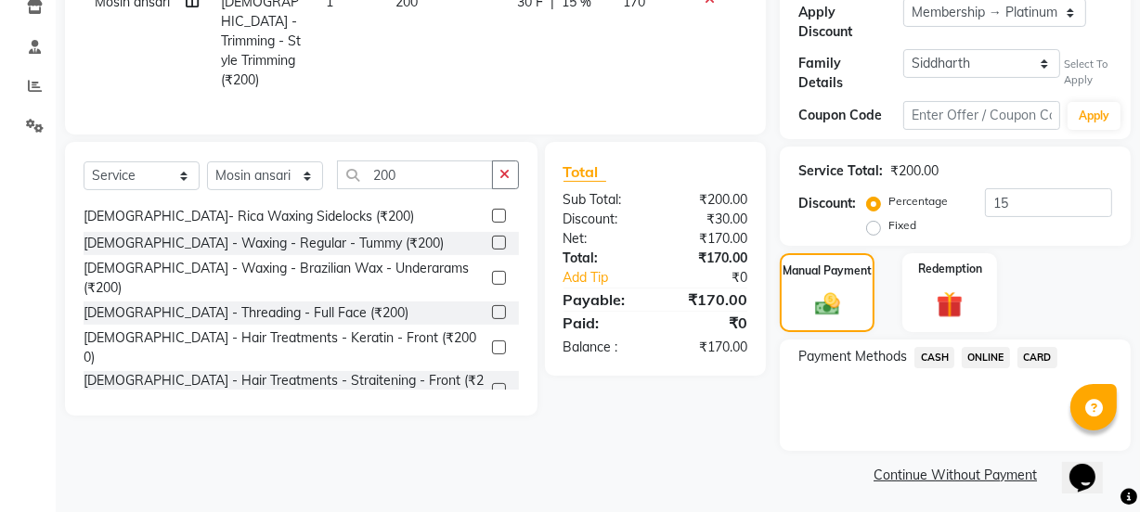
click at [988, 357] on span "ONLINE" at bounding box center [986, 357] width 48 height 21
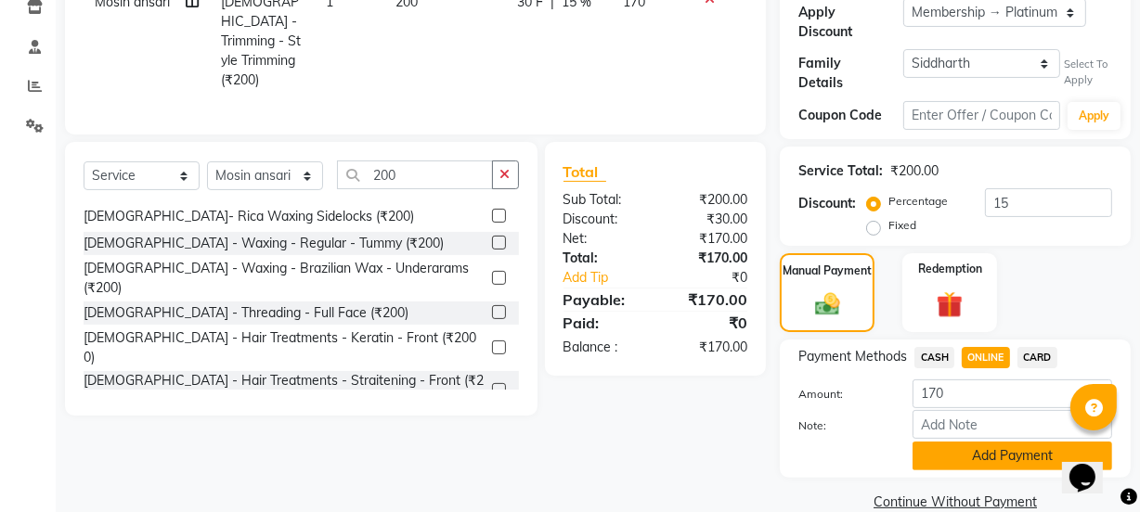
click at [985, 450] on button "Add Payment" at bounding box center [1013, 456] width 200 height 29
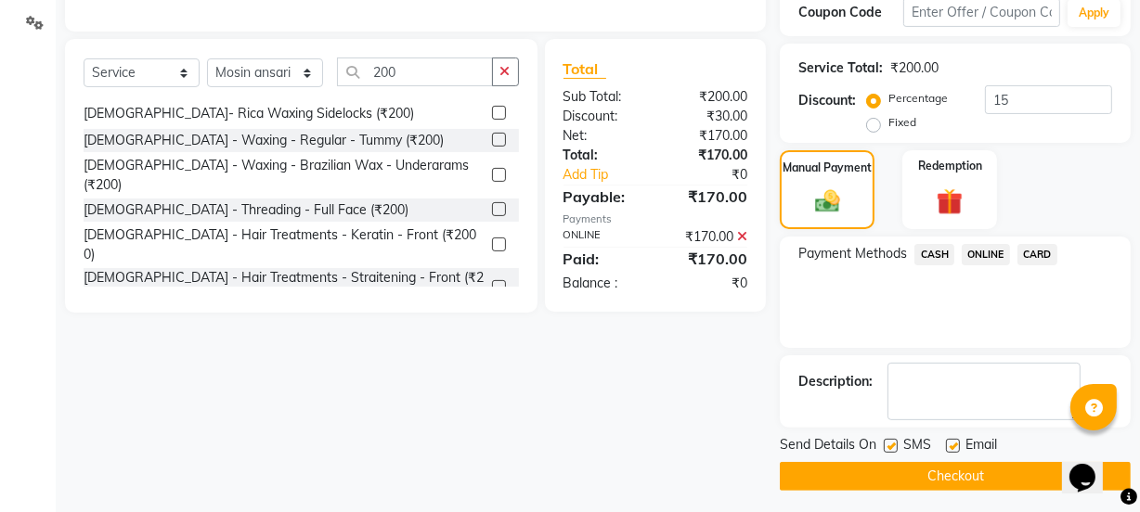
scroll to position [429, 0]
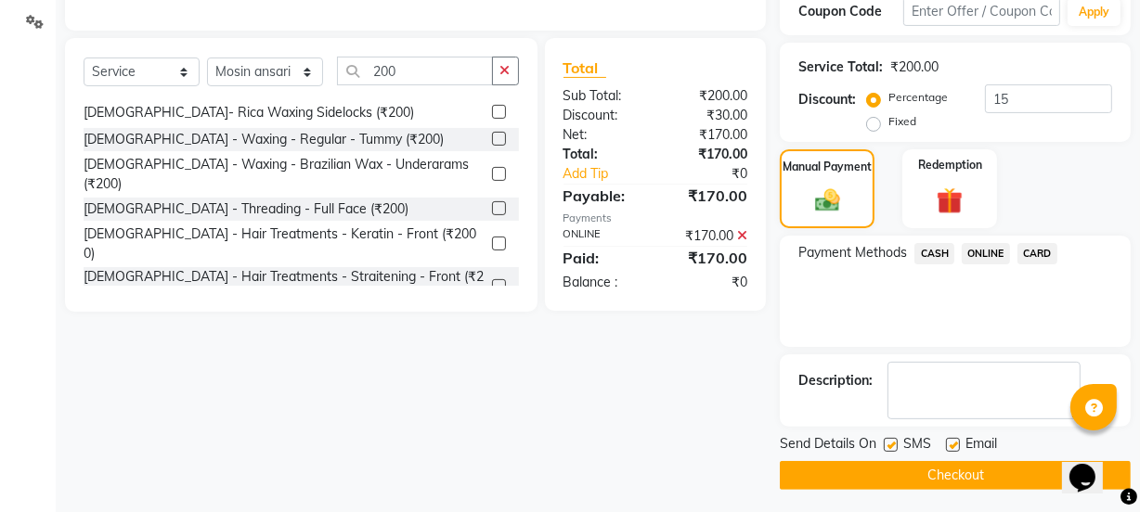
click at [984, 472] on button "Checkout" at bounding box center [955, 475] width 351 height 29
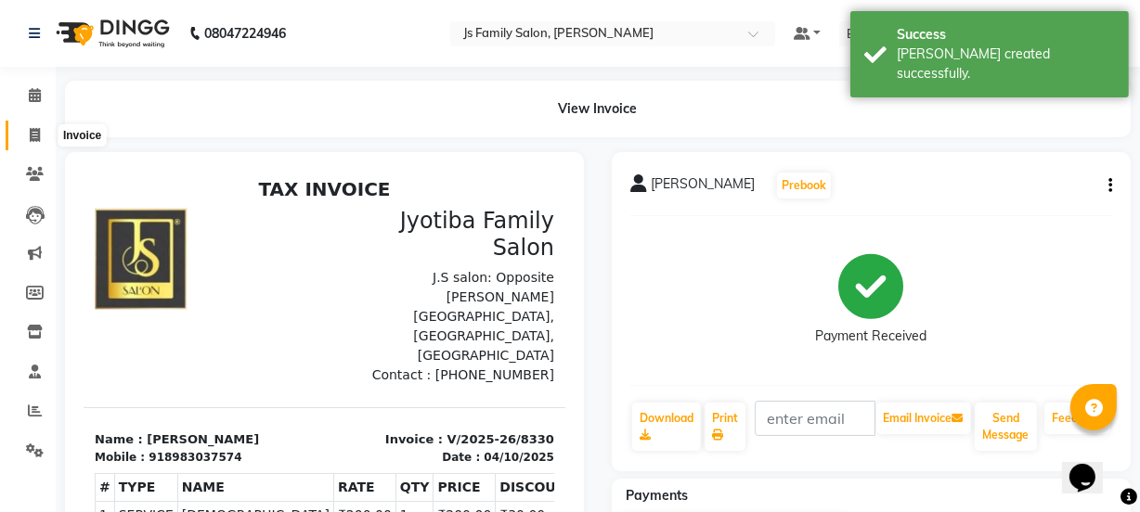
click at [30, 128] on icon at bounding box center [35, 135] width 10 height 14
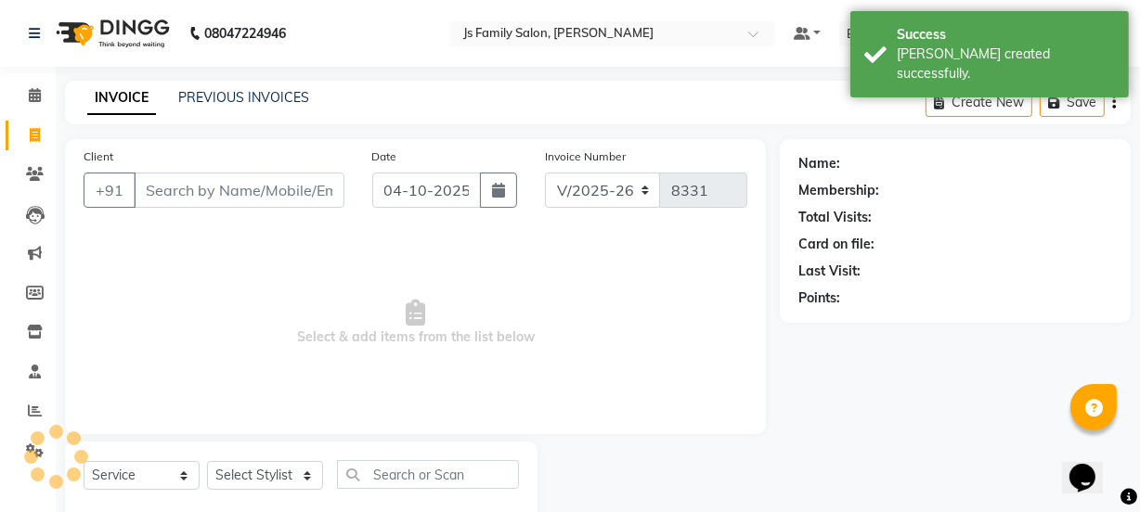
scroll to position [46, 0]
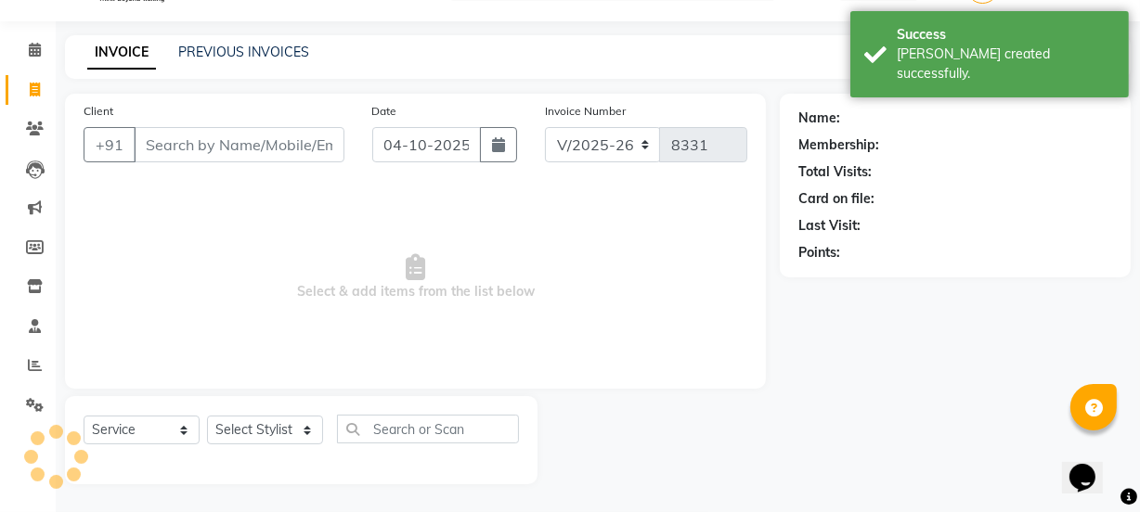
click at [231, 149] on input "Client" at bounding box center [239, 144] width 211 height 35
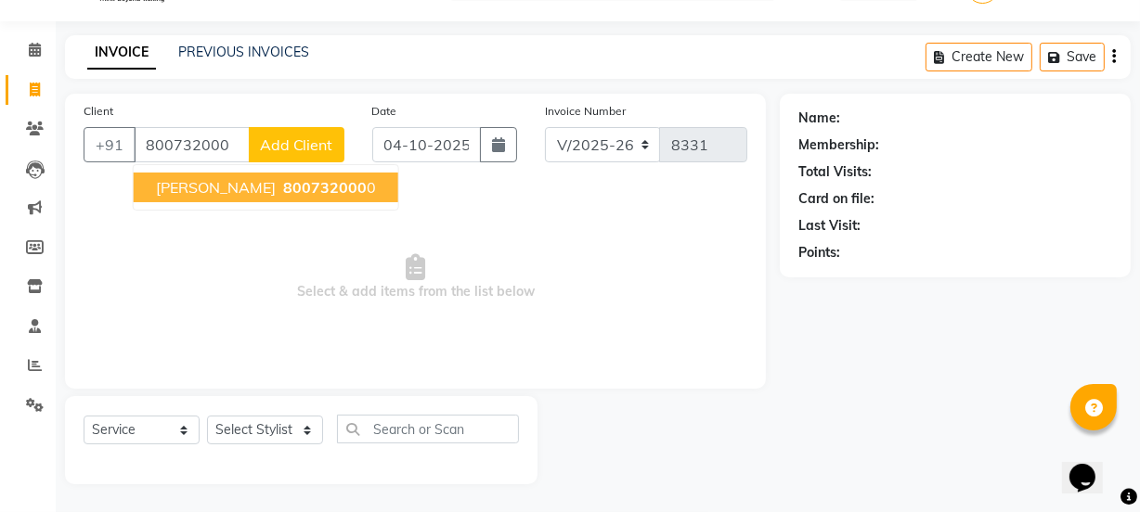
click at [283, 181] on span "800732000" at bounding box center [325, 187] width 84 height 19
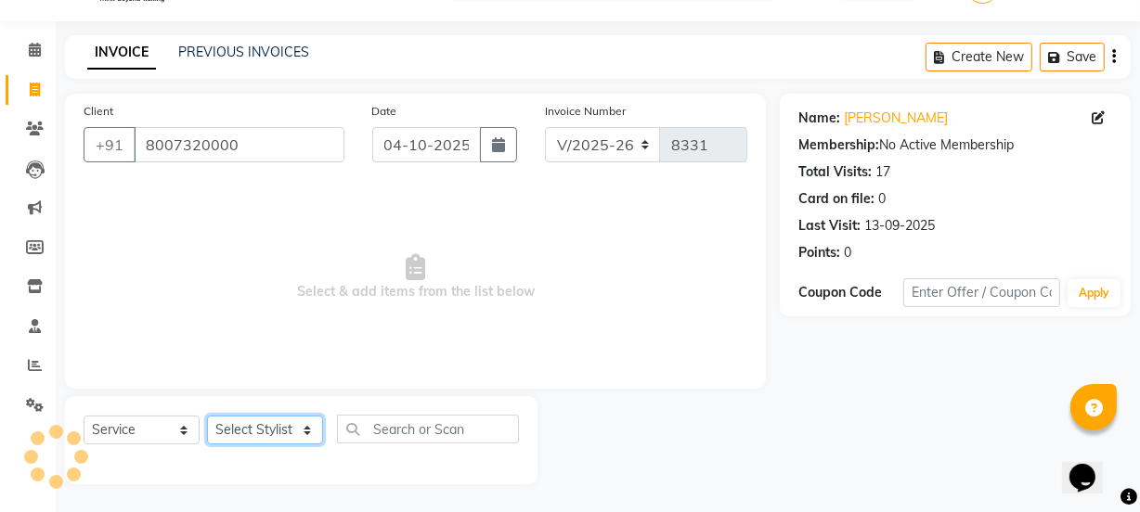
click at [253, 431] on select "Select Stylist arif [PERSON_NAME] Vaidyakar [PERSON_NAME] [PERSON_NAME] Mane Mo…" at bounding box center [265, 430] width 116 height 29
click at [207, 416] on select "Select Stylist arif [PERSON_NAME] Vaidyakar [PERSON_NAME] [PERSON_NAME] Mane Mo…" at bounding box center [265, 430] width 116 height 29
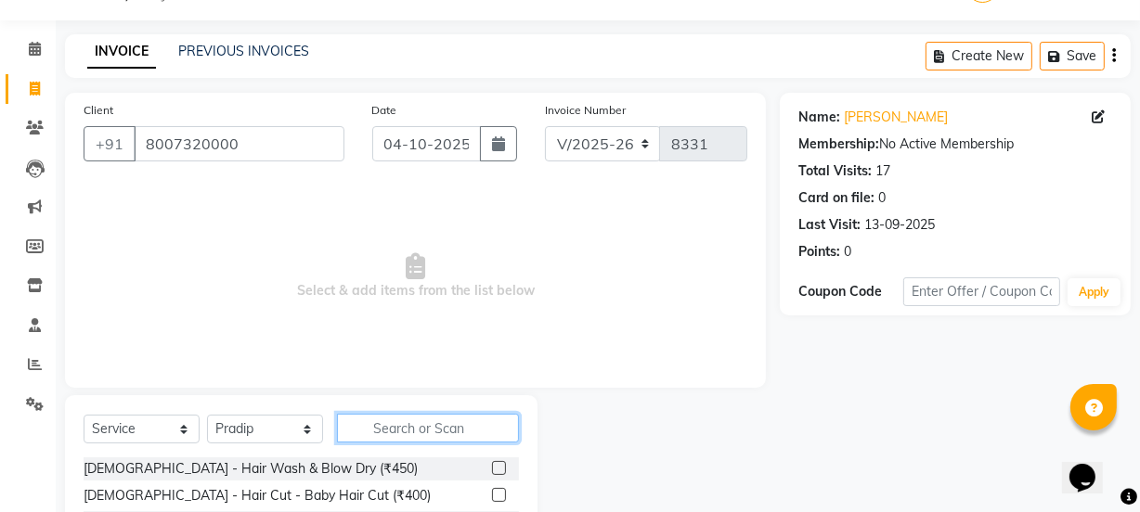
click at [410, 428] on input "text" at bounding box center [428, 428] width 182 height 29
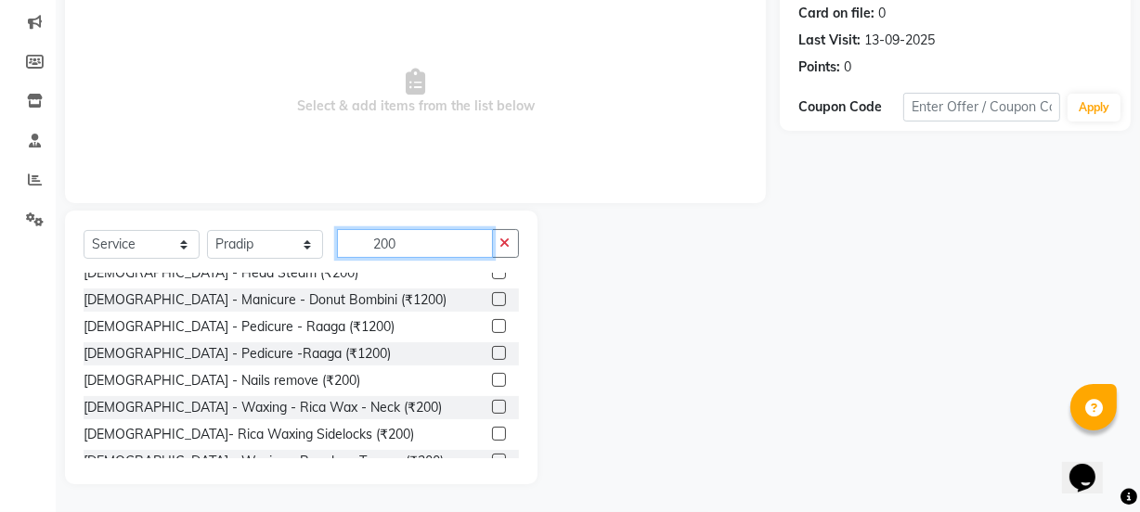
scroll to position [836, 0]
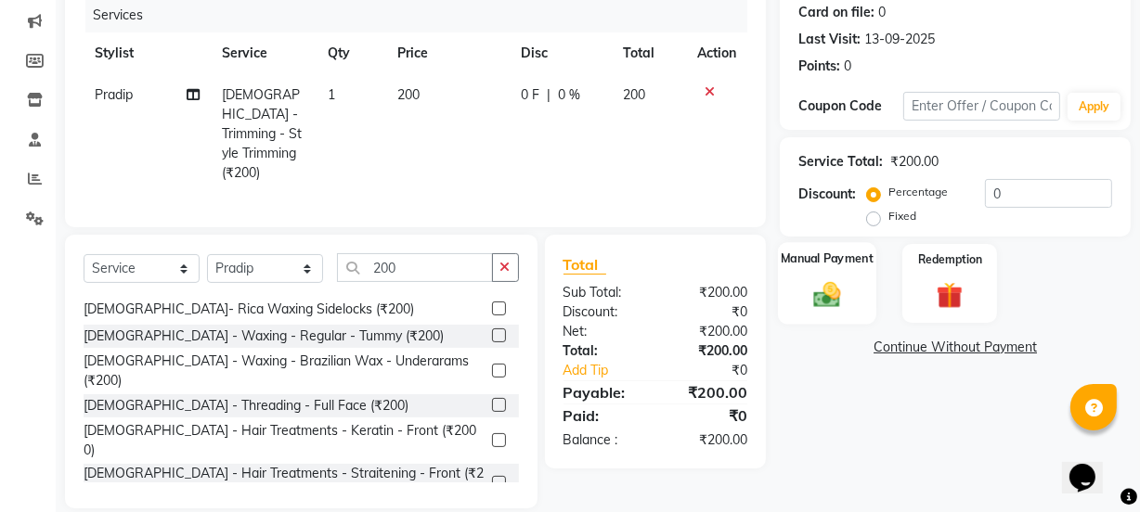
click at [797, 306] on div "Manual Payment" at bounding box center [827, 283] width 98 height 83
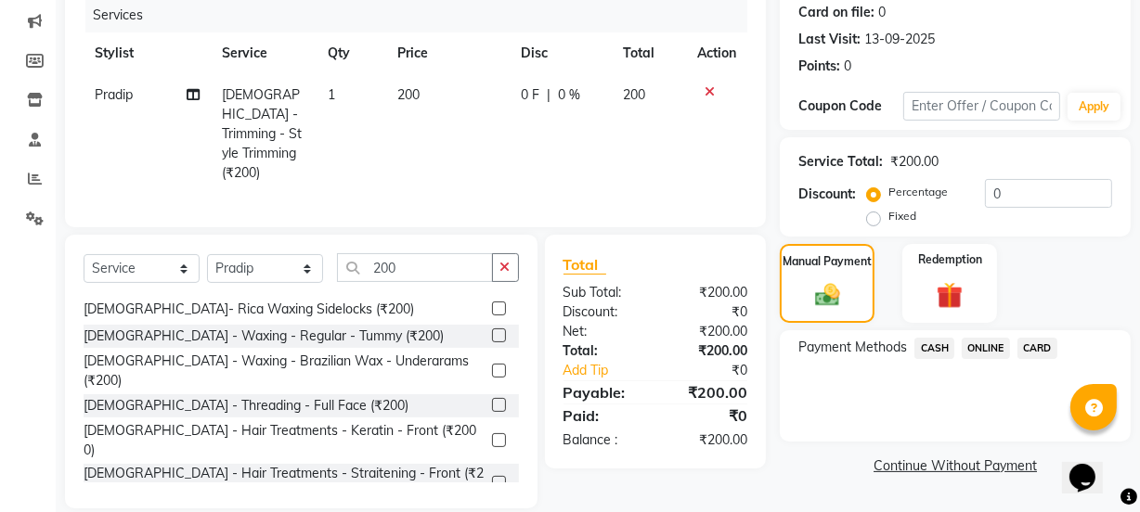
click at [990, 347] on span "ONLINE" at bounding box center [986, 348] width 48 height 21
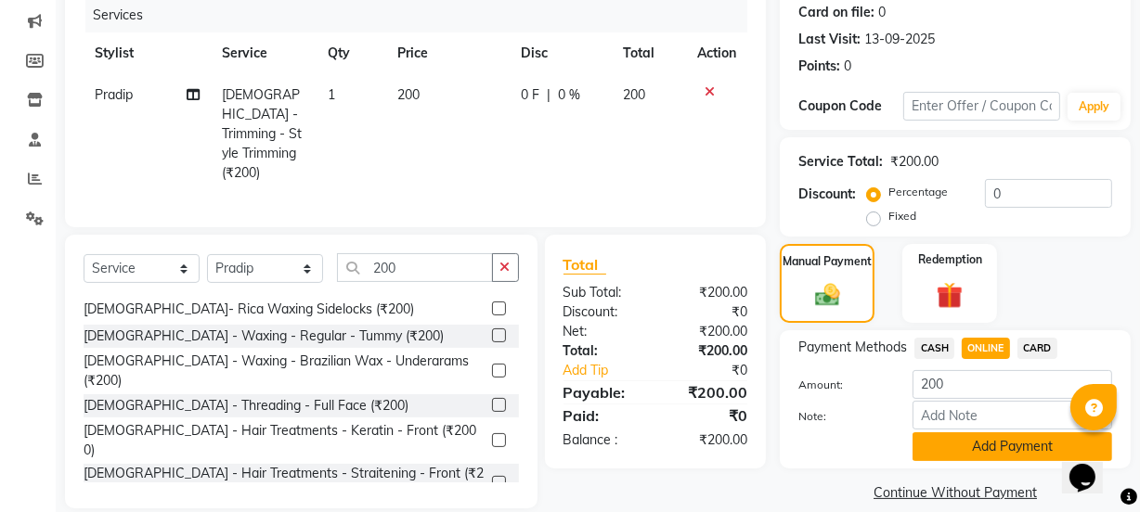
click at [1003, 445] on button "Add Payment" at bounding box center [1013, 447] width 200 height 29
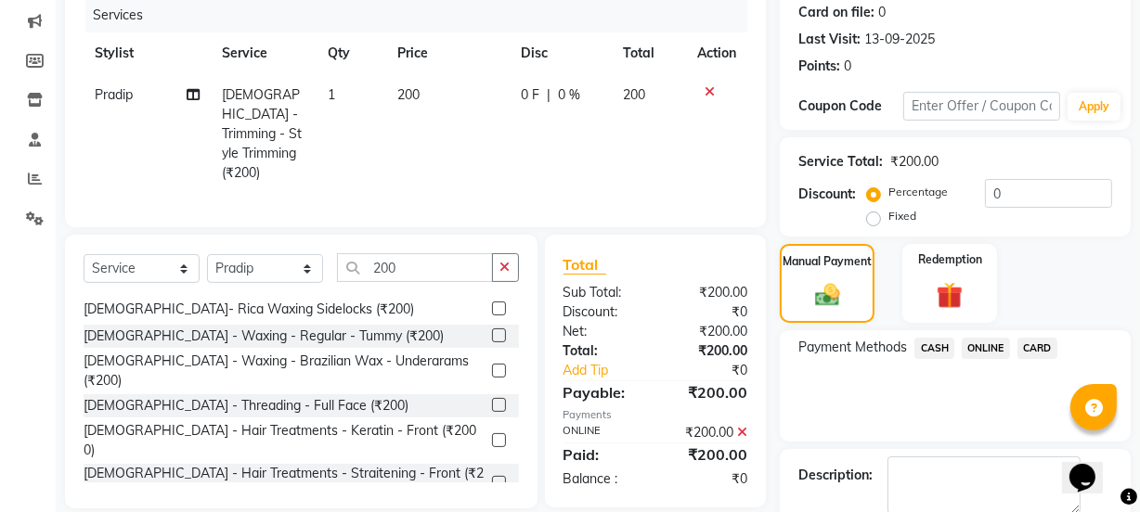
scroll to position [331, 0]
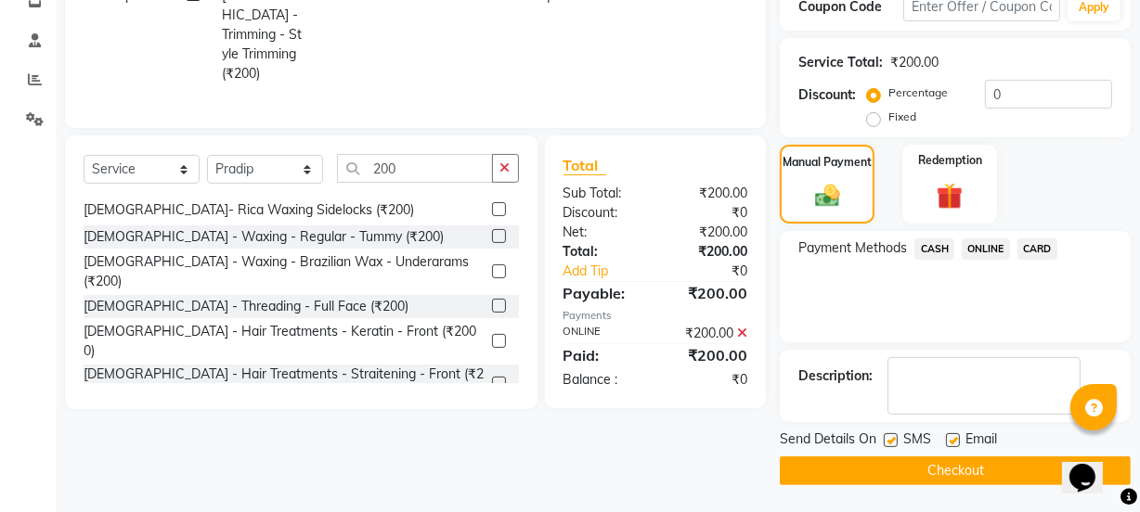
click at [992, 473] on button "Checkout" at bounding box center [955, 471] width 351 height 29
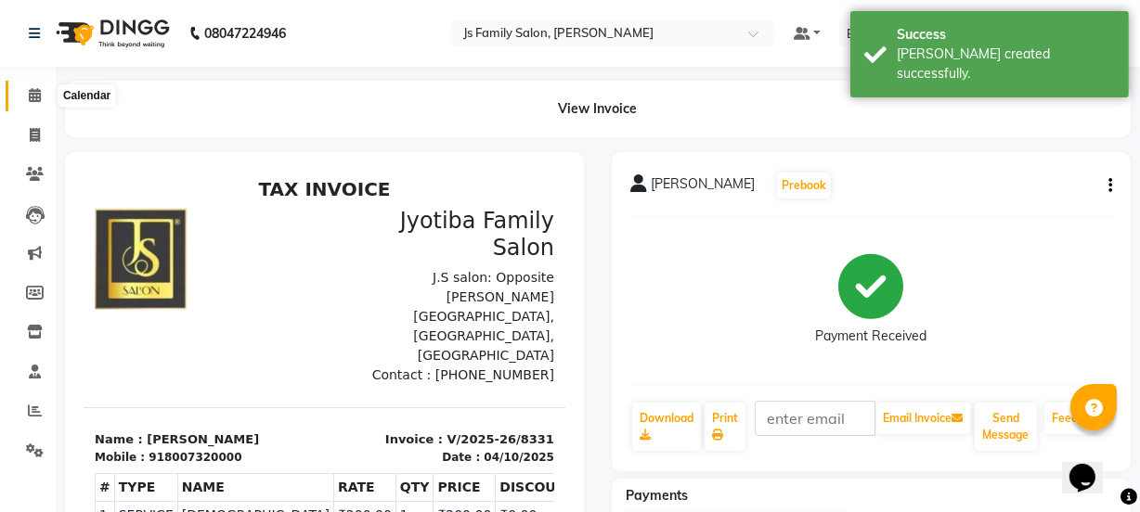
click at [37, 100] on icon at bounding box center [35, 95] width 12 height 14
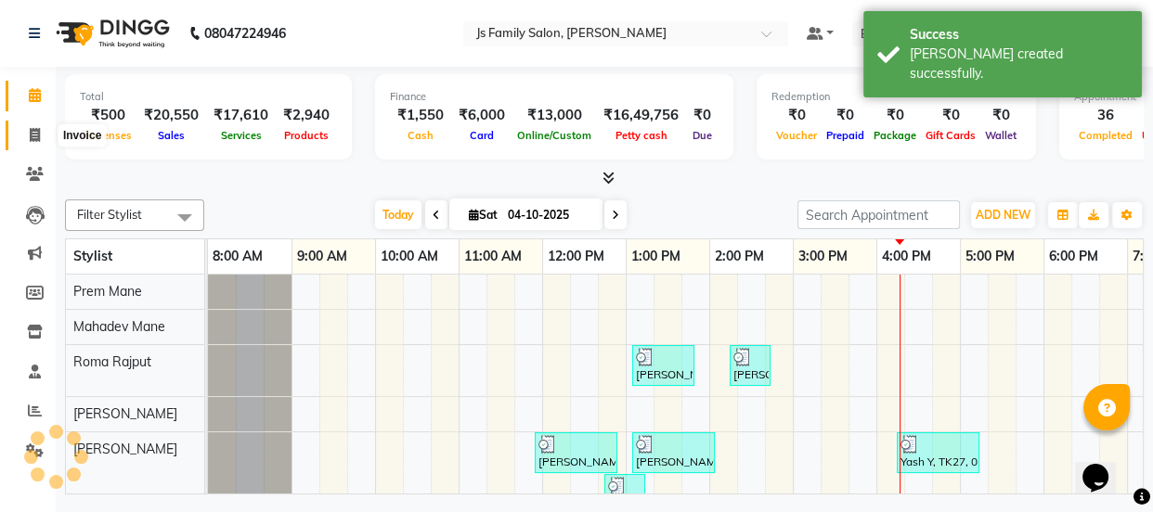
click at [30, 125] on span at bounding box center [35, 135] width 32 height 21
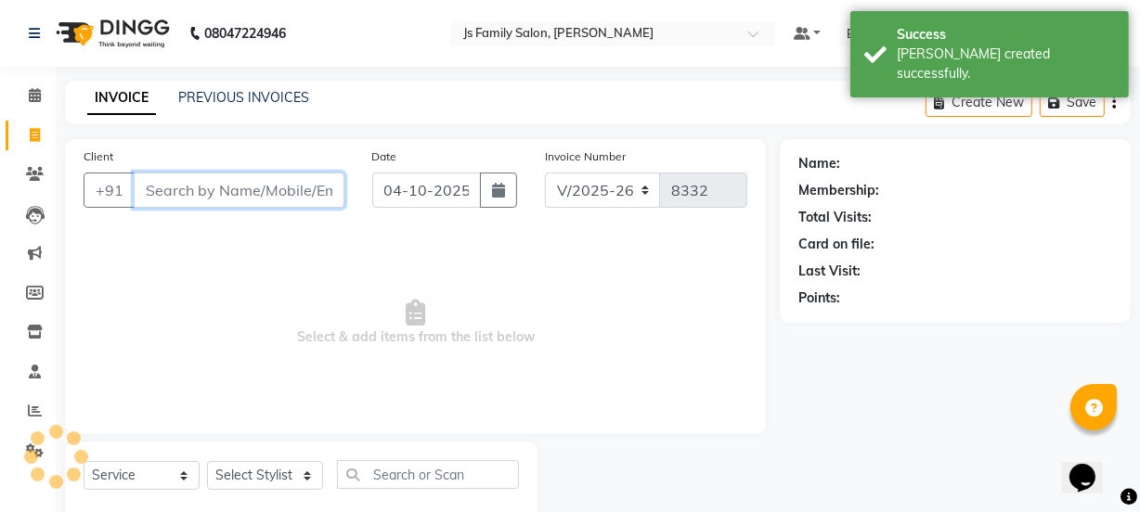
click at [194, 202] on input "Client" at bounding box center [239, 190] width 211 height 35
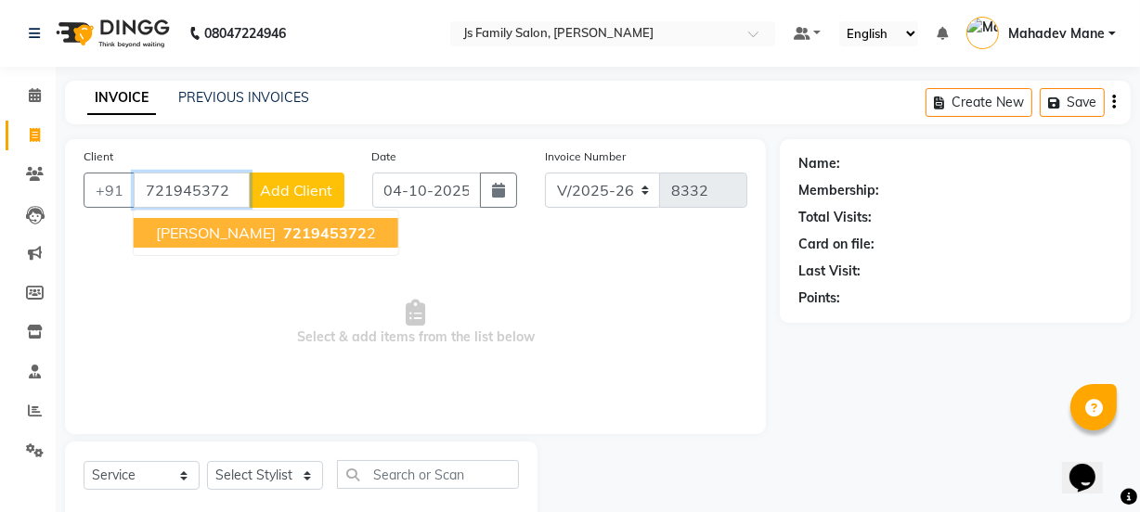
drag, startPoint x: 211, startPoint y: 229, endPoint x: 231, endPoint y: 253, distance: 31.6
click at [211, 230] on span "[PERSON_NAME]" at bounding box center [216, 233] width 120 height 19
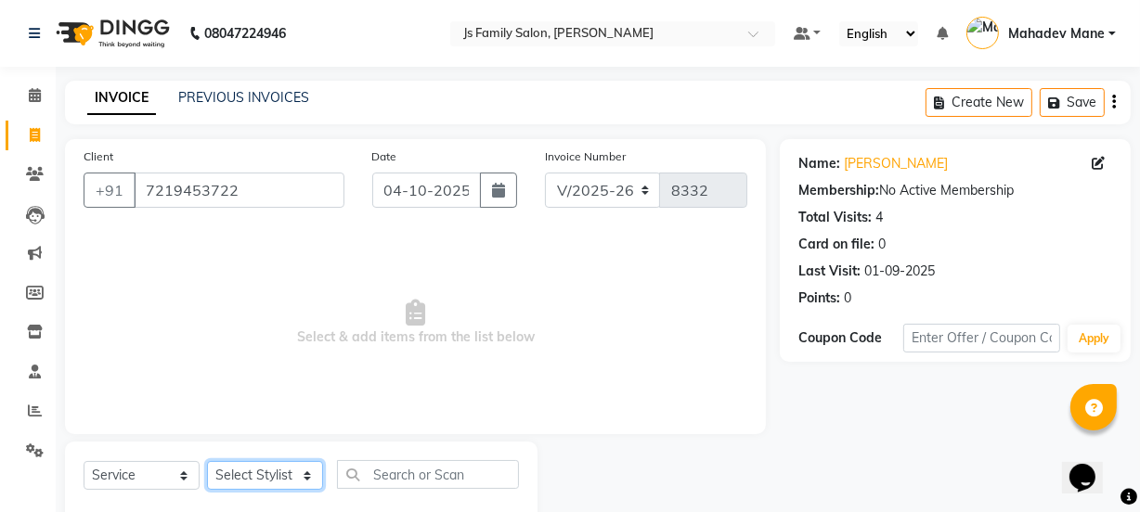
click at [260, 466] on select "Select Stylist arif [PERSON_NAME] Vaidyakar [PERSON_NAME] [PERSON_NAME] Mane Mo…" at bounding box center [265, 475] width 116 height 29
click at [207, 461] on select "Select Stylist arif [PERSON_NAME] Vaidyakar [PERSON_NAME] [PERSON_NAME] Mane Mo…" at bounding box center [265, 475] width 116 height 29
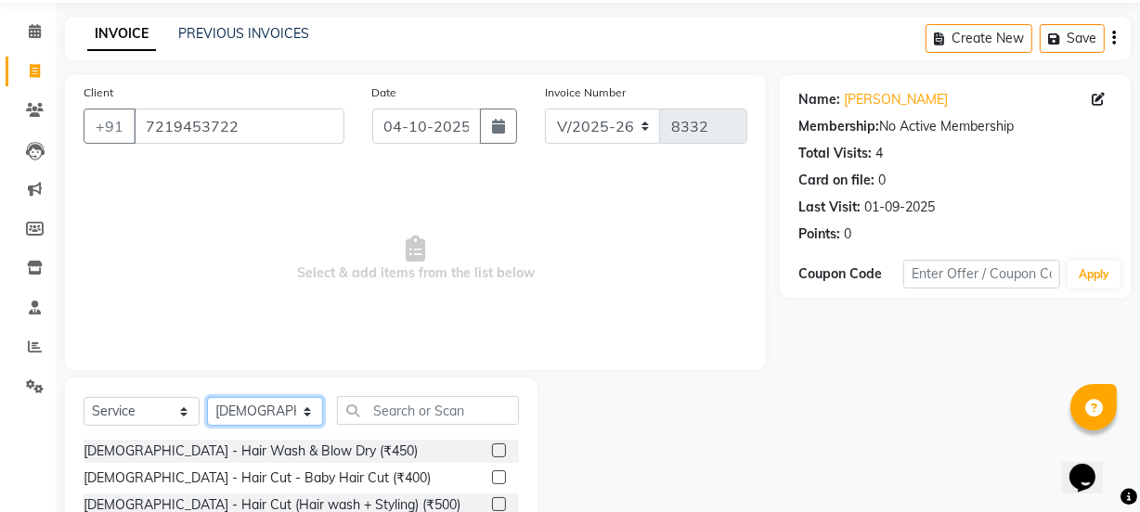
scroll to position [168, 0]
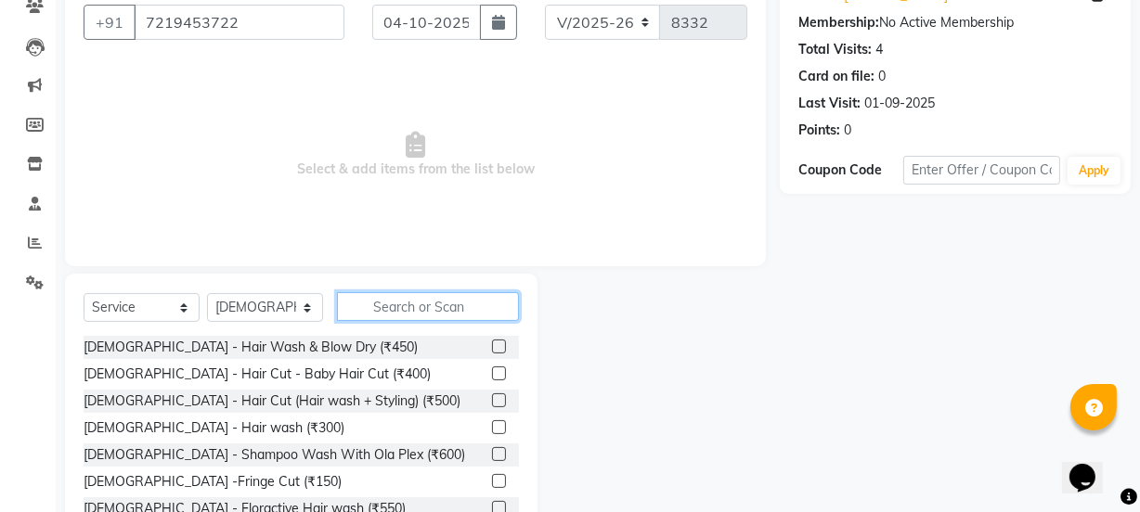
click at [427, 318] on input "text" at bounding box center [428, 306] width 182 height 29
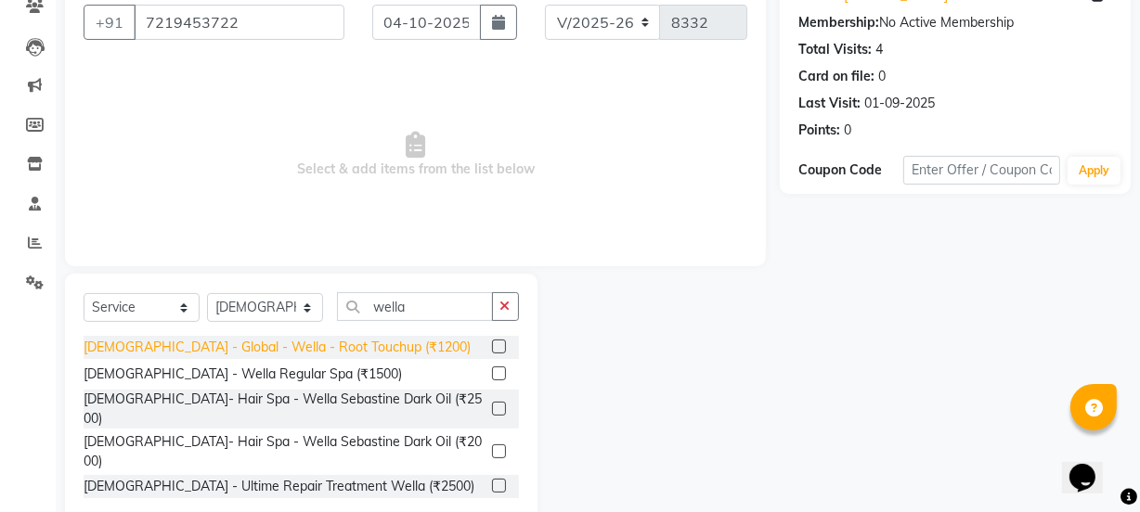
click at [322, 343] on div "[DEMOGRAPHIC_DATA] - Global - Wella - Root Touchup (₹1200)" at bounding box center [277, 347] width 387 height 19
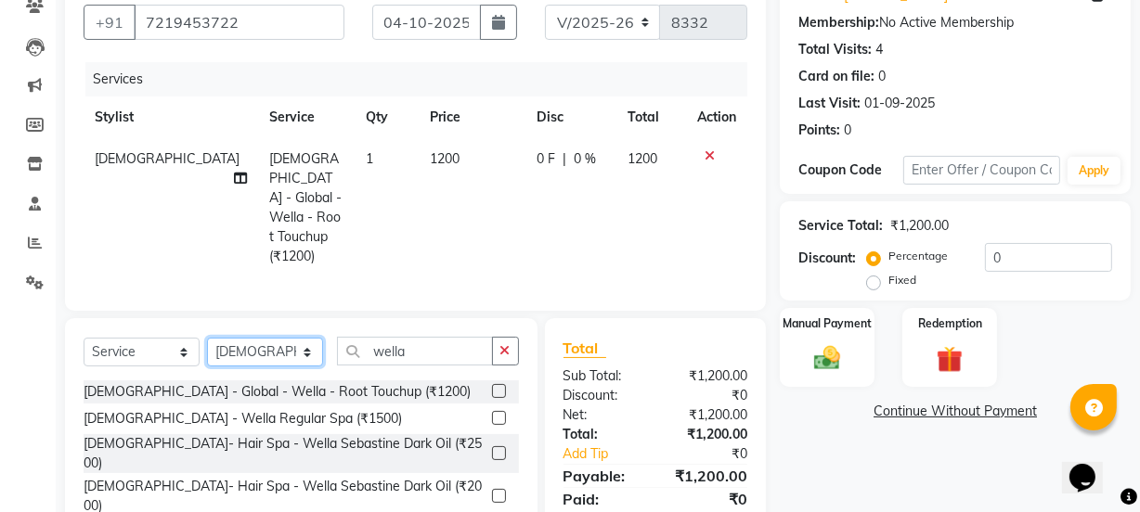
click at [250, 338] on select "Select Stylist arif [PERSON_NAME] Vaidyakar [PERSON_NAME] [PERSON_NAME] Mane Mo…" at bounding box center [265, 352] width 116 height 29
click at [207, 338] on select "Select Stylist arif [PERSON_NAME] Vaidyakar [PERSON_NAME] [PERSON_NAME] Mane Mo…" at bounding box center [265, 352] width 116 height 29
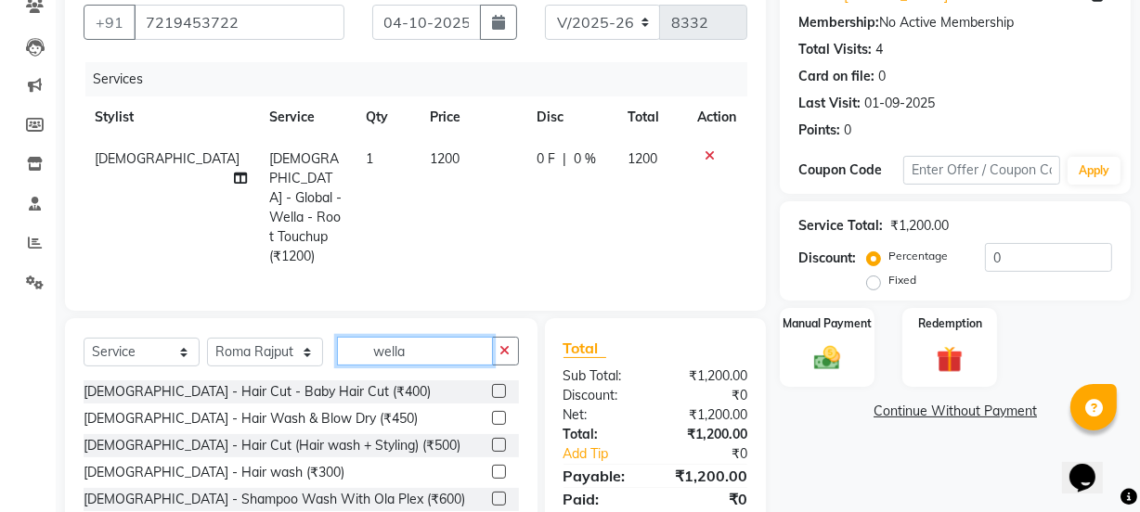
click at [435, 337] on input "wella" at bounding box center [415, 351] width 156 height 29
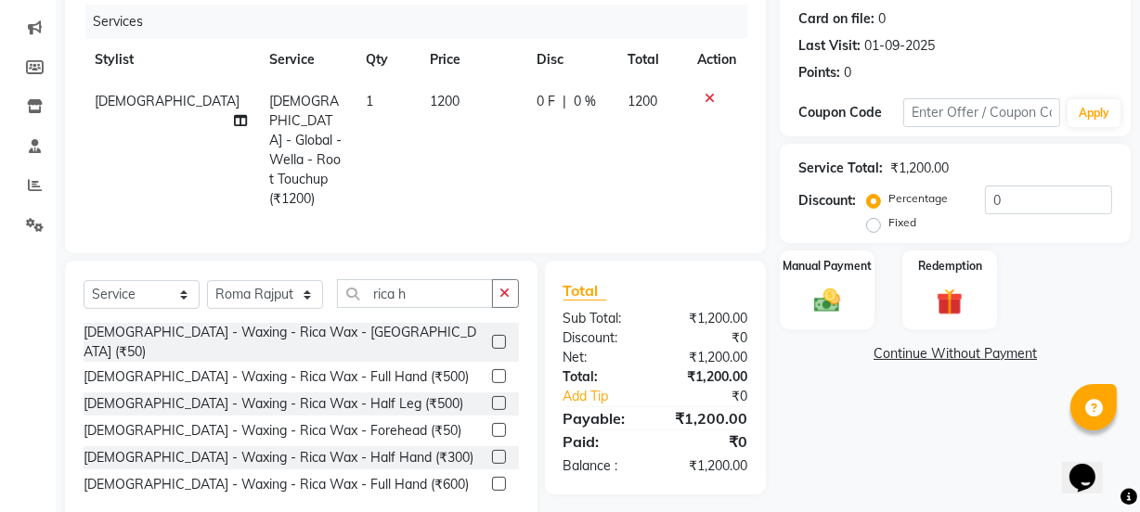
click at [353, 368] on div "[DEMOGRAPHIC_DATA] - Waxing - Rica Wax - Full Hand (₹500)" at bounding box center [276, 377] width 385 height 19
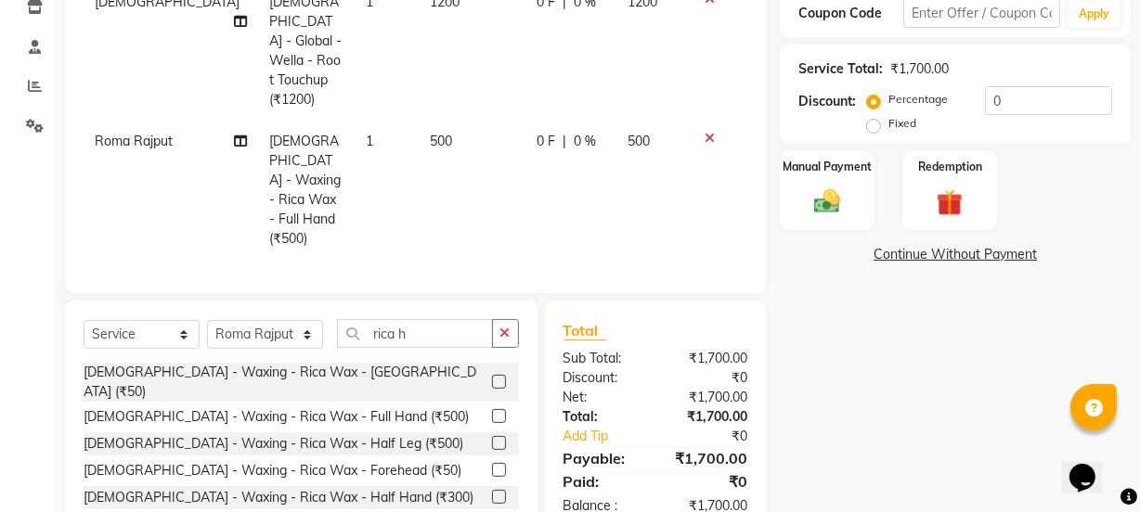
scroll to position [325, 0]
click at [426, 319] on input "rica h" at bounding box center [415, 333] width 156 height 29
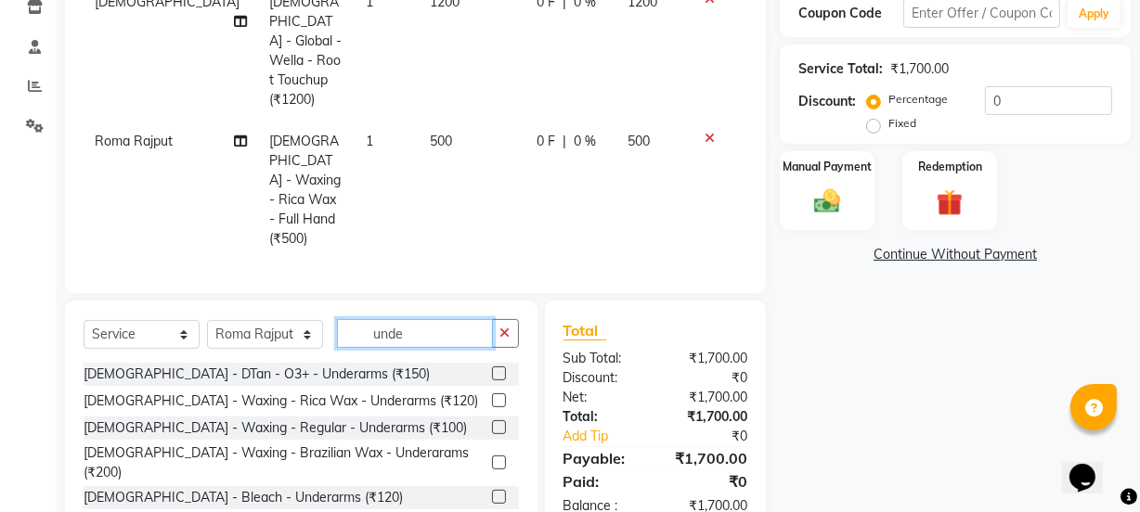
scroll to position [310, 0]
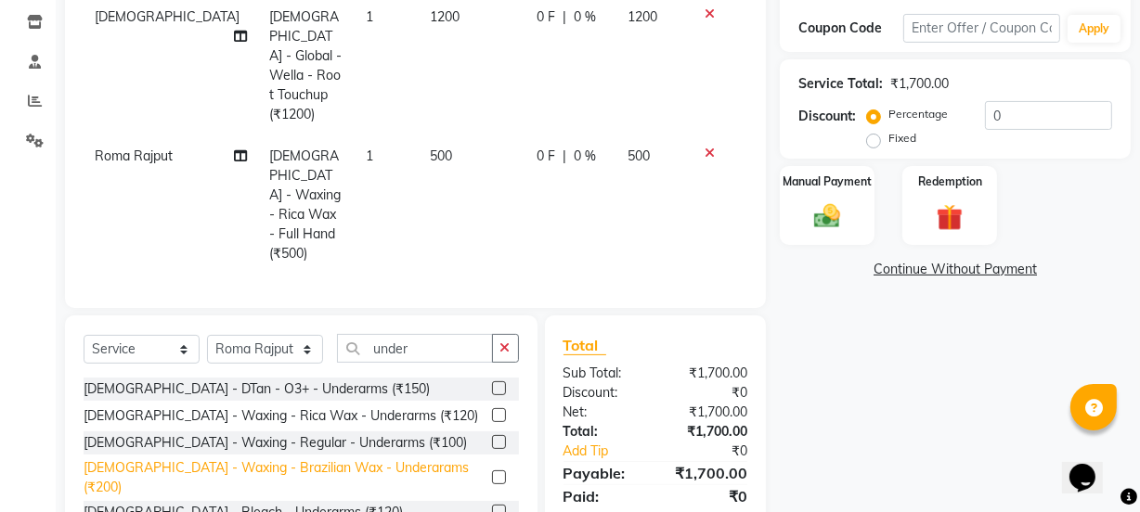
click at [369, 459] on div "[DEMOGRAPHIC_DATA] - Waxing - Brazilian Wax - Underarams (₹200)" at bounding box center [284, 478] width 401 height 39
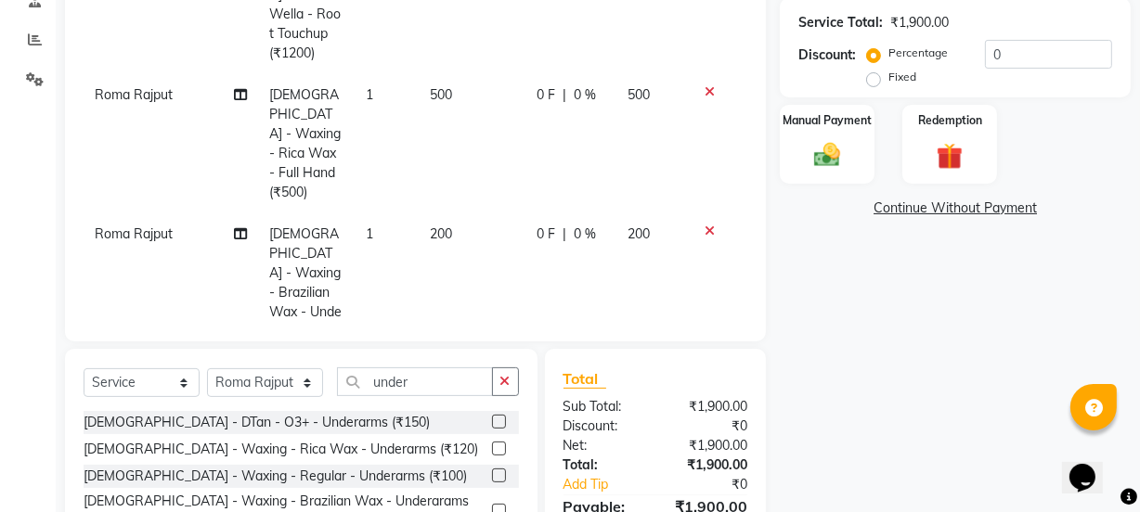
scroll to position [429, 0]
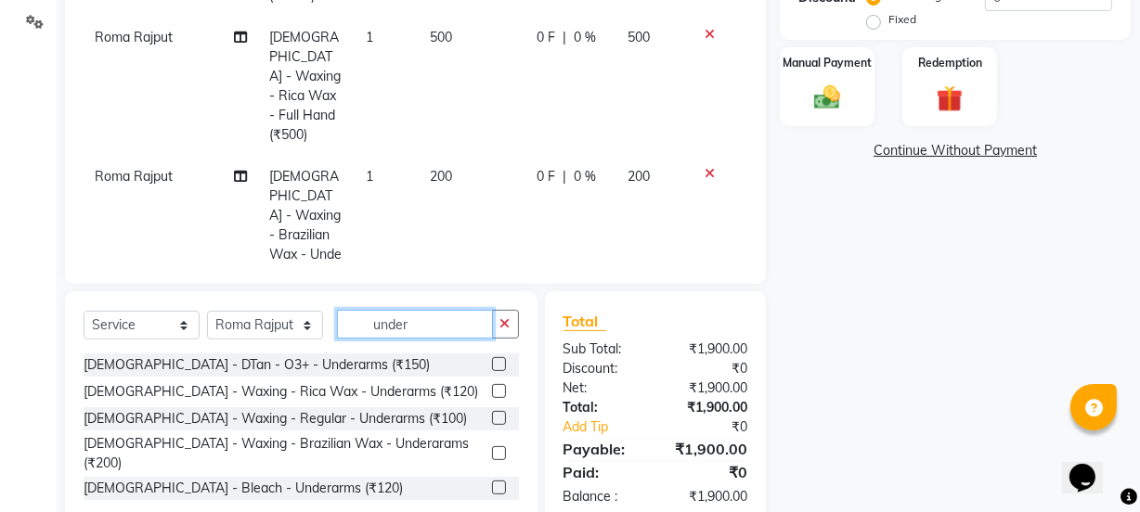
click at [416, 310] on input "under" at bounding box center [415, 324] width 156 height 29
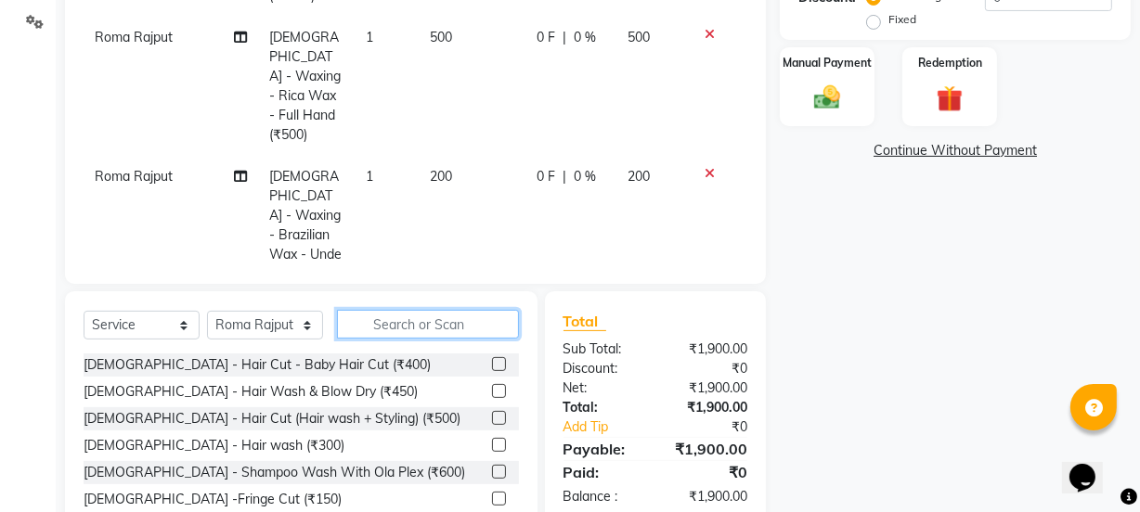
click at [416, 310] on input "text" at bounding box center [428, 324] width 182 height 29
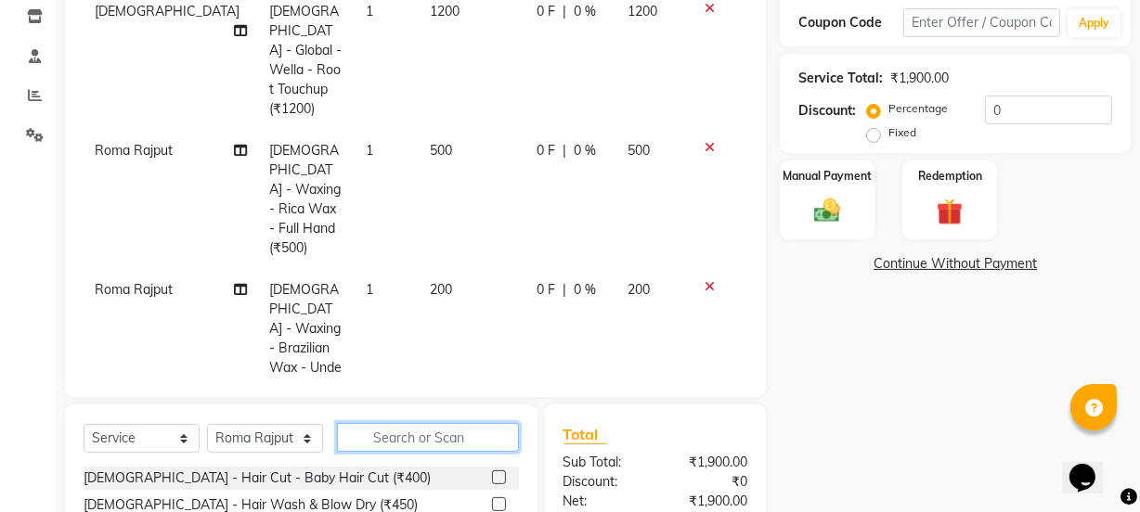
scroll to position [344, 0]
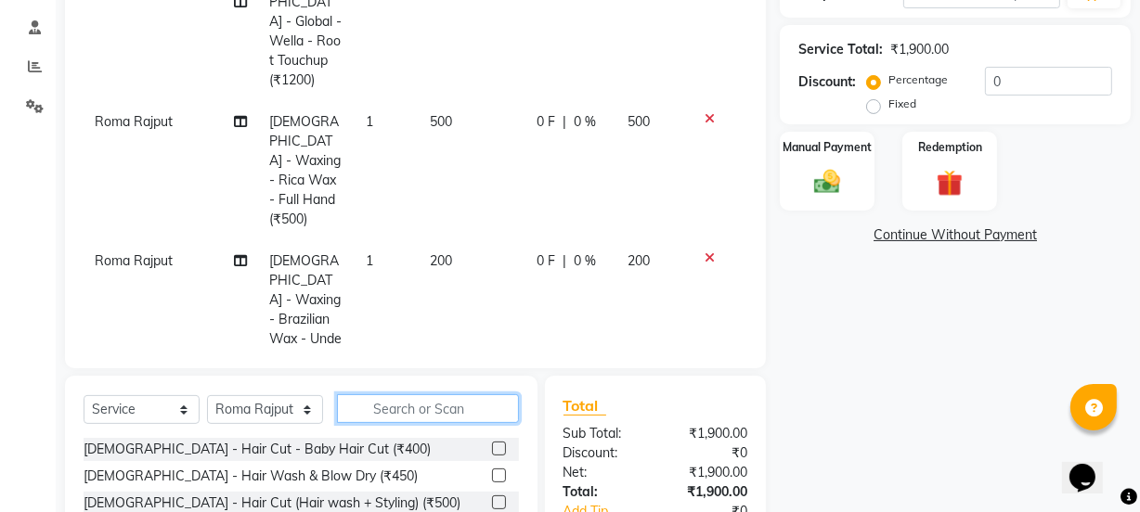
click at [447, 395] on input "text" at bounding box center [428, 409] width 182 height 29
click at [427, 395] on input "text" at bounding box center [428, 409] width 182 height 29
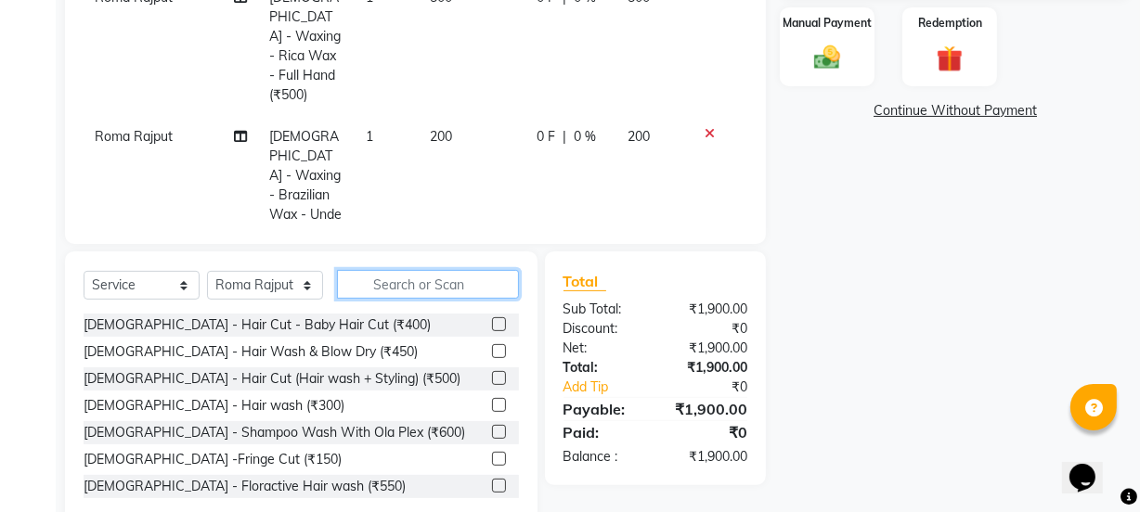
scroll to position [470, 0]
click at [439, 269] on input "text" at bounding box center [428, 283] width 182 height 29
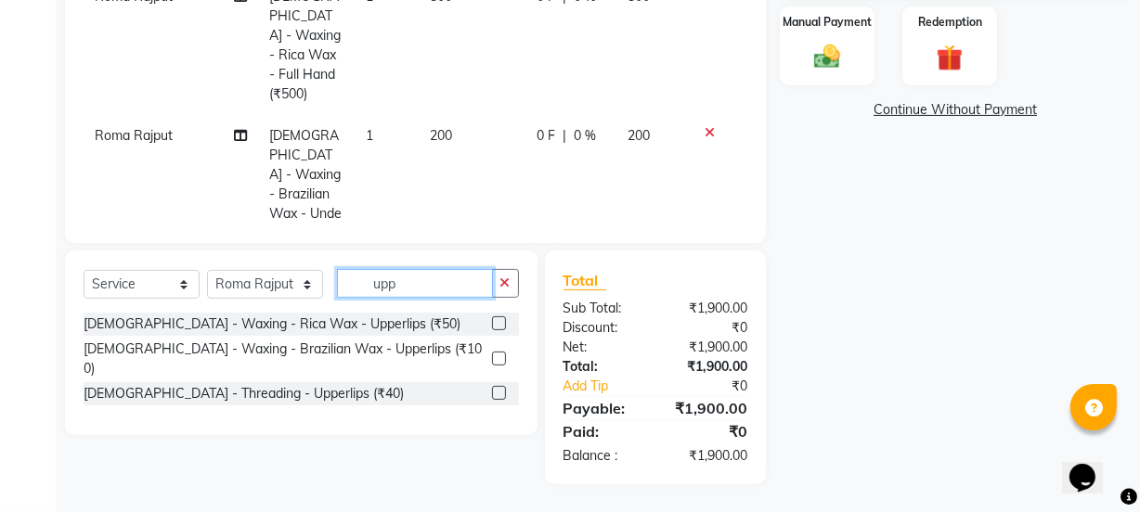
scroll to position [429, 0]
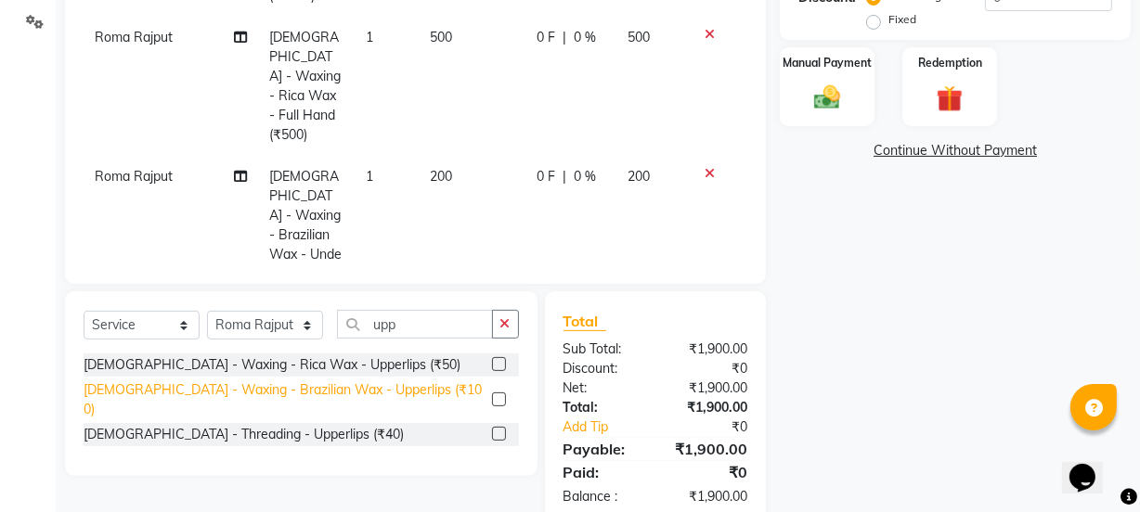
click at [373, 381] on div "[DEMOGRAPHIC_DATA] - Waxing - Brazilian Wax - Upperlips (₹100)" at bounding box center [284, 400] width 401 height 39
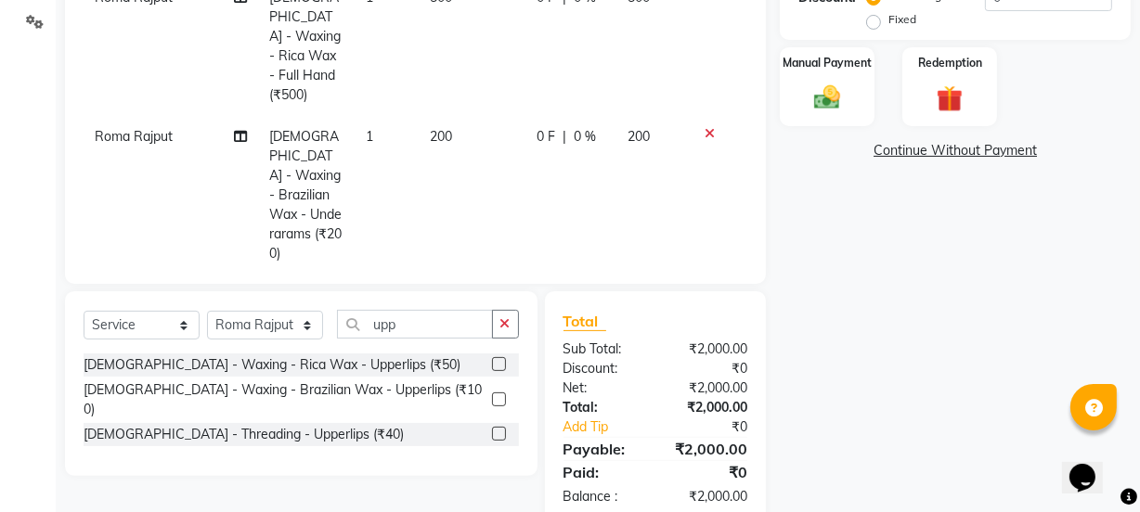
scroll to position [79, 0]
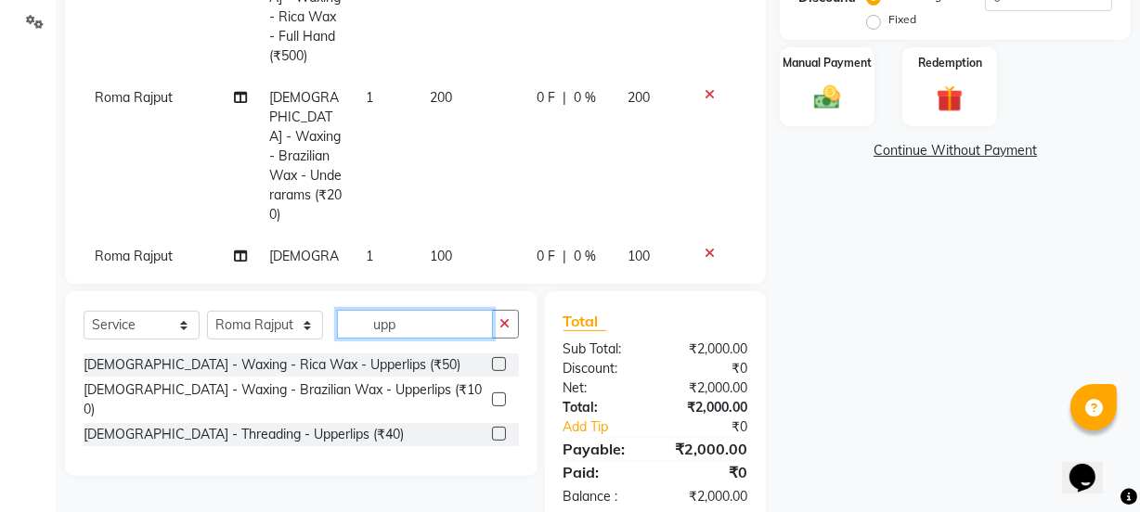
click at [432, 324] on input "upp" at bounding box center [415, 324] width 156 height 29
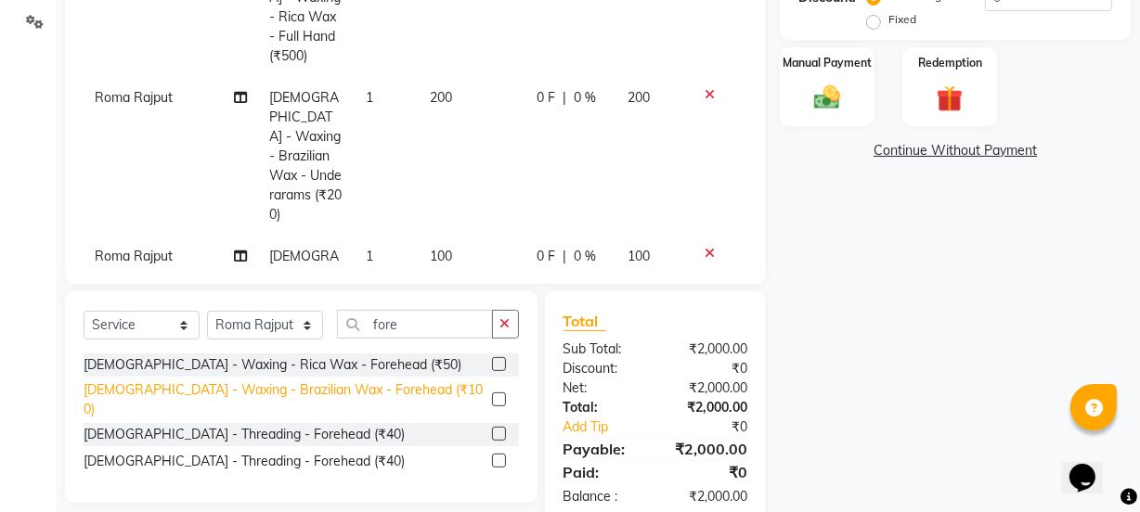
click at [343, 388] on div "[DEMOGRAPHIC_DATA] - Waxing - Brazilian Wax - Forehead (₹100)" at bounding box center [284, 400] width 401 height 39
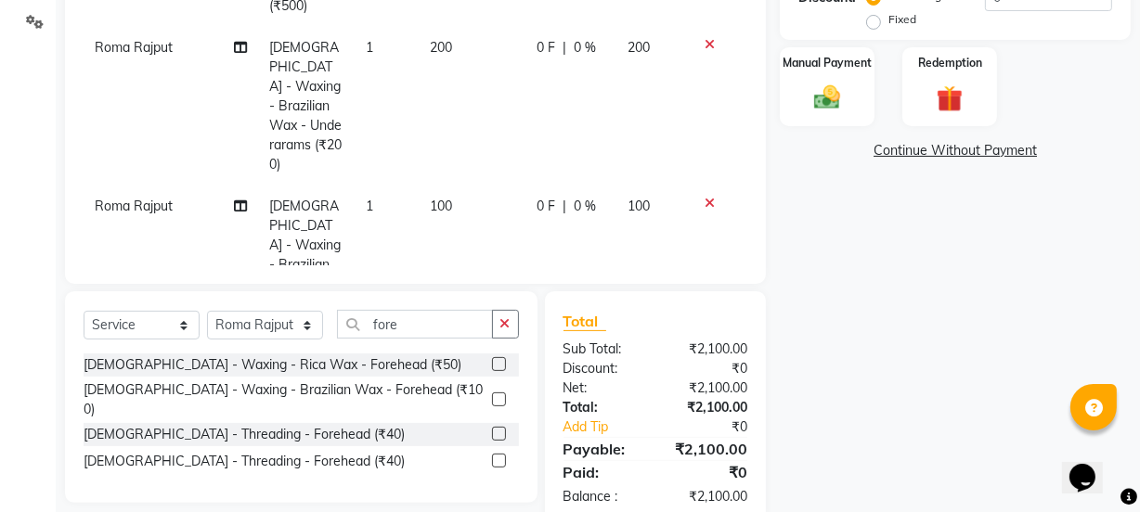
scroll to position [179, 0]
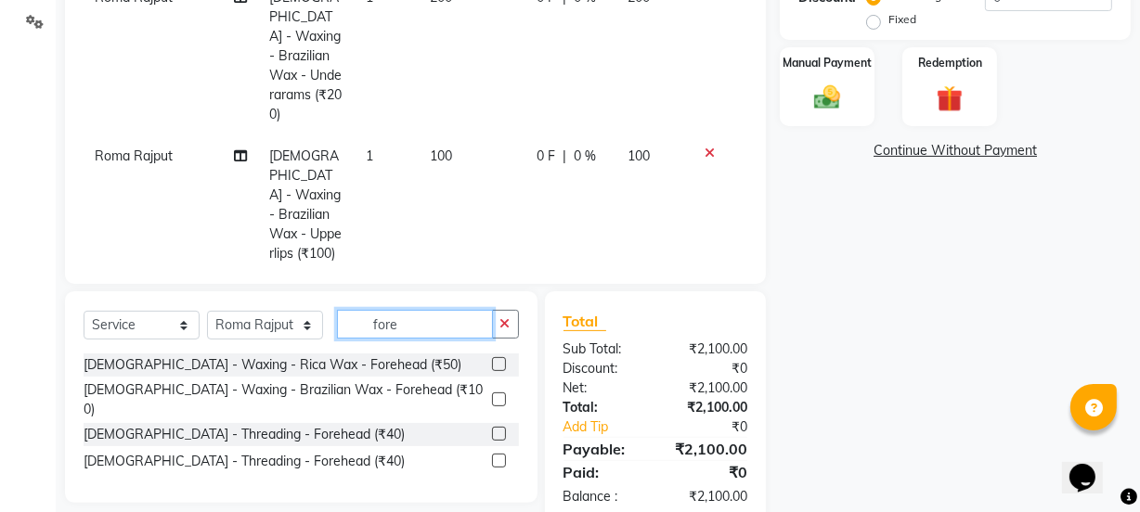
click at [455, 327] on input "fore" at bounding box center [415, 324] width 156 height 29
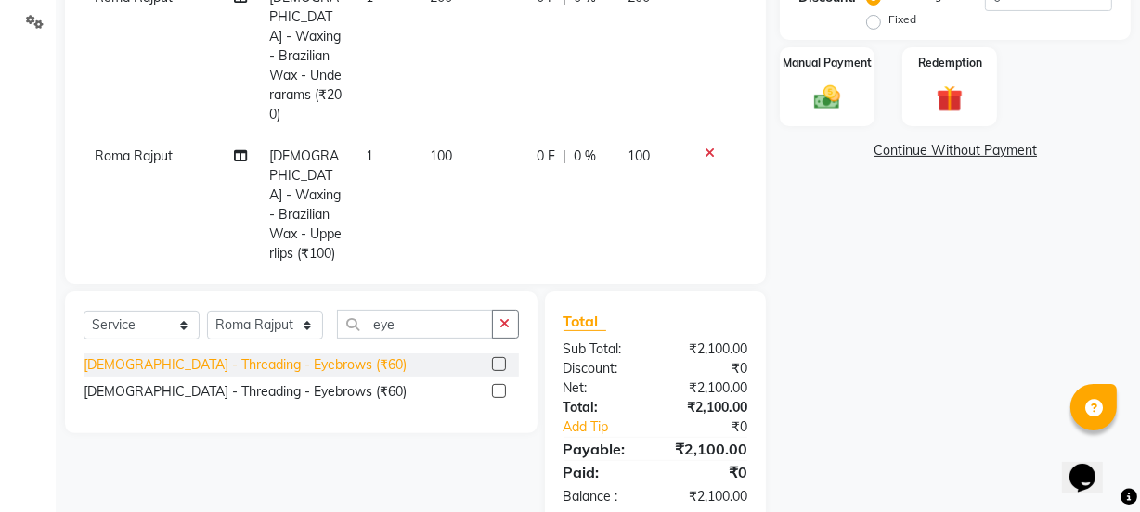
click at [292, 361] on div "[DEMOGRAPHIC_DATA] - Threading - Eyebrows (₹60)" at bounding box center [245, 365] width 323 height 19
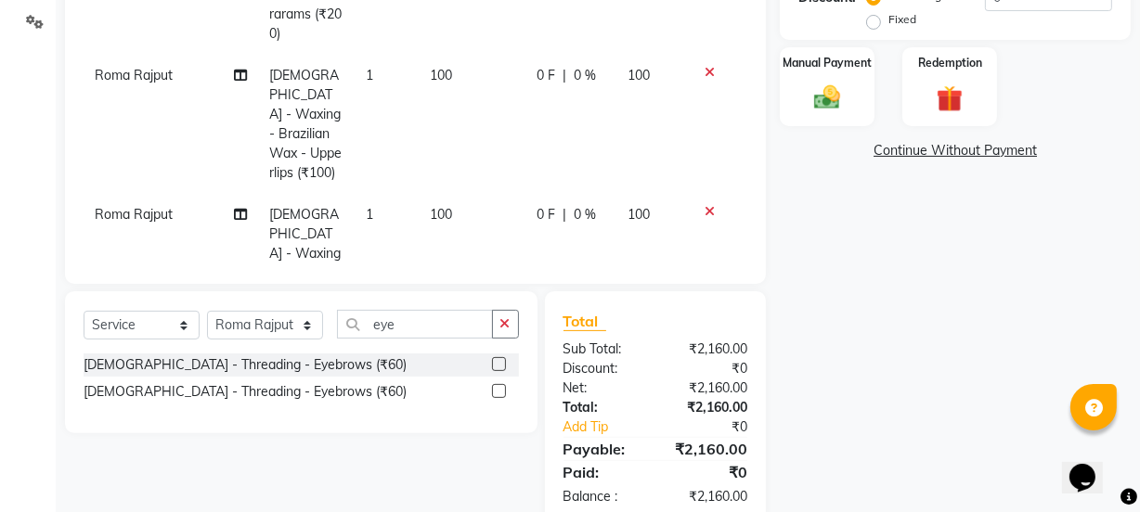
click at [419, 333] on td "60" at bounding box center [472, 393] width 107 height 120
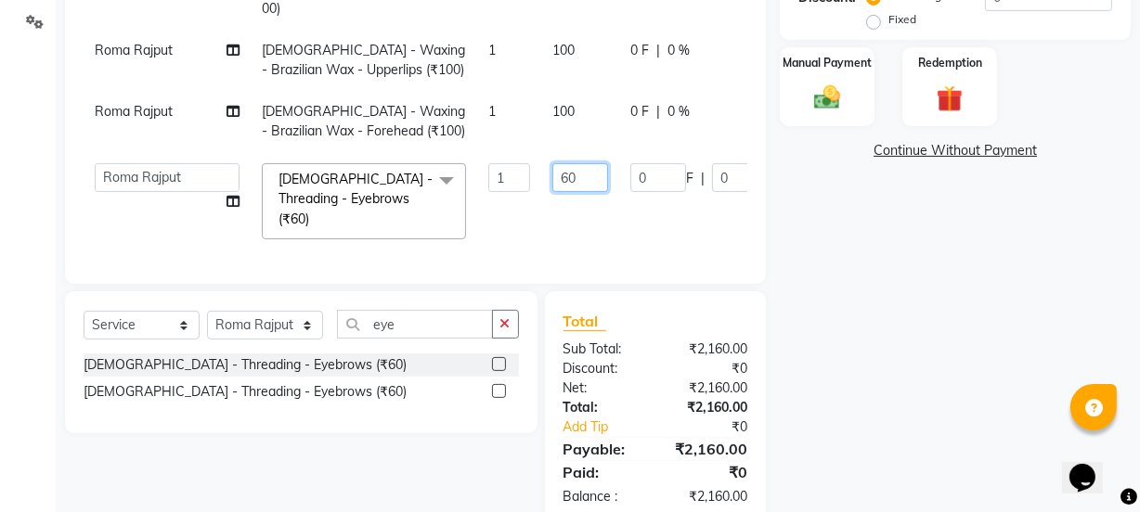
click at [552, 187] on input "60" at bounding box center [580, 177] width 56 height 29
click at [469, 212] on tbody "Umesh [DEMOGRAPHIC_DATA] - Global - Wella - Root Touchup (₹1200) 1 1200 0 F | 0…" at bounding box center [495, 38] width 822 height 424
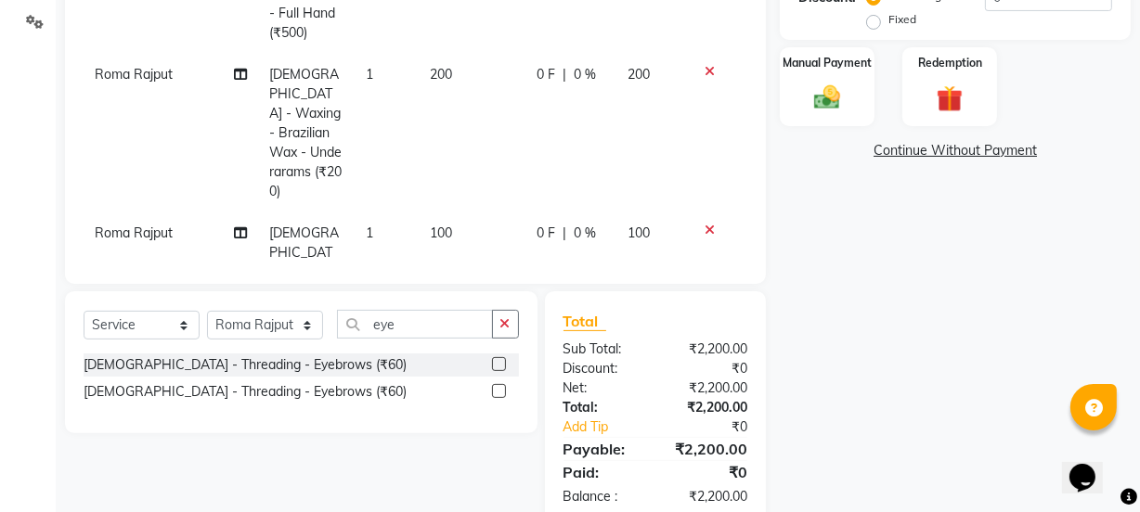
click at [881, 110] on div "Manual Payment Redemption" at bounding box center [955, 86] width 379 height 79
click at [869, 111] on div "Manual Payment" at bounding box center [827, 86] width 98 height 83
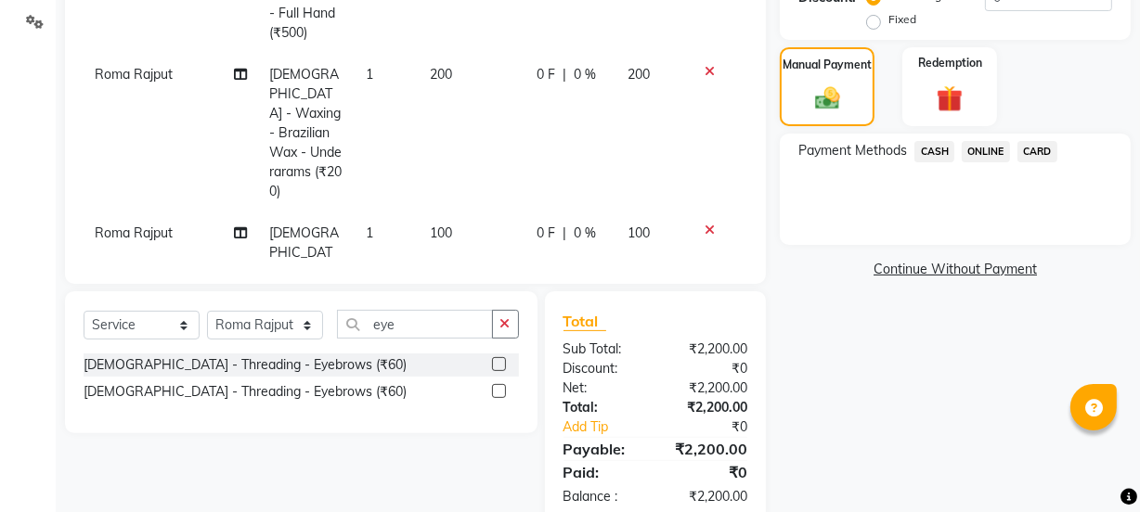
drag, startPoint x: 927, startPoint y: 150, endPoint x: 942, endPoint y: 171, distance: 25.3
click at [929, 150] on span "CASH" at bounding box center [934, 151] width 40 height 21
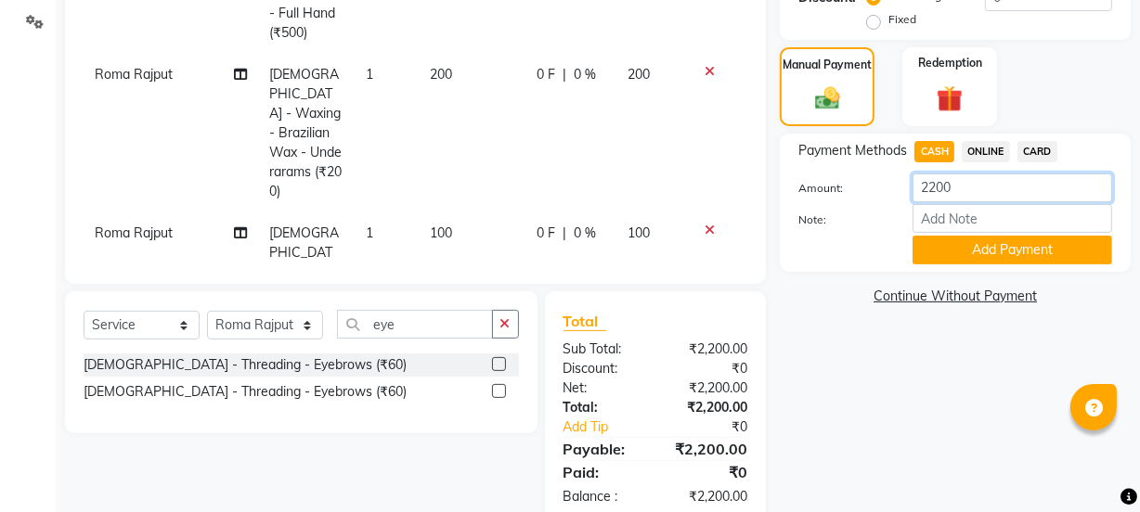
click at [928, 186] on input "2200" at bounding box center [1013, 188] width 200 height 29
click at [1018, 149] on span "CARD" at bounding box center [1037, 151] width 40 height 21
click at [926, 188] on input "2200" at bounding box center [1013, 188] width 200 height 29
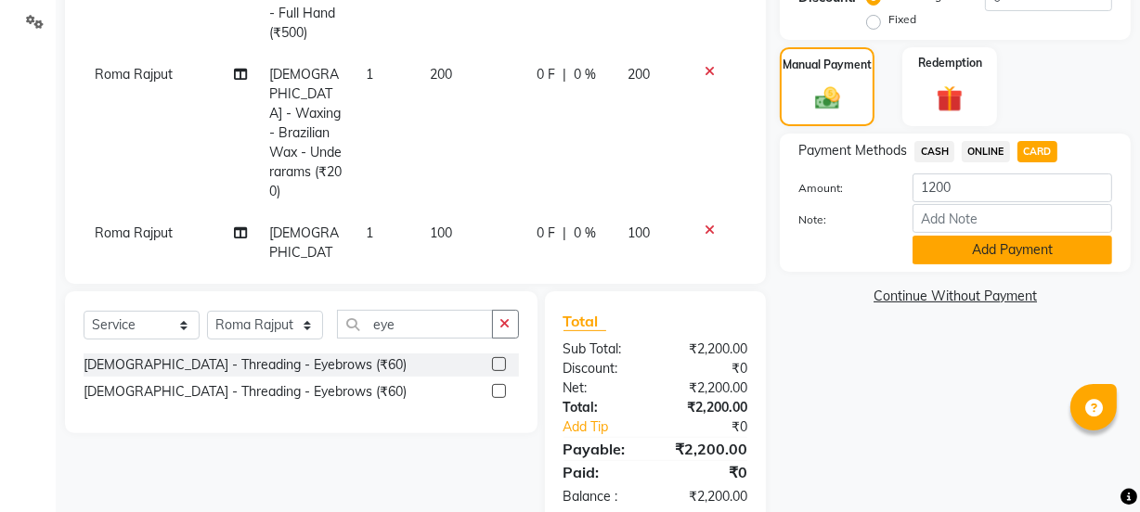
click at [928, 248] on button "Add Payment" at bounding box center [1013, 250] width 200 height 29
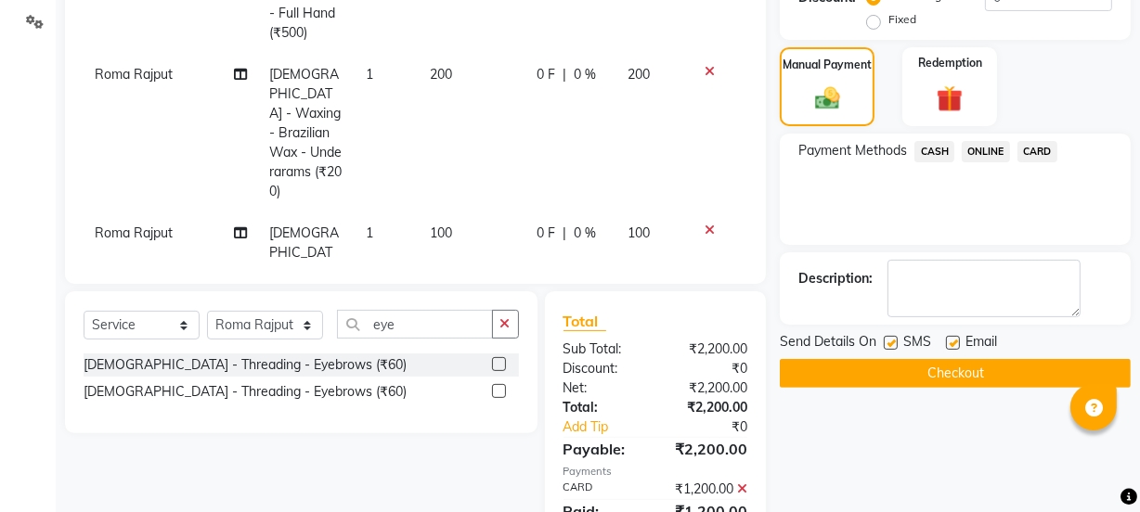
click at [1022, 152] on span "CARD" at bounding box center [1037, 151] width 40 height 21
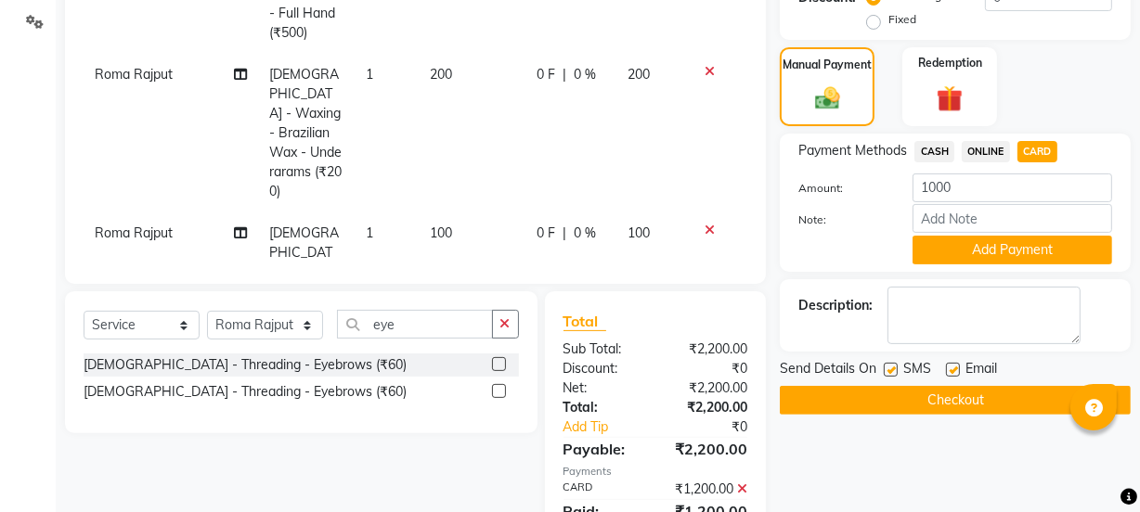
drag, startPoint x: 990, startPoint y: 251, endPoint x: 979, endPoint y: 269, distance: 21.2
click at [986, 251] on button "Add Payment" at bounding box center [1013, 250] width 200 height 29
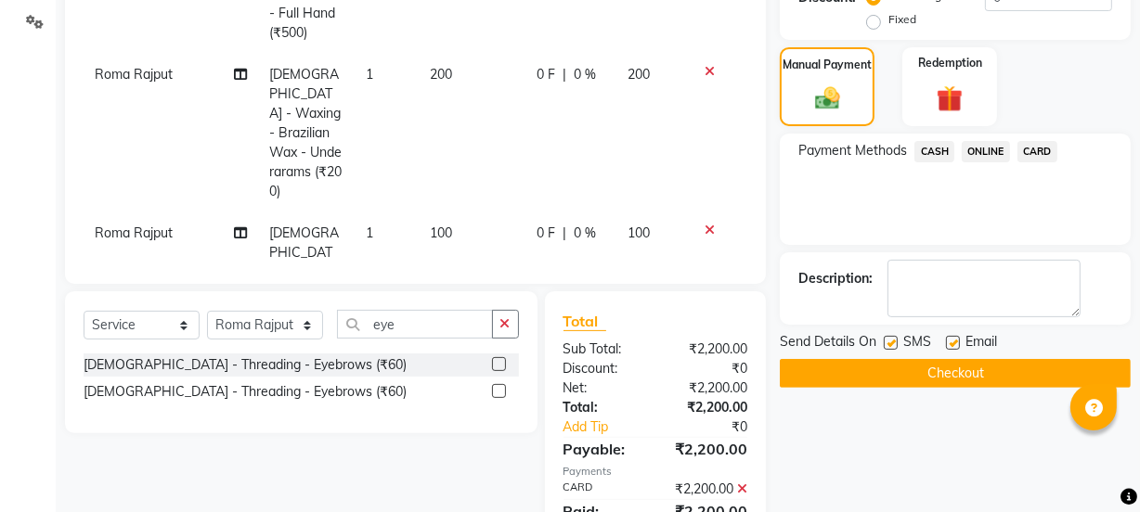
click at [957, 371] on button "Checkout" at bounding box center [955, 373] width 351 height 29
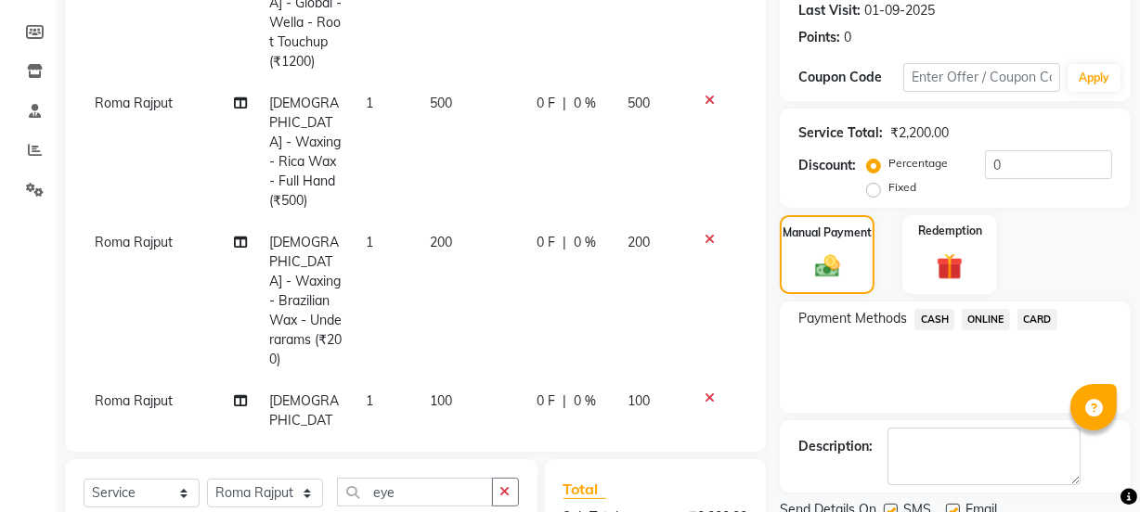
scroll to position [260, 0]
click at [817, 270] on img at bounding box center [828, 268] width 42 height 30
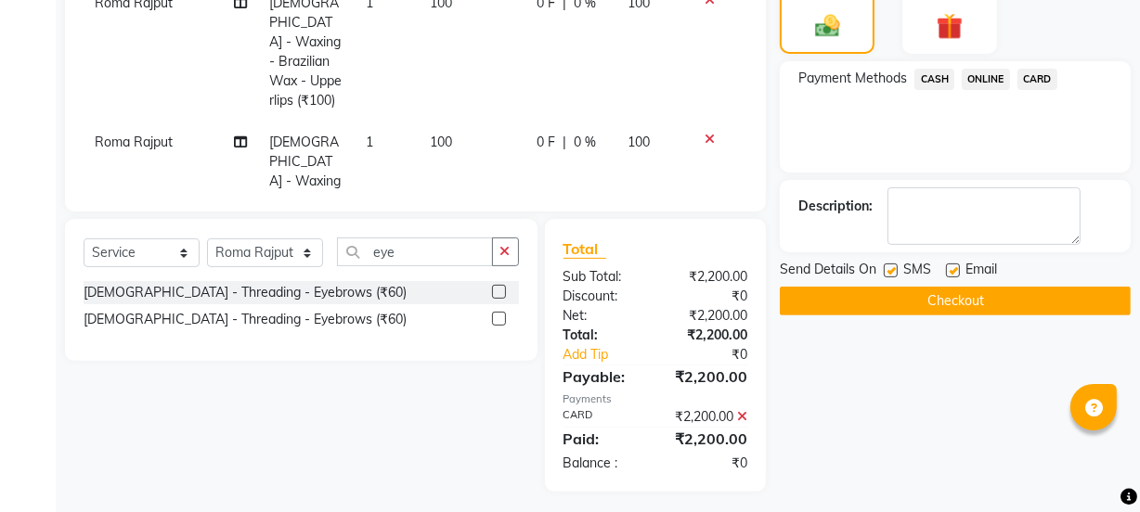
scroll to position [509, 0]
